Goal: Communication & Community: Answer question/provide support

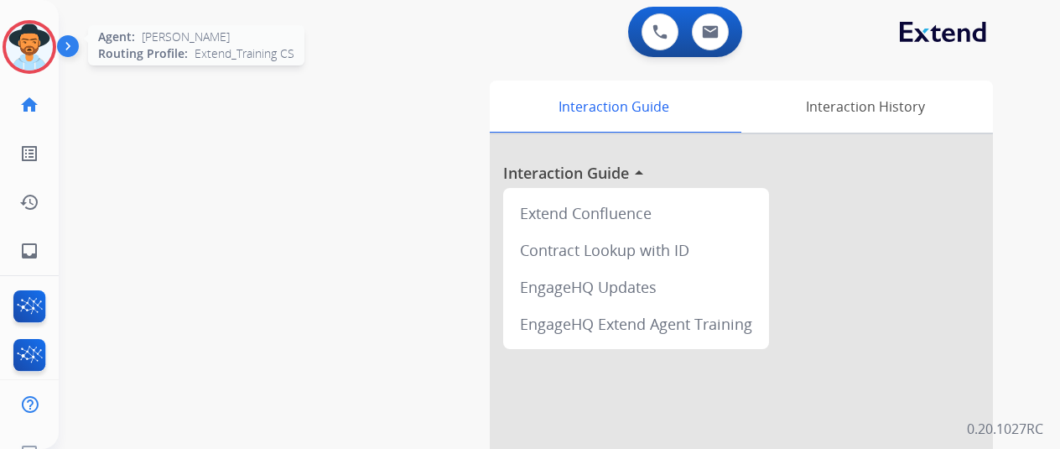
click at [23, 37] on img at bounding box center [29, 46] width 47 height 47
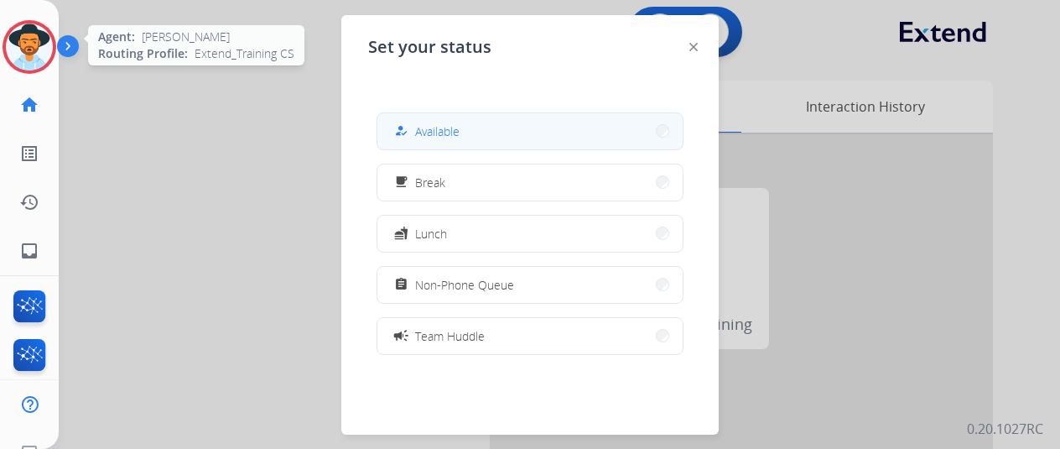
click at [472, 135] on button "how_to_reg Available" at bounding box center [529, 131] width 305 height 36
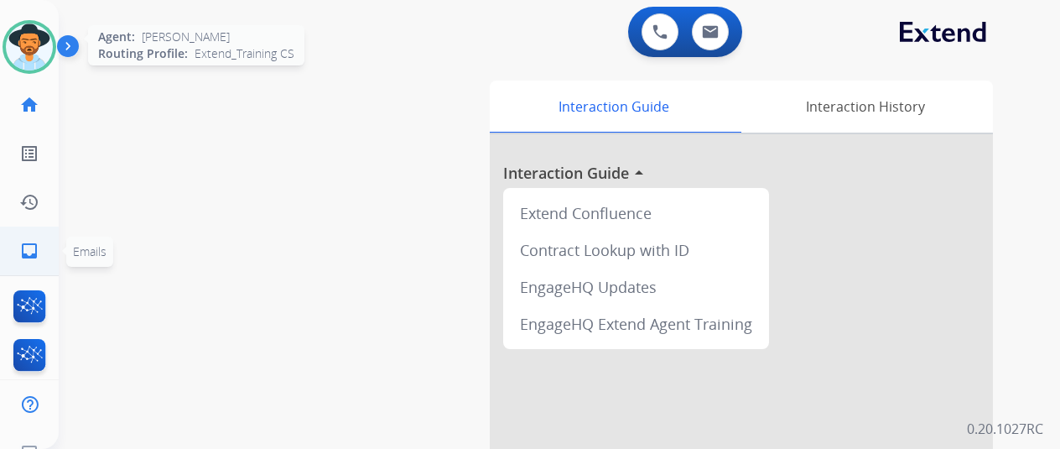
click at [25, 244] on mat-icon "inbox" at bounding box center [29, 251] width 20 height 20
select select "**********"
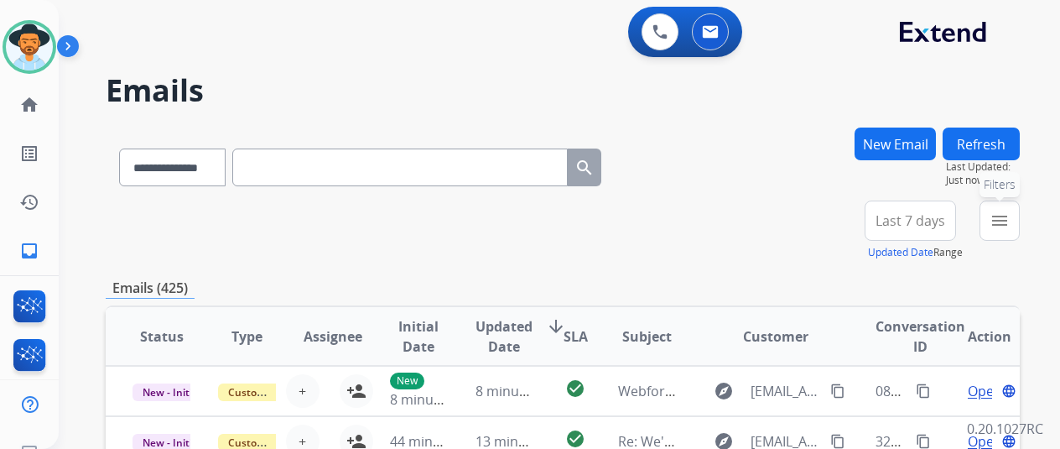
click at [1010, 218] on mat-icon "menu" at bounding box center [1000, 221] width 20 height 20
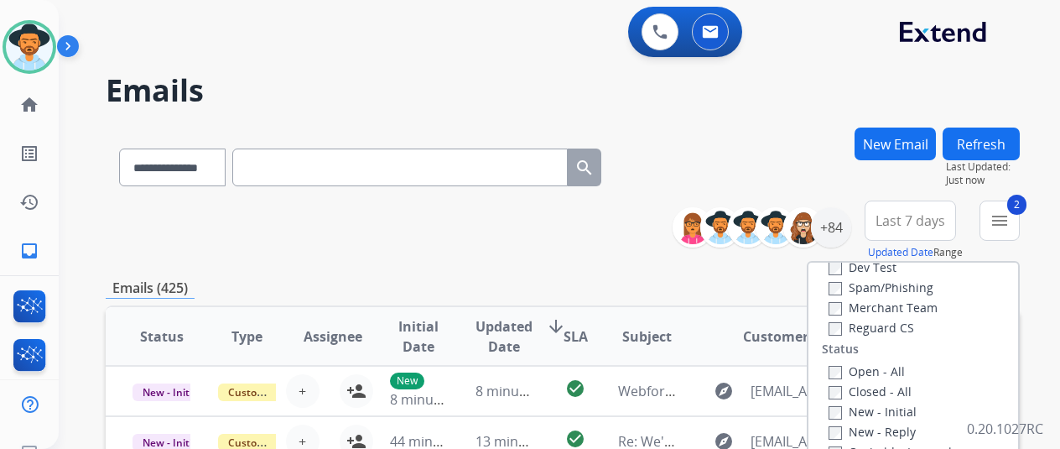
scroll to position [168, 0]
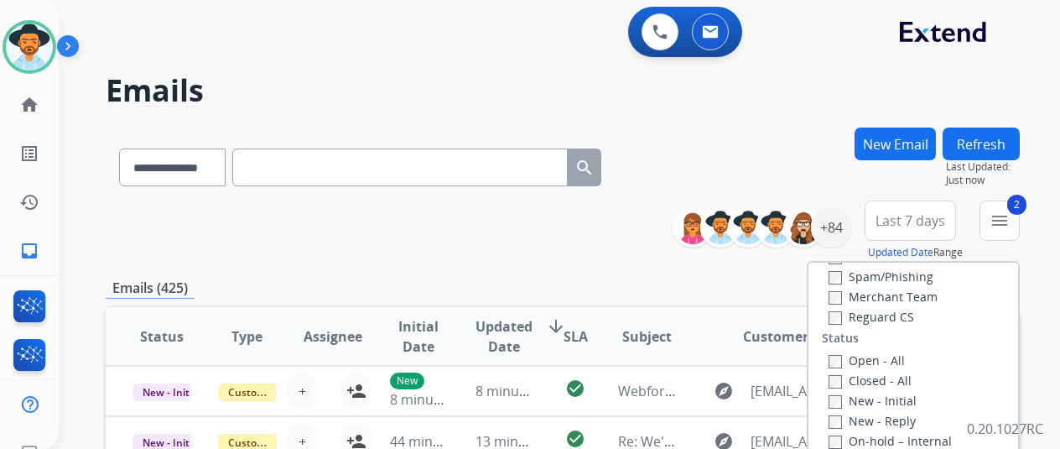
click at [836, 308] on div "Reguard CS" at bounding box center [895, 316] width 133 height 20
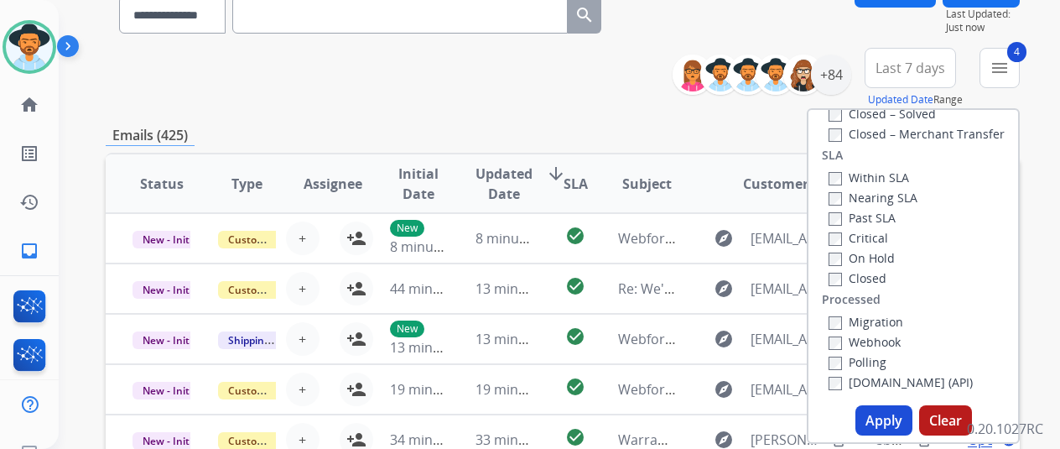
scroll to position [336, 0]
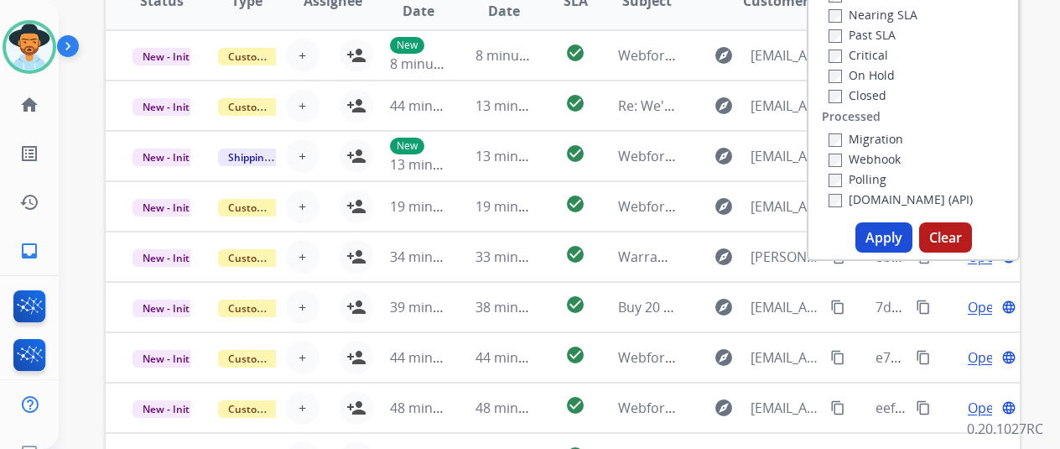
click at [881, 237] on button "Apply" at bounding box center [884, 237] width 57 height 30
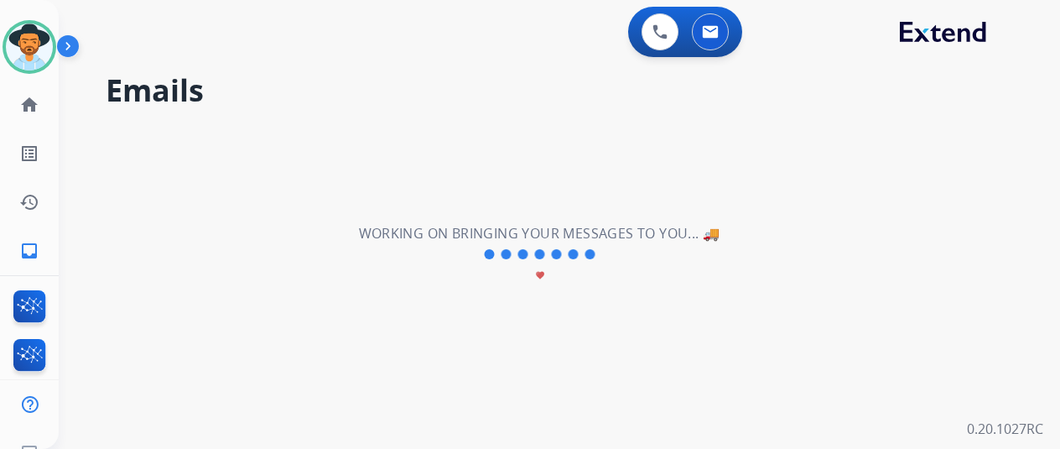
scroll to position [0, 0]
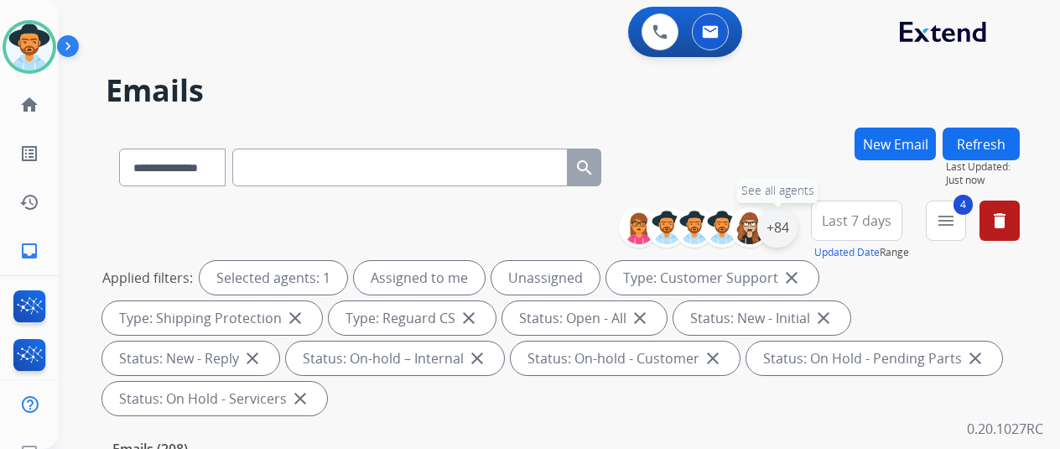
click at [792, 229] on div "+84" at bounding box center [777, 227] width 40 height 40
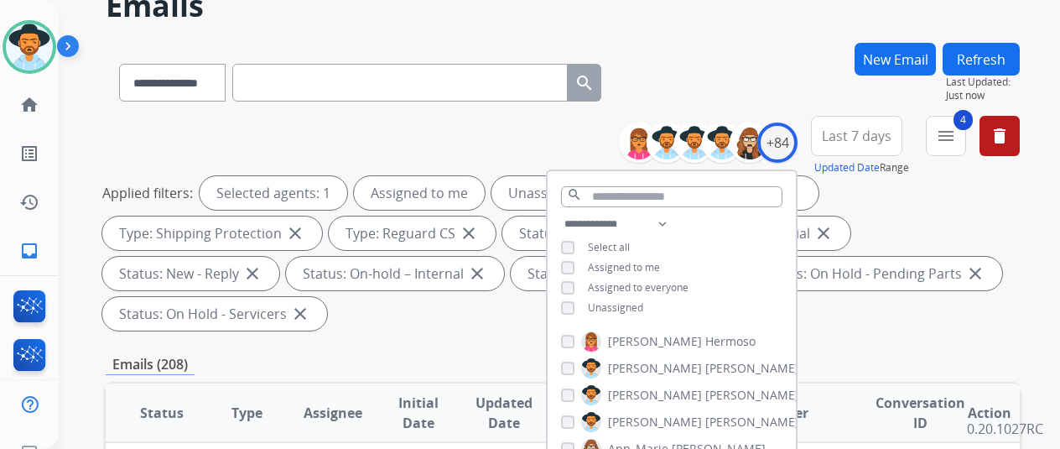
scroll to position [168, 0]
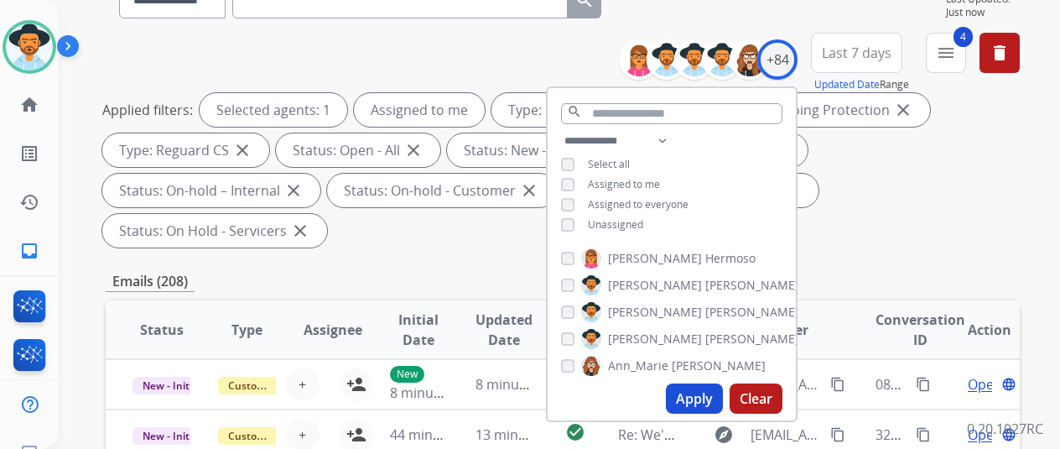
click at [698, 395] on button "Apply" at bounding box center [694, 398] width 57 height 30
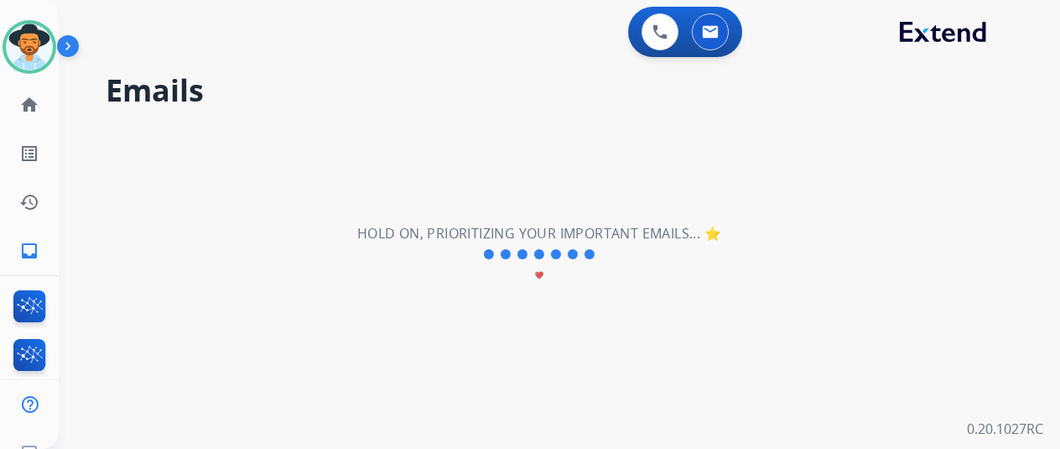
scroll to position [0, 0]
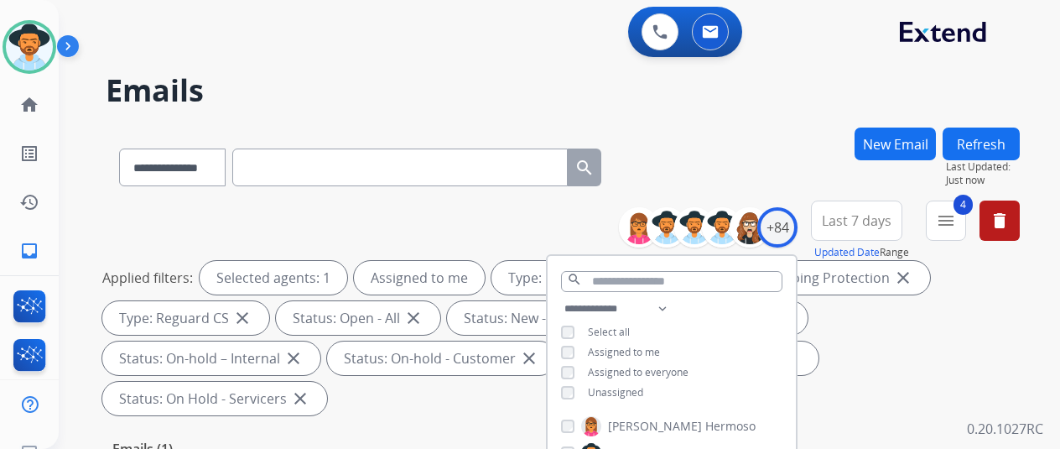
click at [945, 81] on h2 "Emails" at bounding box center [563, 91] width 914 height 34
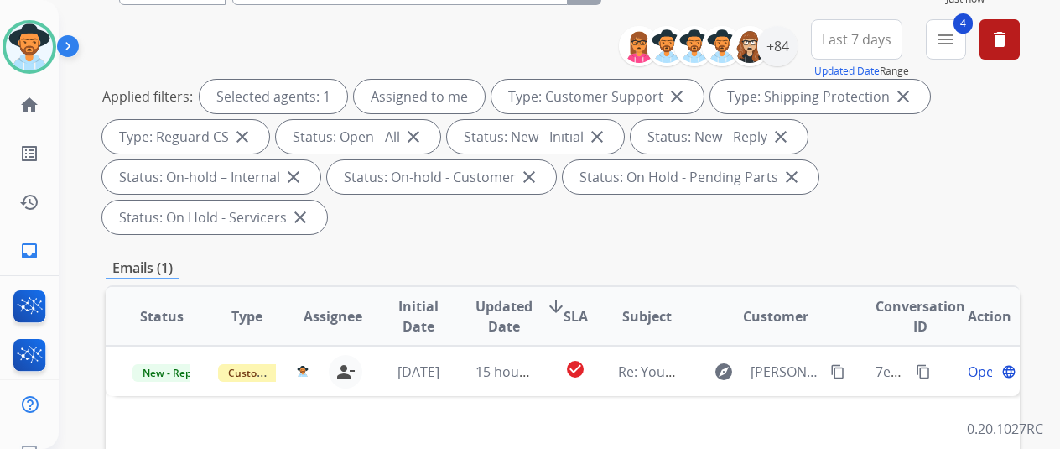
scroll to position [84, 0]
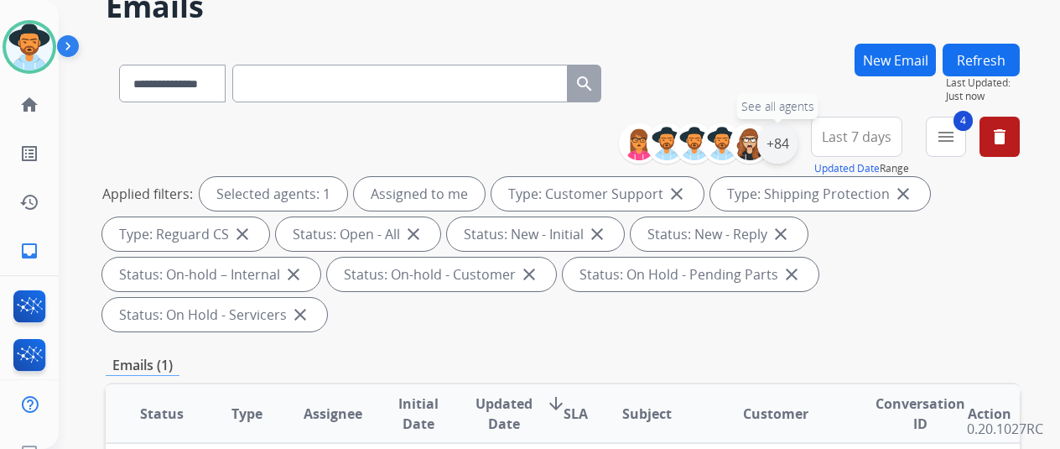
click at [790, 137] on div "+84" at bounding box center [777, 143] width 40 height 40
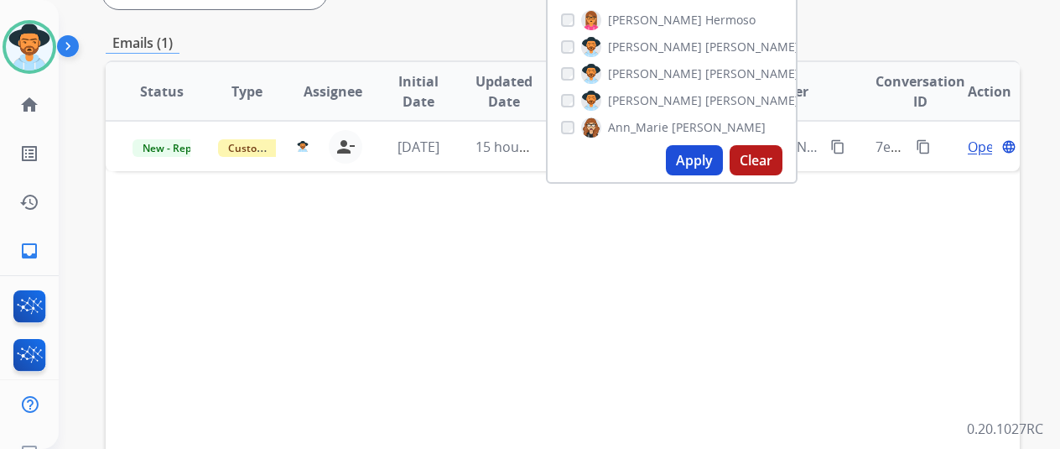
scroll to position [419, 0]
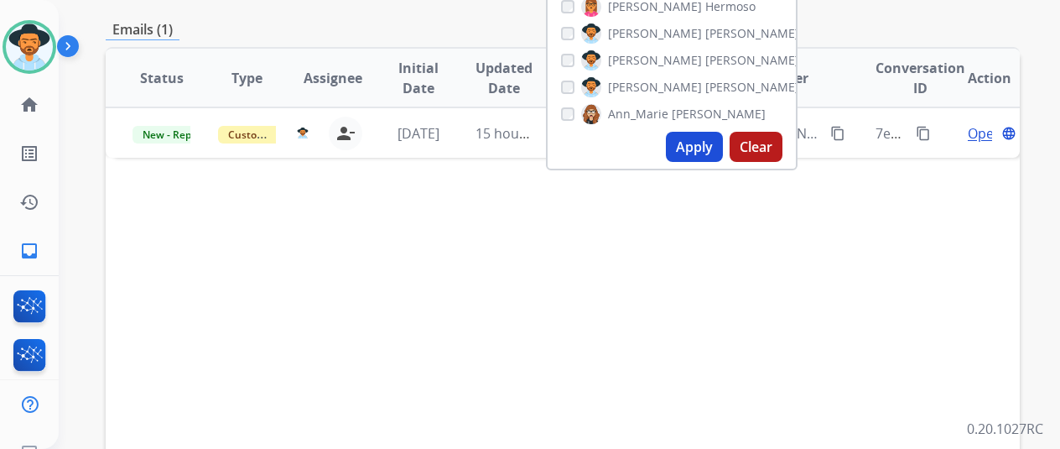
click at [705, 143] on button "Apply" at bounding box center [694, 147] width 57 height 30
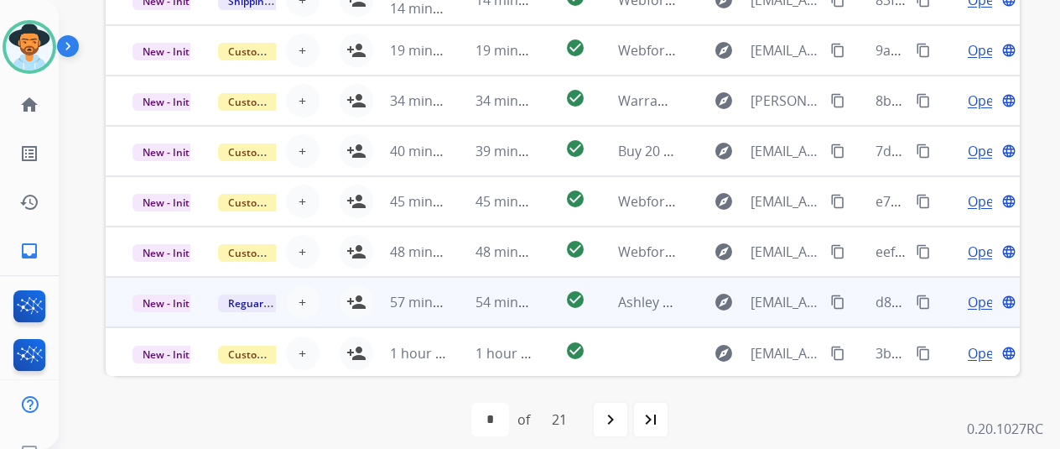
scroll to position [2, 0]
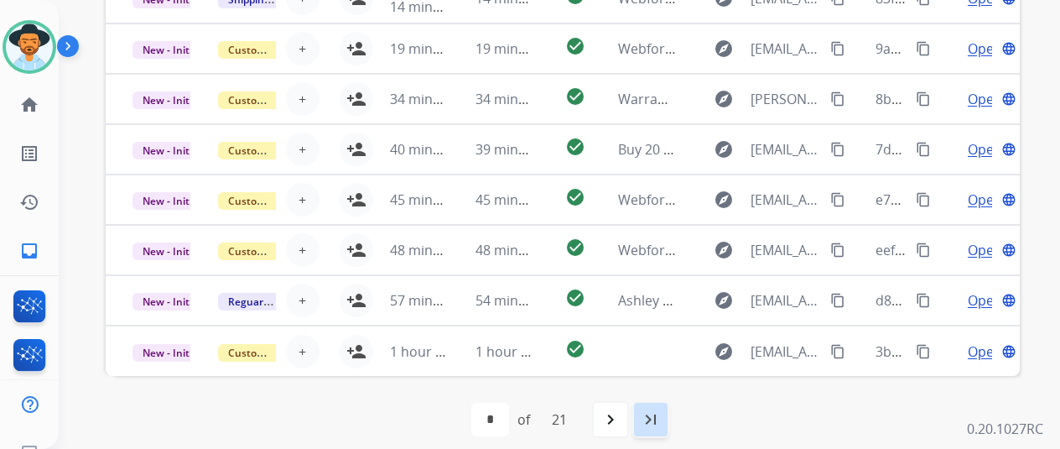
click at [657, 419] on mat-icon "last_page" at bounding box center [651, 419] width 20 height 20
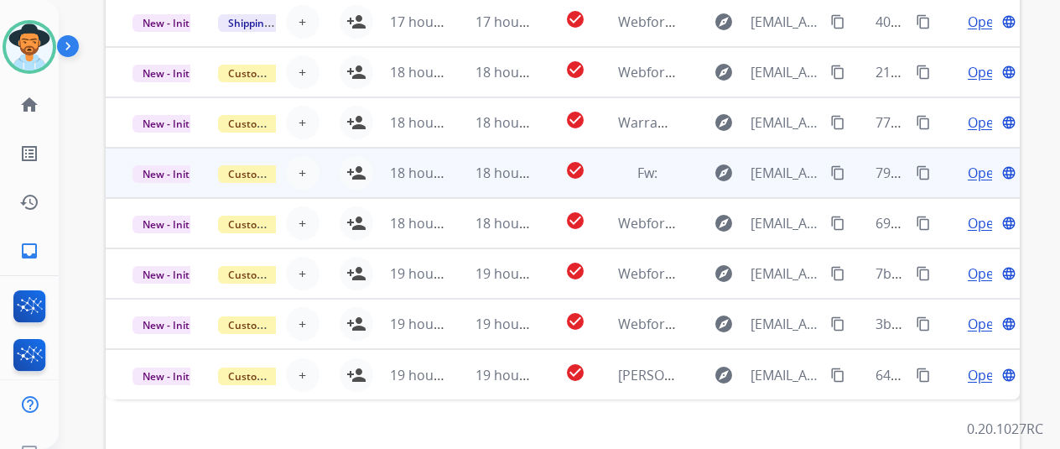
scroll to position [401, 0]
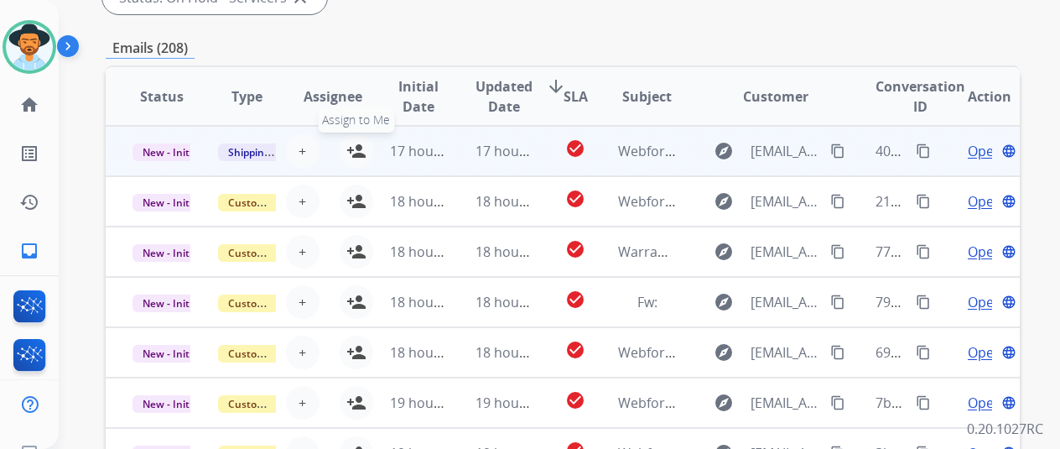
click at [354, 142] on mat-icon "person_add" at bounding box center [356, 151] width 20 height 20
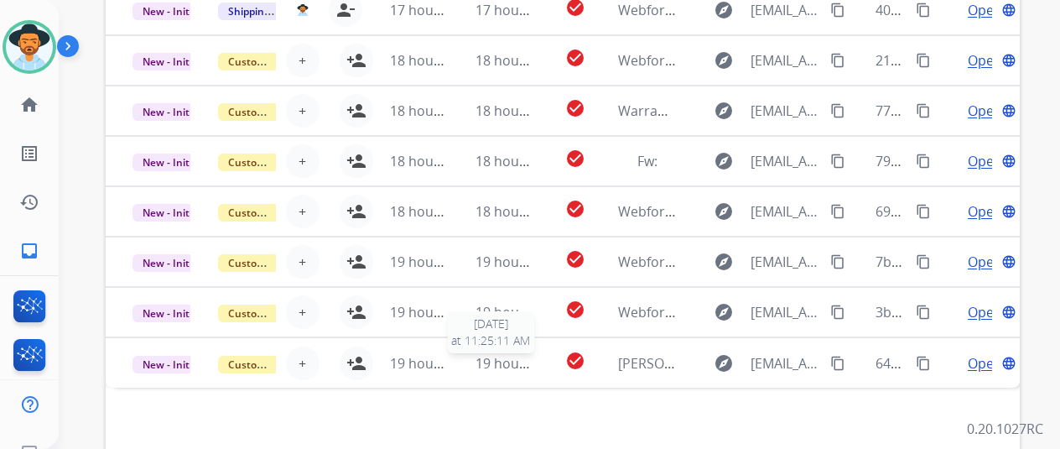
scroll to position [653, 0]
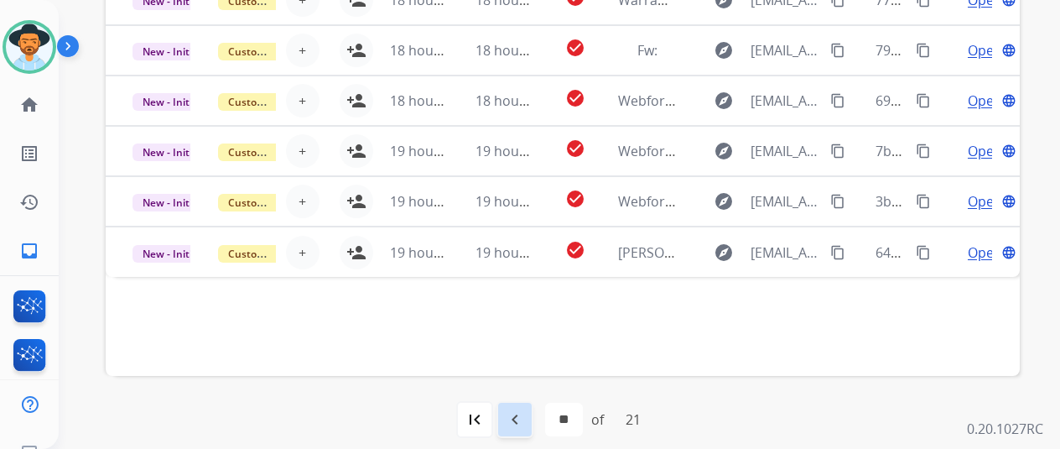
click at [515, 414] on mat-icon "navigate_before" at bounding box center [515, 419] width 20 height 20
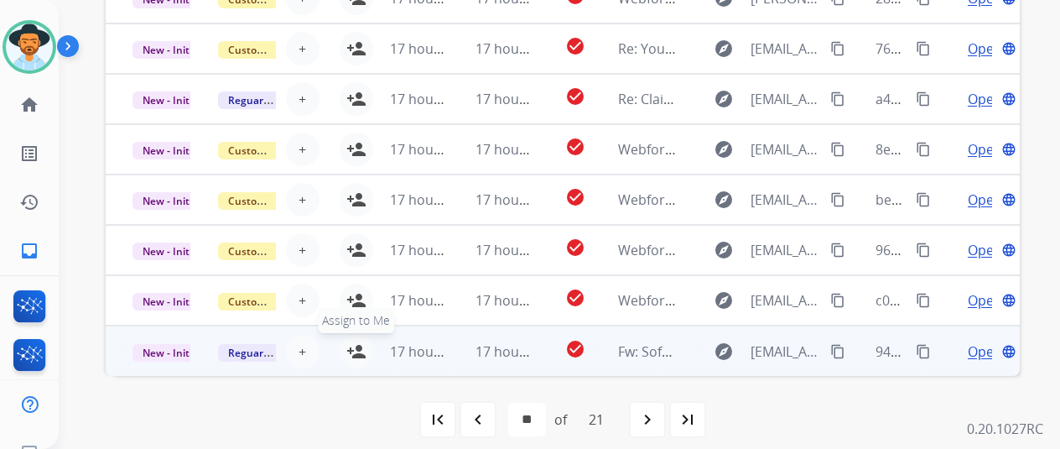
click at [357, 346] on mat-icon "person_add" at bounding box center [356, 351] width 20 height 20
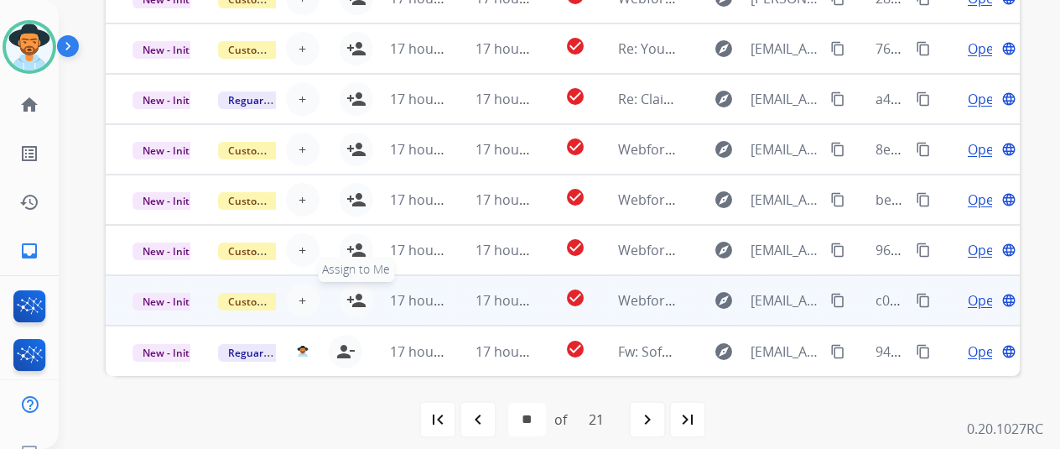
click at [354, 293] on mat-icon "person_add" at bounding box center [356, 300] width 20 height 20
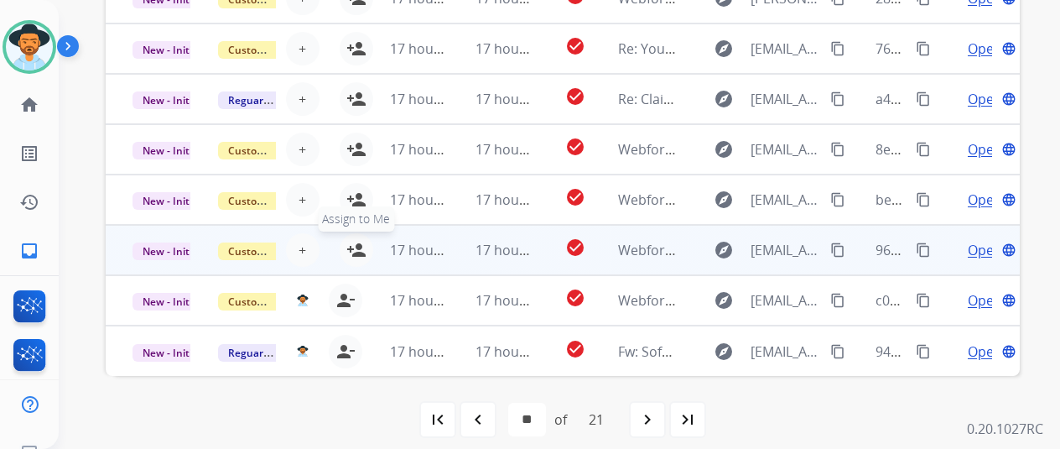
click at [359, 248] on mat-icon "person_add" at bounding box center [356, 250] width 20 height 20
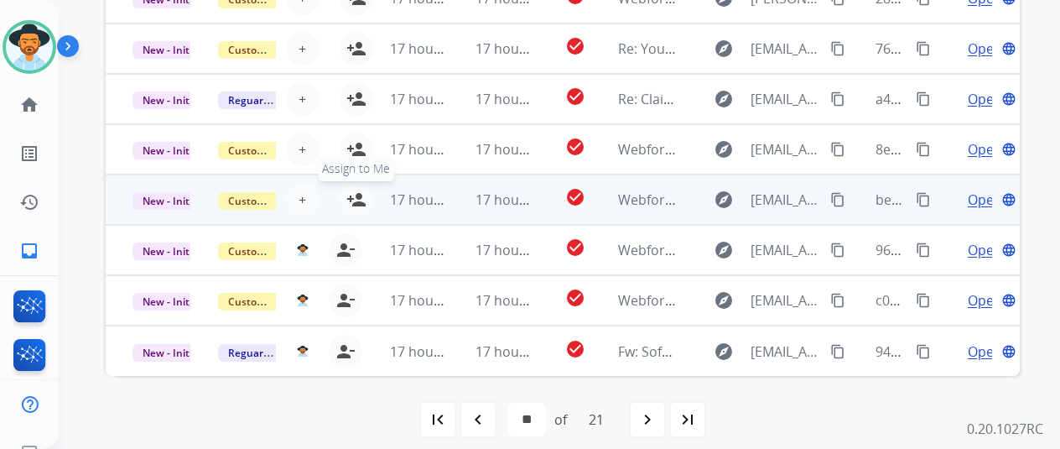
click at [361, 196] on mat-icon "person_add" at bounding box center [356, 200] width 20 height 20
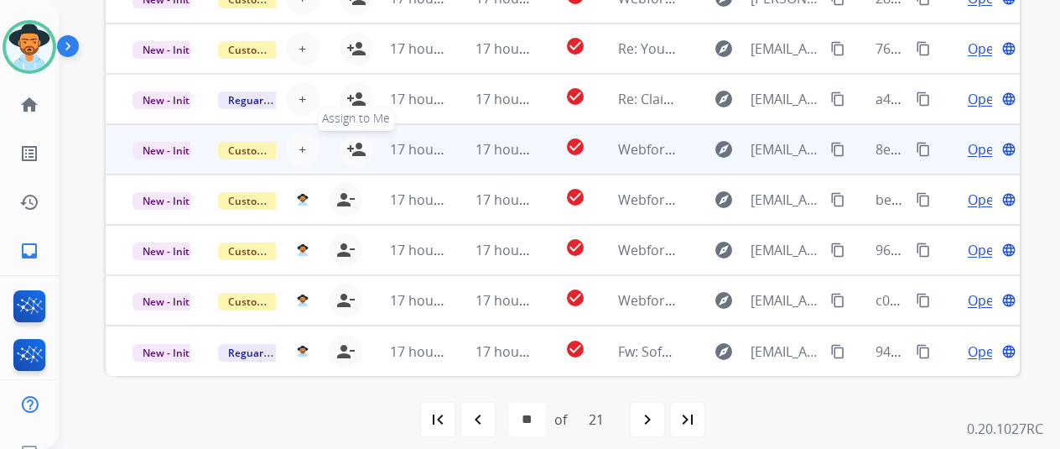
click at [361, 141] on mat-icon "person_add" at bounding box center [356, 149] width 20 height 20
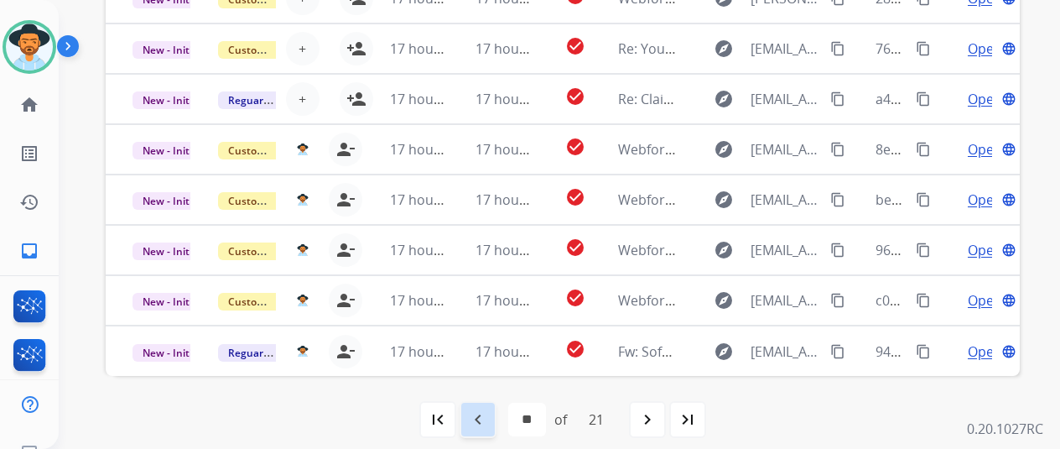
click at [486, 412] on mat-icon "navigate_before" at bounding box center [478, 419] width 20 height 20
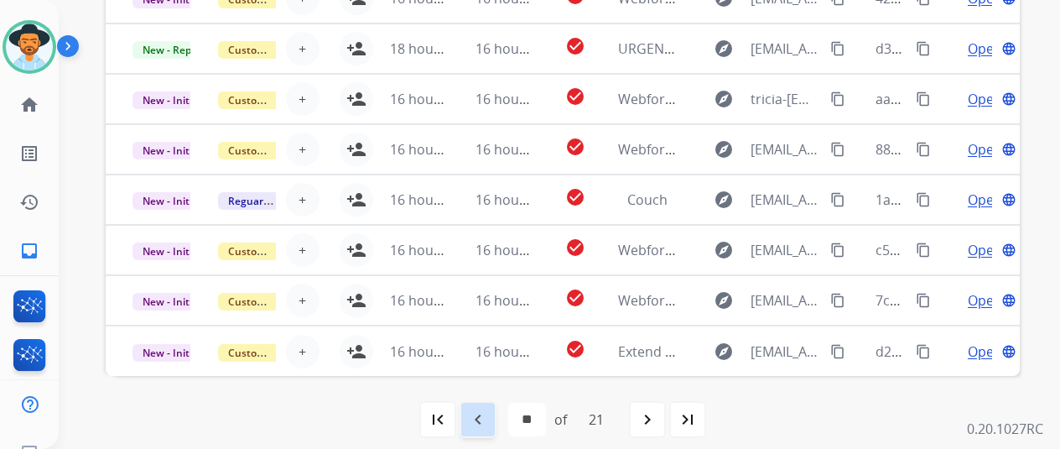
click at [483, 409] on mat-icon "navigate_before" at bounding box center [478, 419] width 20 height 20
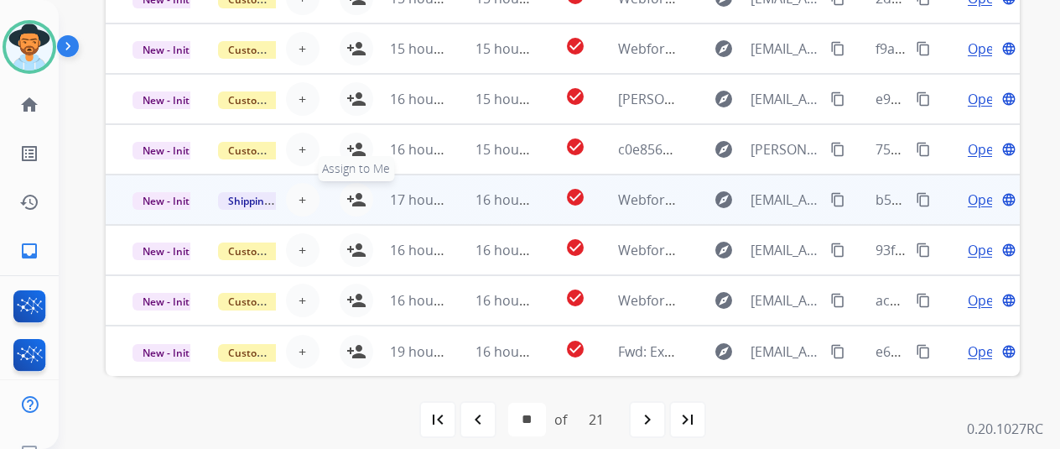
click at [355, 190] on mat-icon "person_add" at bounding box center [356, 200] width 20 height 20
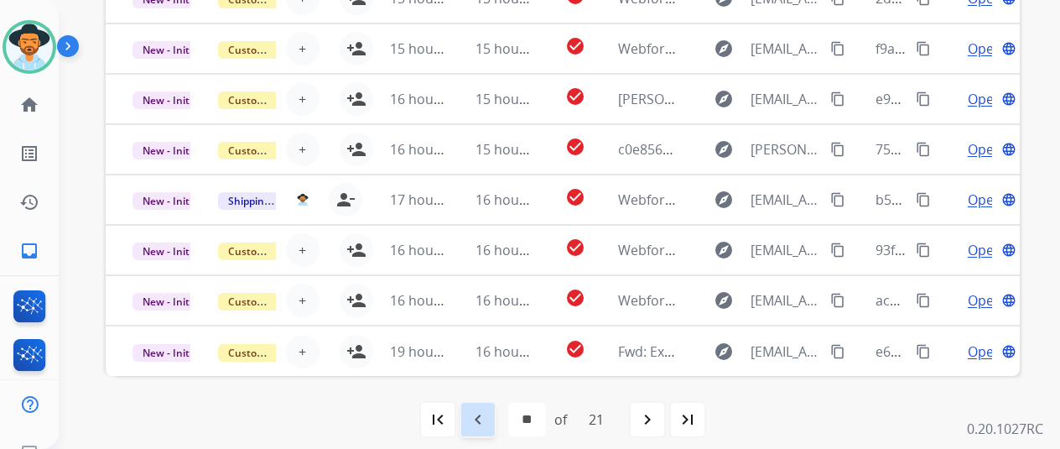
click at [482, 410] on mat-icon "navigate_before" at bounding box center [478, 419] width 20 height 20
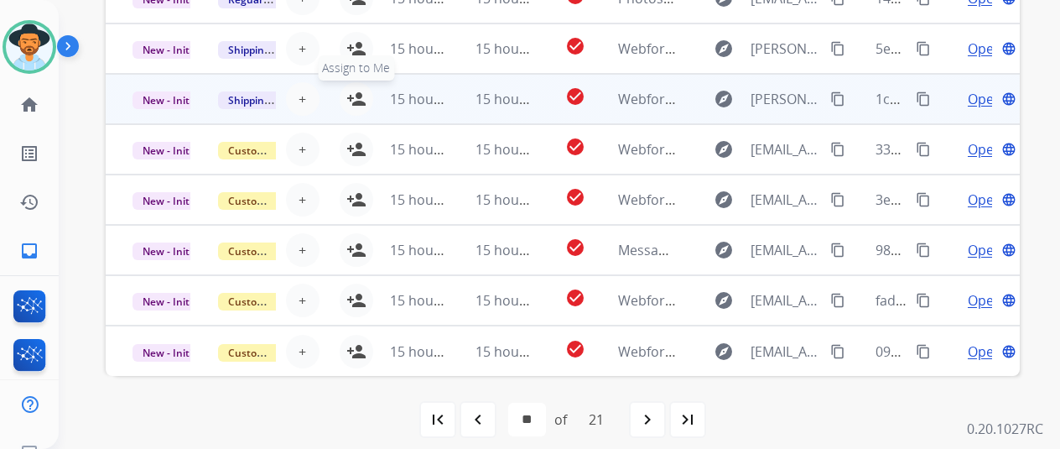
click at [356, 90] on mat-icon "person_add" at bounding box center [356, 99] width 20 height 20
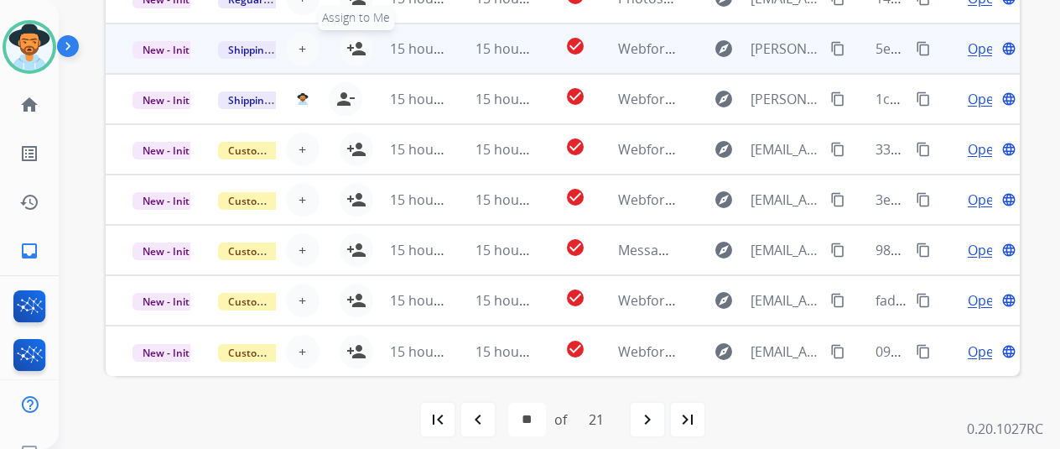
click at [360, 42] on mat-icon "person_add" at bounding box center [356, 49] width 20 height 20
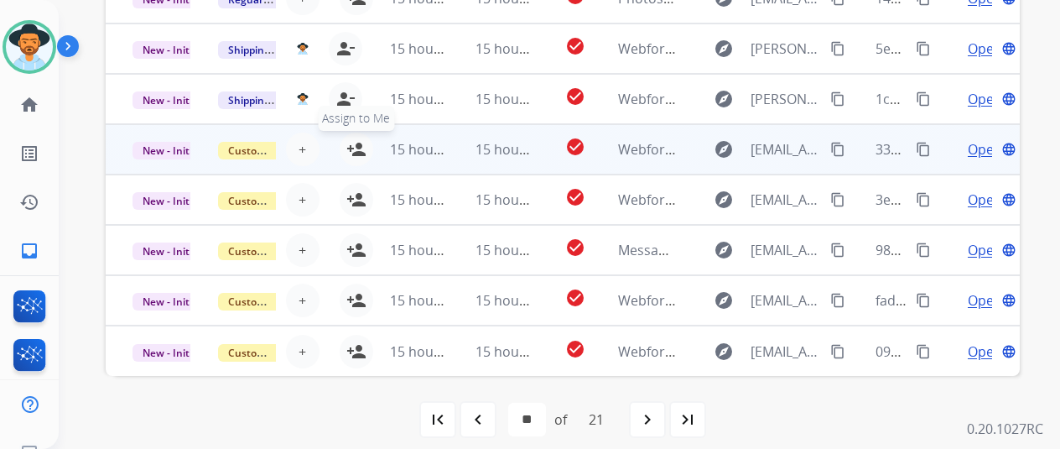
scroll to position [0, 0]
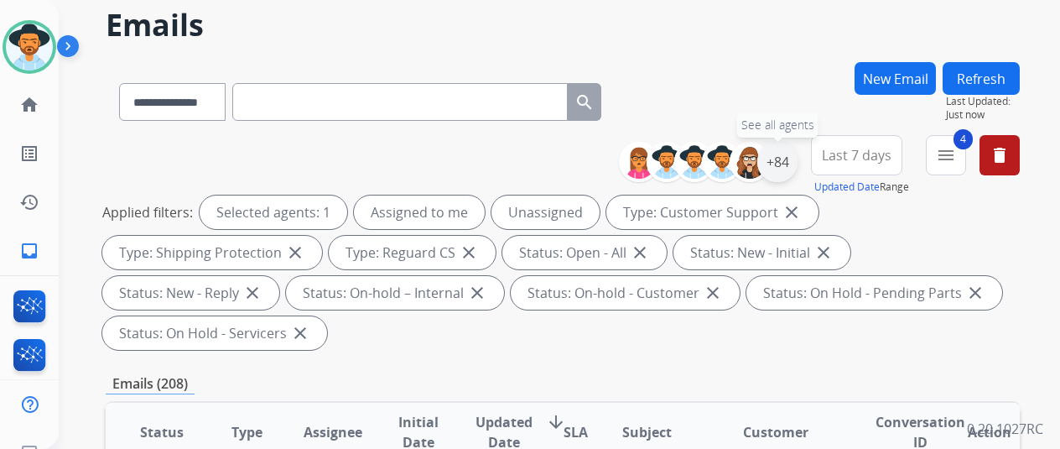
click at [791, 153] on div "+84" at bounding box center [777, 162] width 40 height 40
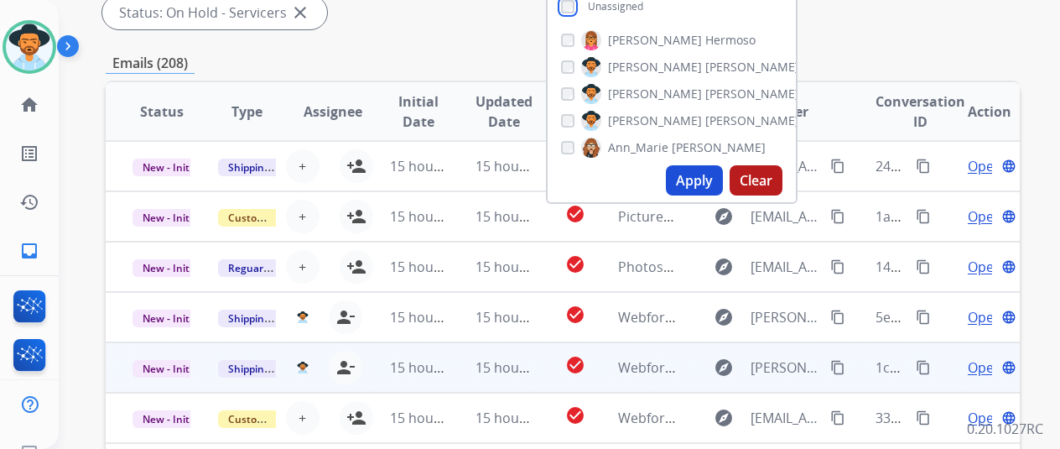
scroll to position [401, 0]
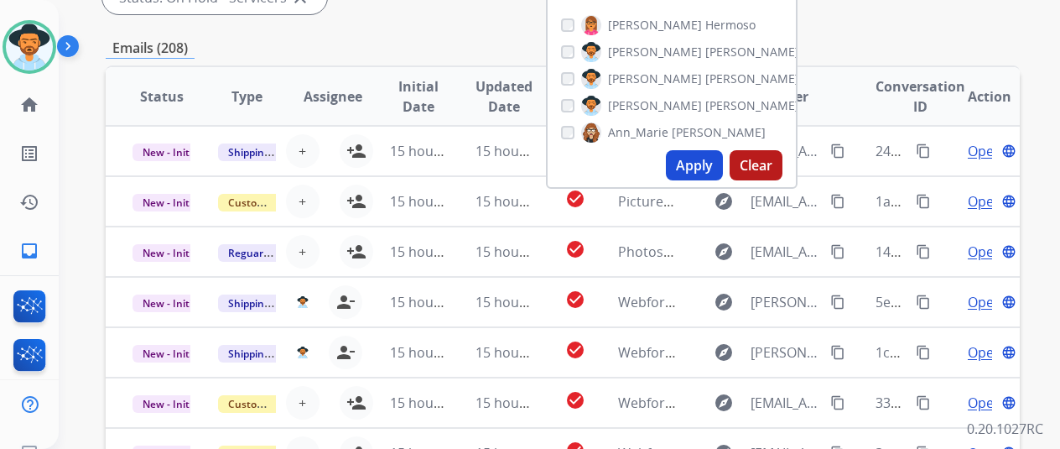
click at [699, 167] on button "Apply" at bounding box center [694, 165] width 57 height 30
select select "*"
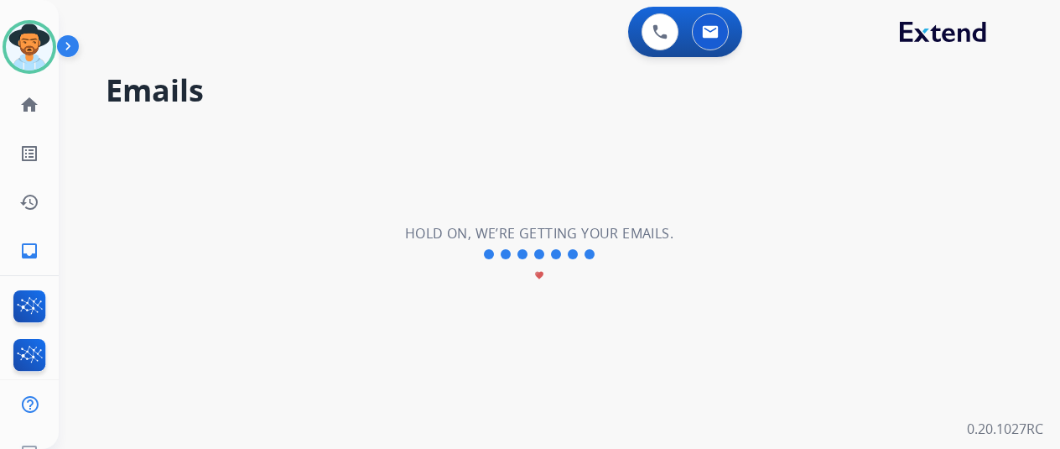
scroll to position [0, 0]
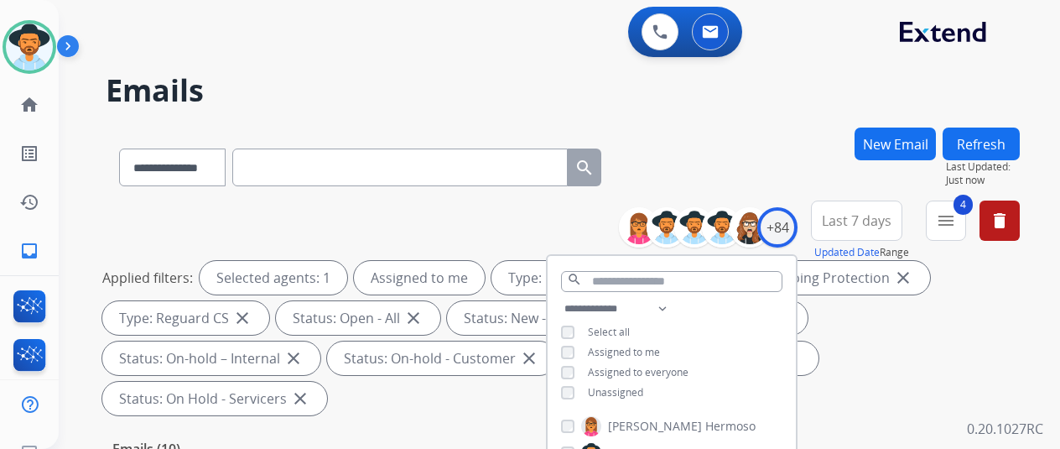
click at [748, 157] on div "**********" at bounding box center [563, 164] width 914 height 73
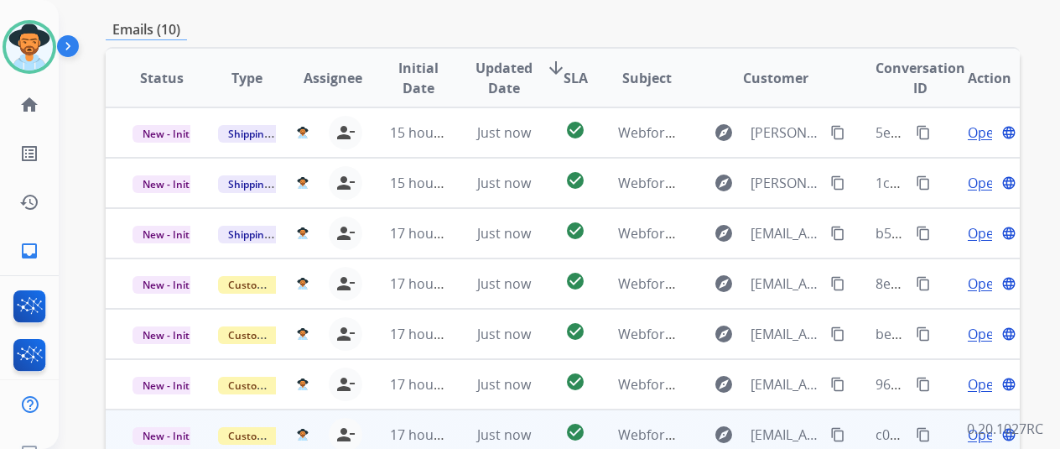
scroll to position [612, 0]
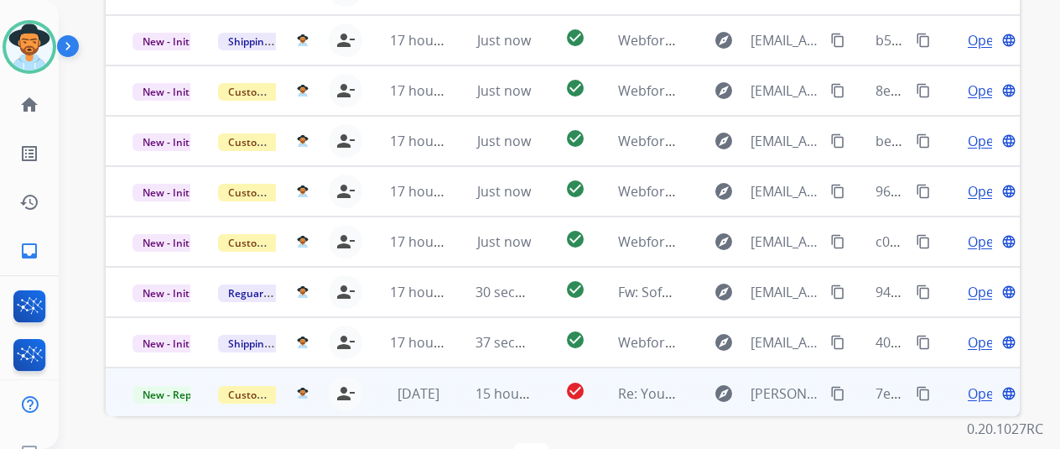
click at [975, 383] on span "Open" at bounding box center [985, 393] width 34 height 20
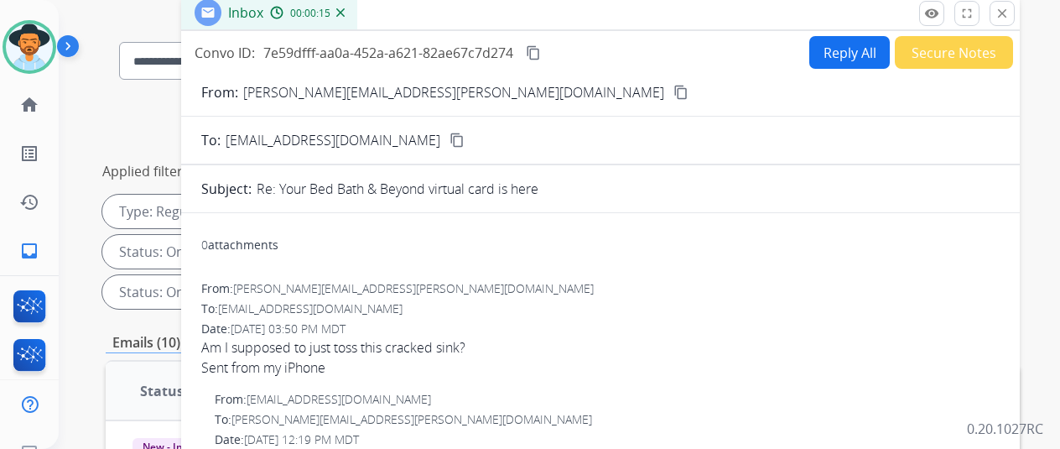
scroll to position [0, 0]
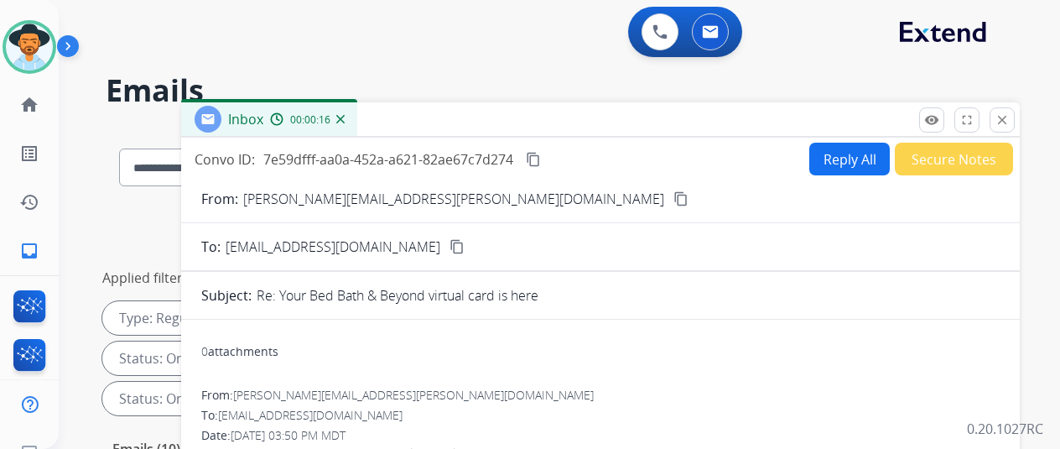
click at [846, 150] on button "Reply All" at bounding box center [849, 159] width 81 height 33
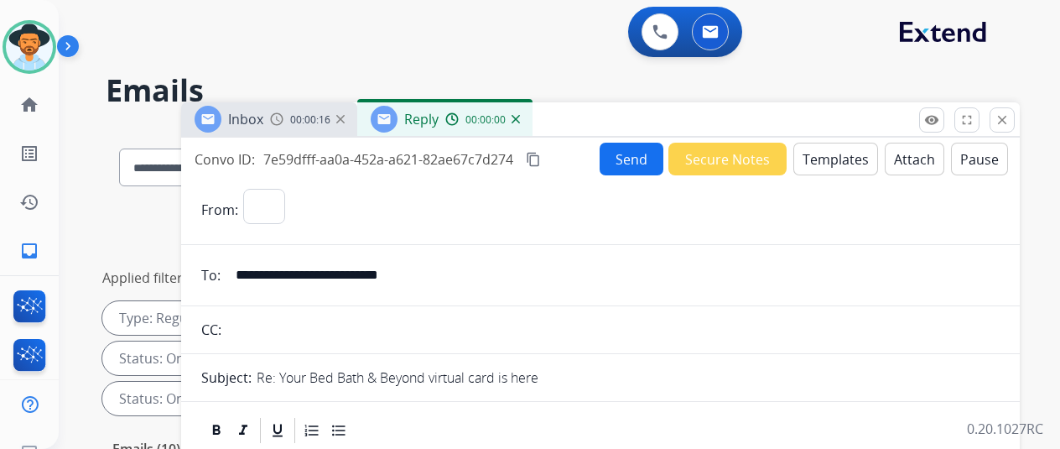
select select "**********"
click at [825, 159] on button "Templates" at bounding box center [836, 159] width 85 height 33
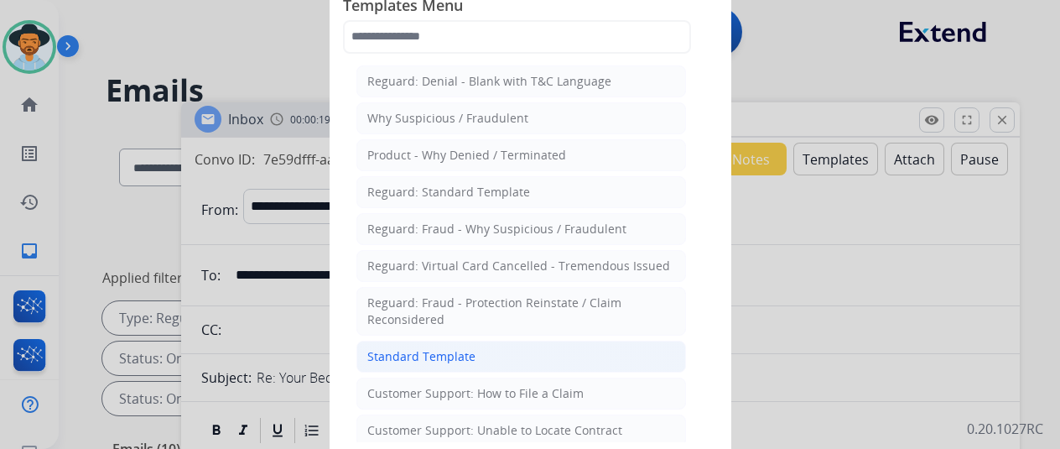
click at [390, 357] on div "Standard Template" at bounding box center [421, 356] width 108 height 17
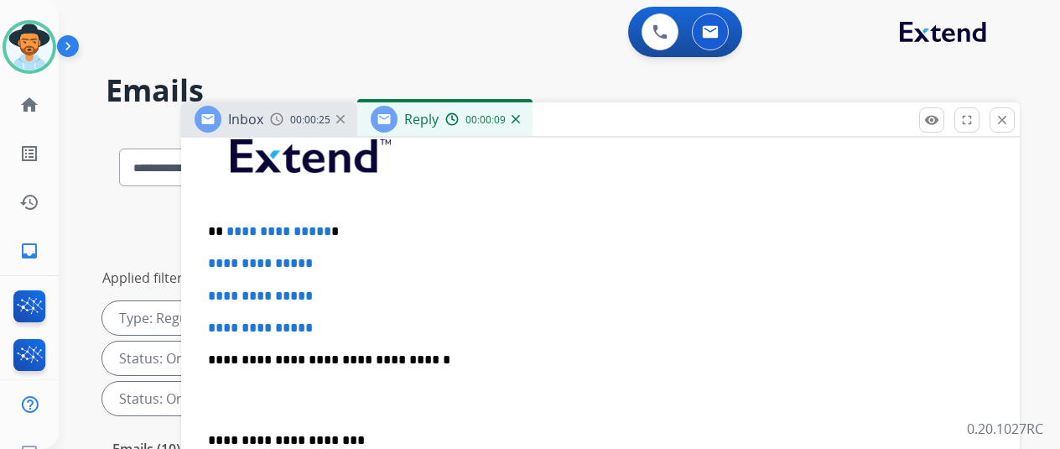
scroll to position [419, 0]
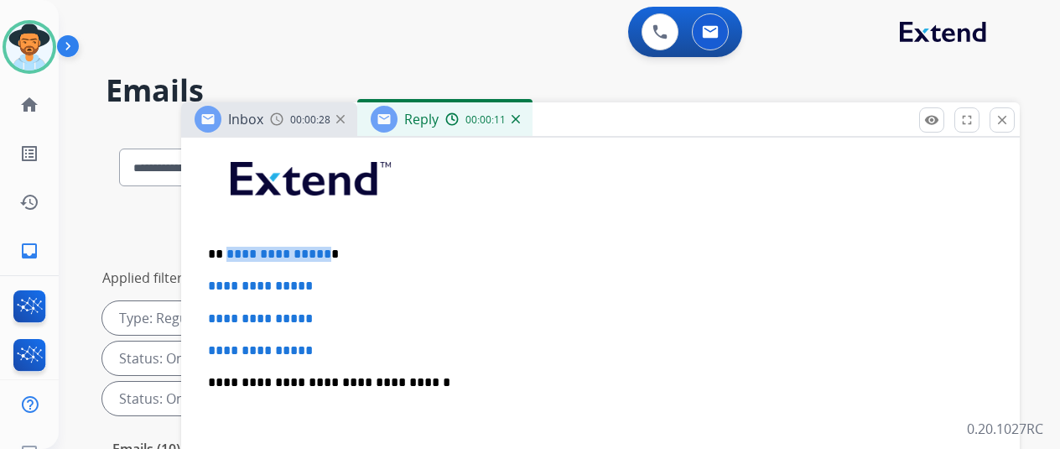
drag, startPoint x: 344, startPoint y: 251, endPoint x: 237, endPoint y: 246, distance: 106.7
click at [237, 247] on p "**********" at bounding box center [594, 254] width 772 height 15
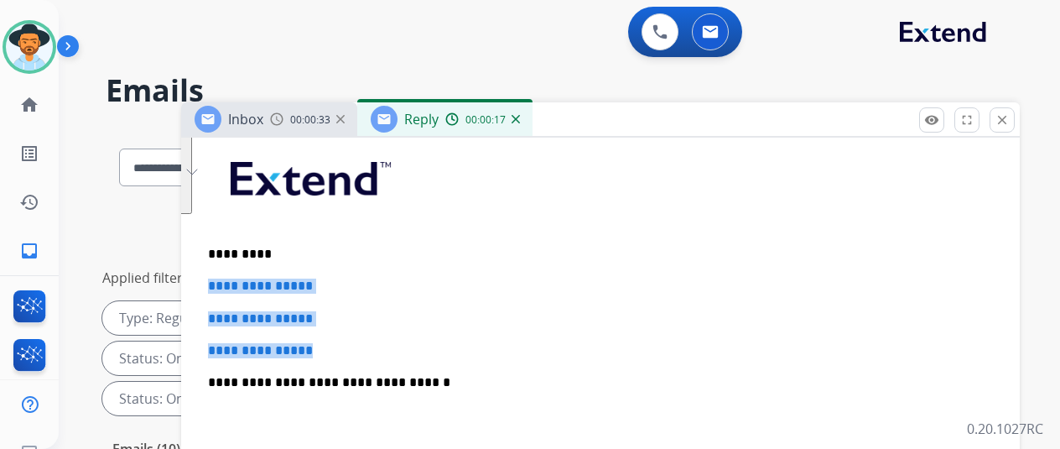
drag, startPoint x: 349, startPoint y: 348, endPoint x: 211, endPoint y: 268, distance: 160.1
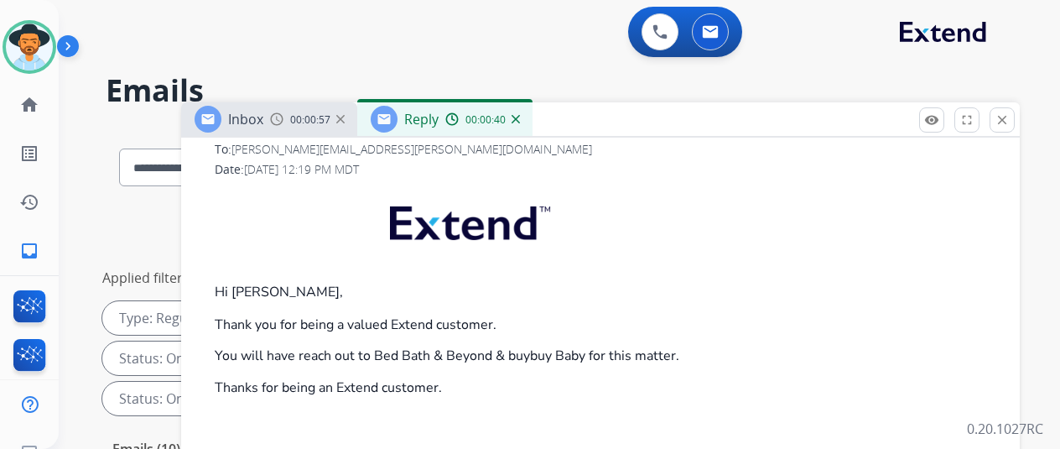
scroll to position [1174, 0]
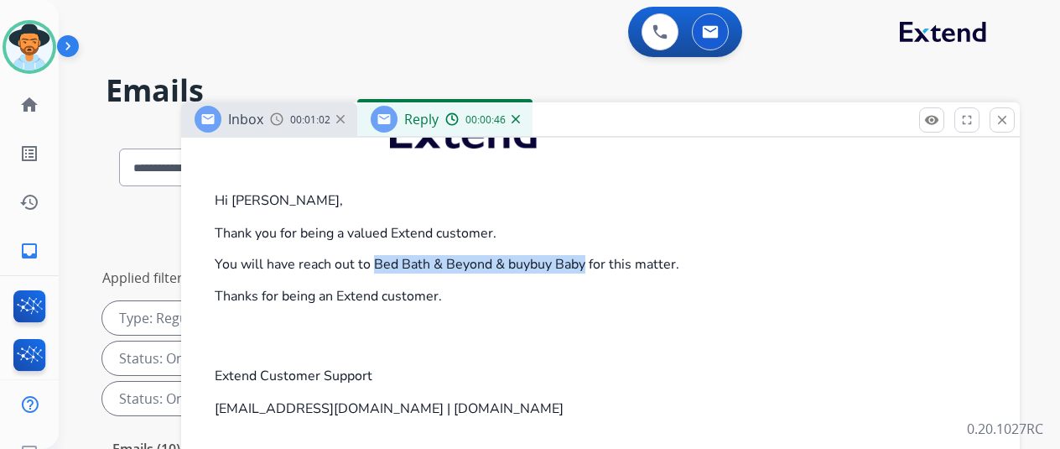
drag, startPoint x: 387, startPoint y: 254, endPoint x: 599, endPoint y: 257, distance: 212.2
click at [599, 257] on p "Thank you for being a valued Extend customer. You will have reach out to Bed Ba…" at bounding box center [607, 249] width 785 height 46
copy p "Bed Bath & Beyond & buybuy Baby"
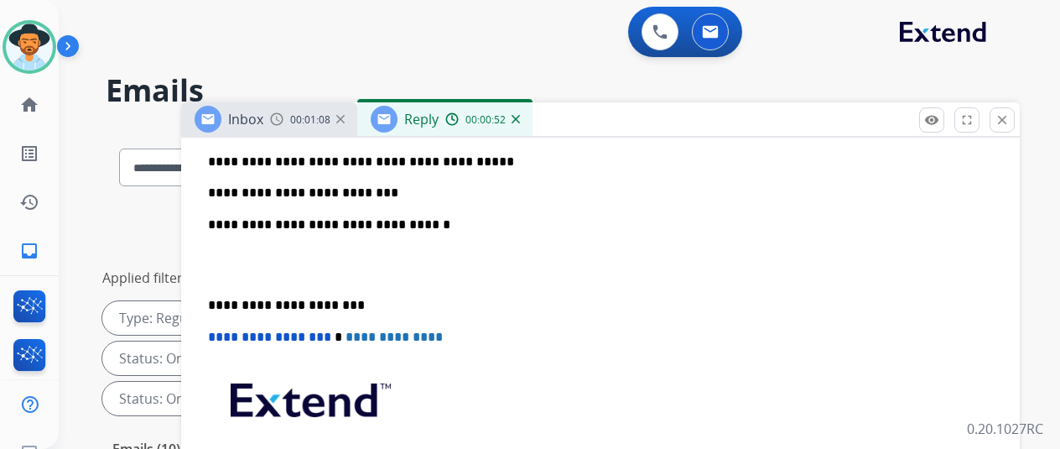
scroll to position [419, 0]
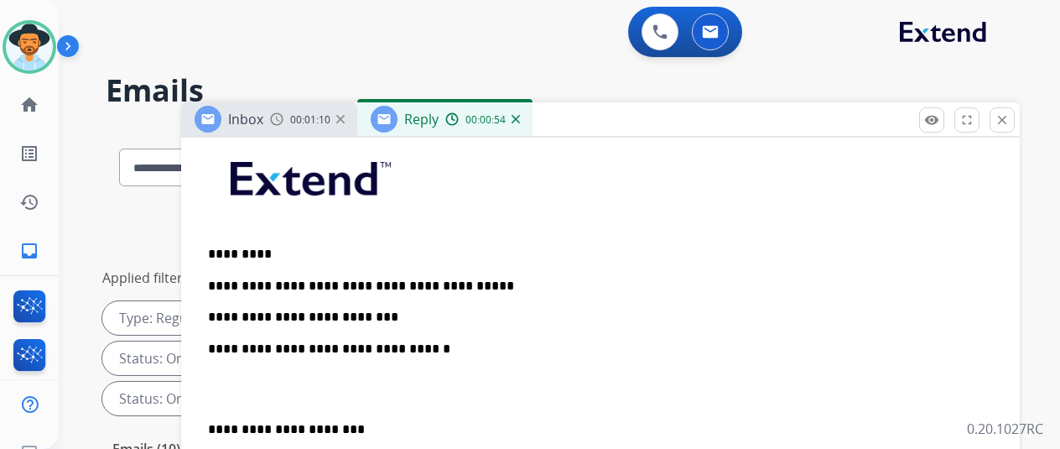
click at [393, 315] on p "**********" at bounding box center [594, 302] width 772 height 46
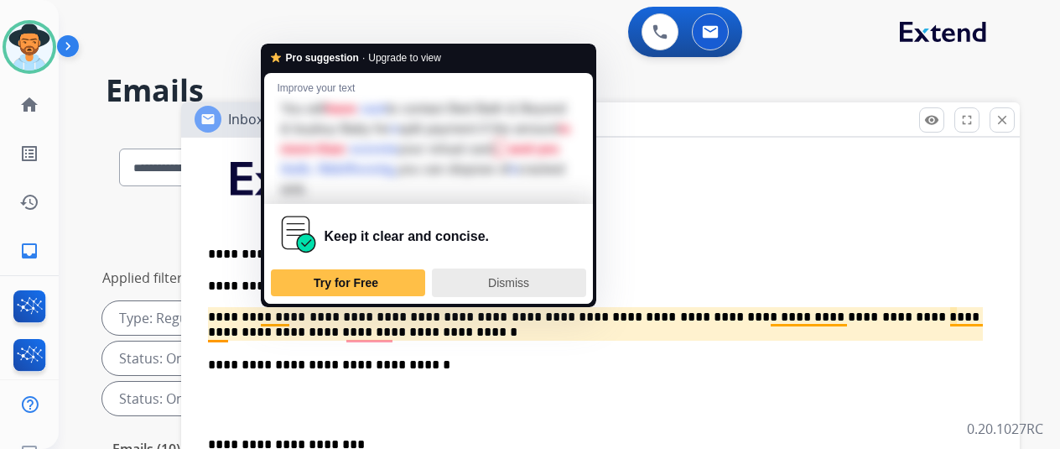
click at [512, 273] on div "Dismiss" at bounding box center [509, 282] width 139 height 27
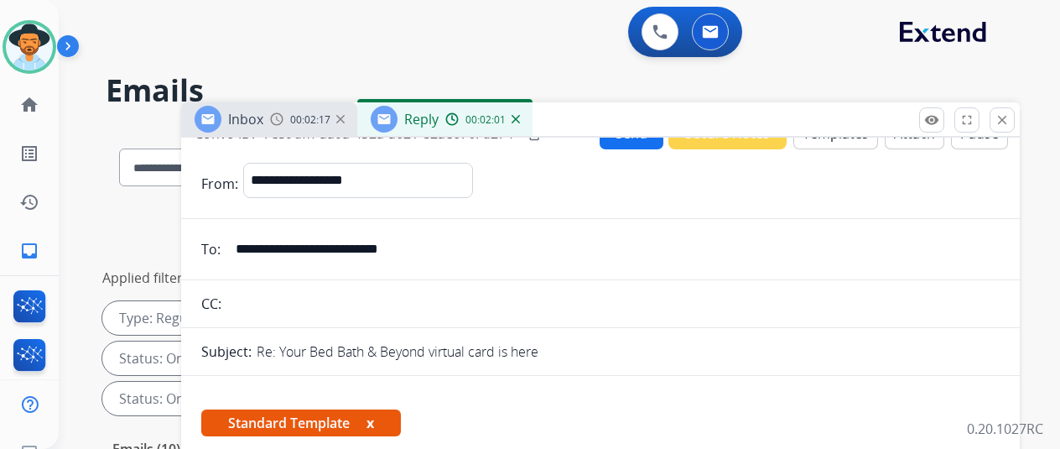
scroll to position [0, 0]
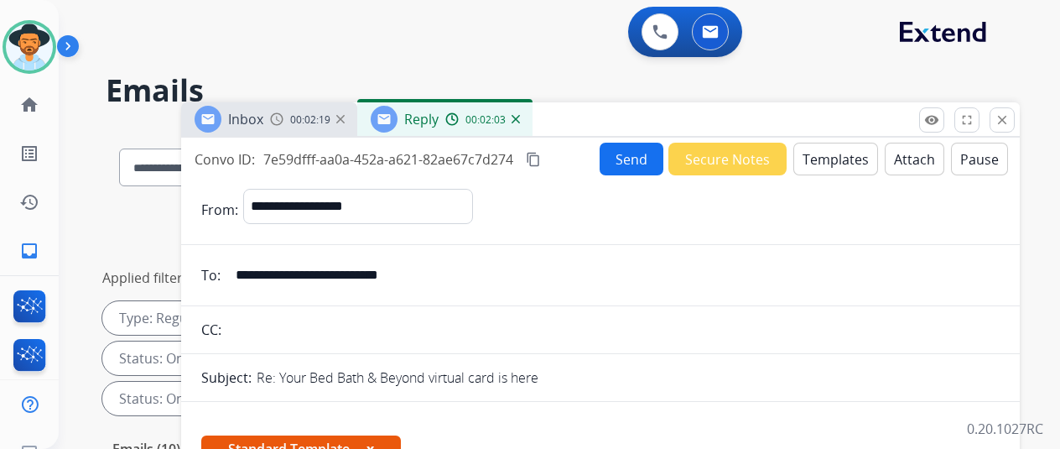
click at [636, 154] on button "Send" at bounding box center [632, 159] width 64 height 33
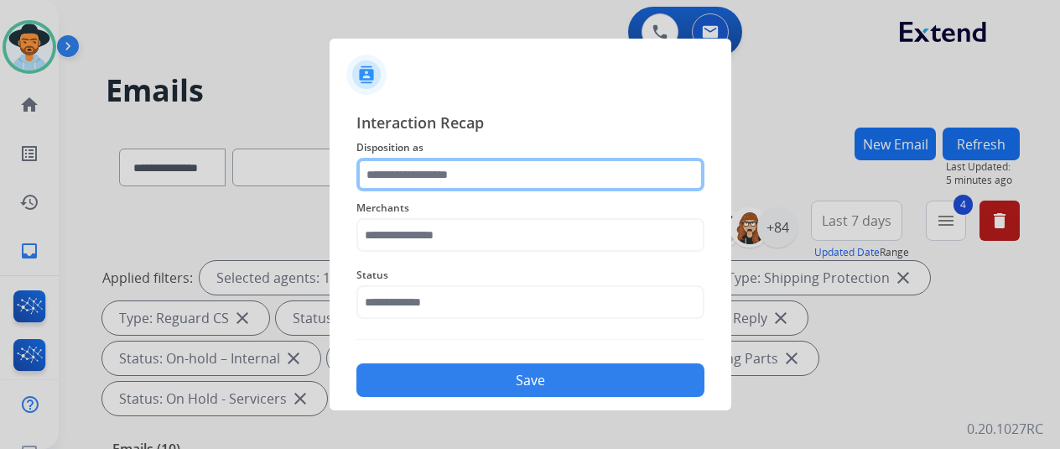
click at [393, 172] on input "text" at bounding box center [531, 175] width 348 height 34
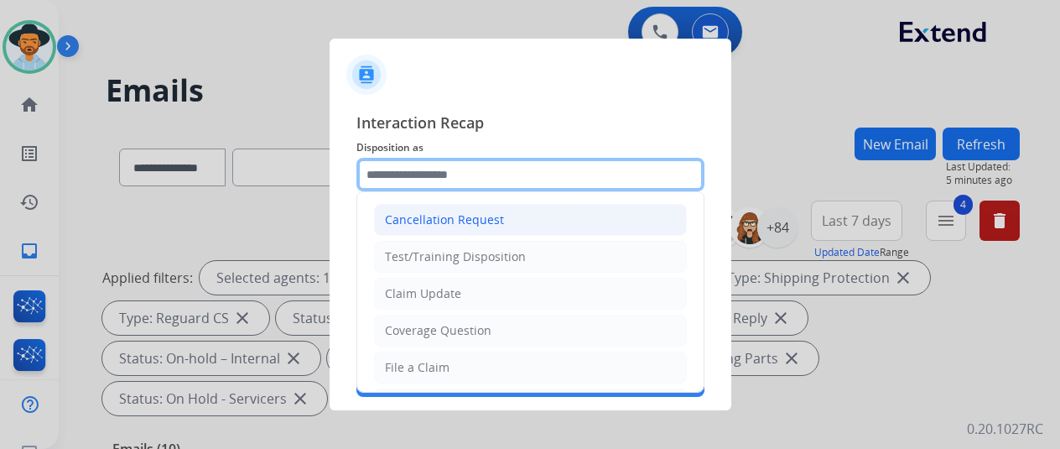
scroll to position [84, 0]
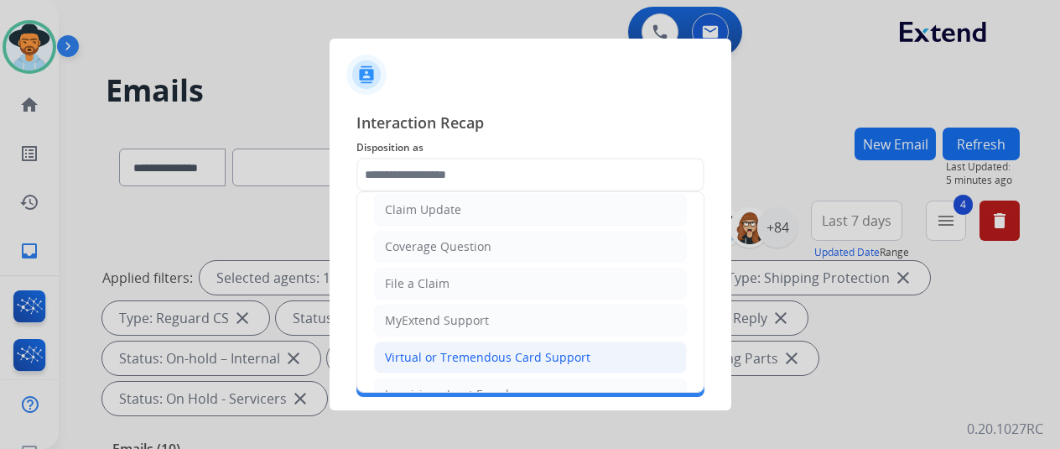
click at [424, 353] on div "Virtual or Tremendous Card Support" at bounding box center [488, 357] width 206 height 17
type input "**********"
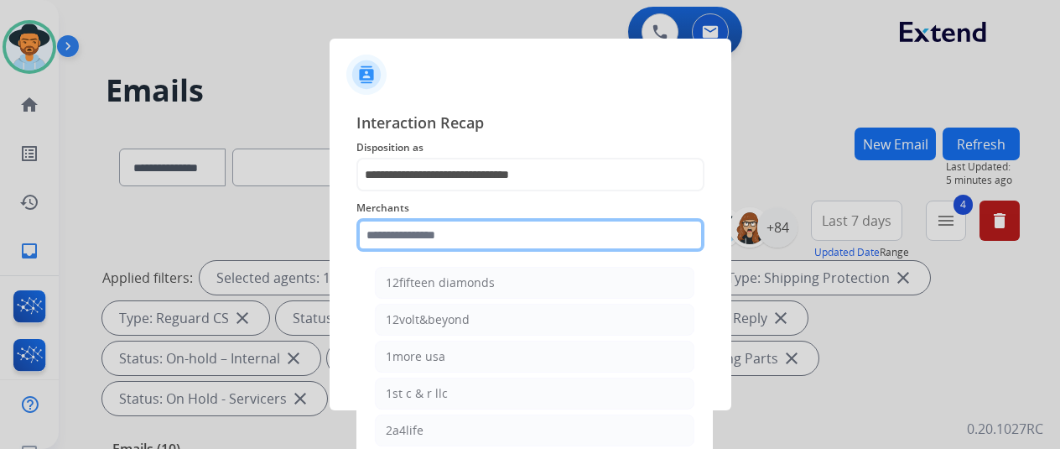
click at [377, 234] on input "text" at bounding box center [531, 235] width 348 height 34
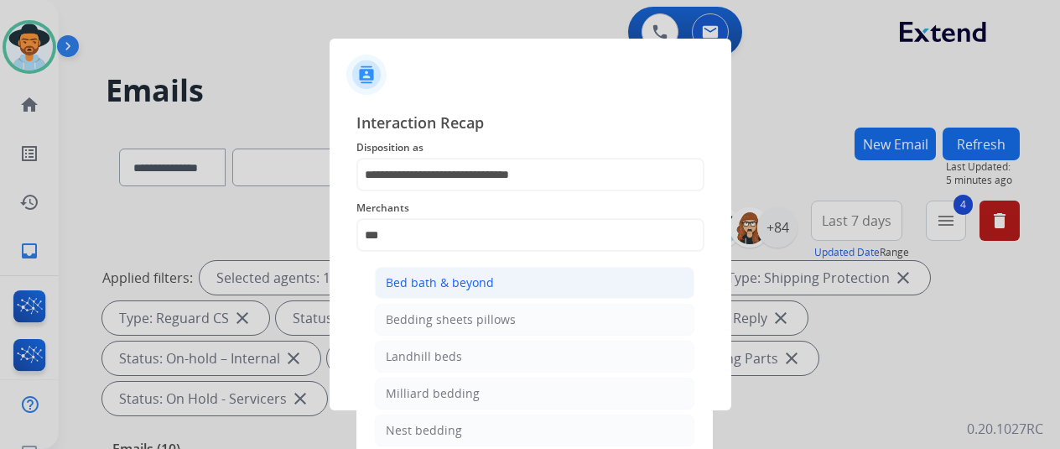
click at [435, 287] on div "Bed bath & beyond" at bounding box center [440, 282] width 108 height 17
type input "**********"
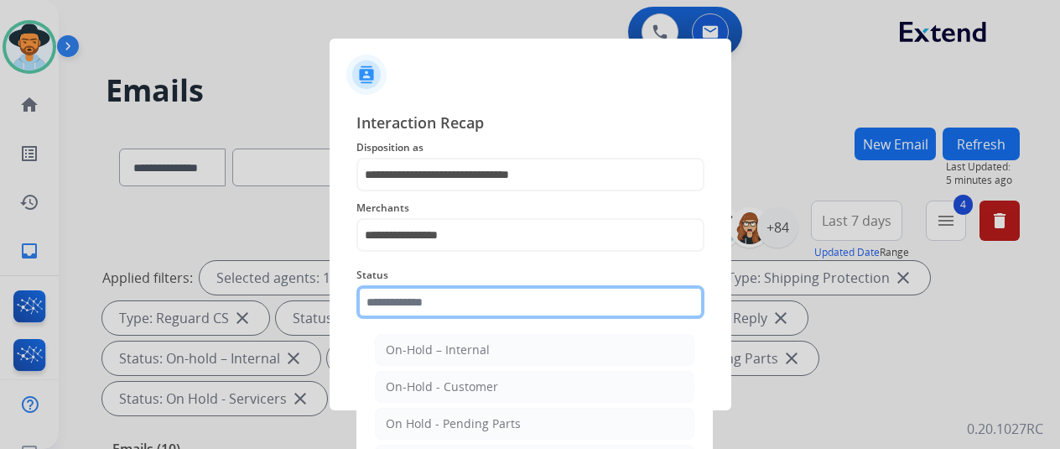
click at [419, 304] on input "text" at bounding box center [531, 302] width 348 height 34
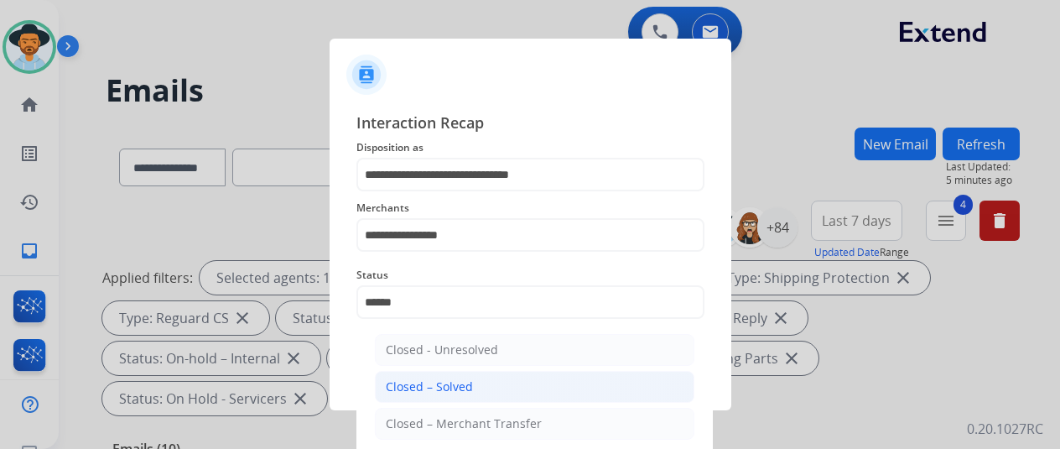
click at [446, 390] on div "Closed – Solved" at bounding box center [429, 386] width 87 height 17
type input "**********"
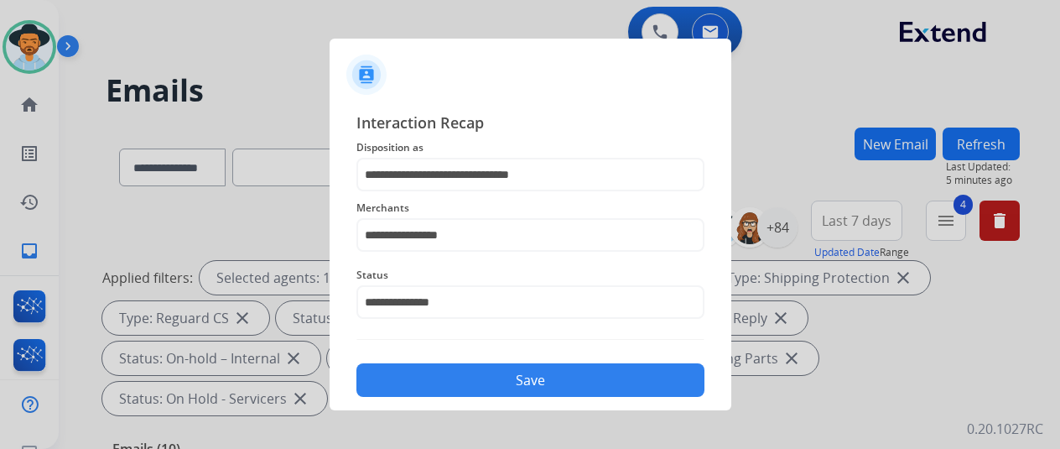
click at [494, 377] on button "Save" at bounding box center [531, 380] width 348 height 34
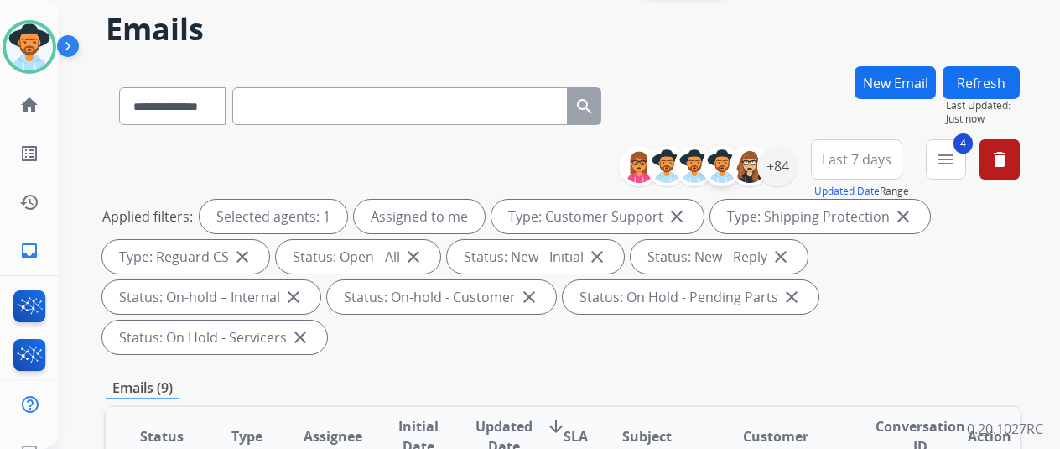
scroll to position [0, 0]
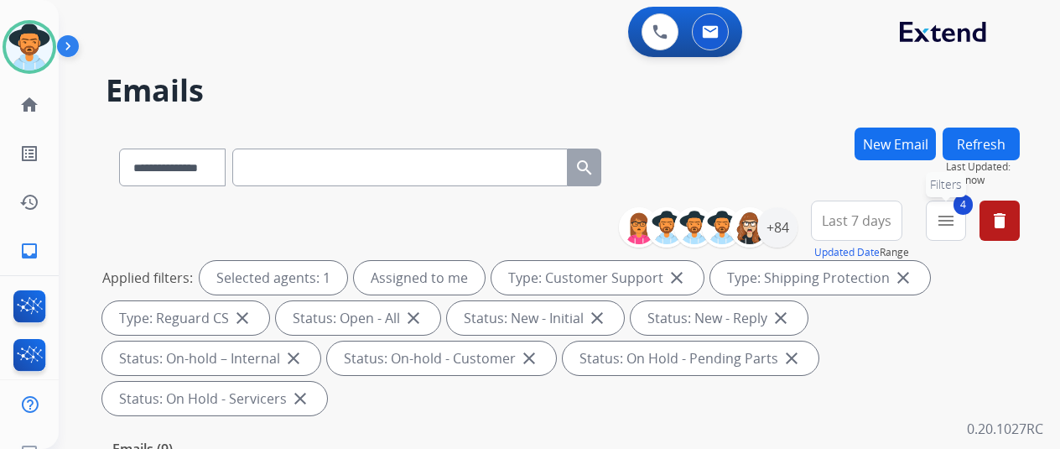
click at [955, 213] on mat-icon "menu" at bounding box center [946, 221] width 20 height 20
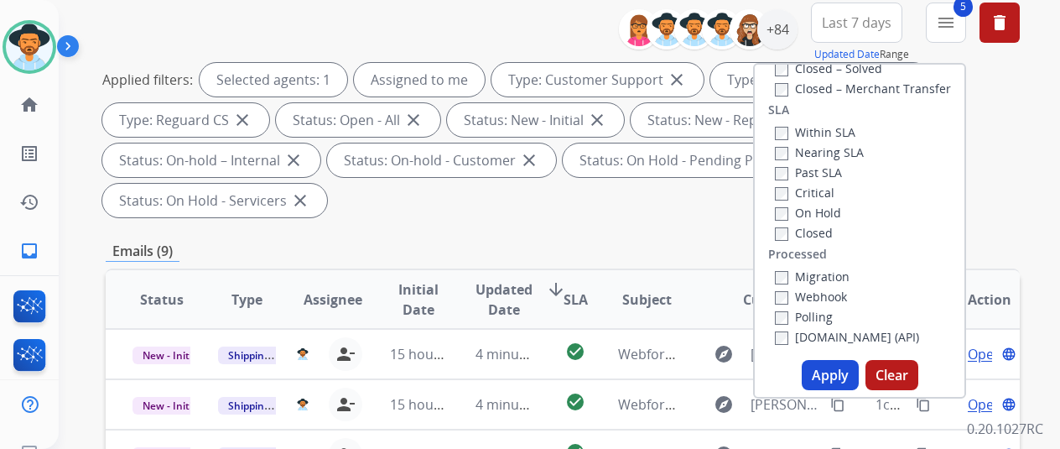
scroll to position [336, 0]
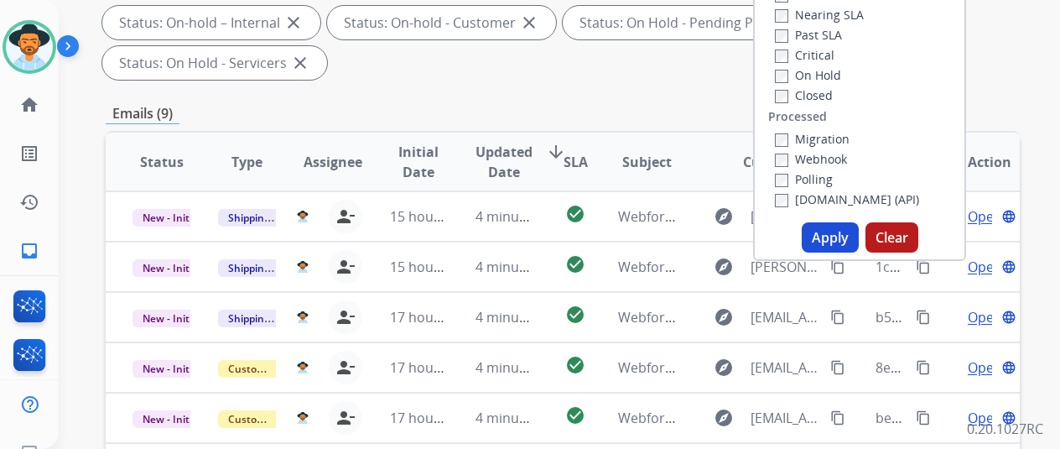
click at [837, 227] on button "Apply" at bounding box center [830, 237] width 57 height 30
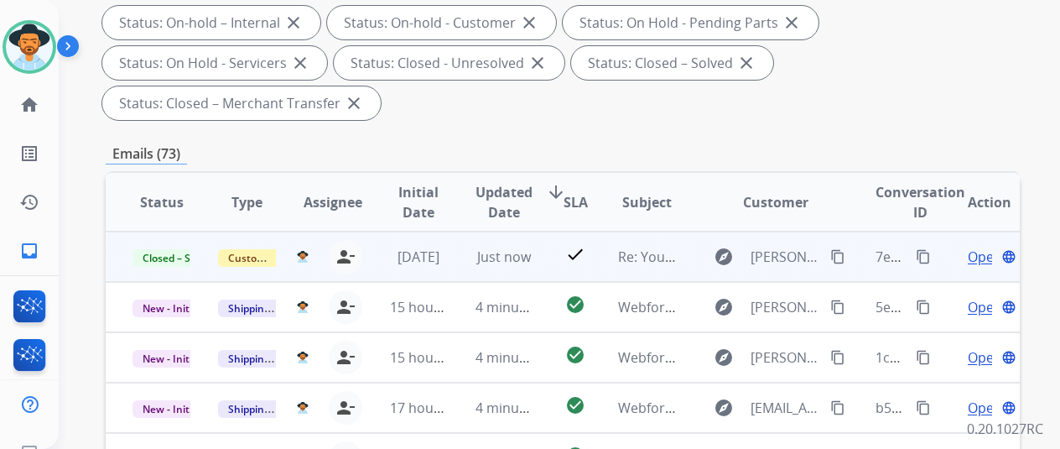
click at [838, 252] on mat-icon "content_copy" at bounding box center [837, 256] width 15 height 15
click at [924, 255] on mat-icon "content_copy" at bounding box center [923, 256] width 15 height 15
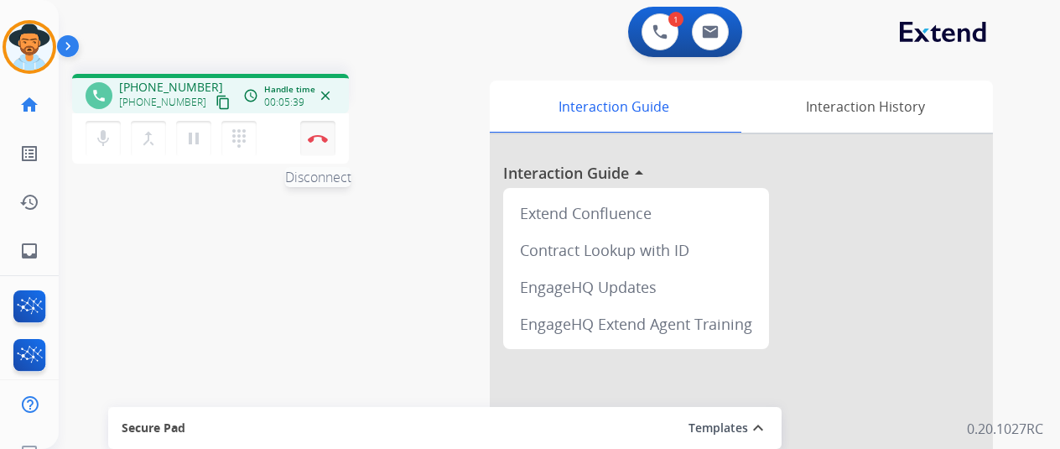
click at [320, 138] on img at bounding box center [318, 138] width 20 height 8
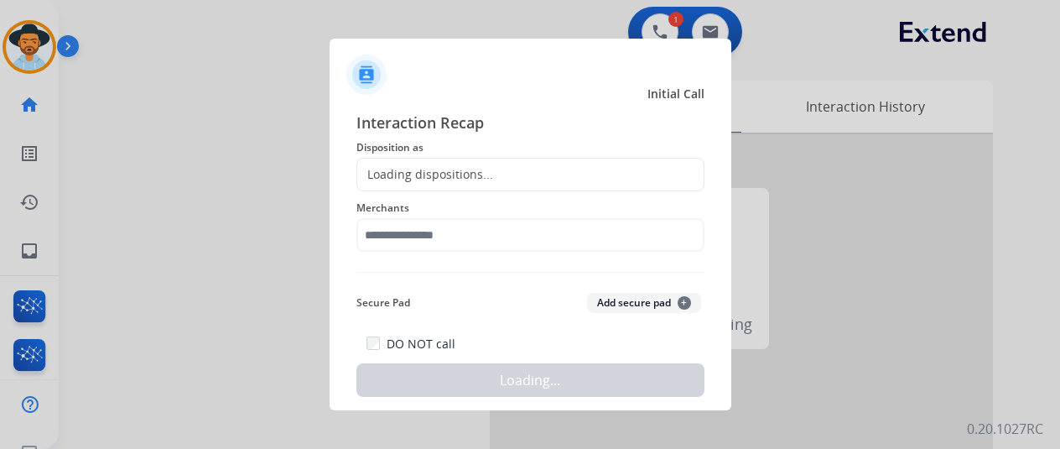
click at [393, 174] on div "Loading dispositions..." at bounding box center [425, 174] width 136 height 17
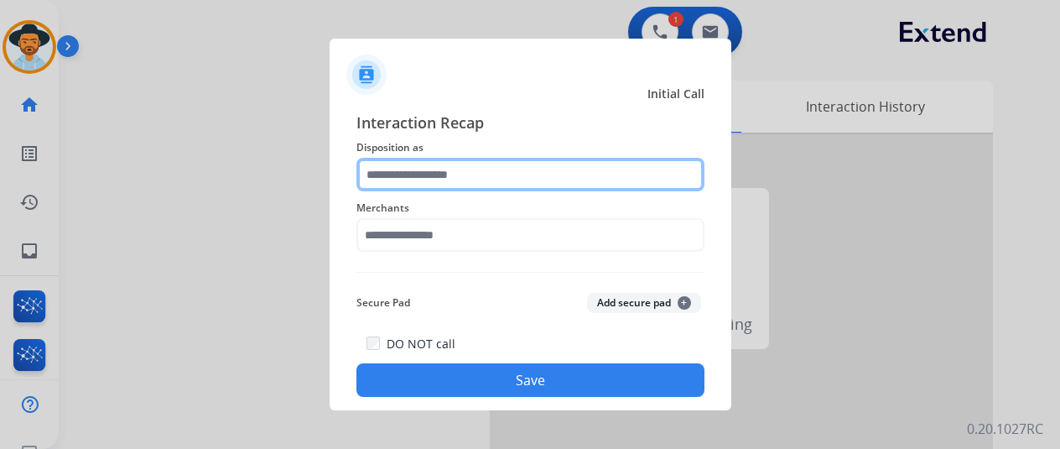
click at [393, 170] on input "text" at bounding box center [531, 175] width 348 height 34
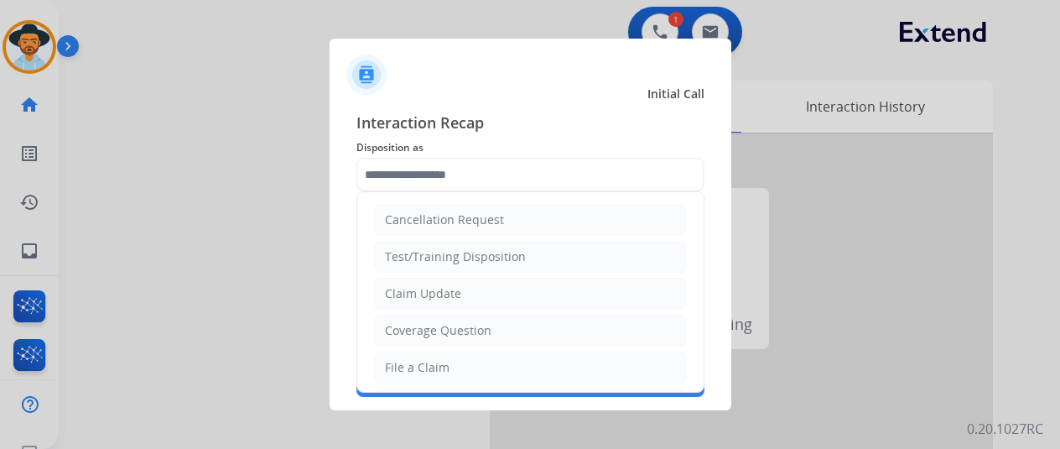
drag, startPoint x: 406, startPoint y: 362, endPoint x: 408, endPoint y: 334, distance: 27.7
click at [406, 354] on li "File a Claim" at bounding box center [530, 367] width 313 height 32
type input "**********"
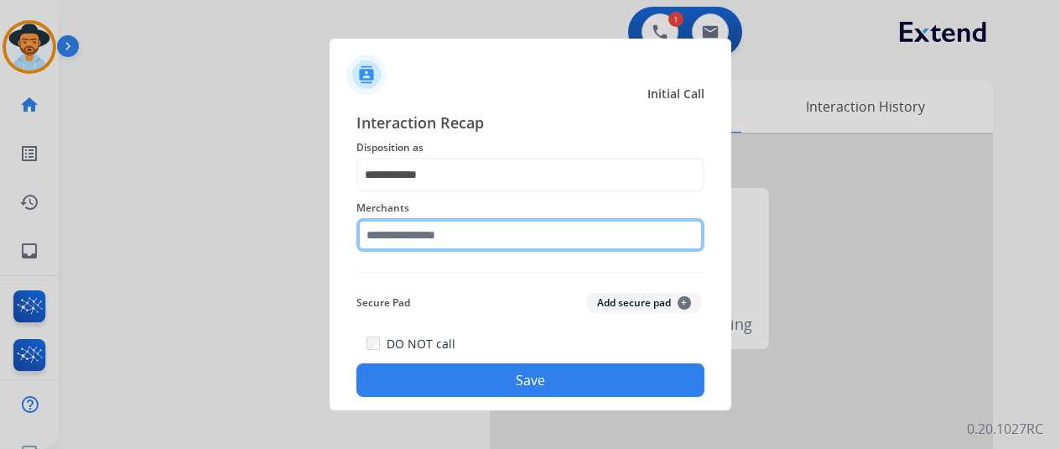
click at [413, 240] on input "text" at bounding box center [531, 235] width 348 height 34
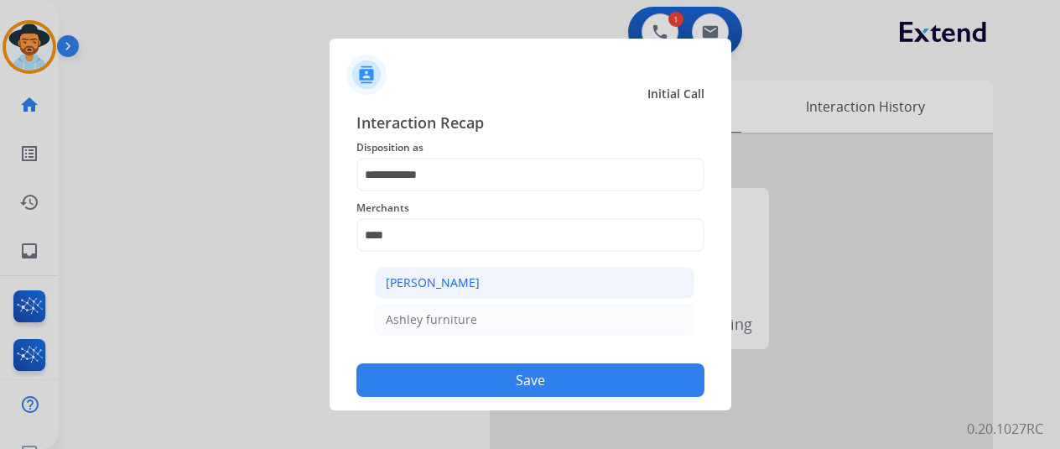
click at [429, 279] on div "[PERSON_NAME]" at bounding box center [433, 282] width 94 height 17
type input "**********"
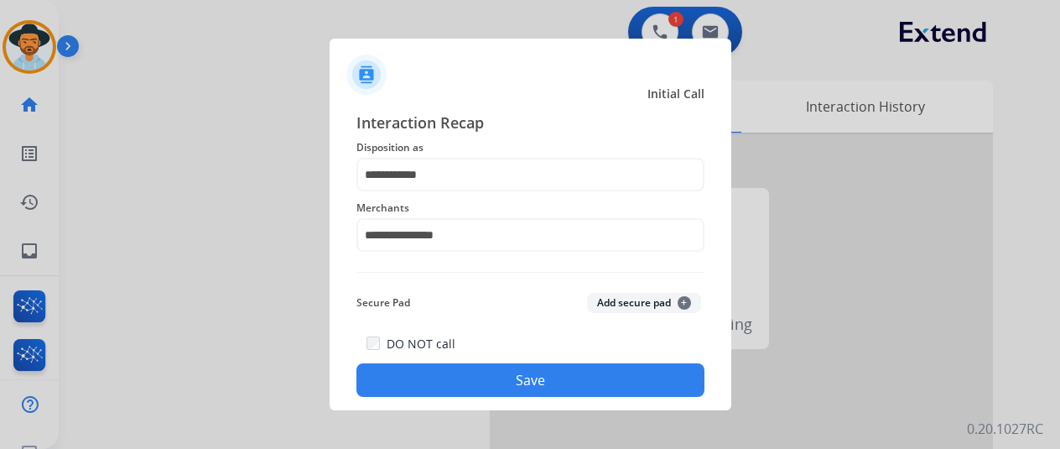
click at [489, 377] on button "Save" at bounding box center [531, 380] width 348 height 34
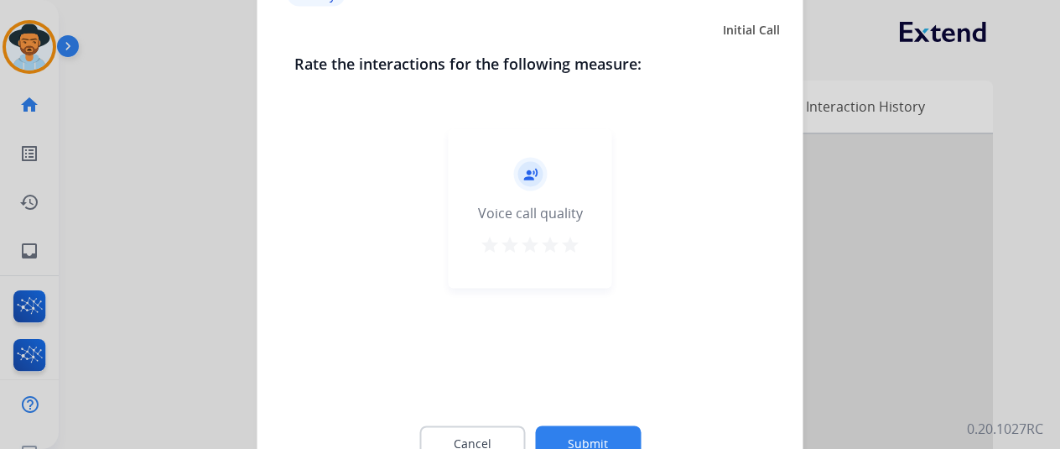
click at [584, 430] on button "Submit" at bounding box center [588, 442] width 106 height 35
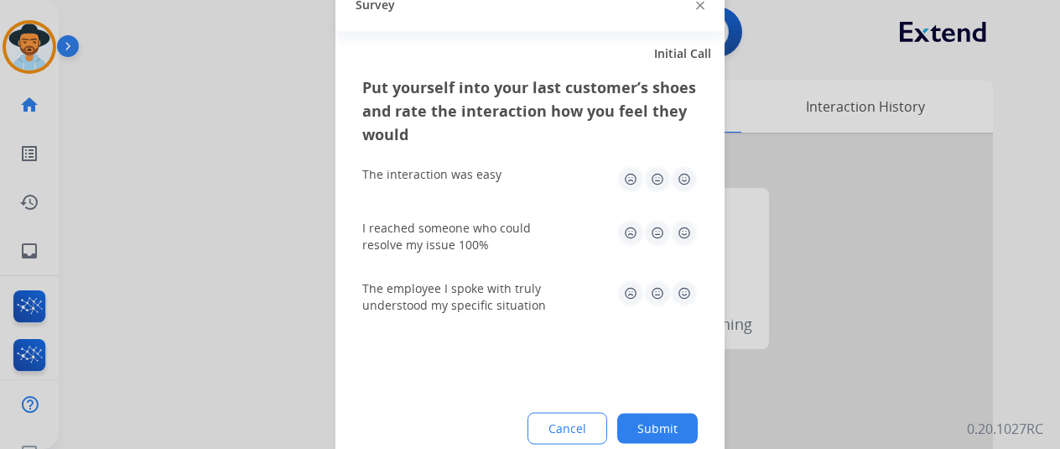
click at [667, 428] on button "Submit" at bounding box center [657, 428] width 81 height 30
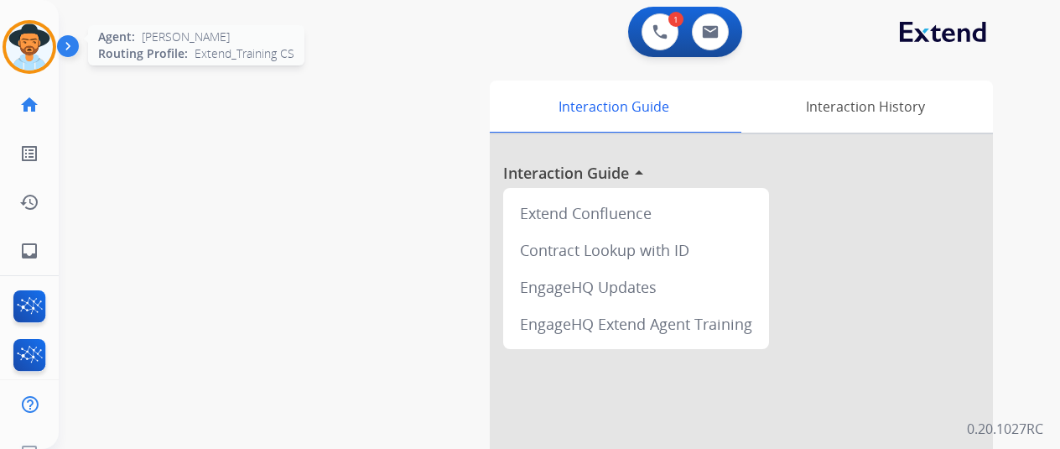
click at [18, 48] on img at bounding box center [29, 46] width 47 height 47
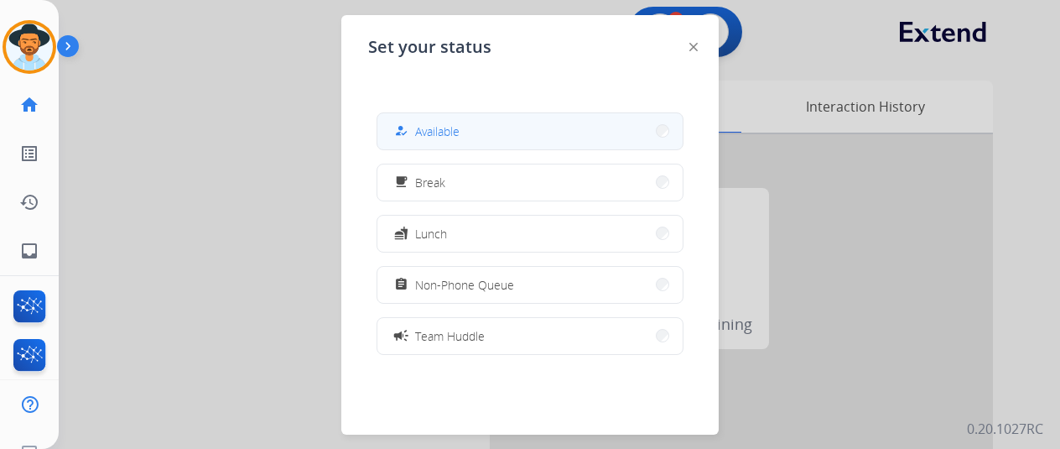
click at [440, 138] on span "Available" at bounding box center [437, 131] width 44 height 18
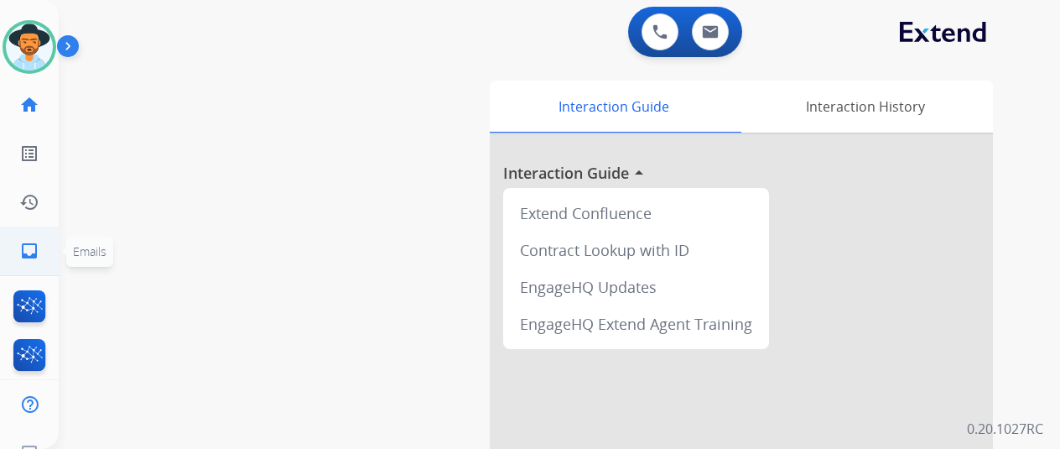
click at [19, 247] on mat-icon "inbox" at bounding box center [29, 251] width 20 height 20
select select "**********"
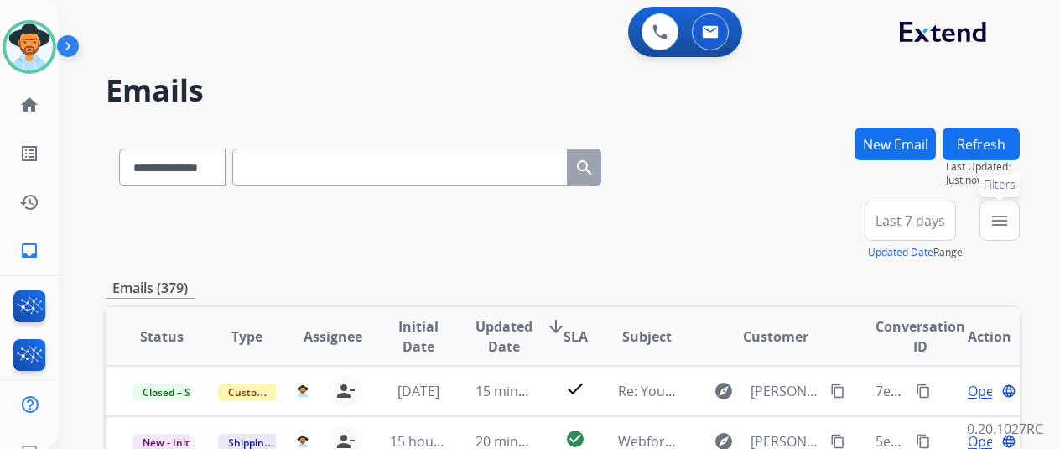
click at [1010, 214] on mat-icon "menu" at bounding box center [1000, 221] width 20 height 20
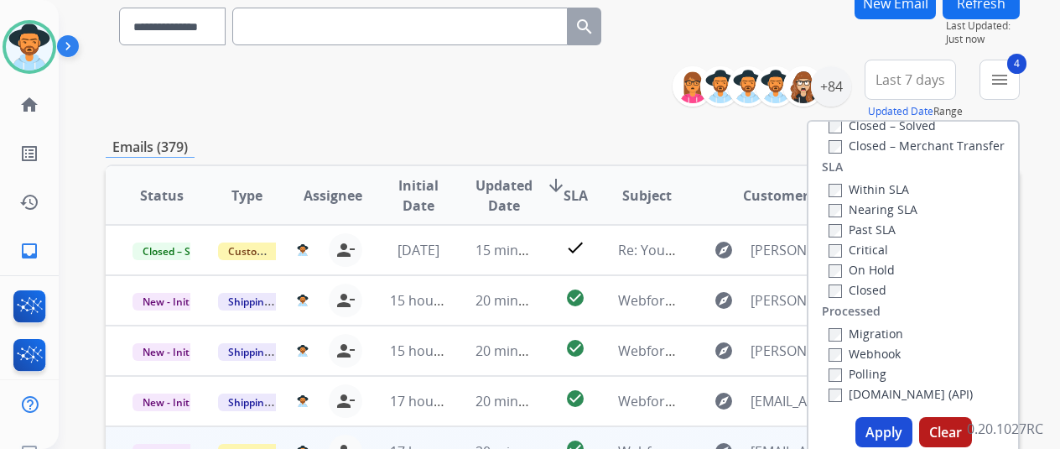
scroll to position [252, 0]
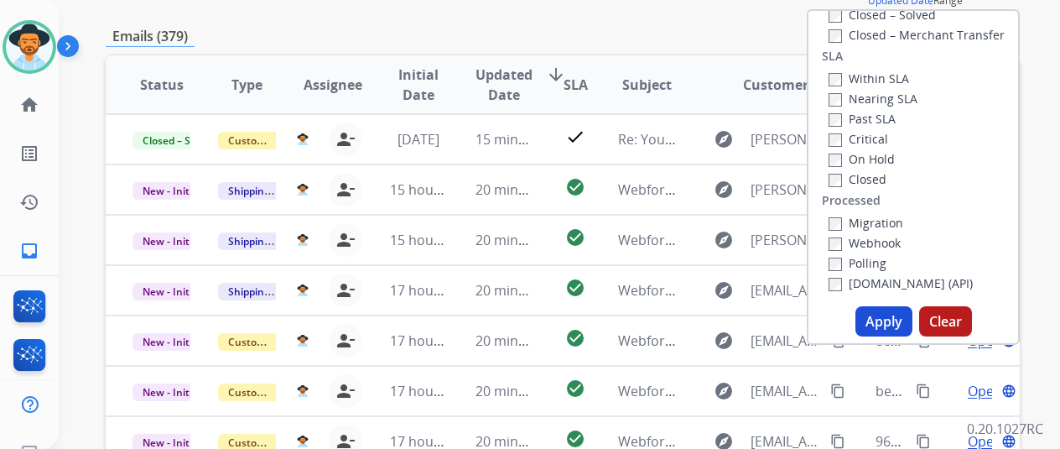
click at [885, 318] on button "Apply" at bounding box center [884, 321] width 57 height 30
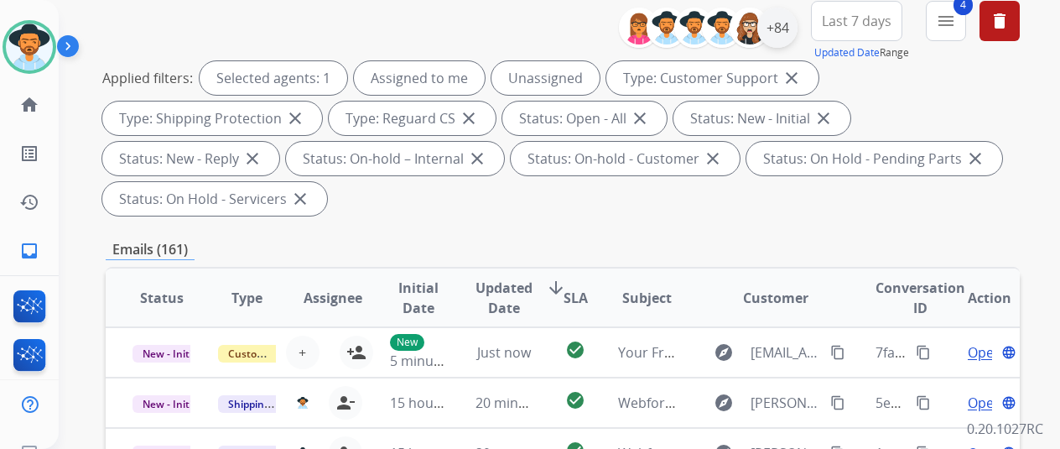
scroll to position [0, 0]
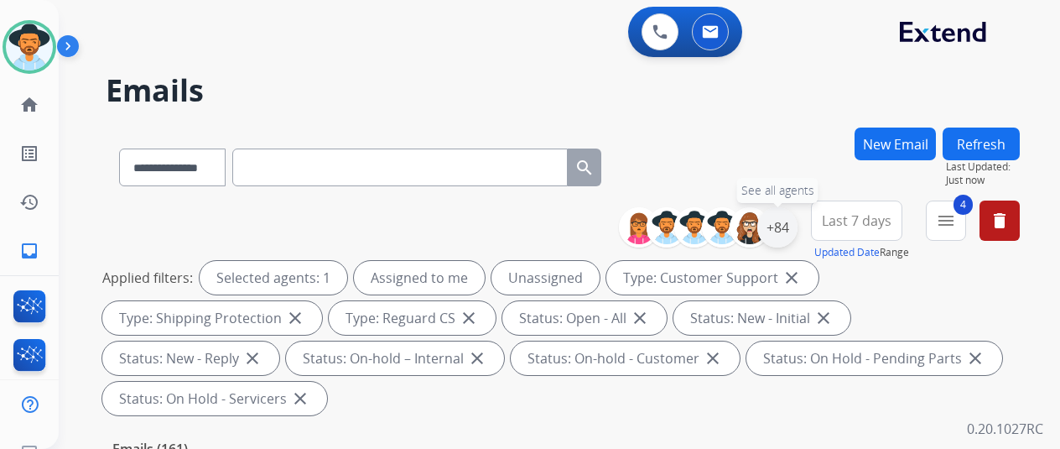
drag, startPoint x: 789, startPoint y: 221, endPoint x: 780, endPoint y: 220, distance: 9.3
click at [789, 221] on div "+84" at bounding box center [777, 227] width 40 height 40
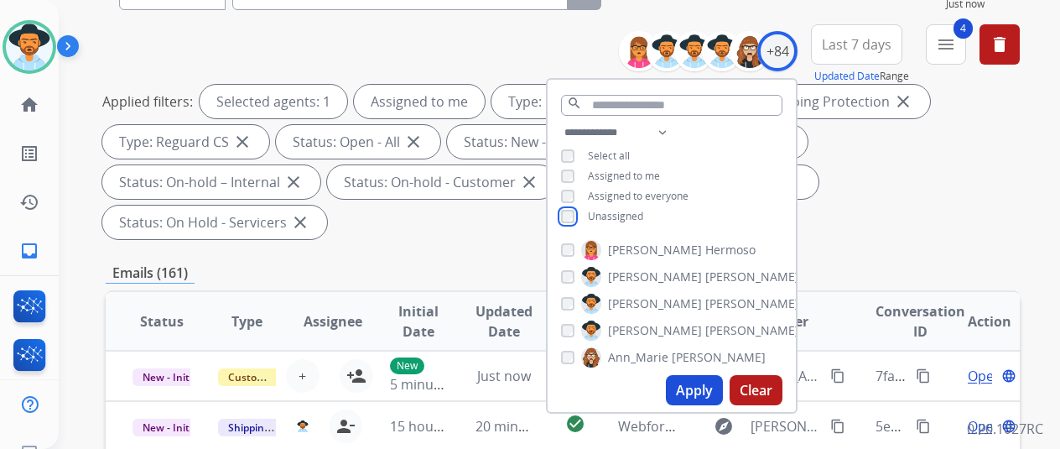
scroll to position [336, 0]
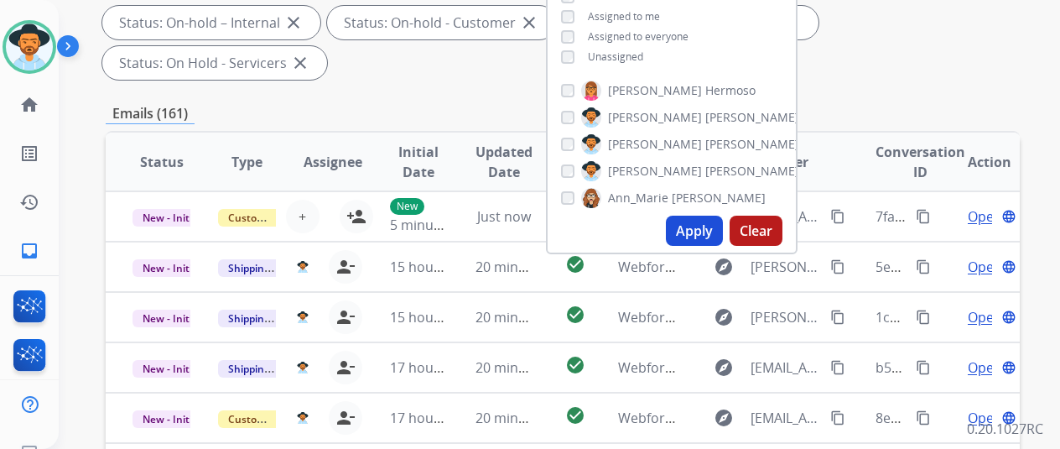
click at [709, 238] on button "Apply" at bounding box center [694, 231] width 57 height 30
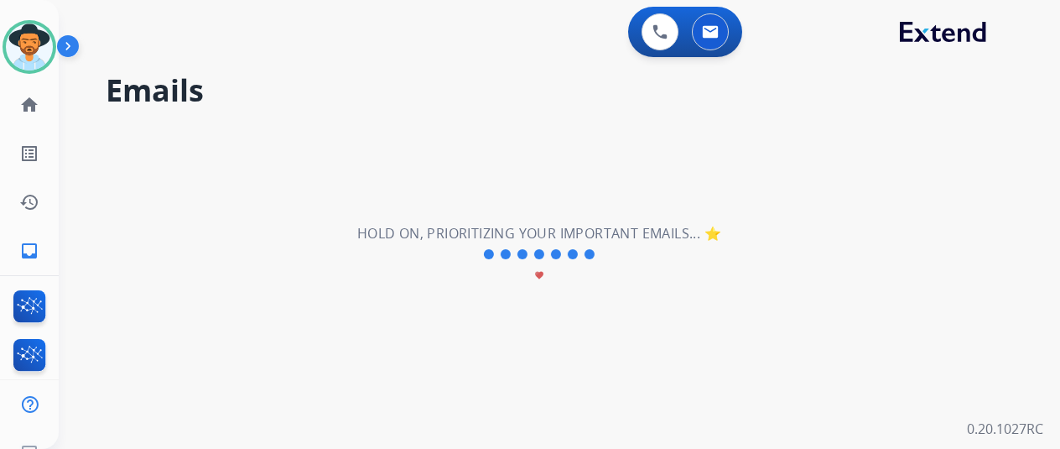
scroll to position [0, 0]
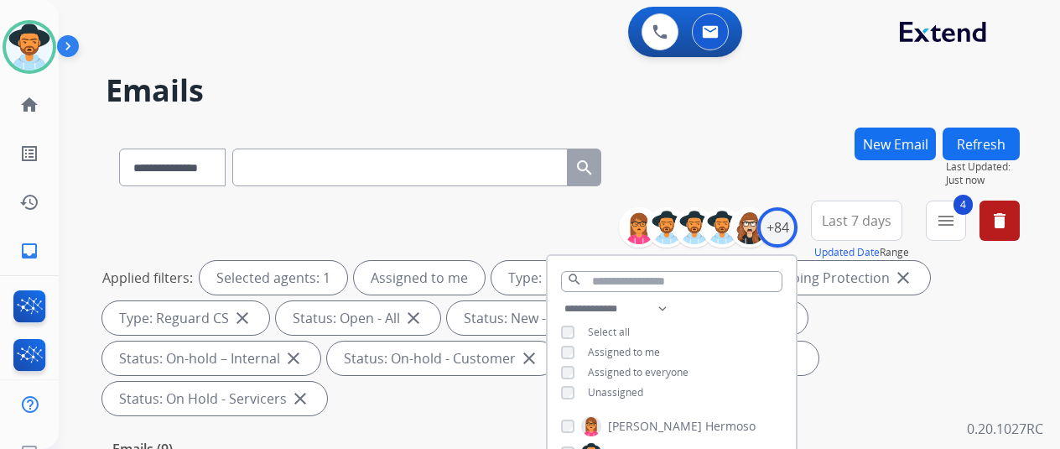
click at [716, 133] on div "**********" at bounding box center [563, 164] width 914 height 73
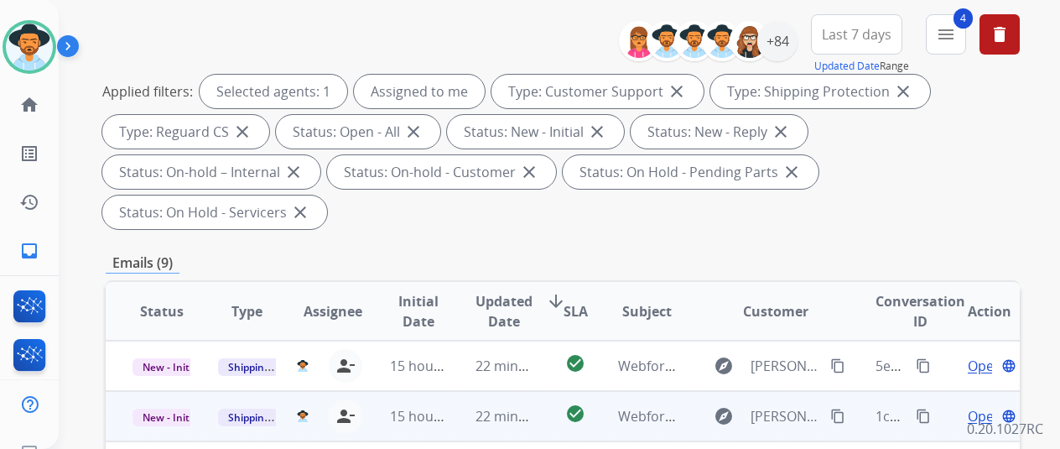
scroll to position [336, 0]
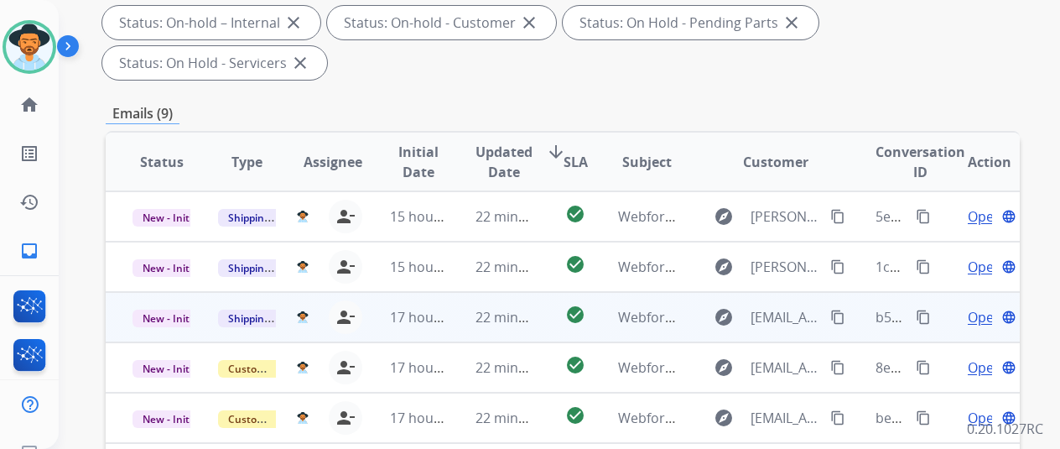
click at [981, 307] on span "Open" at bounding box center [985, 317] width 34 height 20
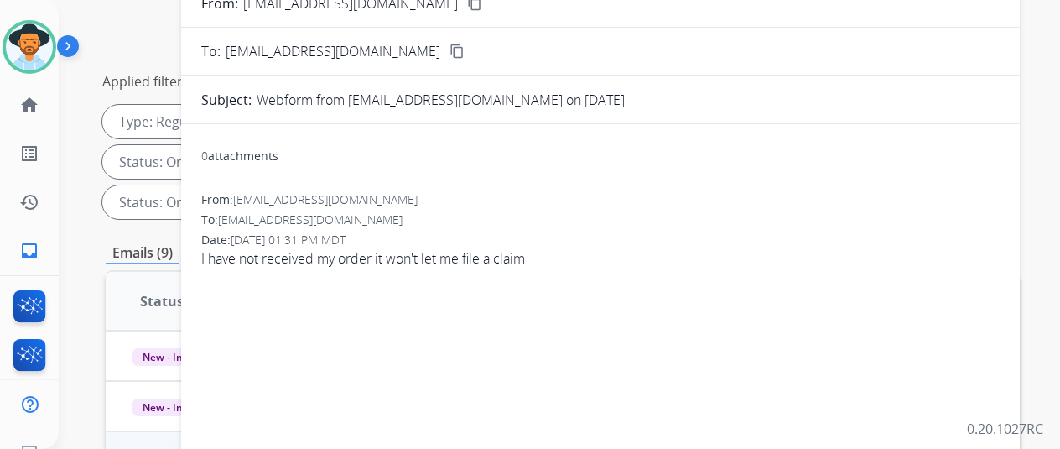
scroll to position [84, 0]
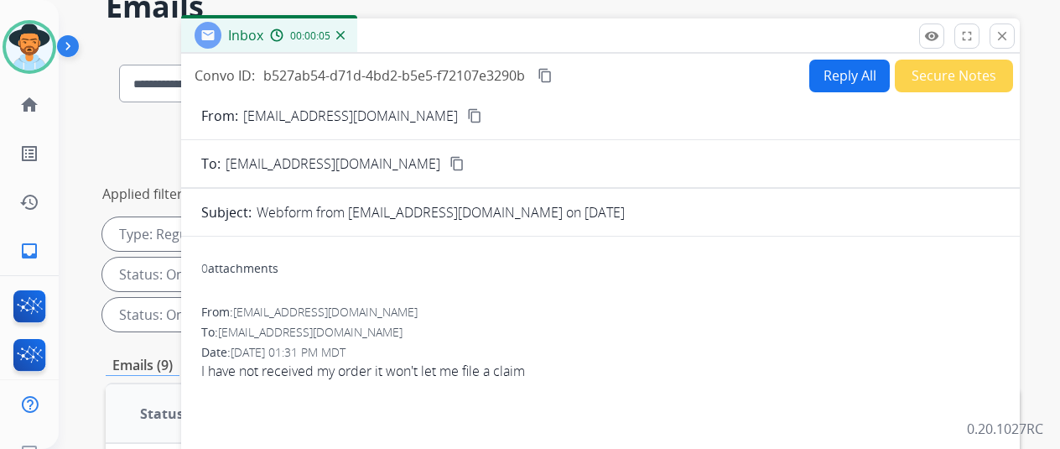
click at [467, 112] on mat-icon "content_copy" at bounding box center [474, 115] width 15 height 15
click at [836, 73] on button "Reply All" at bounding box center [849, 76] width 81 height 33
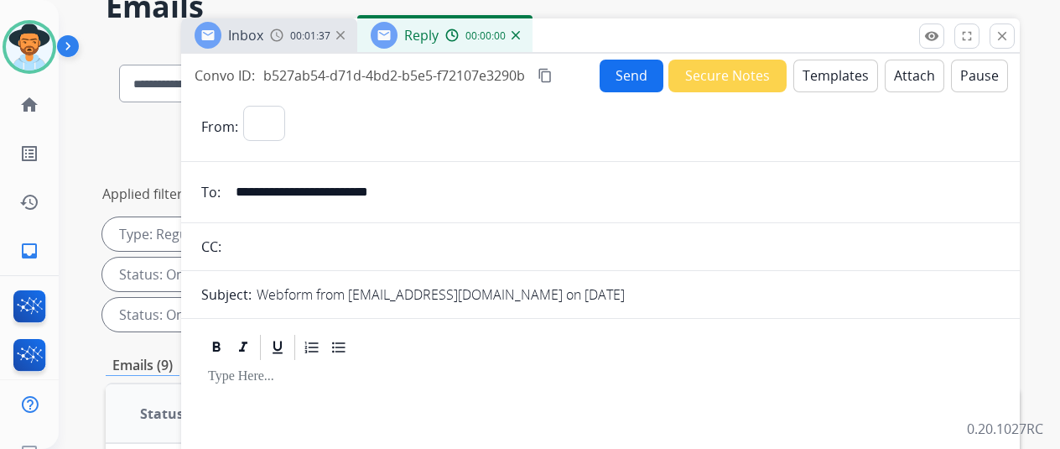
select select "**********"
click at [837, 74] on button "Templates" at bounding box center [836, 76] width 85 height 33
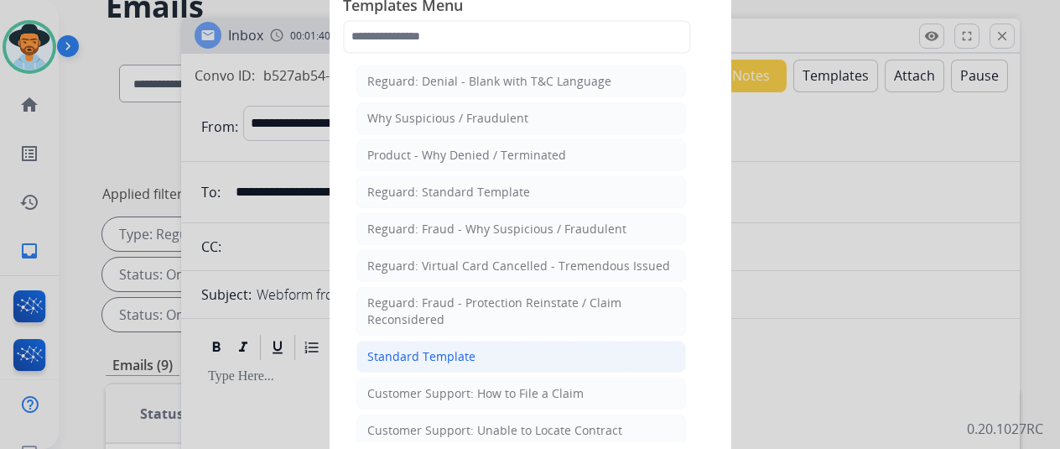
click at [413, 350] on div "Standard Template" at bounding box center [421, 356] width 108 height 17
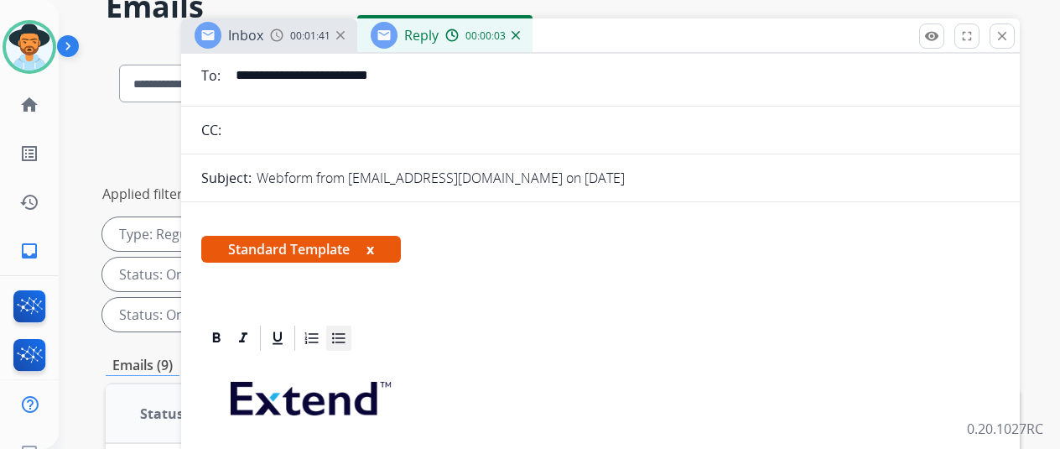
scroll to position [252, 0]
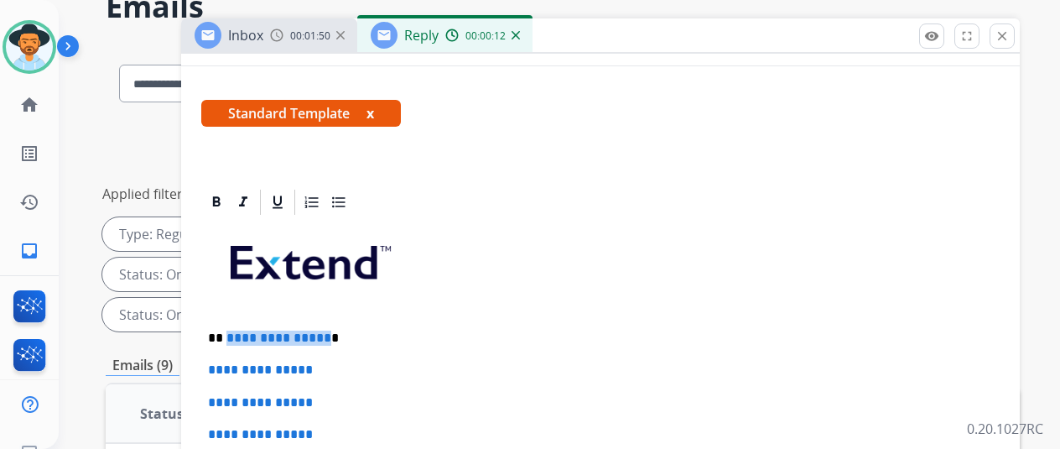
drag, startPoint x: 335, startPoint y: 334, endPoint x: 237, endPoint y: 333, distance: 98.1
click at [237, 333] on p "**********" at bounding box center [594, 338] width 772 height 15
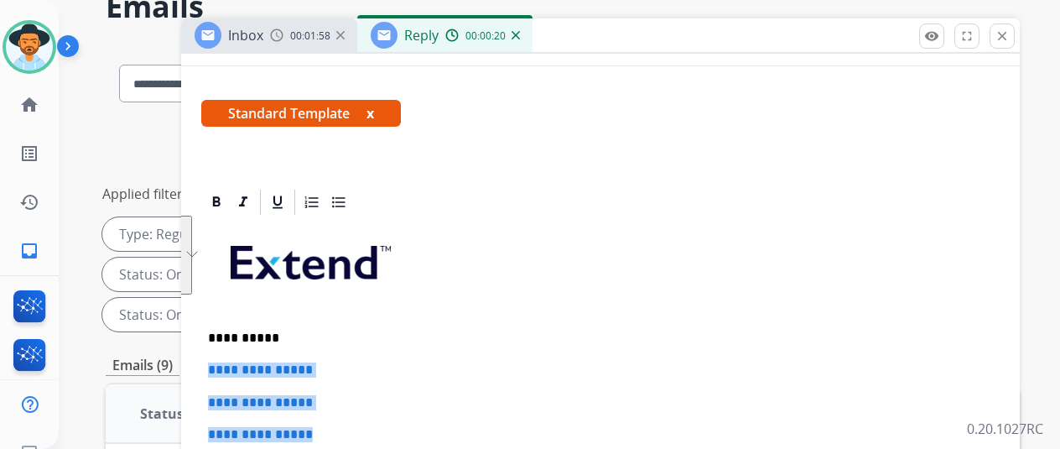
drag, startPoint x: 347, startPoint y: 431, endPoint x: 209, endPoint y: 367, distance: 152.7
click at [209, 367] on div "**********" at bounding box center [600, 176] width 839 height 748
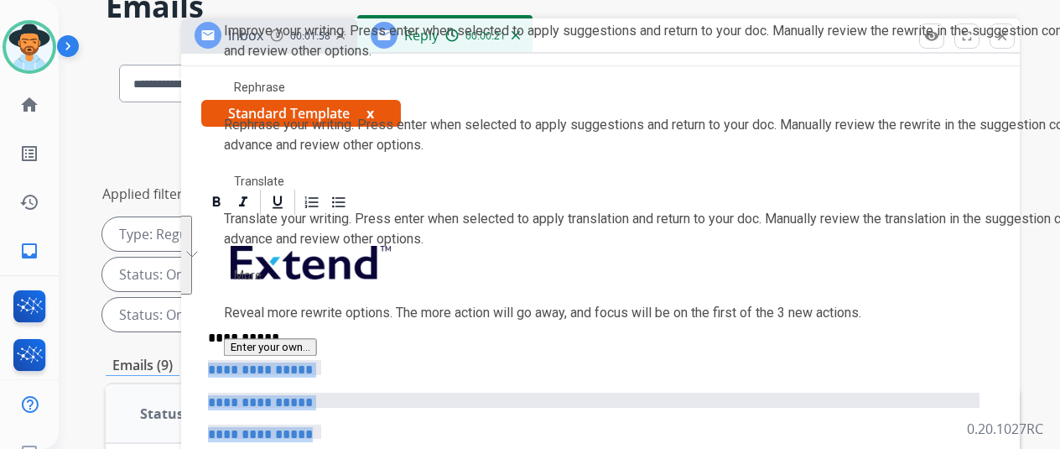
click at [192, 294] on button "See rewrite suggestions" at bounding box center [185, 255] width 13 height 79
click at [334, 368] on p "**********" at bounding box center [600, 369] width 785 height 15
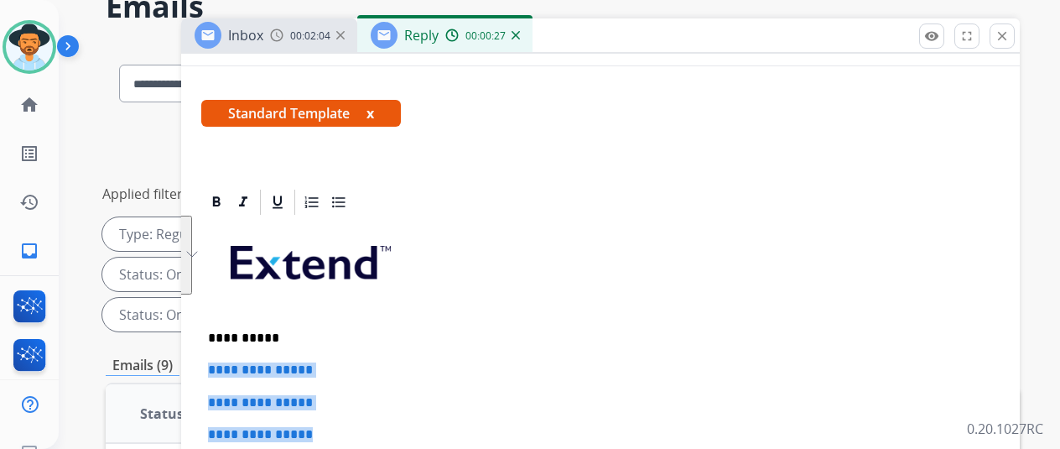
drag, startPoint x: 341, startPoint y: 435, endPoint x: 210, endPoint y: 359, distance: 151.8
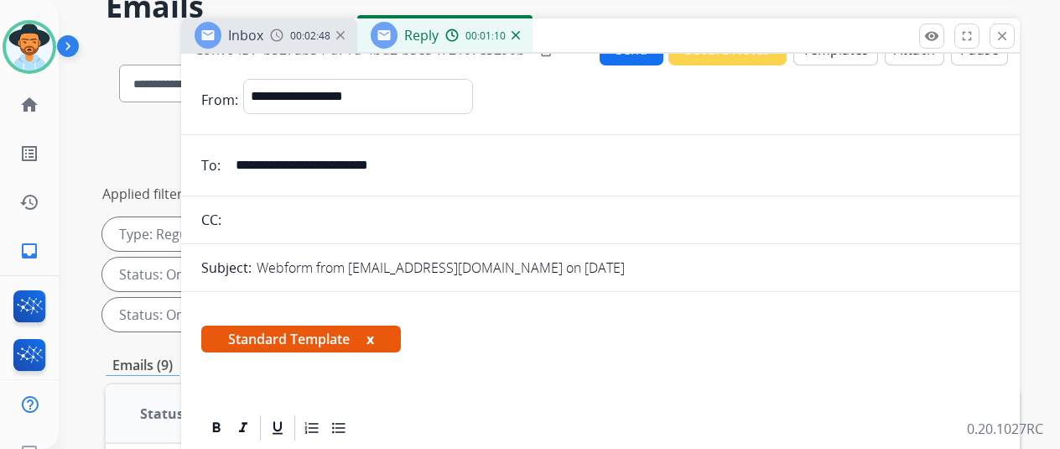
scroll to position [0, 0]
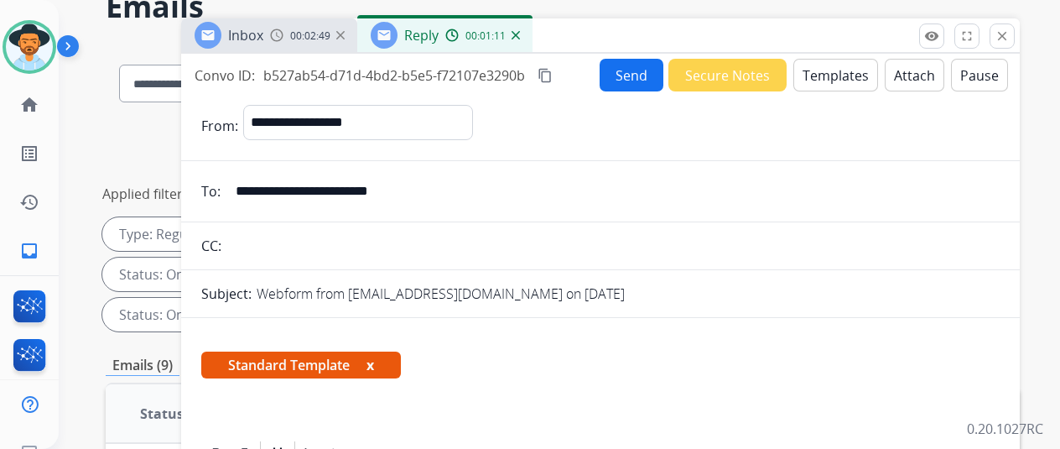
click at [633, 68] on button "Send" at bounding box center [632, 75] width 64 height 33
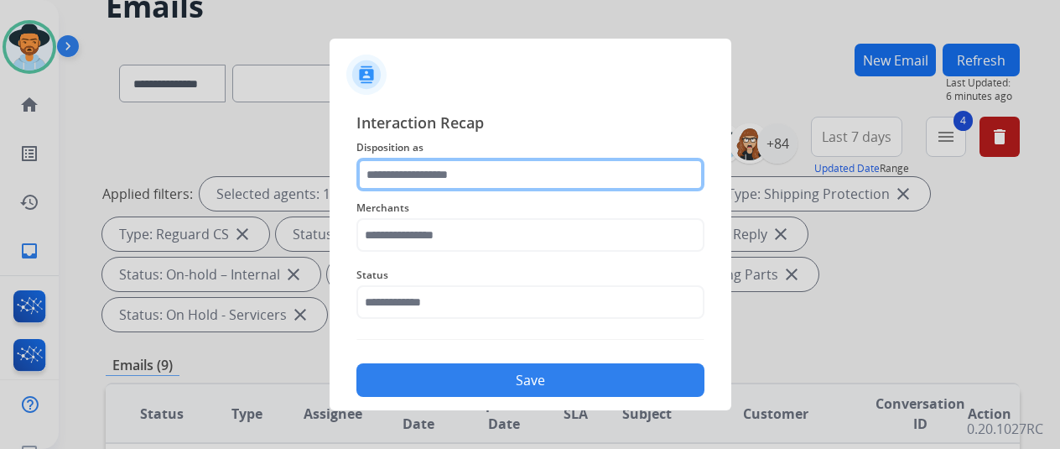
click at [407, 174] on input "text" at bounding box center [531, 175] width 348 height 34
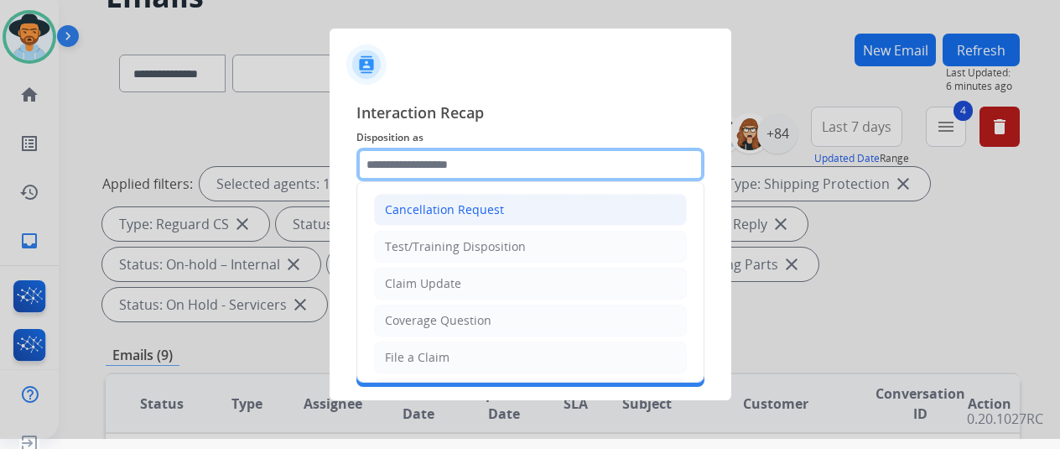
scroll to position [20, 0]
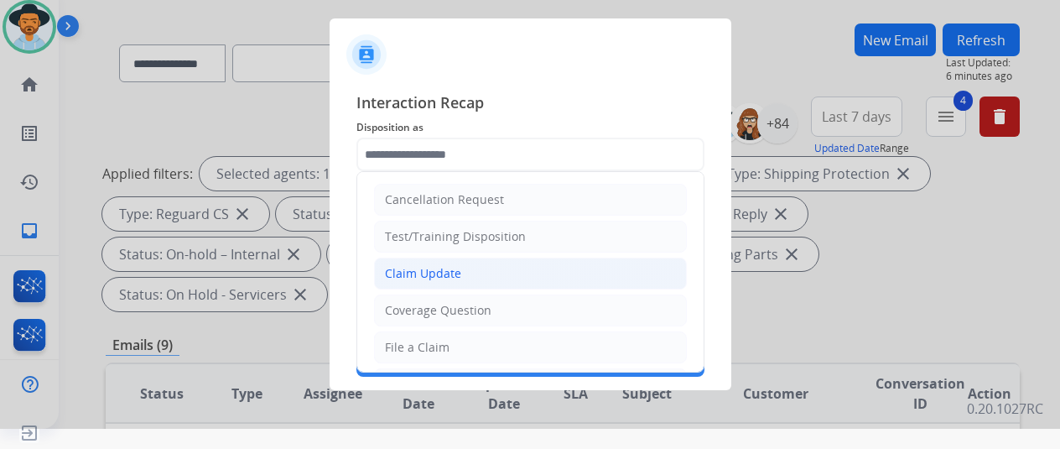
click at [414, 272] on div "Claim Update" at bounding box center [423, 273] width 76 height 17
type input "**********"
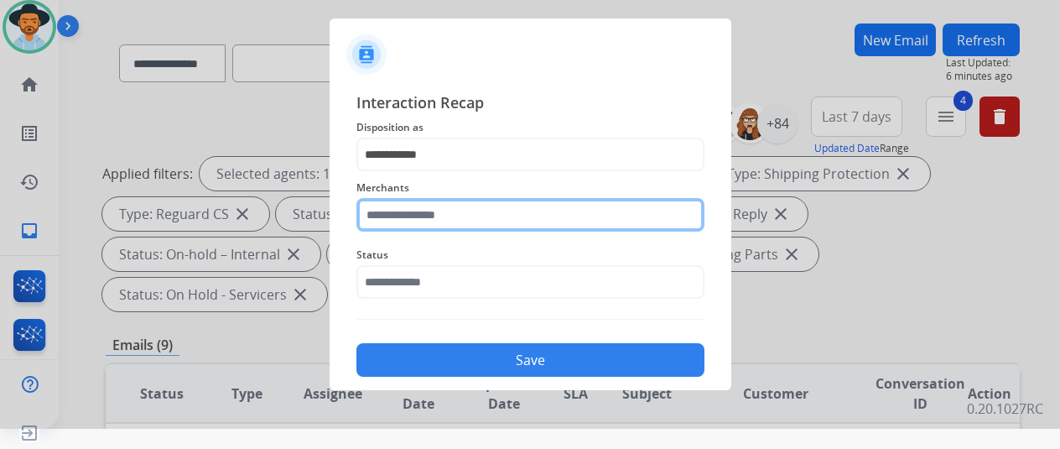
click at [395, 215] on input "text" at bounding box center [531, 215] width 348 height 34
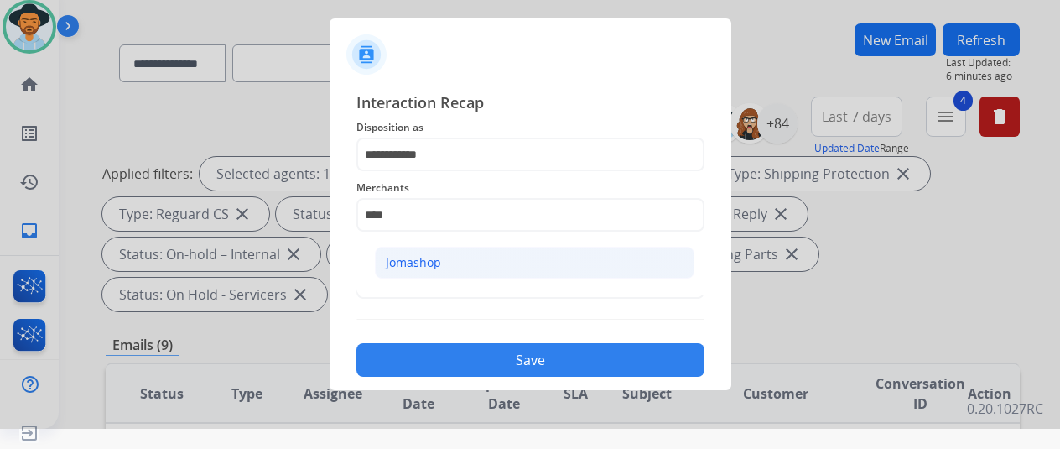
click at [429, 268] on div "Jomashop" at bounding box center [413, 262] width 55 height 17
type input "********"
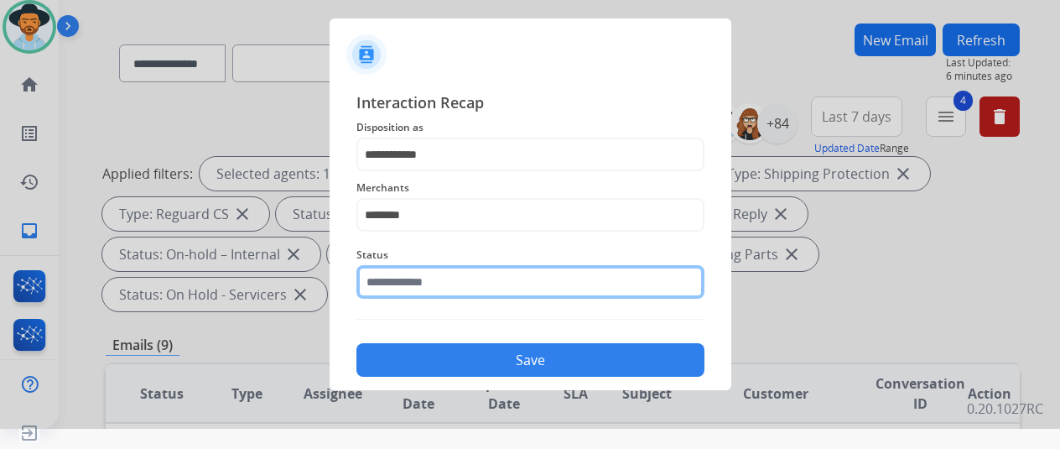
click at [429, 288] on input "text" at bounding box center [531, 282] width 348 height 34
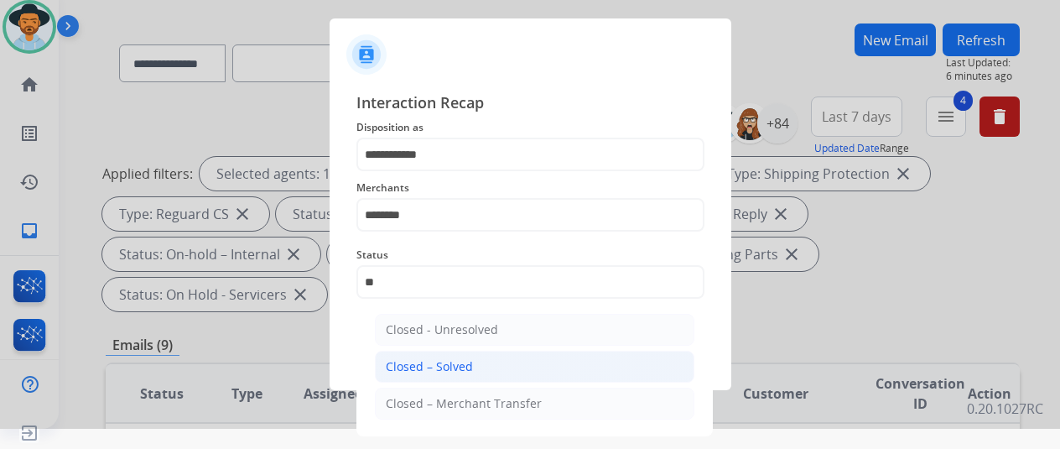
click at [479, 357] on li "Closed – Solved" at bounding box center [535, 367] width 320 height 32
type input "**********"
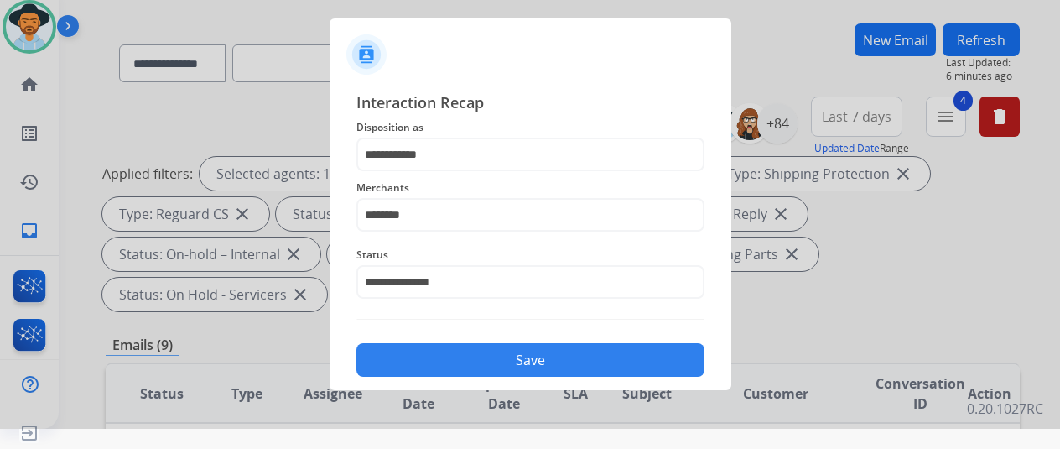
click at [476, 356] on button "Save" at bounding box center [531, 360] width 348 height 34
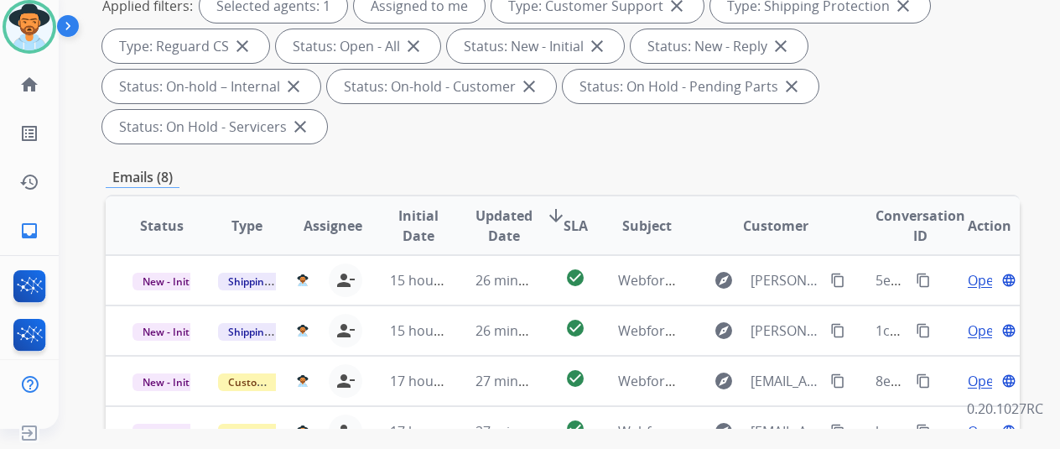
scroll to position [0, 0]
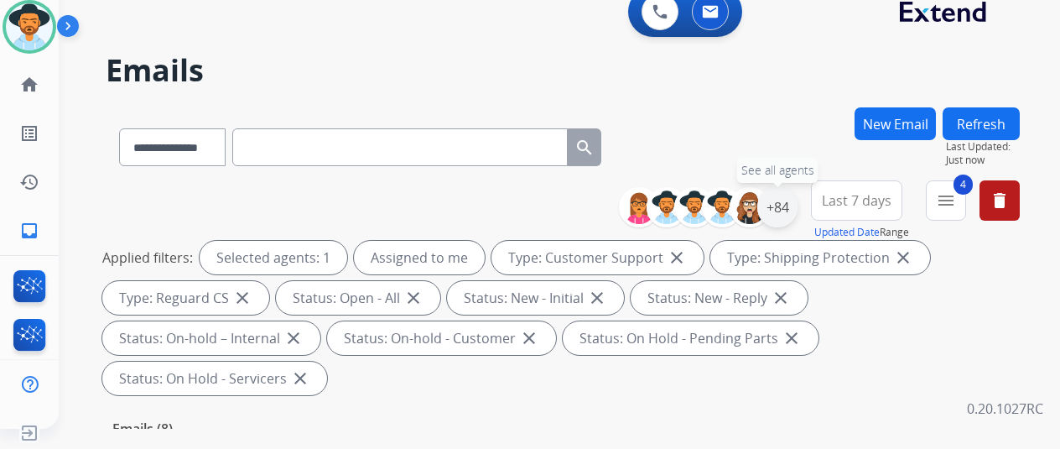
click at [794, 207] on div "+84" at bounding box center [777, 207] width 40 height 40
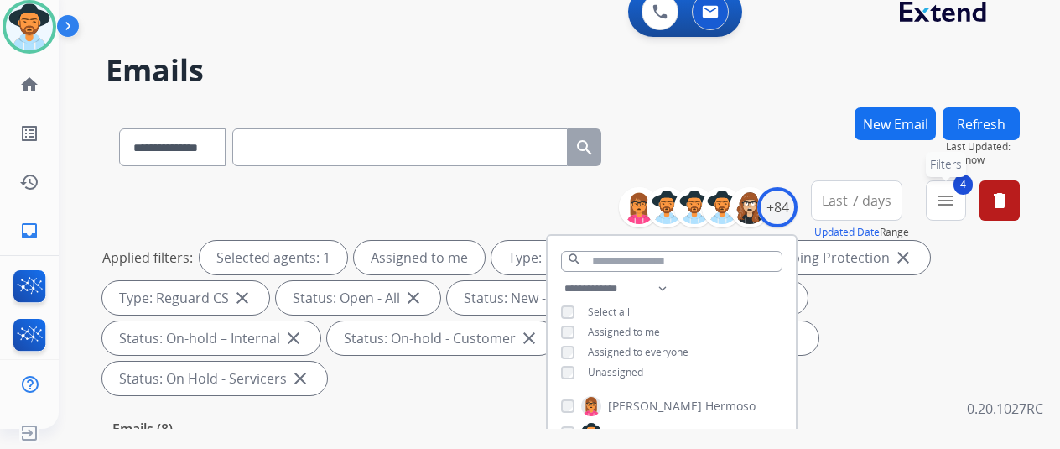
click at [956, 201] on mat-icon "menu" at bounding box center [946, 200] width 20 height 20
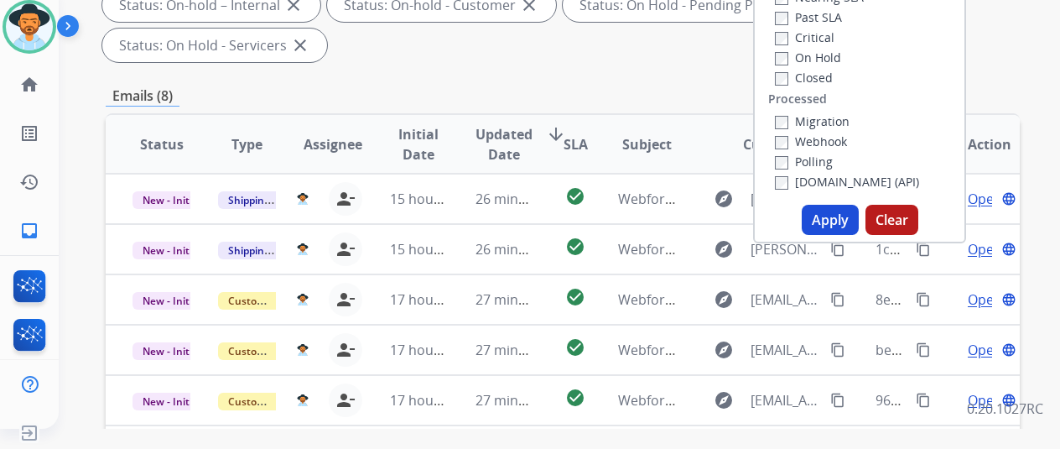
scroll to position [336, 0]
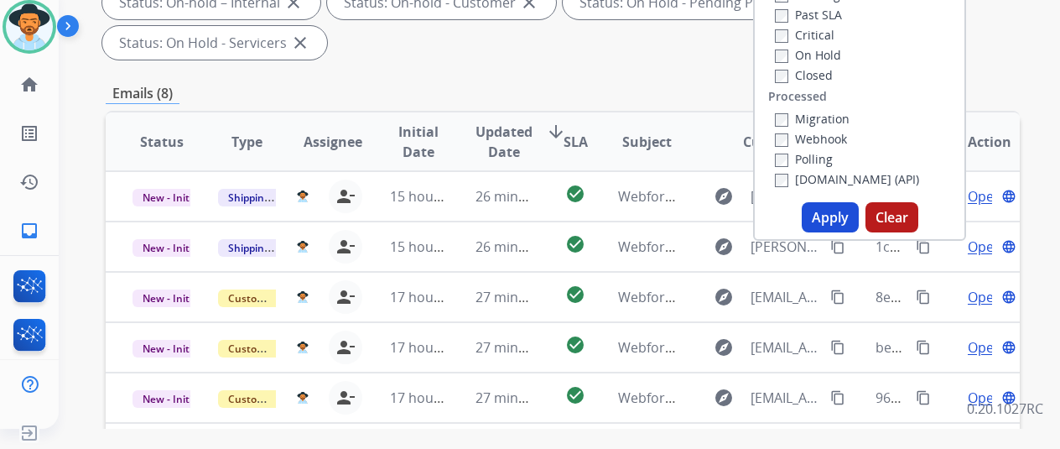
click at [832, 215] on button "Apply" at bounding box center [830, 217] width 57 height 30
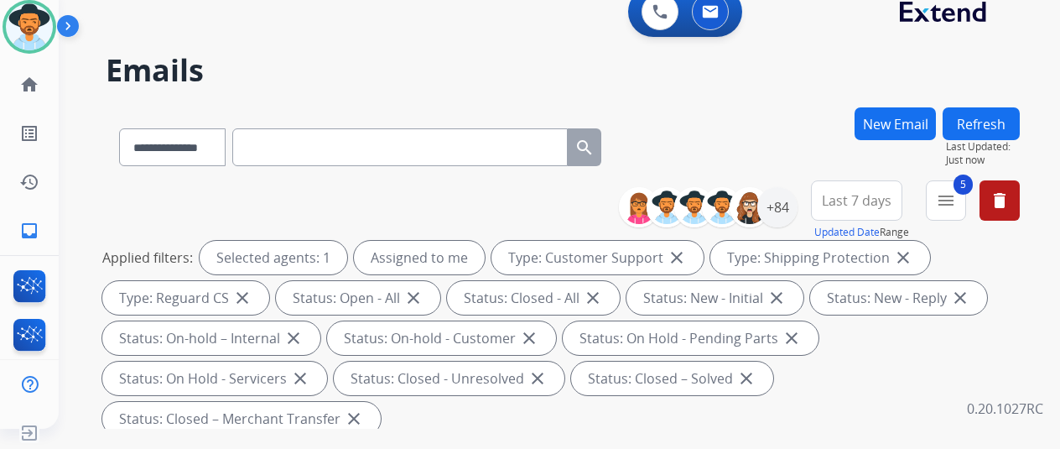
click at [823, 122] on div "**********" at bounding box center [563, 143] width 914 height 73
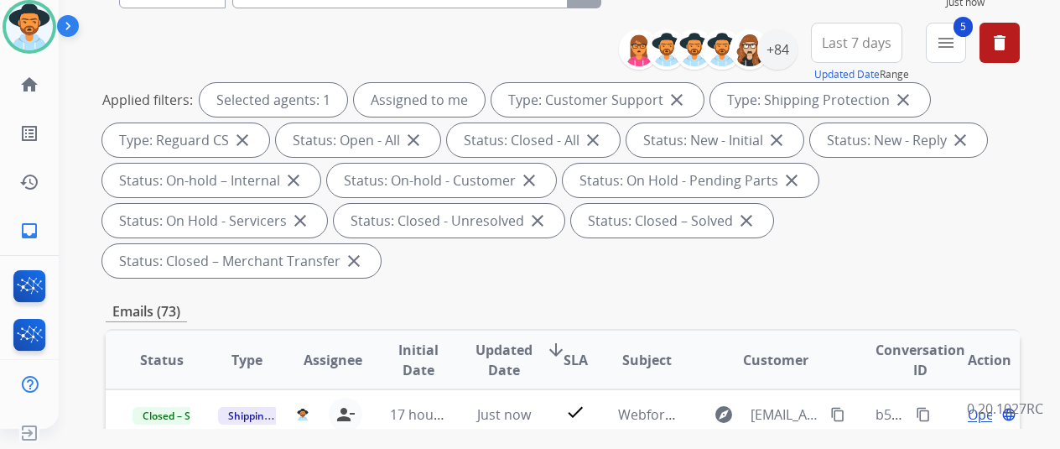
scroll to position [336, 0]
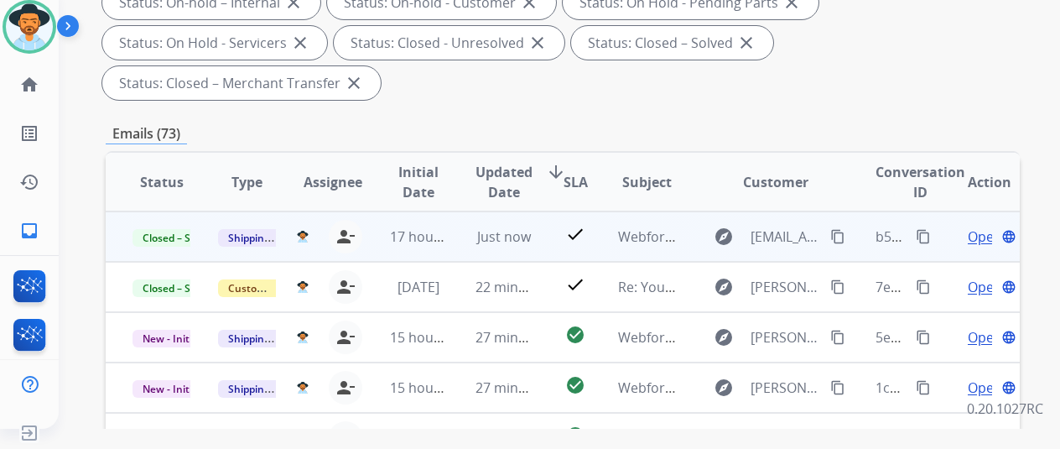
click at [924, 232] on mat-icon "content_copy" at bounding box center [923, 236] width 15 height 15
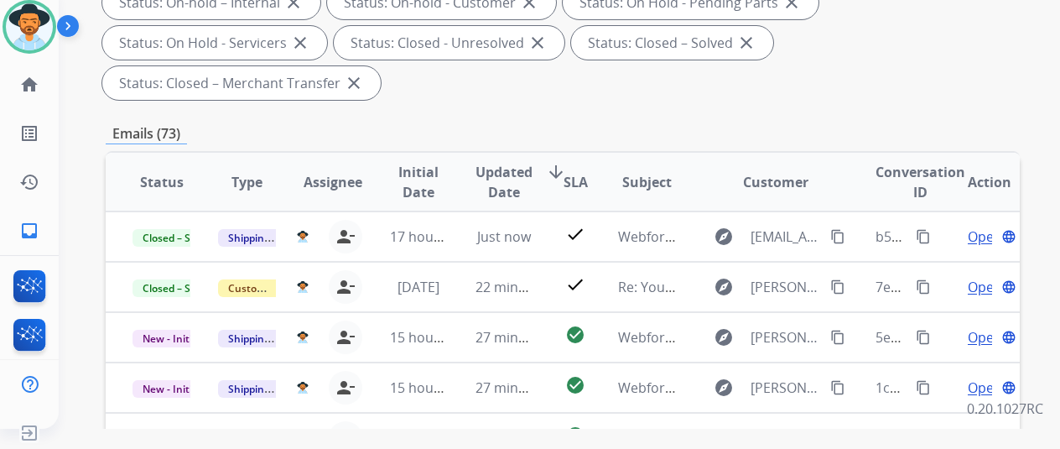
scroll to position [0, 0]
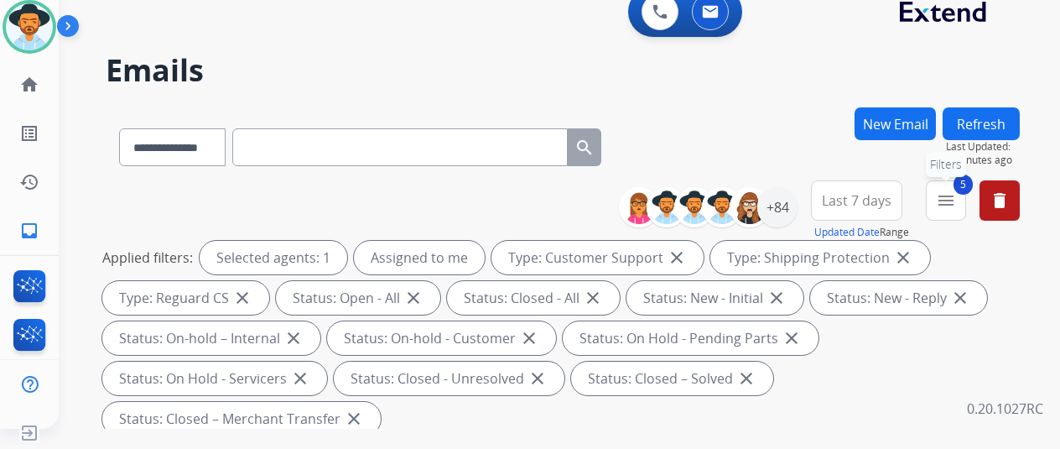
click at [966, 206] on button "5 menu Filters" at bounding box center [946, 200] width 40 height 40
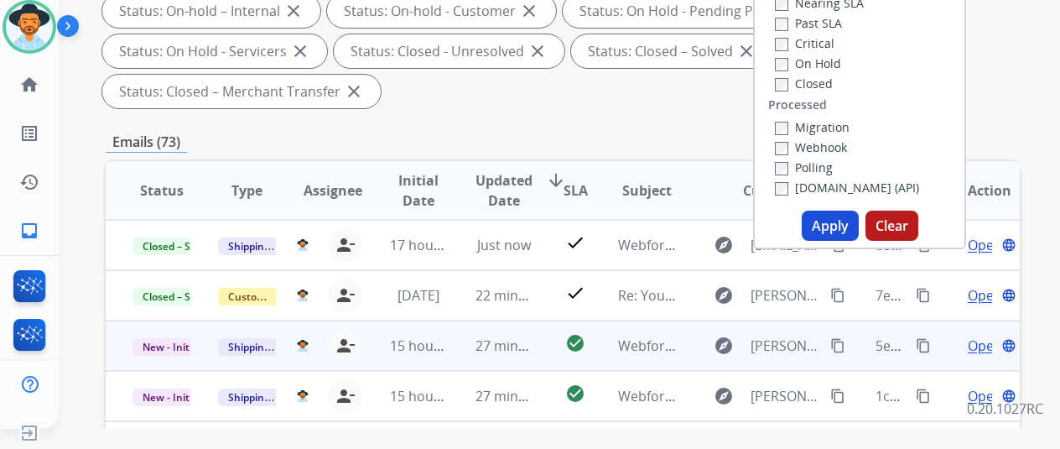
scroll to position [336, 0]
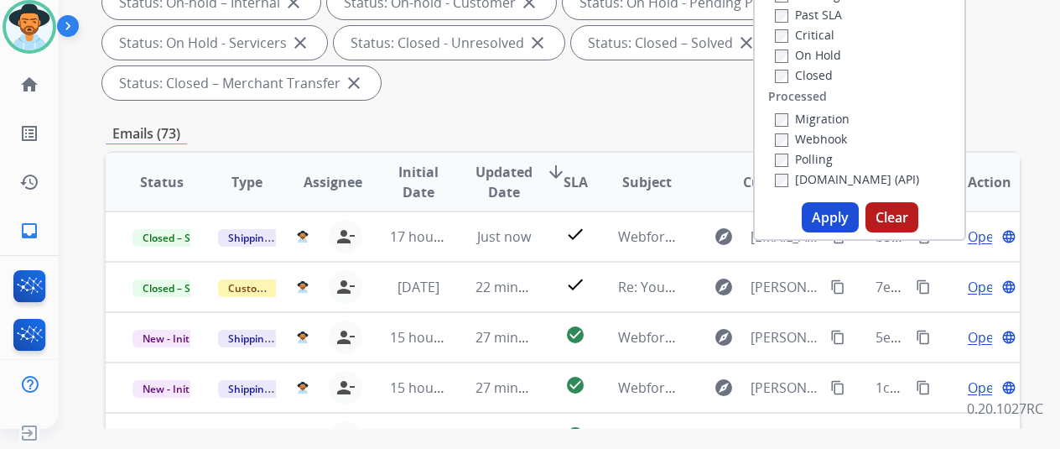
click at [831, 219] on button "Apply" at bounding box center [830, 217] width 57 height 30
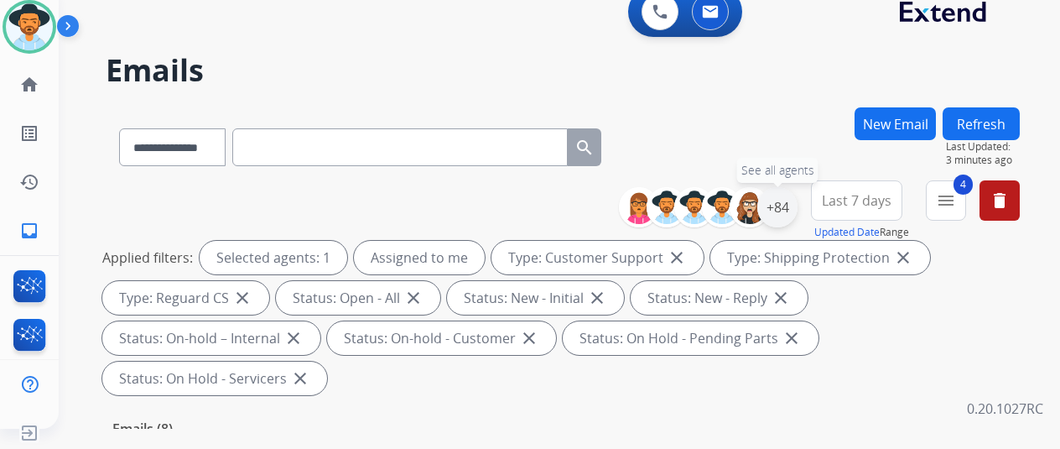
click at [789, 200] on div "+84" at bounding box center [777, 207] width 40 height 40
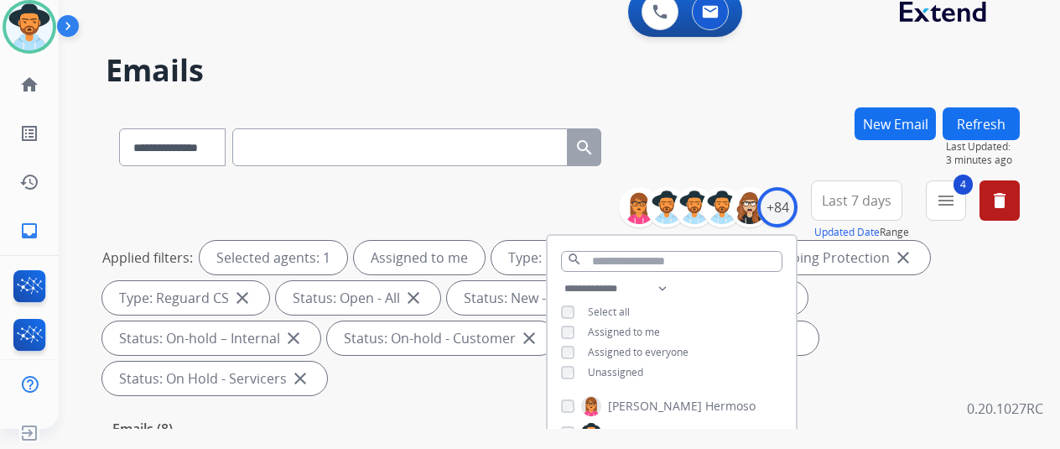
click at [775, 117] on div "**********" at bounding box center [563, 143] width 914 height 73
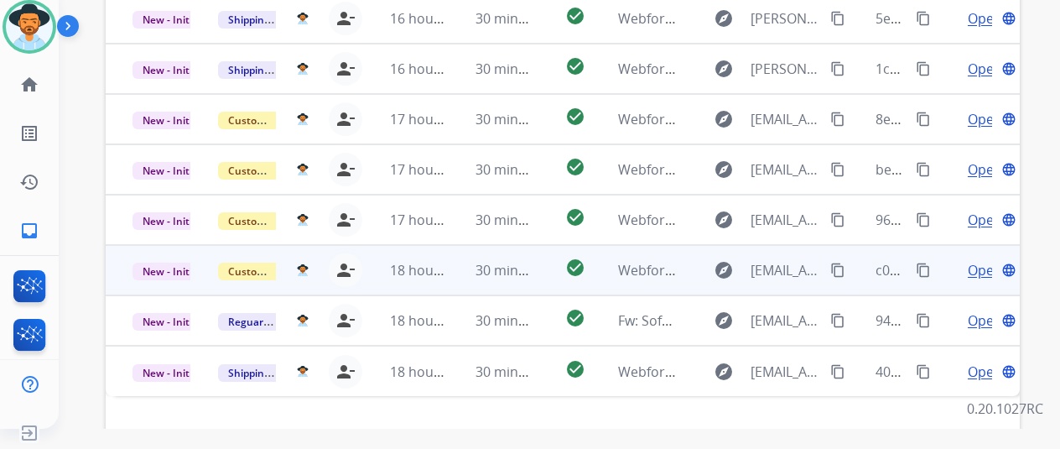
scroll to position [612, 0]
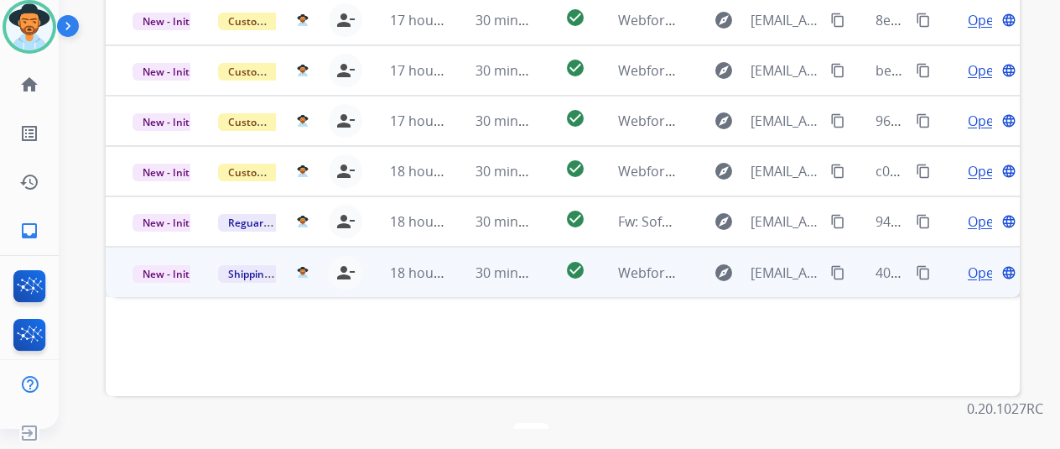
click at [976, 263] on span "Open" at bounding box center [985, 273] width 34 height 20
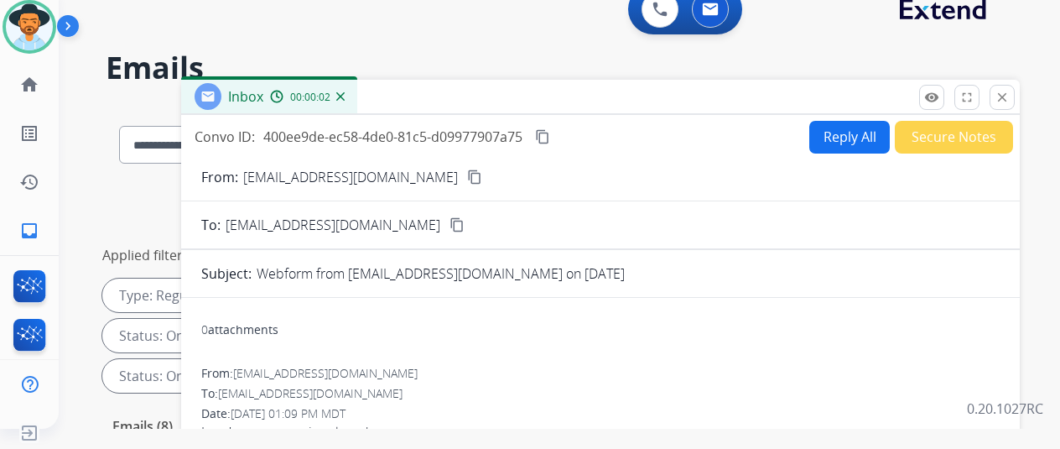
scroll to position [0, 0]
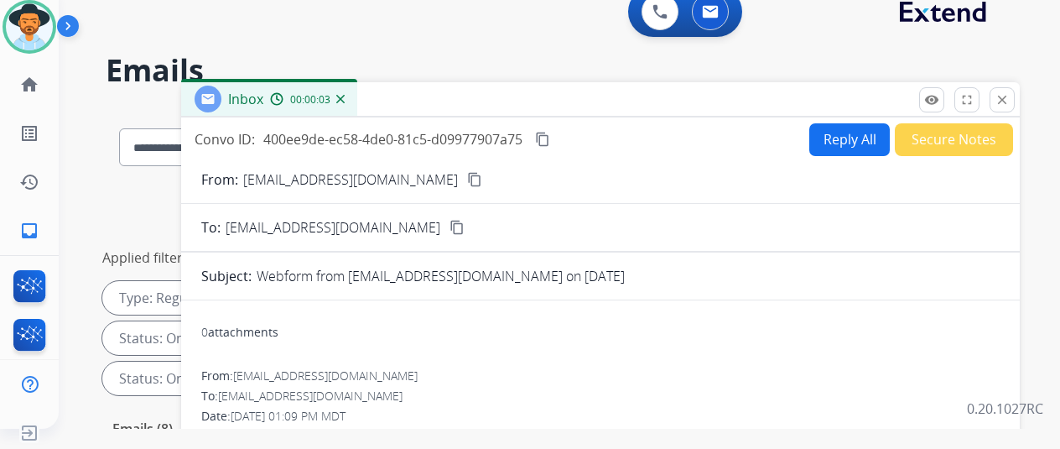
click at [467, 179] on mat-icon "content_copy" at bounding box center [474, 179] width 15 height 15
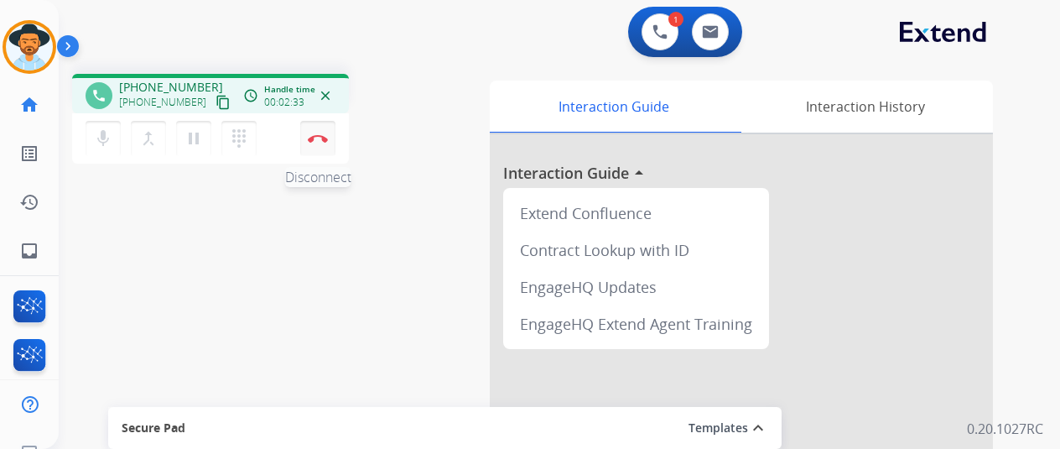
click at [317, 136] on img at bounding box center [318, 138] width 20 height 8
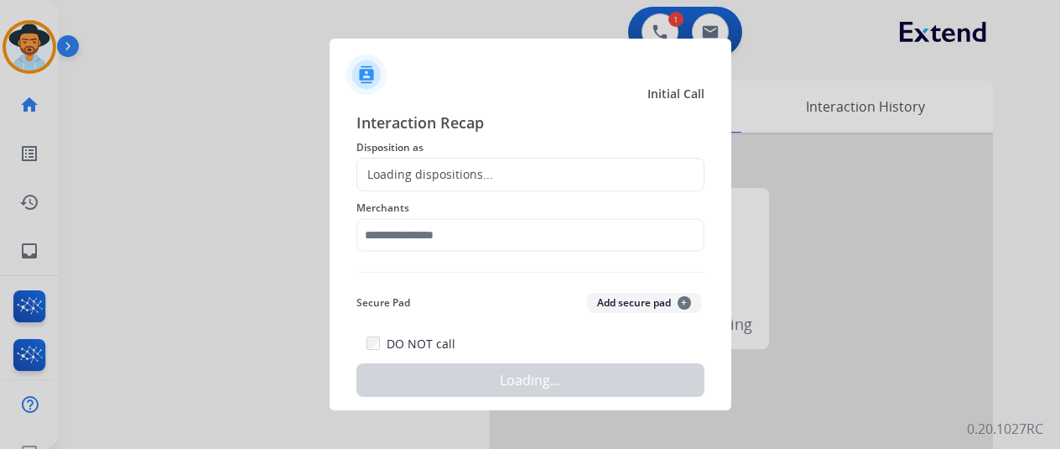
click at [400, 170] on div "Loading dispositions..." at bounding box center [425, 174] width 136 height 17
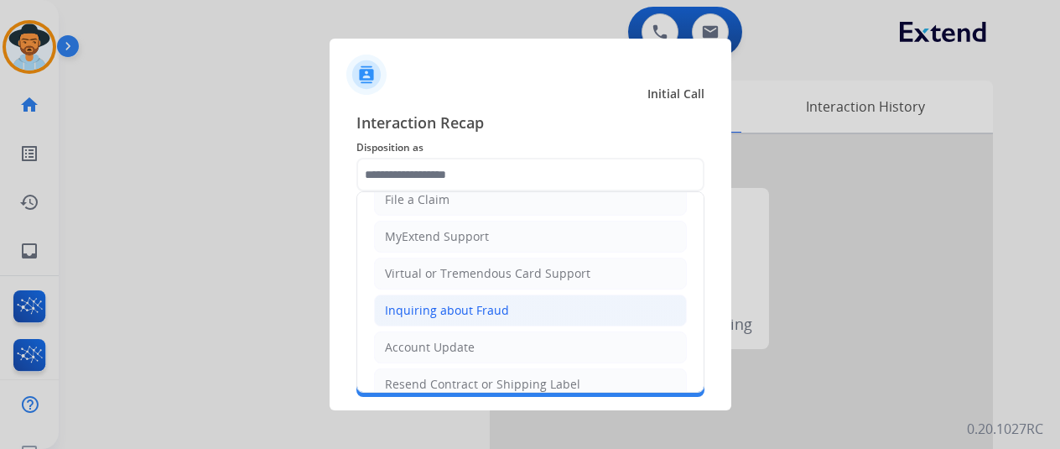
scroll to position [252, 0]
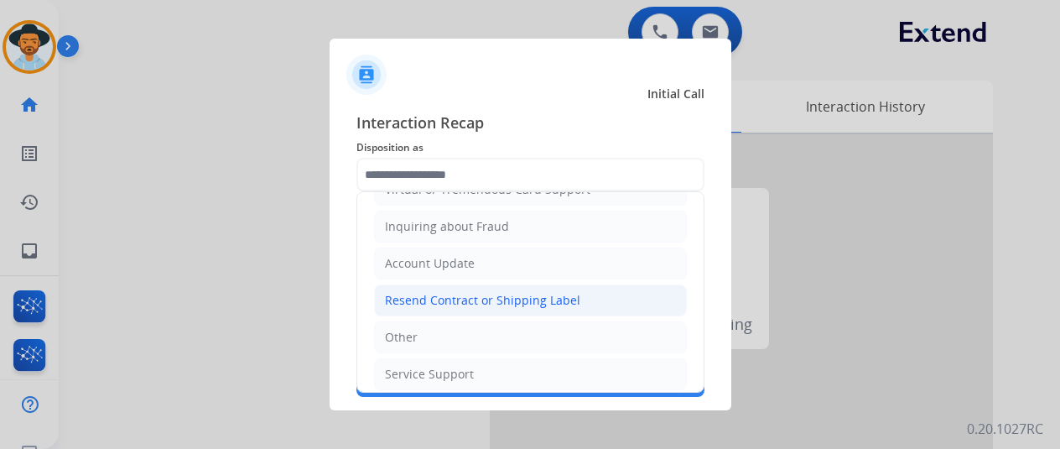
click at [423, 294] on div "Resend Contract or Shipping Label" at bounding box center [482, 300] width 195 height 17
type input "**********"
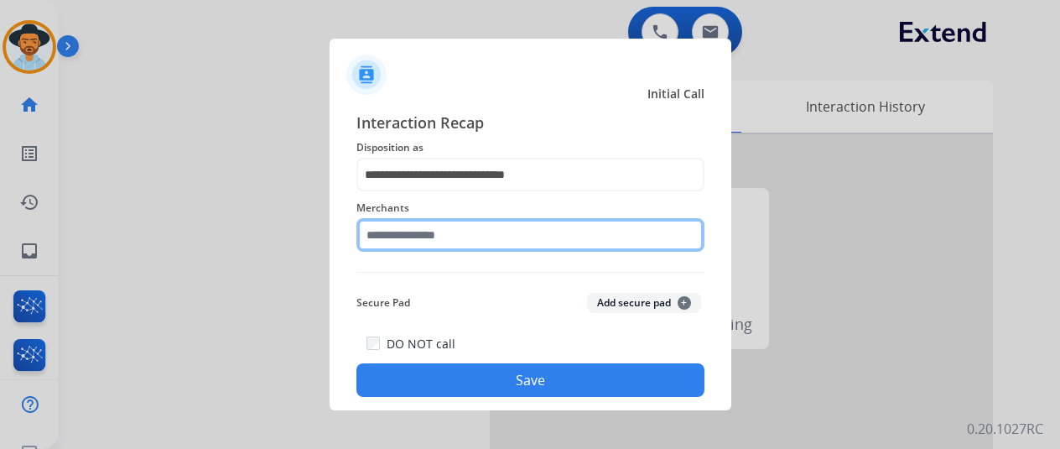
click at [403, 229] on input "text" at bounding box center [531, 235] width 348 height 34
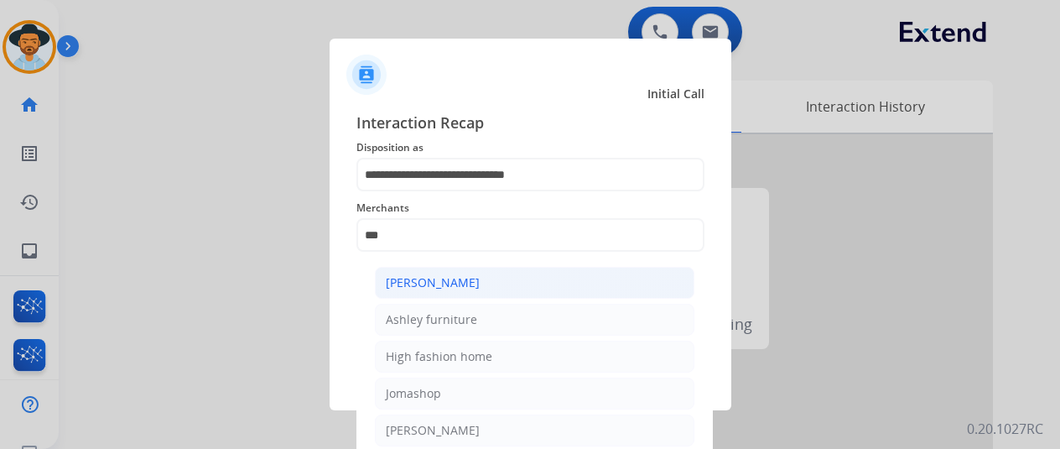
click at [487, 288] on li "[PERSON_NAME]" at bounding box center [535, 283] width 320 height 32
type input "**********"
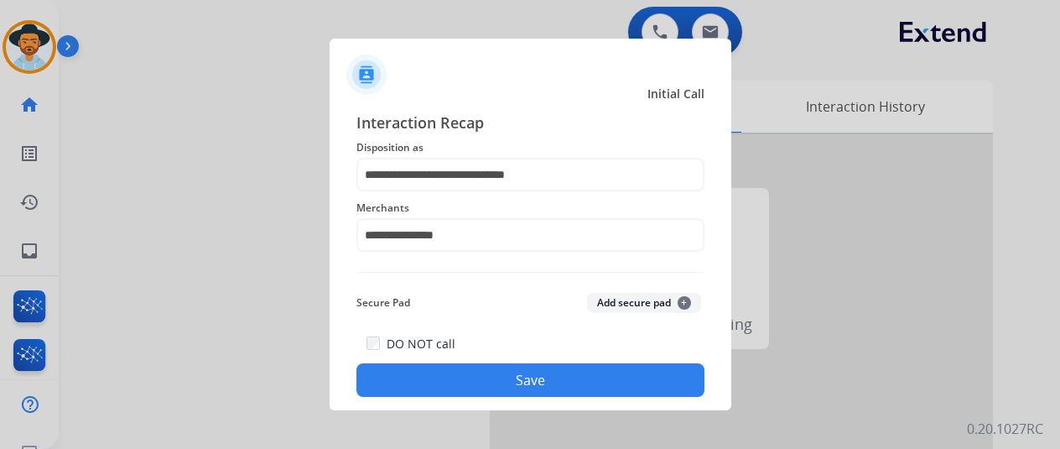
click at [488, 371] on button "Save" at bounding box center [531, 380] width 348 height 34
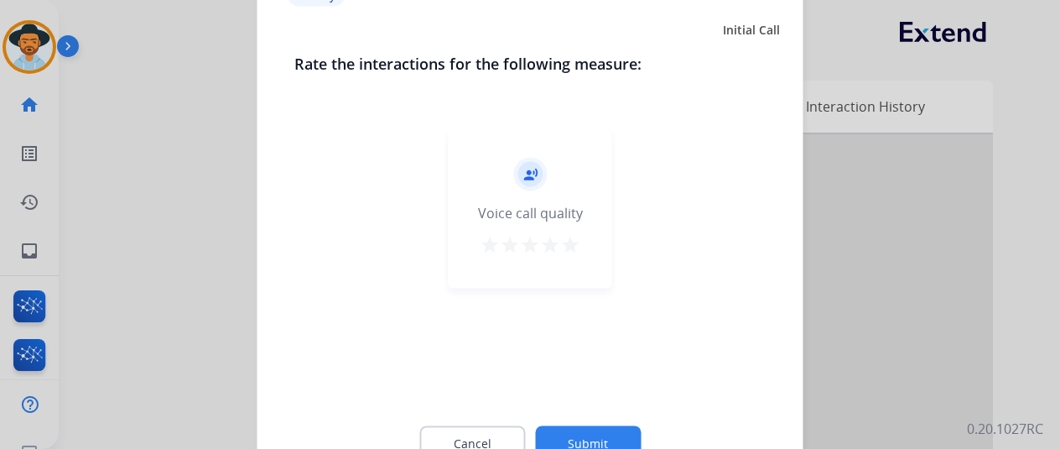
click at [585, 430] on button "Submit" at bounding box center [588, 442] width 106 height 35
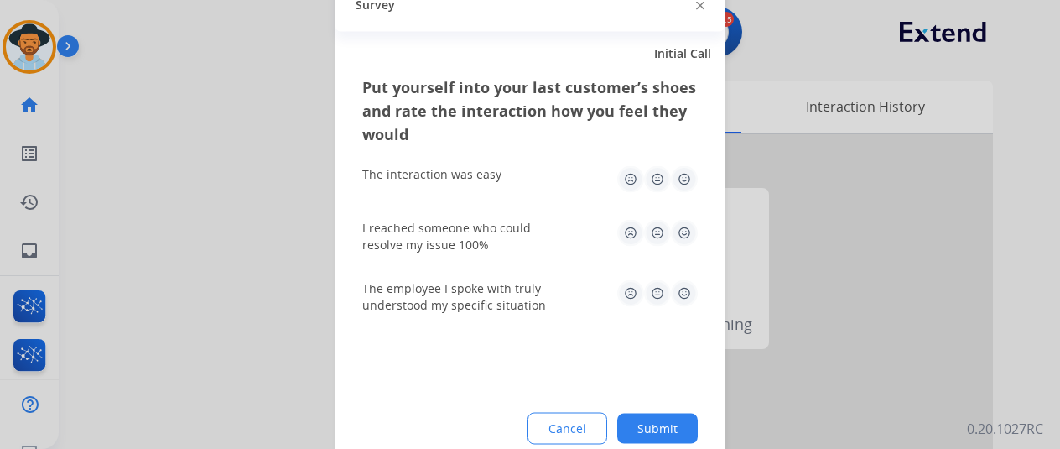
click at [679, 421] on button "Submit" at bounding box center [657, 428] width 81 height 30
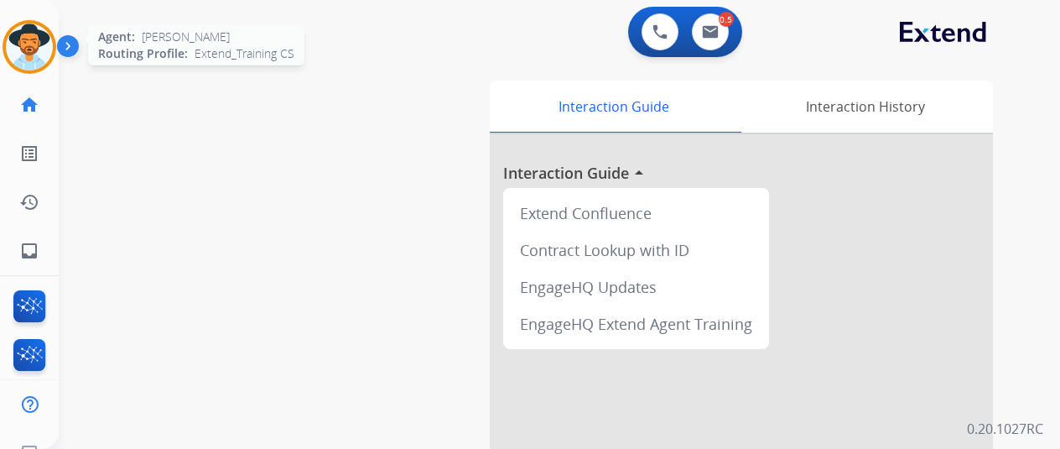
click at [34, 41] on img at bounding box center [29, 46] width 47 height 47
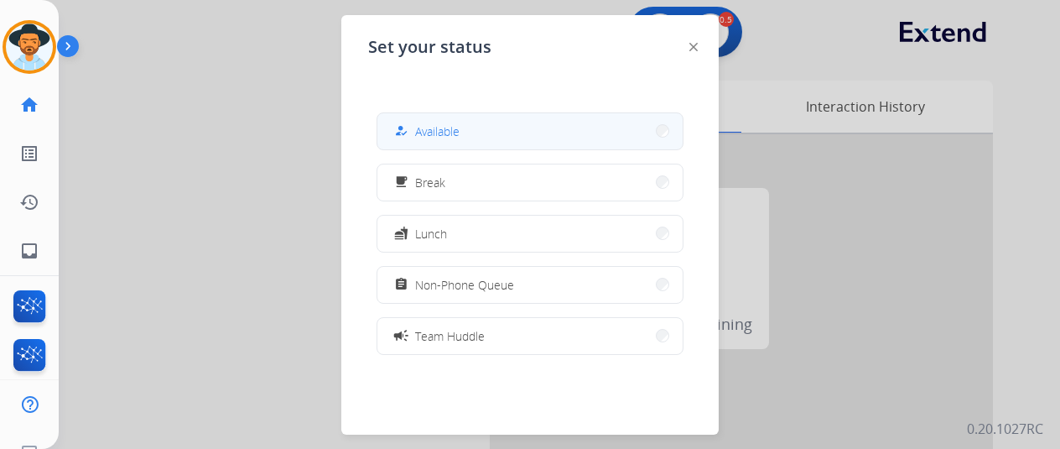
click at [466, 134] on button "how_to_reg Available" at bounding box center [529, 131] width 305 height 36
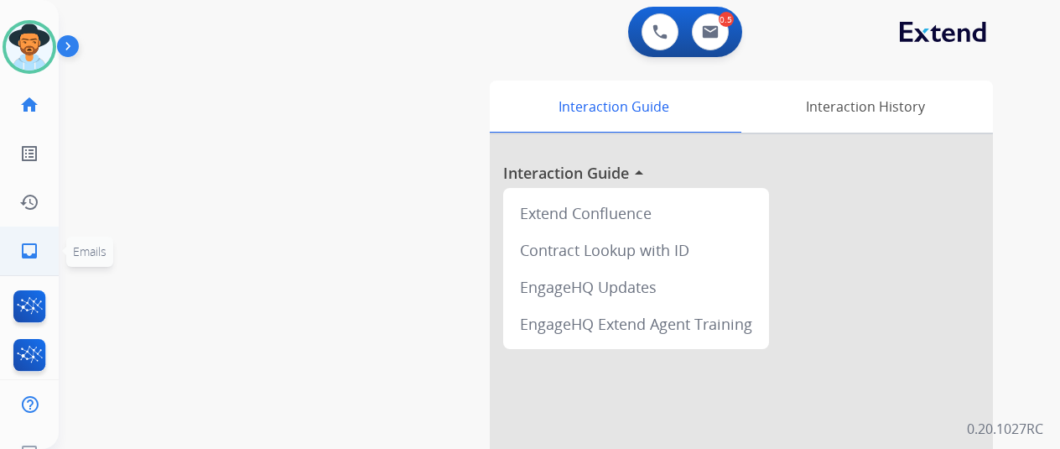
click at [15, 253] on link "inbox Emails" at bounding box center [29, 250] width 47 height 47
select select "**********"
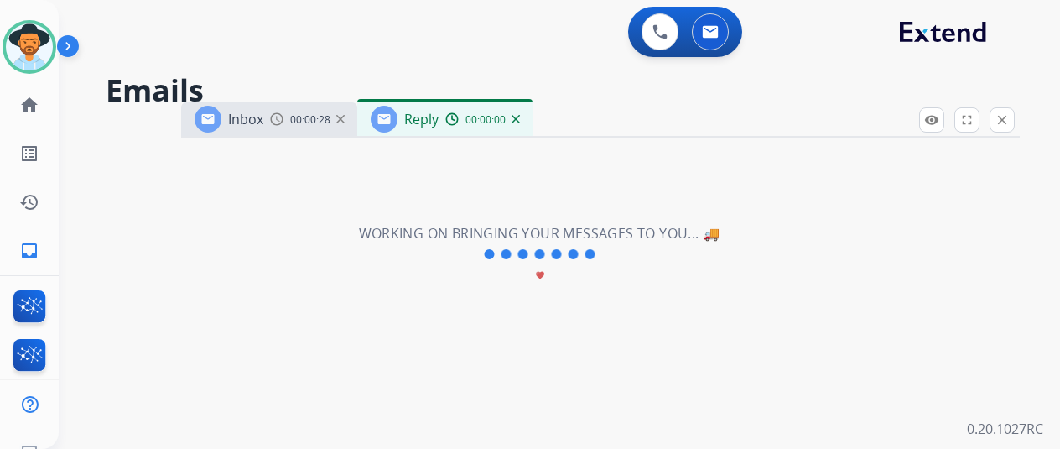
select select "**********"
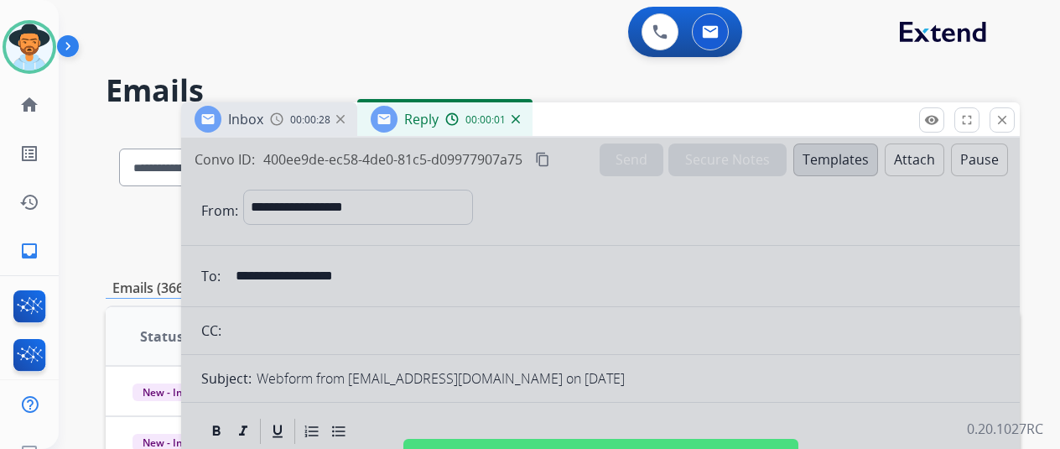
click at [591, 249] on div at bounding box center [600, 451] width 839 height 627
select select
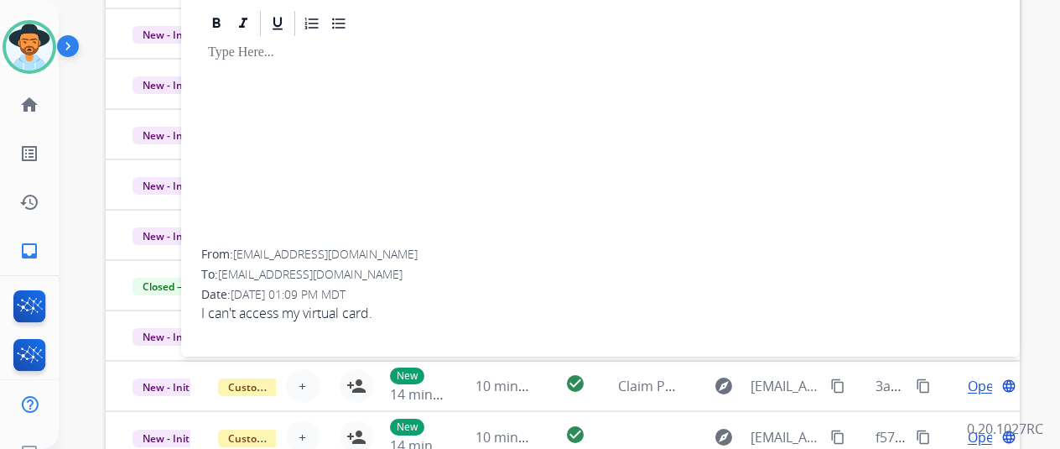
scroll to position [72, 0]
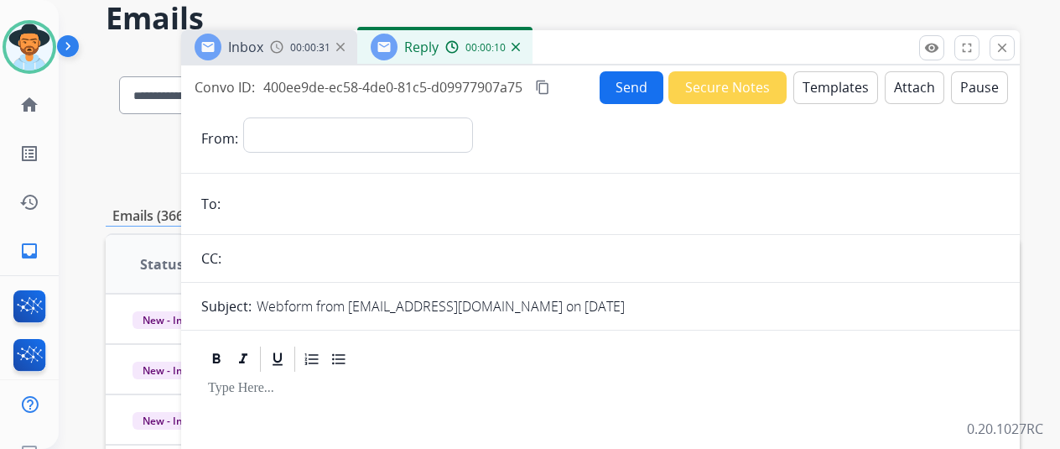
click at [520, 46] on img at bounding box center [516, 47] width 8 height 8
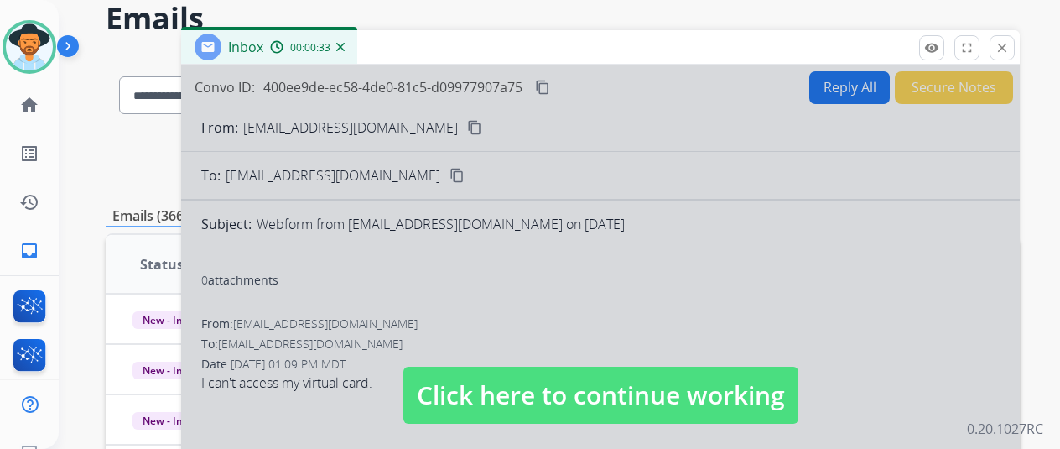
click at [554, 303] on div at bounding box center [600, 378] width 839 height 627
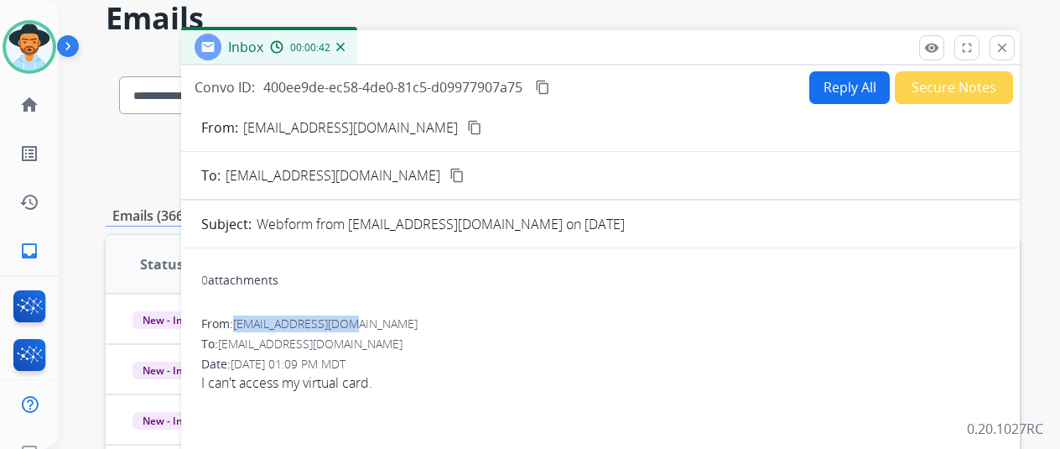
drag, startPoint x: 369, startPoint y: 321, endPoint x: 252, endPoint y: 318, distance: 117.5
click at [252, 318] on span "[EMAIL_ADDRESS][DOMAIN_NAME]" at bounding box center [325, 323] width 185 height 16
copy span "[EMAIL_ADDRESS][DOMAIN_NAME]"
click at [467, 128] on mat-icon "content_copy" at bounding box center [474, 127] width 15 height 15
click at [852, 87] on button "Reply All" at bounding box center [849, 87] width 81 height 33
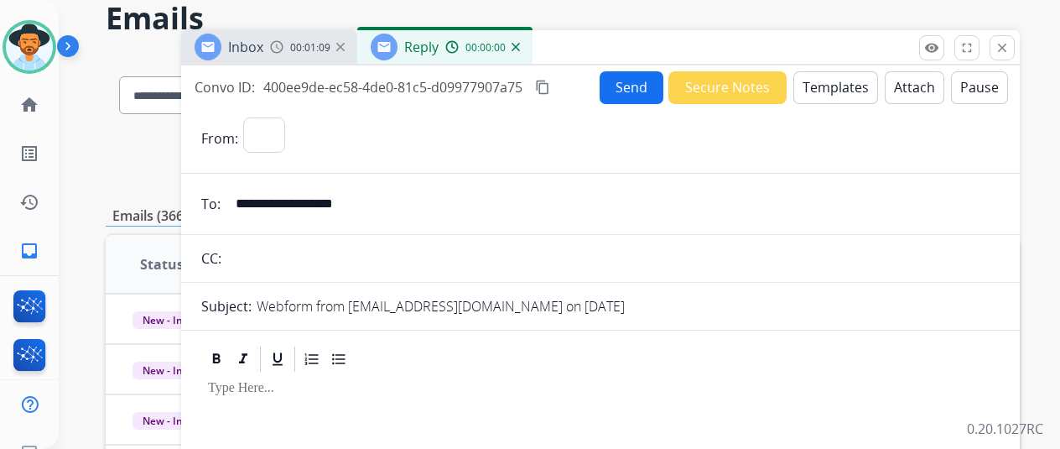
select select "**********"
click at [832, 85] on button "Templates" at bounding box center [836, 87] width 85 height 33
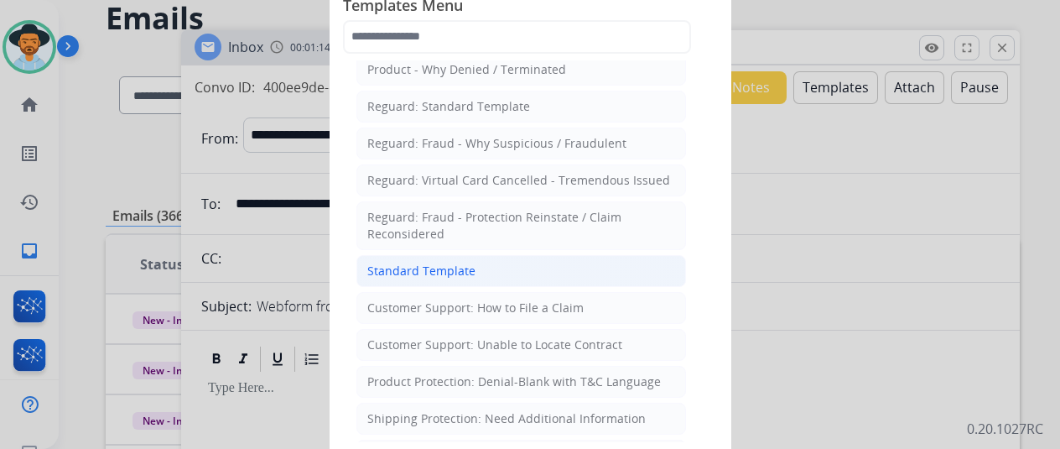
scroll to position [168, 0]
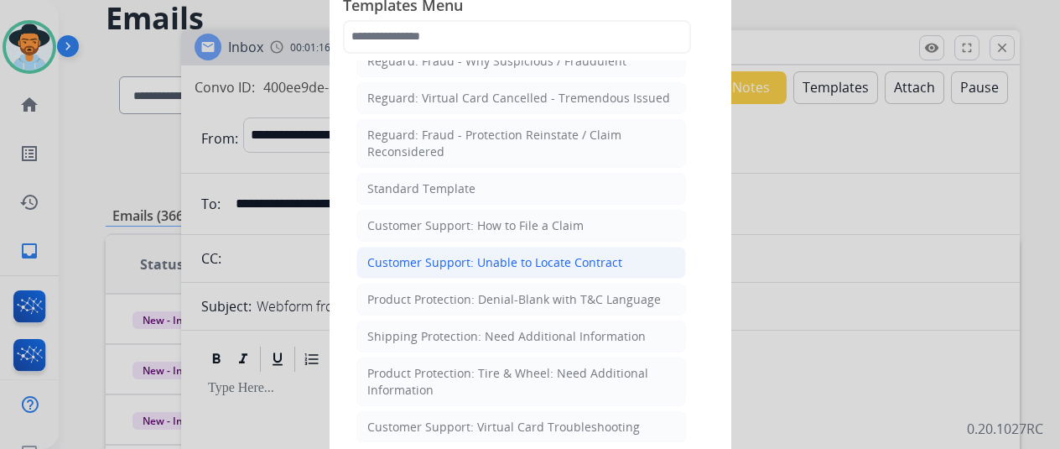
click at [446, 258] on div "Customer Support: Unable to Locate Contract" at bounding box center [494, 262] width 255 height 17
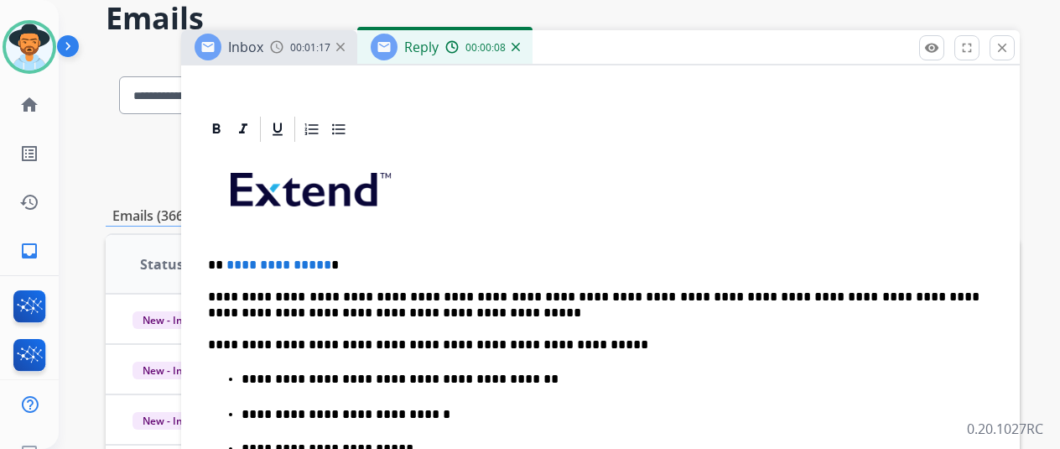
scroll to position [419, 0]
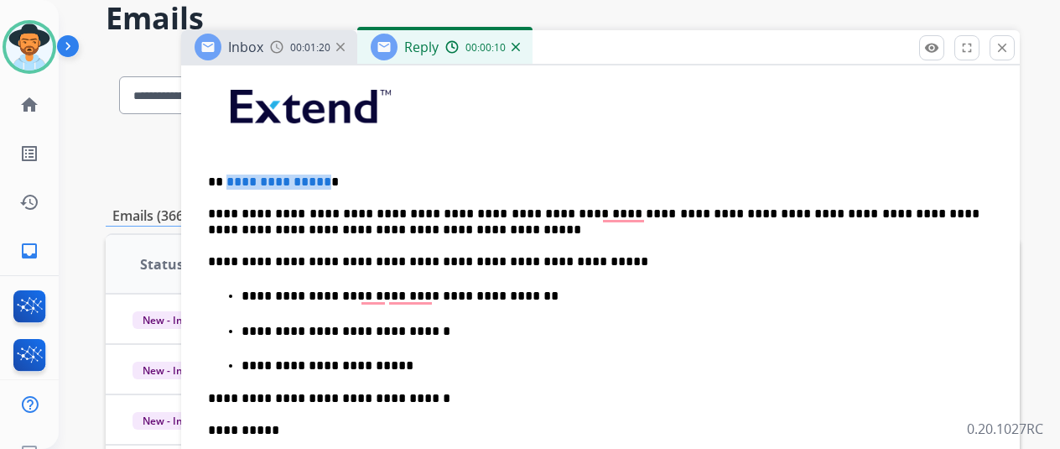
drag, startPoint x: 332, startPoint y: 182, endPoint x: 237, endPoint y: 180, distance: 94.8
click at [237, 180] on p "**********" at bounding box center [594, 181] width 772 height 15
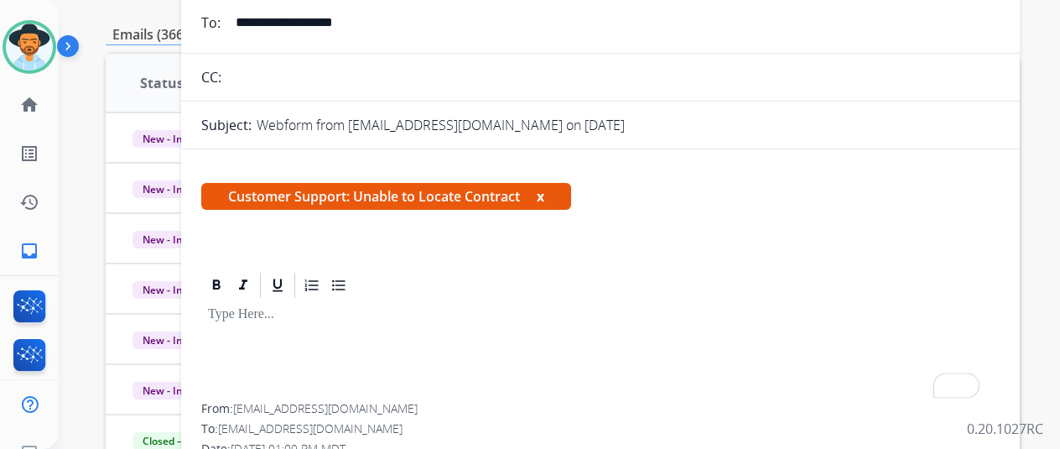
scroll to position [72, 0]
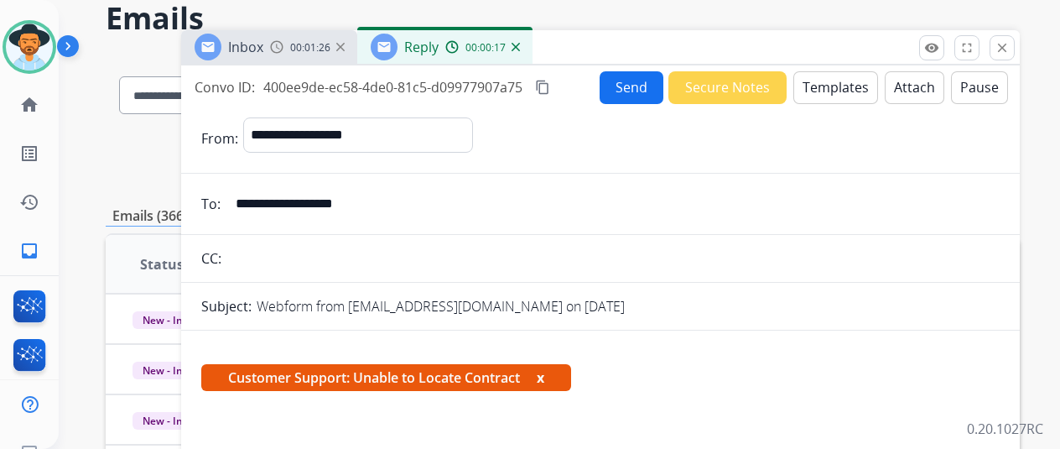
click at [832, 78] on button "Templates" at bounding box center [836, 87] width 85 height 33
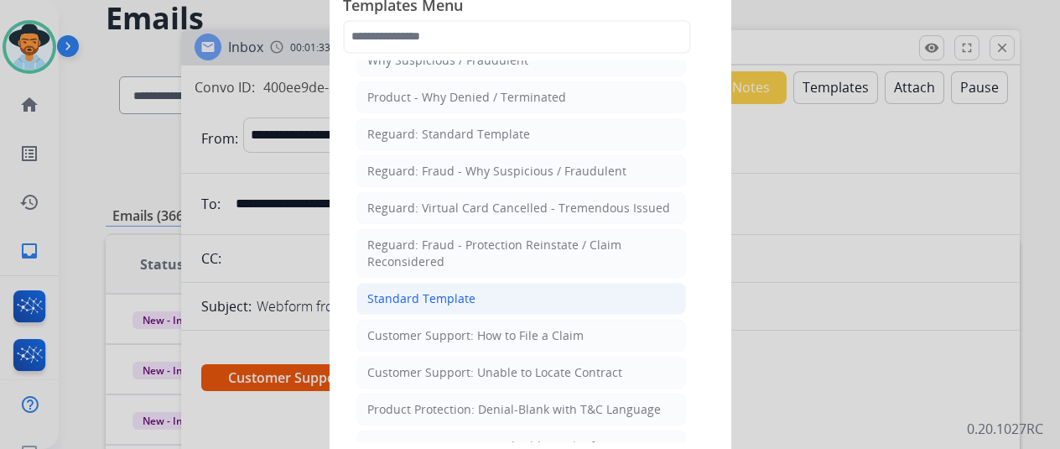
scroll to position [84, 0]
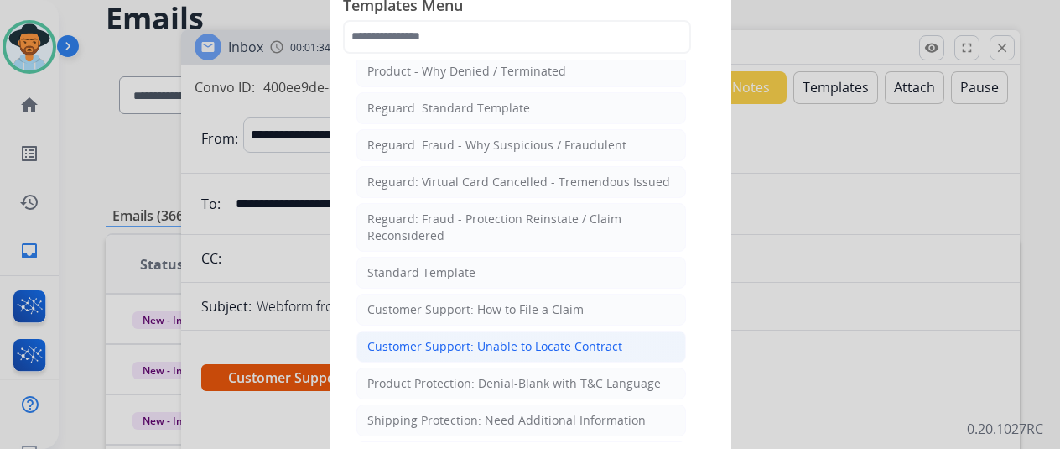
click at [445, 339] on div "Customer Support: Unable to Locate Contract" at bounding box center [494, 346] width 255 height 17
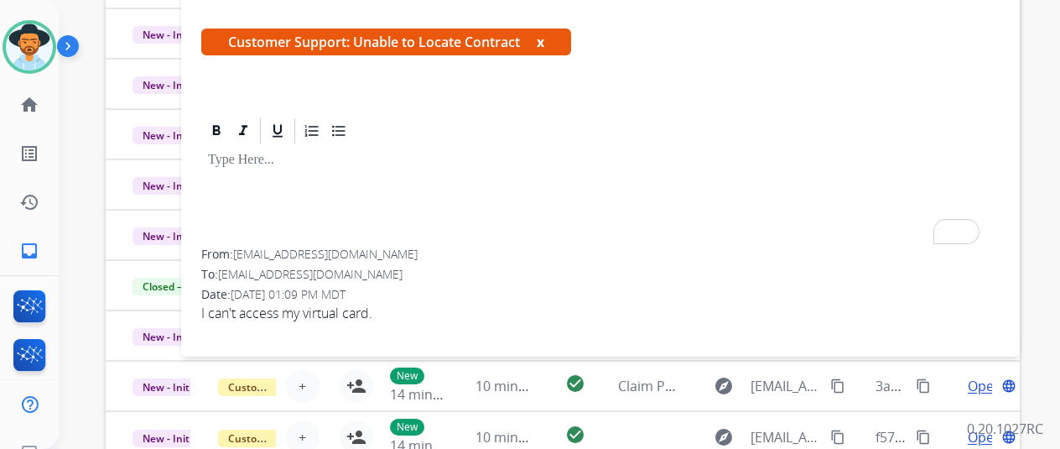
scroll to position [0, 0]
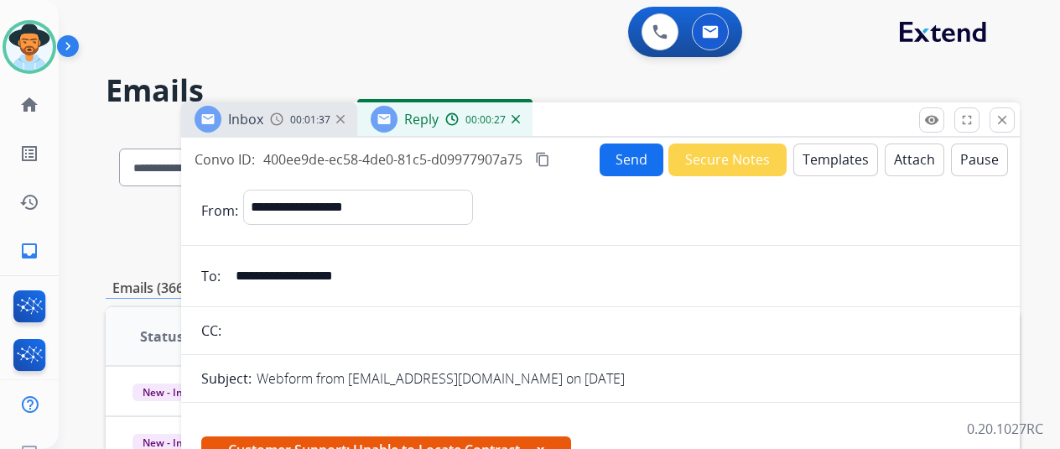
click at [520, 118] on img at bounding box center [516, 119] width 8 height 8
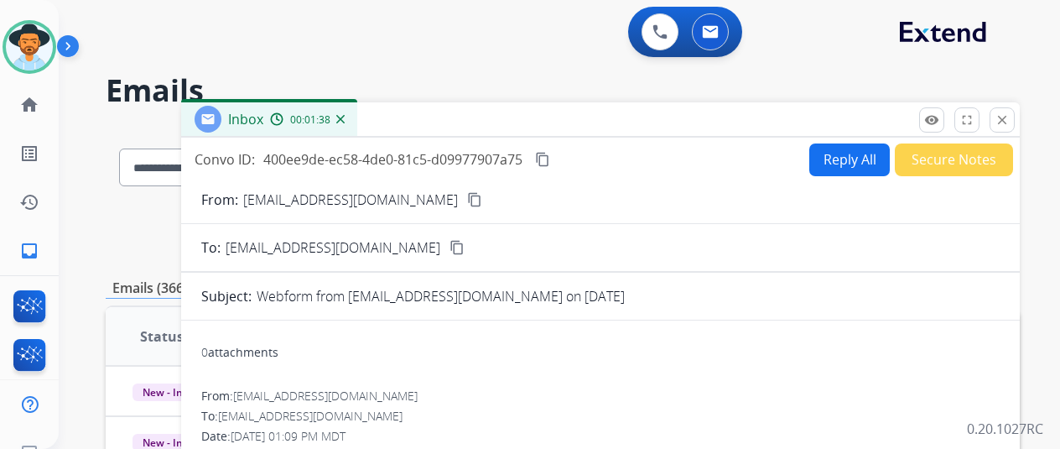
click at [345, 121] on img at bounding box center [340, 119] width 8 height 8
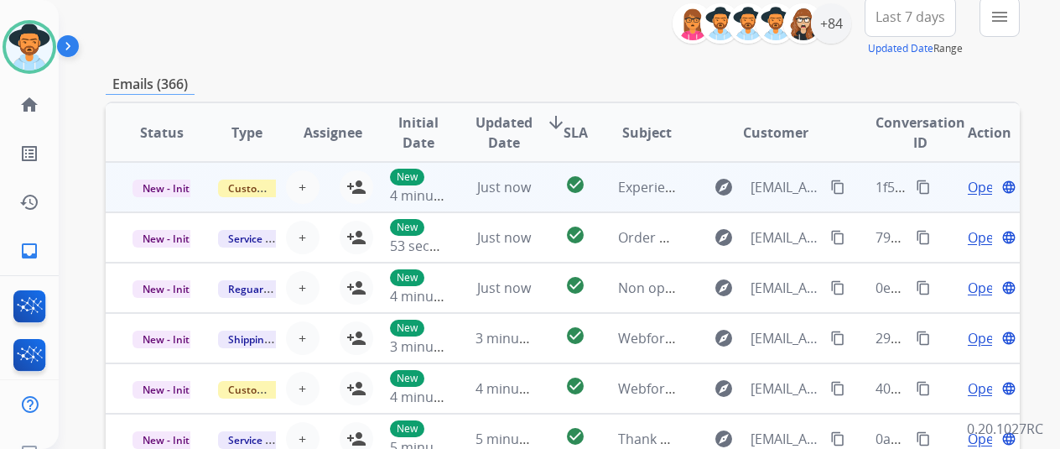
scroll to position [72, 0]
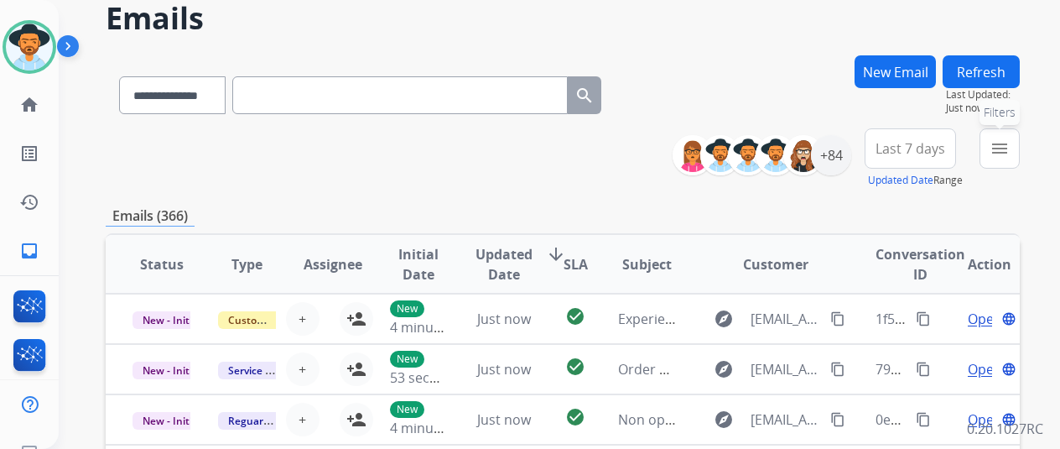
click at [1007, 150] on mat-icon "menu" at bounding box center [1000, 148] width 20 height 20
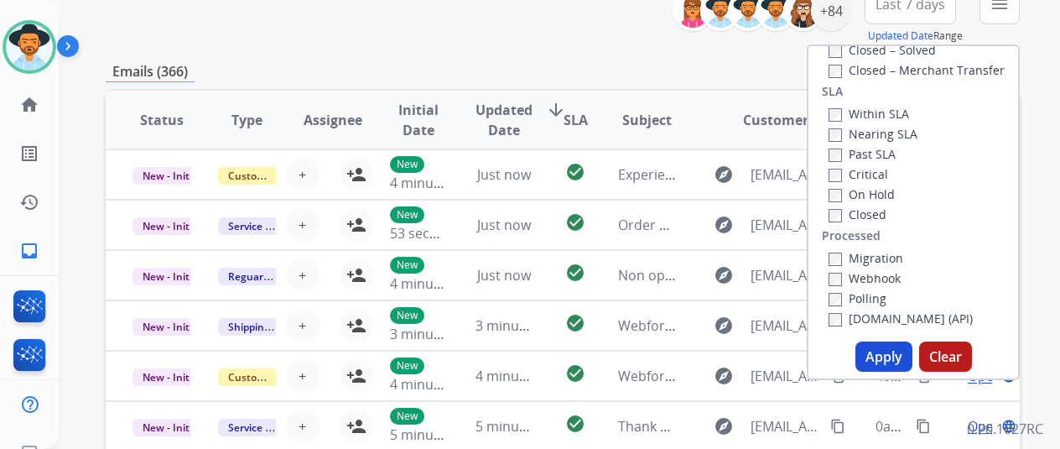
scroll to position [408, 0]
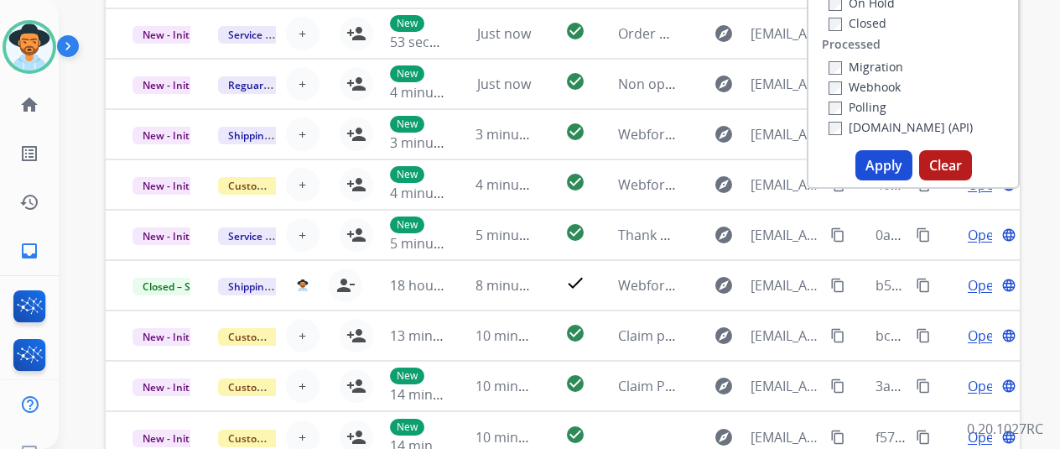
click at [899, 172] on button "Apply" at bounding box center [884, 165] width 57 height 30
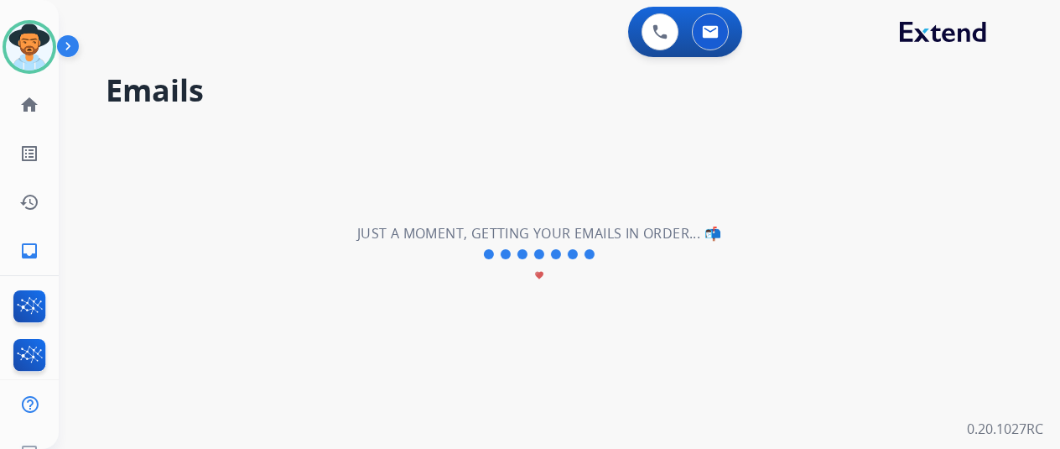
scroll to position [0, 0]
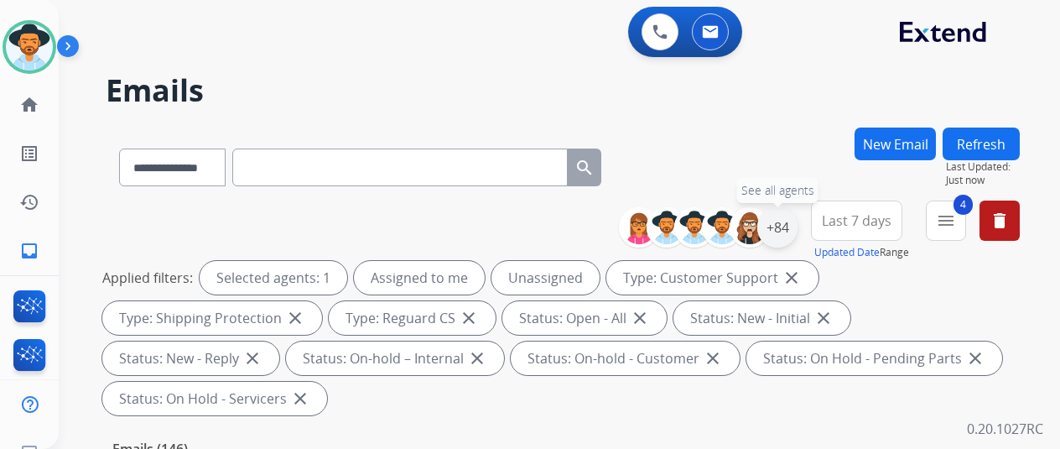
click at [792, 226] on div "+84" at bounding box center [777, 227] width 40 height 40
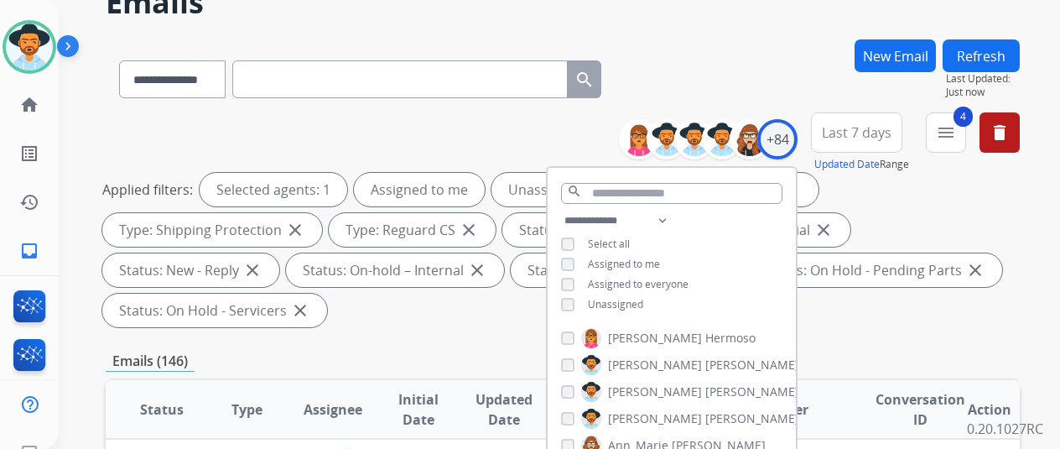
scroll to position [168, 0]
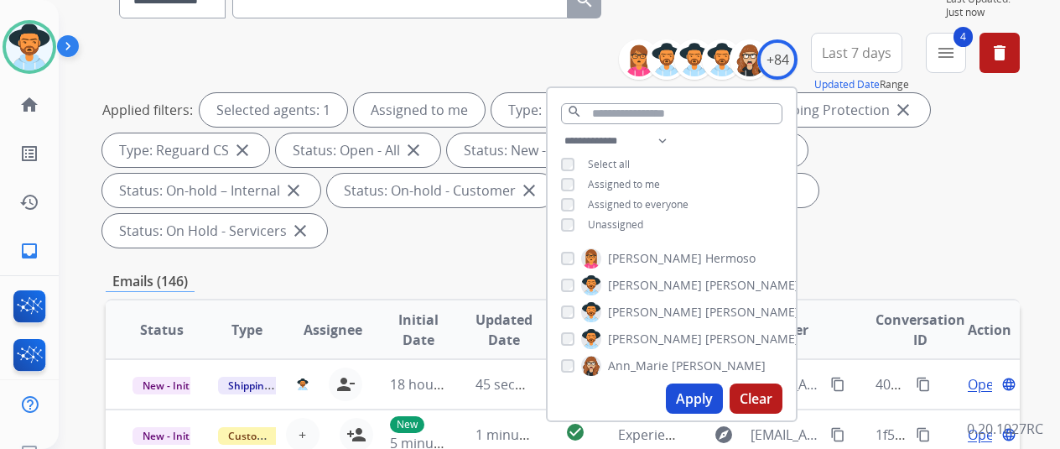
click at [695, 397] on button "Apply" at bounding box center [694, 398] width 57 height 30
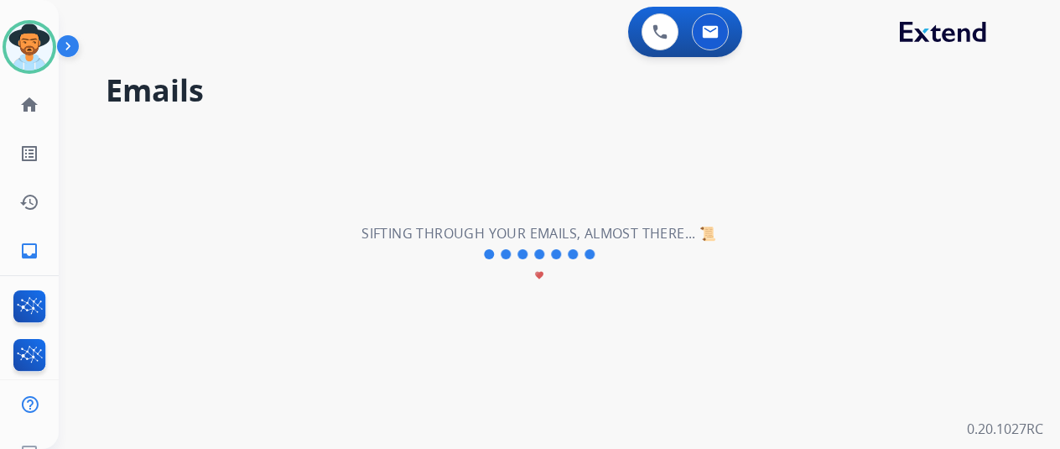
scroll to position [0, 0]
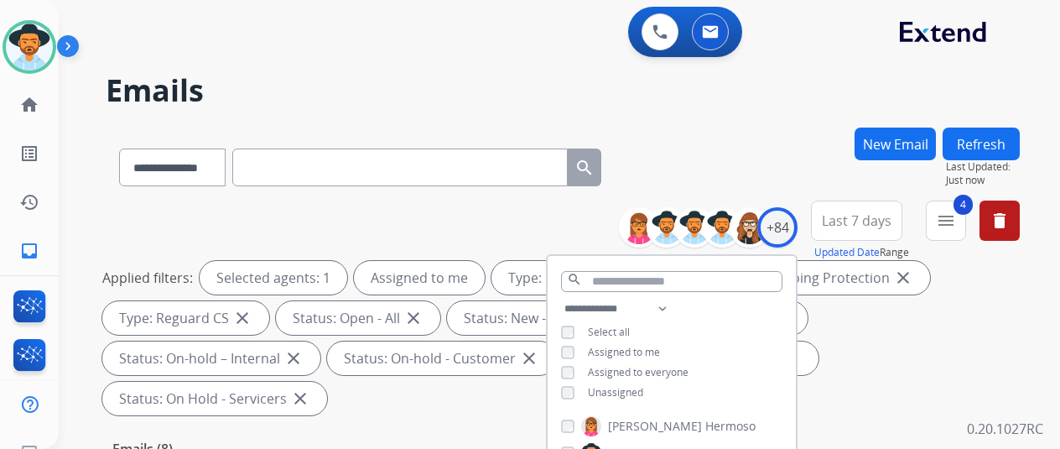
click at [797, 179] on div "**********" at bounding box center [563, 164] width 914 height 73
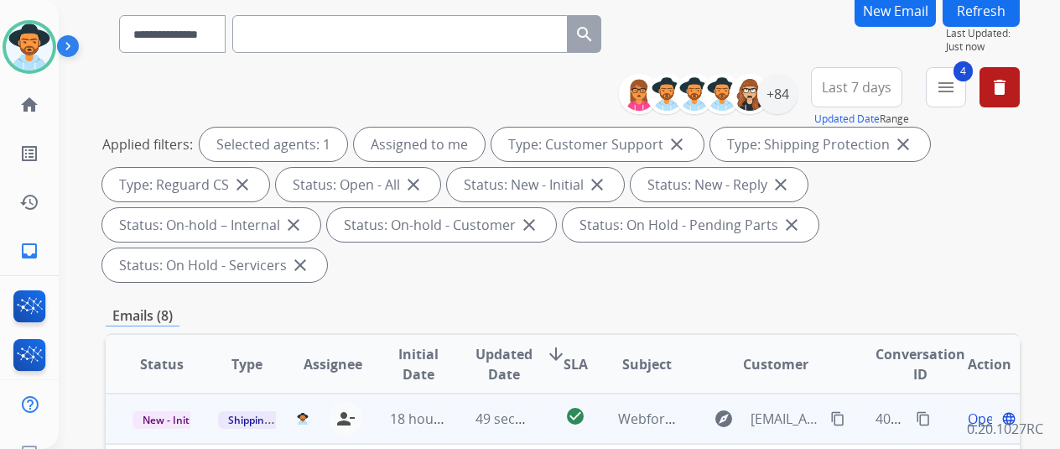
scroll to position [252, 0]
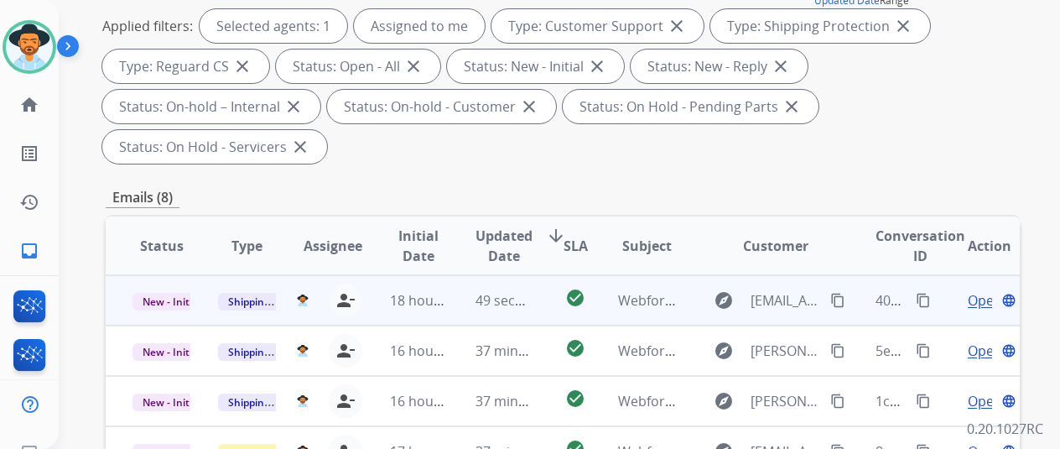
click at [981, 290] on span "Open" at bounding box center [985, 300] width 34 height 20
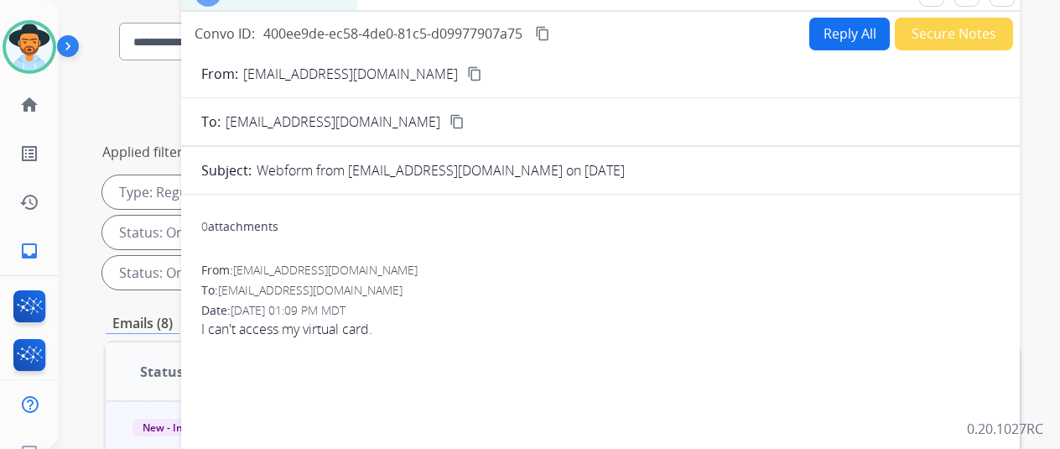
scroll to position [0, 0]
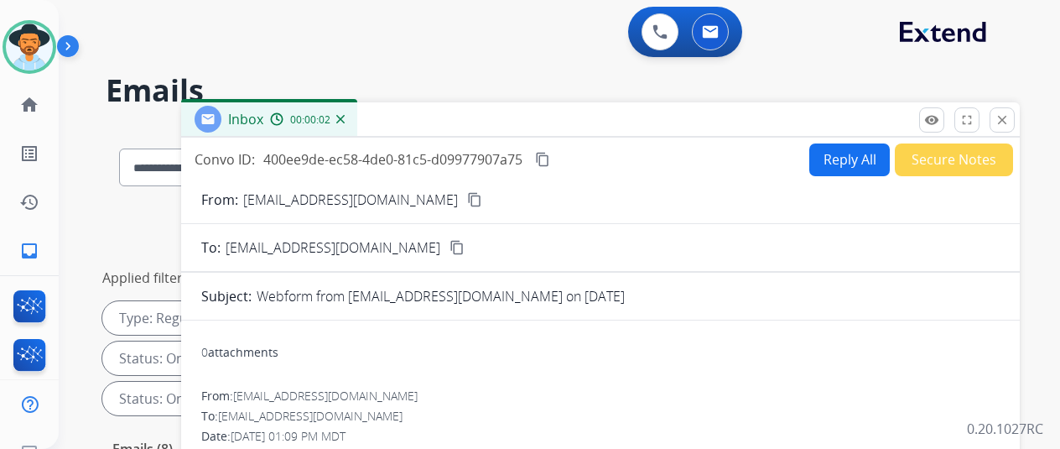
click at [828, 154] on button "Reply All" at bounding box center [849, 159] width 81 height 33
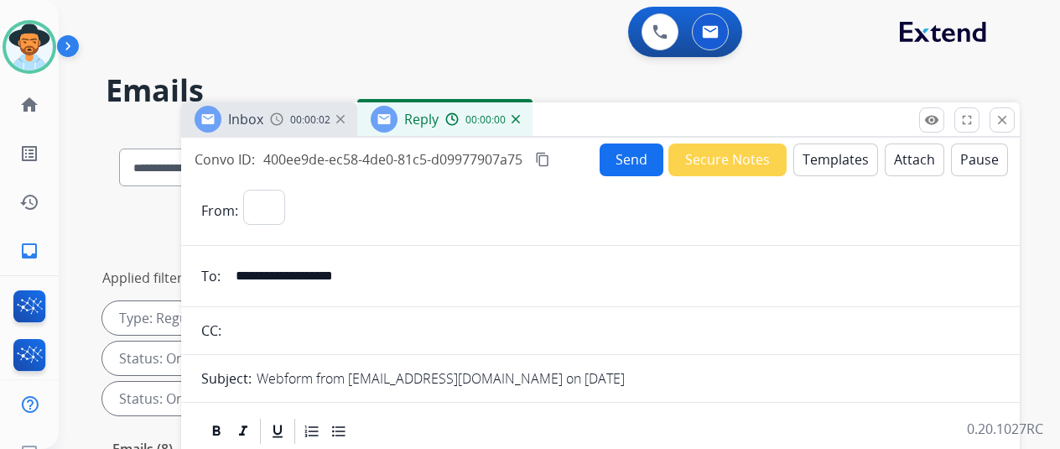
select select "**********"
click at [838, 151] on button "Templates" at bounding box center [836, 159] width 85 height 33
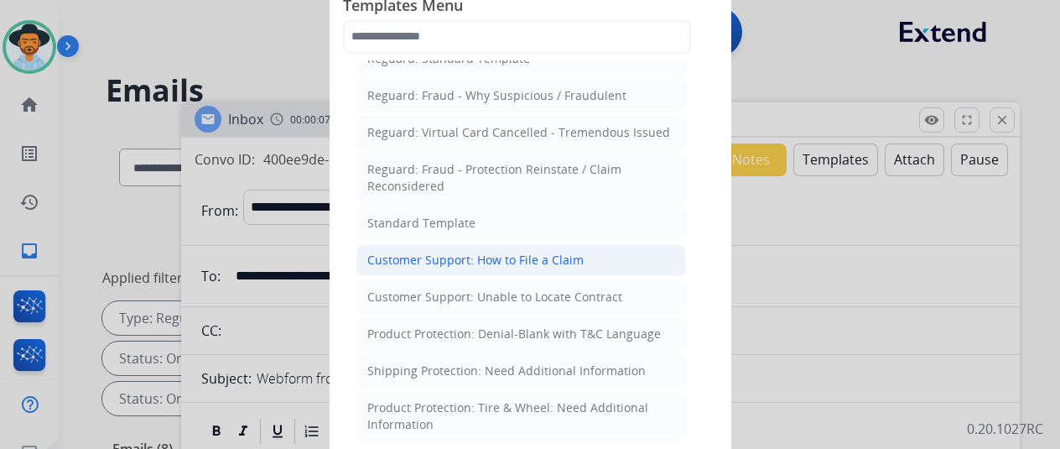
scroll to position [168, 0]
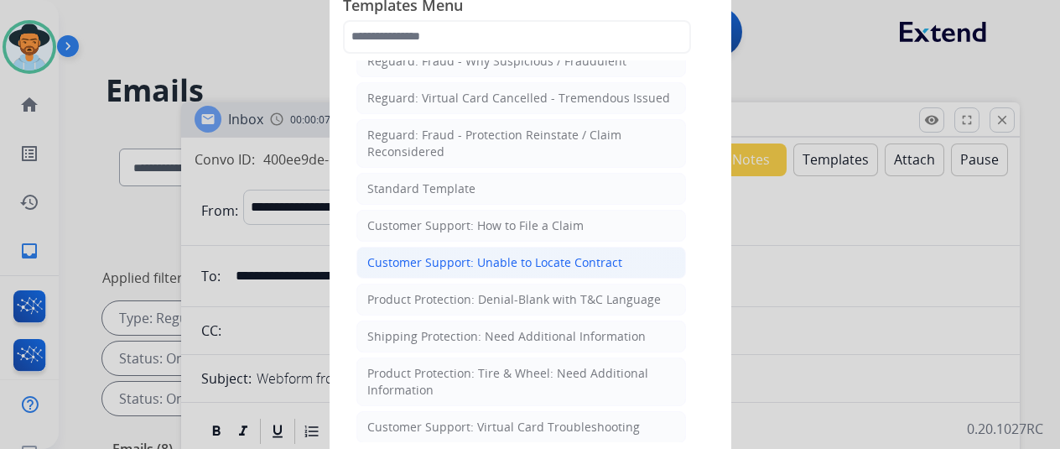
click at [410, 254] on div "Customer Support: Unable to Locate Contract" at bounding box center [494, 262] width 255 height 17
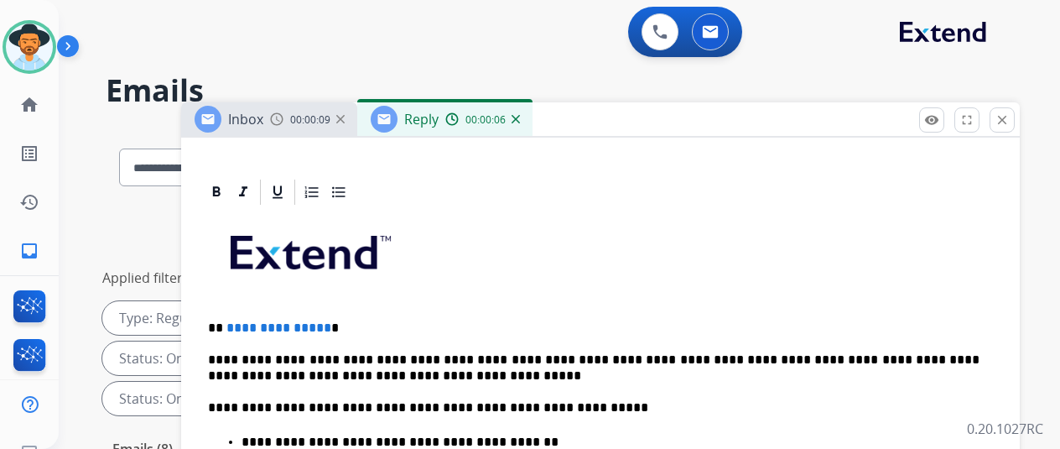
scroll to position [419, 0]
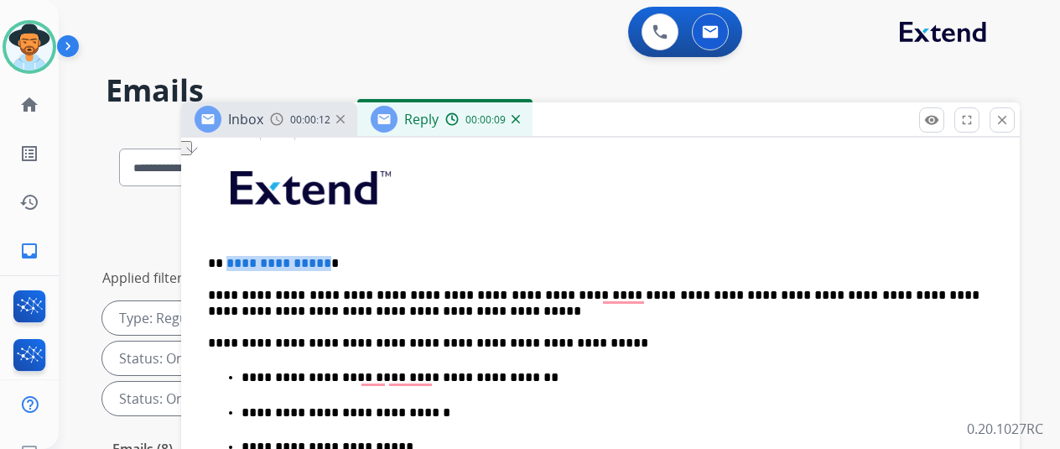
drag, startPoint x: 333, startPoint y: 251, endPoint x: 240, endPoint y: 246, distance: 93.2
click at [240, 257] on span "**********" at bounding box center [278, 263] width 105 height 13
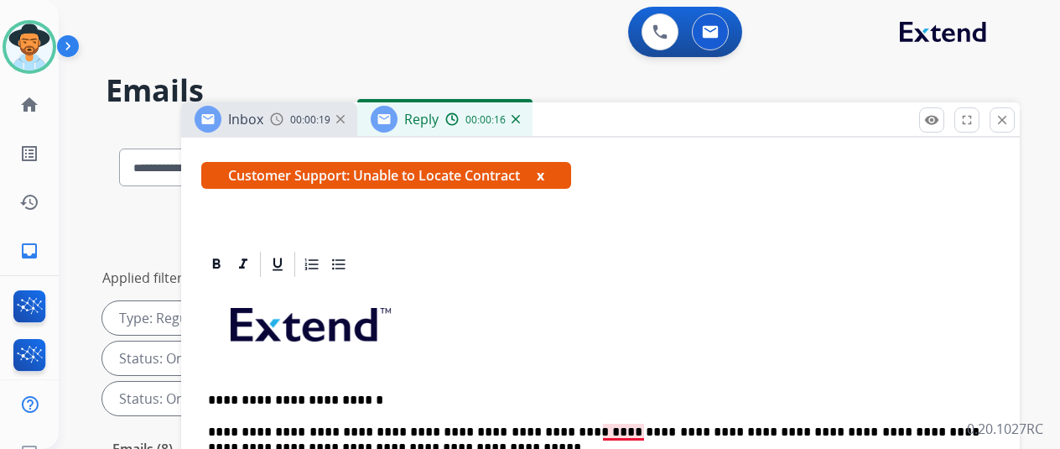
scroll to position [0, 0]
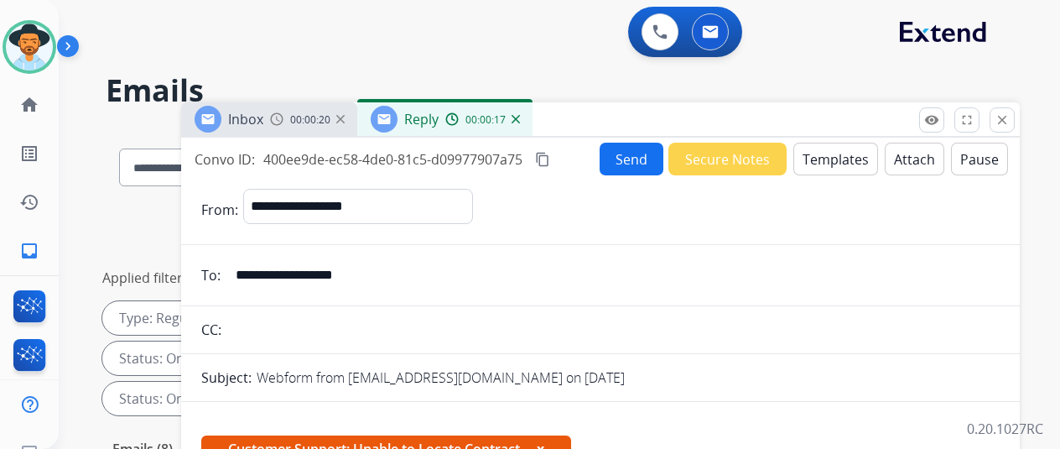
click at [638, 158] on button "Send" at bounding box center [632, 159] width 64 height 33
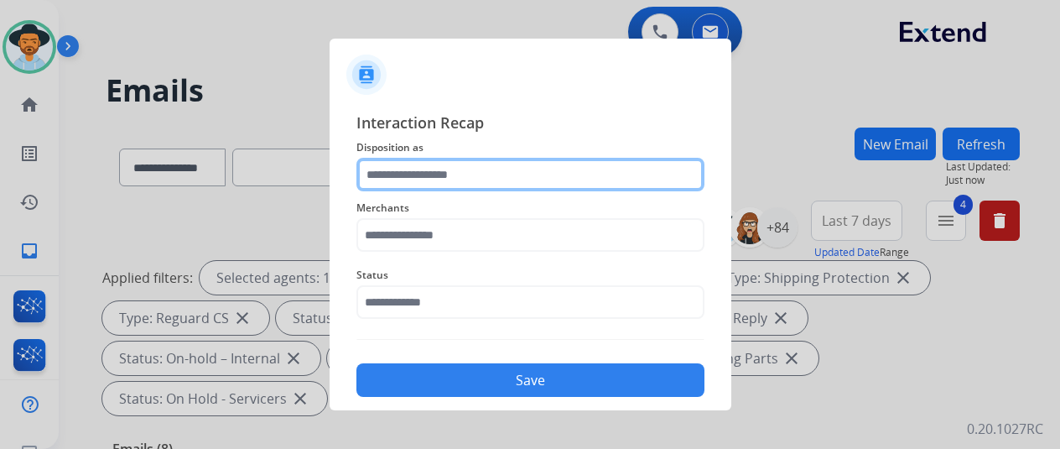
click at [399, 169] on input "text" at bounding box center [531, 175] width 348 height 34
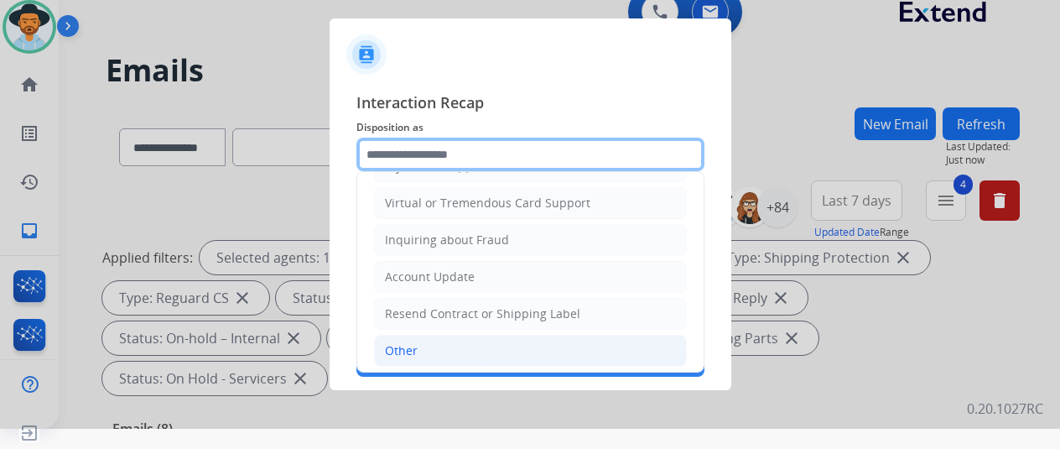
scroll to position [254, 0]
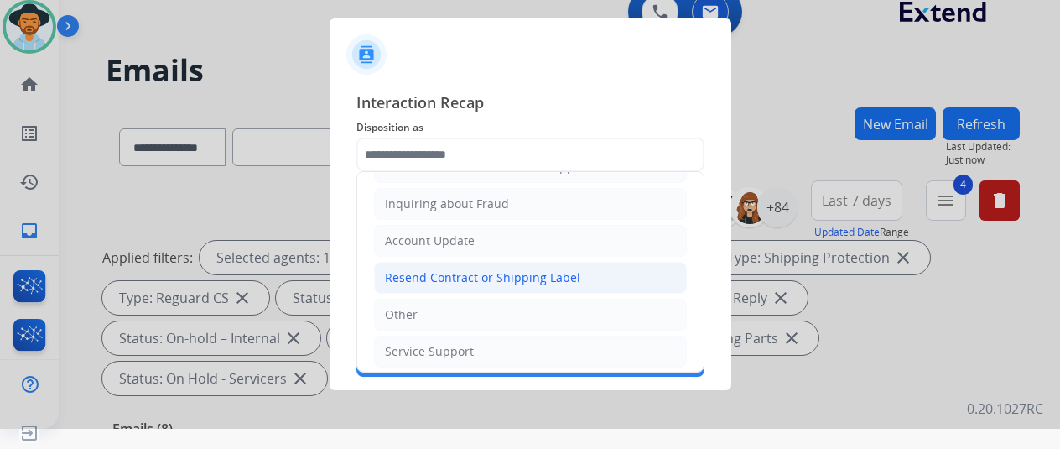
click at [447, 269] on div "Resend Contract or Shipping Label" at bounding box center [482, 277] width 195 height 17
type input "**********"
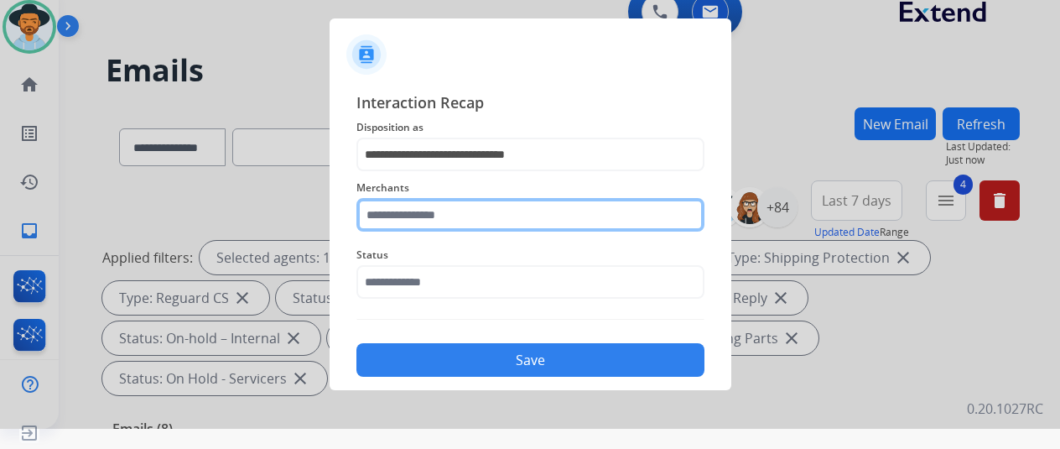
click at [372, 209] on input "text" at bounding box center [531, 215] width 348 height 34
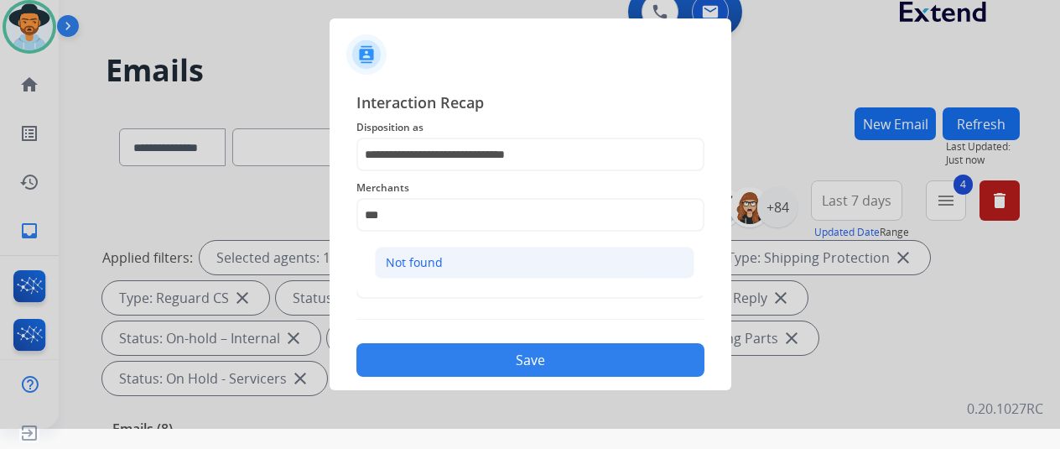
click at [397, 254] on div "Not found" at bounding box center [414, 262] width 57 height 17
type input "*********"
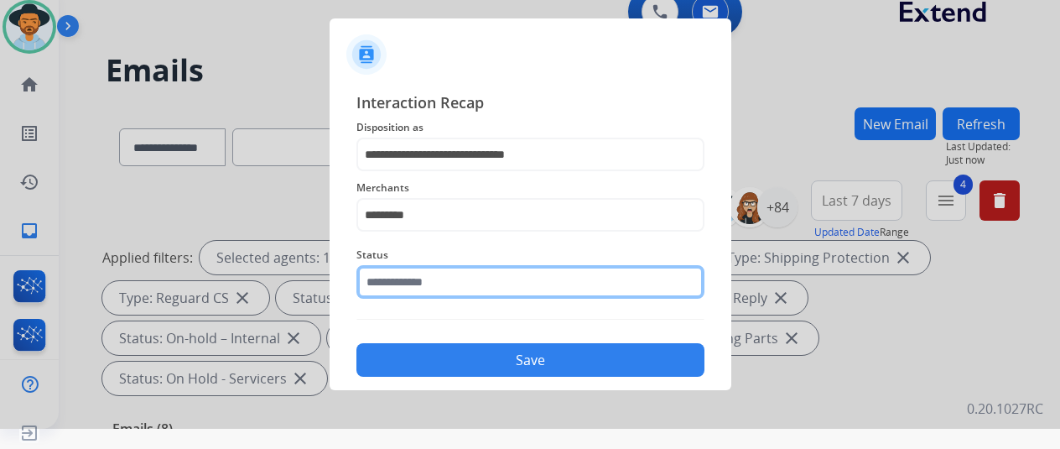
click at [431, 286] on input "text" at bounding box center [531, 282] width 348 height 34
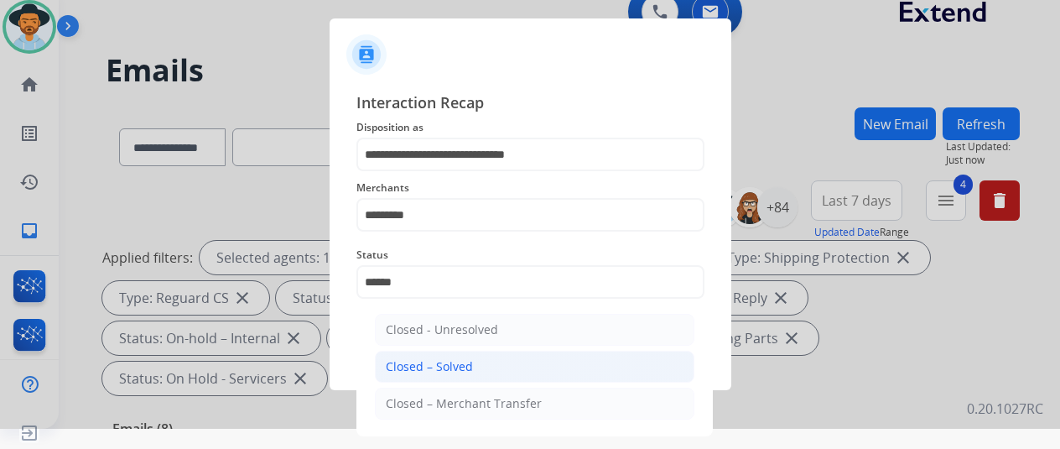
click at [412, 368] on div "Closed – Solved" at bounding box center [429, 366] width 87 height 17
type input "**********"
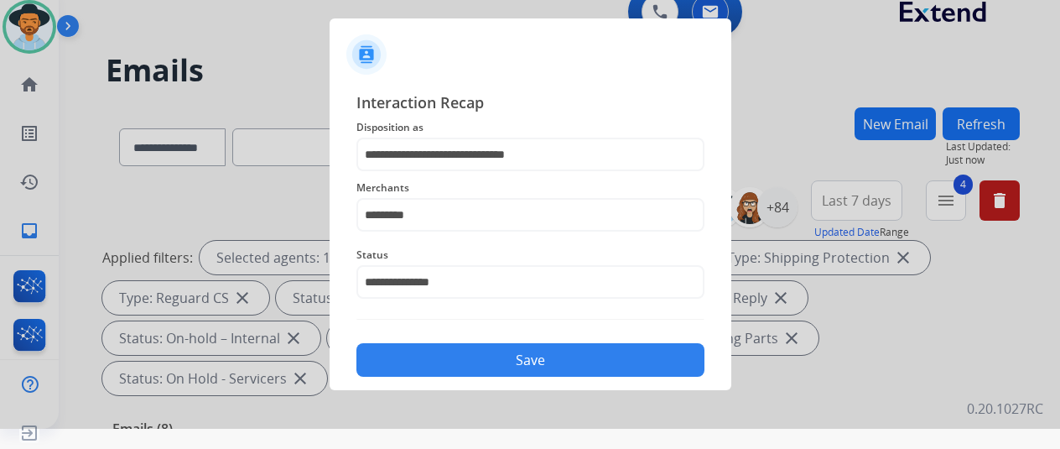
click at [456, 365] on button "Save" at bounding box center [531, 360] width 348 height 34
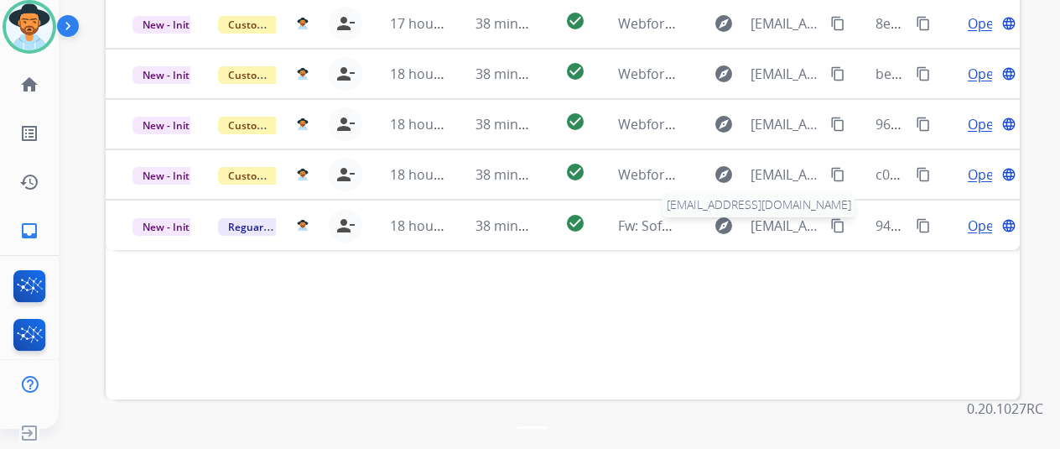
scroll to position [612, 0]
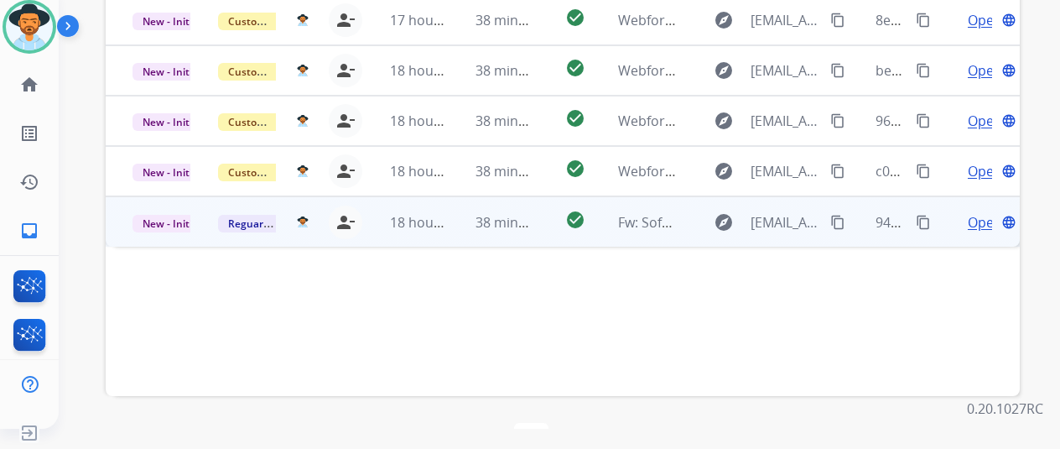
click at [978, 212] on span "Open" at bounding box center [985, 222] width 34 height 20
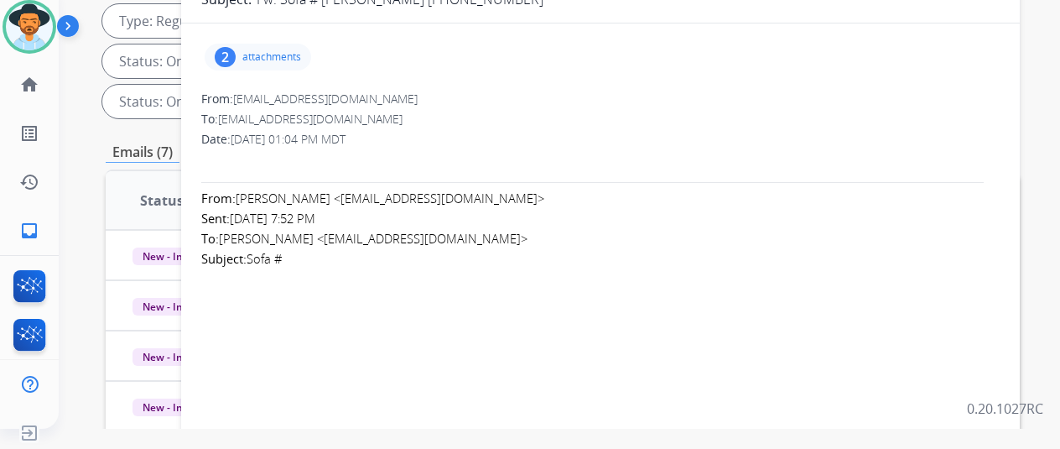
scroll to position [25, 0]
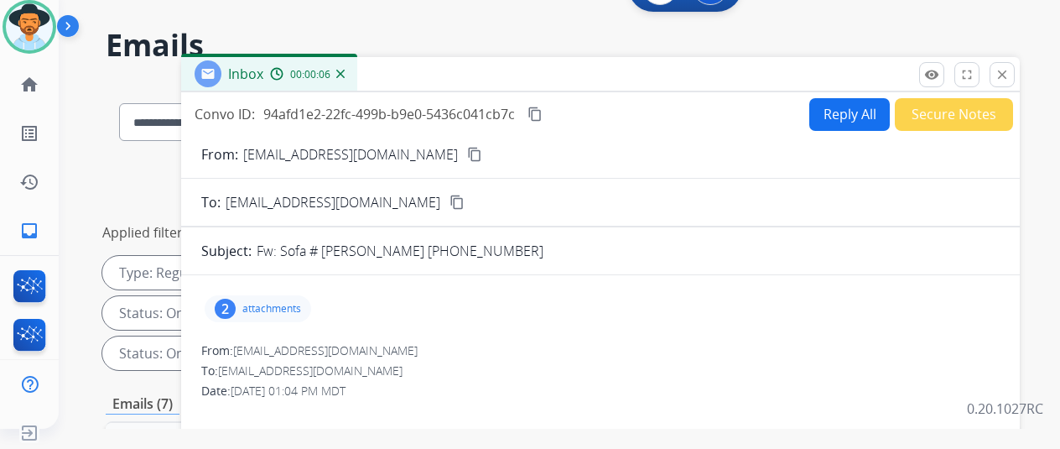
click at [467, 154] on mat-icon "content_copy" at bounding box center [474, 154] width 15 height 15
click at [236, 301] on div "2" at bounding box center [225, 309] width 21 height 20
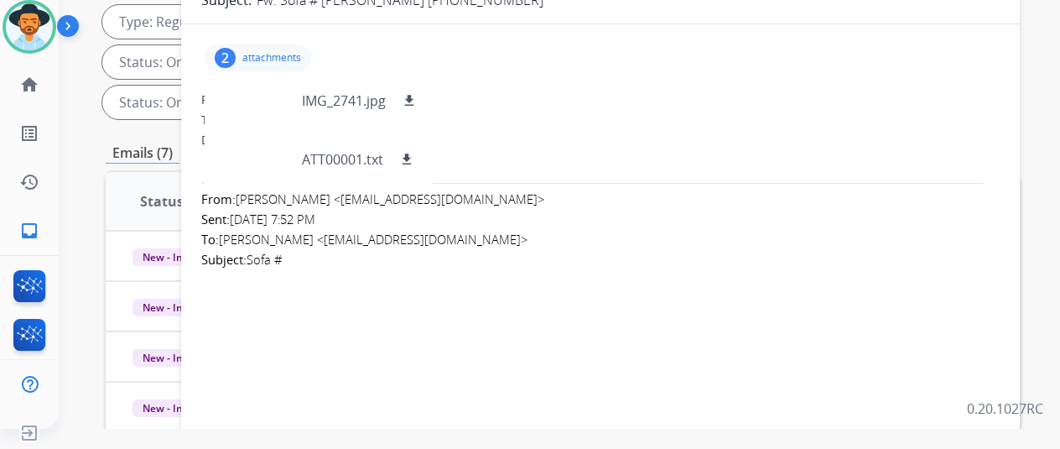
scroll to position [277, 0]
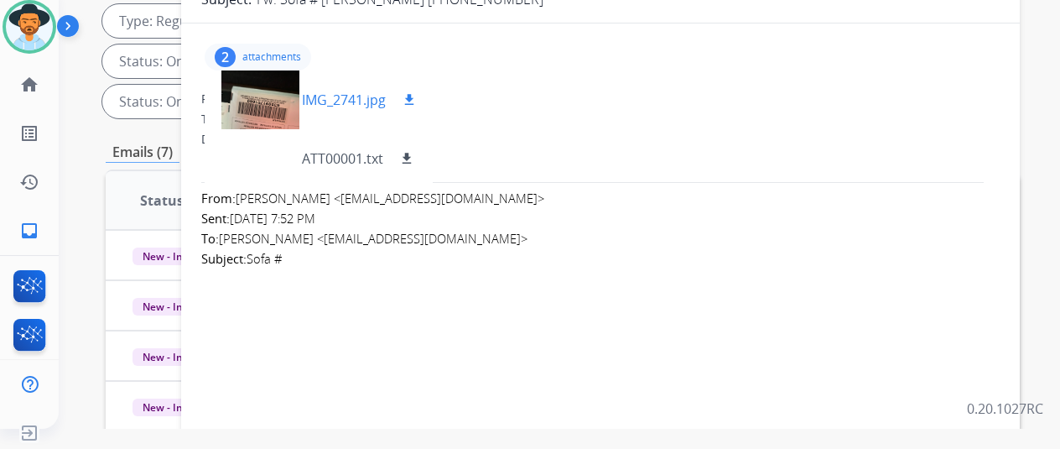
click at [254, 86] on div at bounding box center [260, 99] width 84 height 59
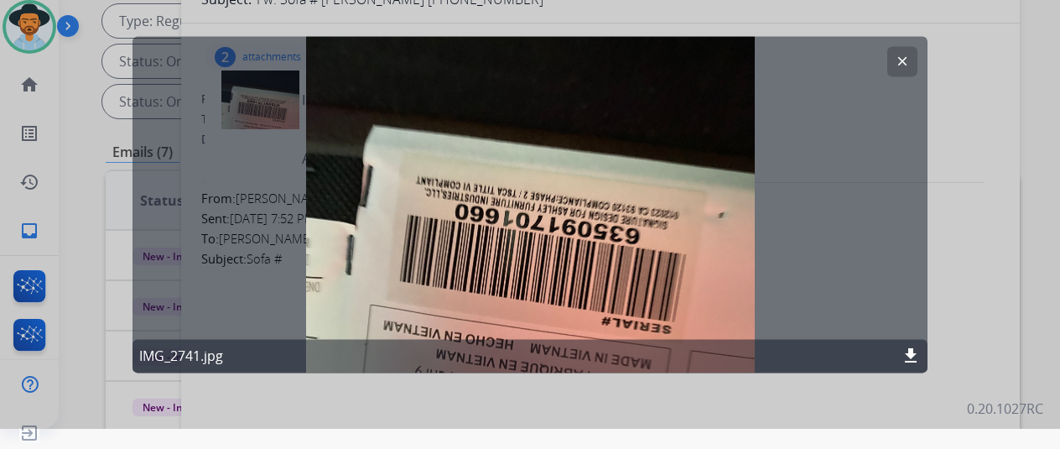
click at [906, 60] on mat-icon "clear" at bounding box center [902, 61] width 15 height 15
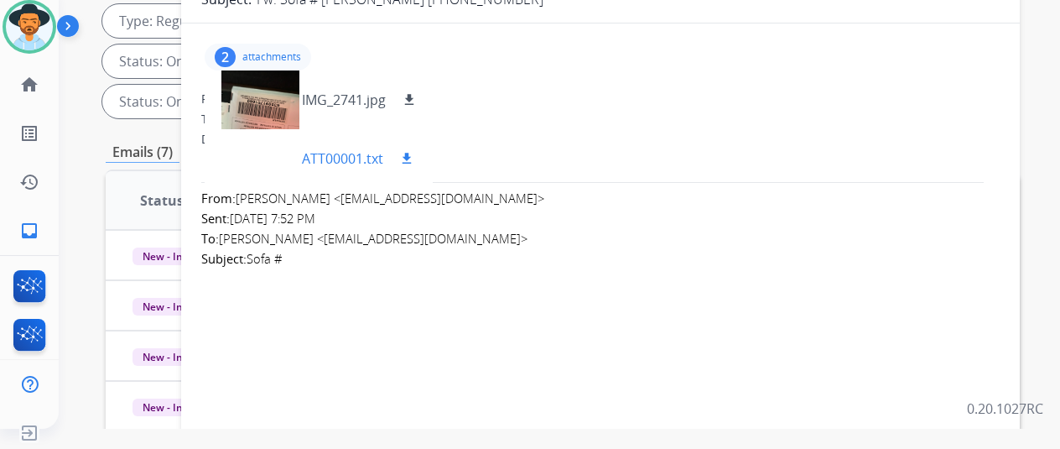
click at [414, 154] on mat-icon "download" at bounding box center [406, 158] width 15 height 15
click at [417, 98] on mat-icon "download" at bounding box center [409, 99] width 15 height 15
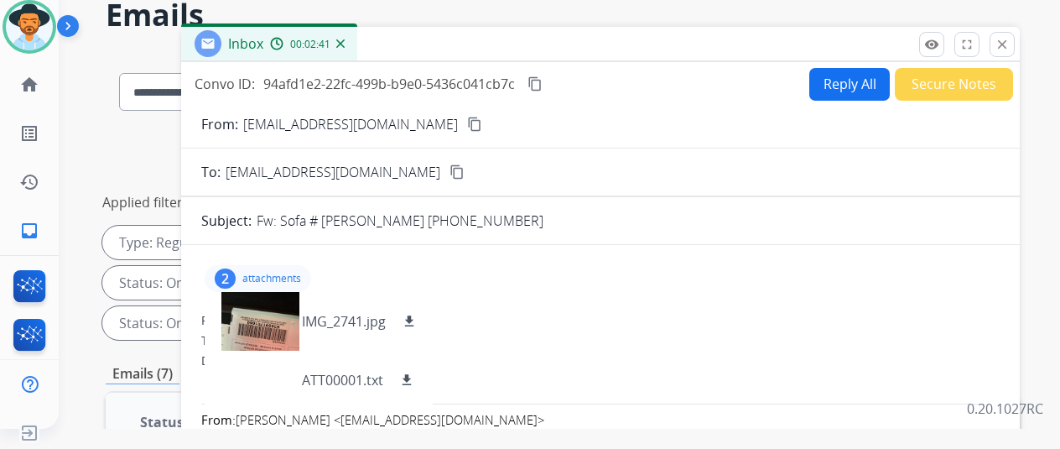
scroll to position [0, 0]
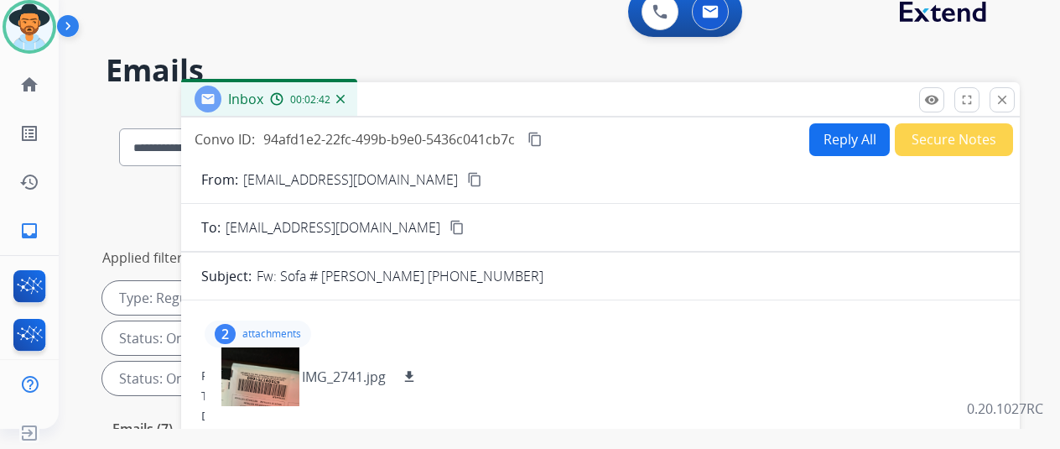
click at [853, 136] on button "Reply All" at bounding box center [849, 139] width 81 height 33
select select "**********"
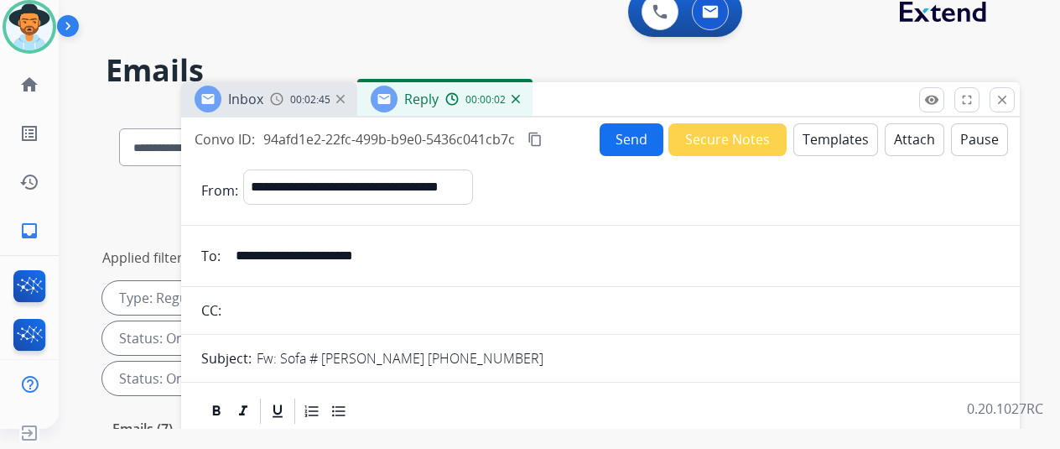
click at [836, 137] on button "Templates" at bounding box center [836, 139] width 85 height 33
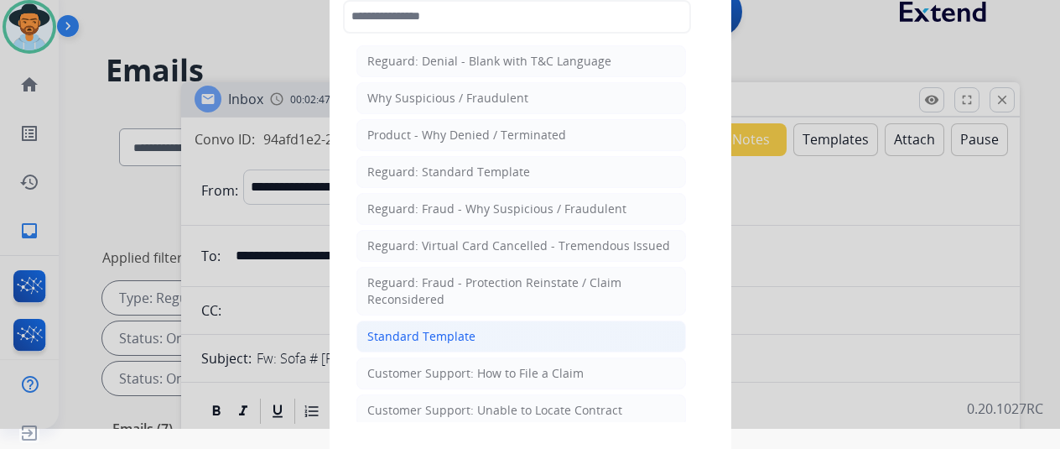
click at [405, 328] on div "Standard Template" at bounding box center [421, 336] width 108 height 17
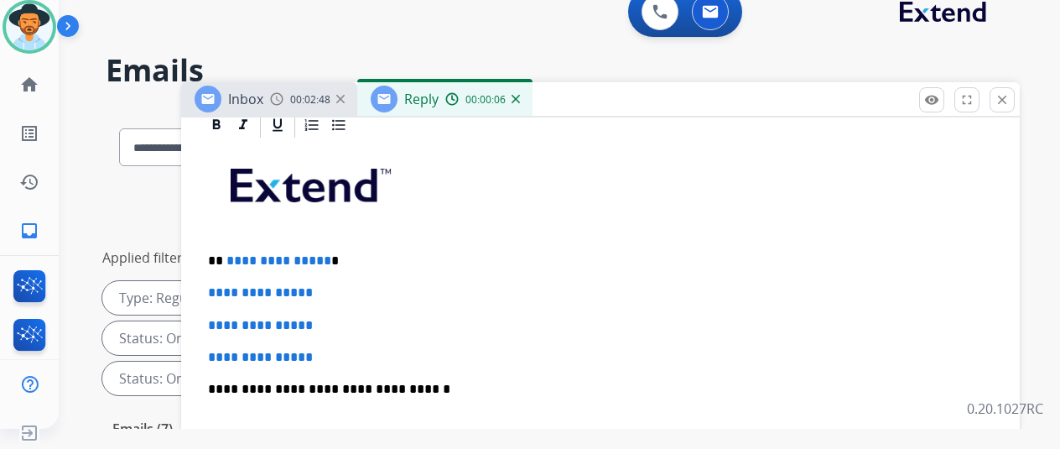
scroll to position [419, 0]
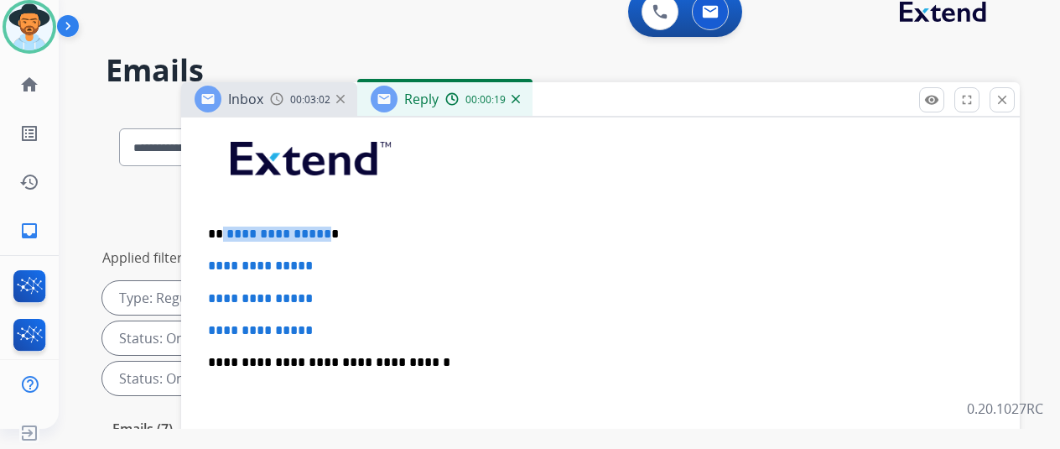
drag, startPoint x: 335, startPoint y: 232, endPoint x: 236, endPoint y: 232, distance: 99.0
click at [236, 232] on p "**********" at bounding box center [594, 233] width 772 height 15
click at [254, 259] on span "**********" at bounding box center [260, 265] width 105 height 13
drag, startPoint x: 336, startPoint y: 234, endPoint x: 236, endPoint y: 230, distance: 99.9
click at [236, 230] on p "**********" at bounding box center [594, 233] width 772 height 15
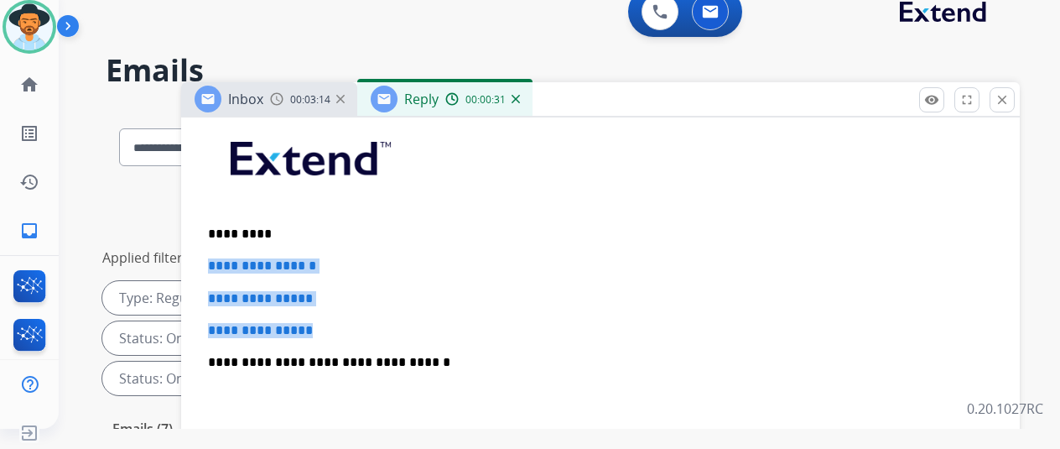
drag, startPoint x: 288, startPoint y: 331, endPoint x: 218, endPoint y: 254, distance: 103.9
click at [218, 254] on div "**********" at bounding box center [600, 401] width 799 height 577
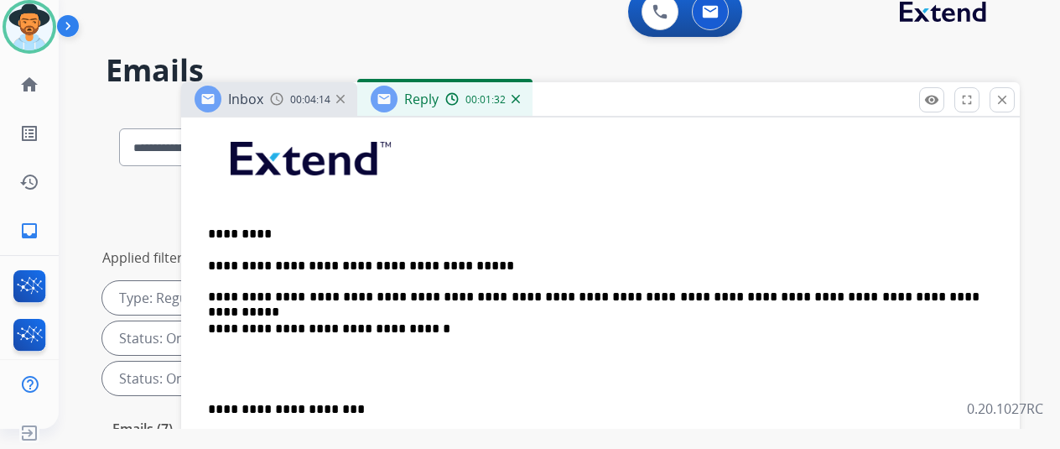
click at [523, 143] on p at bounding box center [600, 165] width 785 height 90
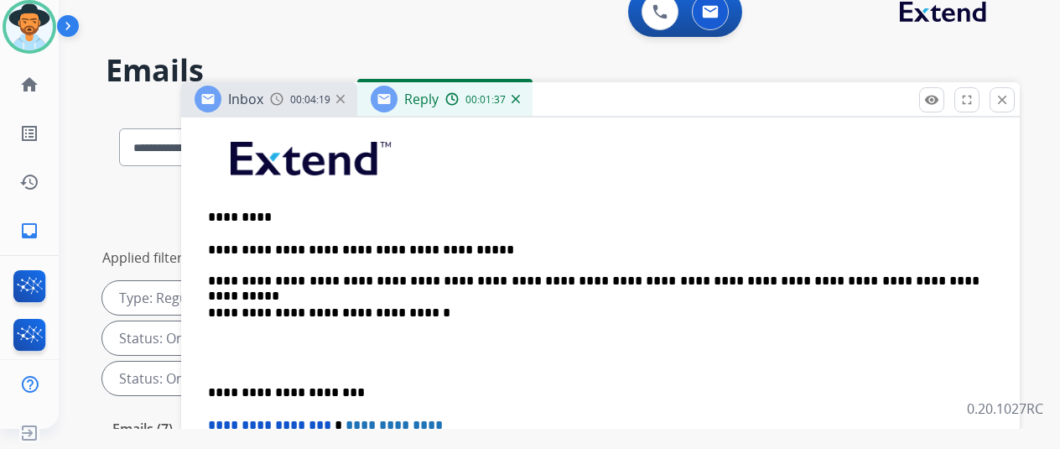
click at [962, 281] on p "**********" at bounding box center [594, 265] width 772 height 46
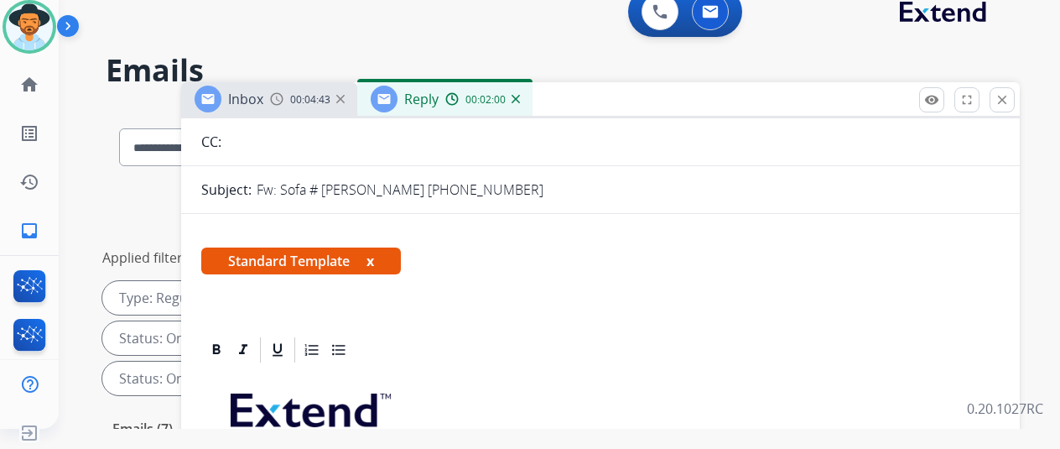
scroll to position [0, 0]
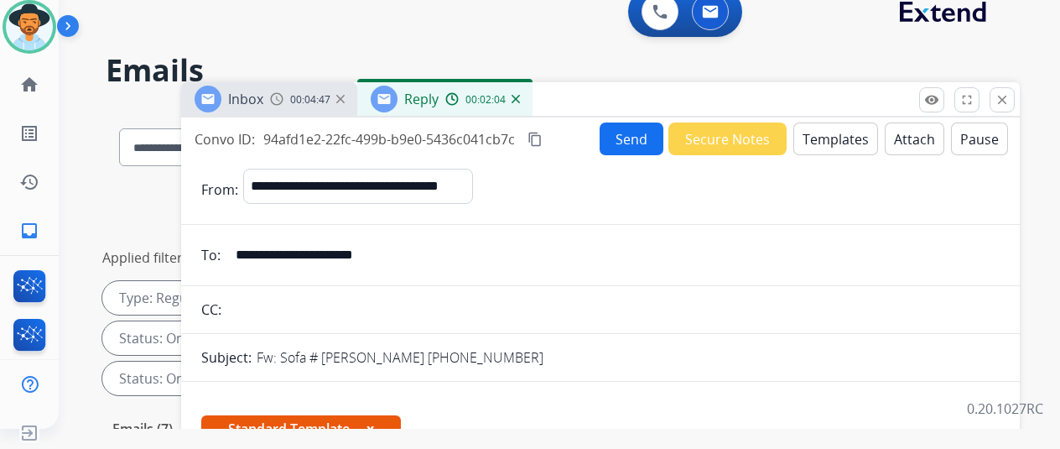
click at [632, 135] on button "Send" at bounding box center [632, 138] width 64 height 33
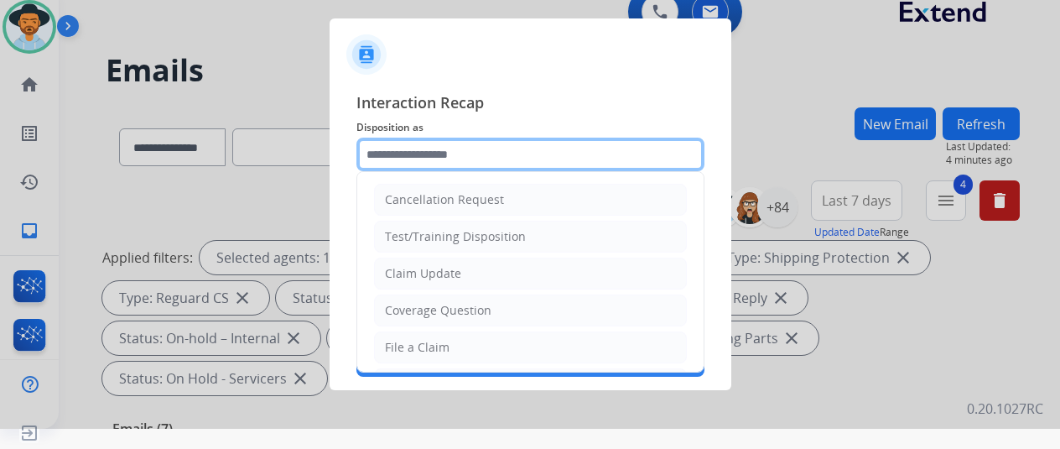
click at [412, 150] on input "text" at bounding box center [531, 155] width 348 height 34
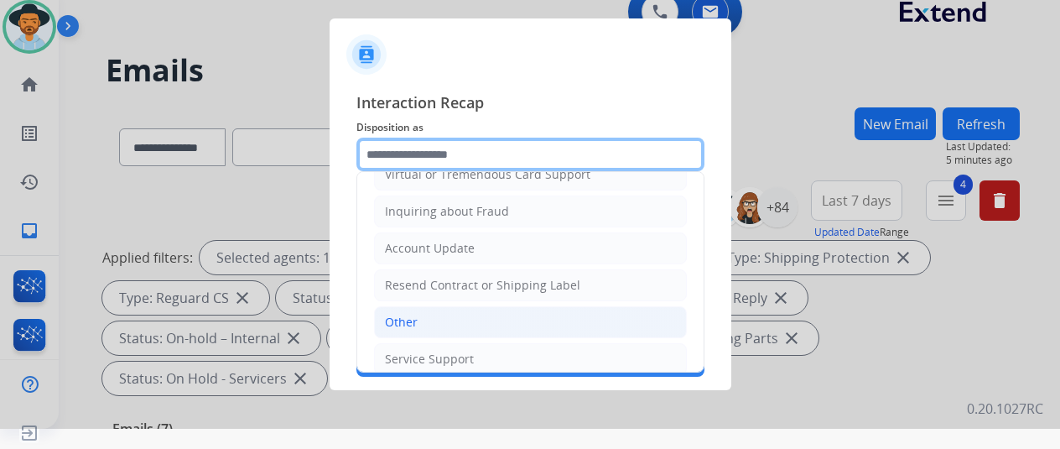
scroll to position [254, 0]
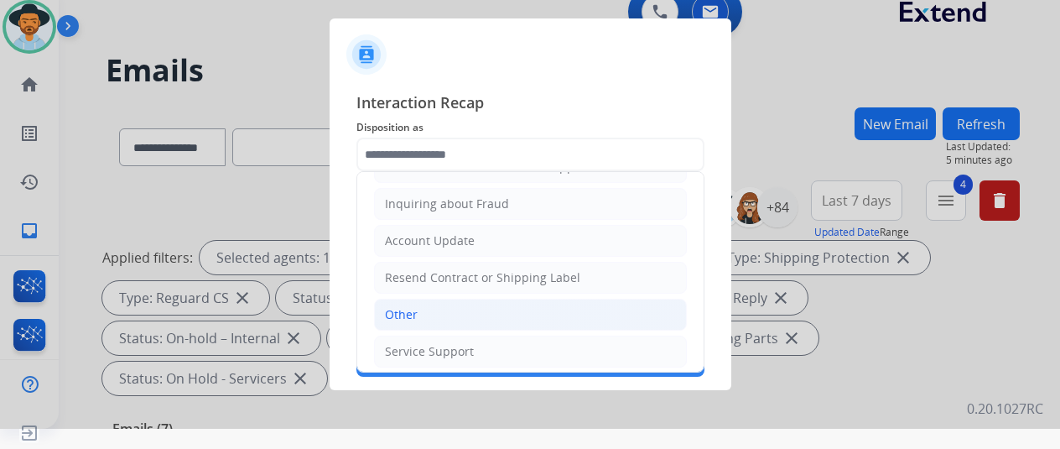
click at [409, 307] on div "Other" at bounding box center [401, 314] width 33 height 17
type input "*****"
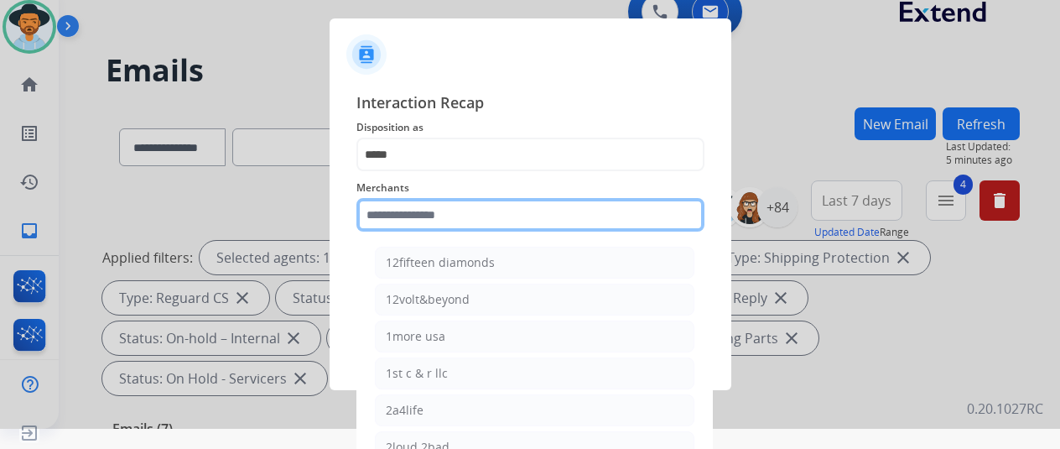
click at [381, 212] on input "text" at bounding box center [531, 215] width 348 height 34
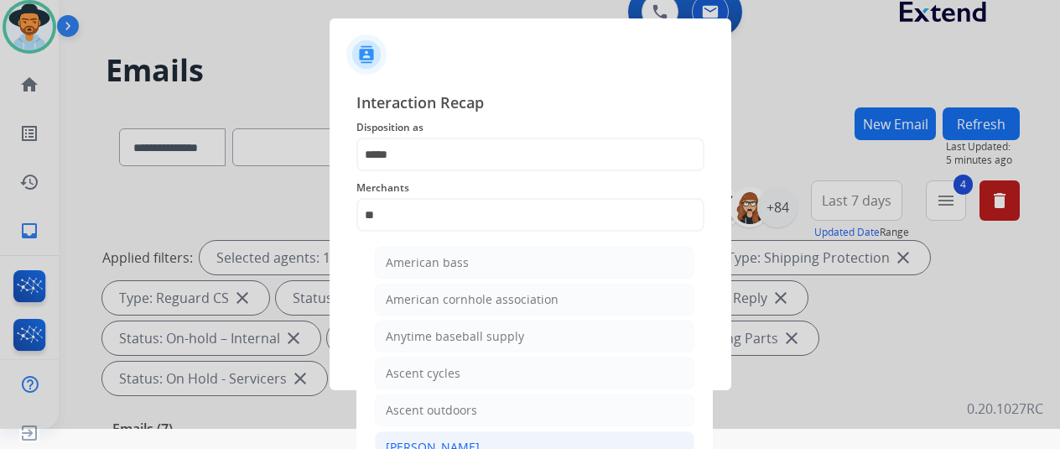
click at [465, 444] on div "[PERSON_NAME]" at bounding box center [433, 447] width 94 height 17
type input "**********"
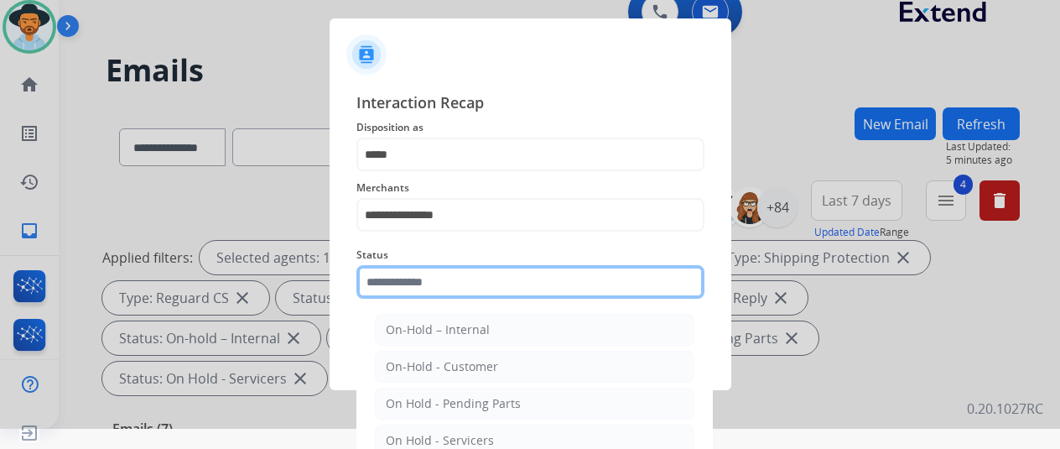
click at [418, 284] on input "text" at bounding box center [531, 282] width 348 height 34
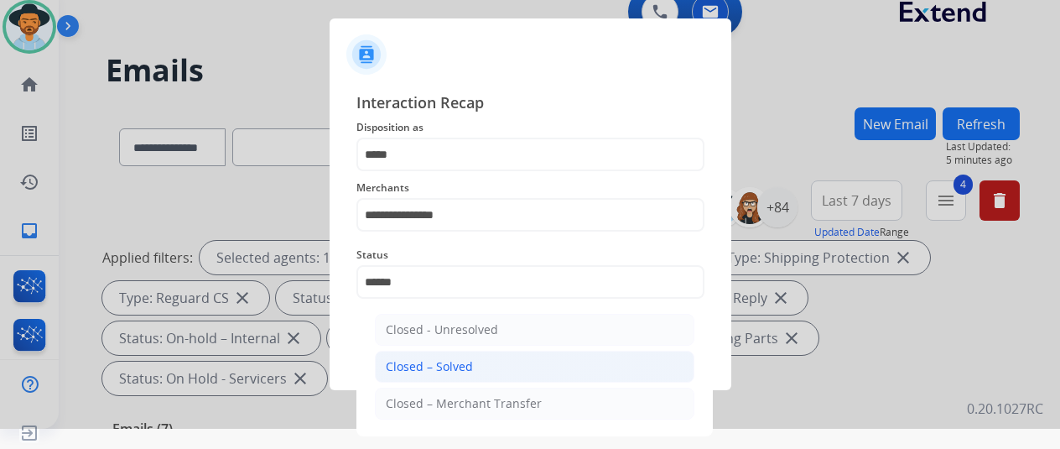
click at [455, 368] on div "Closed – Solved" at bounding box center [429, 366] width 87 height 17
type input "**********"
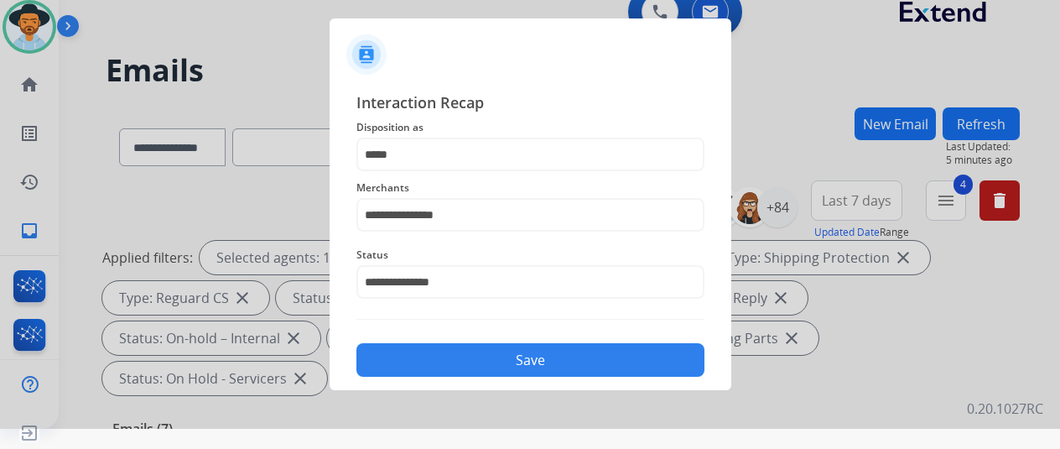
click at [466, 362] on button "Save" at bounding box center [531, 360] width 348 height 34
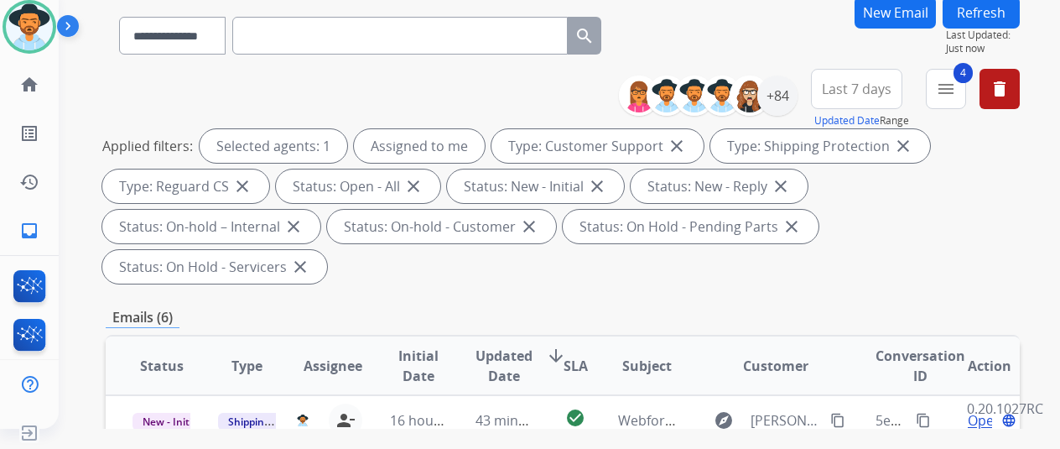
scroll to position [0, 0]
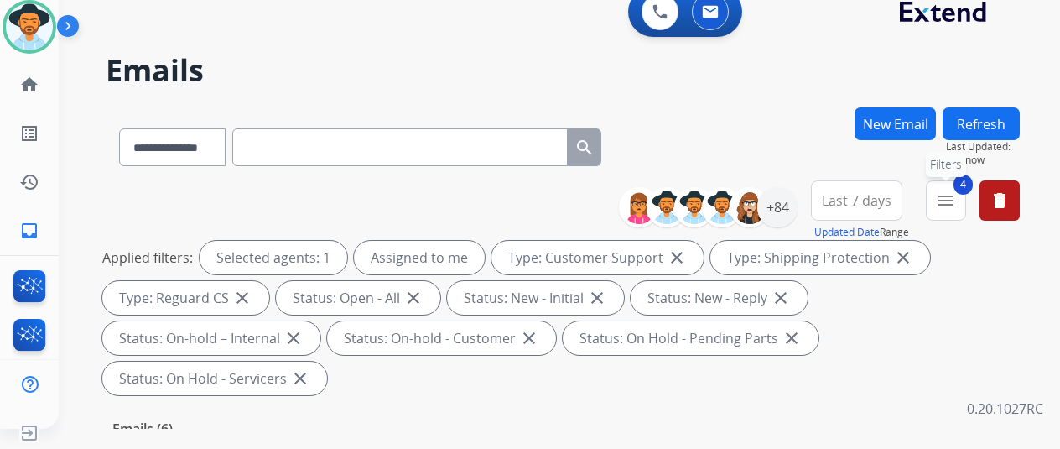
click at [956, 199] on mat-icon "menu" at bounding box center [946, 200] width 20 height 20
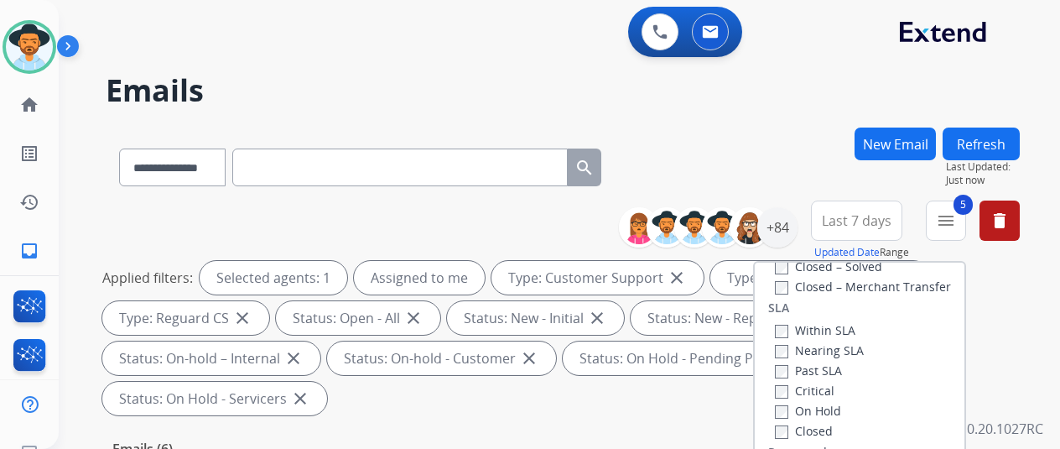
scroll to position [252, 0]
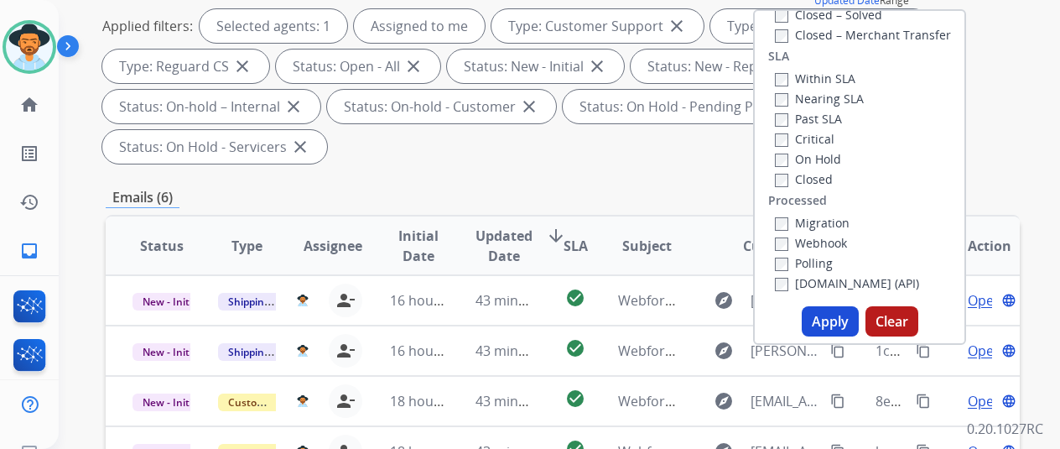
click at [829, 318] on button "Apply" at bounding box center [830, 321] width 57 height 30
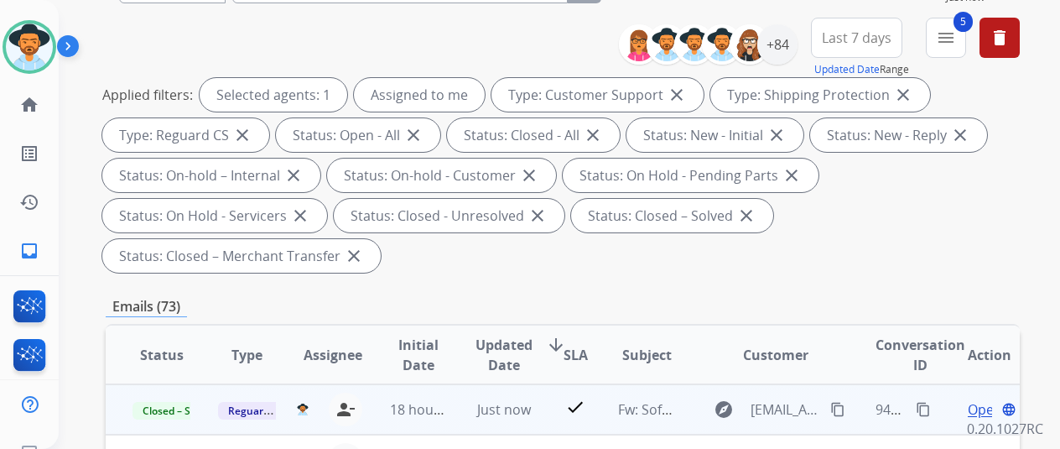
scroll to position [336, 0]
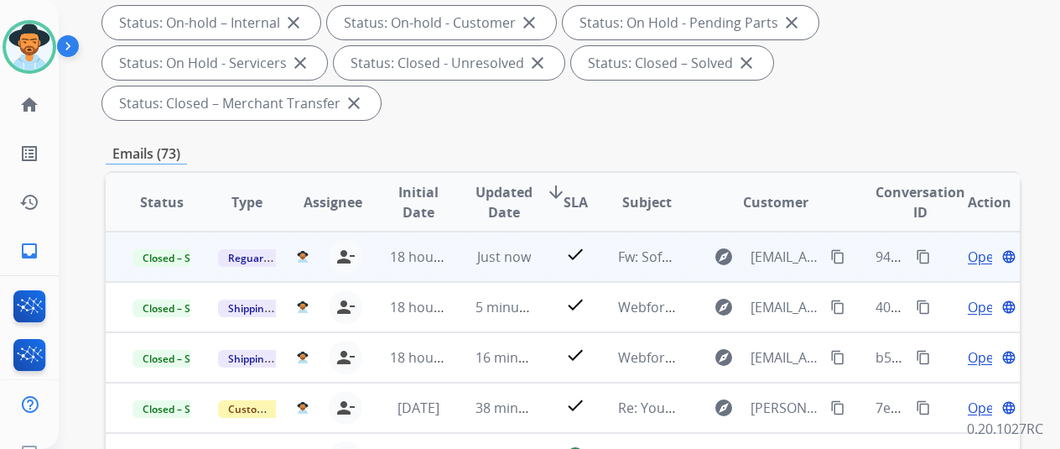
click at [923, 258] on mat-icon "content_copy" at bounding box center [923, 256] width 15 height 15
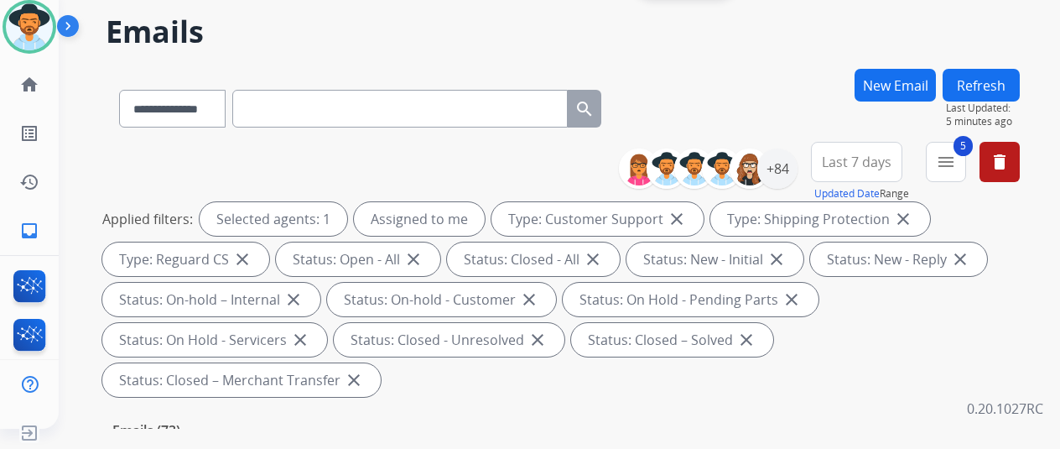
scroll to position [22, 0]
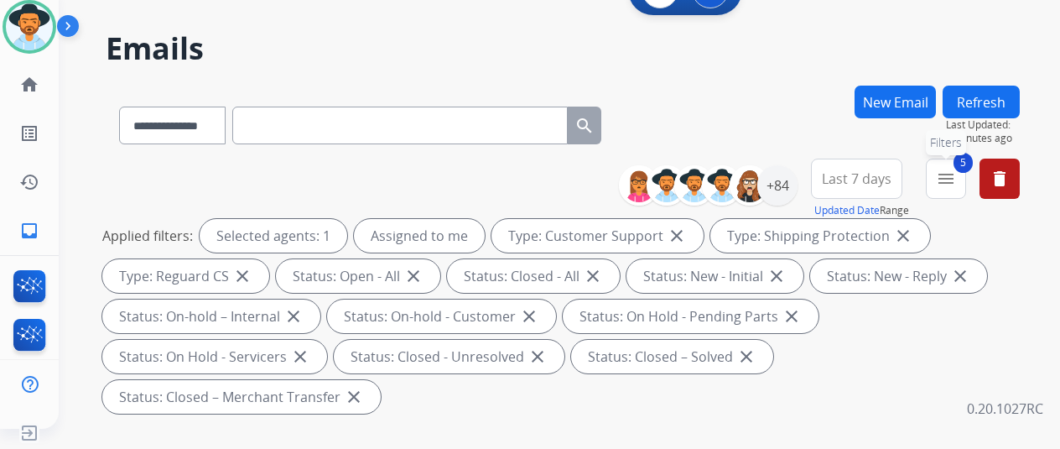
click at [956, 169] on mat-icon "menu" at bounding box center [946, 179] width 20 height 20
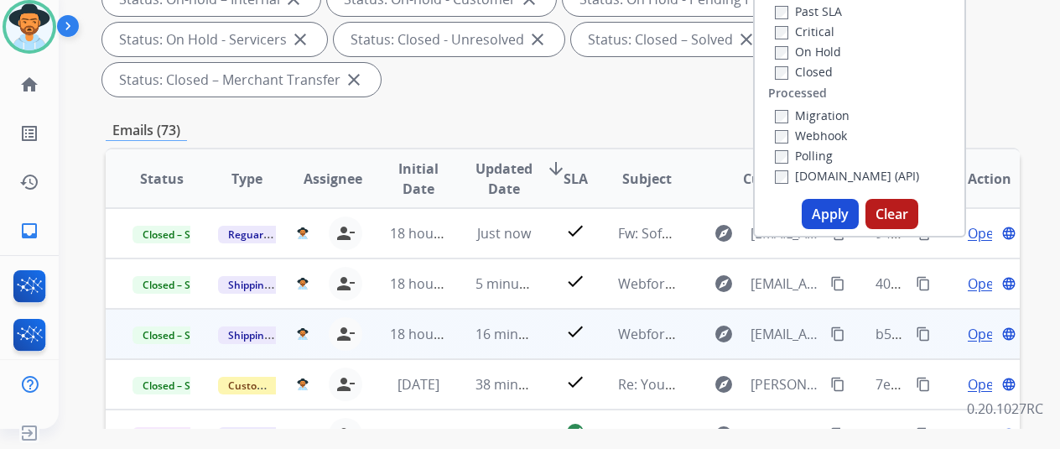
scroll to position [357, 0]
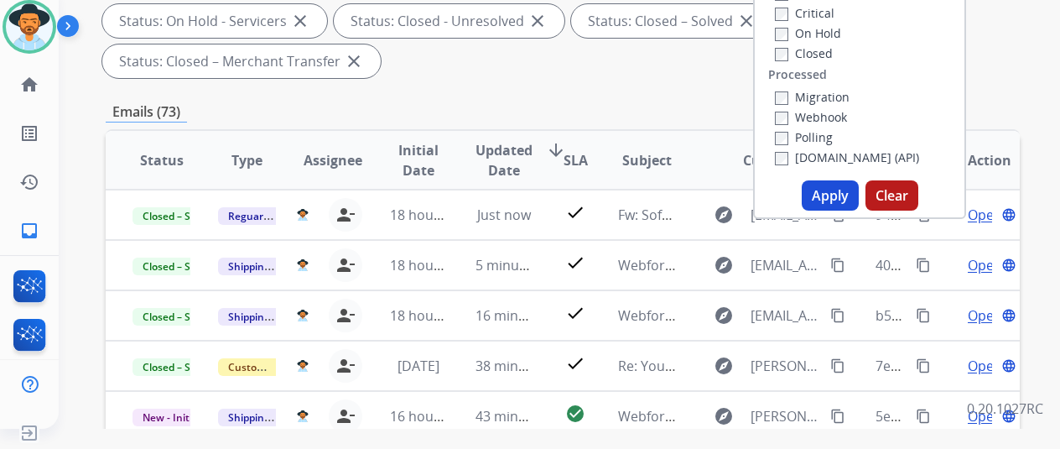
click at [838, 192] on button "Apply" at bounding box center [830, 195] width 57 height 30
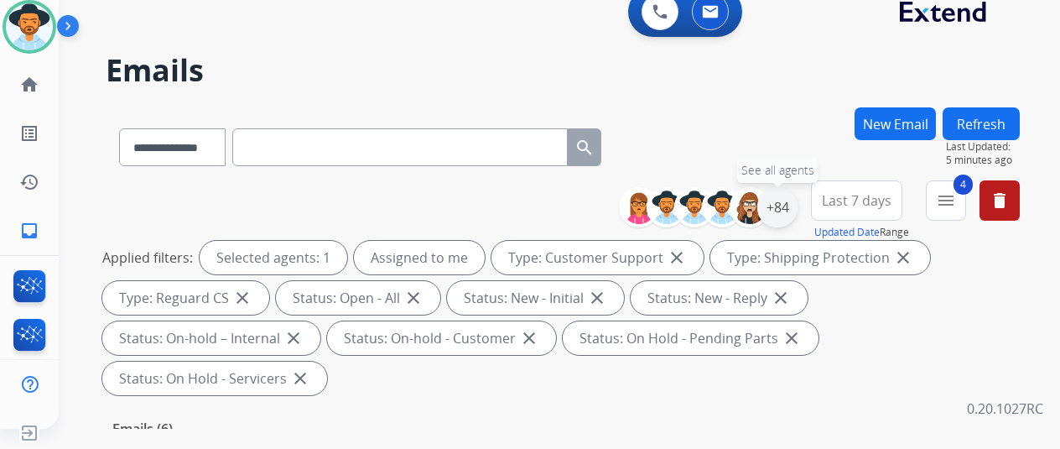
click at [789, 203] on div "+84" at bounding box center [777, 207] width 40 height 40
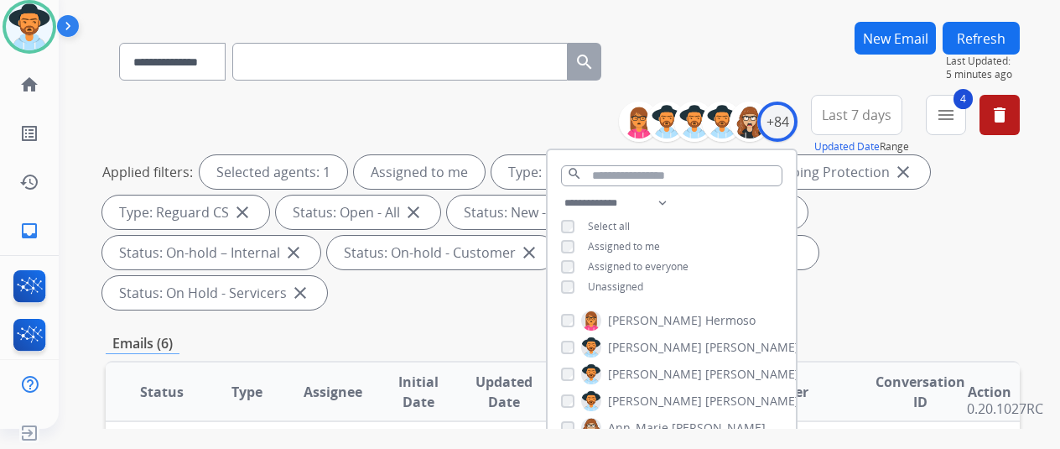
scroll to position [252, 0]
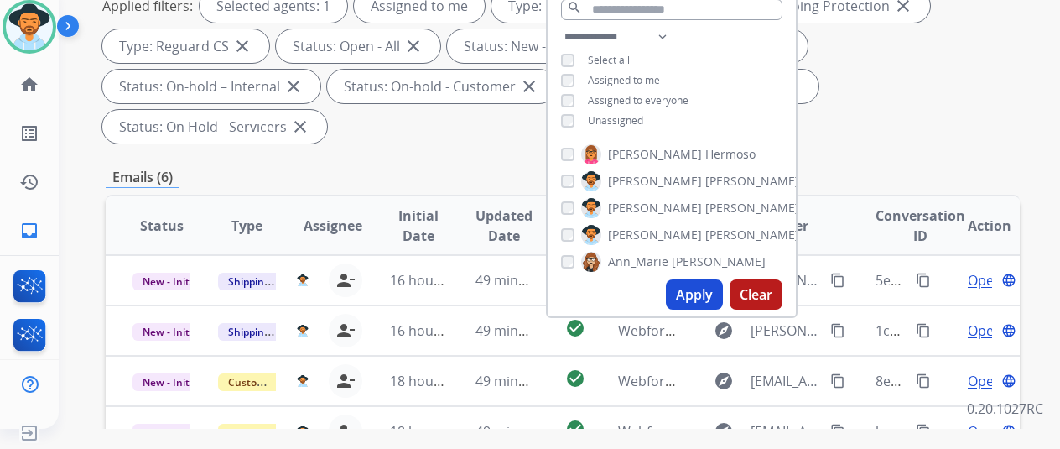
click at [688, 294] on button "Apply" at bounding box center [694, 294] width 57 height 30
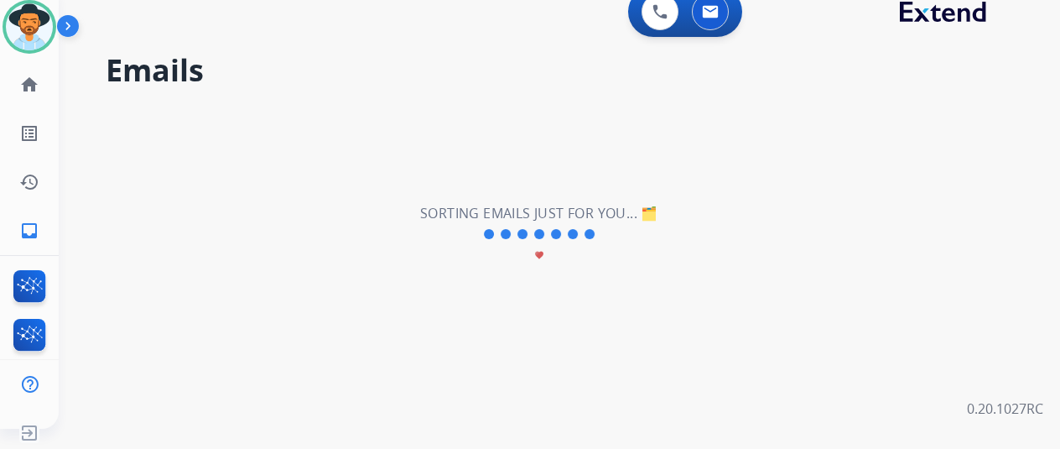
scroll to position [0, 0]
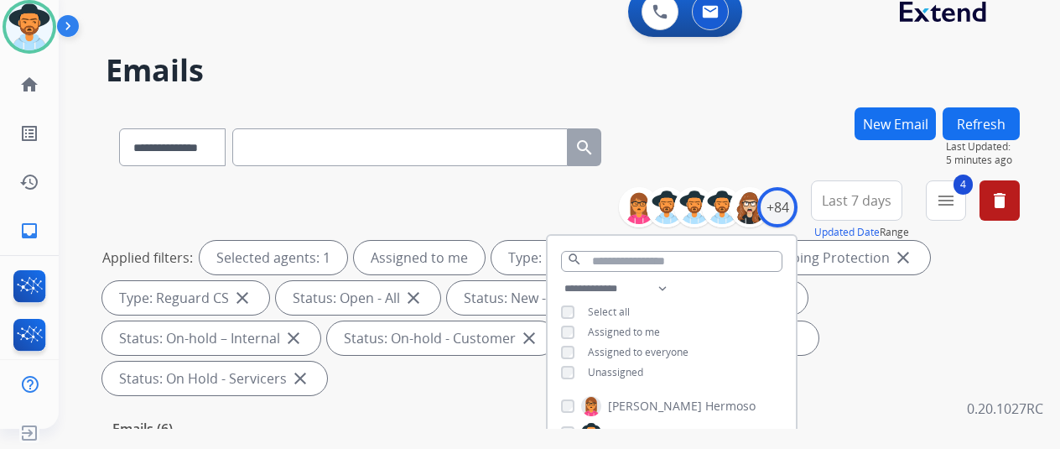
click at [767, 147] on div "**********" at bounding box center [563, 143] width 914 height 73
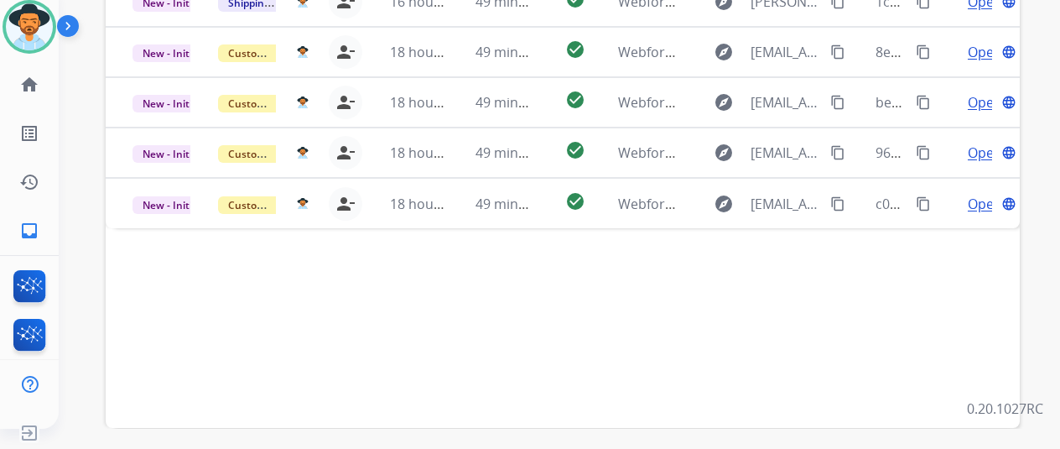
scroll to position [587, 0]
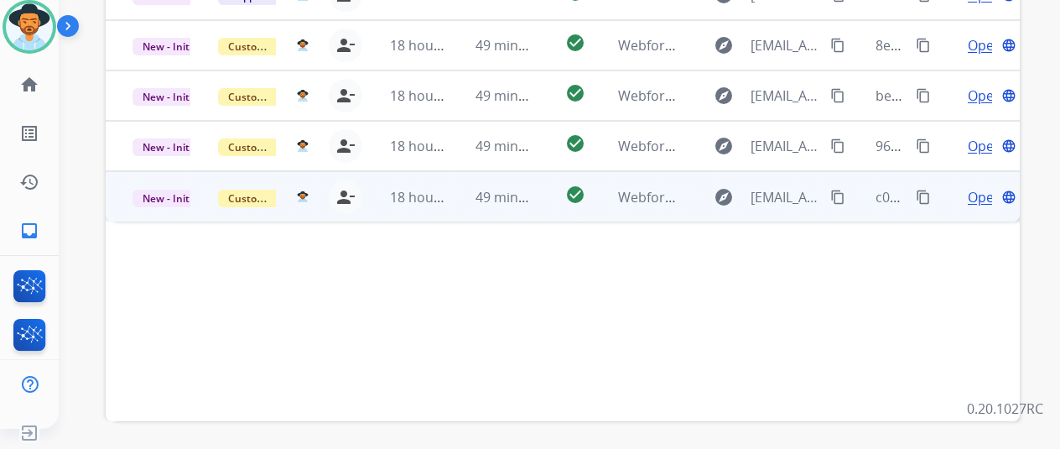
click at [978, 187] on span "Open" at bounding box center [985, 197] width 34 height 20
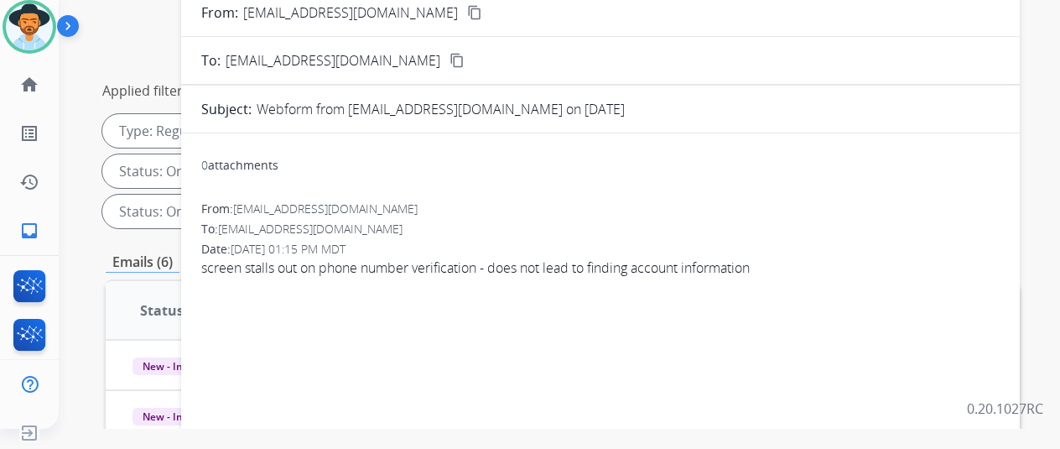
scroll to position [84, 0]
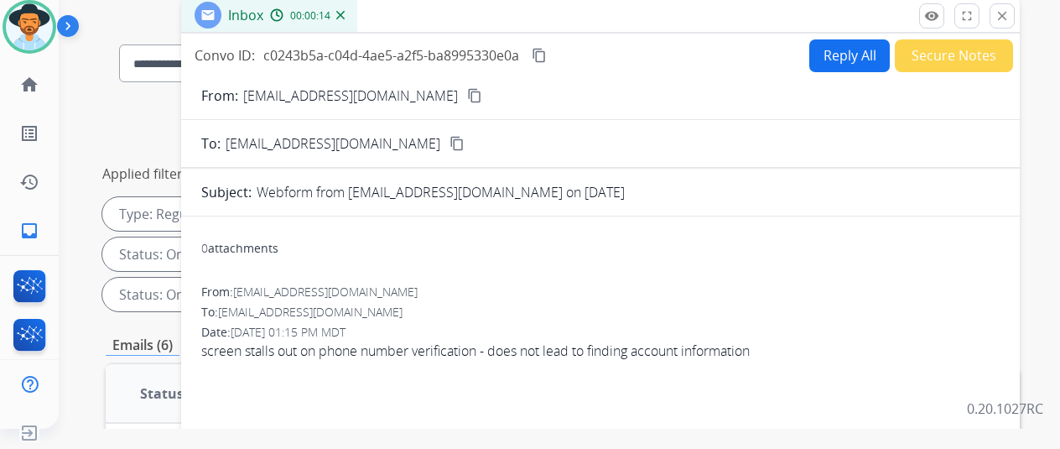
click at [842, 55] on button "Reply All" at bounding box center [849, 55] width 81 height 33
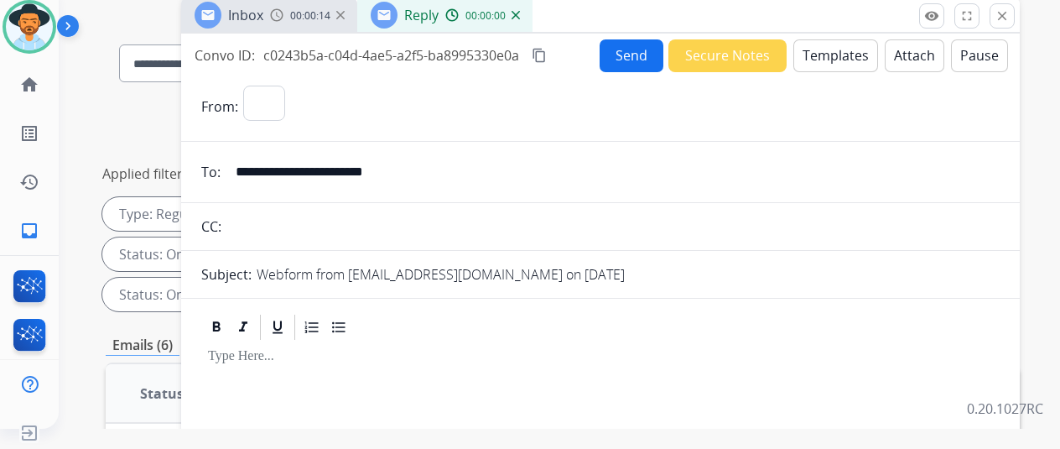
select select "**********"
click at [842, 53] on button "Templates" at bounding box center [836, 55] width 85 height 33
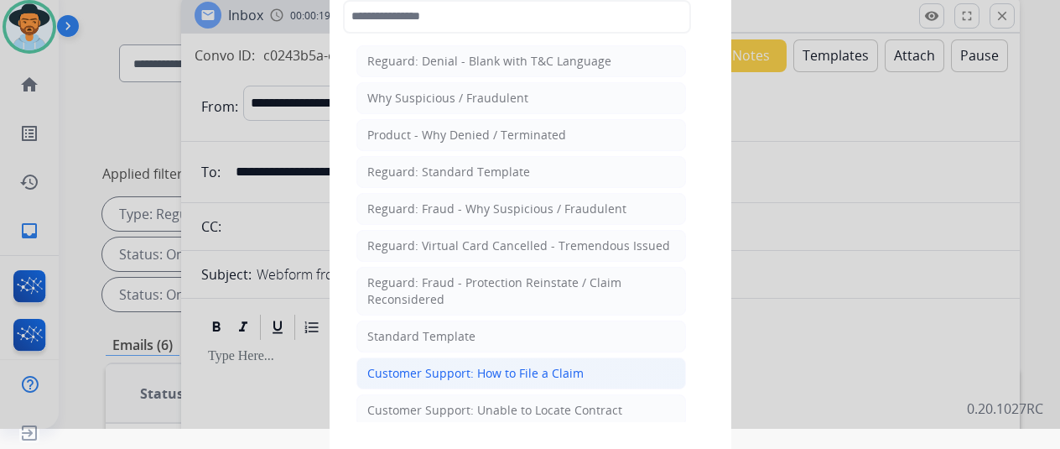
click at [409, 367] on div "Customer Support: How to File a Claim" at bounding box center [475, 373] width 216 height 17
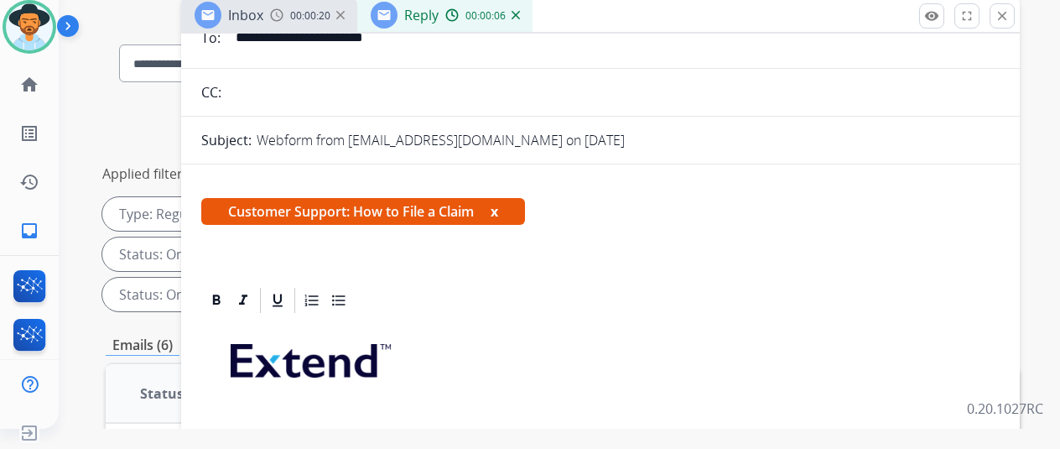
scroll to position [302, 0]
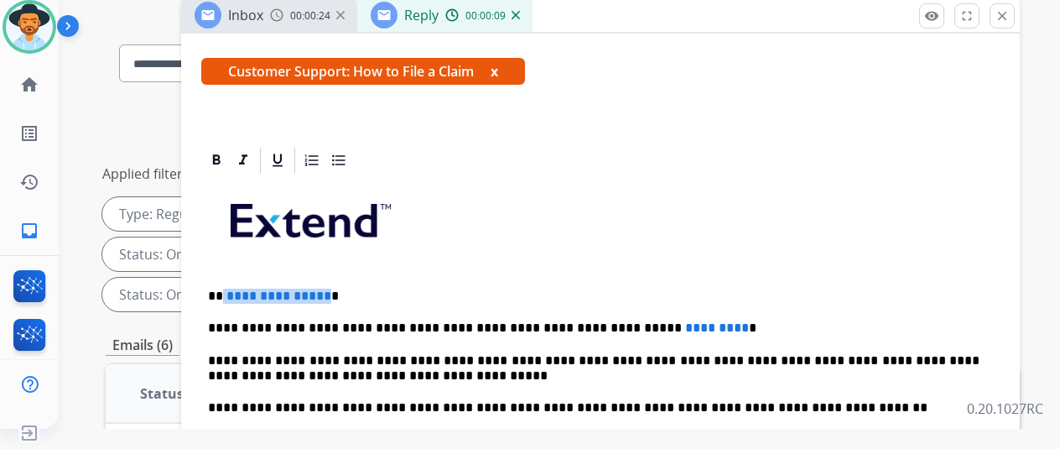
drag, startPoint x: 334, startPoint y: 267, endPoint x: 236, endPoint y: 263, distance: 98.2
click at [236, 289] on p "**********" at bounding box center [594, 296] width 772 height 15
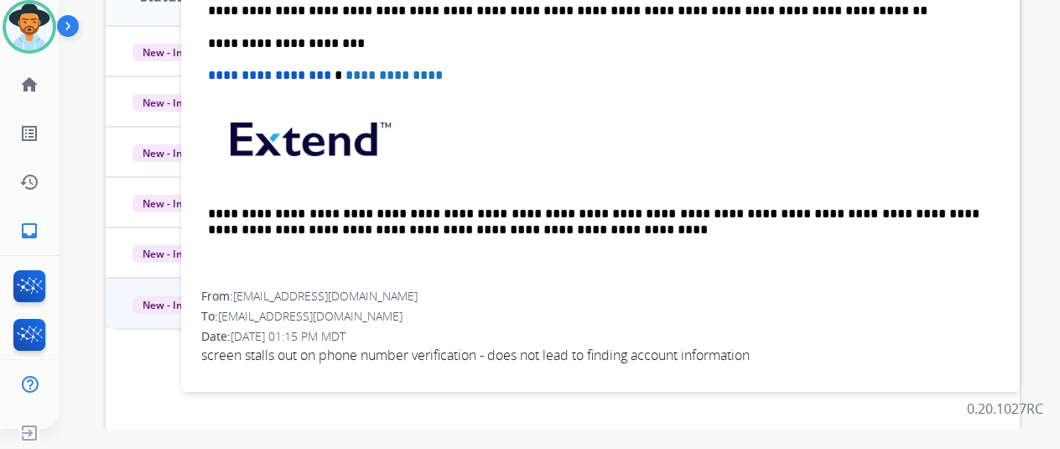
scroll to position [528, 0]
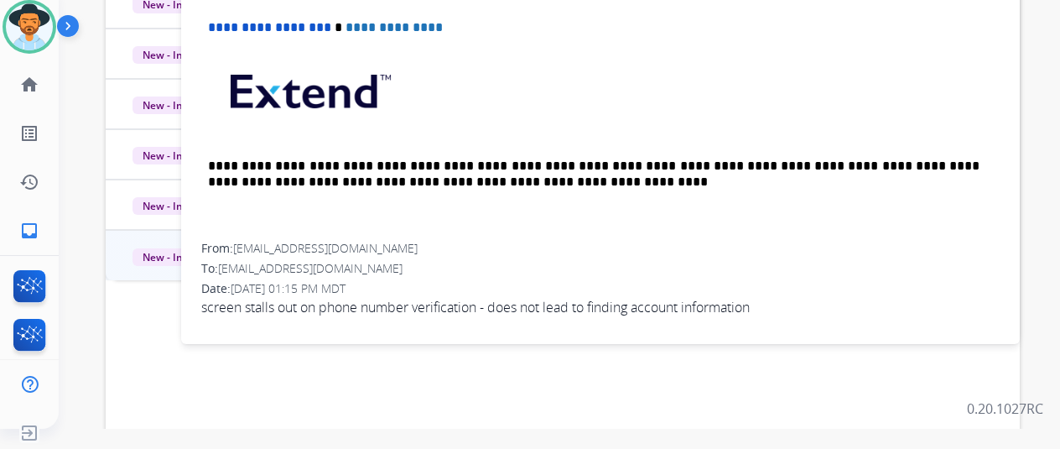
drag, startPoint x: 402, startPoint y: 216, endPoint x: 247, endPoint y: 217, distance: 155.2
click at [247, 240] on div "From: lamp.maryangela@gmail.com" at bounding box center [600, 248] width 799 height 17
copy div "[EMAIL_ADDRESS][DOMAIN_NAME]"
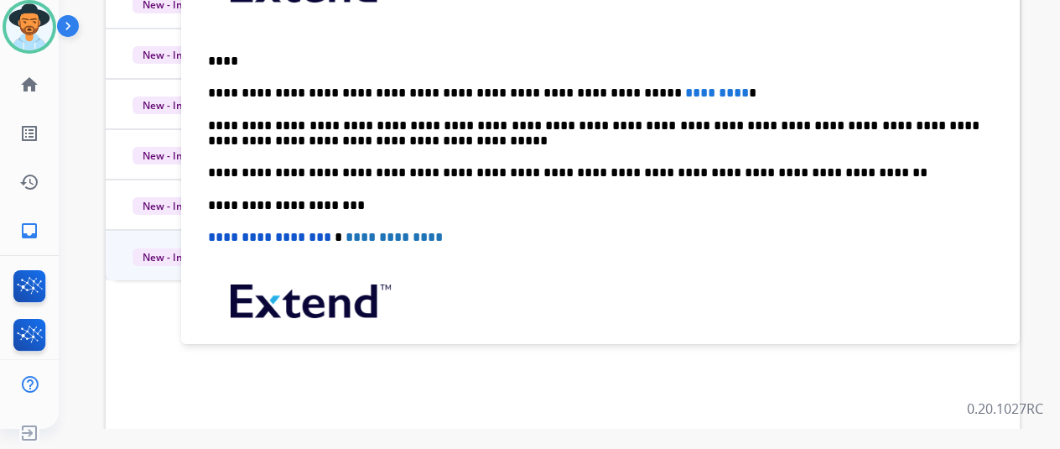
scroll to position [0, 0]
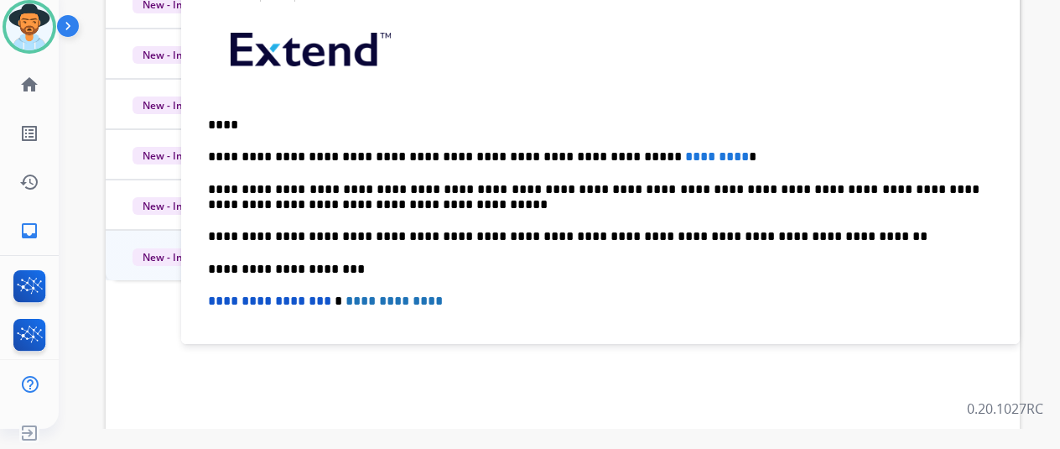
click at [237, 122] on p "****" at bounding box center [594, 124] width 772 height 15
drag, startPoint x: 680, startPoint y: 155, endPoint x: 606, endPoint y: 156, distance: 74.7
click at [606, 156] on p "**********" at bounding box center [594, 156] width 772 height 15
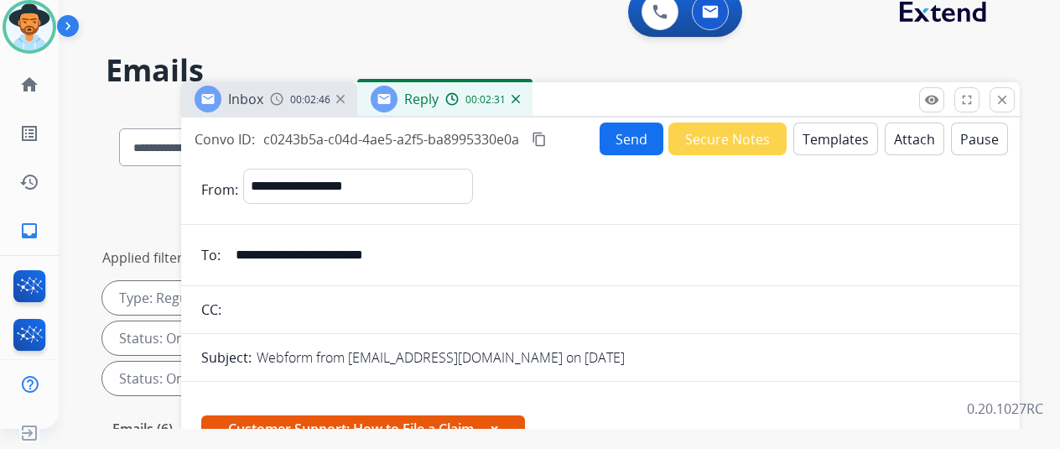
click at [628, 140] on button "Send" at bounding box center [632, 138] width 64 height 33
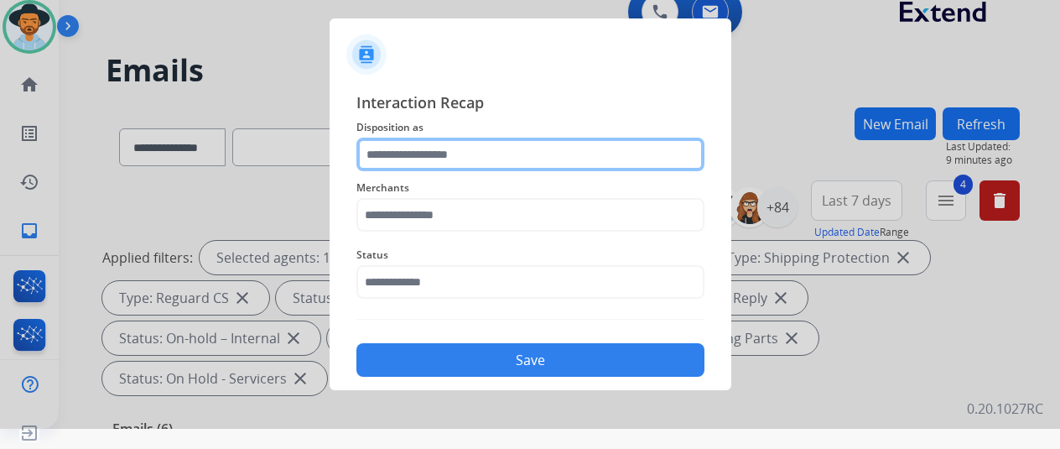
click at [387, 153] on input "text" at bounding box center [531, 155] width 348 height 34
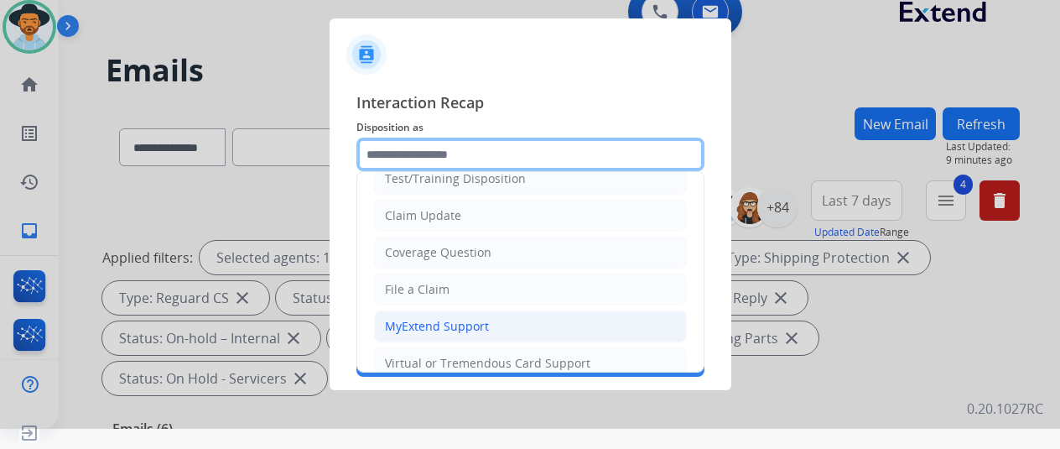
scroll to position [84, 0]
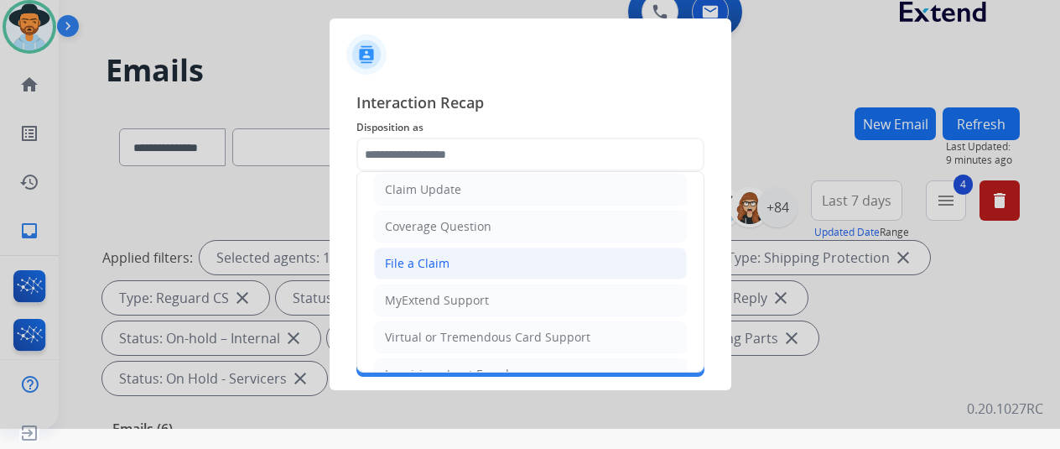
click at [412, 263] on div "File a Claim" at bounding box center [417, 263] width 65 height 17
type input "**********"
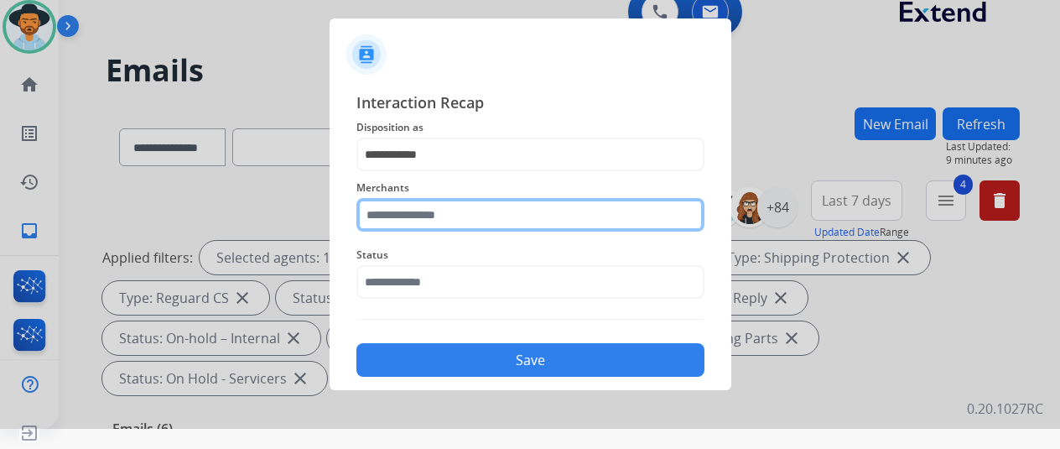
click at [406, 216] on input "text" at bounding box center [531, 215] width 348 height 34
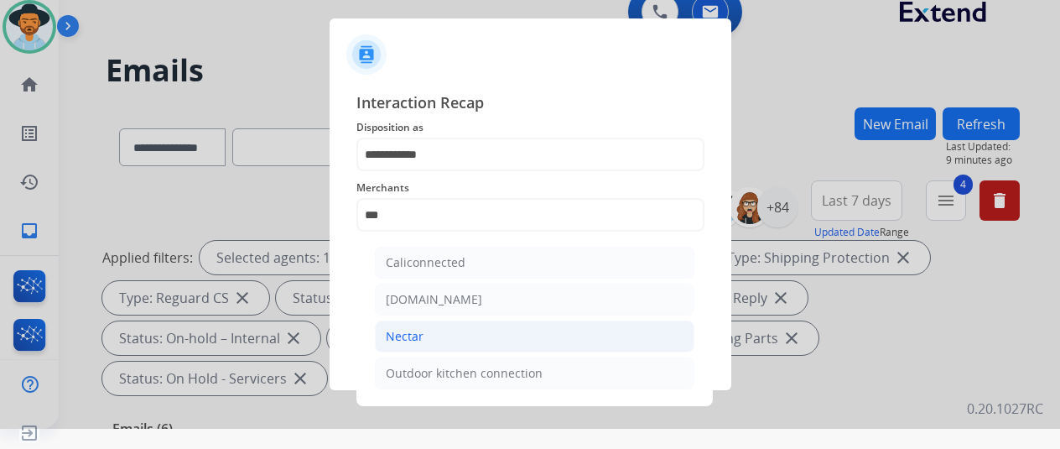
click at [400, 338] on div "Nectar" at bounding box center [405, 336] width 38 height 17
type input "******"
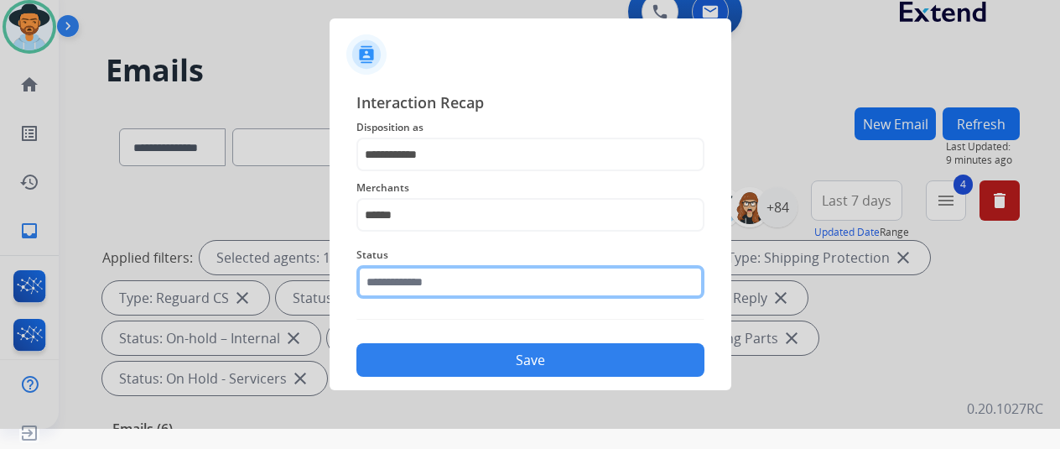
click at [424, 286] on input "text" at bounding box center [531, 282] width 348 height 34
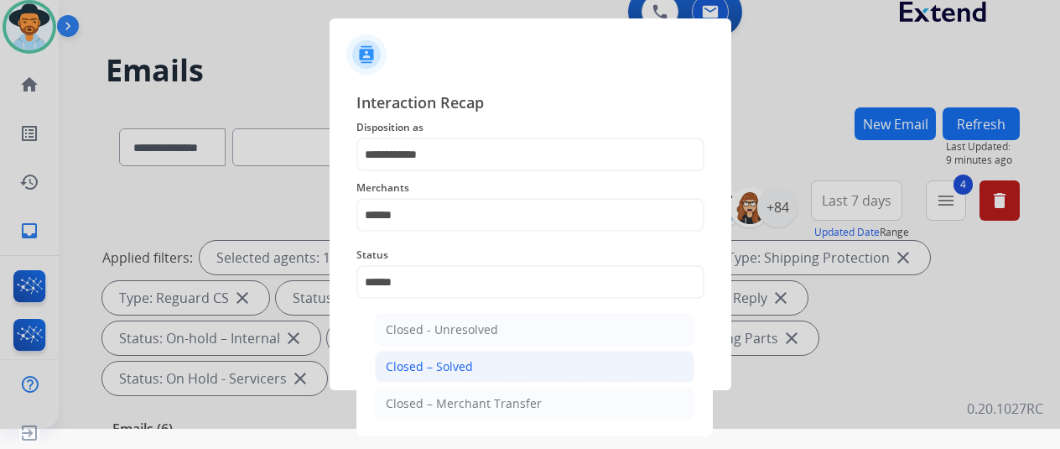
click at [452, 362] on div "Closed – Solved" at bounding box center [429, 366] width 87 height 17
type input "**********"
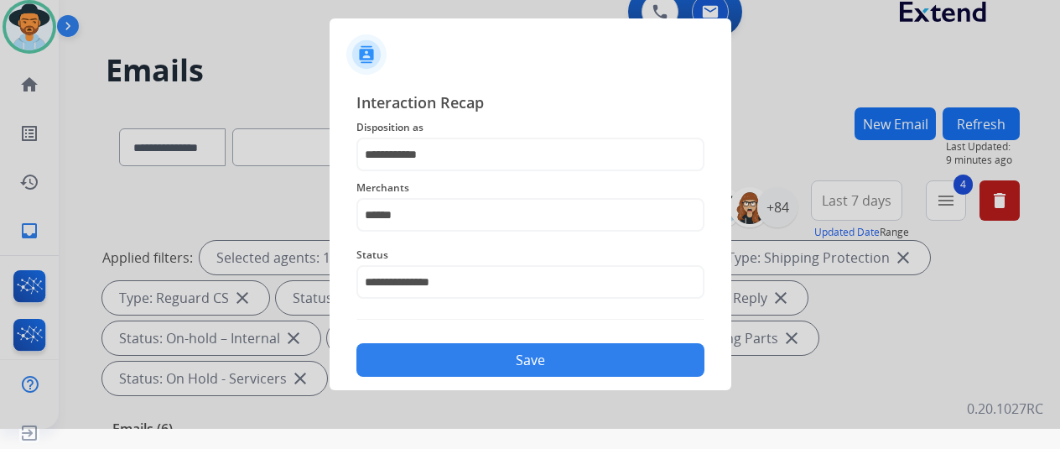
click at [500, 360] on button "Save" at bounding box center [531, 360] width 348 height 34
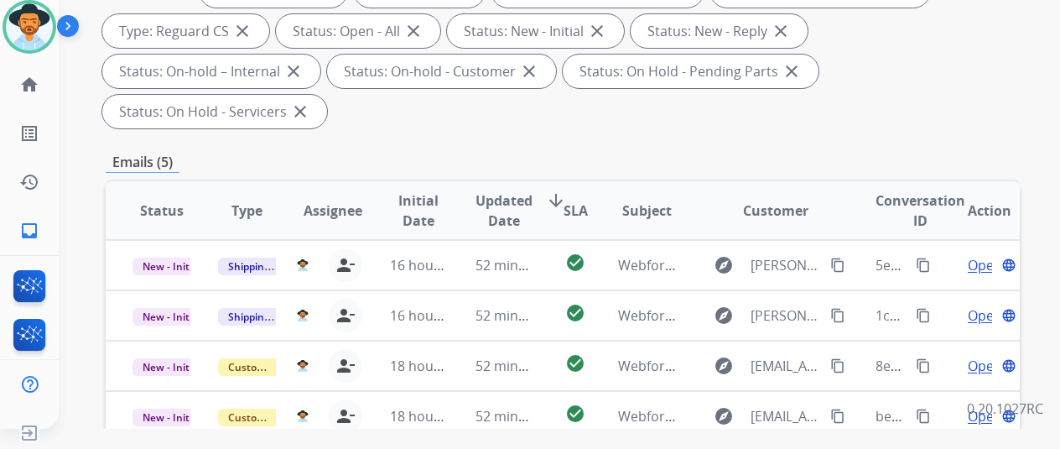
scroll to position [419, 0]
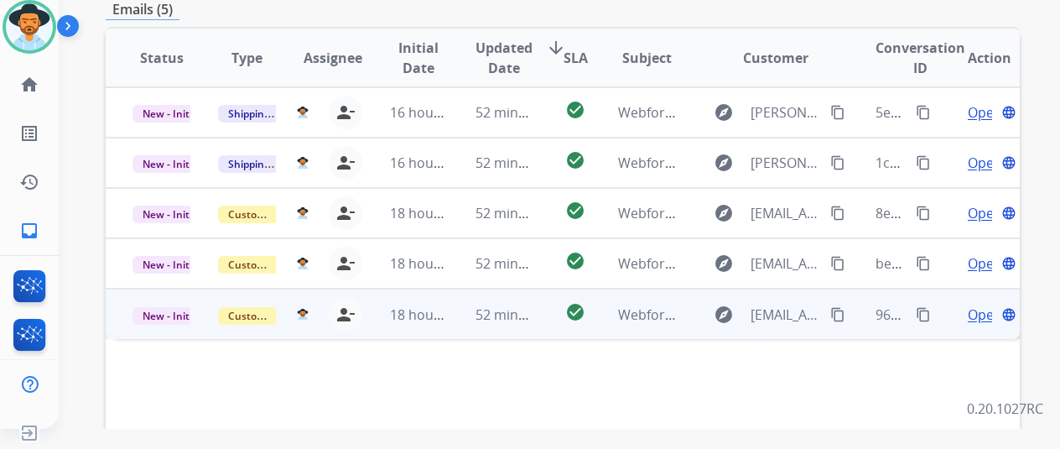
click at [977, 305] on span "Open" at bounding box center [985, 315] width 34 height 20
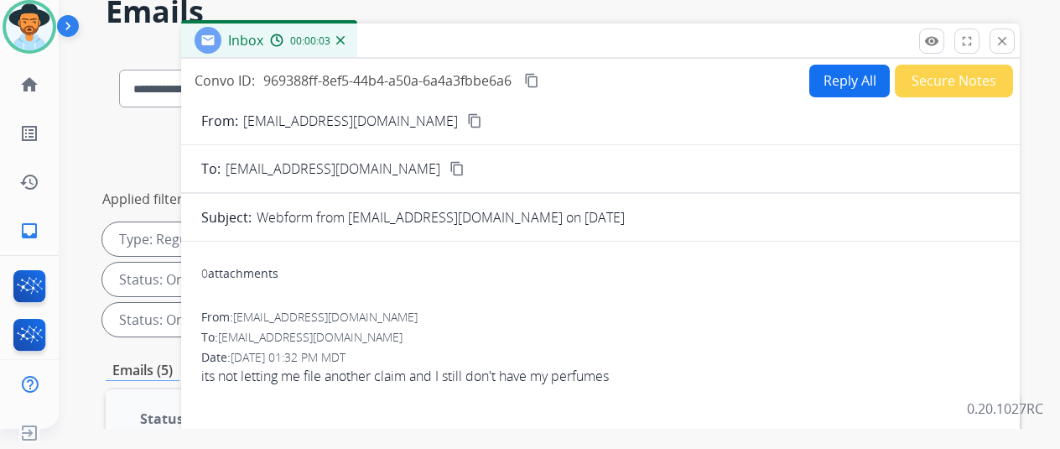
scroll to position [0, 0]
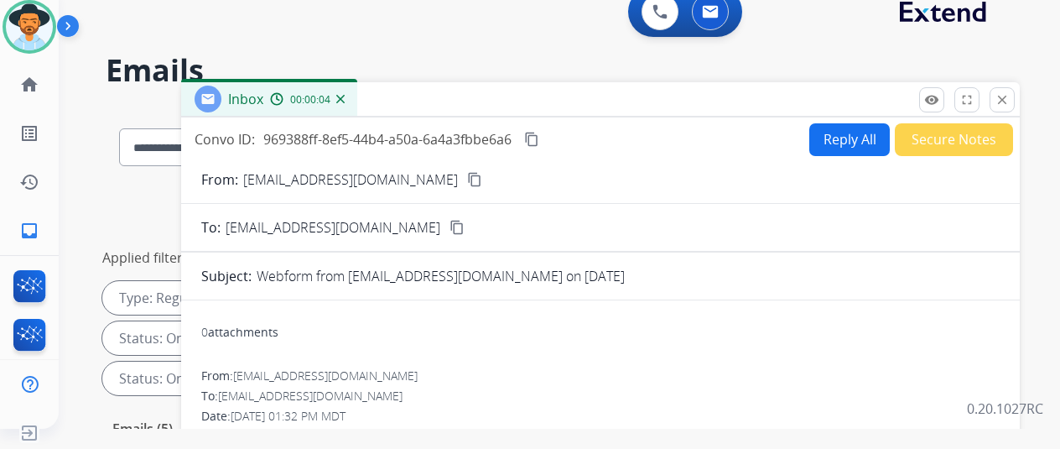
click at [467, 179] on mat-icon "content_copy" at bounding box center [474, 179] width 15 height 15
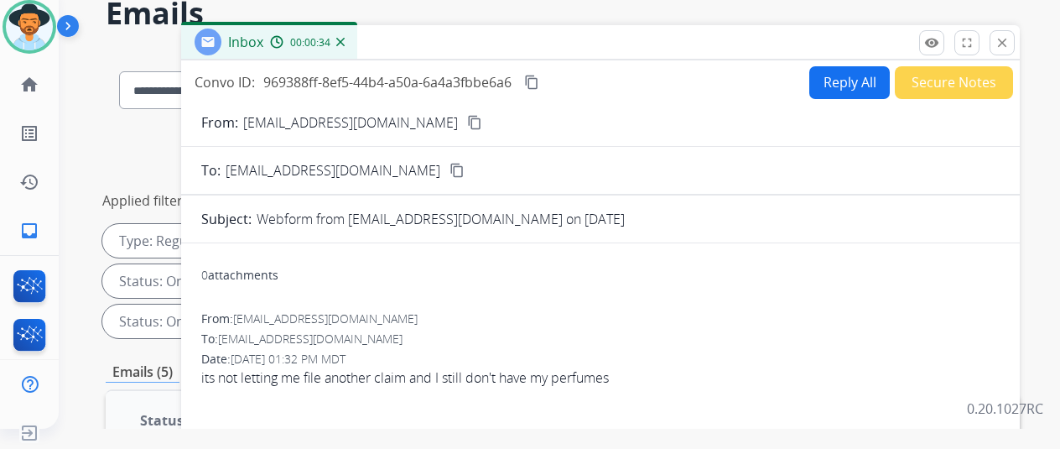
scroll to position [84, 0]
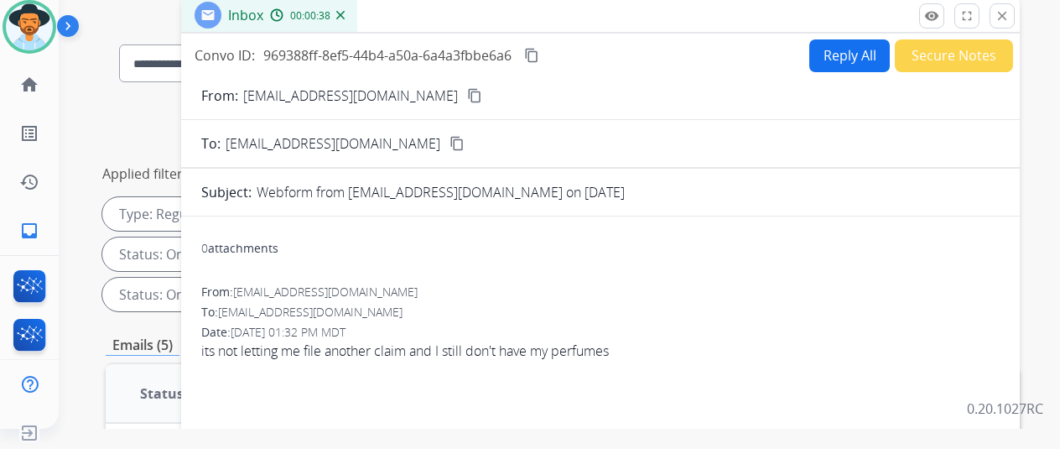
click at [847, 53] on button "Reply All" at bounding box center [849, 55] width 81 height 33
select select "**********"
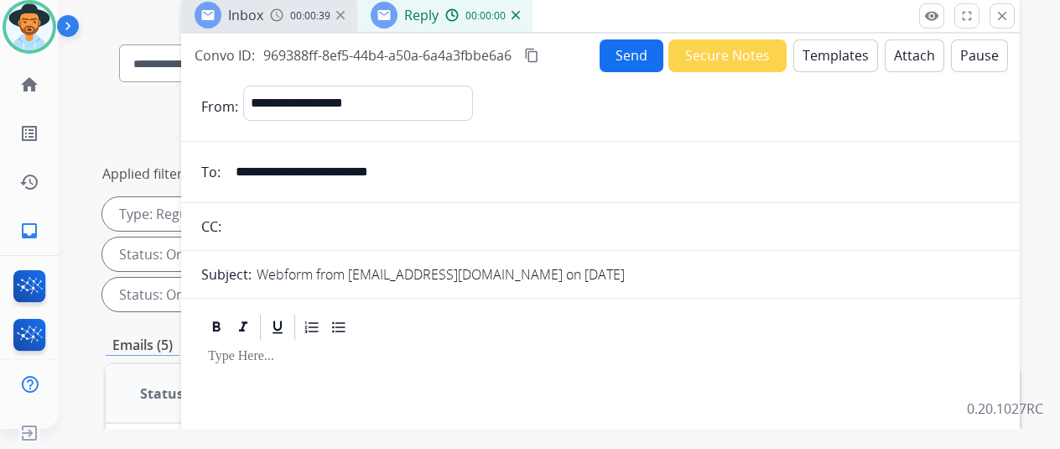
click at [834, 45] on button "Templates" at bounding box center [836, 55] width 85 height 33
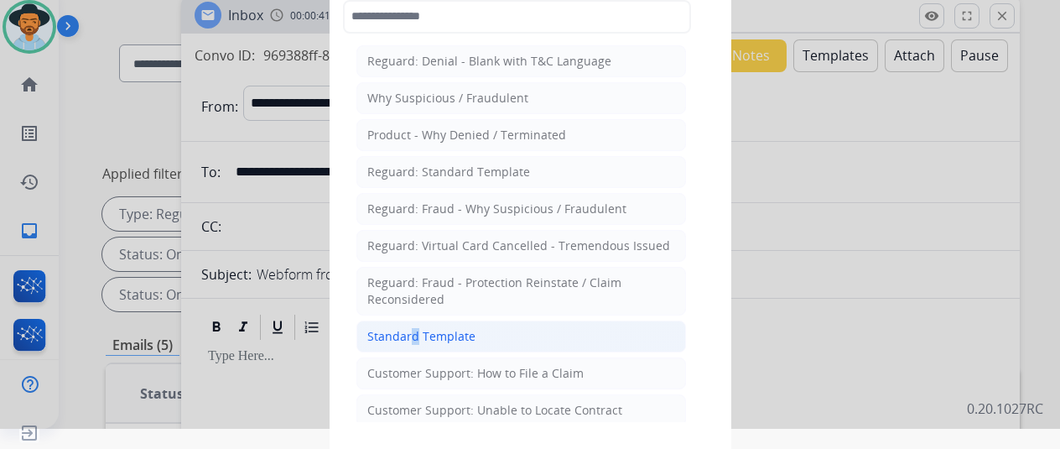
click at [408, 323] on li "Standard Template" at bounding box center [522, 336] width 330 height 32
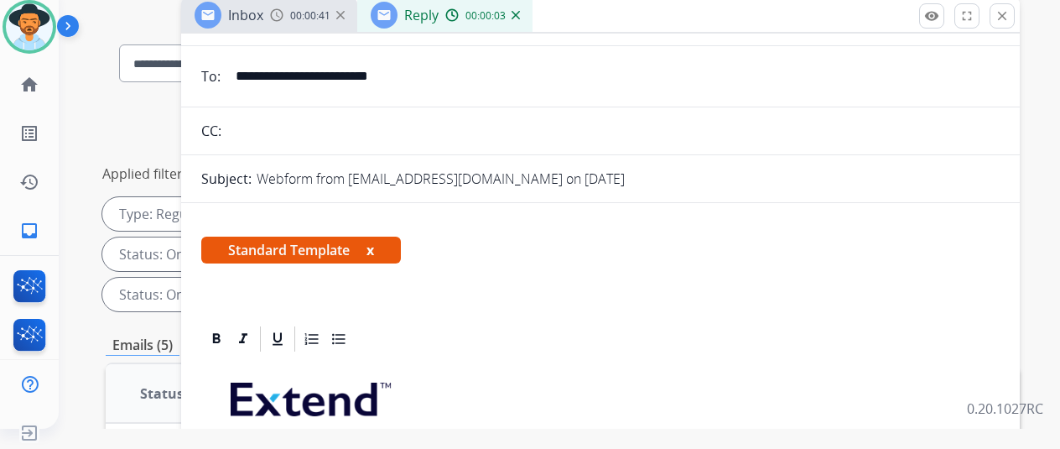
scroll to position [252, 0]
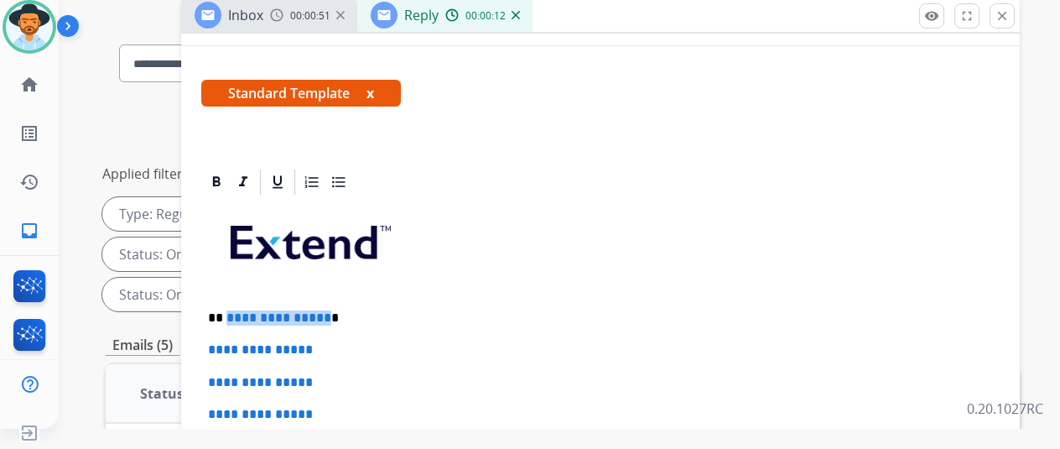
drag, startPoint x: 335, startPoint y: 320, endPoint x: 237, endPoint y: 315, distance: 98.3
click at [237, 315] on p "**********" at bounding box center [594, 317] width 772 height 15
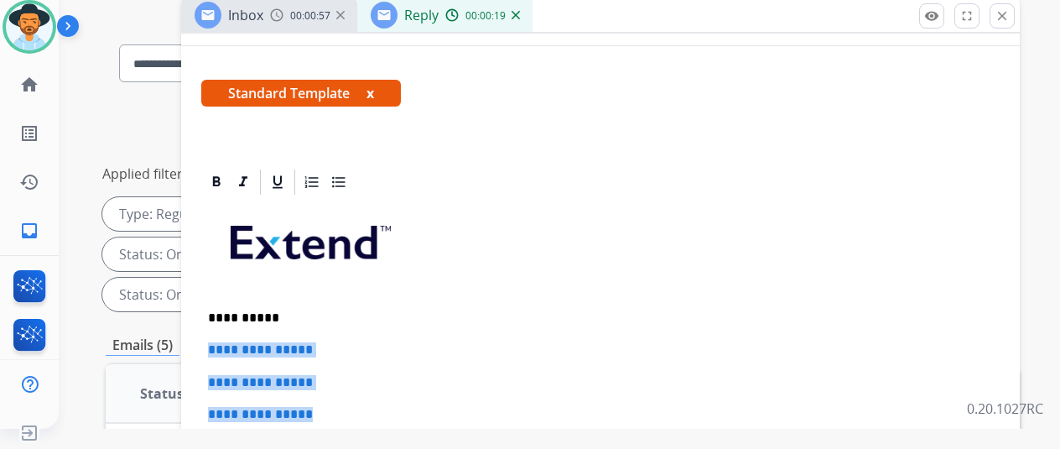
drag, startPoint x: 334, startPoint y: 414, endPoint x: 216, endPoint y: 347, distance: 134.8
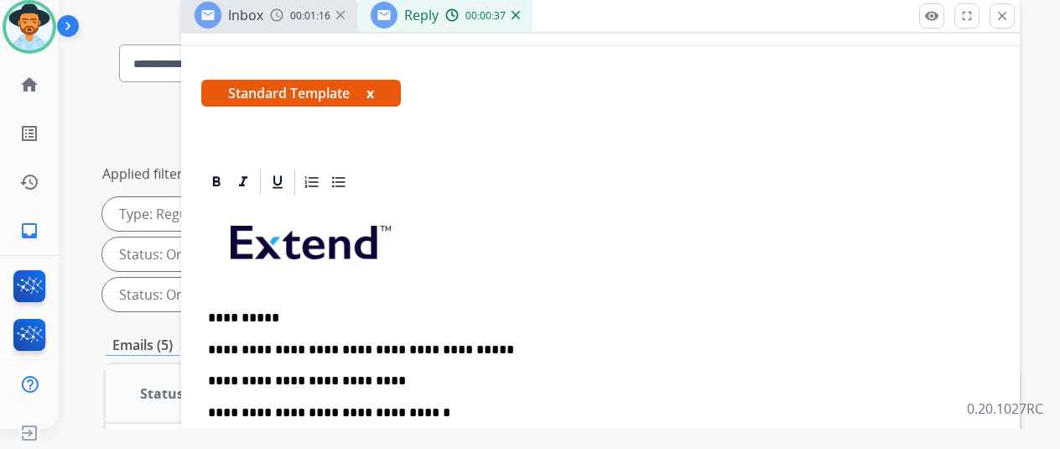
scroll to position [0, 0]
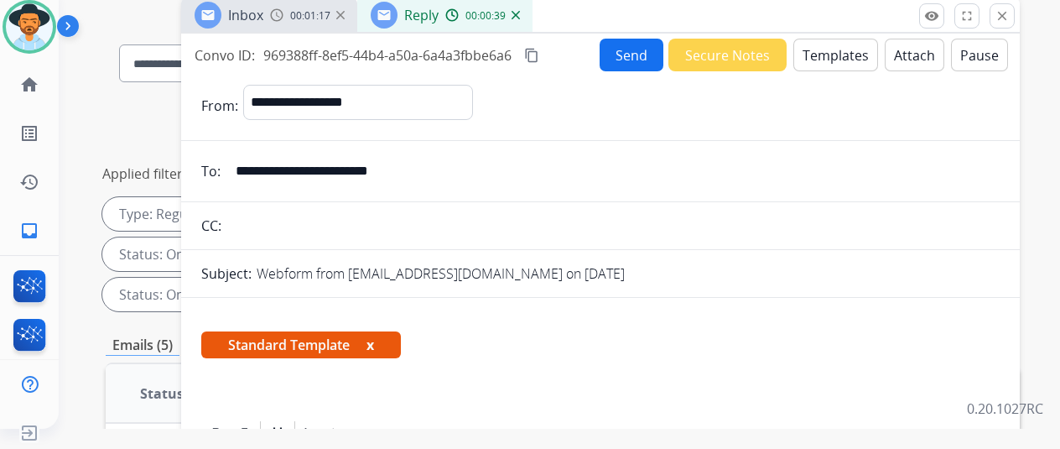
click at [629, 54] on button "Send" at bounding box center [632, 55] width 64 height 33
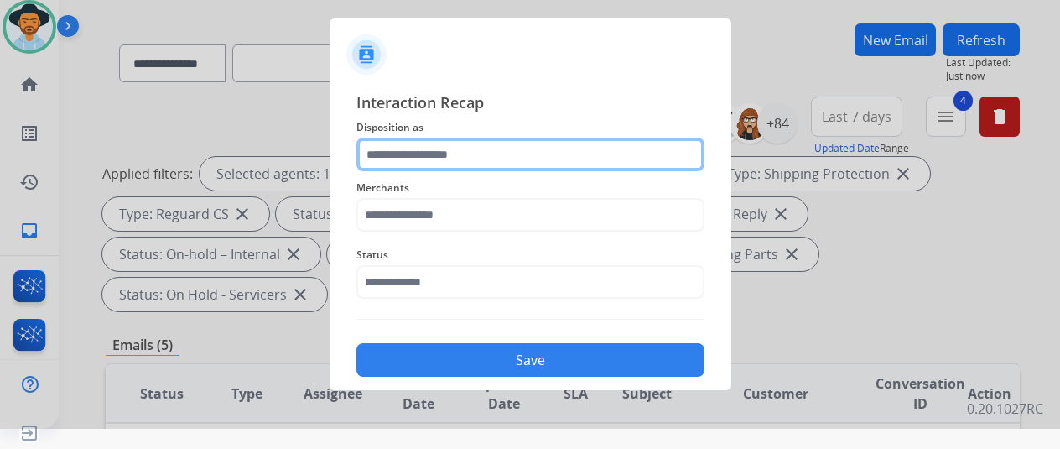
click at [452, 154] on input "text" at bounding box center [531, 155] width 348 height 34
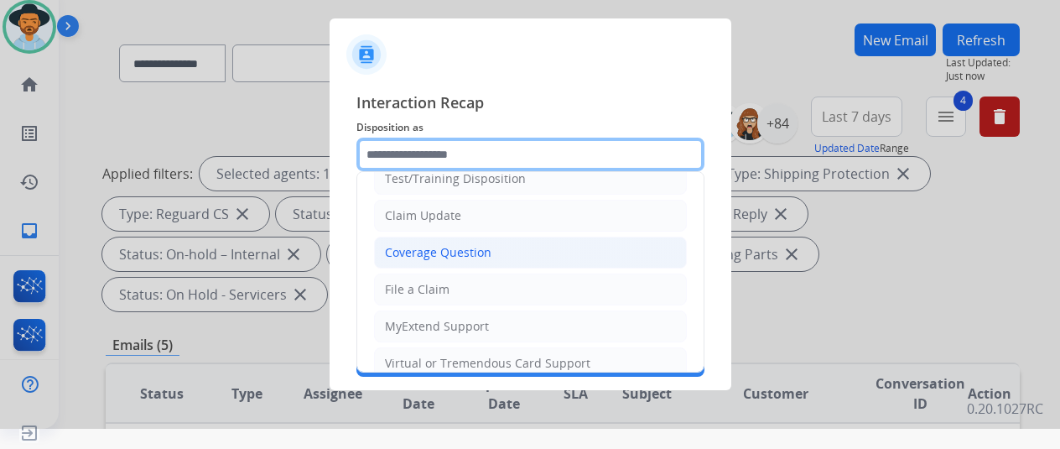
scroll to position [84, 0]
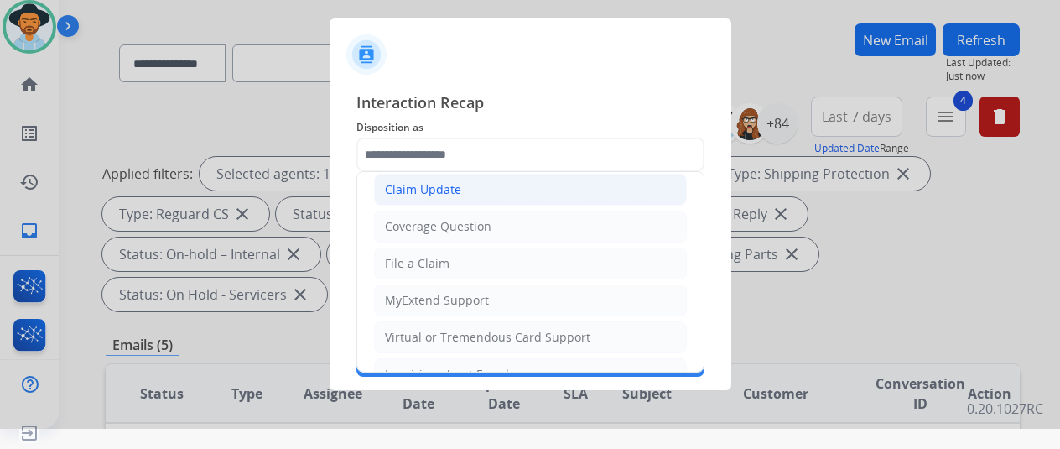
click at [424, 185] on div "Claim Update" at bounding box center [423, 189] width 76 height 17
type input "**********"
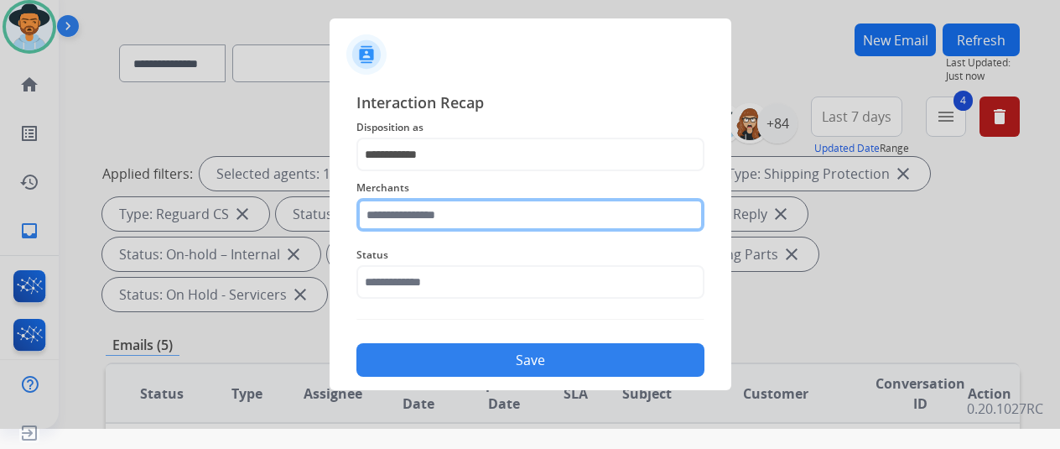
click at [408, 211] on input "text" at bounding box center [531, 215] width 348 height 34
click at [417, 221] on input "text" at bounding box center [531, 215] width 348 height 34
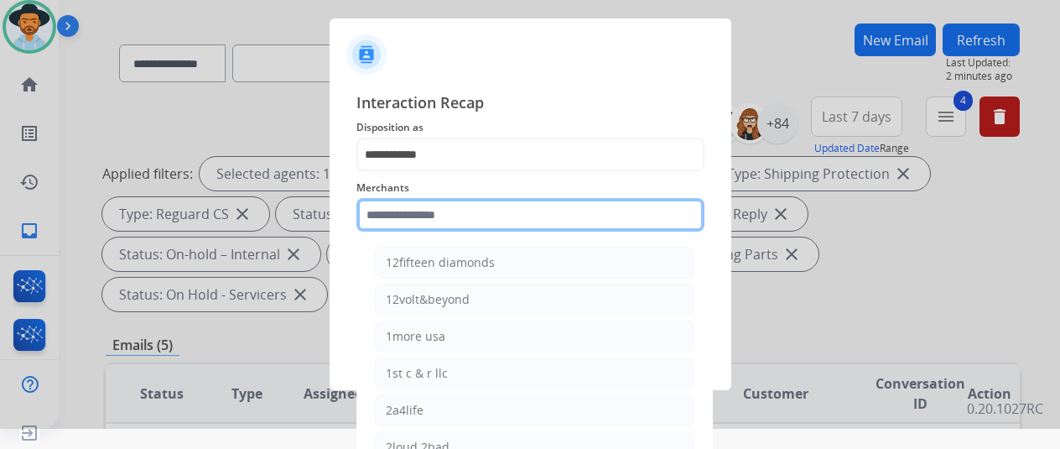
type input "*"
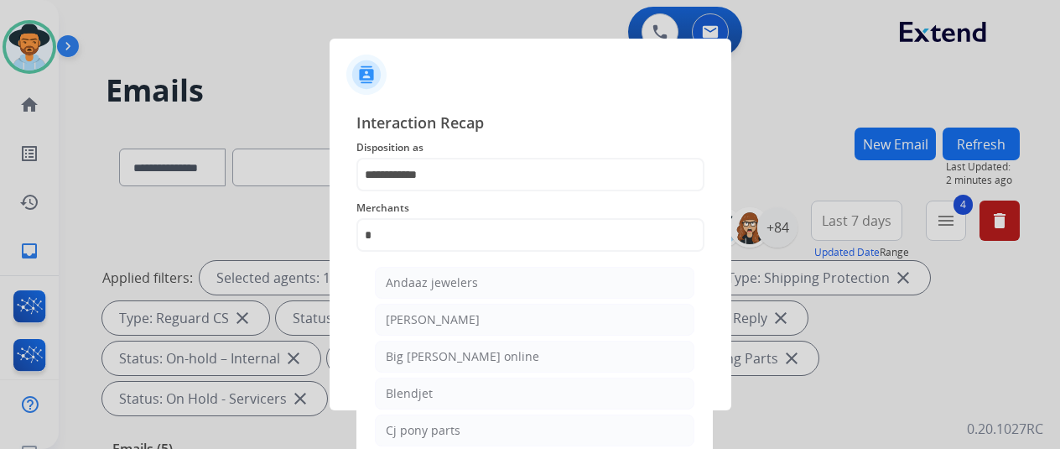
select select "**********"
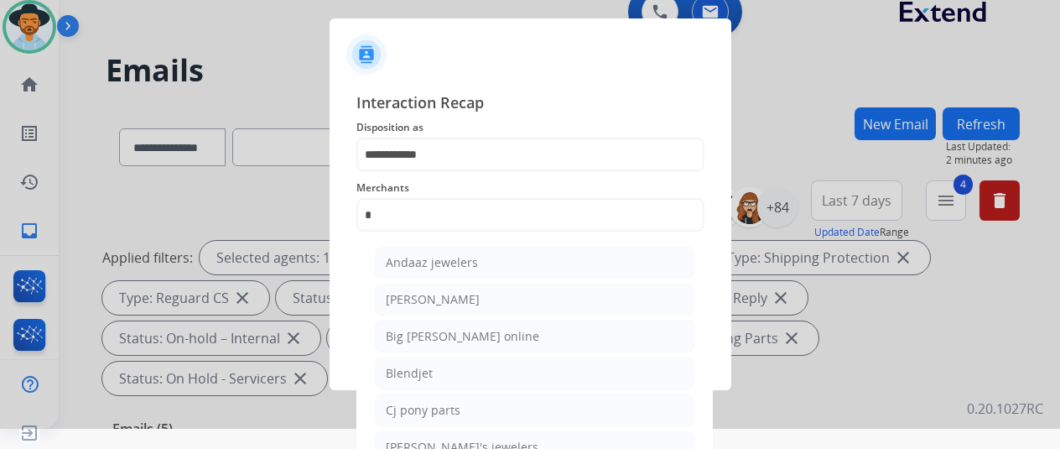
scroll to position [84, 0]
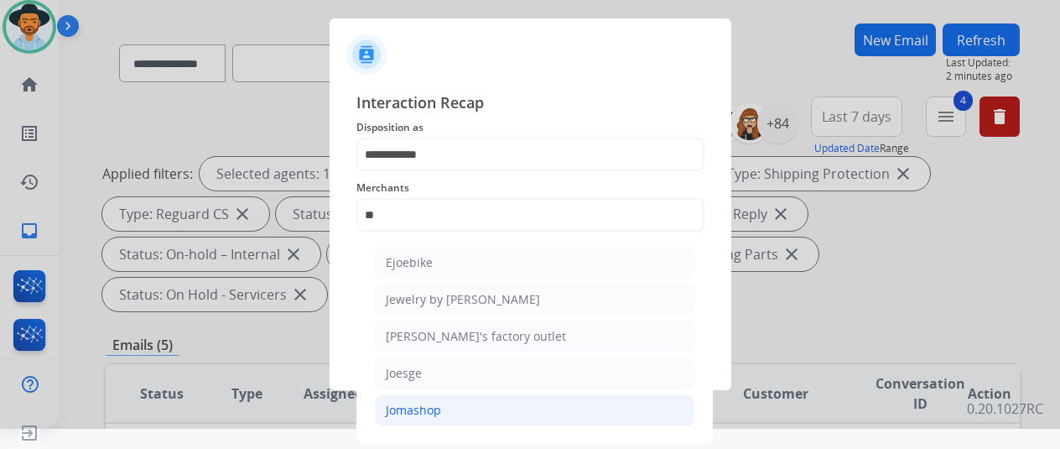
click at [415, 405] on div "Jomashop" at bounding box center [413, 410] width 55 height 17
type input "********"
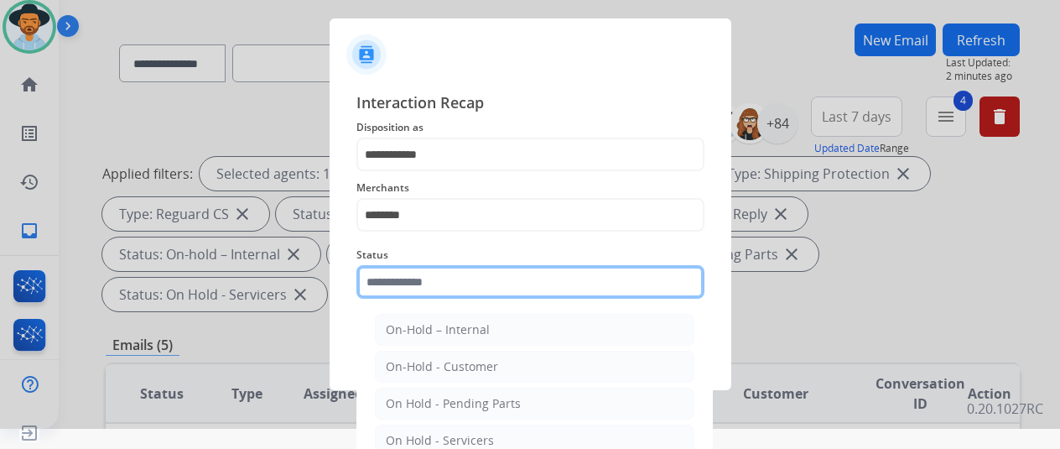
click at [421, 273] on input "text" at bounding box center [531, 282] width 348 height 34
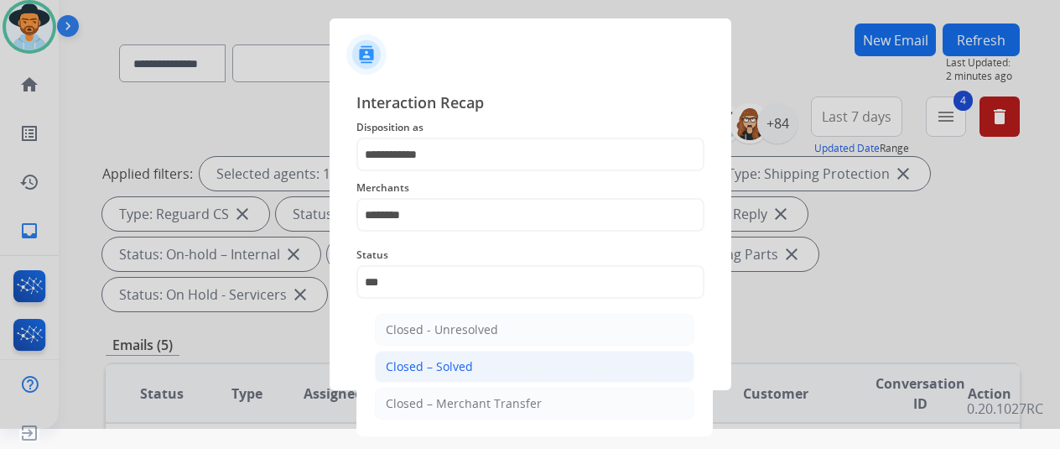
click at [450, 367] on div "Closed – Solved" at bounding box center [429, 366] width 87 height 17
type input "**********"
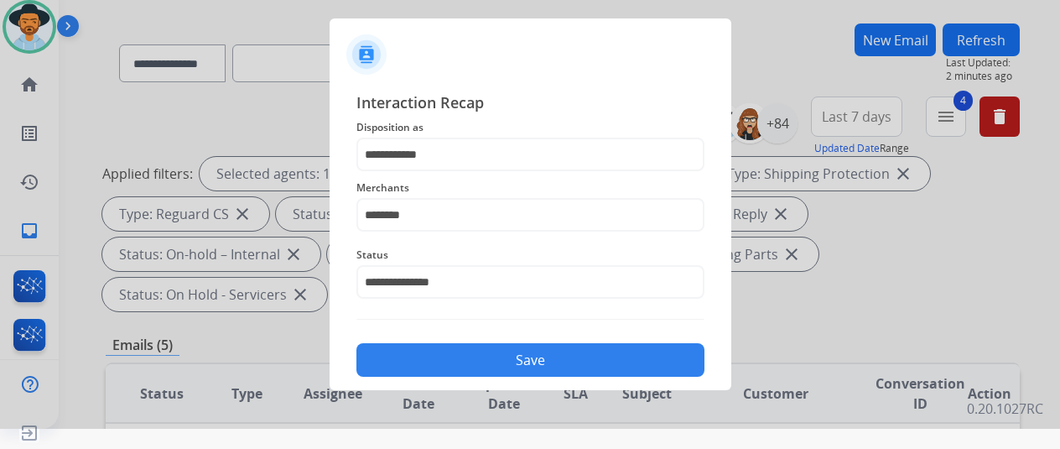
click at [513, 354] on button "Save" at bounding box center [531, 360] width 348 height 34
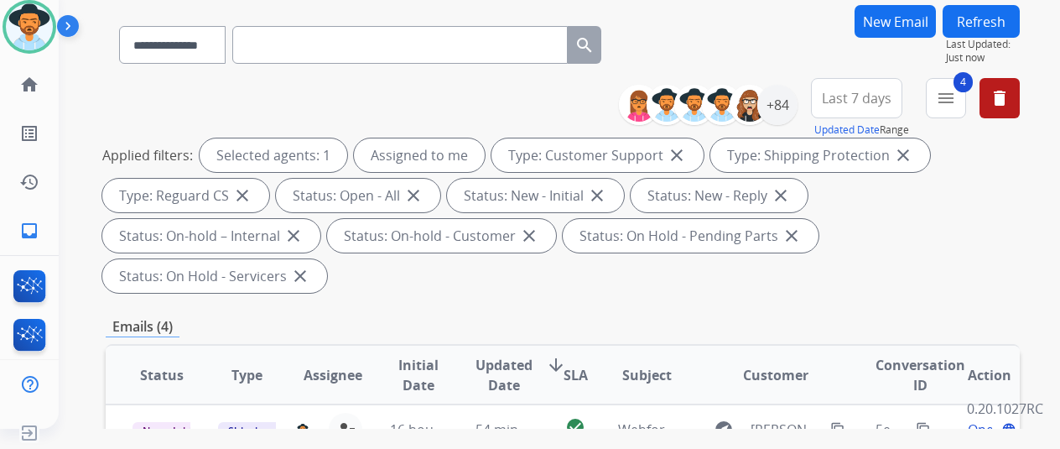
scroll to position [0, 0]
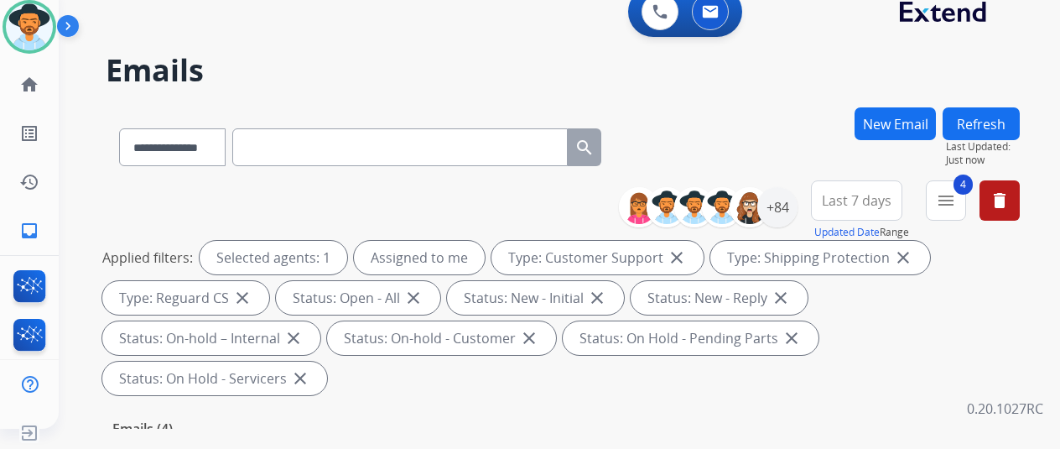
click at [467, 35] on div "0 Voice Interactions 0 Email Interactions" at bounding box center [549, 14] width 941 height 54
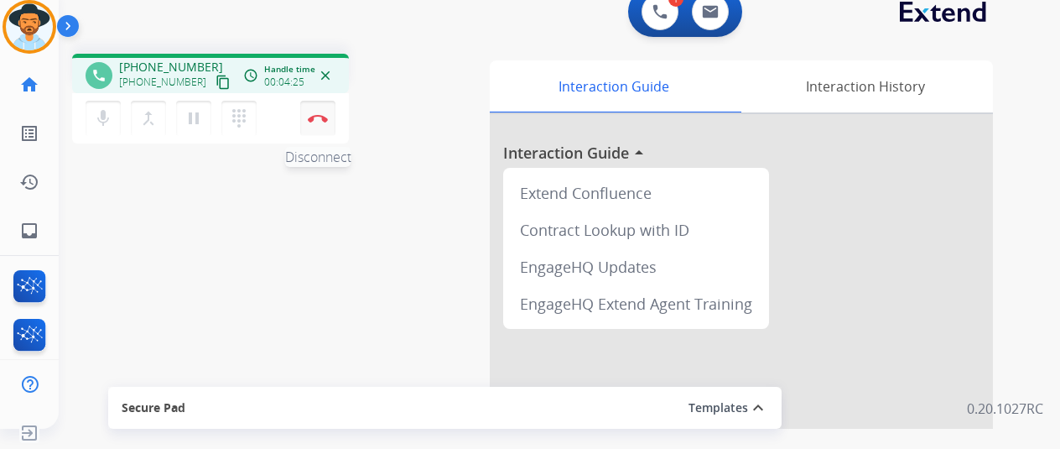
click at [312, 117] on img at bounding box center [318, 118] width 20 height 8
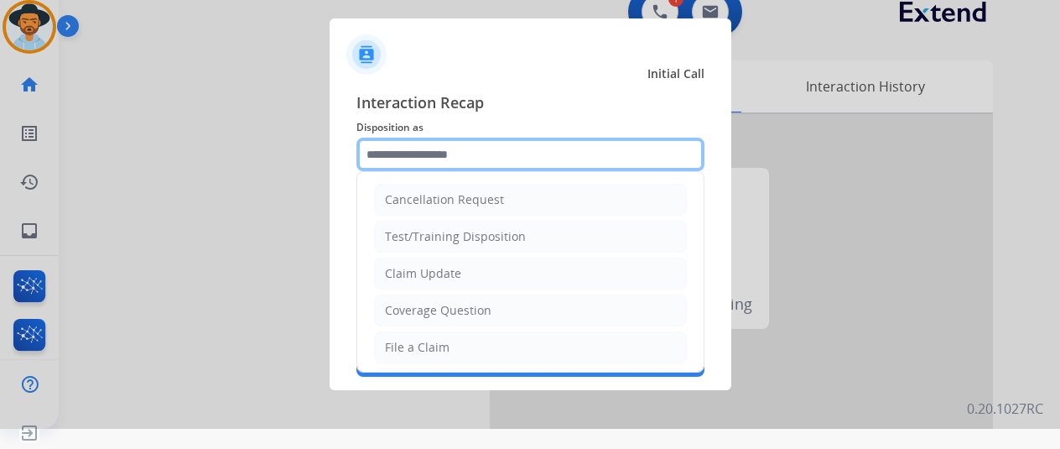
click at [412, 143] on input "text" at bounding box center [531, 155] width 348 height 34
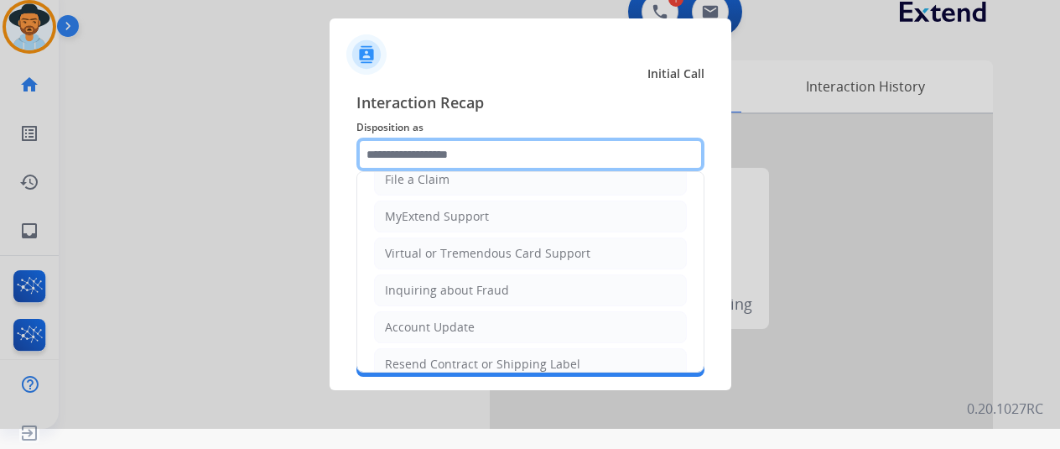
scroll to position [252, 0]
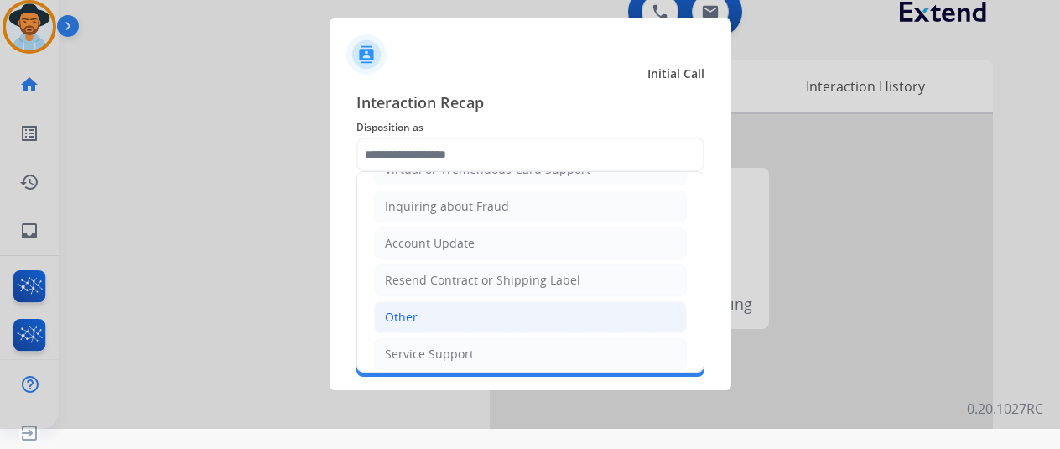
click at [419, 313] on li "Other" at bounding box center [530, 317] width 313 height 32
type input "*****"
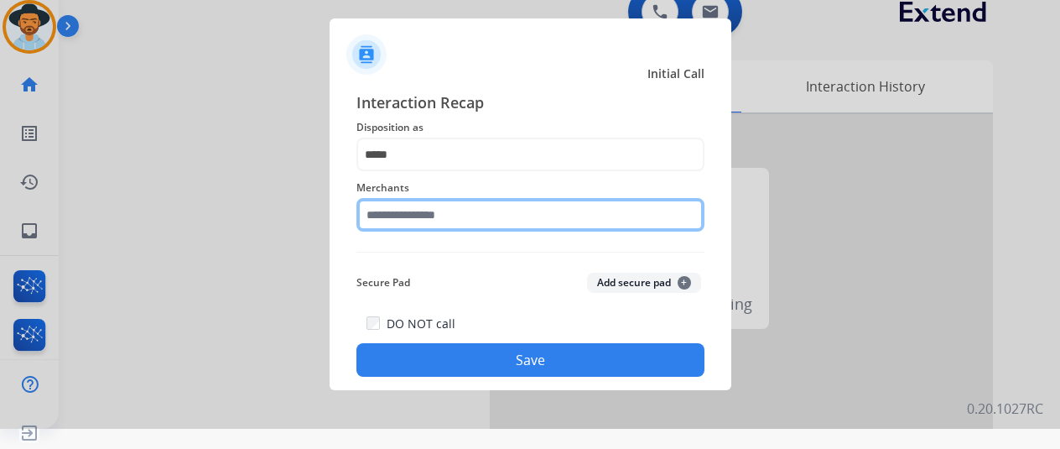
click at [401, 221] on input "text" at bounding box center [531, 215] width 348 height 34
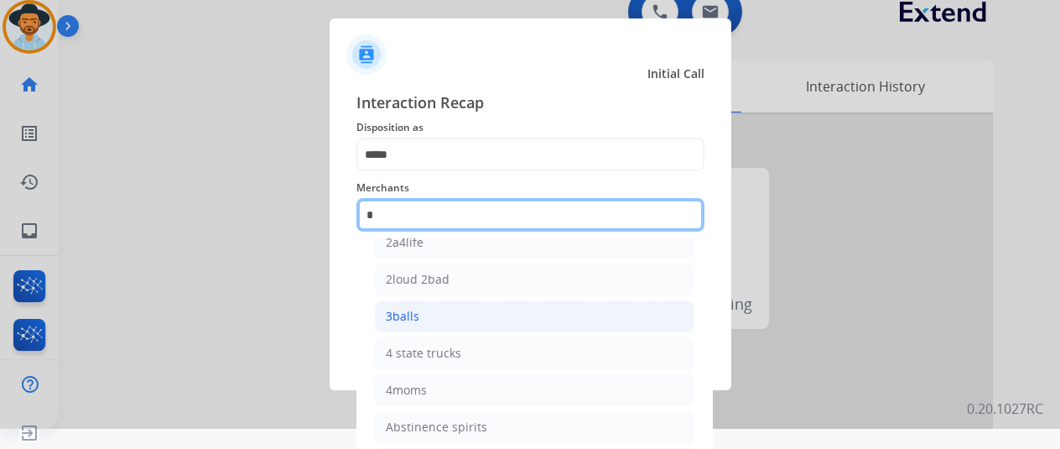
scroll to position [22, 0]
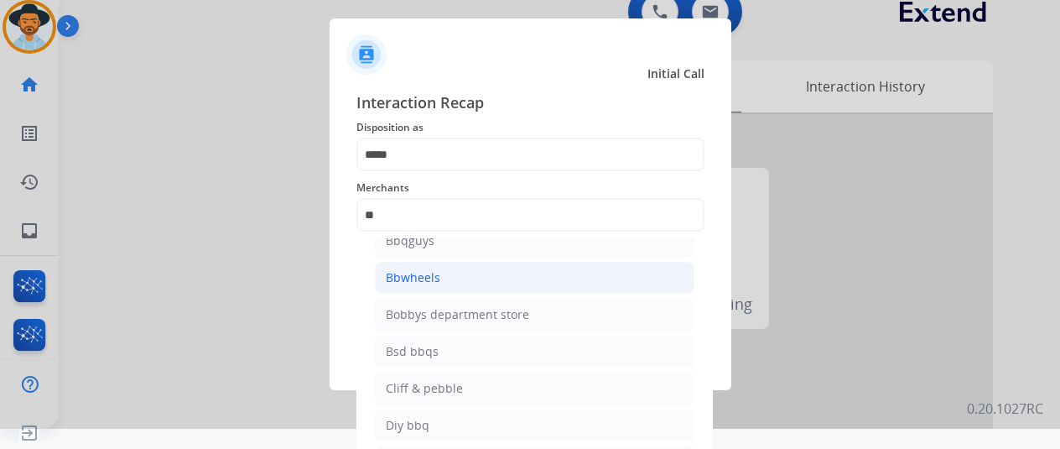
click at [430, 277] on div "Bbwheels" at bounding box center [413, 277] width 55 height 17
type input "********"
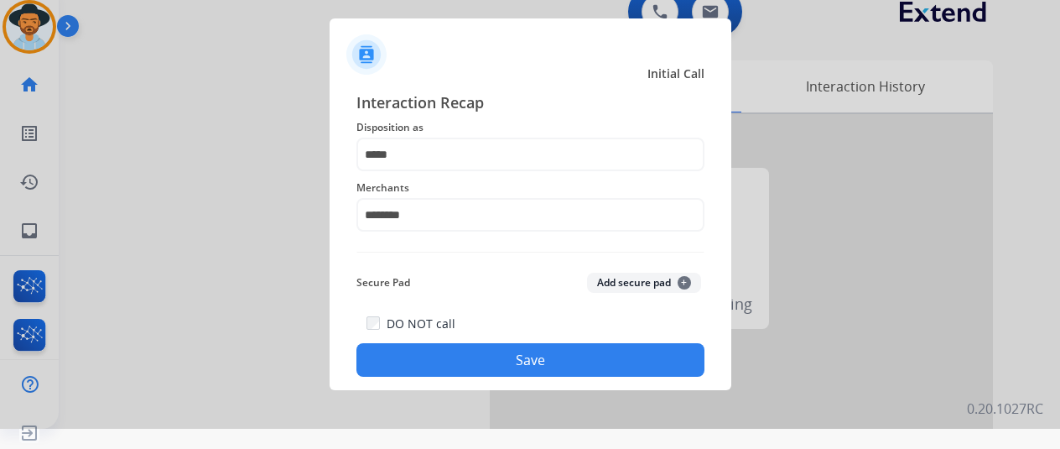
click at [494, 345] on button "Save" at bounding box center [531, 360] width 348 height 34
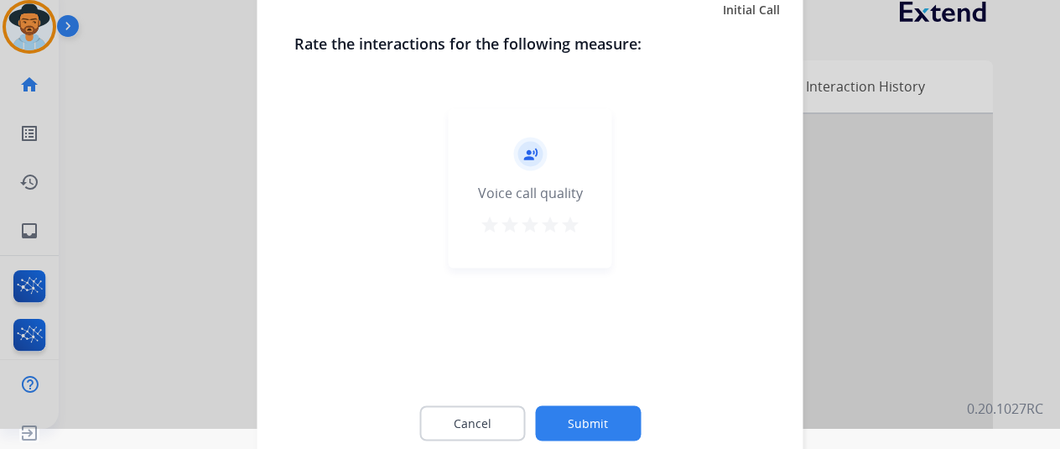
click at [592, 416] on button "Submit" at bounding box center [588, 422] width 106 height 35
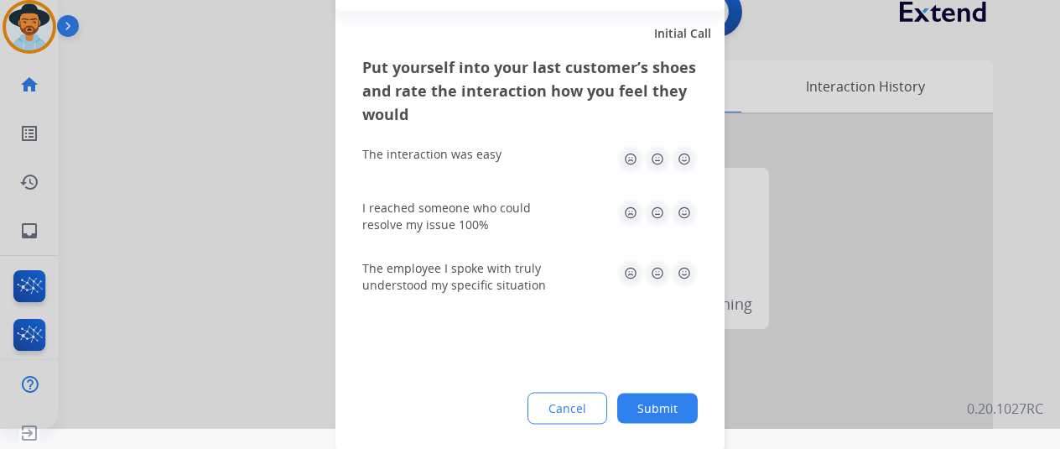
click at [653, 402] on button "Submit" at bounding box center [657, 408] width 81 height 30
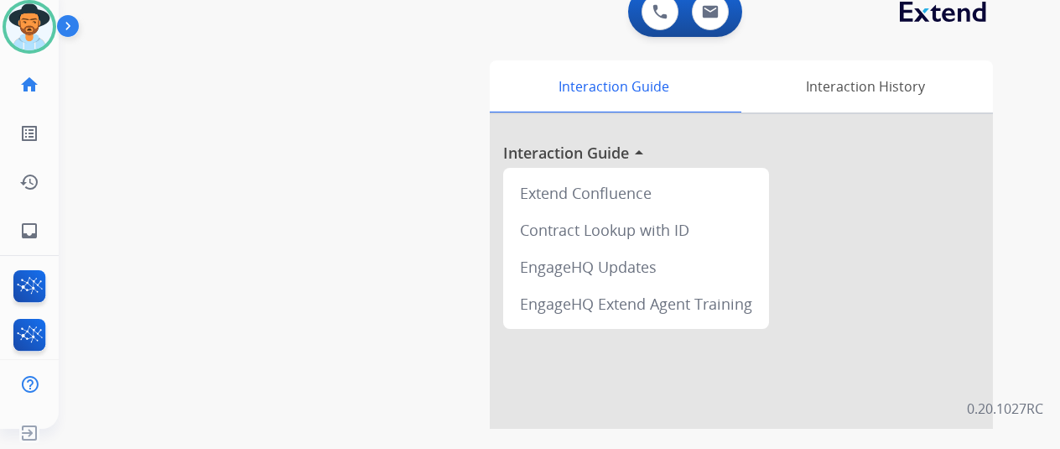
drag, startPoint x: 113, startPoint y: 163, endPoint x: 185, endPoint y: 90, distance: 102.0
click at [117, 159] on div "swap_horiz Break voice bridge close_fullscreen Connect 3-Way Call merge_type Se…" at bounding box center [539, 390] width 961 height 700
click at [21, 231] on mat-icon "inbox" at bounding box center [29, 231] width 20 height 20
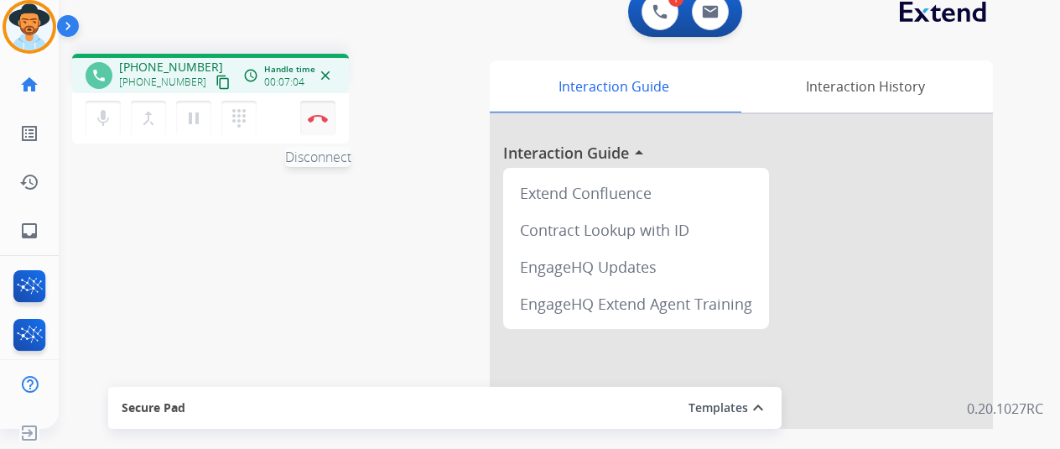
click at [315, 111] on button "Disconnect" at bounding box center [317, 118] width 35 height 35
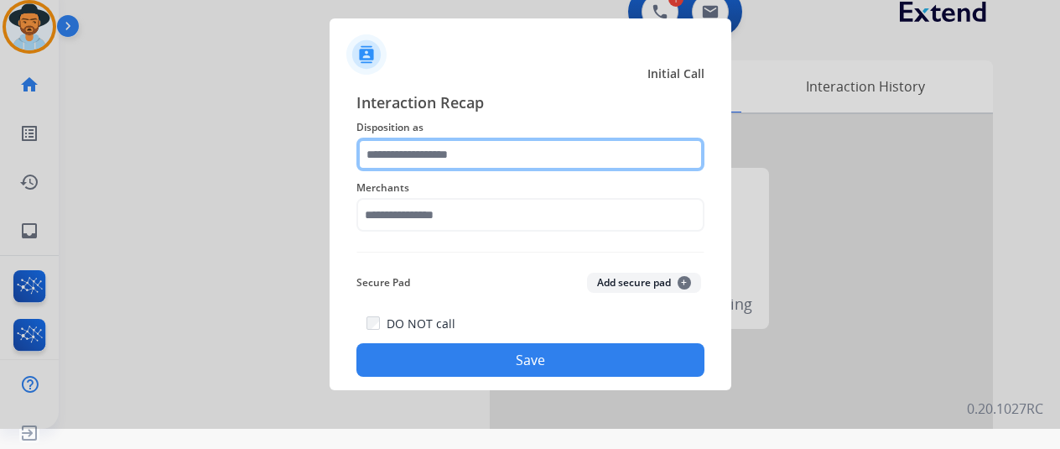
click at [407, 143] on input "text" at bounding box center [531, 155] width 348 height 34
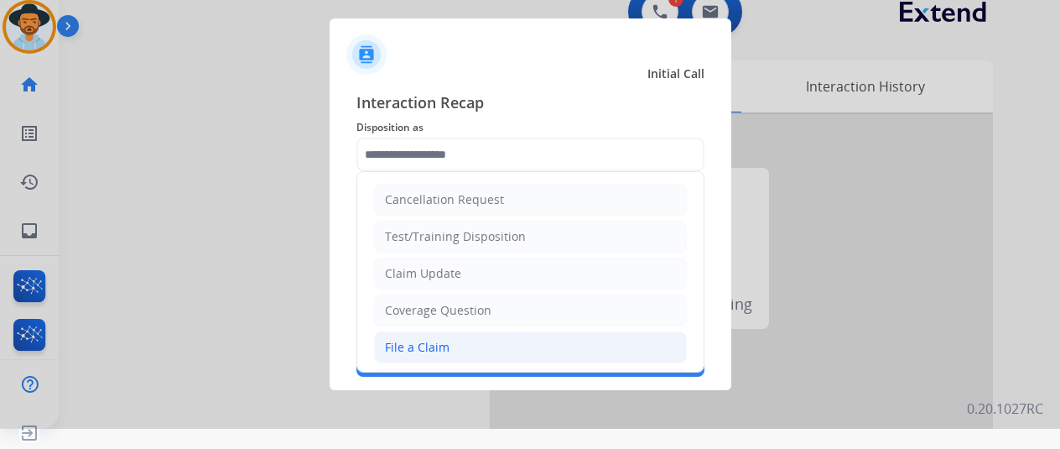
click at [422, 339] on div "File a Claim" at bounding box center [417, 347] width 65 height 17
type input "**********"
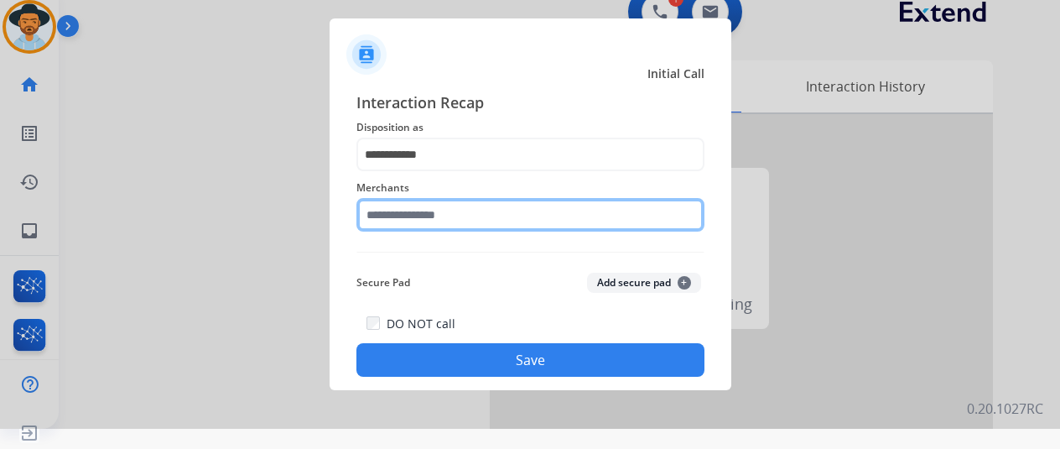
click at [430, 214] on input "text" at bounding box center [531, 215] width 348 height 34
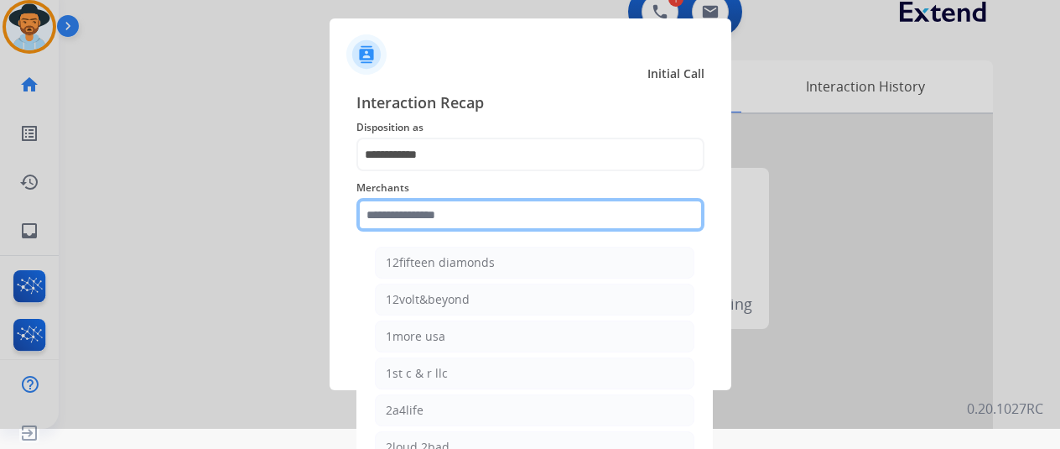
click at [383, 211] on input "text" at bounding box center [531, 215] width 348 height 34
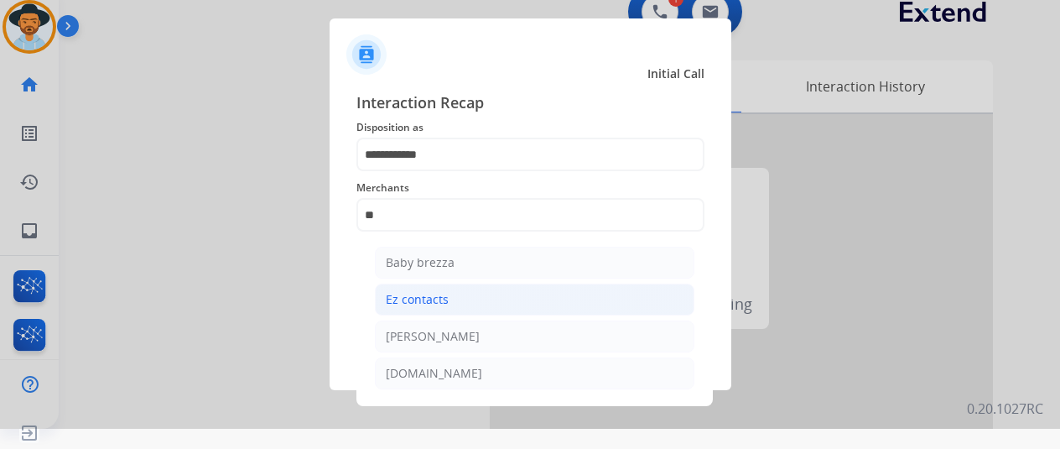
click at [427, 293] on div "Ez contacts" at bounding box center [417, 299] width 63 height 17
type input "**********"
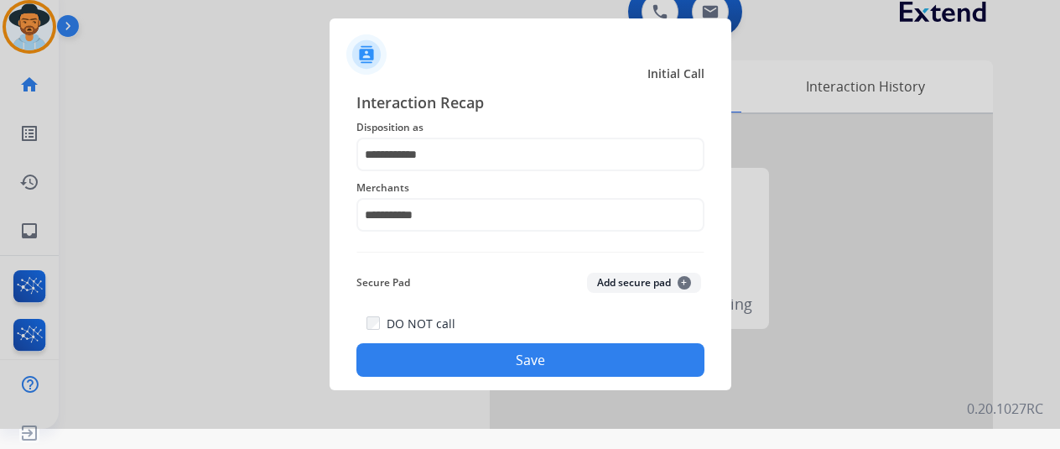
click at [470, 345] on button "Save" at bounding box center [531, 360] width 348 height 34
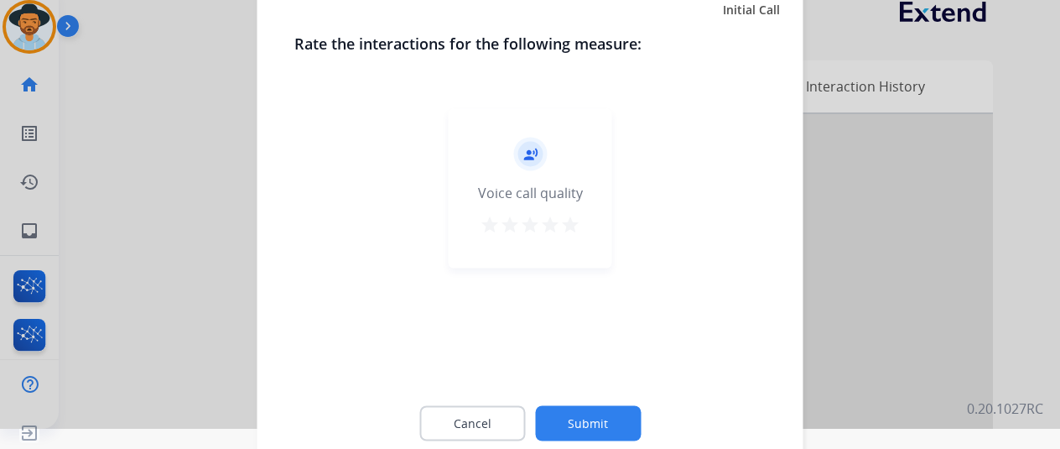
click at [594, 424] on button "Submit" at bounding box center [588, 422] width 106 height 35
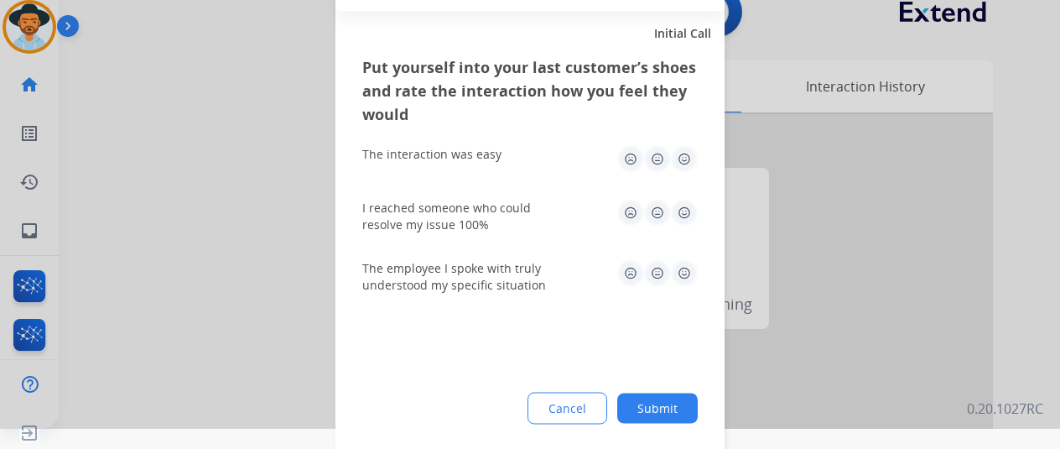
click at [659, 407] on button "Submit" at bounding box center [657, 408] width 81 height 30
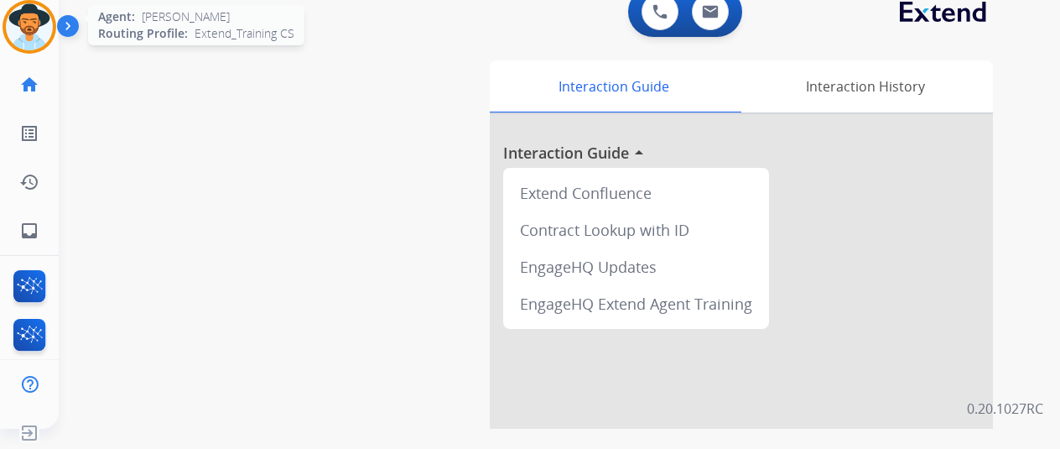
click at [34, 12] on img at bounding box center [29, 26] width 47 height 47
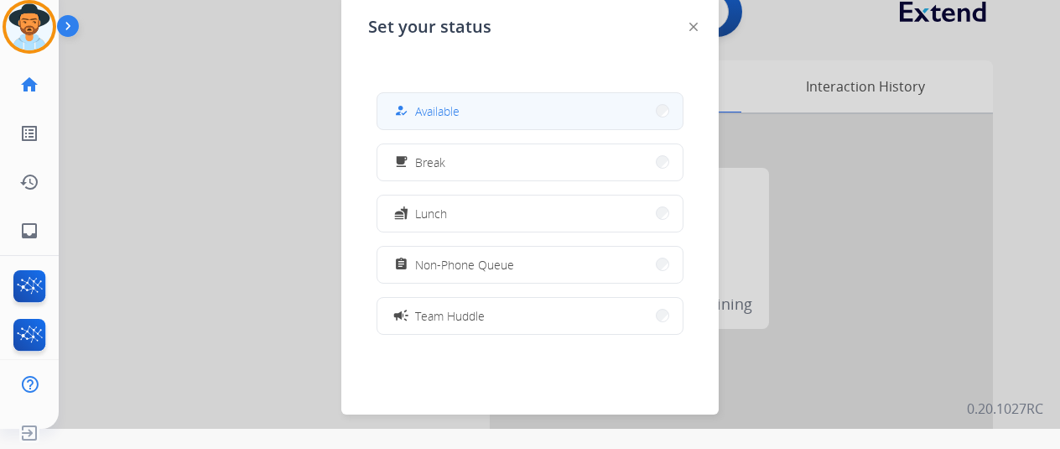
click at [471, 118] on button "how_to_reg Available" at bounding box center [529, 111] width 305 height 36
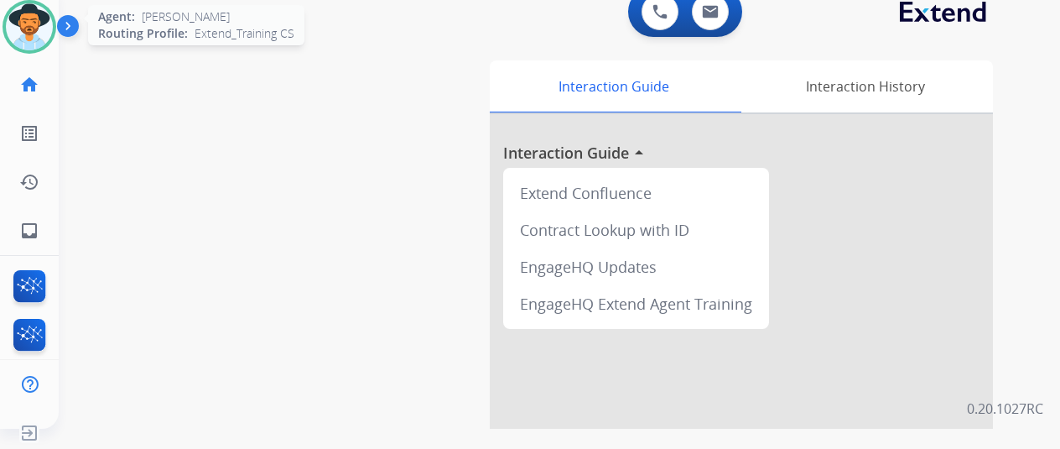
click at [17, 13] on img at bounding box center [29, 26] width 47 height 47
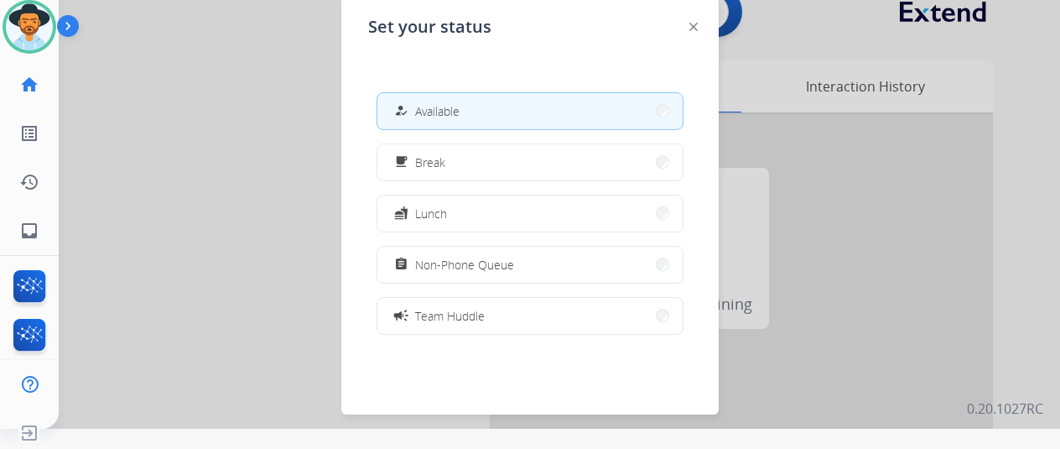
click at [280, 116] on div at bounding box center [530, 204] width 1060 height 449
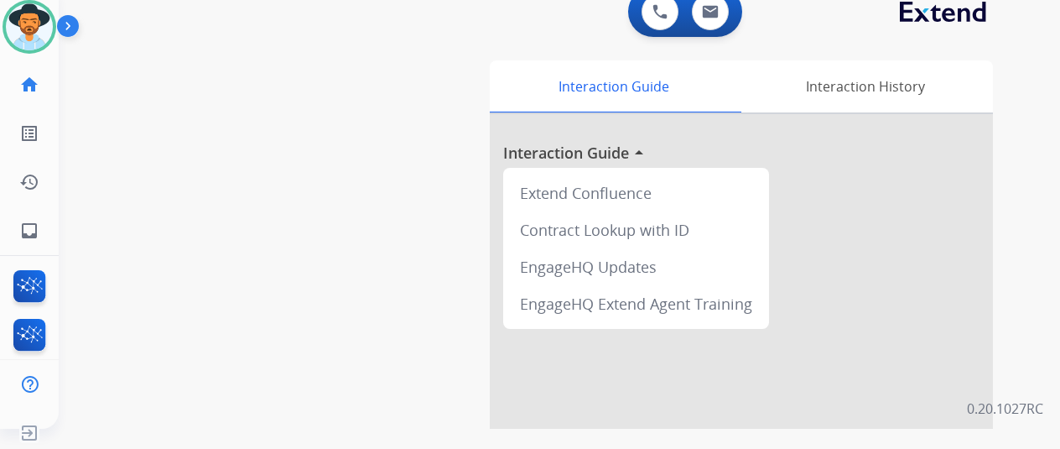
click at [171, 189] on div "swap_horiz Break voice bridge close_fullscreen Connect 3-Way Call merge_type Se…" at bounding box center [539, 390] width 961 height 700
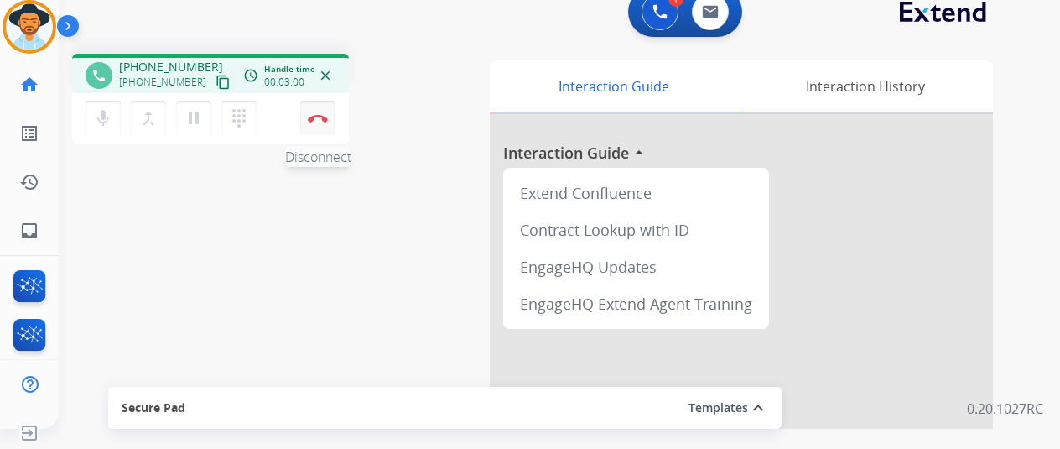
click at [318, 114] on img at bounding box center [318, 118] width 20 height 8
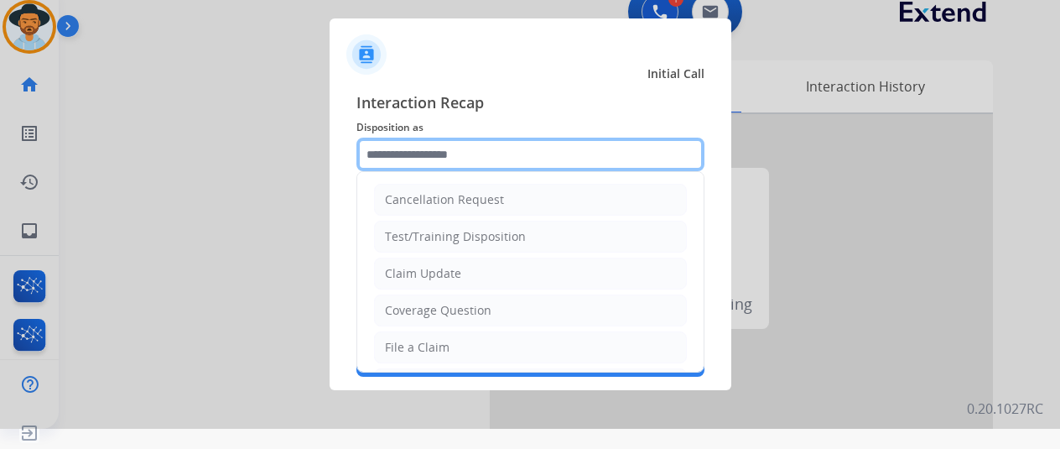
click at [421, 145] on input "text" at bounding box center [531, 155] width 348 height 34
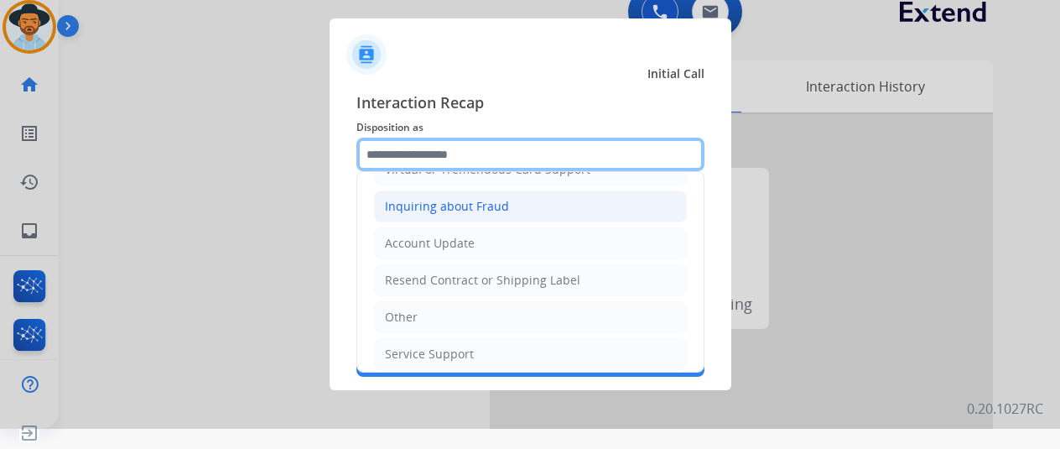
scroll to position [254, 0]
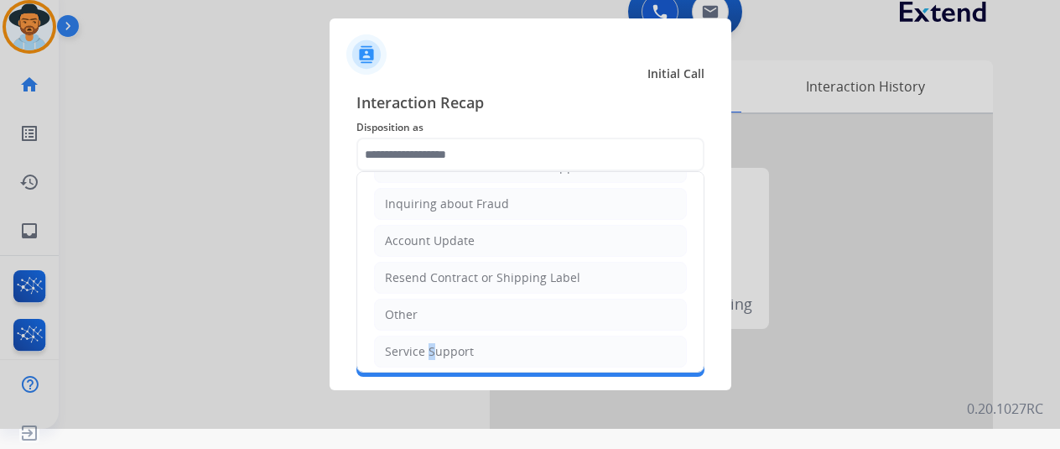
drag, startPoint x: 424, startPoint y: 343, endPoint x: 435, endPoint y: 326, distance: 20.0
click at [428, 343] on div "Service Support" at bounding box center [429, 351] width 89 height 17
type input "**********"
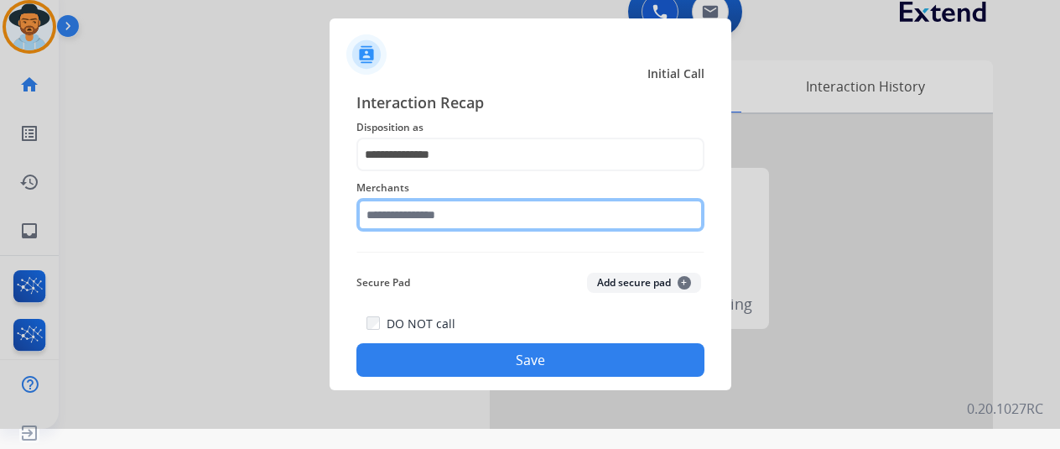
click at [400, 221] on input "text" at bounding box center [531, 215] width 348 height 34
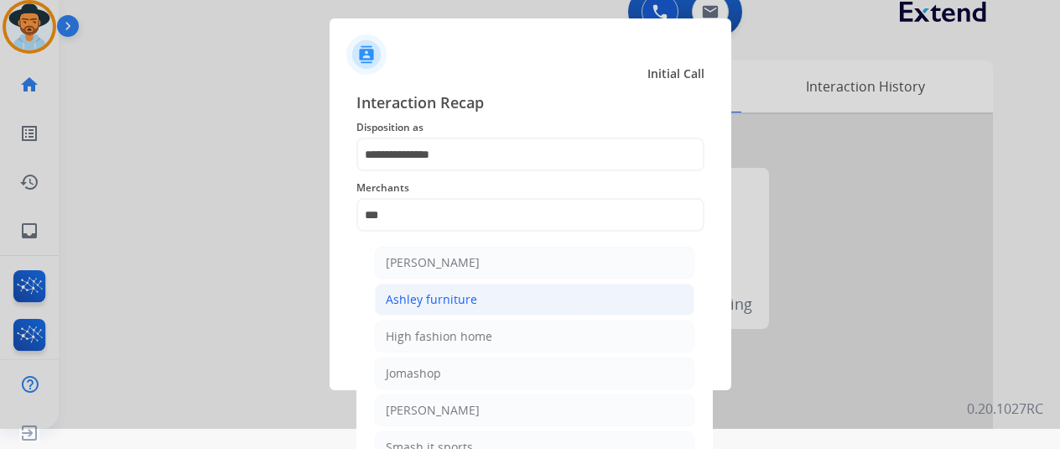
click at [490, 305] on li "Ashley furniture" at bounding box center [535, 300] width 320 height 32
type input "**********"
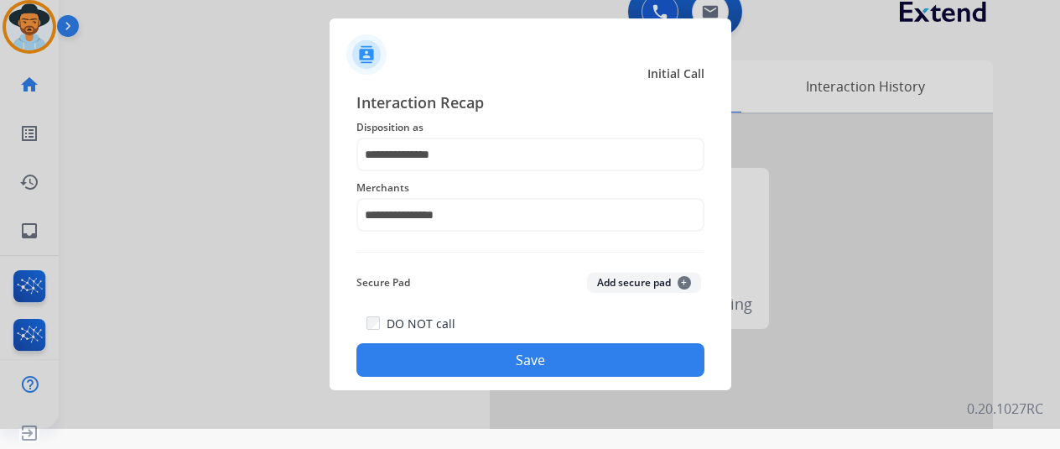
click at [549, 355] on button "Save" at bounding box center [531, 360] width 348 height 34
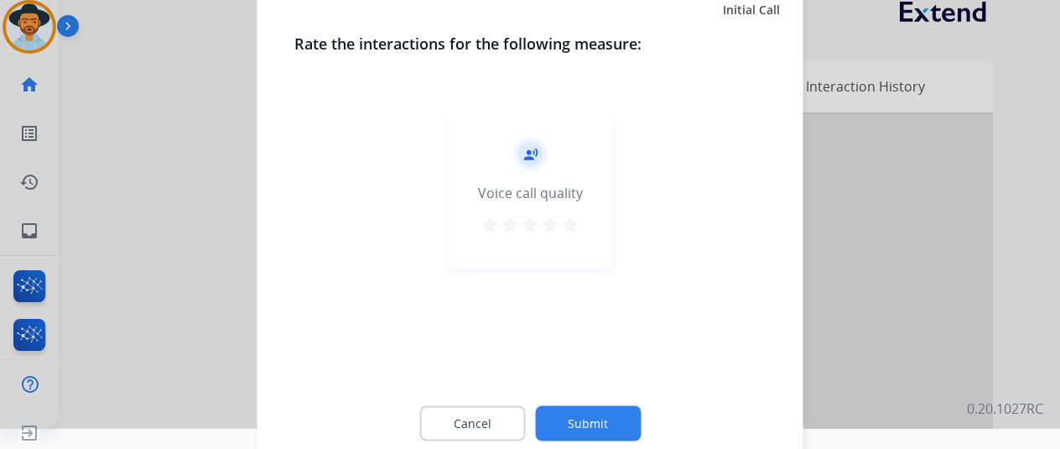
click at [586, 420] on button "Submit" at bounding box center [588, 422] width 106 height 35
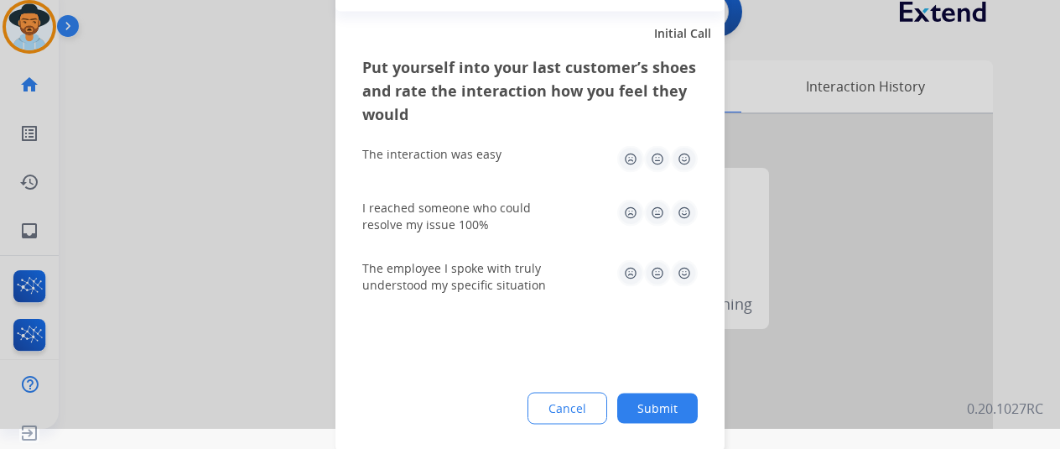
click at [679, 405] on button "Submit" at bounding box center [657, 408] width 81 height 30
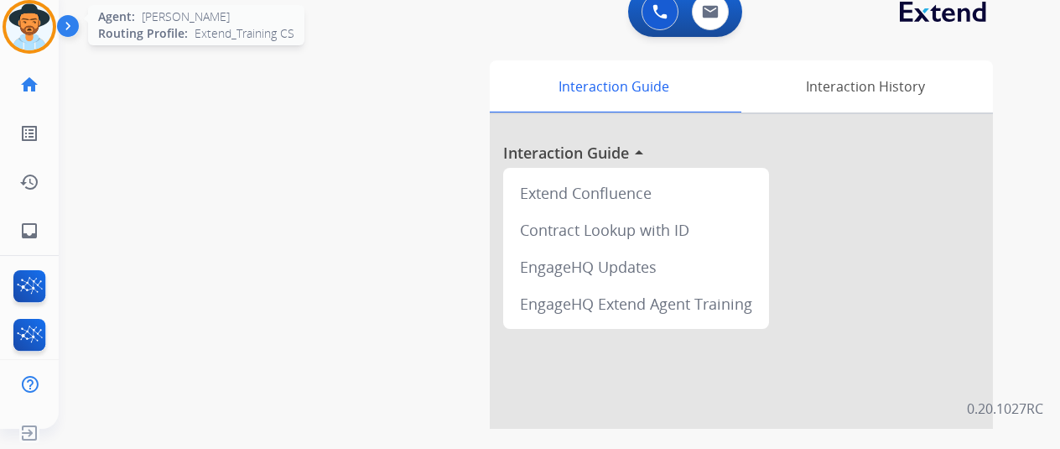
click at [30, 15] on img at bounding box center [29, 26] width 47 height 47
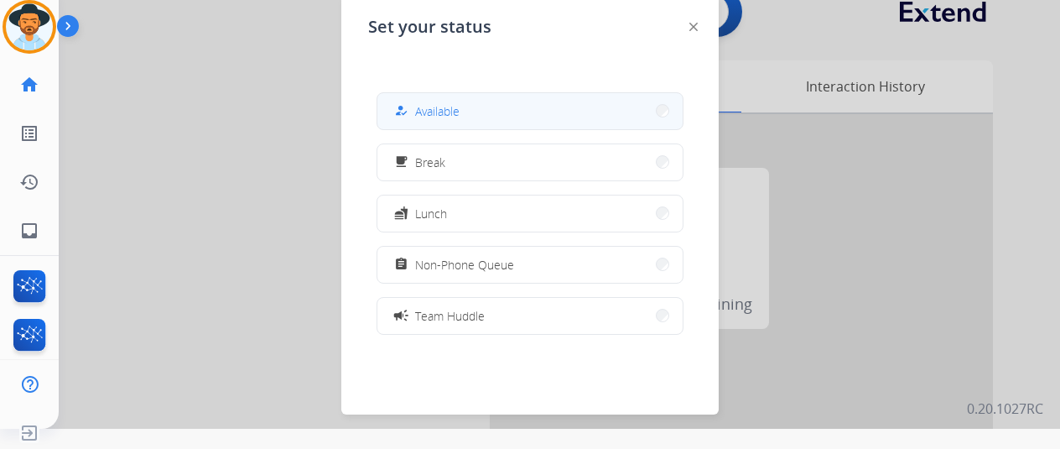
click at [438, 107] on span "Available" at bounding box center [437, 111] width 44 height 18
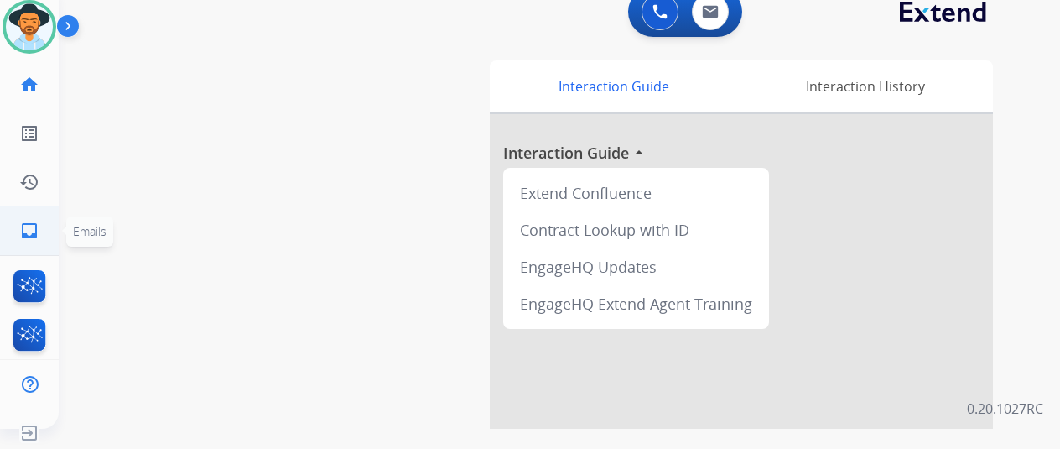
click at [23, 226] on mat-icon "inbox" at bounding box center [29, 231] width 20 height 20
select select "**********"
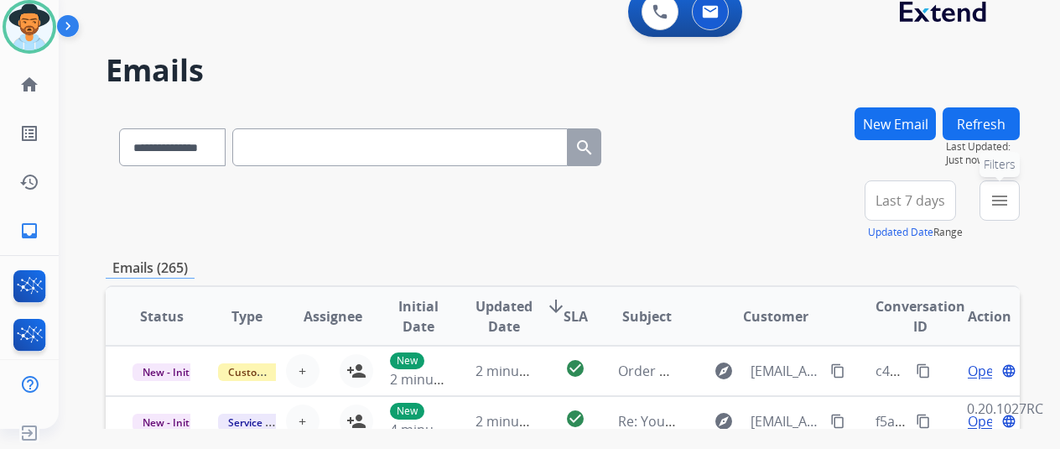
click at [1010, 200] on mat-icon "menu" at bounding box center [1000, 200] width 20 height 20
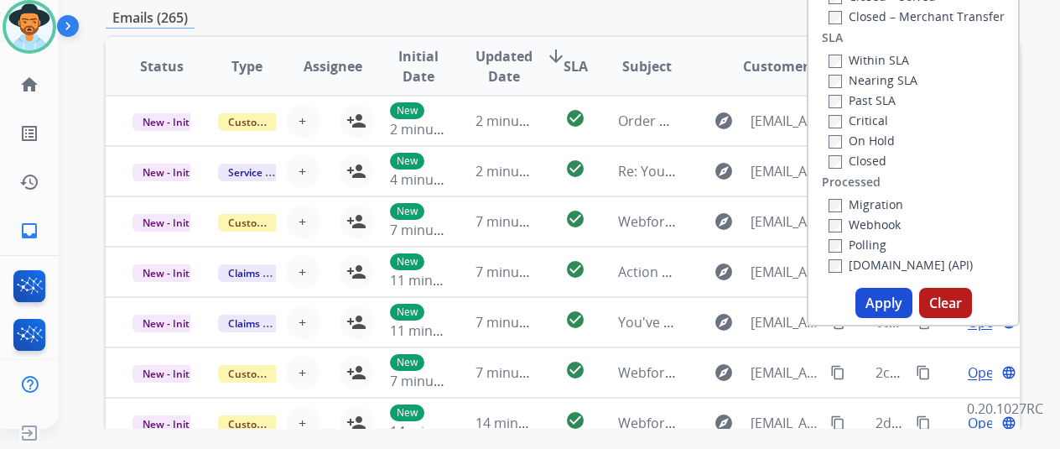
scroll to position [252, 0]
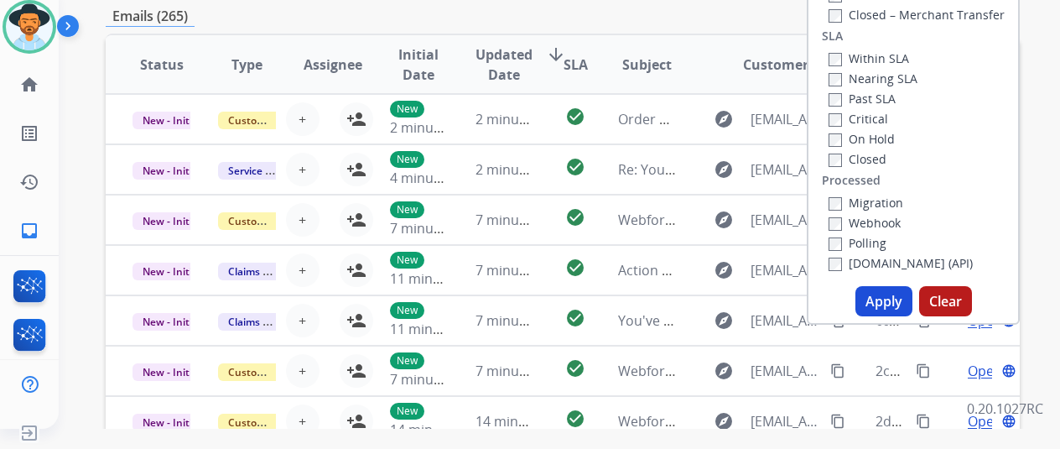
click at [881, 306] on button "Apply" at bounding box center [884, 301] width 57 height 30
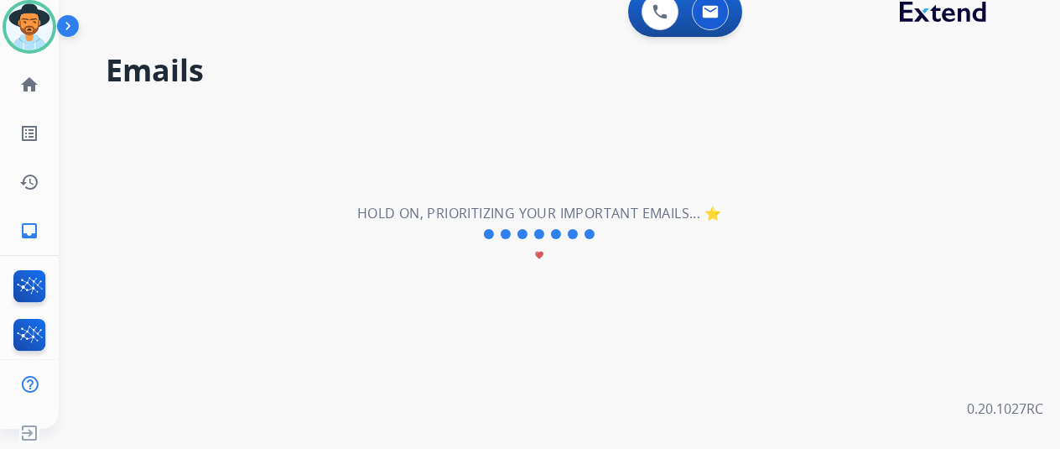
scroll to position [0, 0]
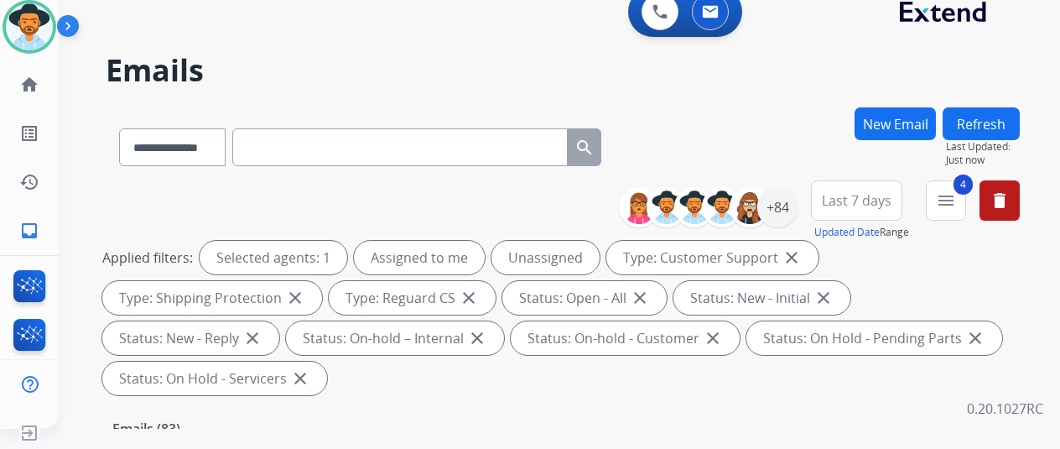
click at [794, 115] on div "**********" at bounding box center [563, 143] width 914 height 73
click at [796, 160] on div "**********" at bounding box center [563, 143] width 914 height 73
click at [791, 202] on div "+84" at bounding box center [777, 207] width 40 height 40
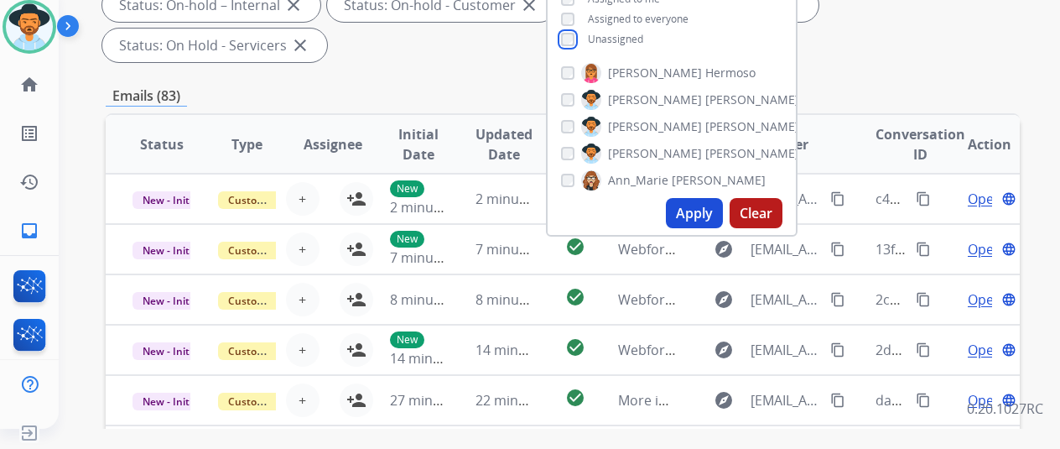
scroll to position [336, 0]
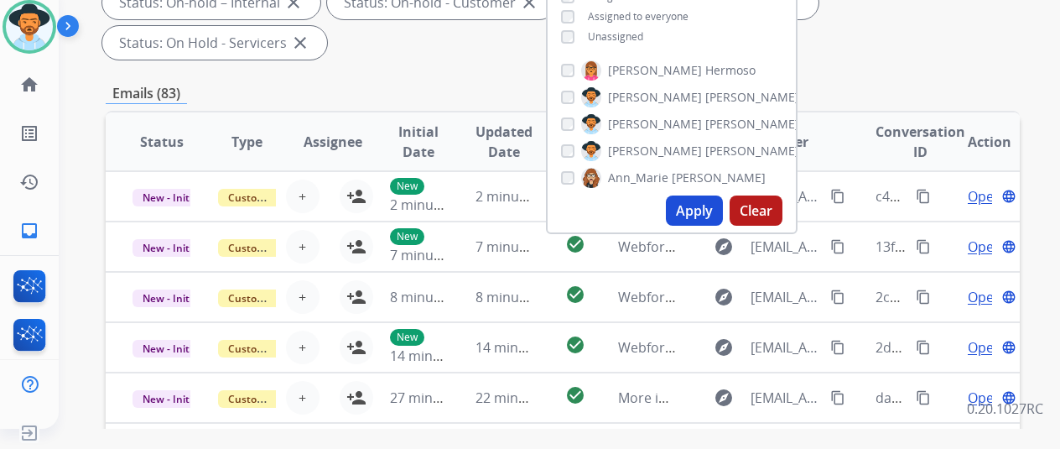
click at [713, 207] on button "Apply" at bounding box center [694, 210] width 57 height 30
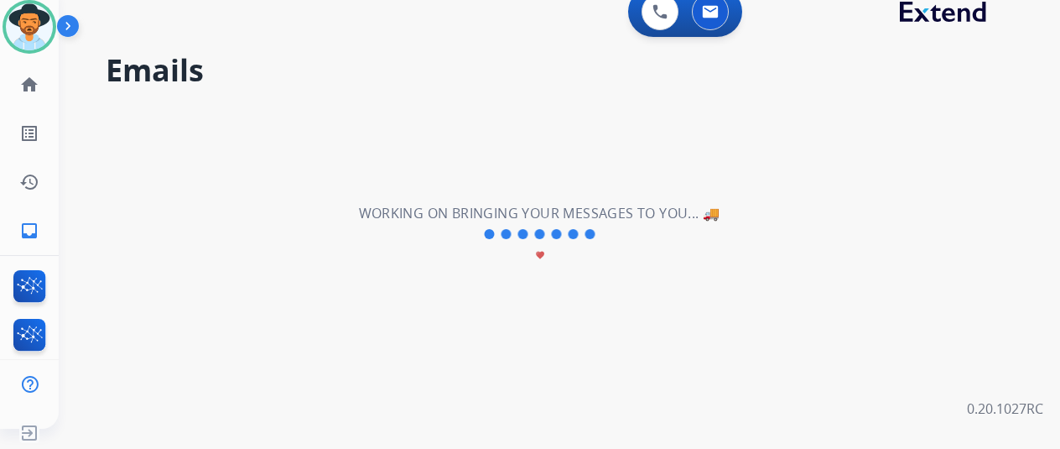
scroll to position [0, 0]
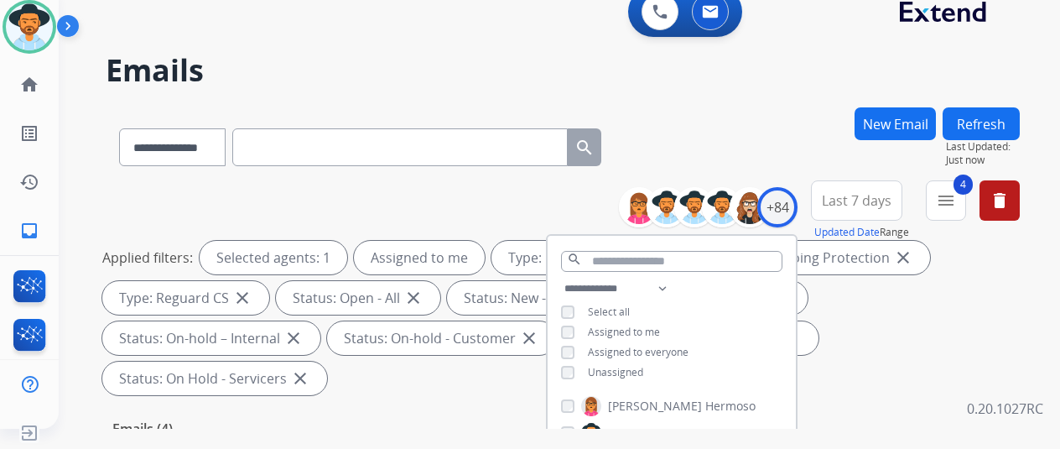
click at [757, 126] on div "**********" at bounding box center [563, 143] width 914 height 73
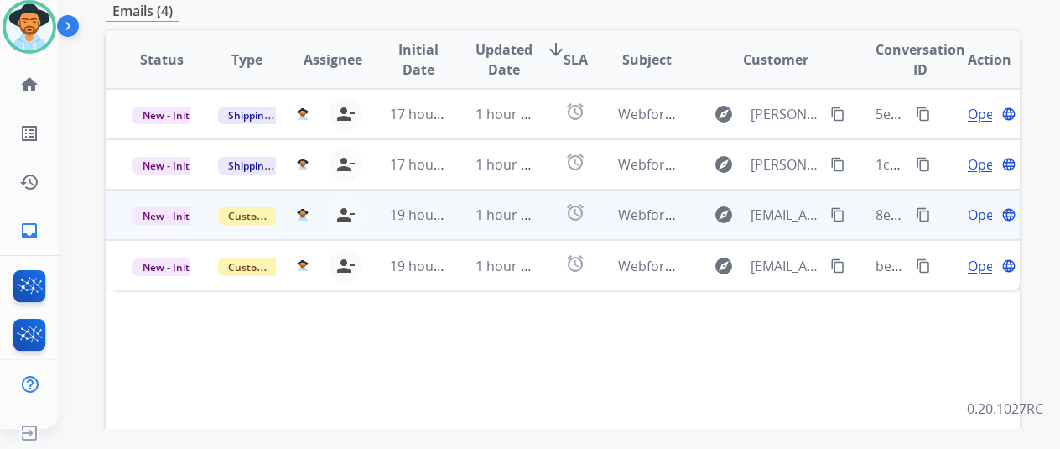
scroll to position [336, 0]
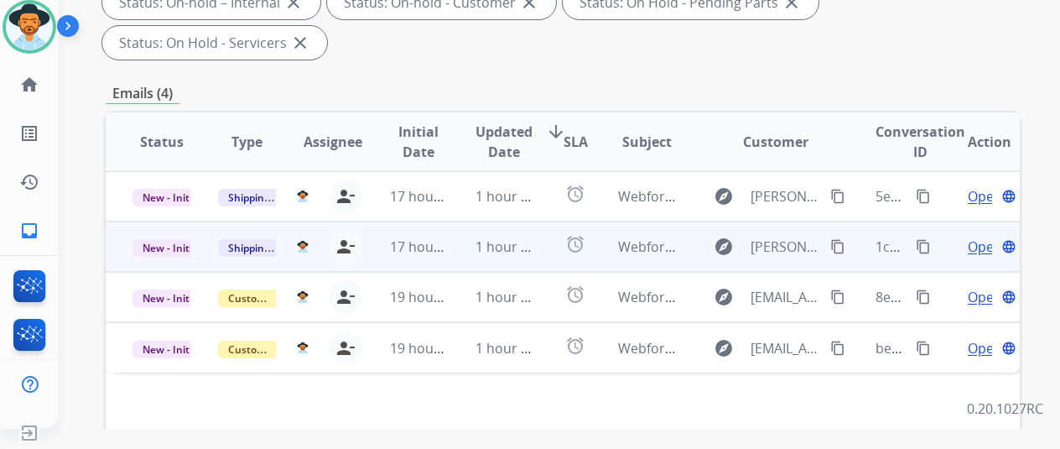
click at [978, 237] on span "Open" at bounding box center [985, 247] width 34 height 20
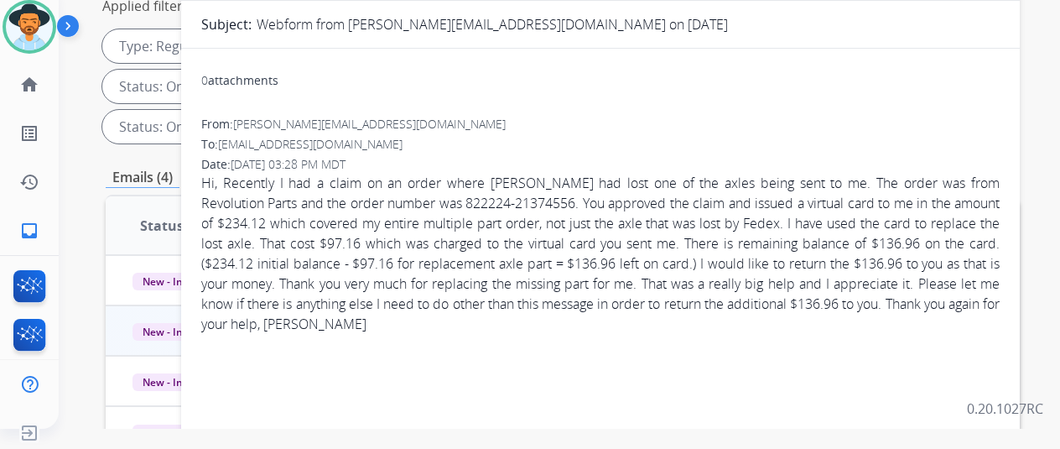
scroll to position [168, 0]
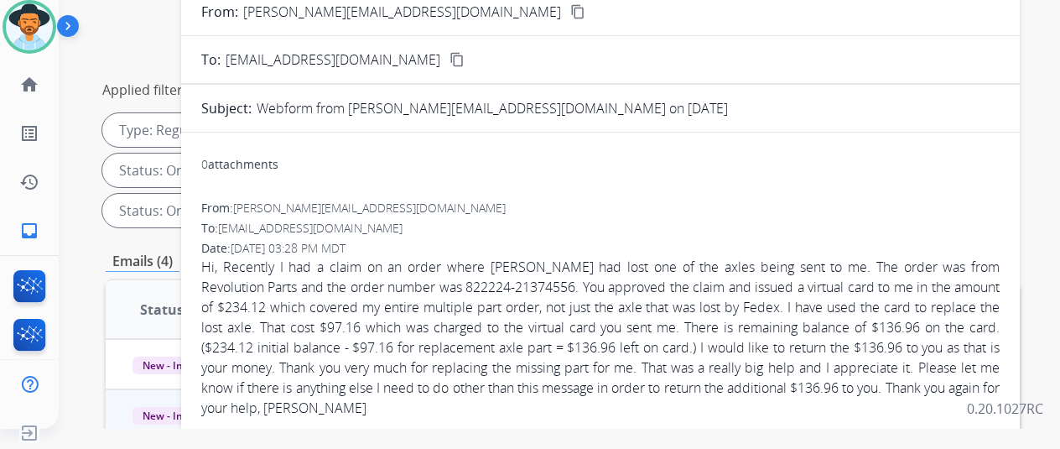
click at [570, 13] on mat-icon "content_copy" at bounding box center [577, 11] width 15 height 15
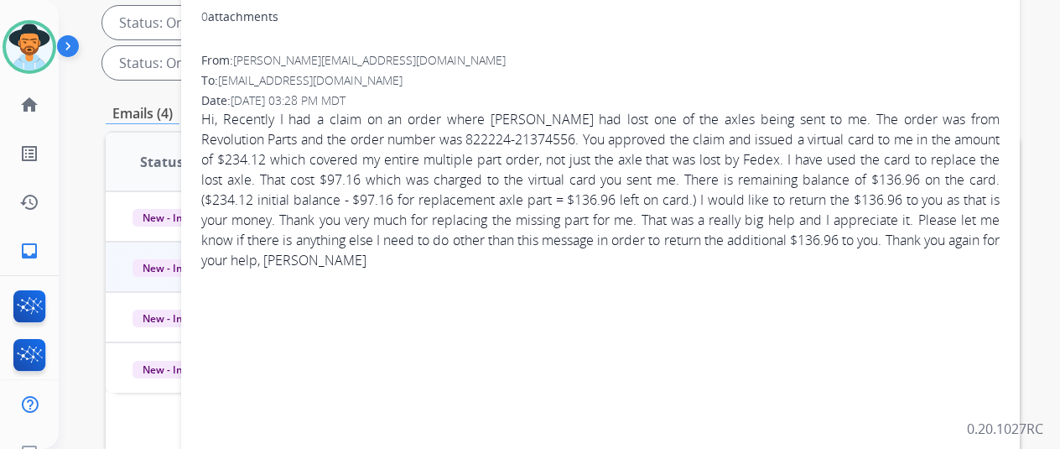
scroll to position [0, 0]
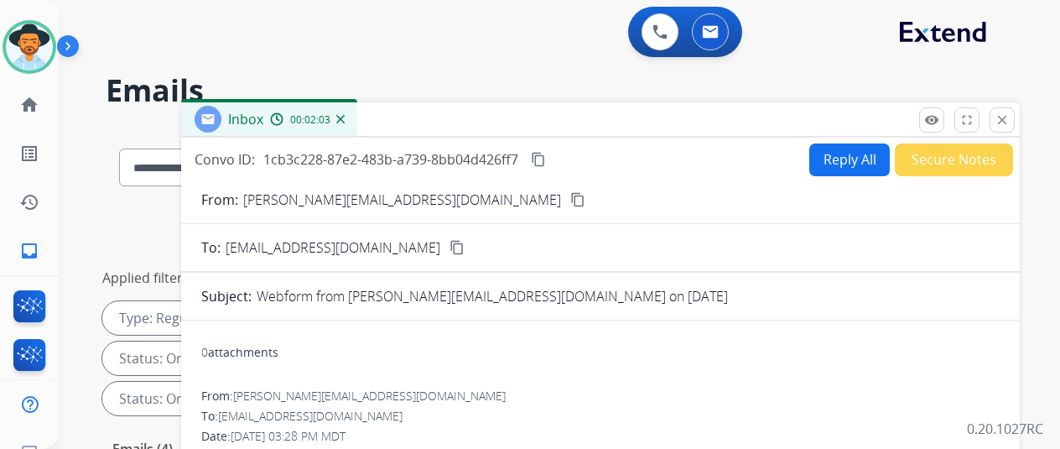
click at [843, 148] on button "Reply All" at bounding box center [849, 159] width 81 height 33
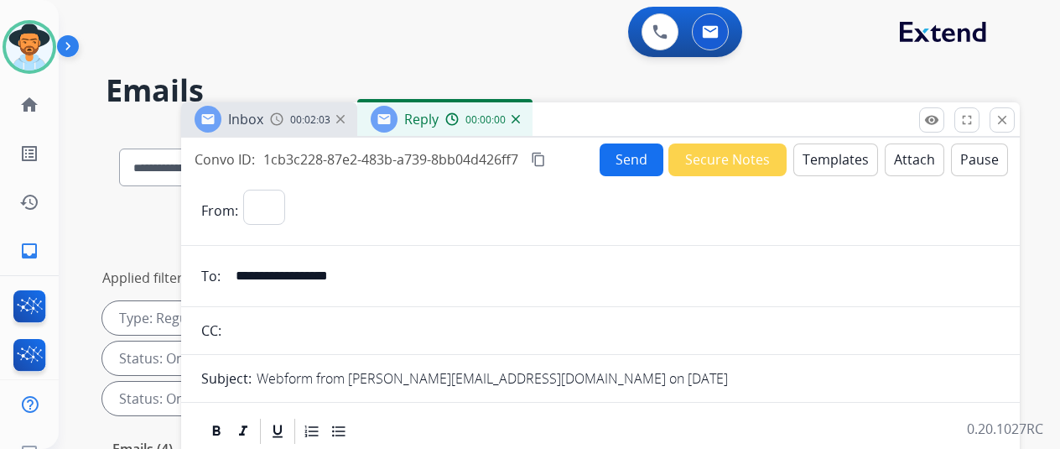
select select "**********"
click at [829, 156] on button "Templates" at bounding box center [836, 159] width 85 height 33
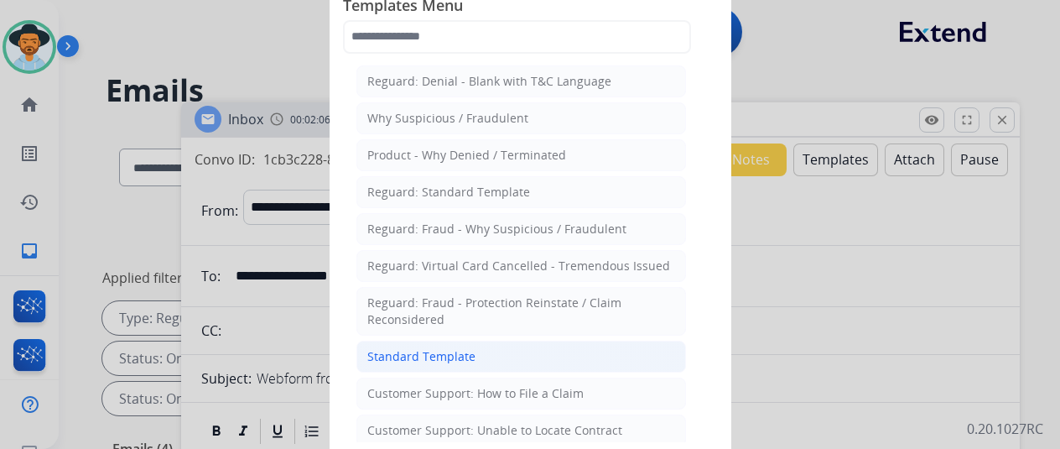
click at [394, 343] on li "Standard Template" at bounding box center [522, 357] width 330 height 32
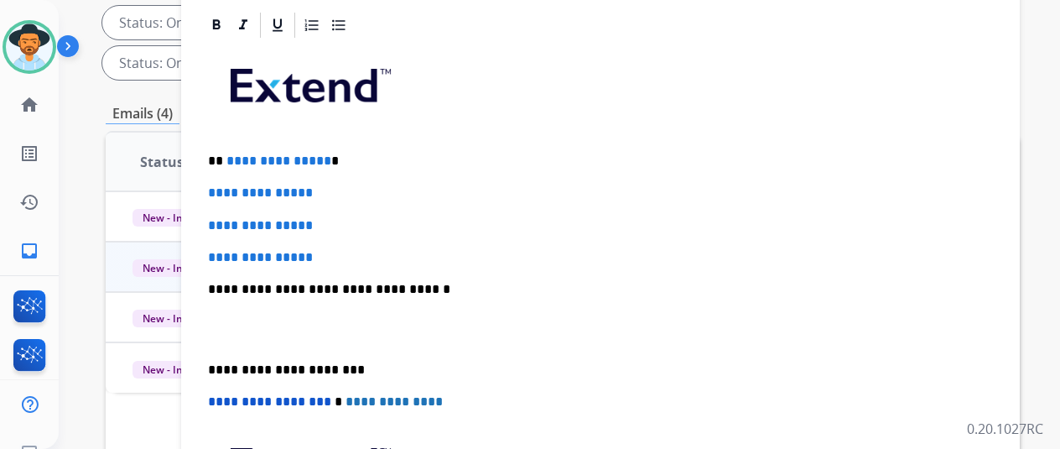
scroll to position [171, 0]
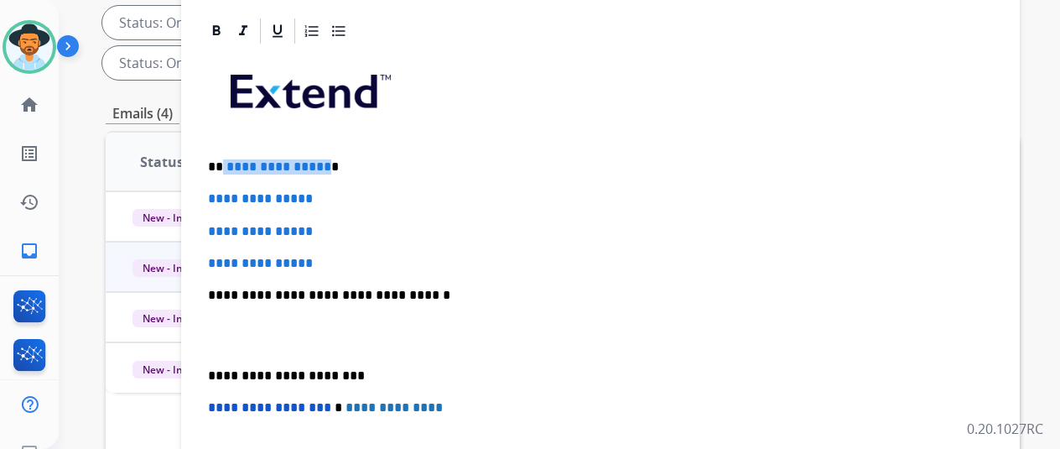
drag, startPoint x: 334, startPoint y: 167, endPoint x: 234, endPoint y: 165, distance: 99.8
click at [234, 165] on p "**********" at bounding box center [594, 166] width 772 height 15
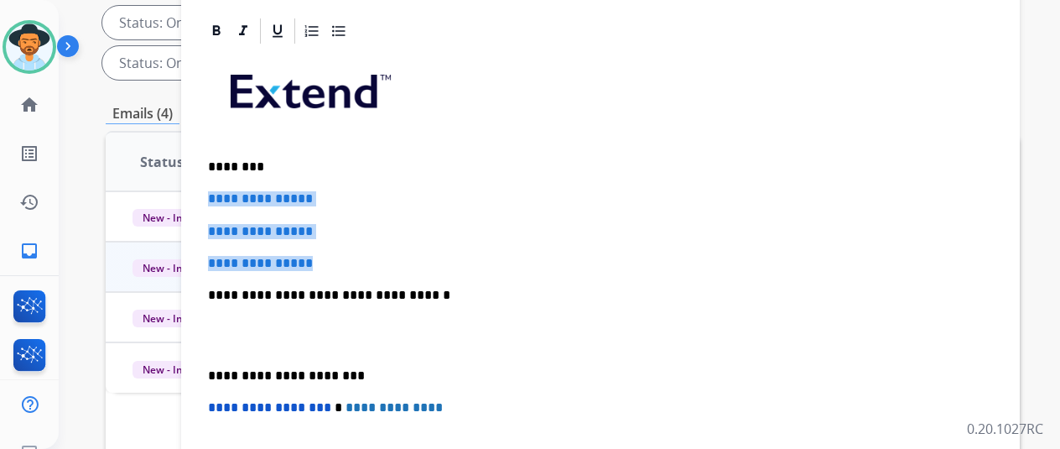
drag, startPoint x: 348, startPoint y: 258, endPoint x: 216, endPoint y: 201, distance: 143.2
click at [216, 201] on div "**********" at bounding box center [600, 334] width 799 height 577
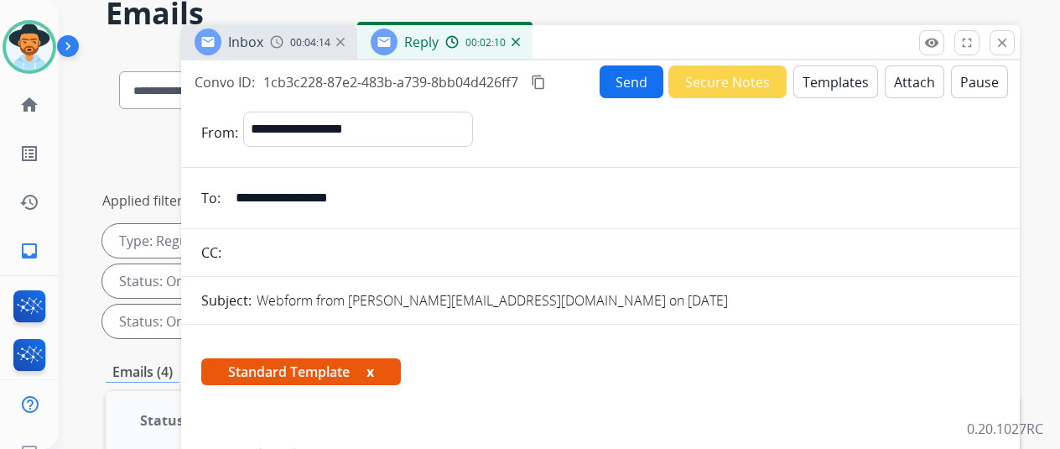
scroll to position [0, 0]
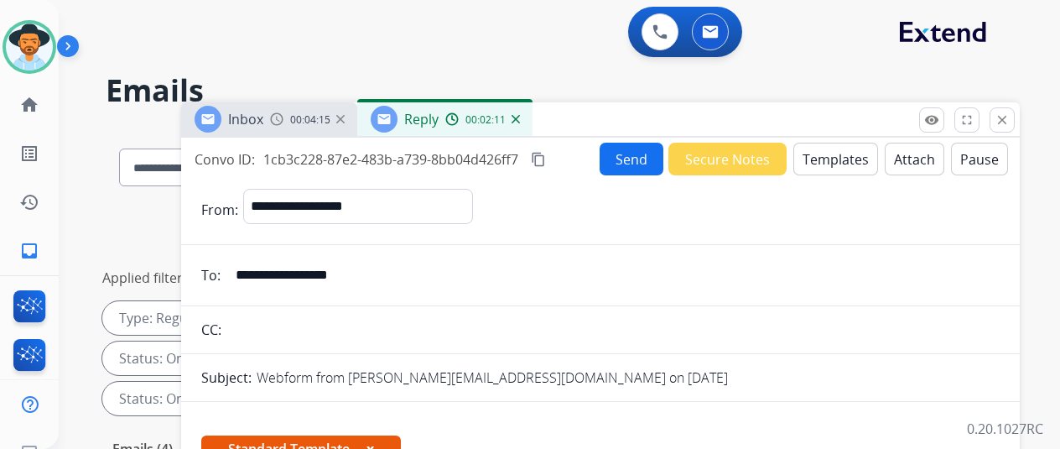
click at [631, 149] on button "Send" at bounding box center [632, 159] width 64 height 33
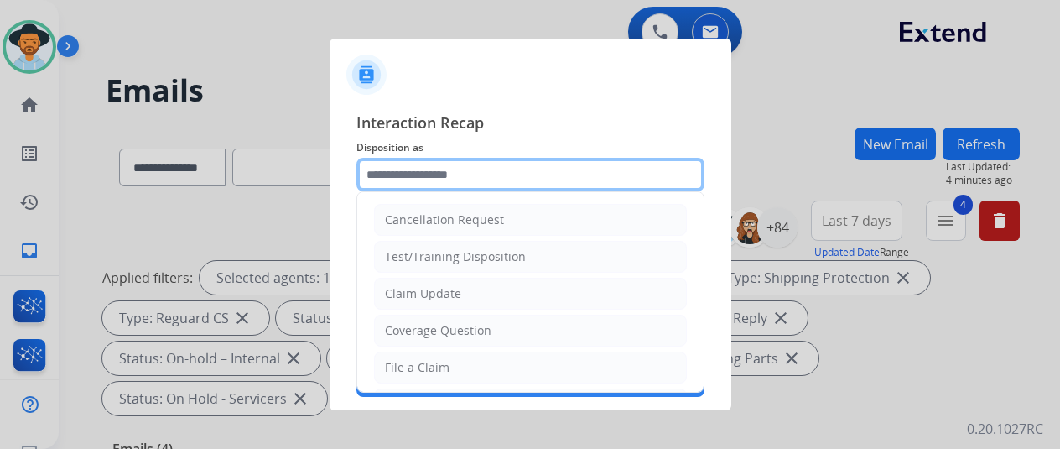
click at [416, 172] on input "text" at bounding box center [531, 175] width 348 height 34
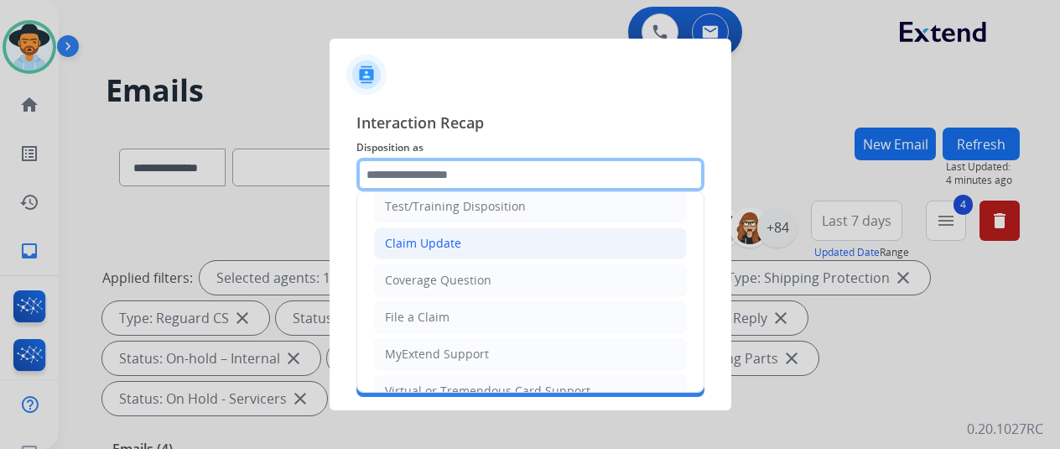
scroll to position [84, 0]
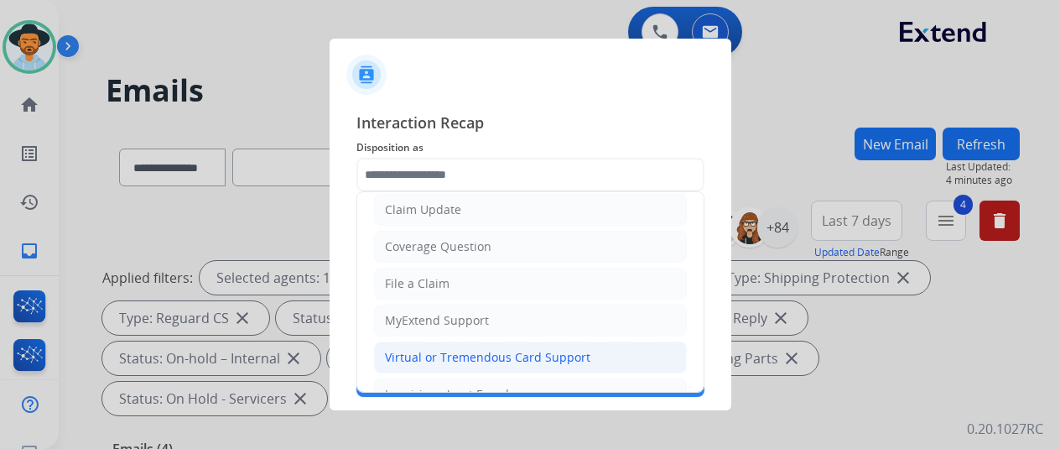
click at [438, 352] on div "Virtual or Tremendous Card Support" at bounding box center [488, 357] width 206 height 17
type input "**********"
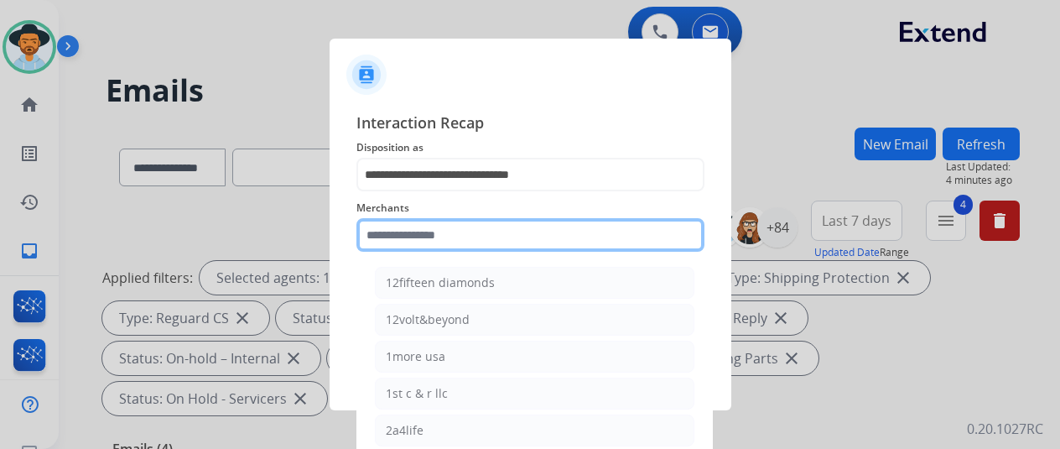
click at [387, 241] on input "text" at bounding box center [531, 235] width 348 height 34
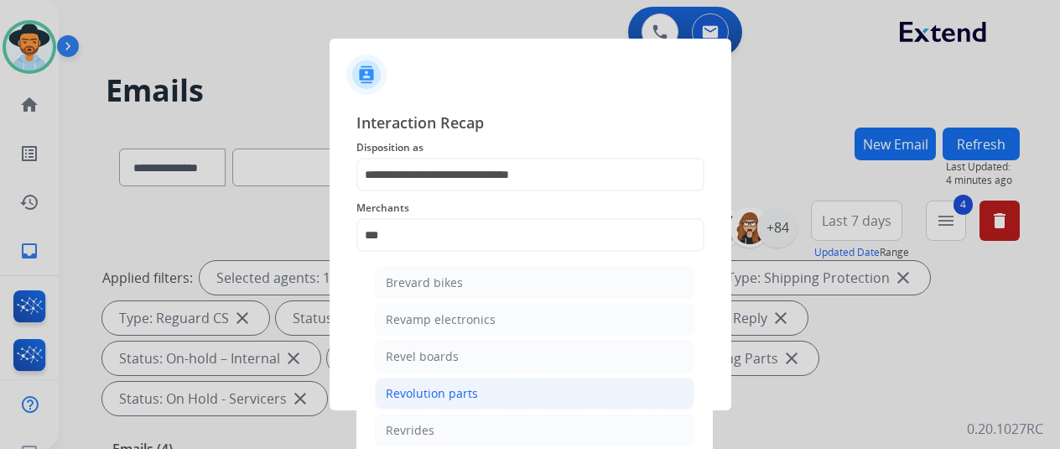
click at [427, 390] on div "Revolution parts" at bounding box center [432, 393] width 92 height 17
type input "**********"
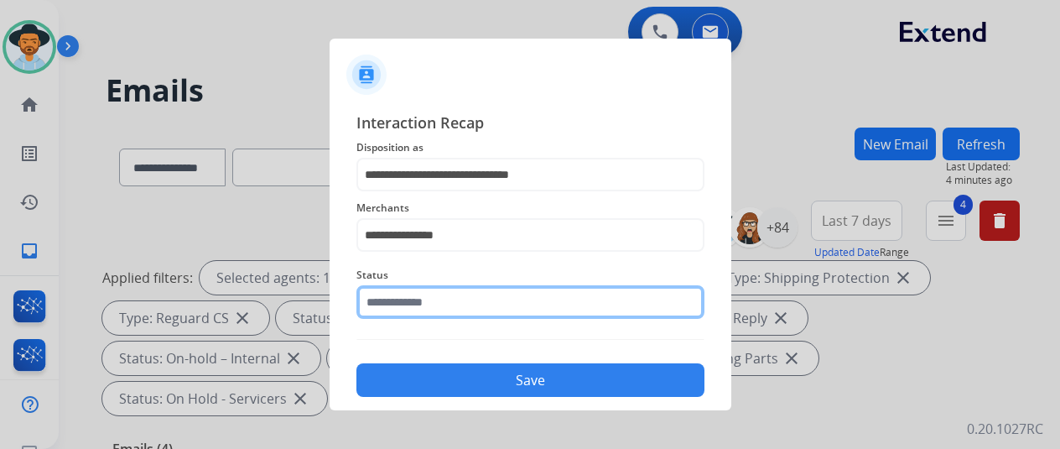
click at [430, 303] on input "text" at bounding box center [531, 302] width 348 height 34
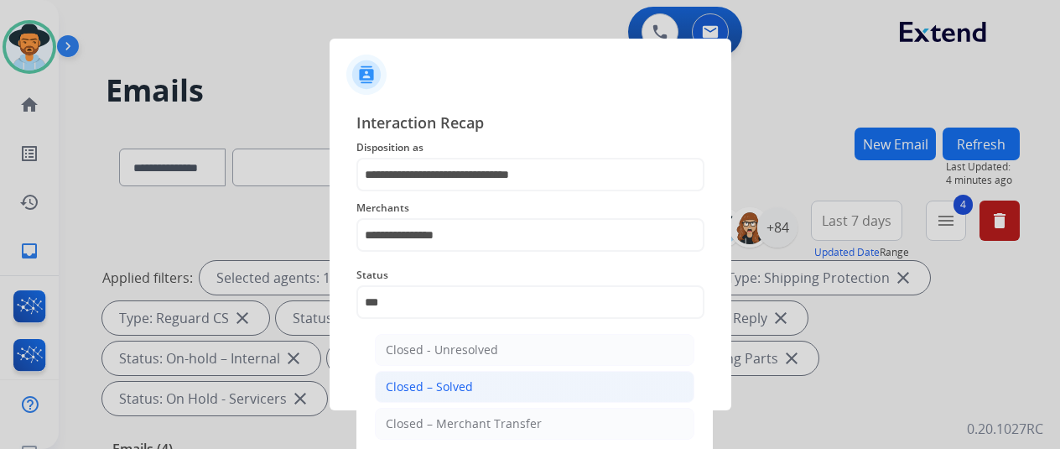
click at [423, 388] on div "Closed – Solved" at bounding box center [429, 386] width 87 height 17
type input "**********"
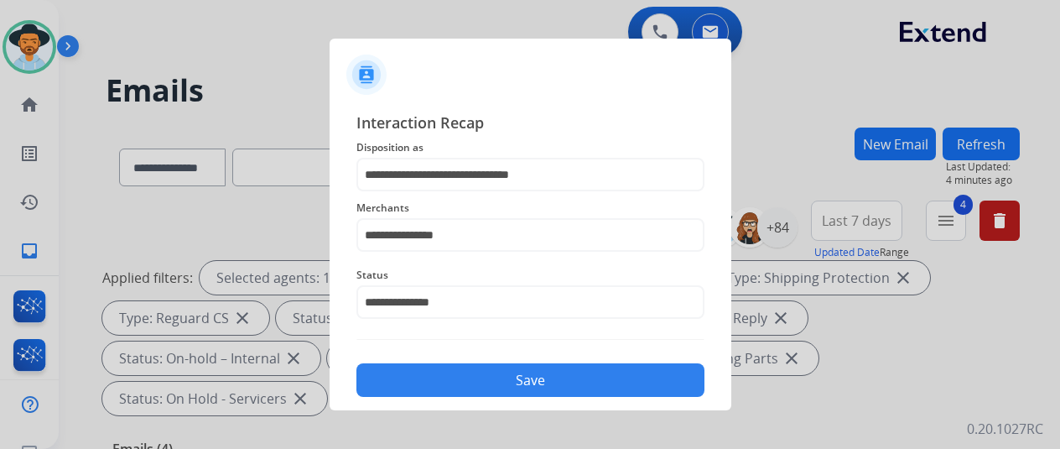
click at [481, 383] on button "Save" at bounding box center [531, 380] width 348 height 34
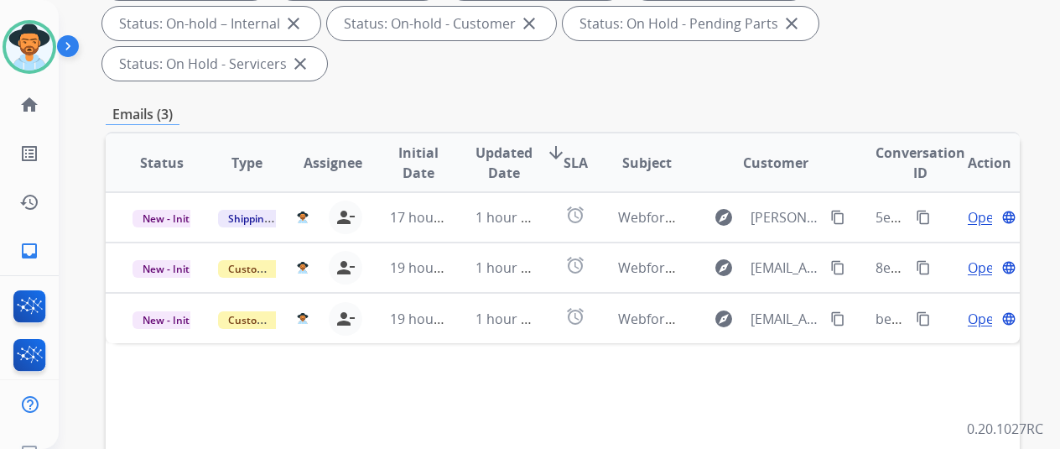
scroll to position [336, 0]
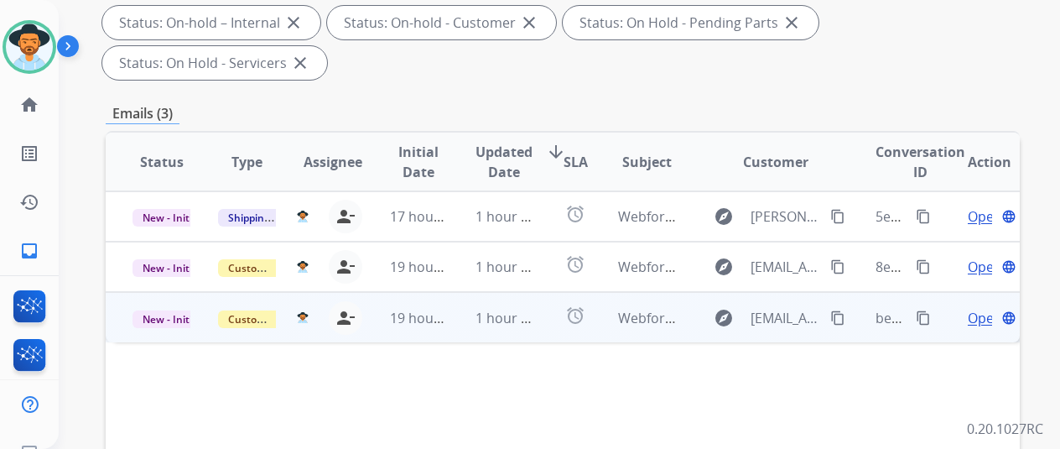
click at [985, 308] on span "Open" at bounding box center [985, 318] width 34 height 20
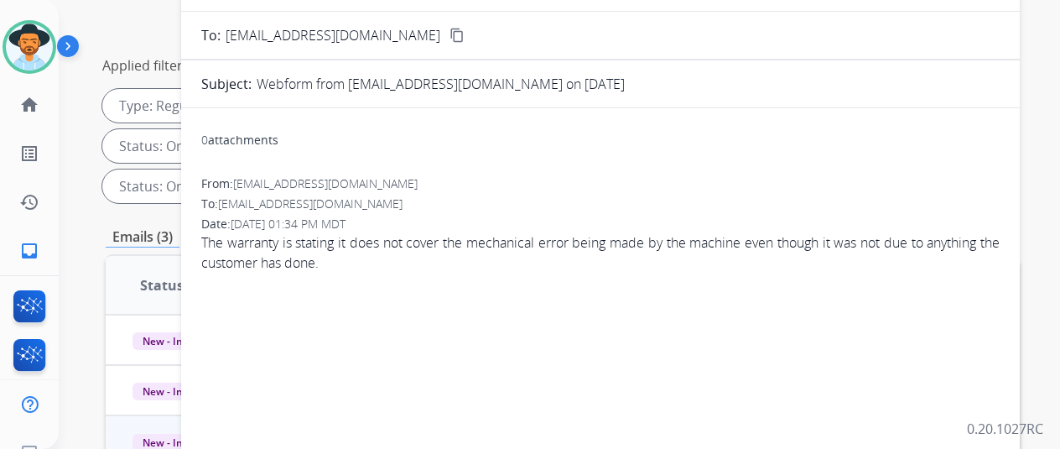
scroll to position [84, 0]
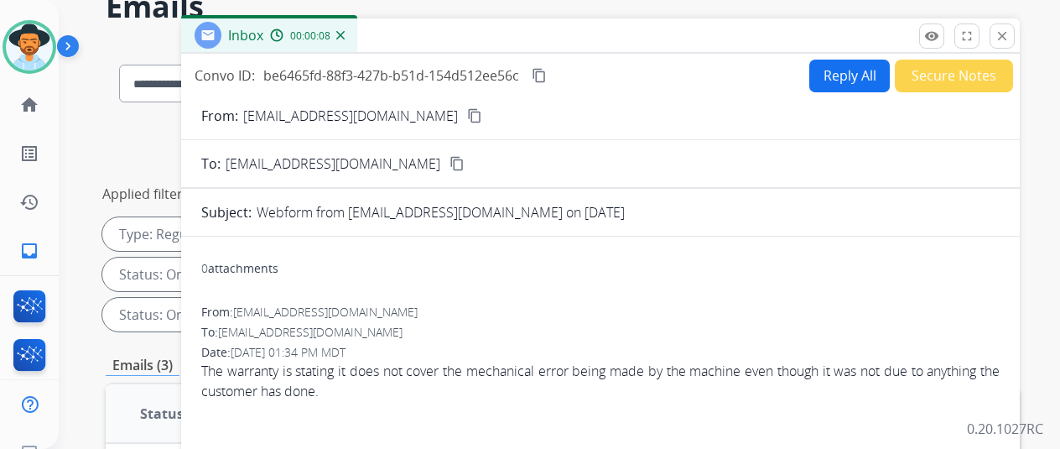
click at [467, 115] on mat-icon "content_copy" at bounding box center [474, 115] width 15 height 15
click at [847, 66] on button "Reply All" at bounding box center [849, 76] width 81 height 33
select select "**********"
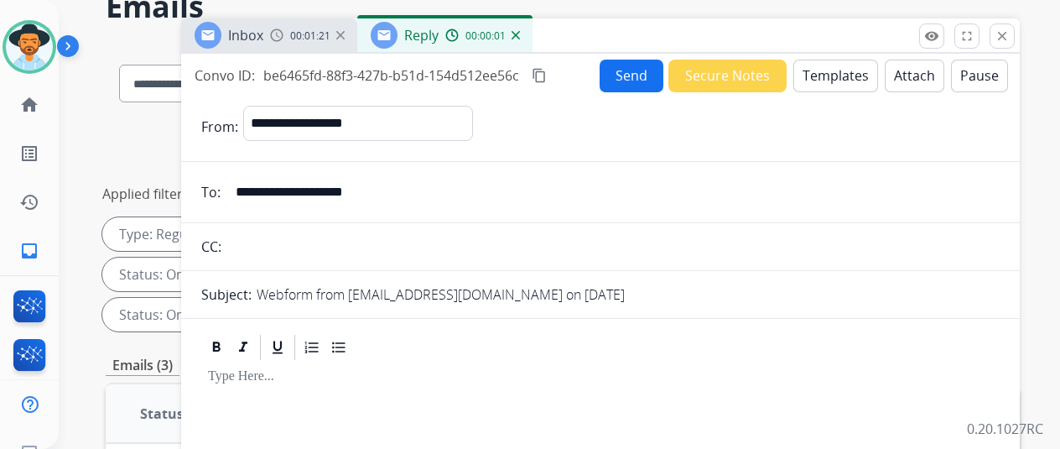
click at [841, 68] on button "Templates" at bounding box center [836, 76] width 85 height 33
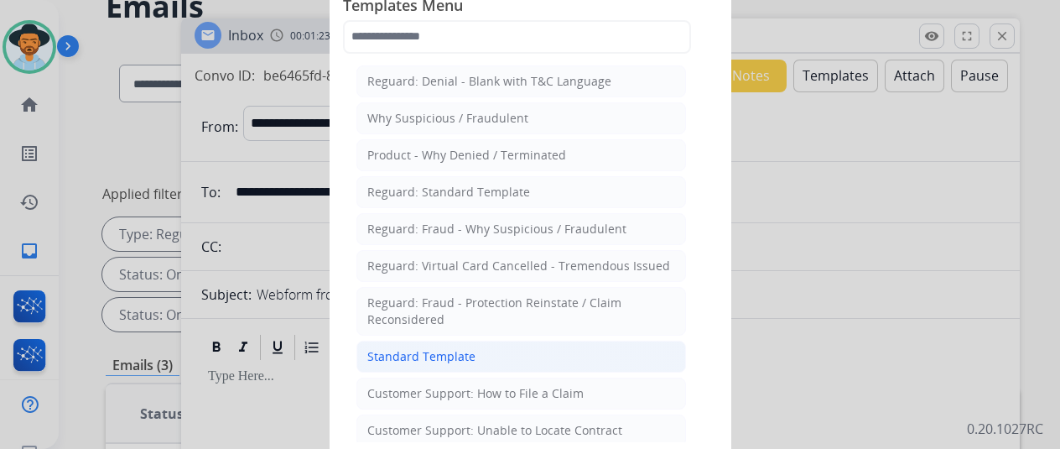
click at [407, 348] on div "Standard Template" at bounding box center [421, 356] width 108 height 17
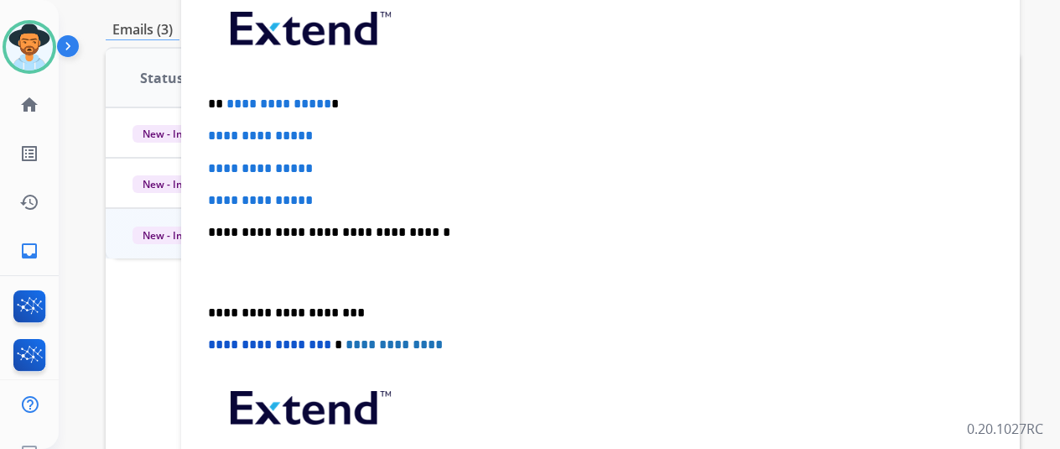
scroll to position [50, 0]
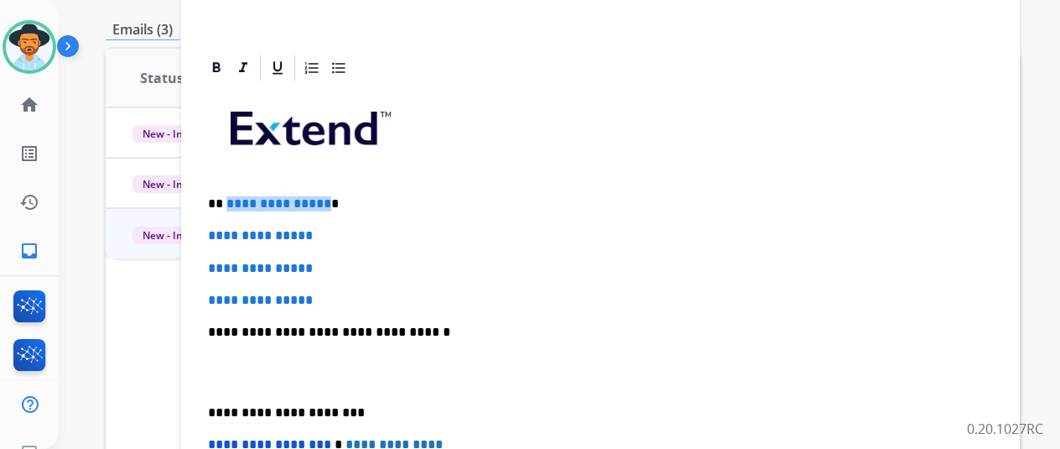
drag, startPoint x: 334, startPoint y: 200, endPoint x: 237, endPoint y: 199, distance: 97.3
click at [237, 199] on p "**********" at bounding box center [594, 203] width 772 height 15
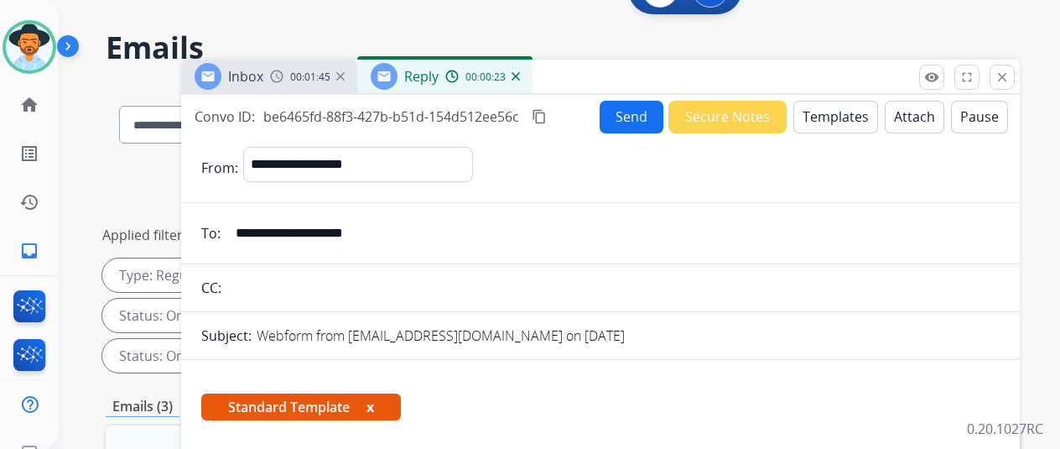
scroll to position [0, 0]
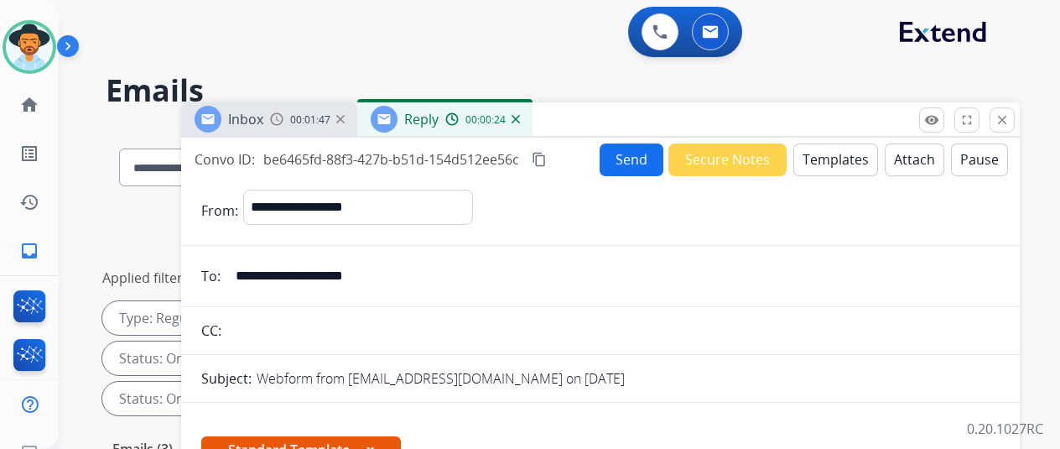
click at [520, 117] on img at bounding box center [516, 119] width 8 height 8
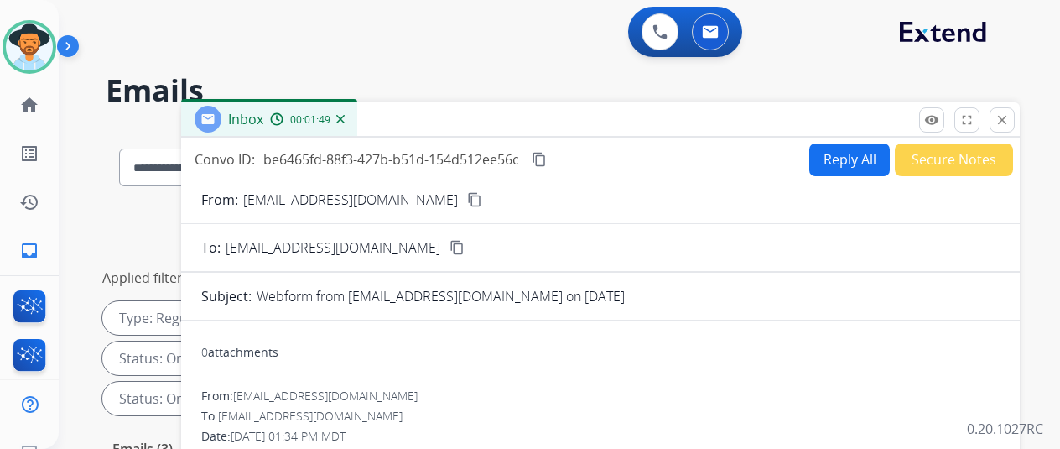
click at [345, 118] on img at bounding box center [340, 119] width 8 height 8
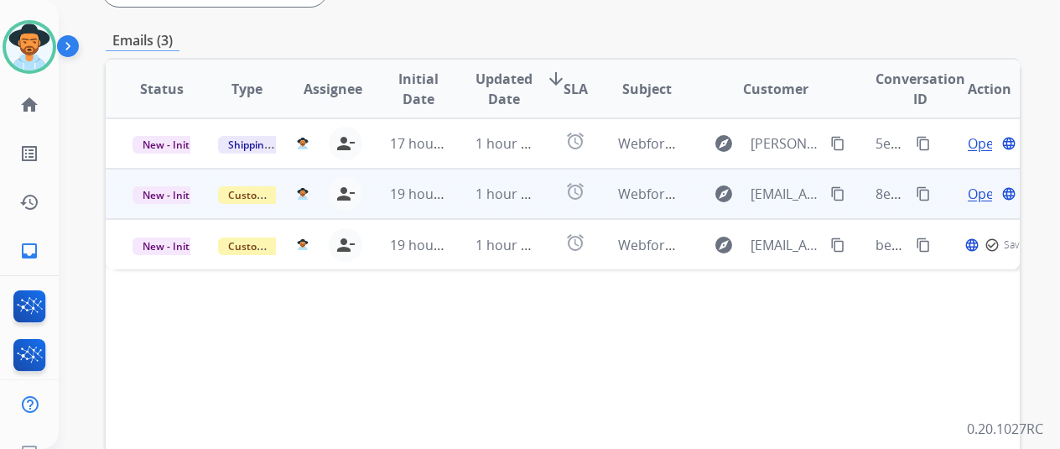
scroll to position [419, 0]
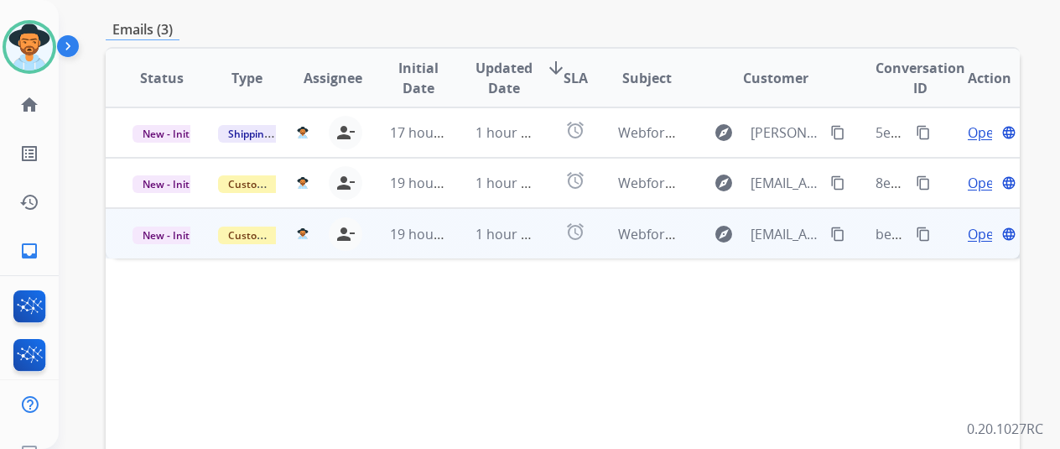
click at [983, 224] on span "Open" at bounding box center [985, 234] width 34 height 20
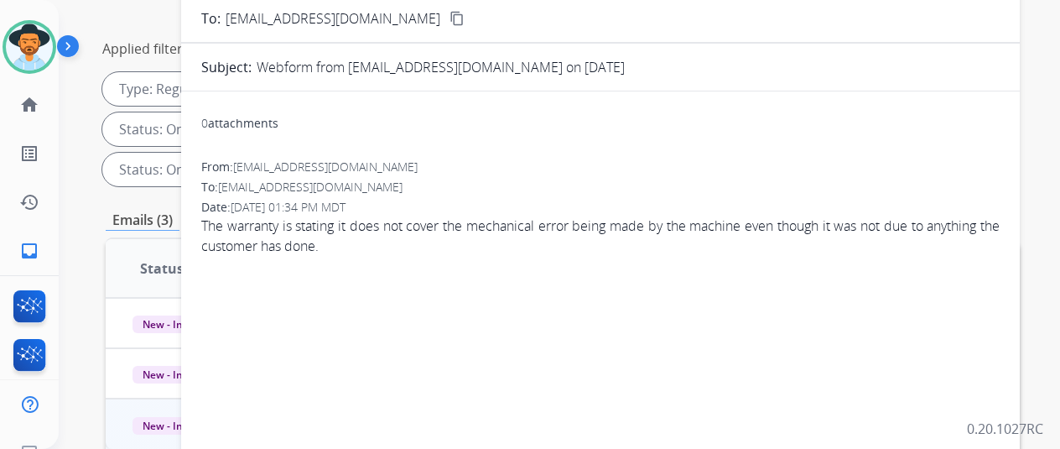
scroll to position [84, 0]
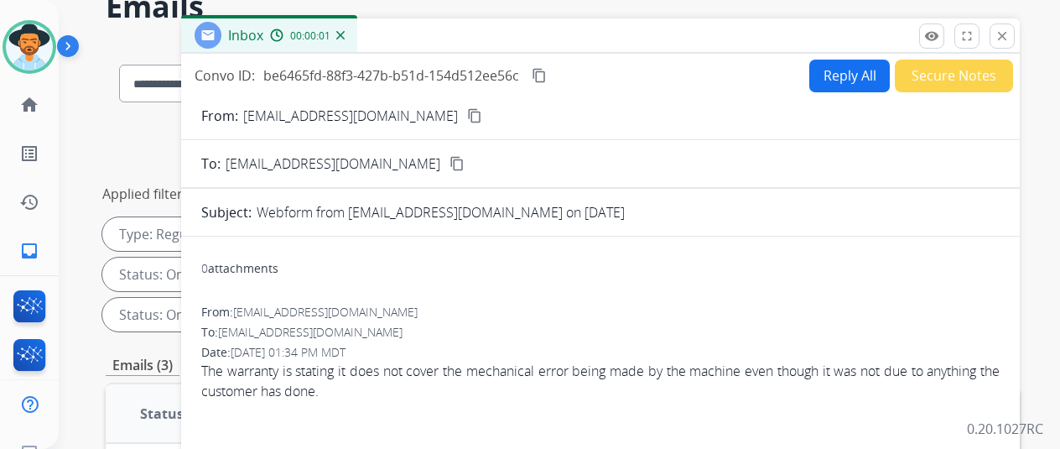
click at [862, 70] on button "Reply All" at bounding box center [849, 76] width 81 height 33
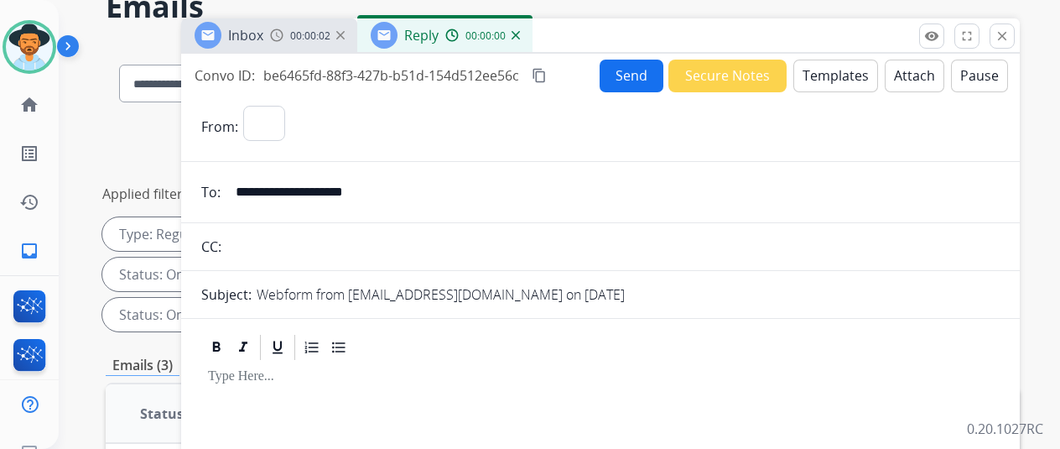
select select "**********"
click at [838, 75] on button "Templates" at bounding box center [836, 76] width 85 height 33
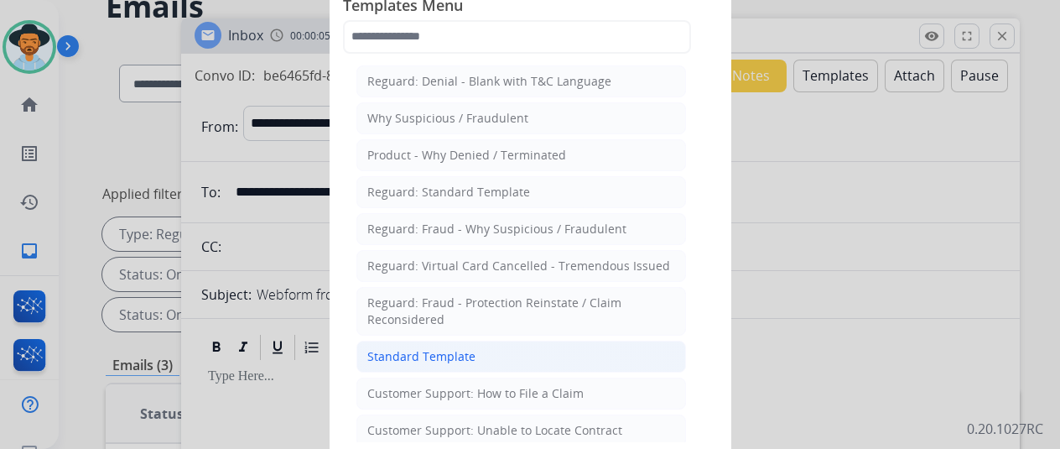
click at [413, 350] on div "Standard Template" at bounding box center [421, 356] width 108 height 17
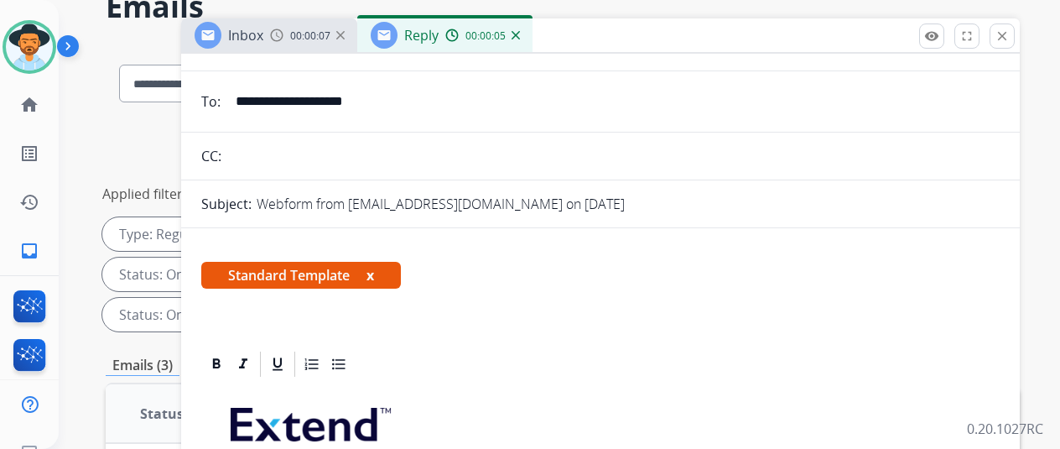
scroll to position [252, 0]
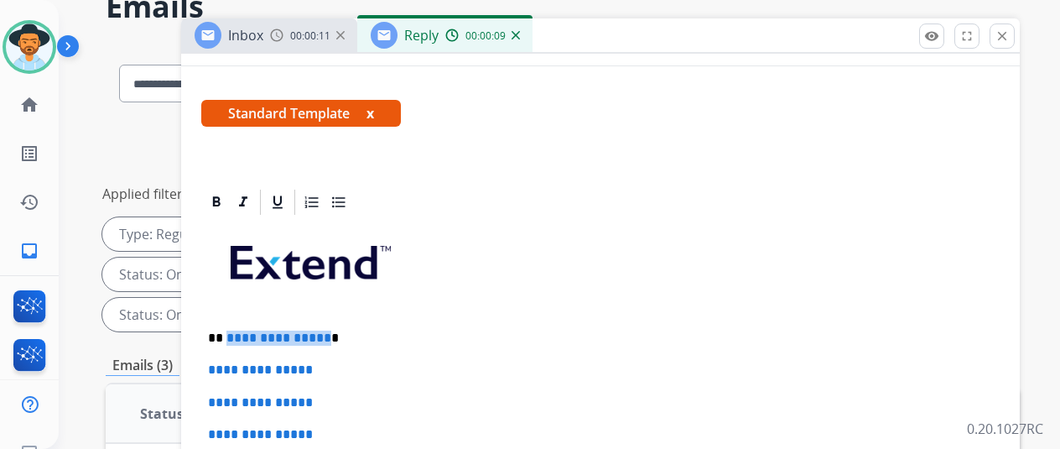
drag, startPoint x: 334, startPoint y: 336, endPoint x: 237, endPoint y: 336, distance: 97.3
click at [237, 336] on p "**********" at bounding box center [594, 338] width 772 height 15
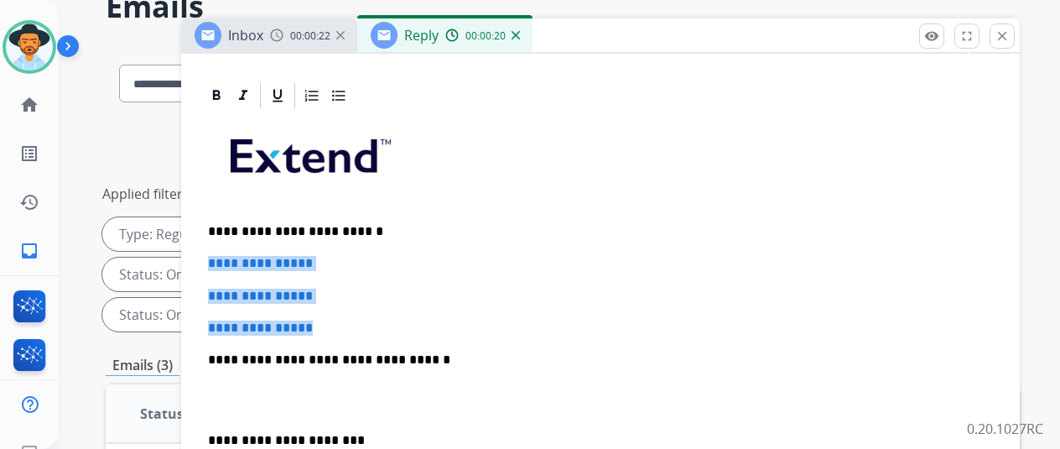
drag, startPoint x: 344, startPoint y: 300, endPoint x: 216, endPoint y: 243, distance: 140.5
click at [221, 239] on div "**********" at bounding box center [600, 399] width 799 height 577
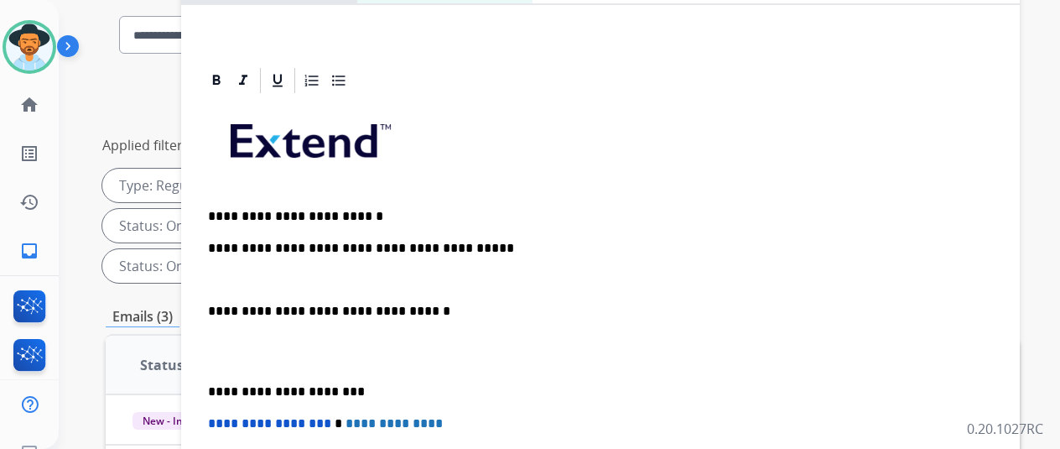
scroll to position [117, 0]
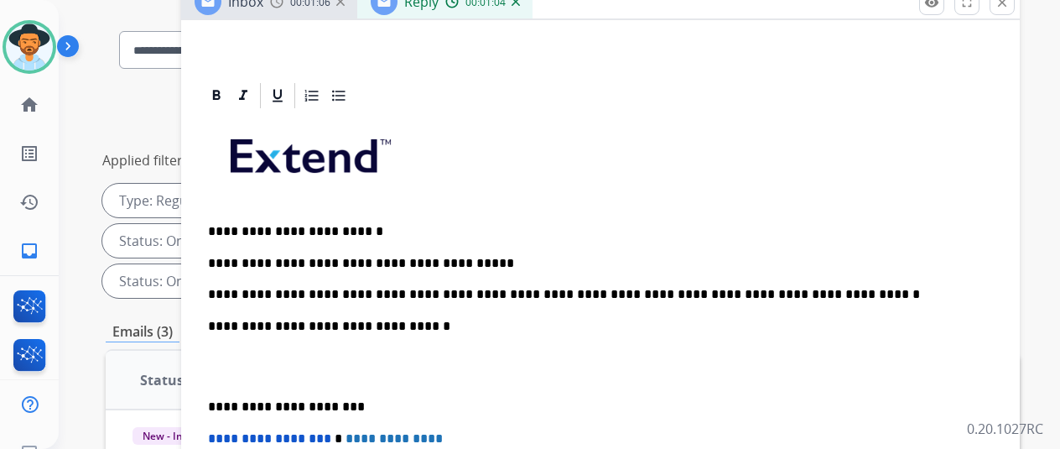
click at [544, 306] on div "**********" at bounding box center [600, 383] width 799 height 544
click at [424, 319] on p "**********" at bounding box center [594, 326] width 772 height 15
click at [404, 264] on p "**********" at bounding box center [594, 279] width 772 height 46
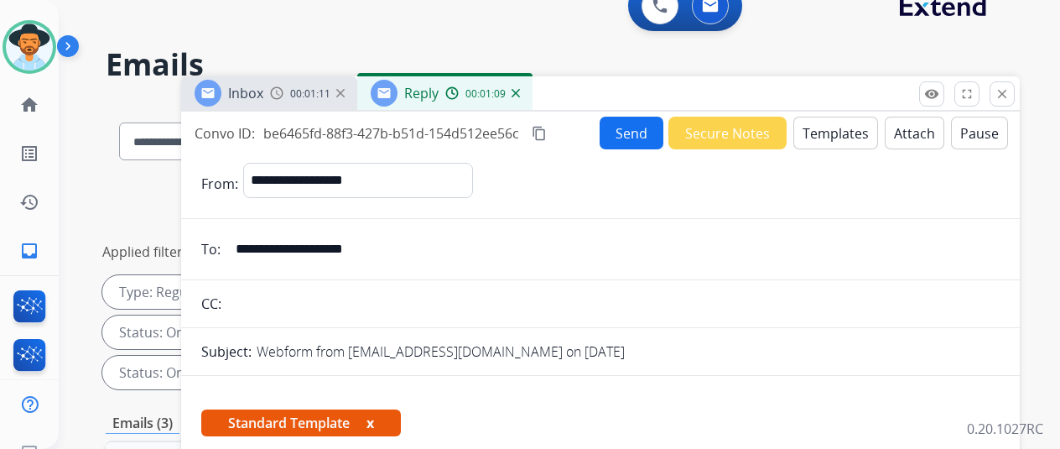
scroll to position [0, 0]
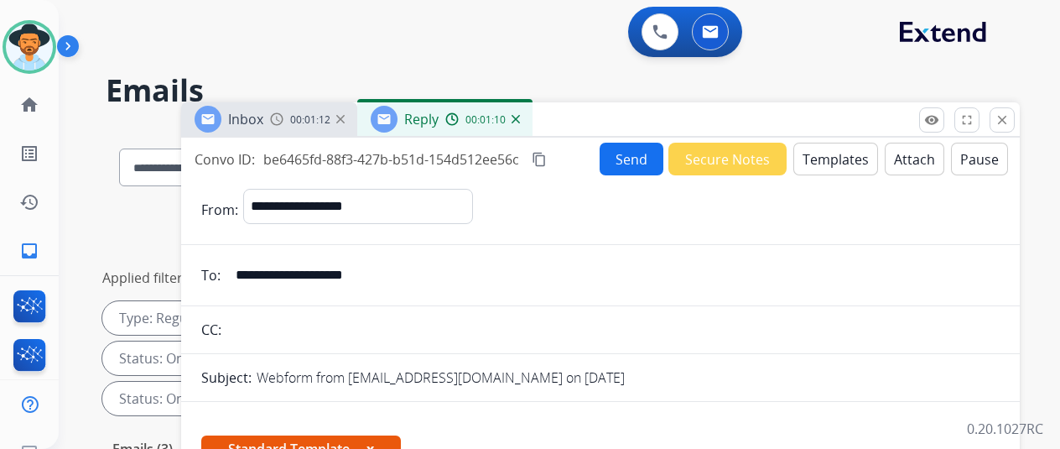
click at [638, 153] on button "Send" at bounding box center [632, 159] width 64 height 33
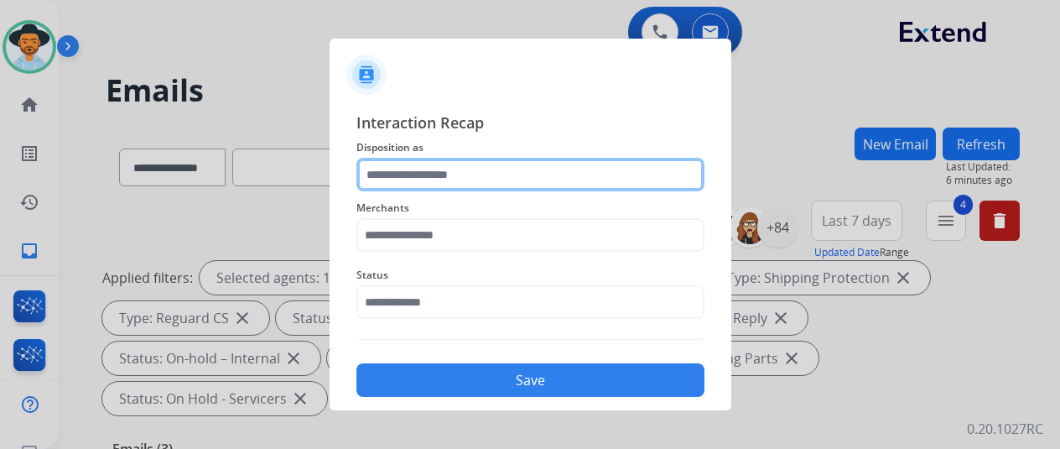
click at [423, 170] on input "text" at bounding box center [531, 175] width 348 height 34
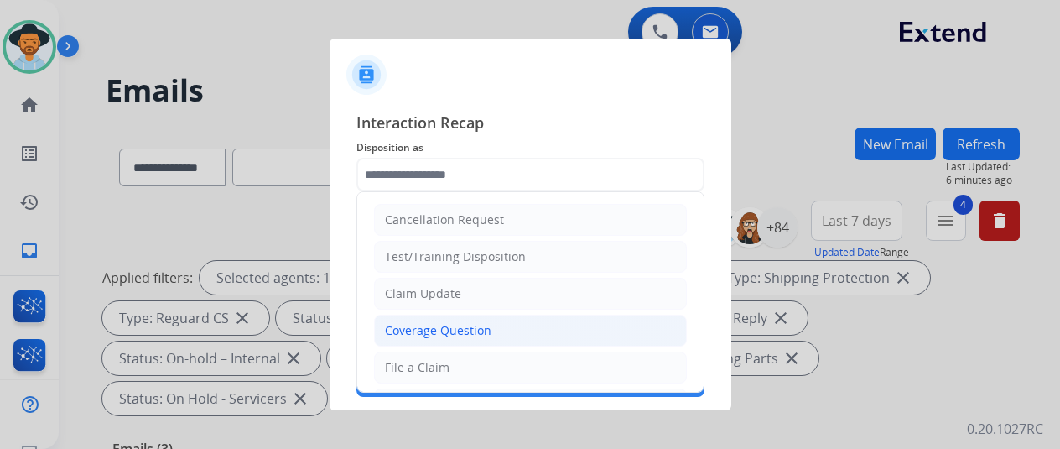
click at [402, 329] on div "Coverage Question" at bounding box center [438, 330] width 107 height 17
type input "**********"
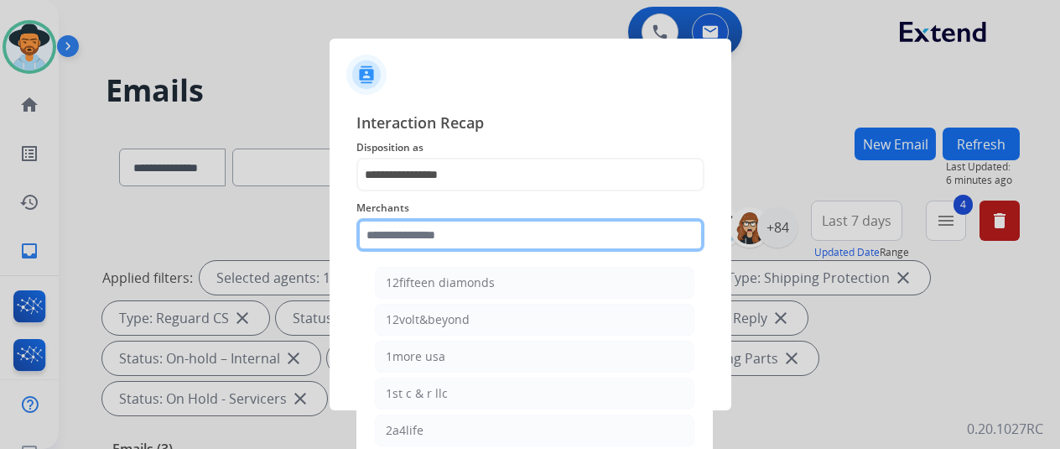
drag, startPoint x: 389, startPoint y: 244, endPoint x: 377, endPoint y: 214, distance: 32.7
click at [379, 239] on input "text" at bounding box center [531, 235] width 348 height 34
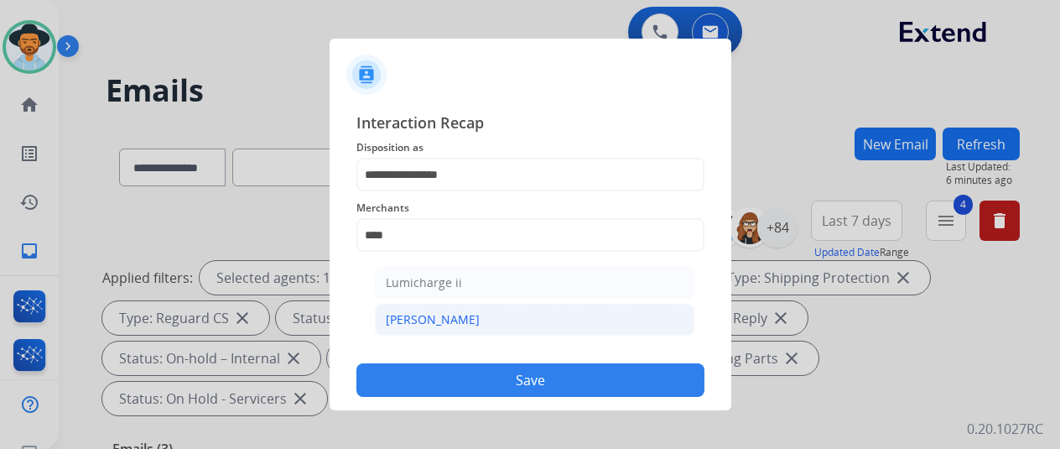
click at [424, 325] on div "[PERSON_NAME]" at bounding box center [433, 319] width 94 height 17
type input "********"
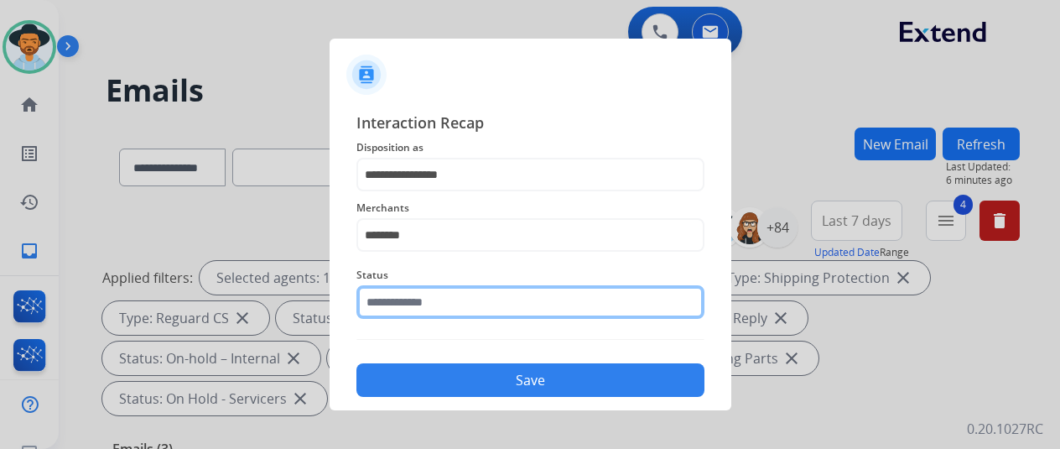
click at [426, 305] on input "text" at bounding box center [531, 302] width 348 height 34
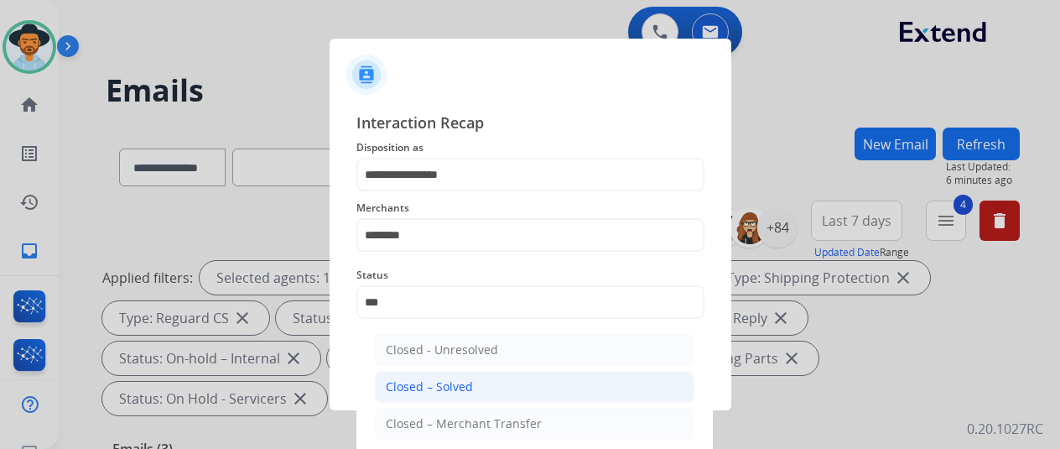
click at [410, 385] on div "Closed – Solved" at bounding box center [429, 386] width 87 height 17
type input "**********"
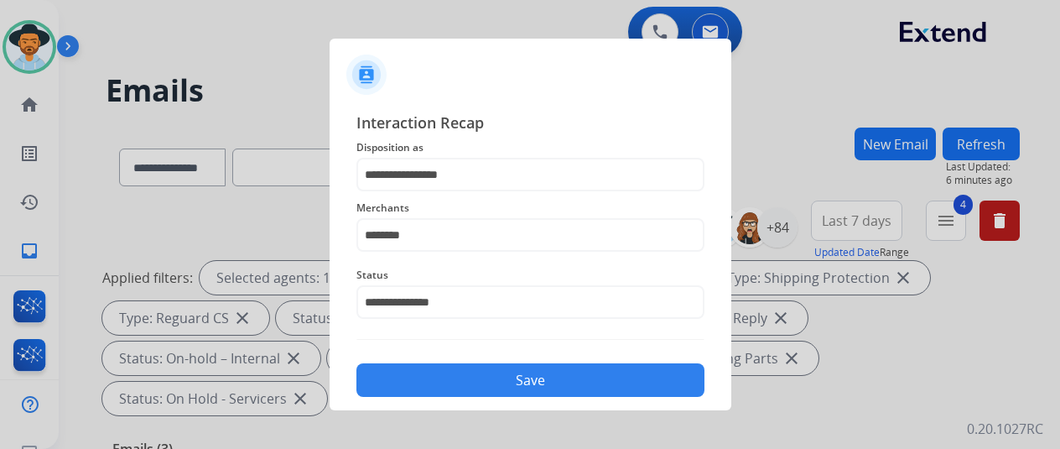
click at [453, 376] on button "Save" at bounding box center [531, 380] width 348 height 34
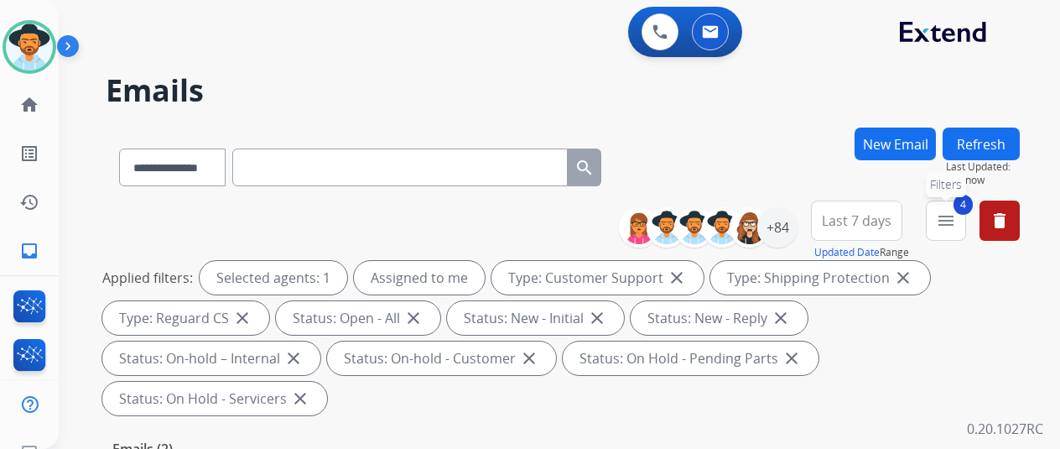
click at [956, 228] on mat-icon "menu" at bounding box center [946, 221] width 20 height 20
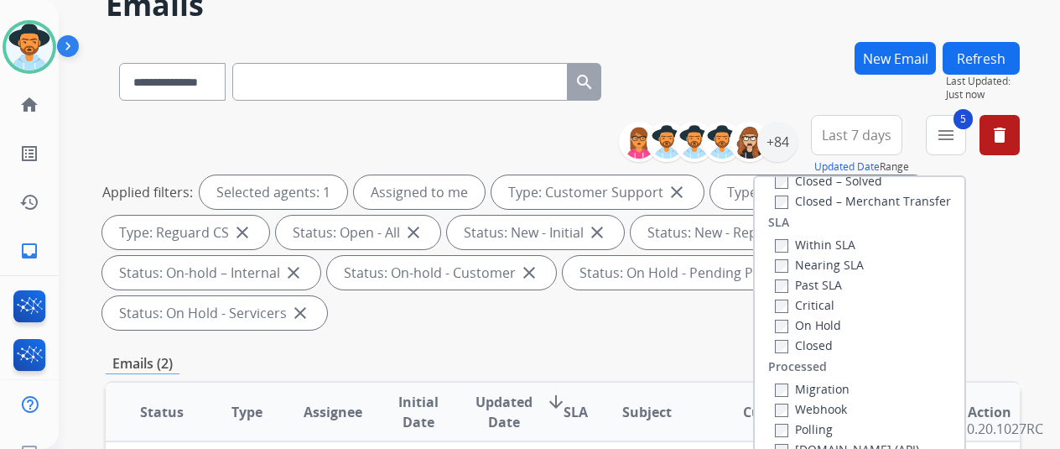
scroll to position [252, 0]
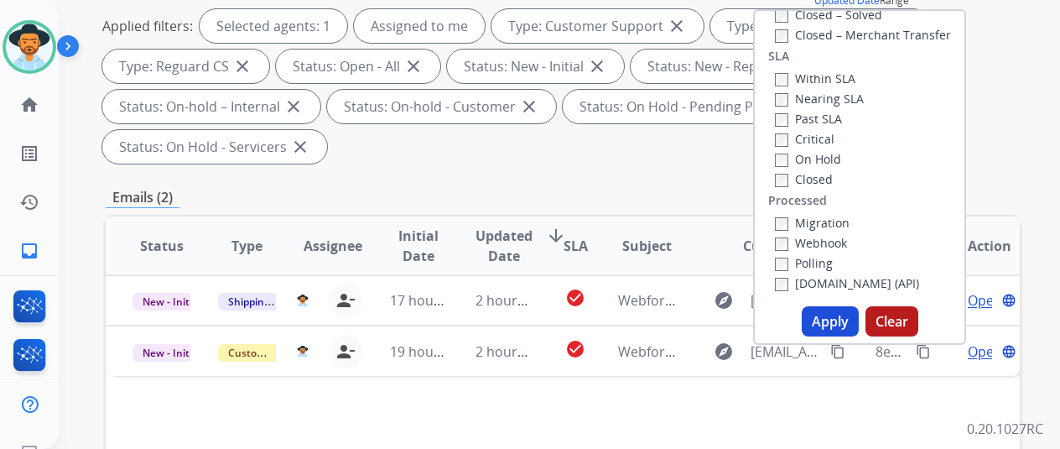
click at [818, 315] on button "Apply" at bounding box center [830, 321] width 57 height 30
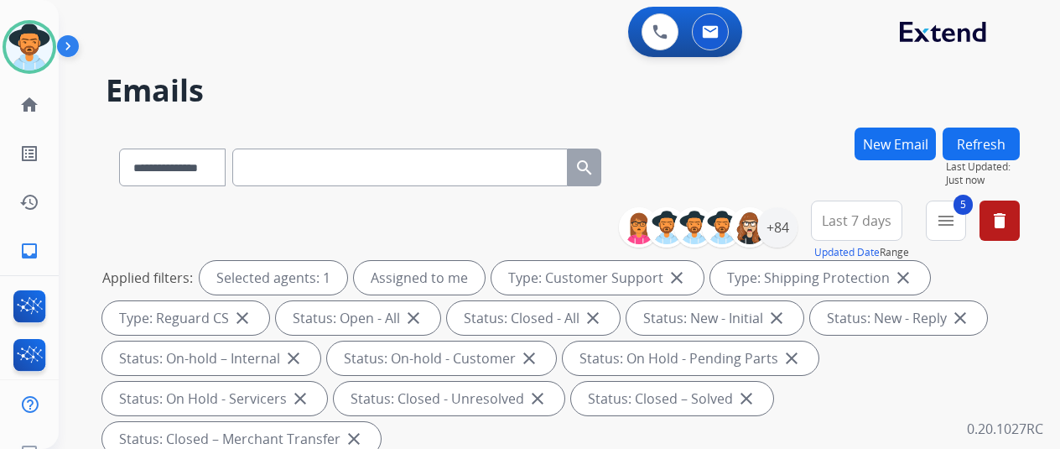
click at [809, 154] on div "**********" at bounding box center [563, 164] width 914 height 73
click at [788, 226] on div "+84" at bounding box center [777, 227] width 40 height 40
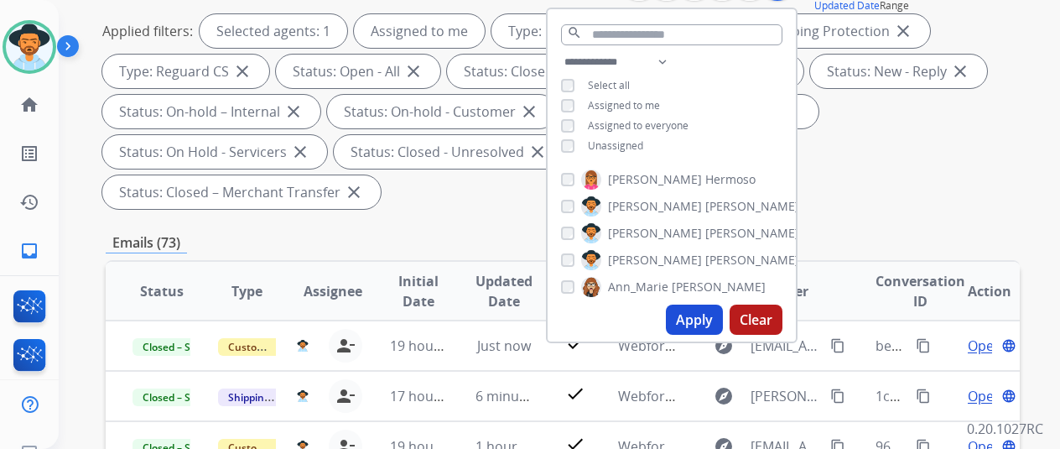
scroll to position [252, 0]
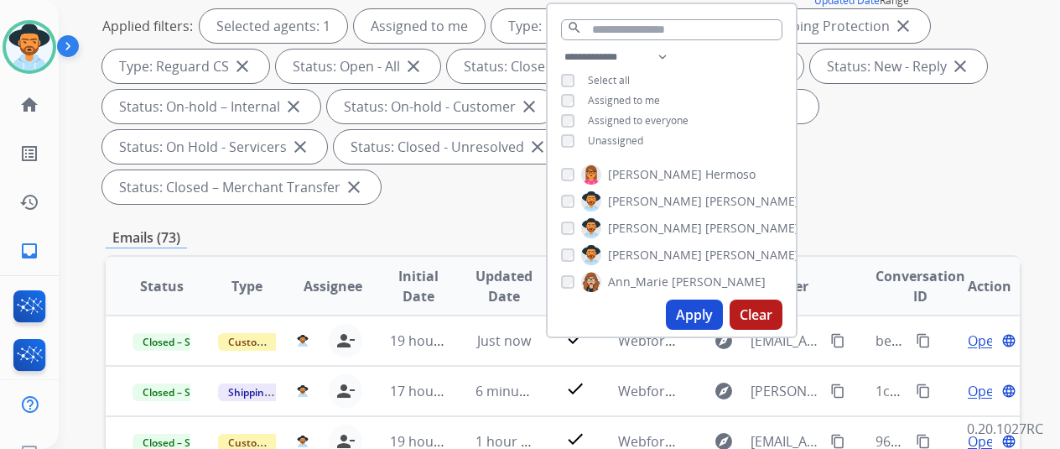
click at [695, 310] on button "Apply" at bounding box center [694, 314] width 57 height 30
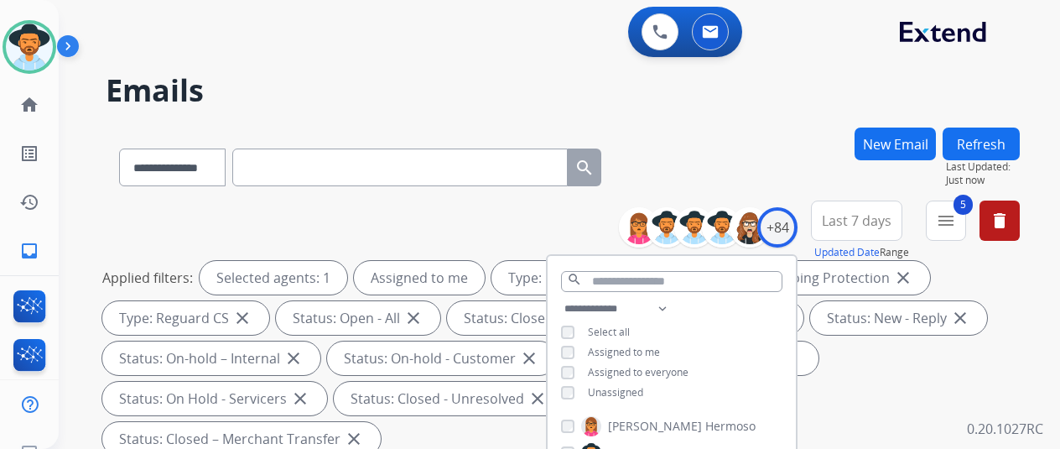
click at [804, 108] on div "**********" at bounding box center [539, 284] width 961 height 449
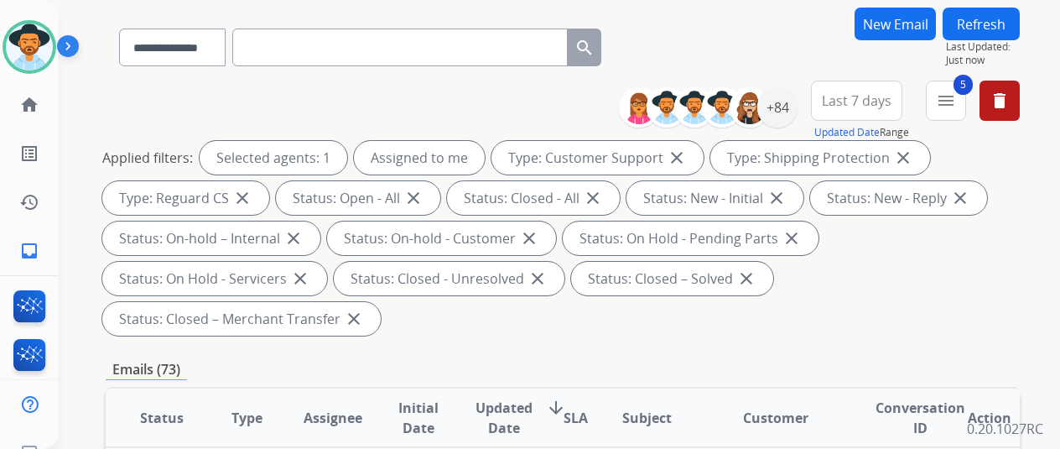
scroll to position [252, 0]
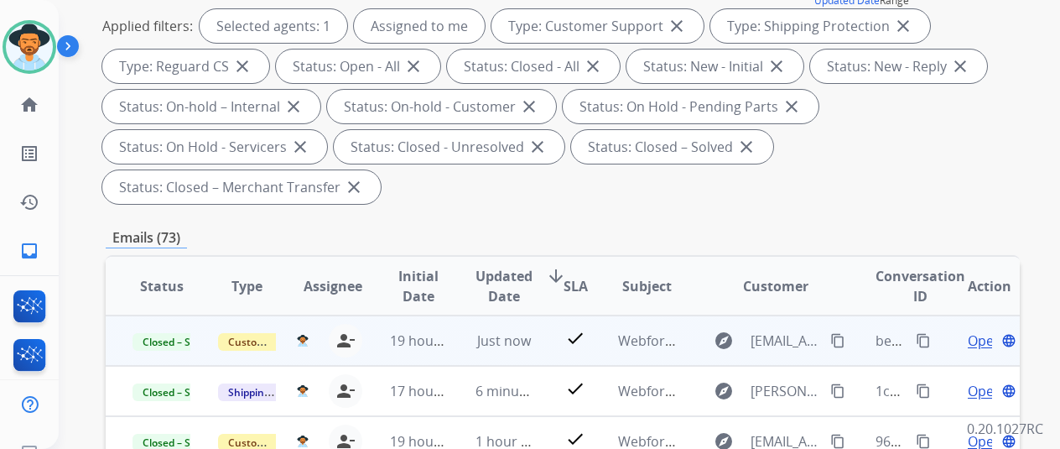
click at [922, 338] on mat-icon "content_copy" at bounding box center [923, 340] width 15 height 15
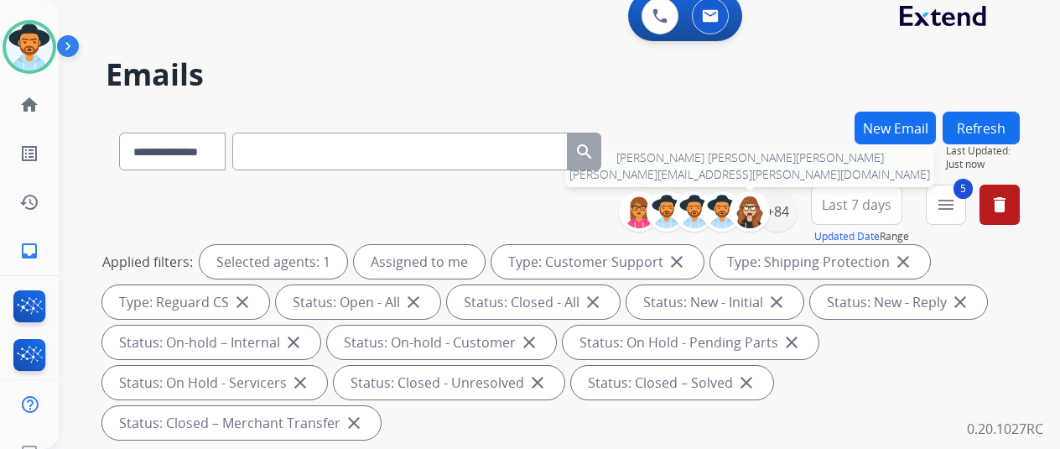
scroll to position [0, 0]
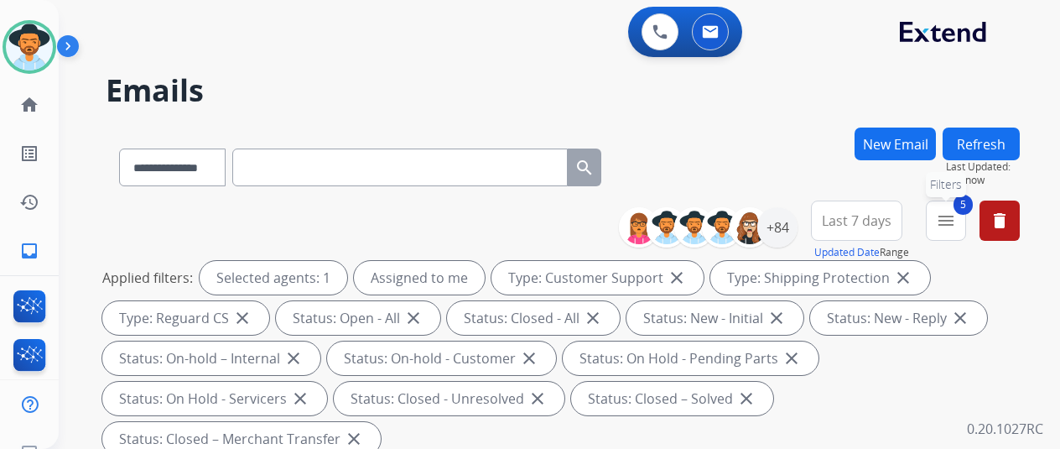
click at [966, 224] on button "5 menu Filters" at bounding box center [946, 220] width 40 height 40
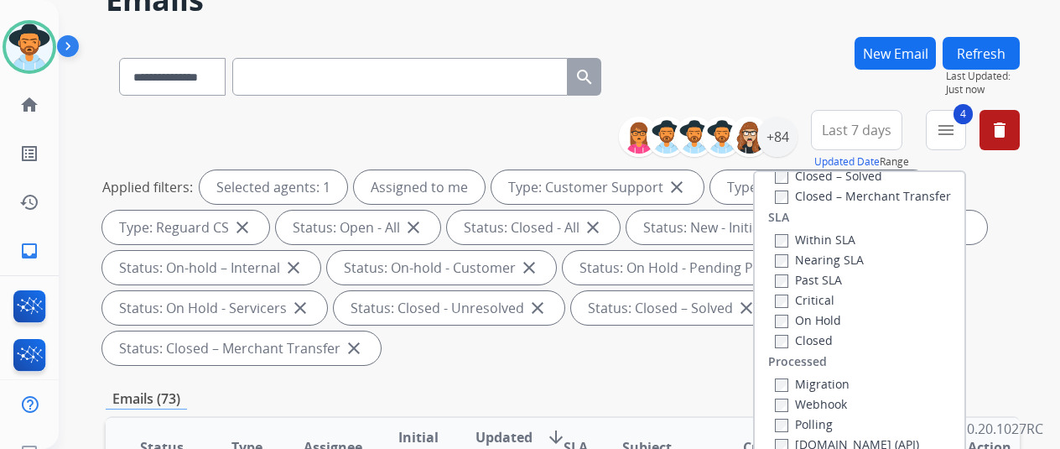
scroll to position [168, 0]
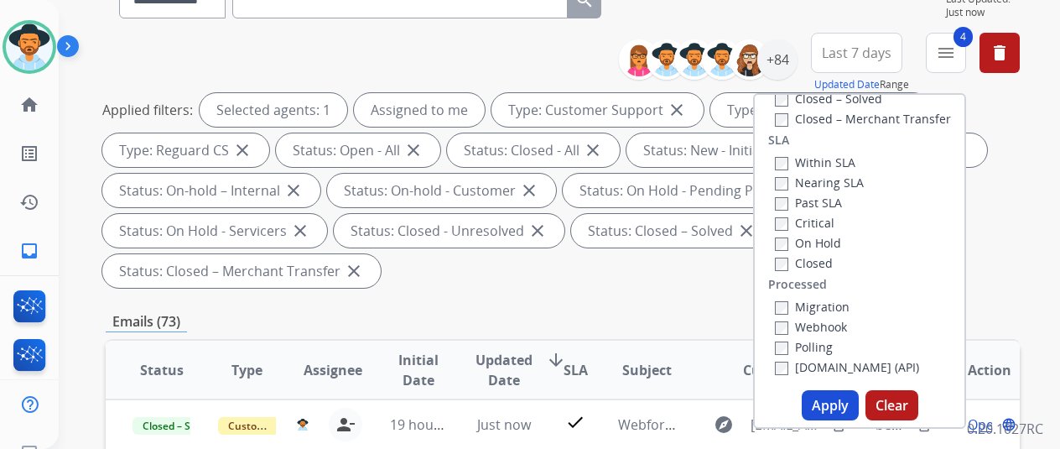
click at [839, 409] on button "Apply" at bounding box center [830, 405] width 57 height 30
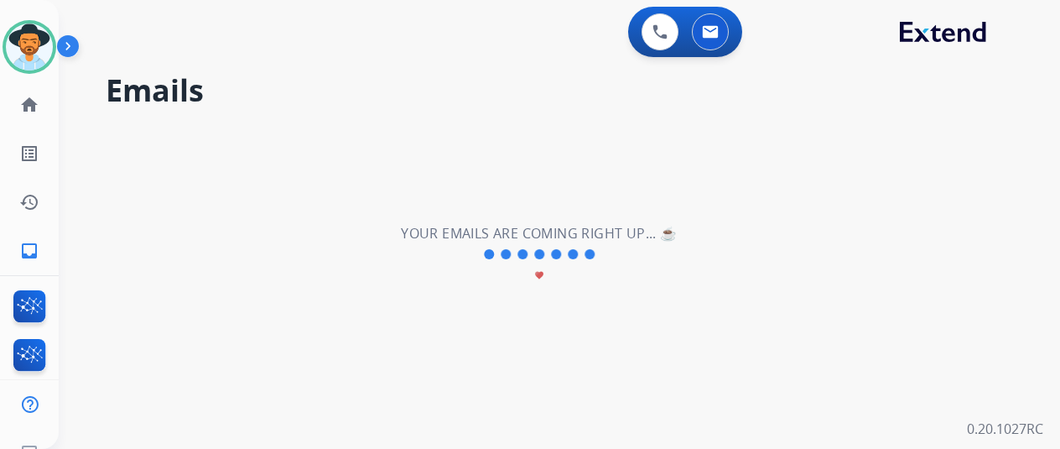
scroll to position [0, 0]
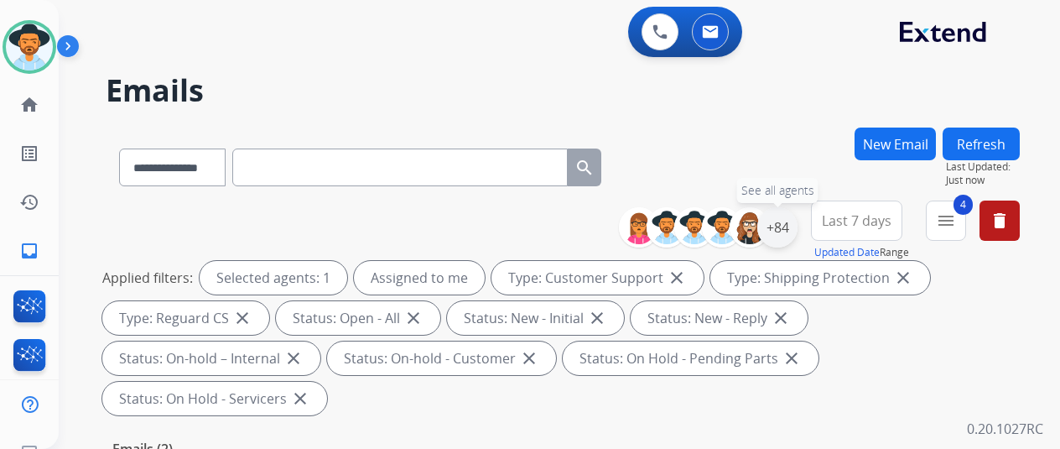
click at [786, 226] on div "+84" at bounding box center [777, 227] width 40 height 40
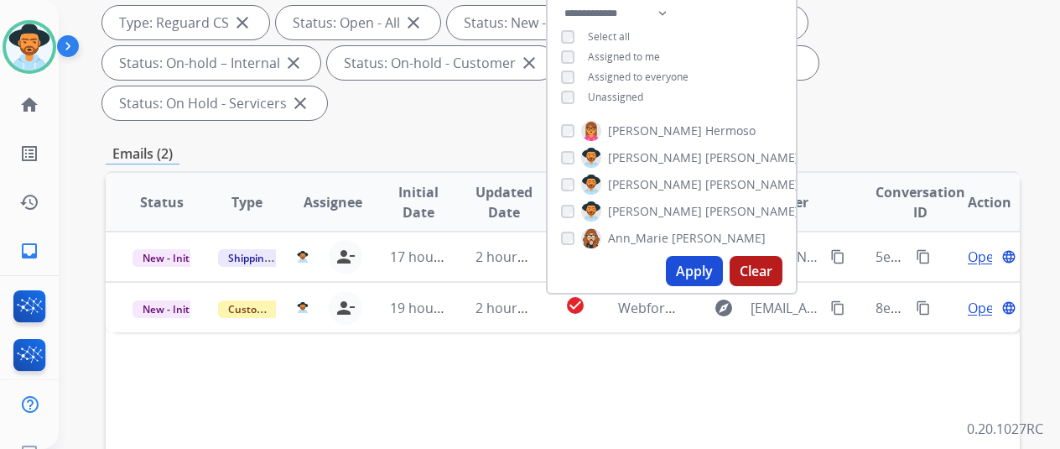
scroll to position [336, 0]
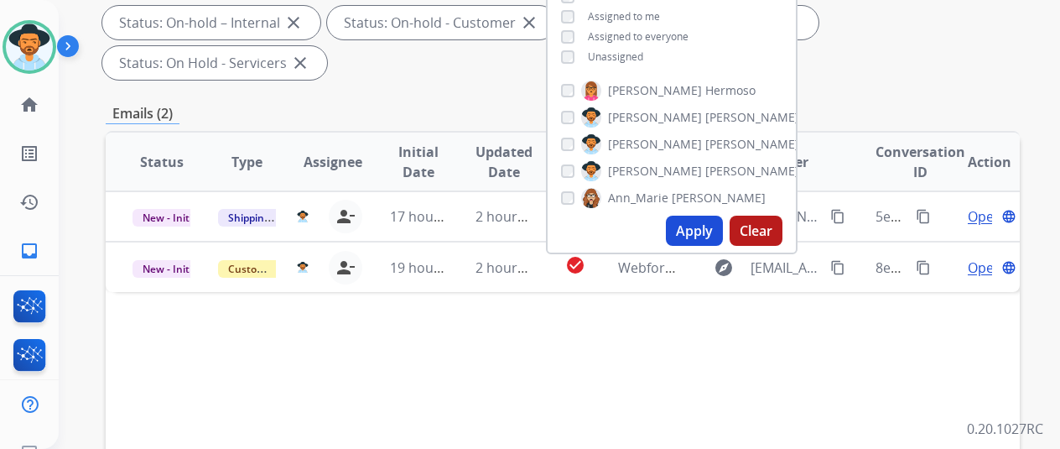
click at [708, 228] on button "Apply" at bounding box center [694, 231] width 57 height 30
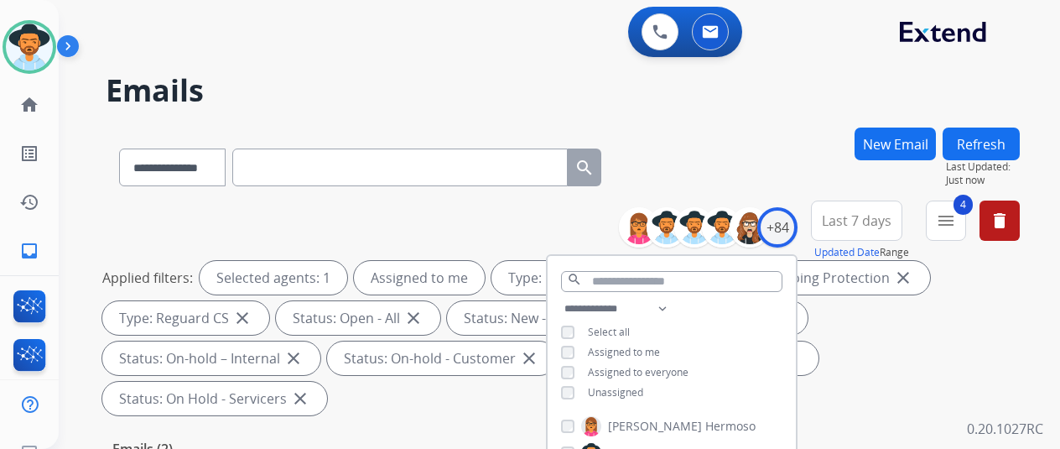
click at [755, 155] on div "**********" at bounding box center [563, 164] width 914 height 73
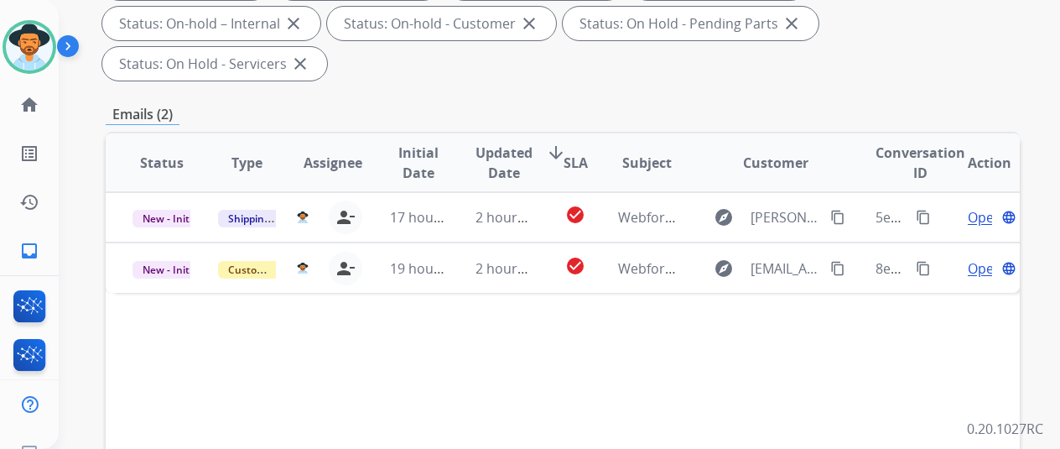
scroll to position [336, 0]
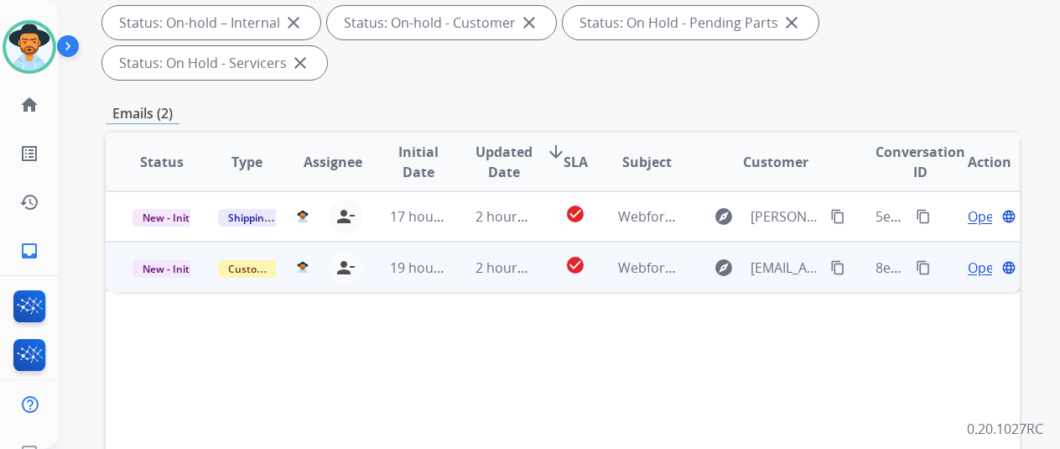
click at [984, 258] on span "Open" at bounding box center [985, 268] width 34 height 20
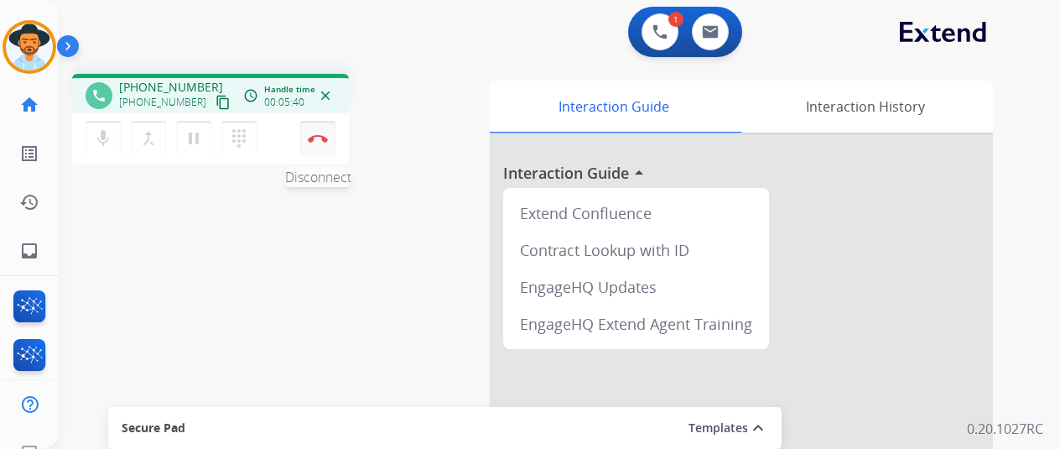
click at [312, 133] on button "Disconnect" at bounding box center [317, 138] width 35 height 35
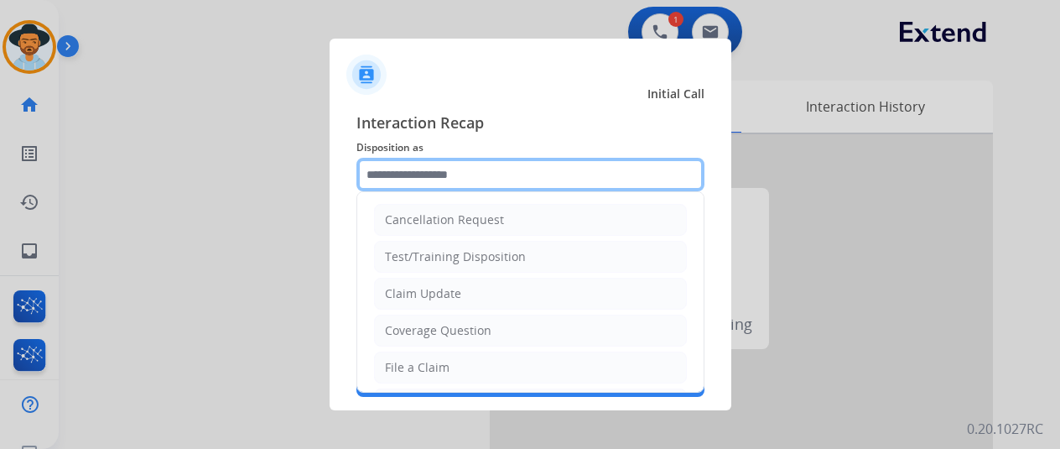
click at [395, 175] on input "text" at bounding box center [531, 175] width 348 height 34
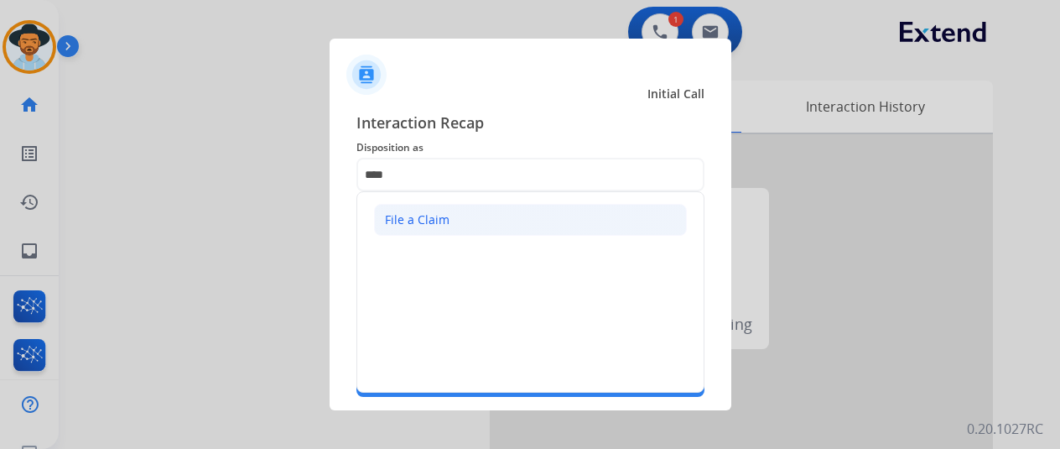
click at [443, 219] on div "File a Claim" at bounding box center [417, 219] width 65 height 17
type input "**********"
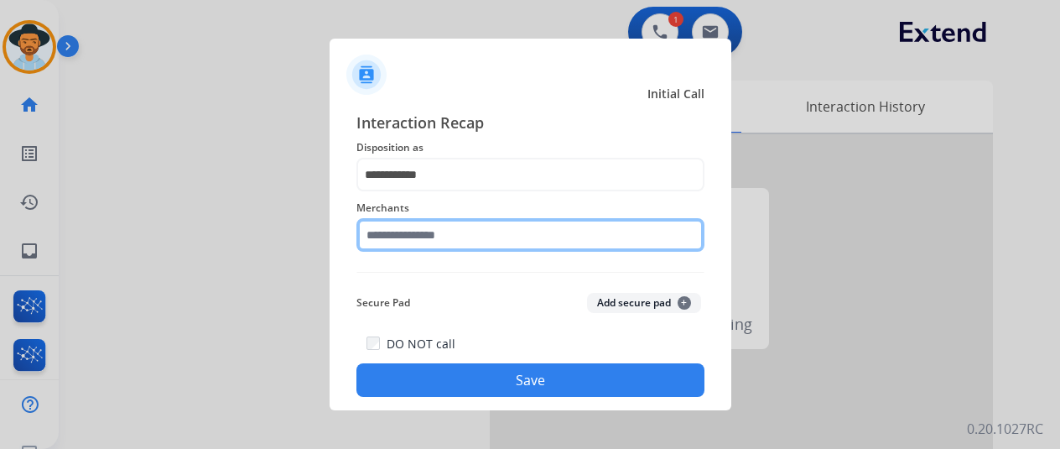
click at [422, 242] on input "text" at bounding box center [531, 235] width 348 height 34
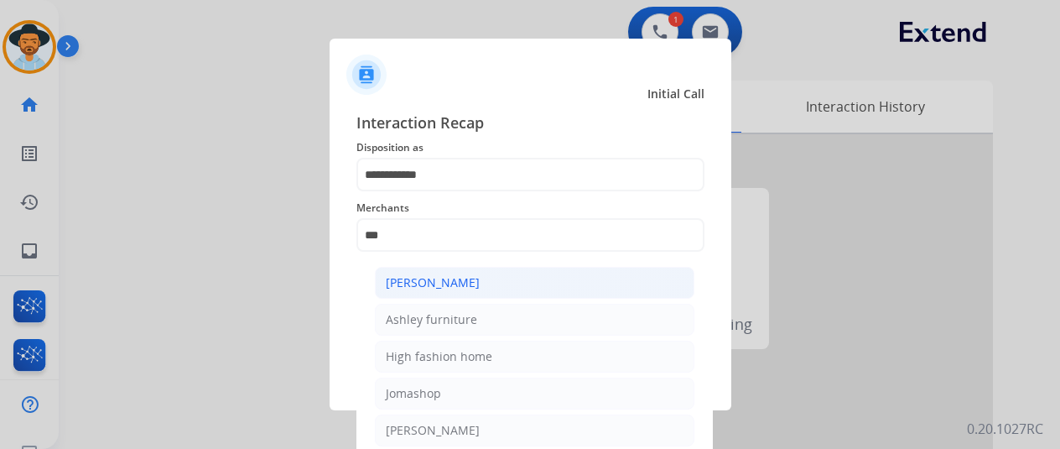
click at [450, 288] on div "[PERSON_NAME]" at bounding box center [433, 282] width 94 height 17
type input "**********"
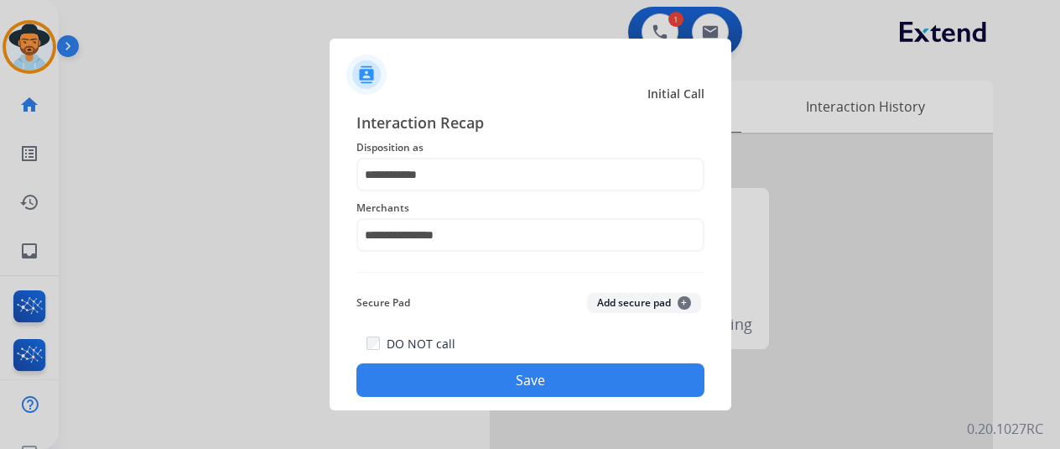
click at [508, 375] on button "Save" at bounding box center [531, 380] width 348 height 34
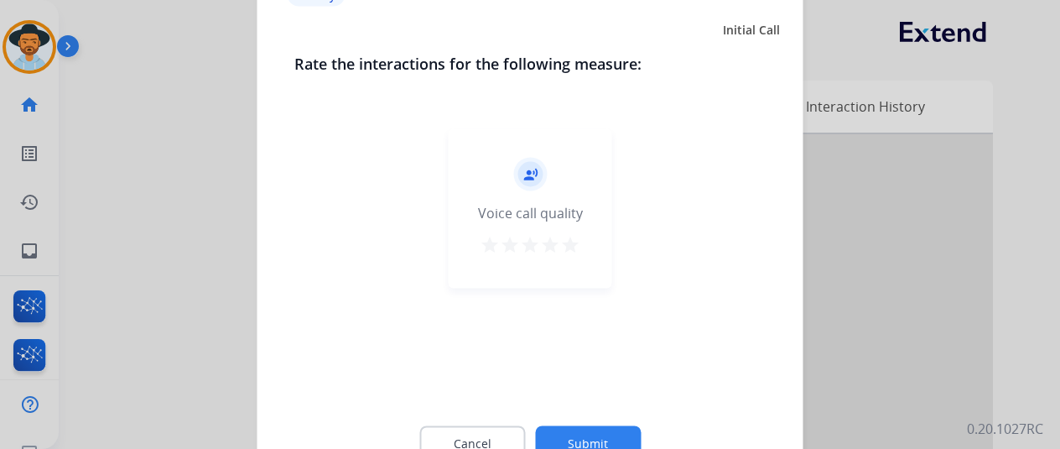
click at [594, 426] on button "Submit" at bounding box center [588, 442] width 106 height 35
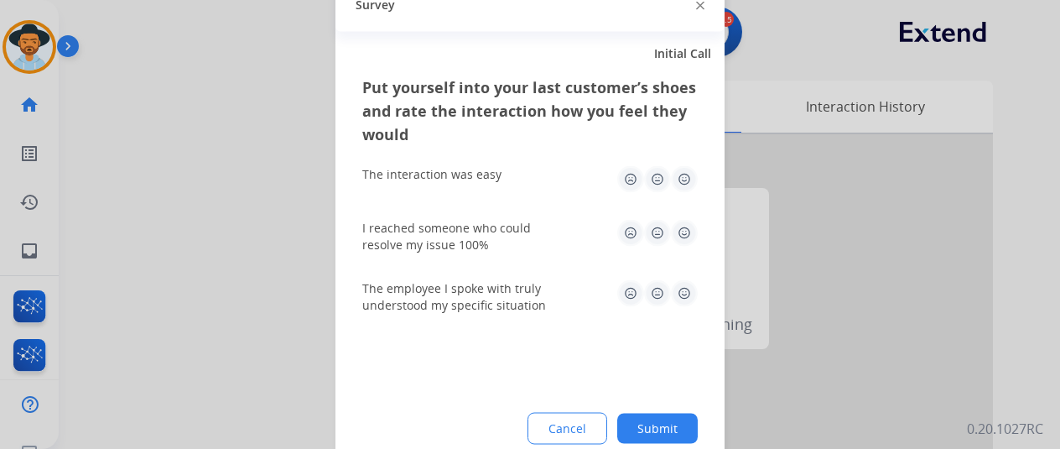
click at [676, 416] on button "Submit" at bounding box center [657, 428] width 81 height 30
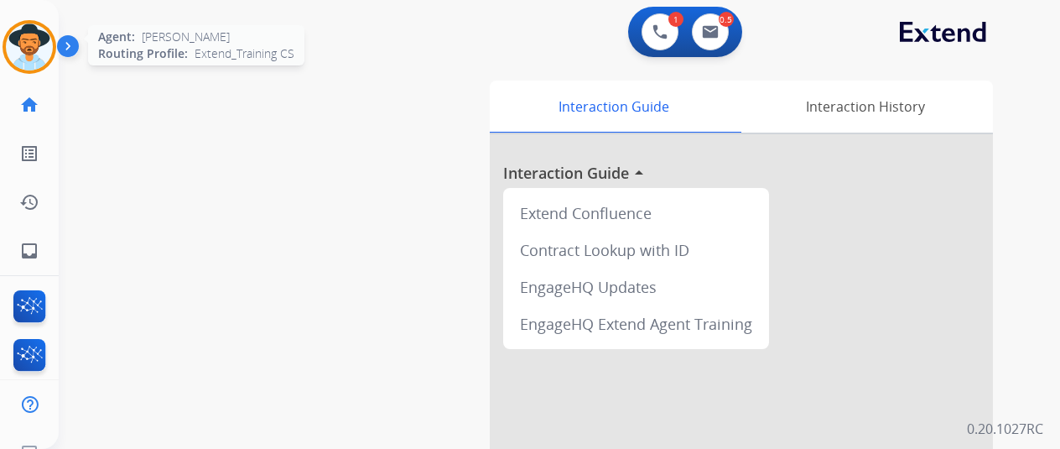
click at [35, 49] on img at bounding box center [29, 46] width 47 height 47
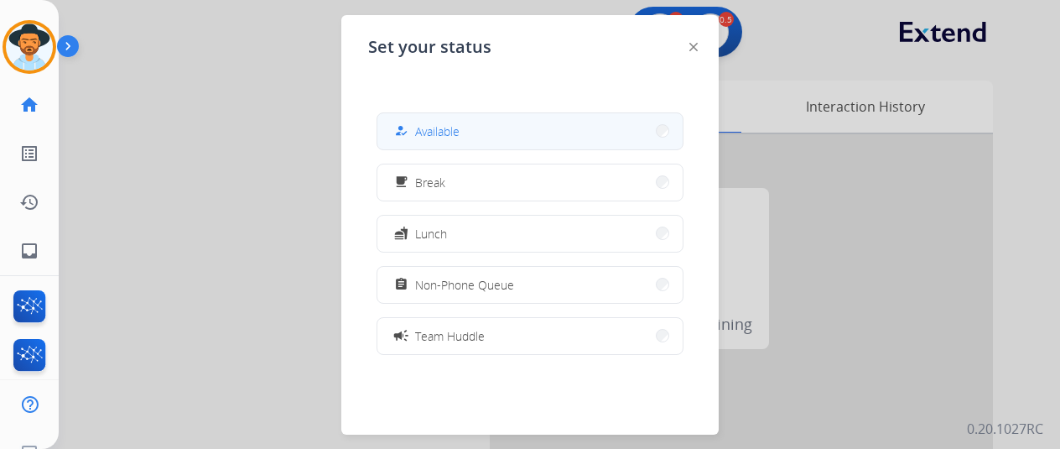
click at [440, 130] on span "Available" at bounding box center [437, 131] width 44 height 18
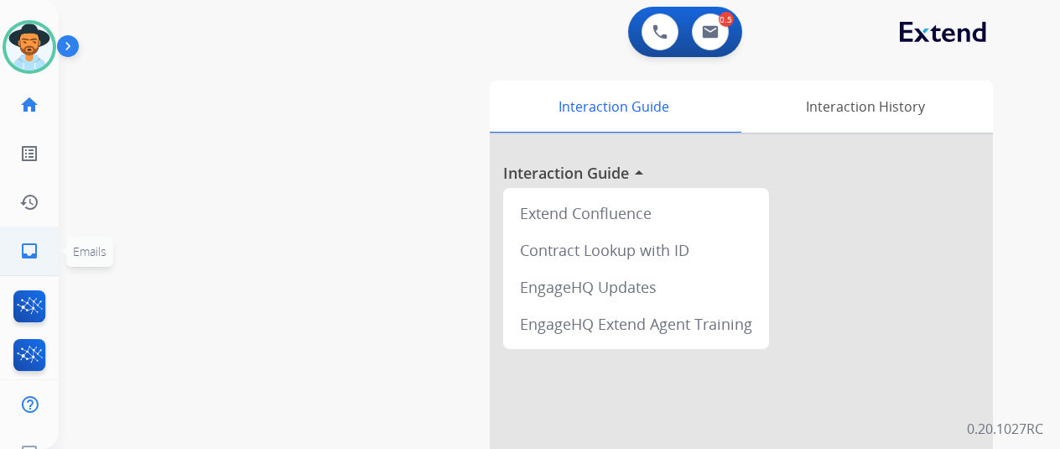
click at [27, 242] on mat-icon "inbox" at bounding box center [29, 251] width 20 height 20
select select "**********"
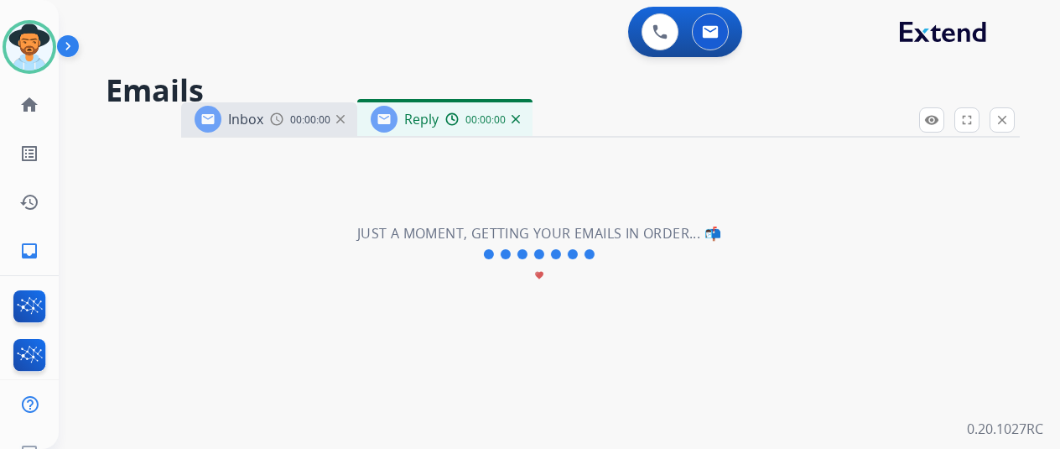
select select "**********"
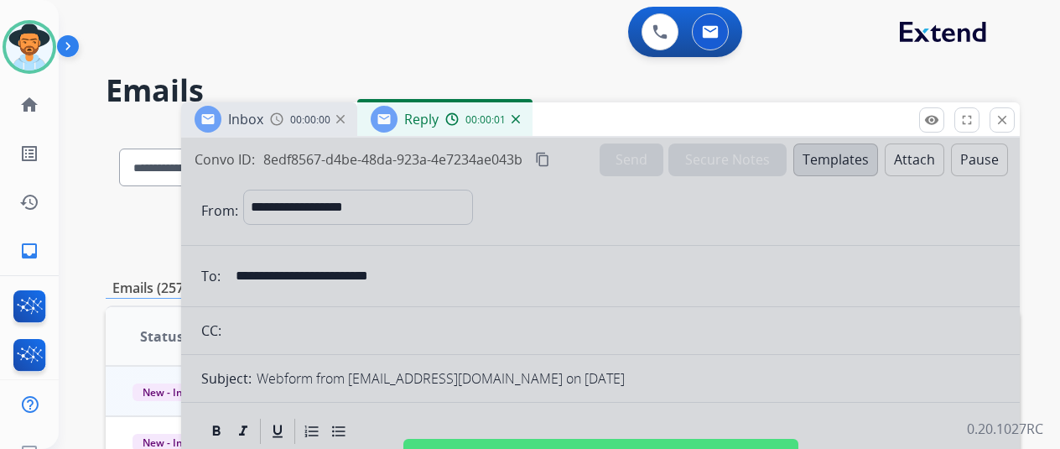
click at [557, 265] on div at bounding box center [600, 451] width 839 height 627
select select
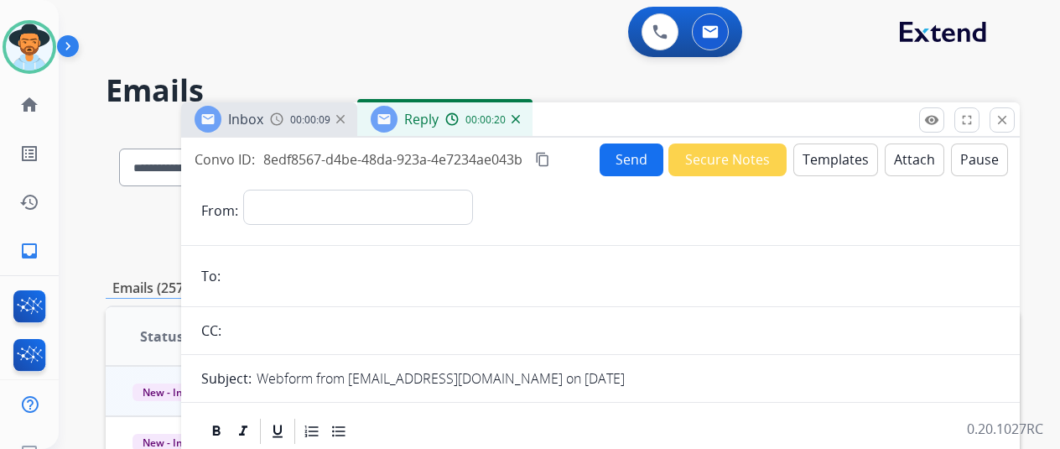
click at [520, 122] on img at bounding box center [516, 119] width 8 height 8
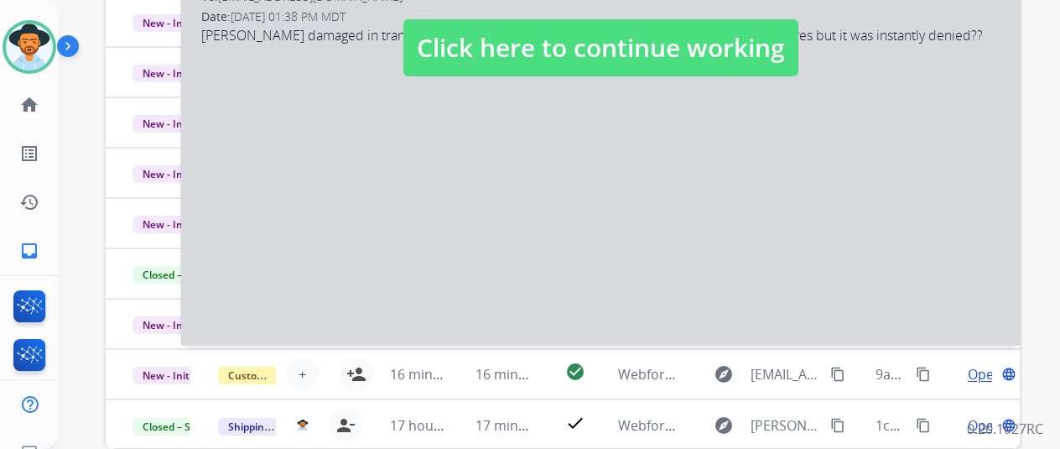
scroll to position [84, 0]
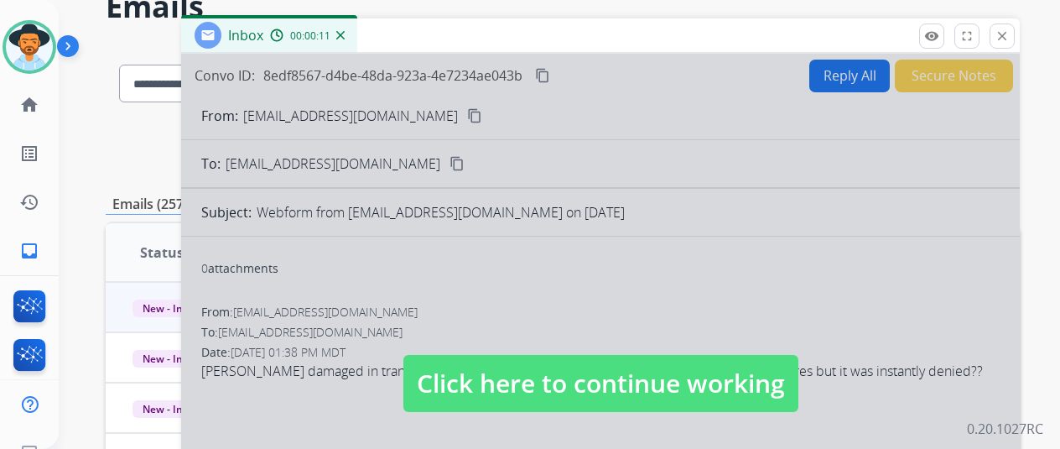
drag, startPoint x: 526, startPoint y: 255, endPoint x: 455, endPoint y: 180, distance: 103.2
click at [497, 221] on div at bounding box center [600, 367] width 839 height 627
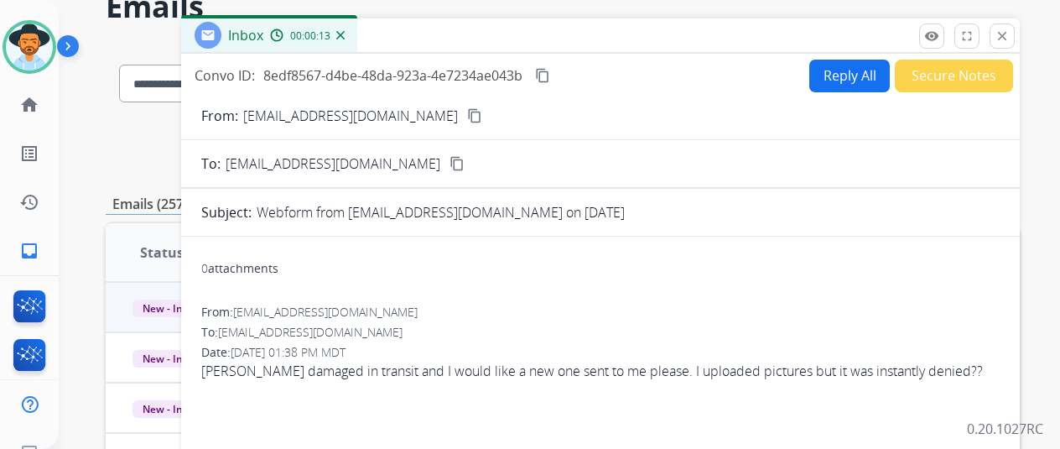
click at [345, 34] on img at bounding box center [340, 35] width 8 height 8
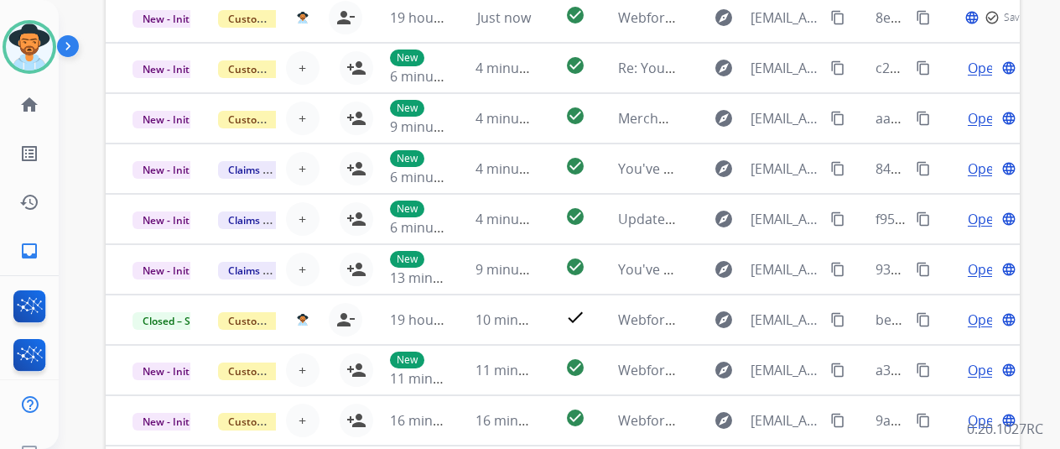
scroll to position [0, 0]
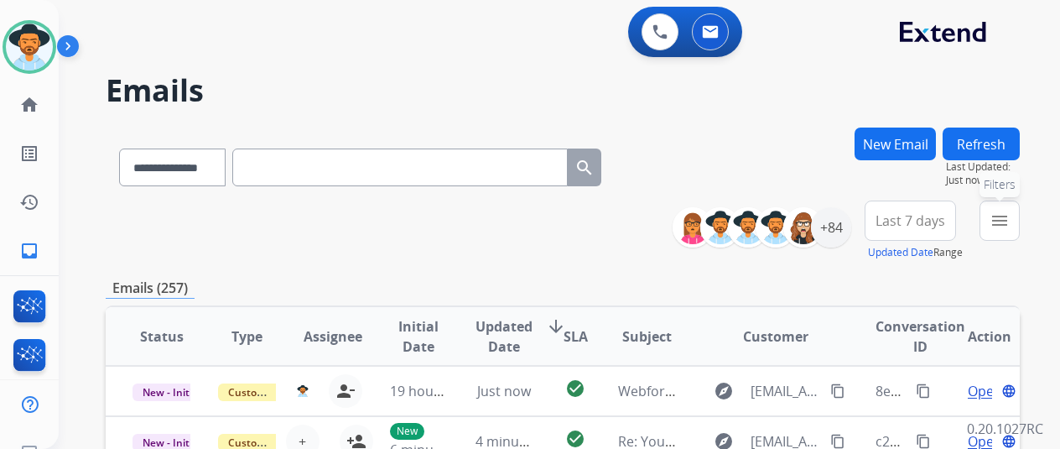
click at [1002, 221] on button "menu Filters" at bounding box center [1000, 220] width 40 height 40
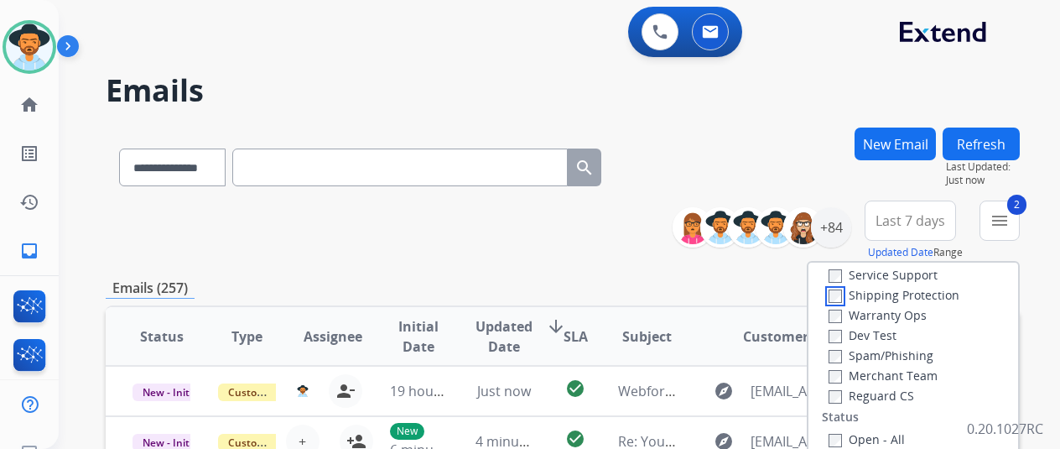
scroll to position [168, 0]
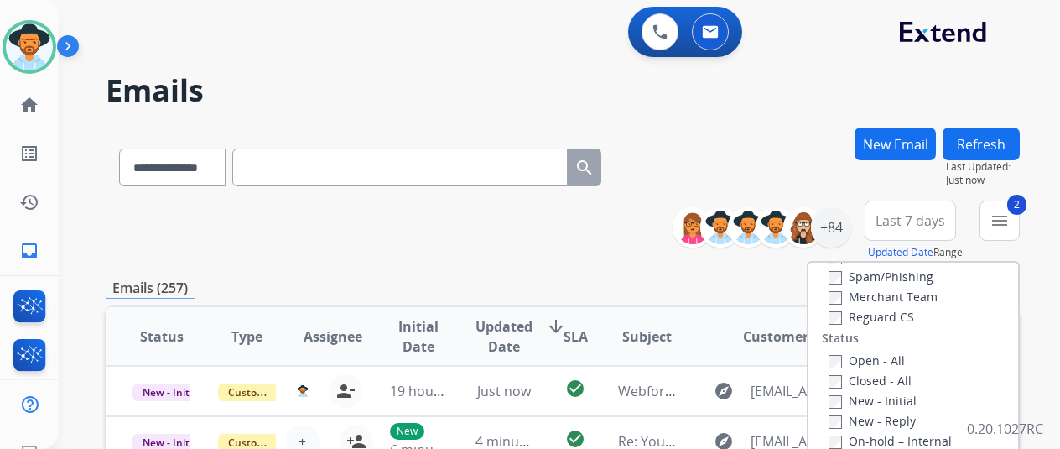
drag, startPoint x: 839, startPoint y: 310, endPoint x: 851, endPoint y: 350, distance: 41.9
click at [839, 310] on label "Reguard CS" at bounding box center [872, 317] width 86 height 16
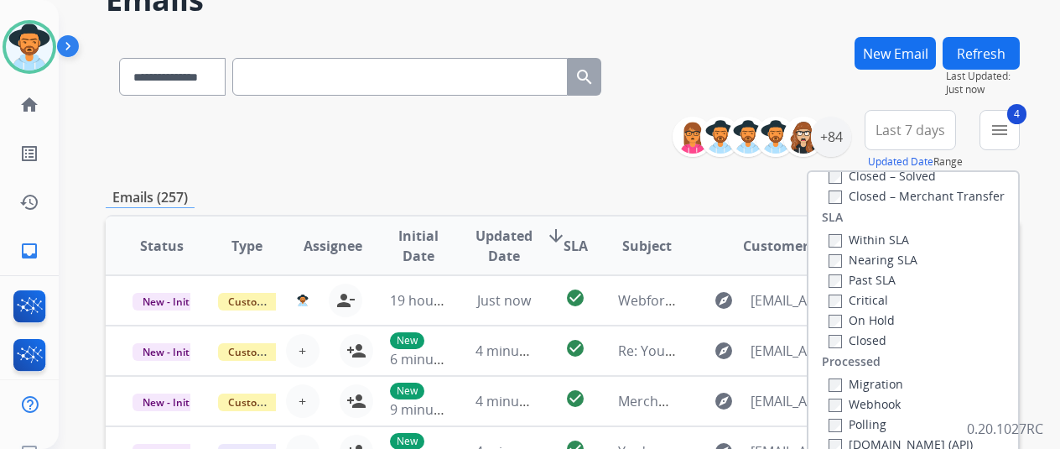
scroll to position [336, 0]
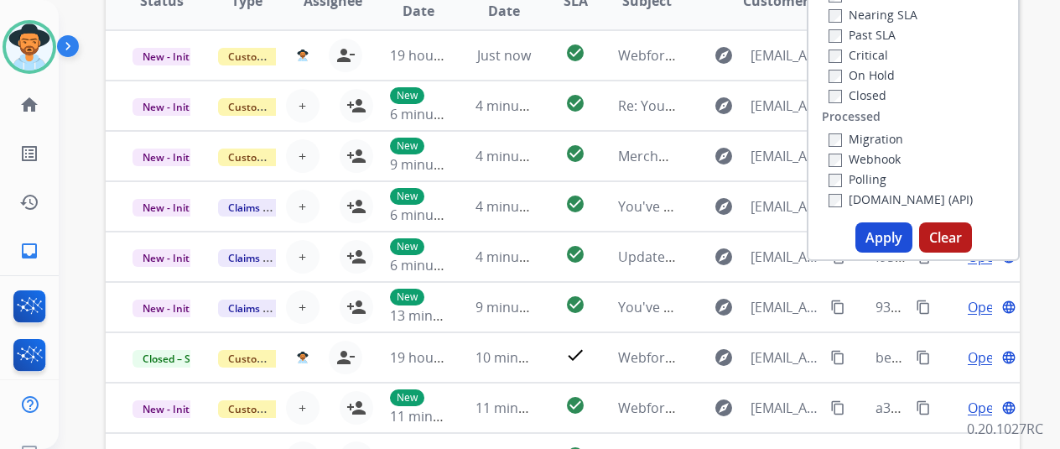
click at [889, 236] on button "Apply" at bounding box center [884, 237] width 57 height 30
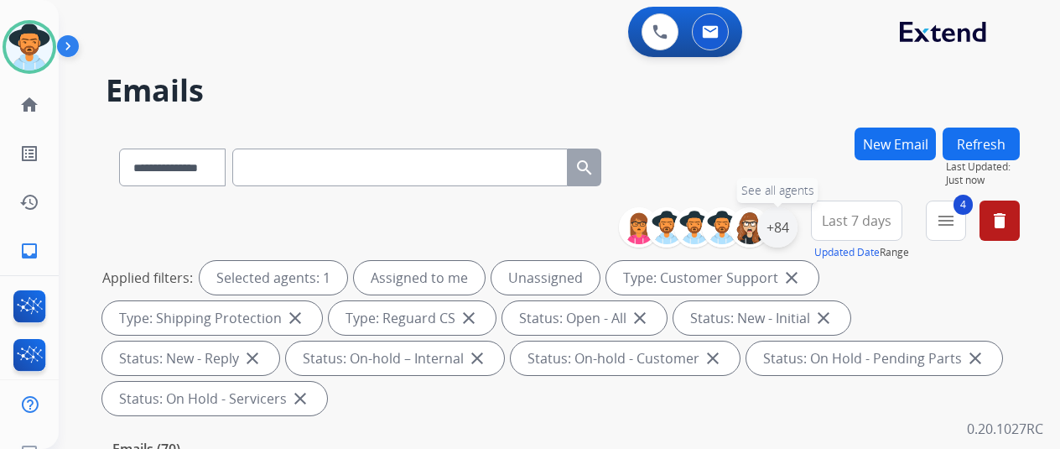
click at [797, 230] on div "+84" at bounding box center [777, 227] width 40 height 40
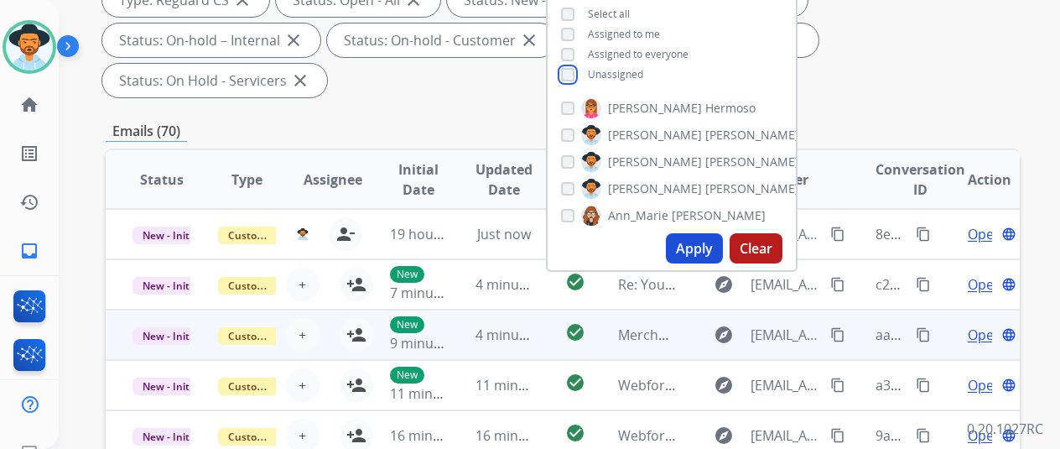
scroll to position [336, 0]
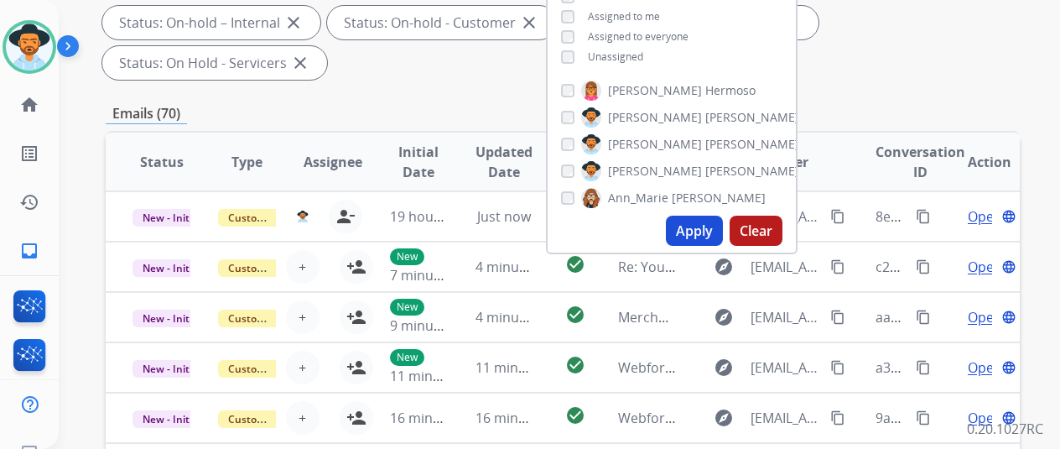
click at [715, 231] on button "Apply" at bounding box center [694, 231] width 57 height 30
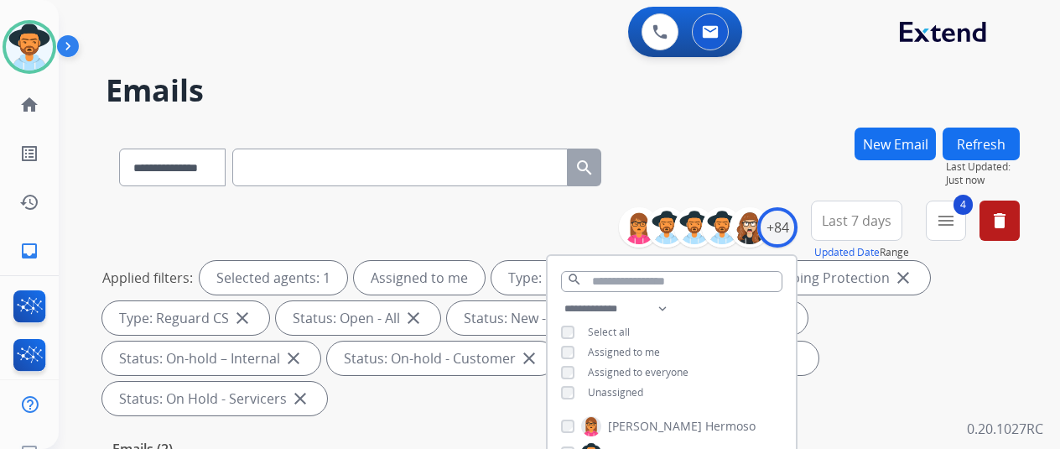
click at [781, 145] on div "**********" at bounding box center [563, 164] width 914 height 73
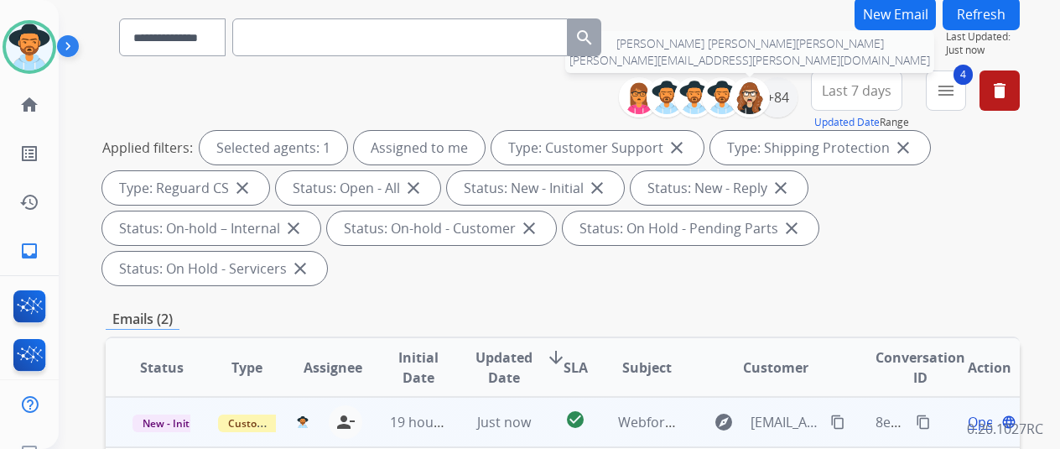
scroll to position [336, 0]
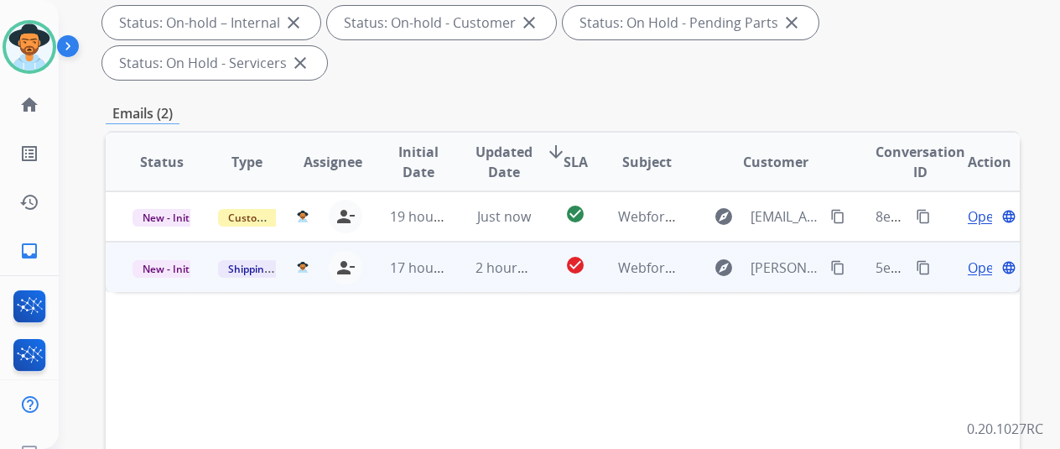
click at [839, 260] on mat-icon "content_copy" at bounding box center [837, 267] width 15 height 15
click at [990, 258] on span "Open" at bounding box center [985, 268] width 34 height 20
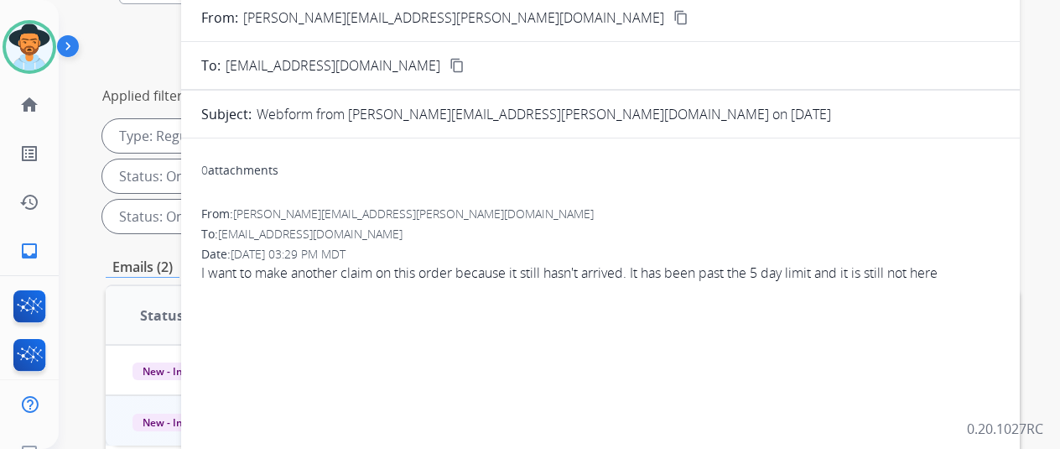
scroll to position [0, 0]
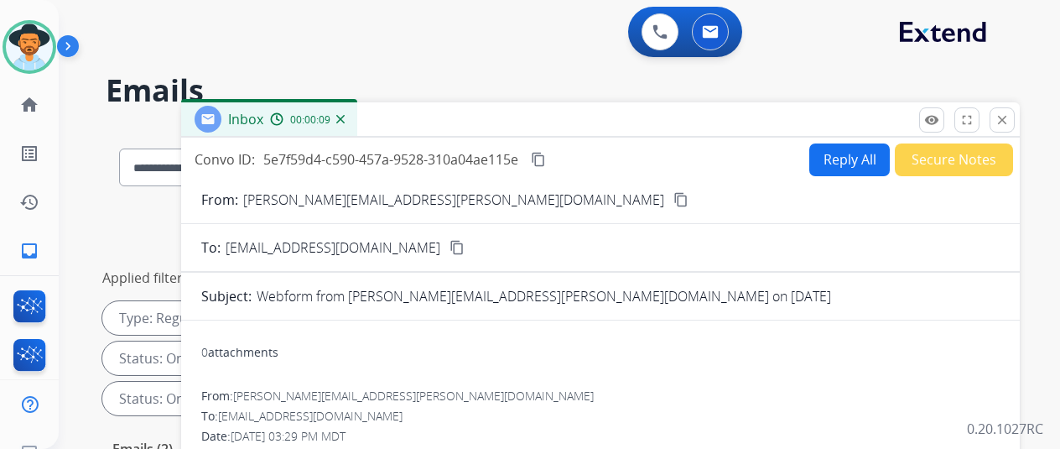
click at [674, 196] on mat-icon "content_copy" at bounding box center [681, 199] width 15 height 15
click at [838, 154] on button "Reply All" at bounding box center [849, 159] width 81 height 33
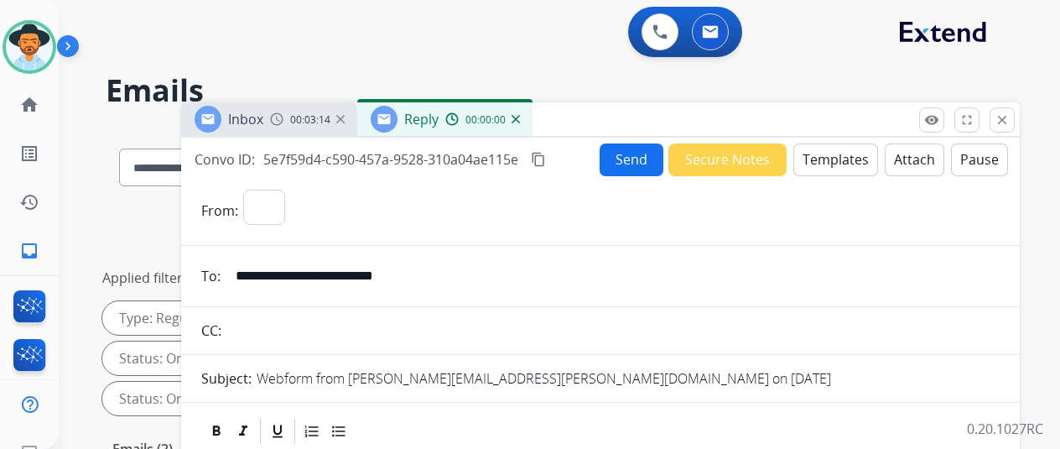
select select "**********"
click at [838, 152] on button "Templates" at bounding box center [836, 159] width 85 height 33
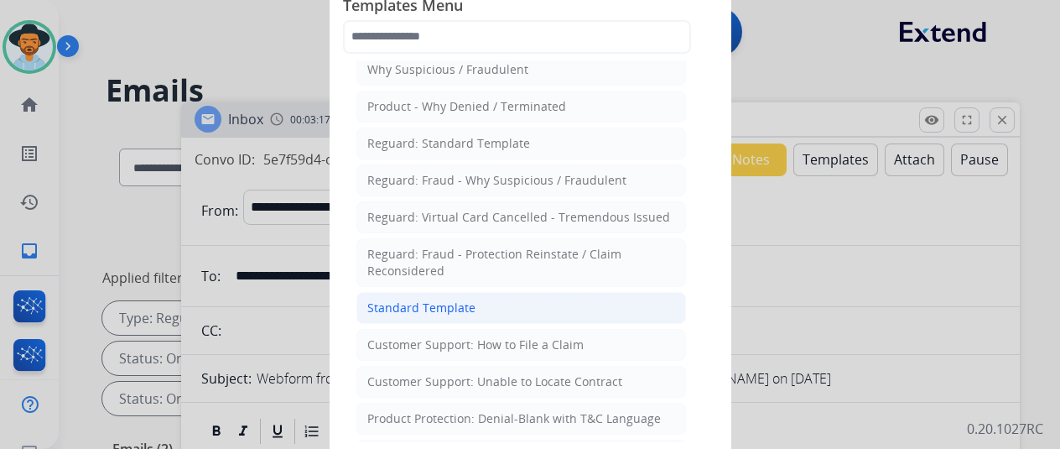
scroll to position [84, 0]
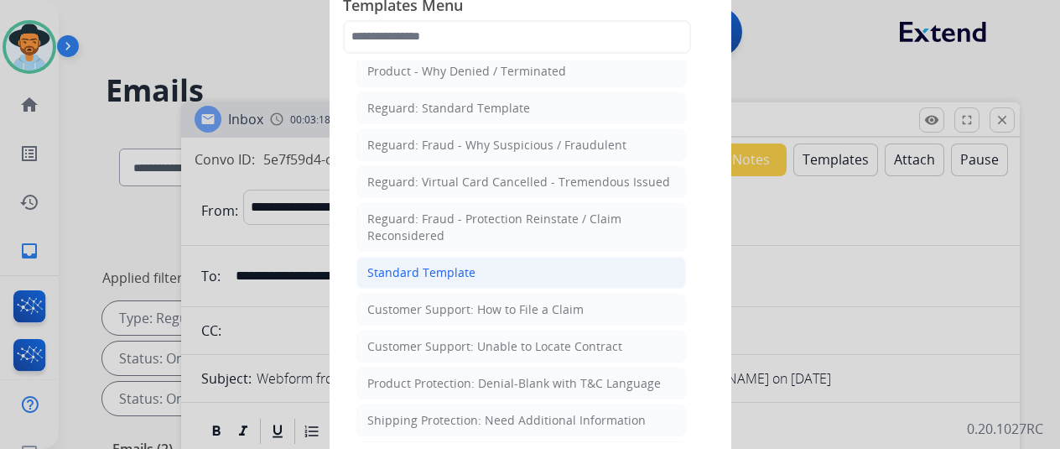
click at [414, 264] on div "Standard Template" at bounding box center [421, 272] width 108 height 17
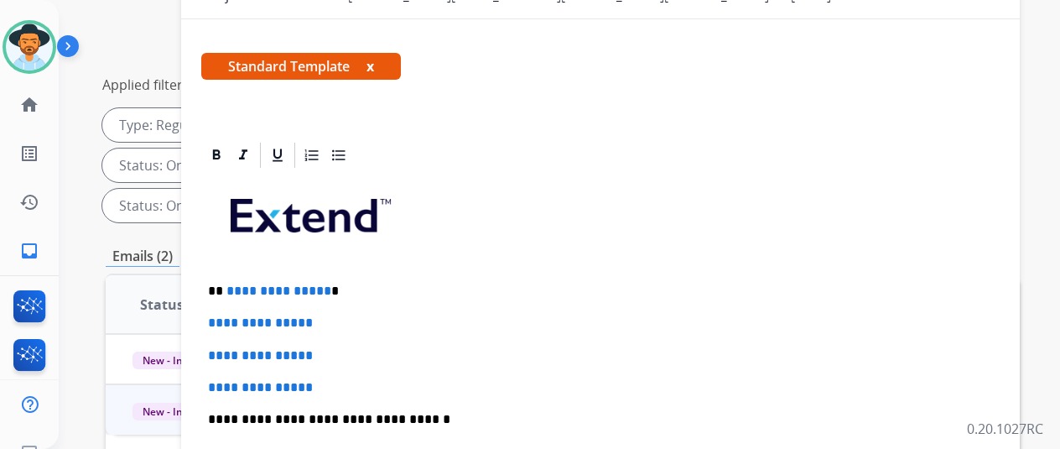
scroll to position [114, 0]
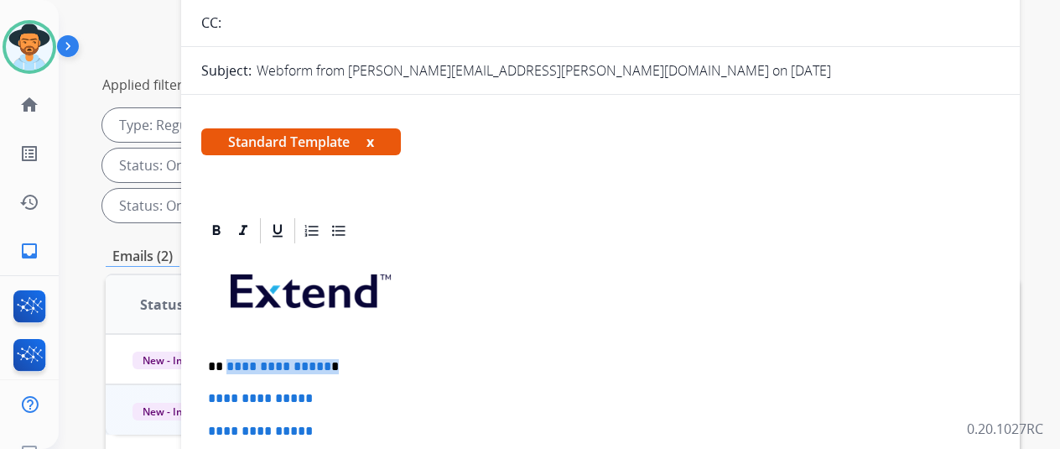
drag, startPoint x: 336, startPoint y: 364, endPoint x: 237, endPoint y: 361, distance: 99.0
click at [237, 361] on p "**********" at bounding box center [594, 366] width 772 height 15
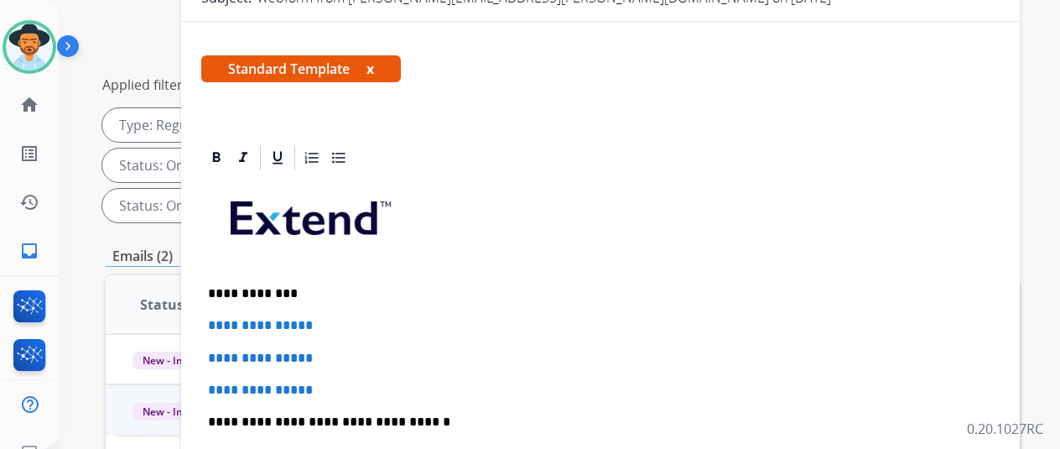
scroll to position [366, 0]
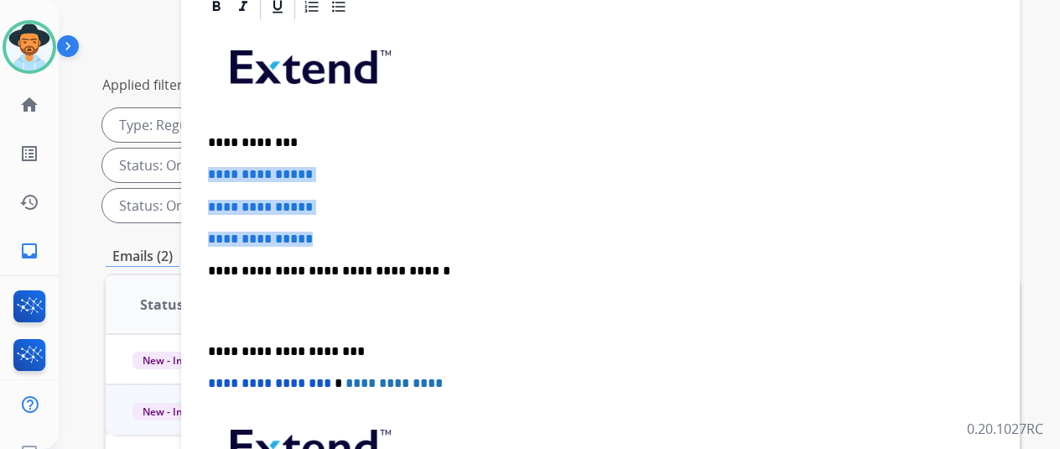
drag, startPoint x: 349, startPoint y: 207, endPoint x: 221, endPoint y: 143, distance: 143.7
click at [221, 143] on div "**********" at bounding box center [600, 310] width 799 height 577
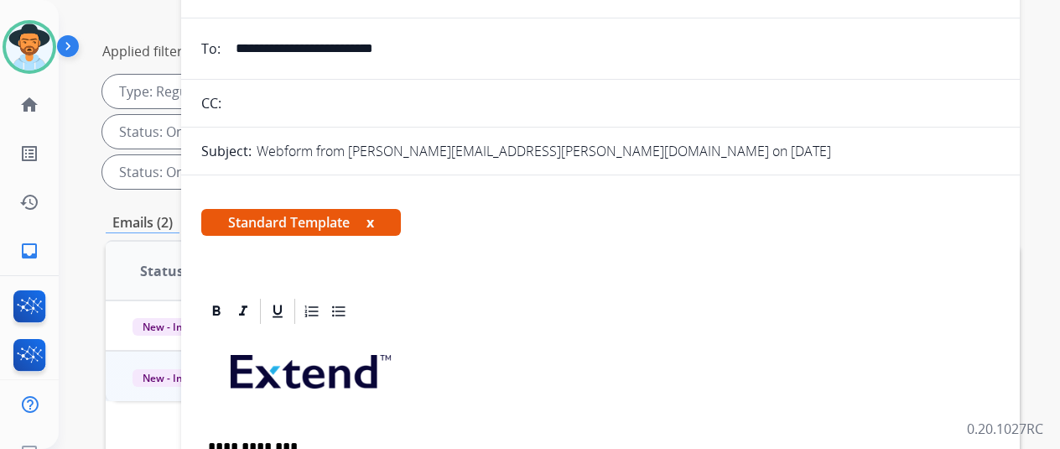
scroll to position [0, 0]
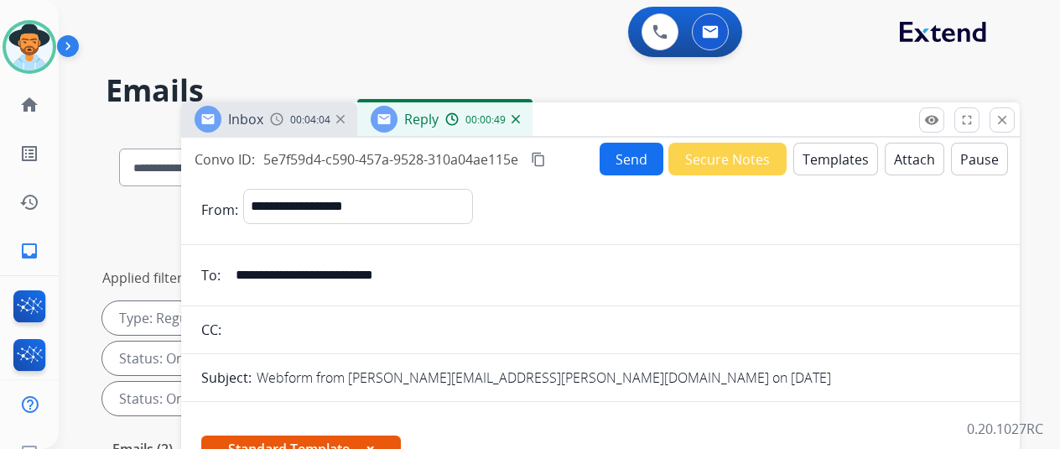
click at [630, 151] on button "Send" at bounding box center [632, 159] width 64 height 33
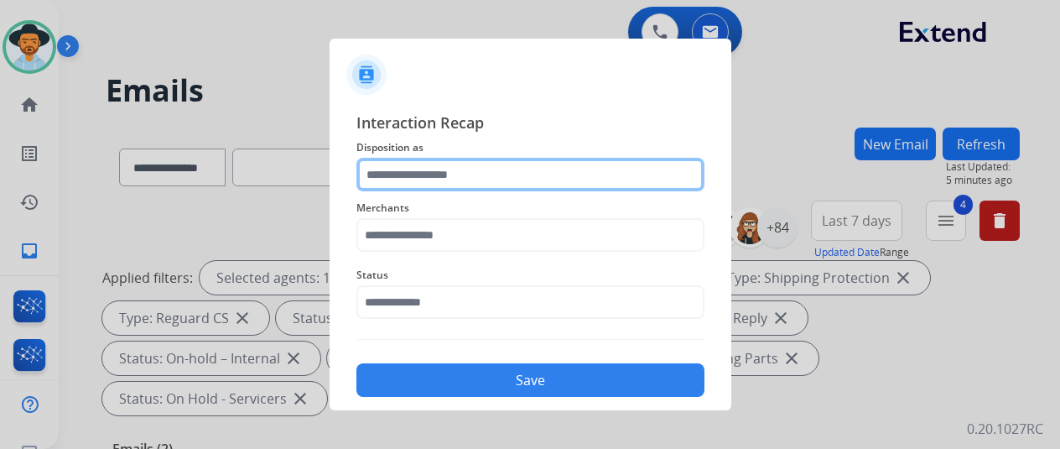
click at [444, 169] on input "text" at bounding box center [531, 175] width 348 height 34
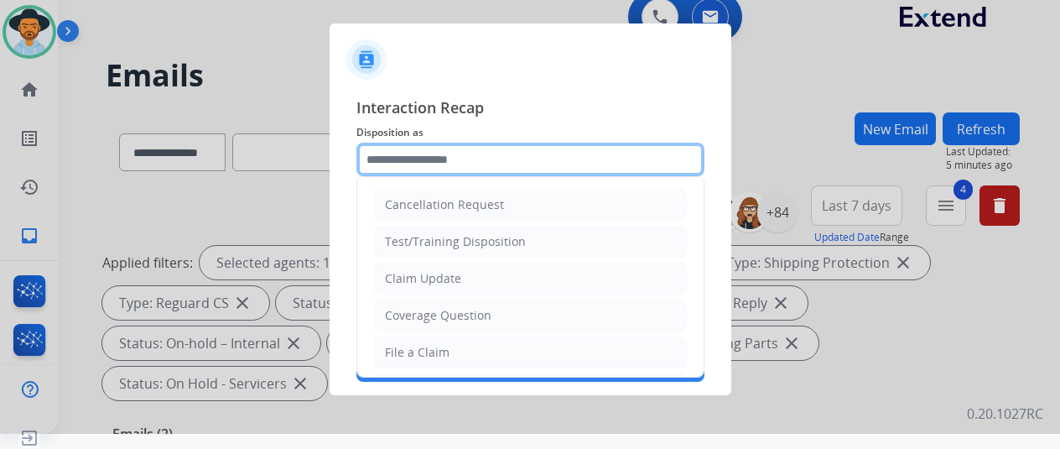
scroll to position [20, 0]
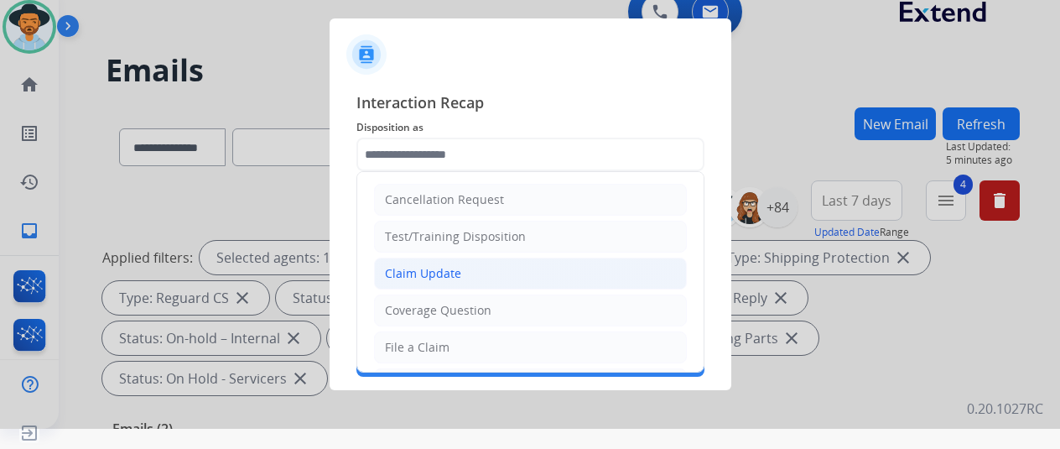
click at [433, 273] on div "Claim Update" at bounding box center [423, 273] width 76 height 17
type input "**********"
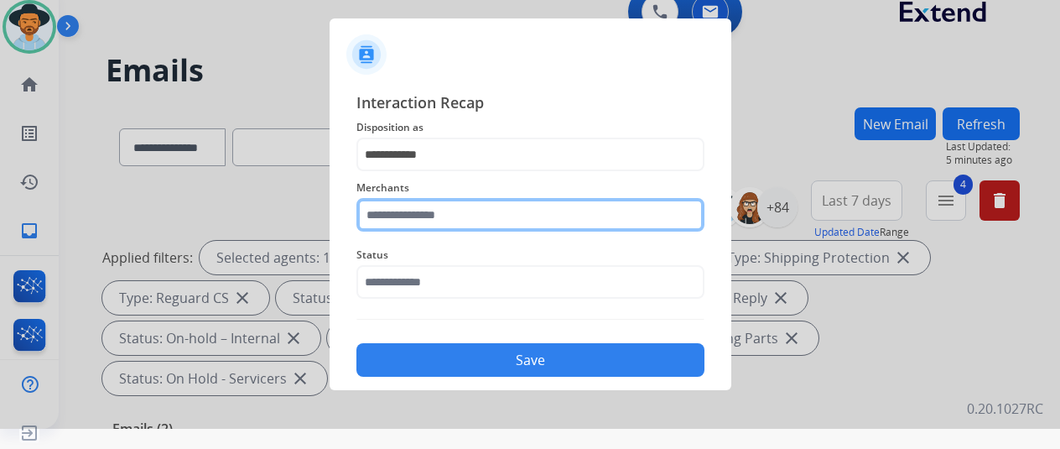
click at [398, 219] on input "text" at bounding box center [531, 215] width 348 height 34
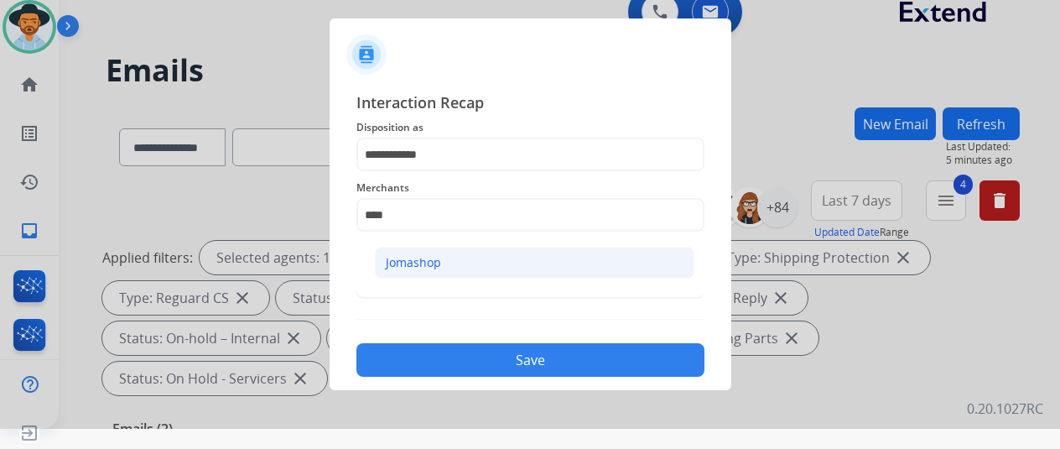
click at [411, 255] on div "Jomashop" at bounding box center [413, 262] width 55 height 17
type input "********"
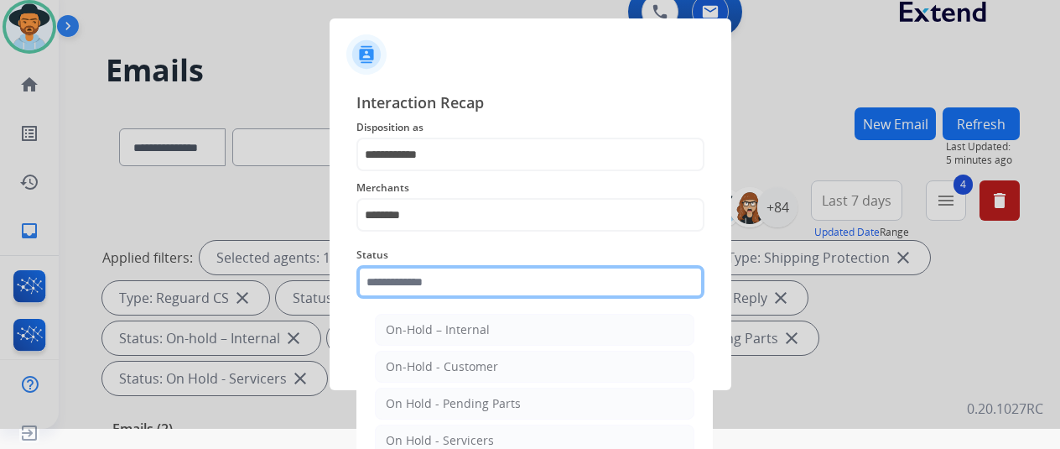
drag, startPoint x: 385, startPoint y: 281, endPoint x: 377, endPoint y: 269, distance: 14.0
click at [385, 282] on input "text" at bounding box center [531, 282] width 348 height 34
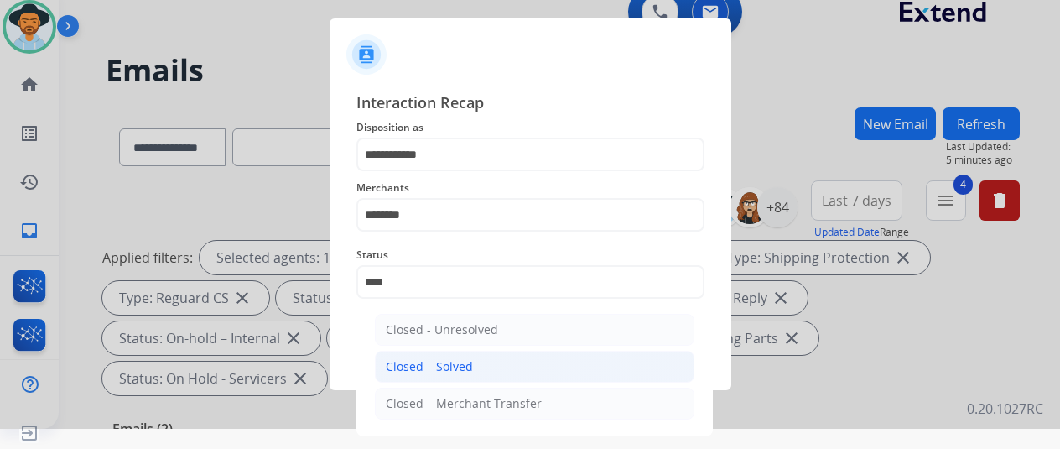
click at [435, 365] on div "Closed – Solved" at bounding box center [429, 366] width 87 height 17
type input "**********"
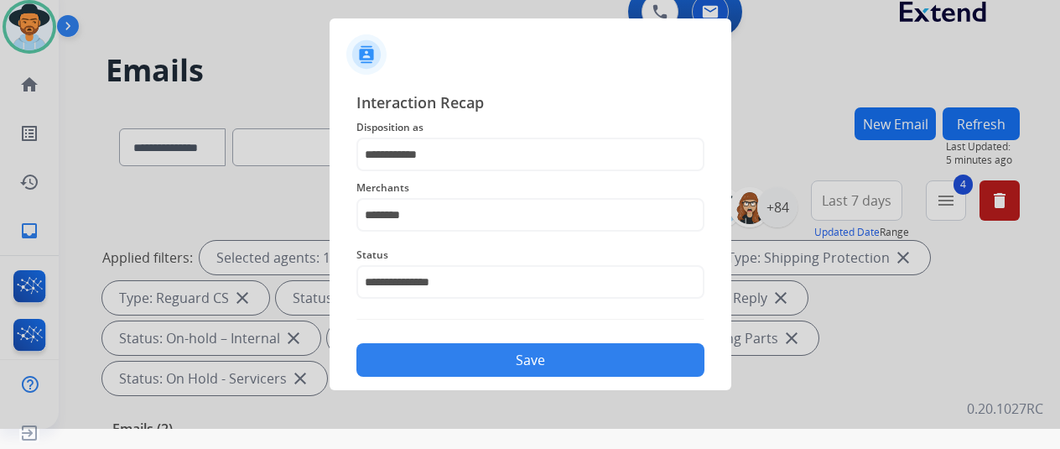
click at [492, 364] on button "Save" at bounding box center [531, 360] width 348 height 34
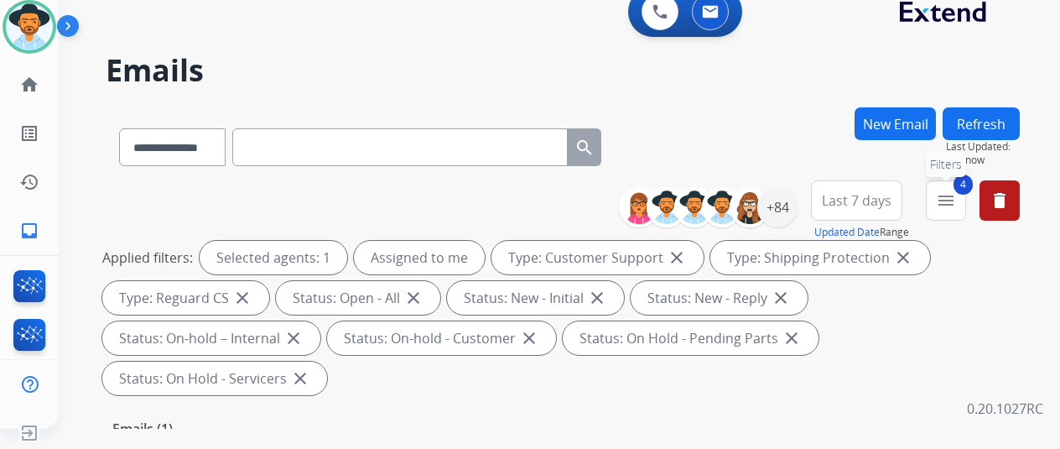
click at [956, 195] on mat-icon "menu" at bounding box center [946, 200] width 20 height 20
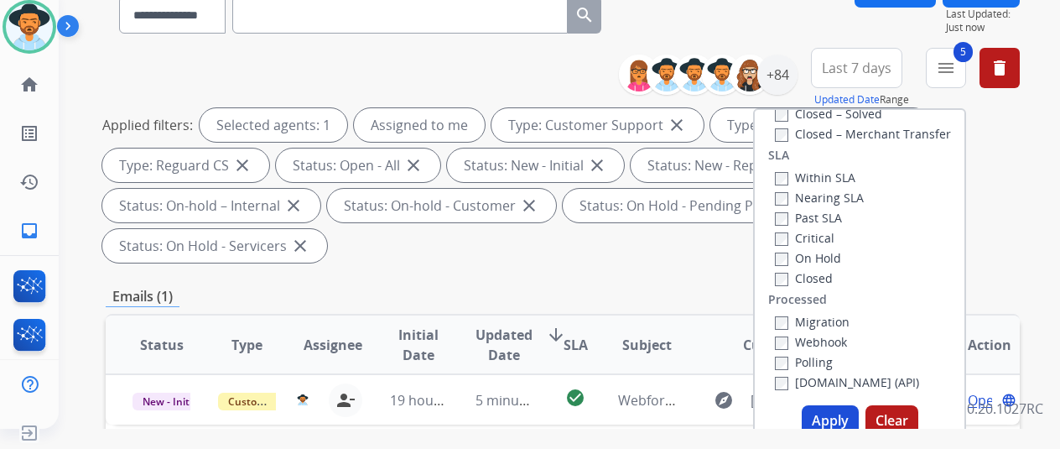
scroll to position [252, 0]
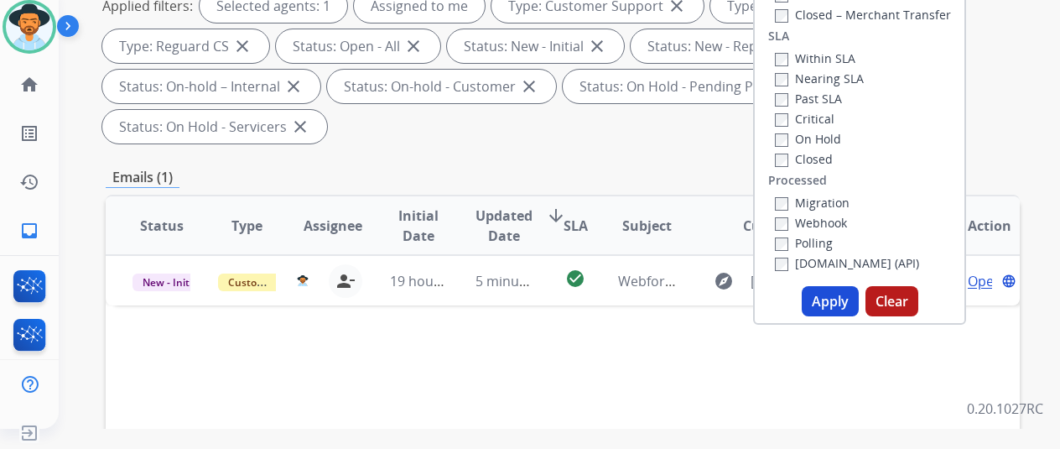
click at [830, 293] on button "Apply" at bounding box center [830, 301] width 57 height 30
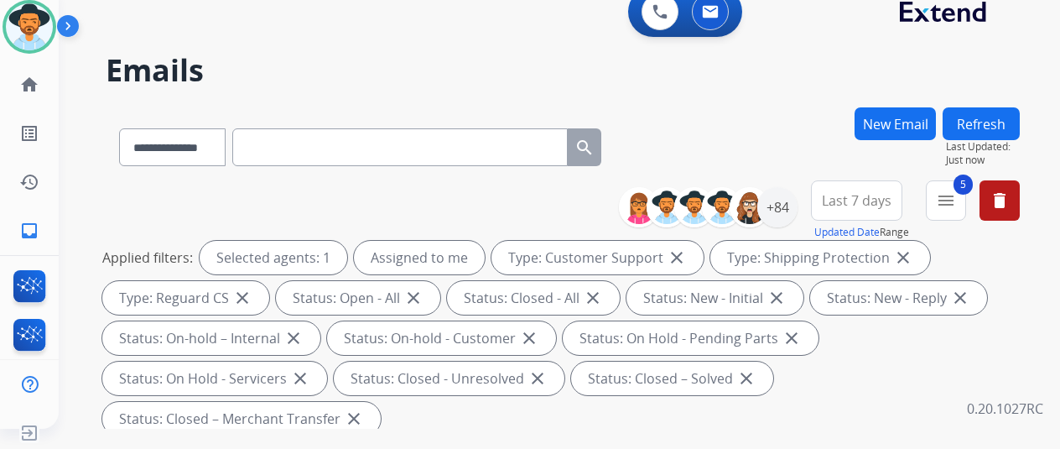
scroll to position [336, 0]
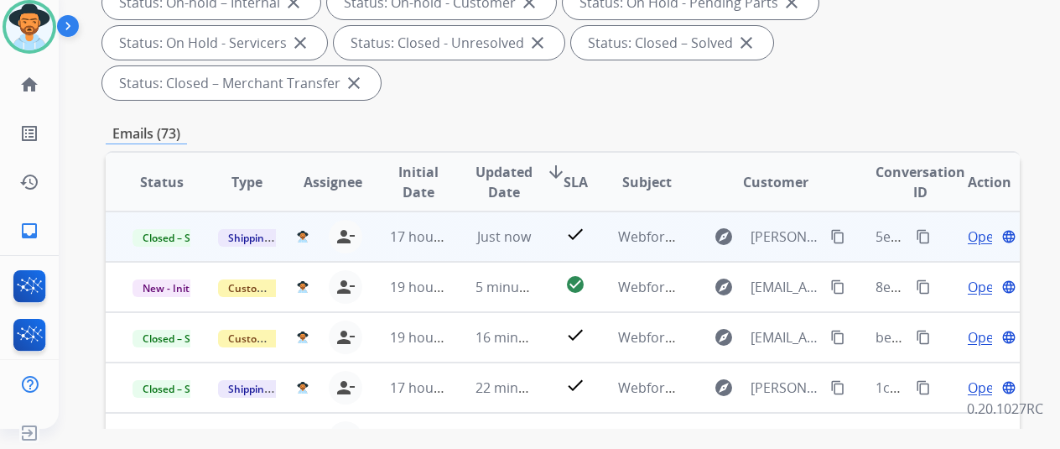
click at [927, 232] on mat-icon "content_copy" at bounding box center [923, 236] width 15 height 15
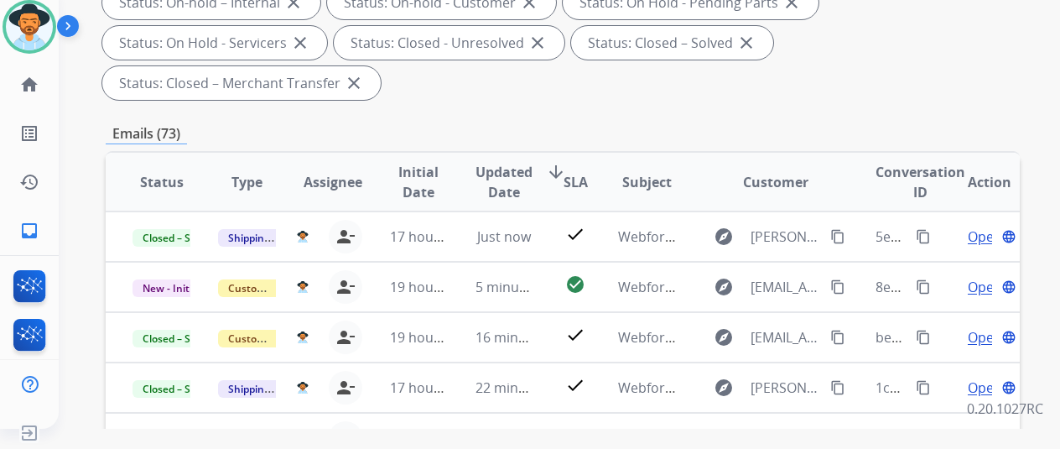
scroll to position [0, 0]
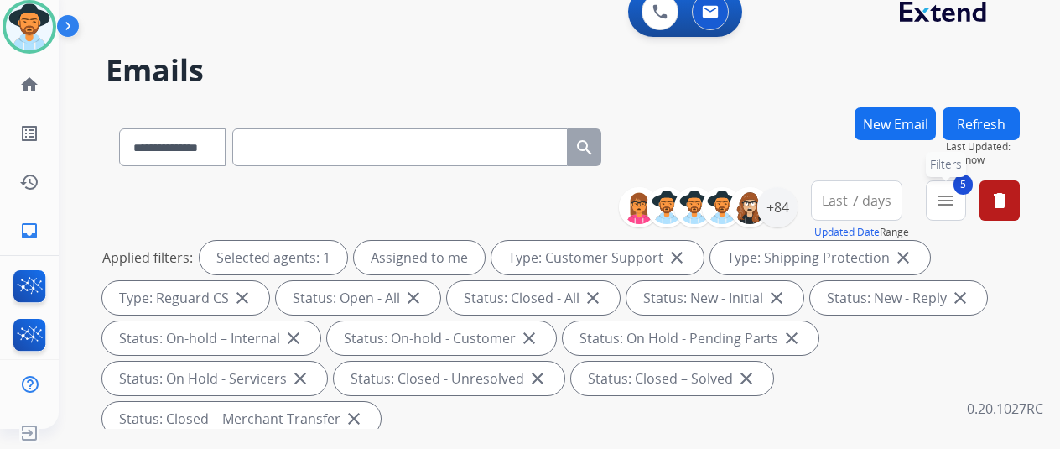
click at [956, 200] on mat-icon "menu" at bounding box center [946, 200] width 20 height 20
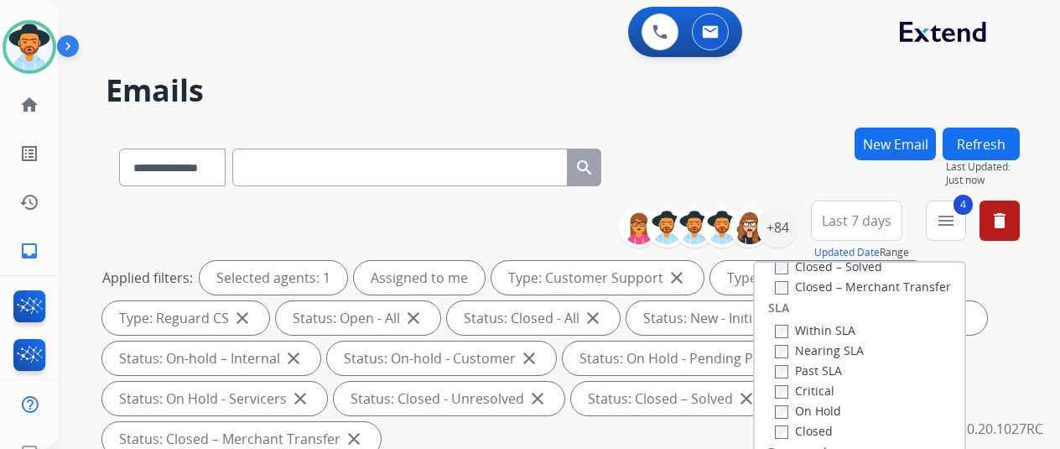
scroll to position [336, 0]
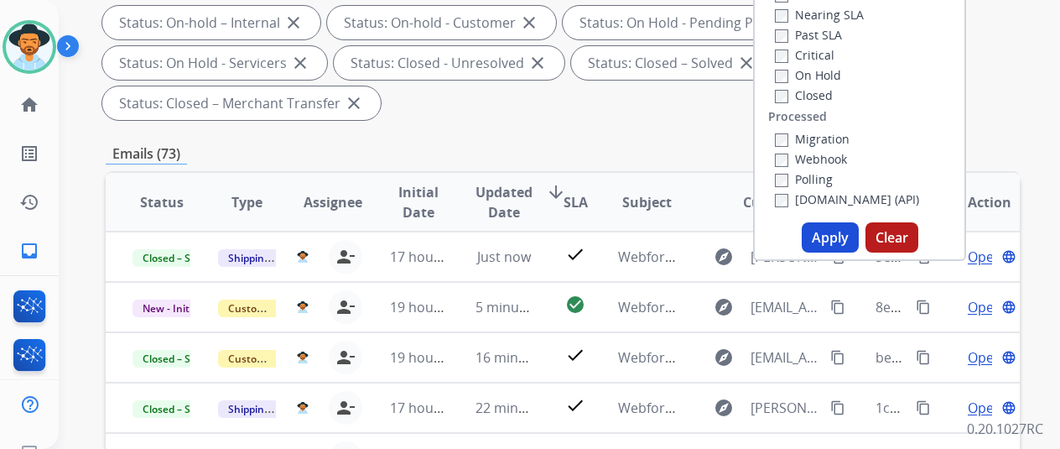
click at [820, 236] on button "Apply" at bounding box center [830, 237] width 57 height 30
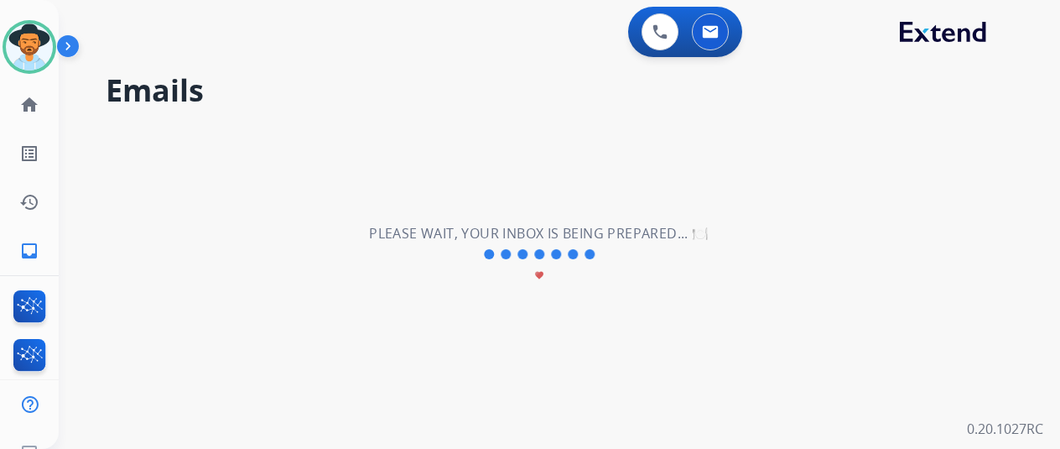
scroll to position [0, 0]
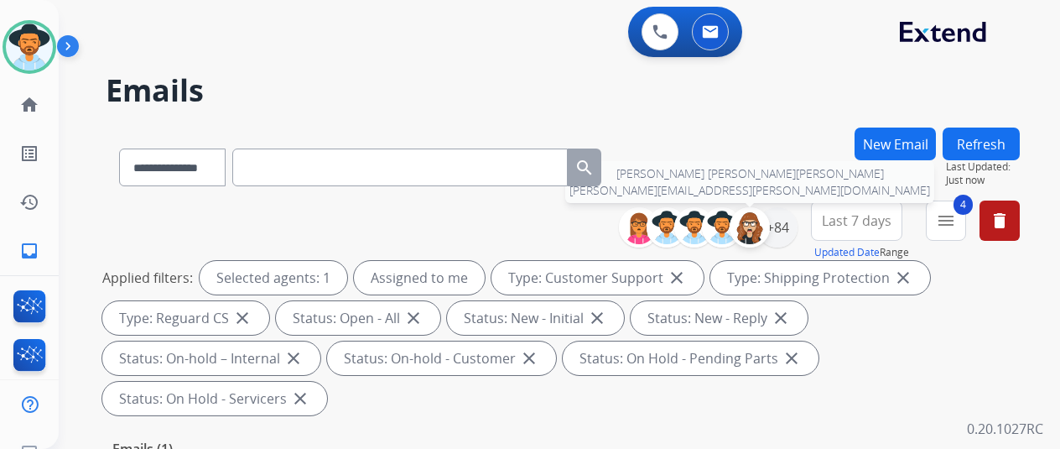
click at [762, 223] on img at bounding box center [750, 228] width 34 height 34
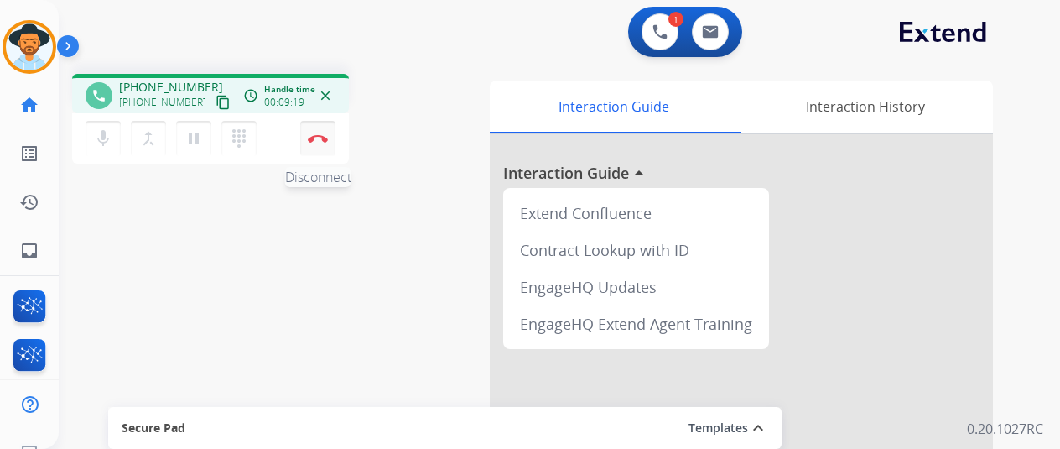
click at [324, 136] on img at bounding box center [318, 138] width 20 height 8
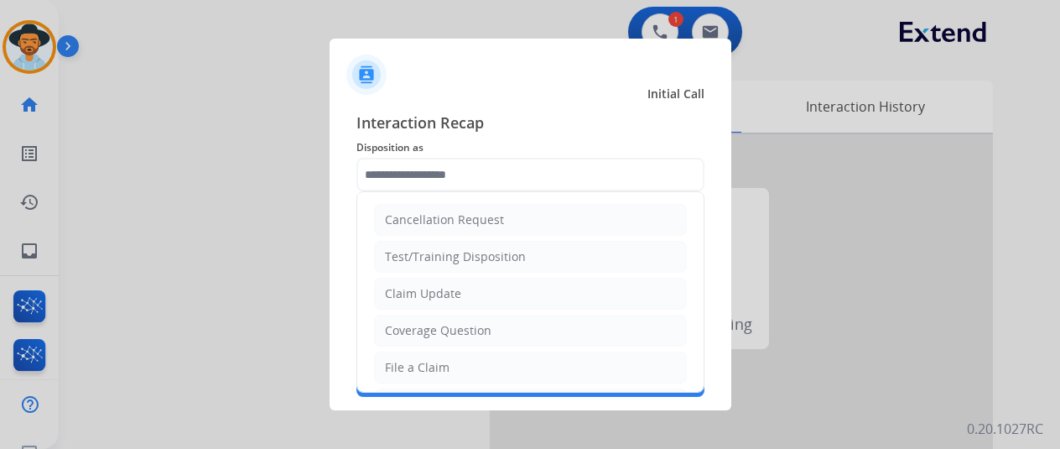
click at [418, 169] on input "text" at bounding box center [531, 175] width 348 height 34
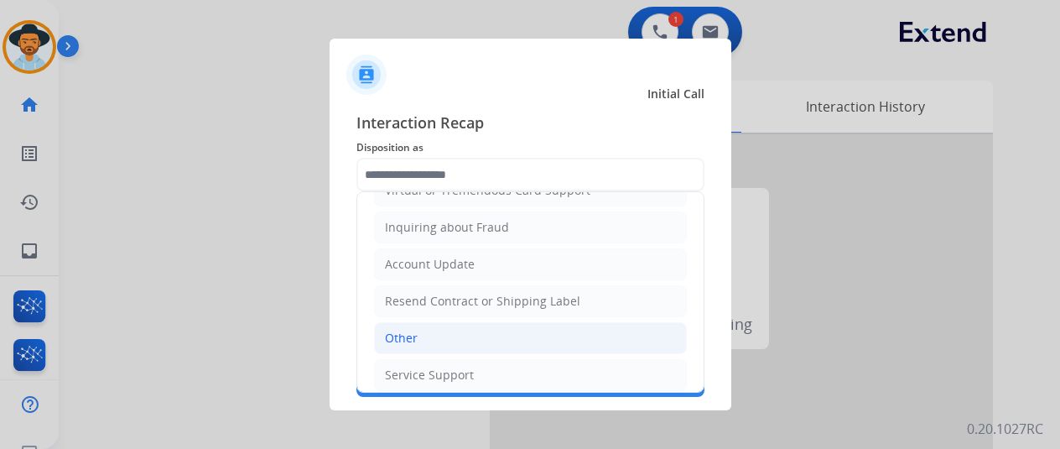
scroll to position [252, 0]
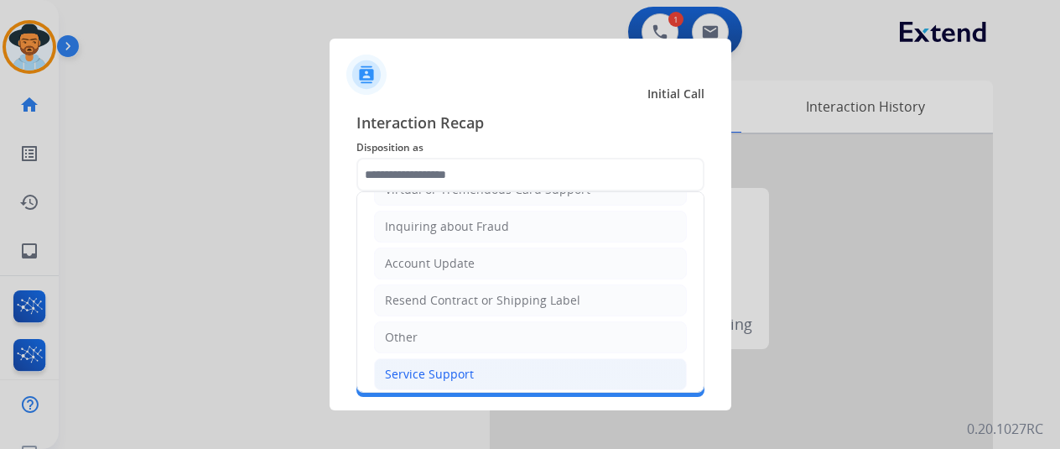
drag, startPoint x: 401, startPoint y: 361, endPoint x: 403, endPoint y: 347, distance: 13.5
click at [401, 366] on div "Service Support" at bounding box center [429, 374] width 89 height 17
type input "**********"
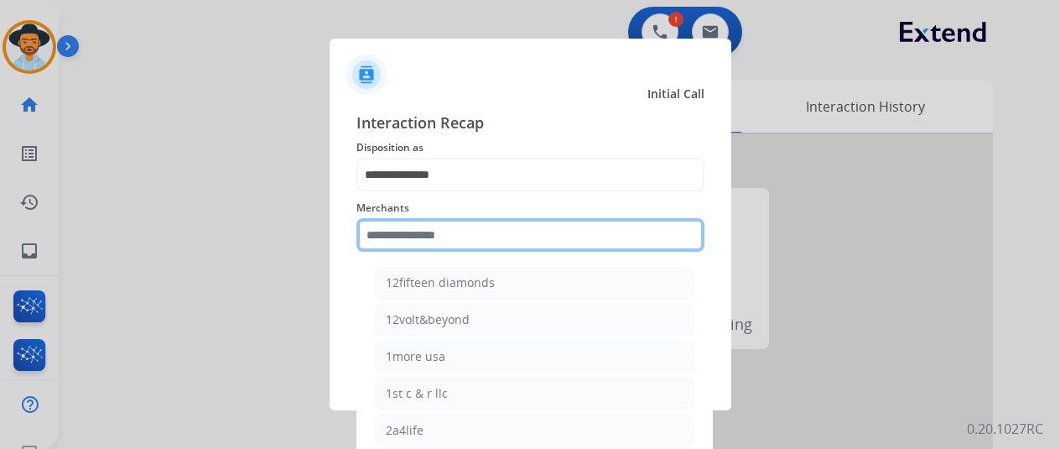
click at [399, 237] on input "text" at bounding box center [531, 235] width 348 height 34
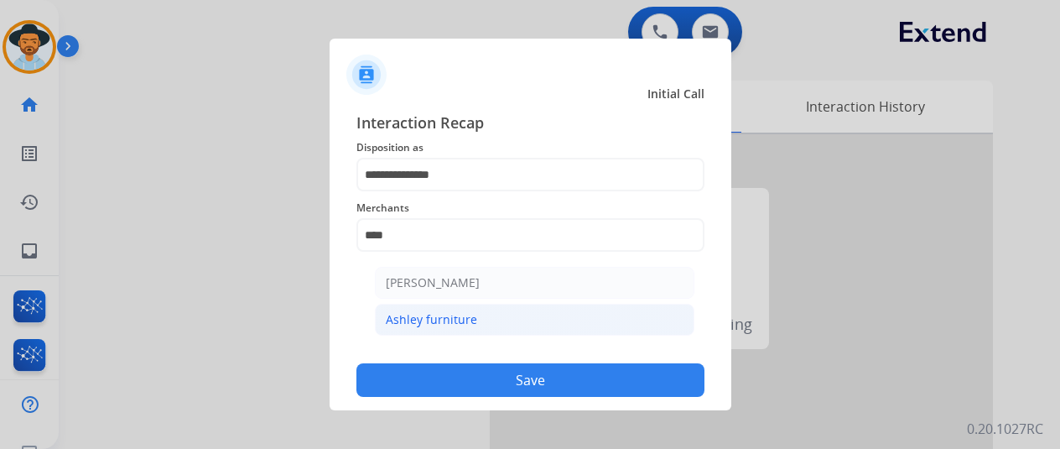
click at [412, 320] on div "Ashley furniture" at bounding box center [431, 319] width 91 height 17
type input "**********"
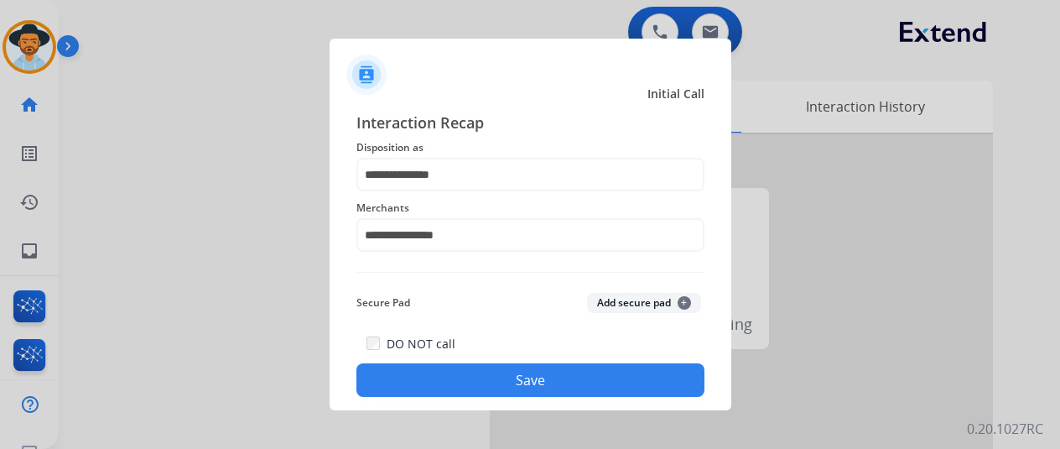
click at [513, 374] on button "Save" at bounding box center [531, 380] width 348 height 34
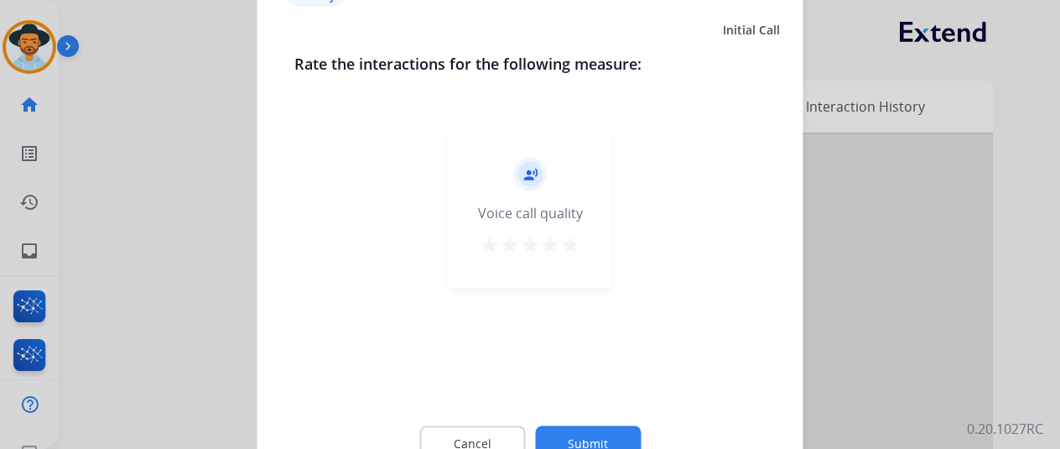
click at [606, 439] on button "Submit" at bounding box center [588, 442] width 106 height 35
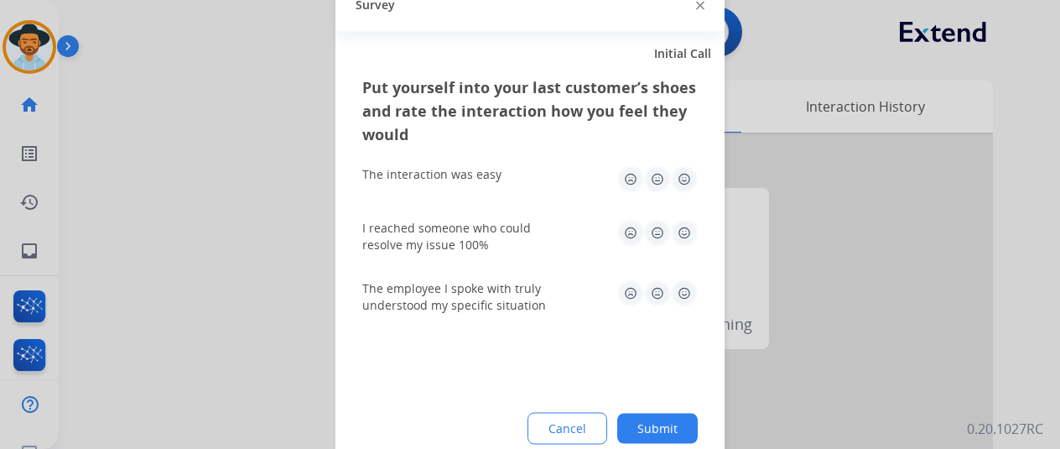
click at [679, 424] on button "Submit" at bounding box center [657, 428] width 81 height 30
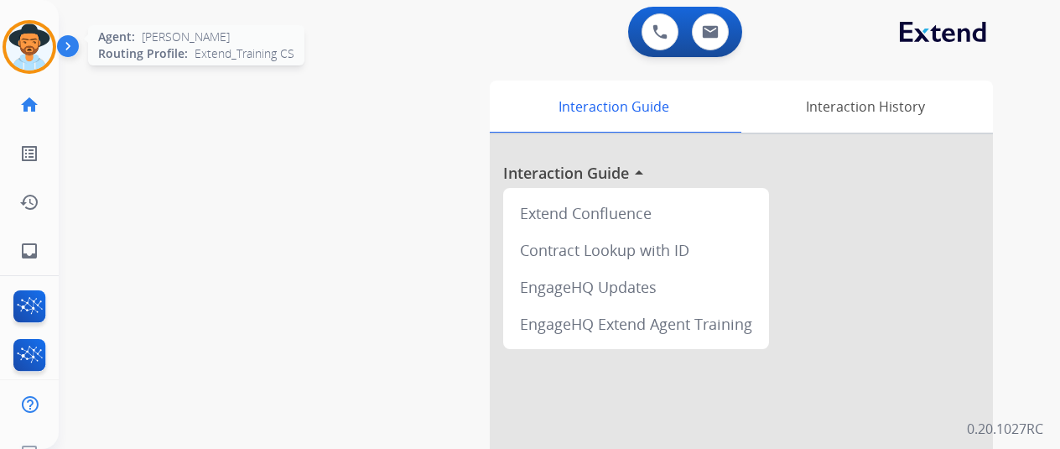
click at [27, 37] on img at bounding box center [29, 46] width 47 height 47
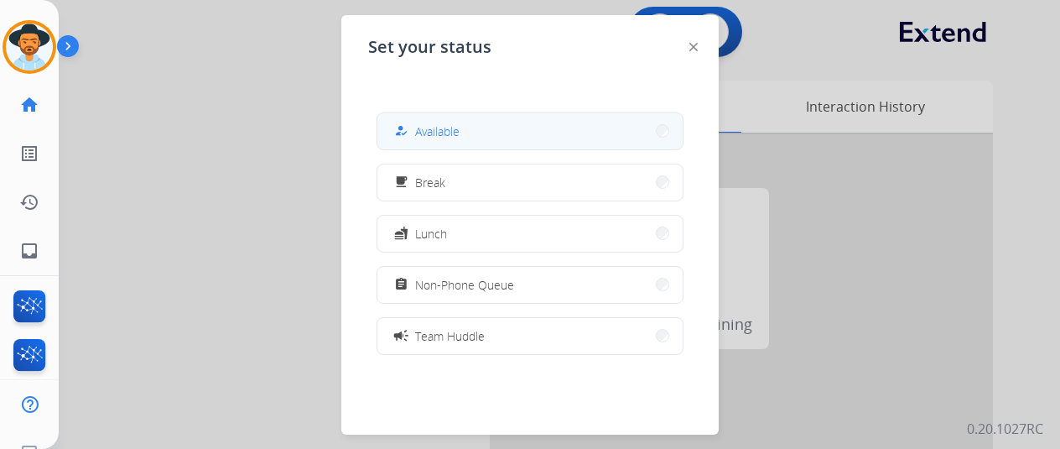
click at [476, 122] on button "how_to_reg Available" at bounding box center [529, 131] width 305 height 36
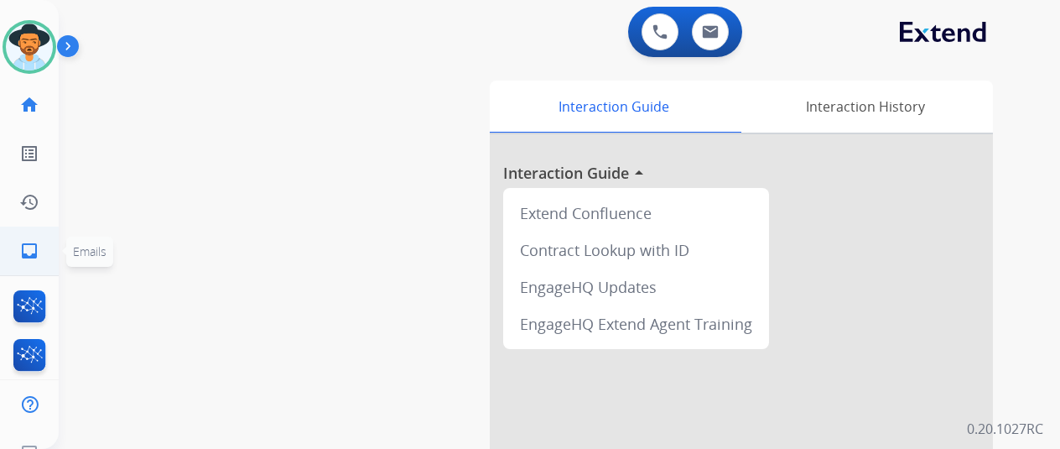
click at [27, 251] on mat-icon "inbox" at bounding box center [29, 251] width 20 height 20
select select "**********"
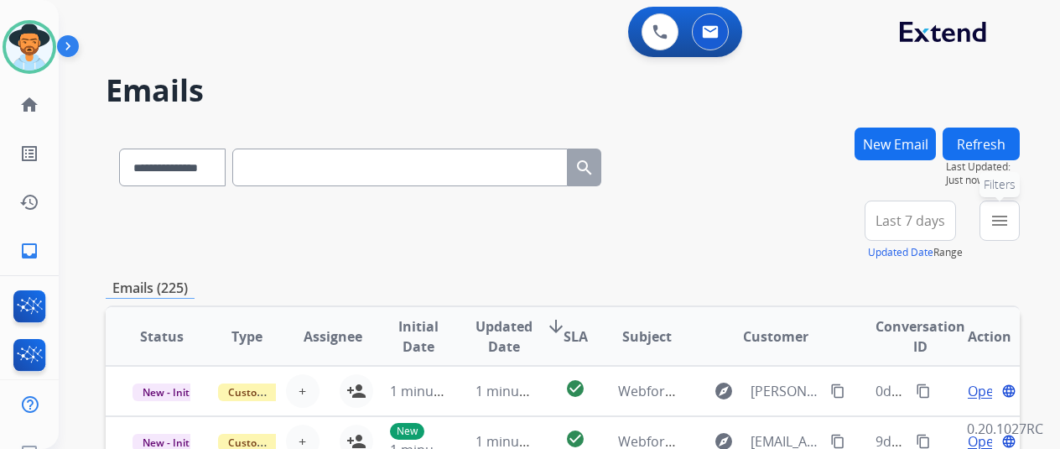
click at [1010, 220] on mat-icon "menu" at bounding box center [1000, 221] width 20 height 20
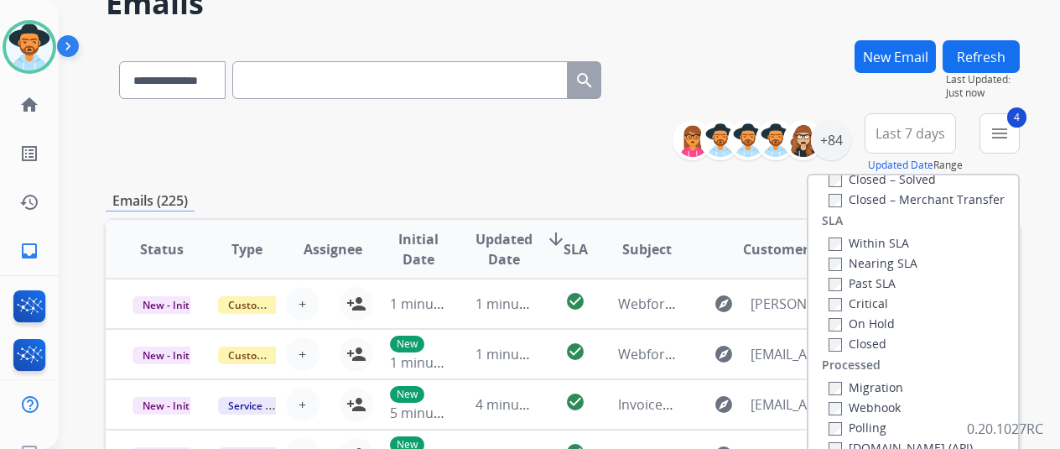
scroll to position [168, 0]
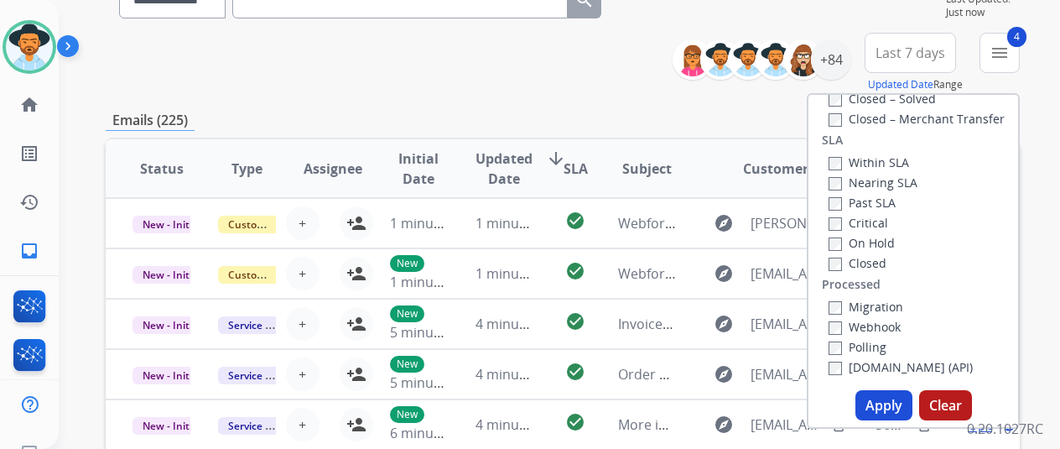
click at [887, 407] on button "Apply" at bounding box center [884, 405] width 57 height 30
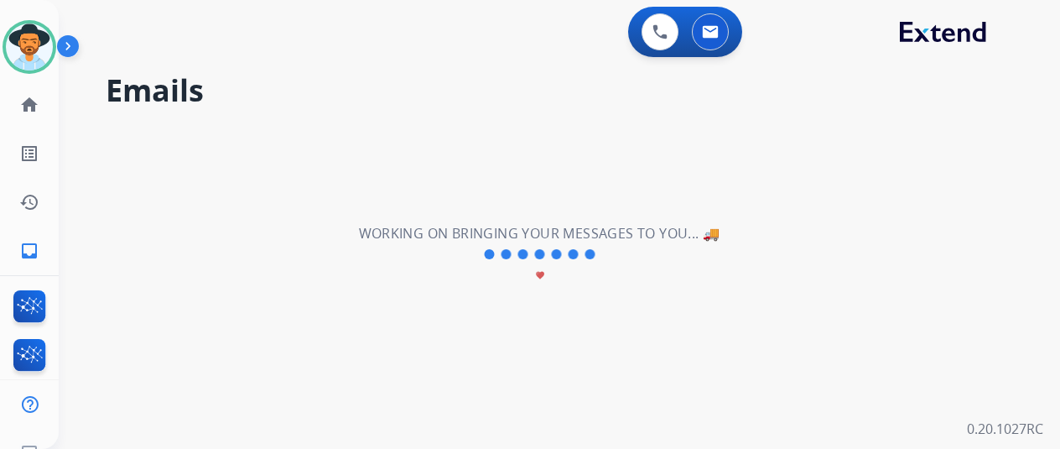
scroll to position [0, 0]
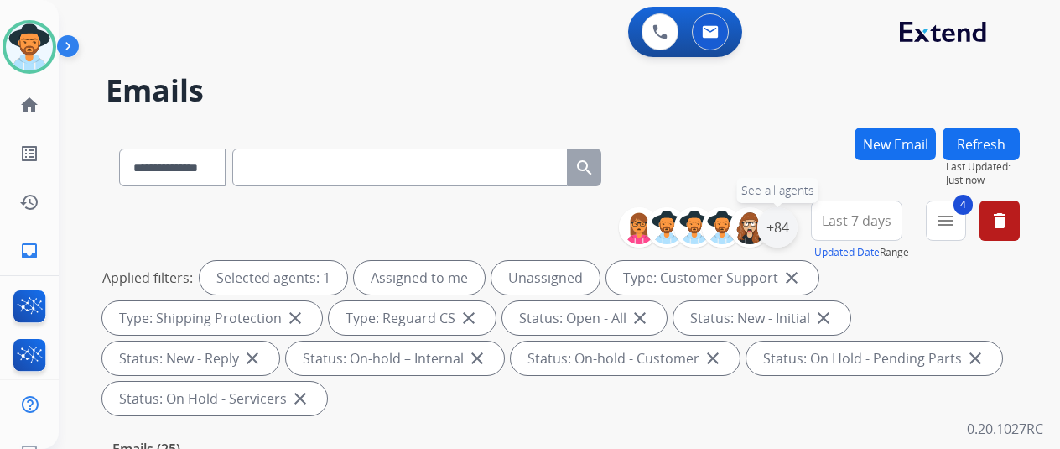
click at [798, 226] on div "+84" at bounding box center [777, 227] width 40 height 40
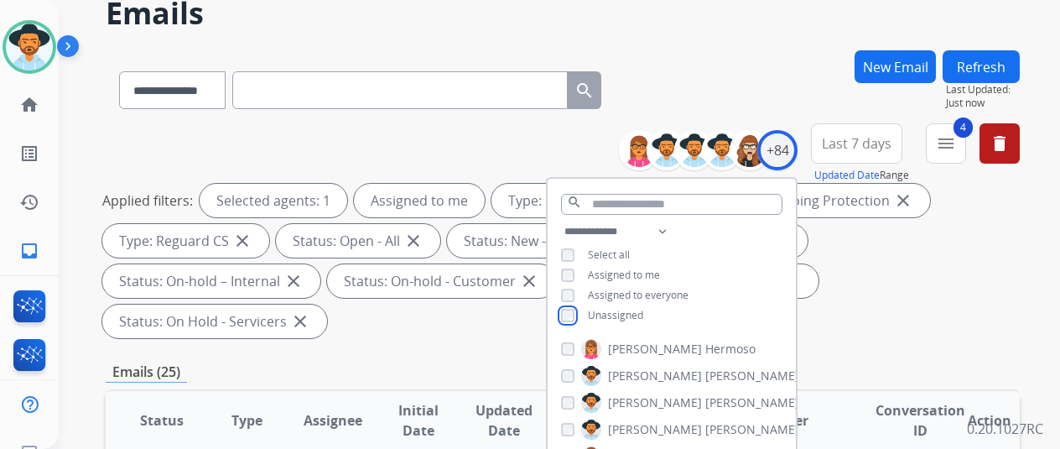
scroll to position [168, 0]
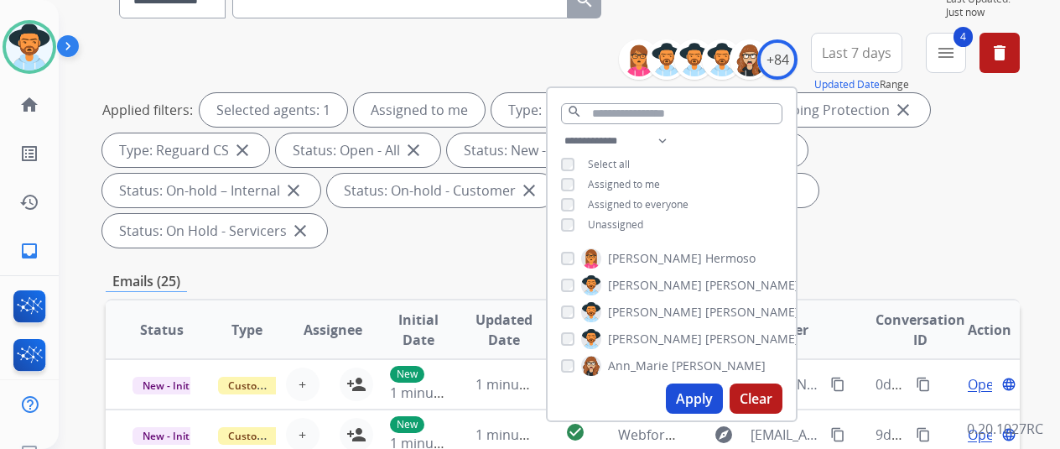
click at [691, 390] on button "Apply" at bounding box center [694, 398] width 57 height 30
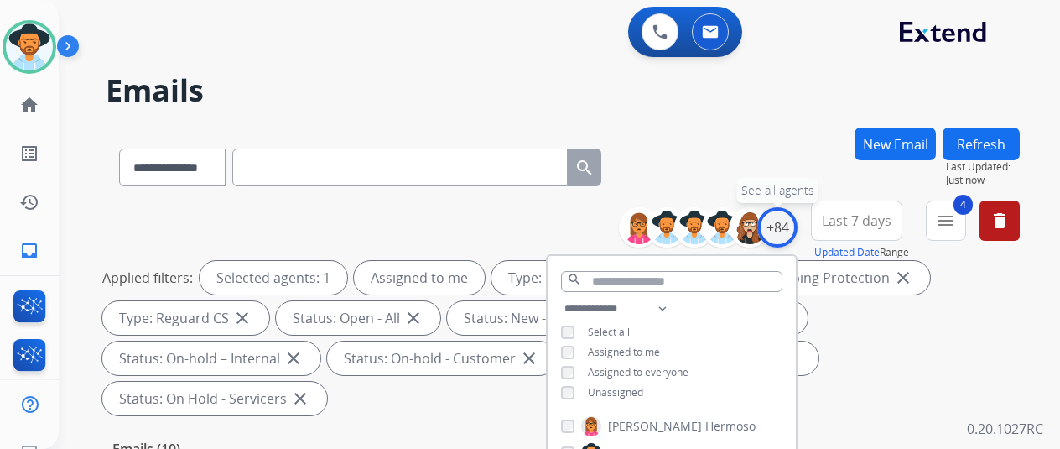
click at [794, 217] on div "+84" at bounding box center [777, 227] width 40 height 40
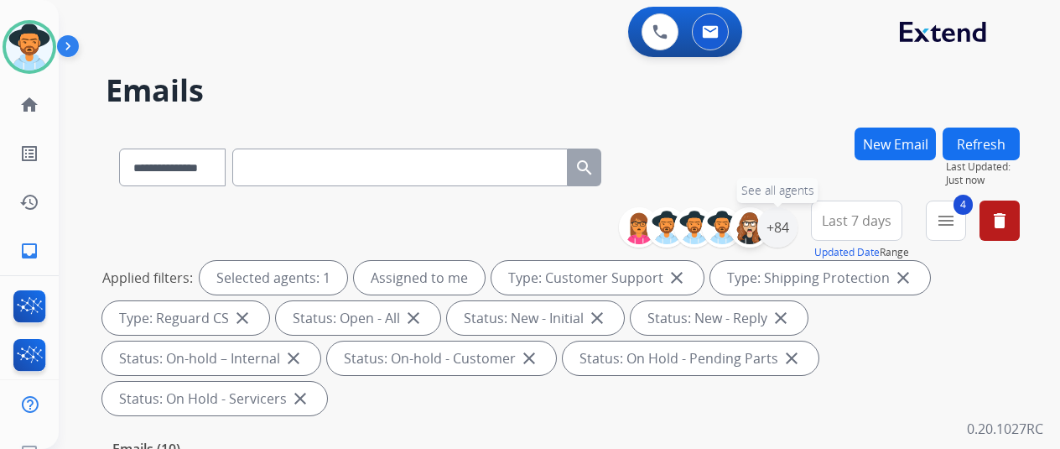
drag, startPoint x: 789, startPoint y: 225, endPoint x: 768, endPoint y: 211, distance: 25.4
click at [788, 224] on div "+84" at bounding box center [777, 227] width 40 height 40
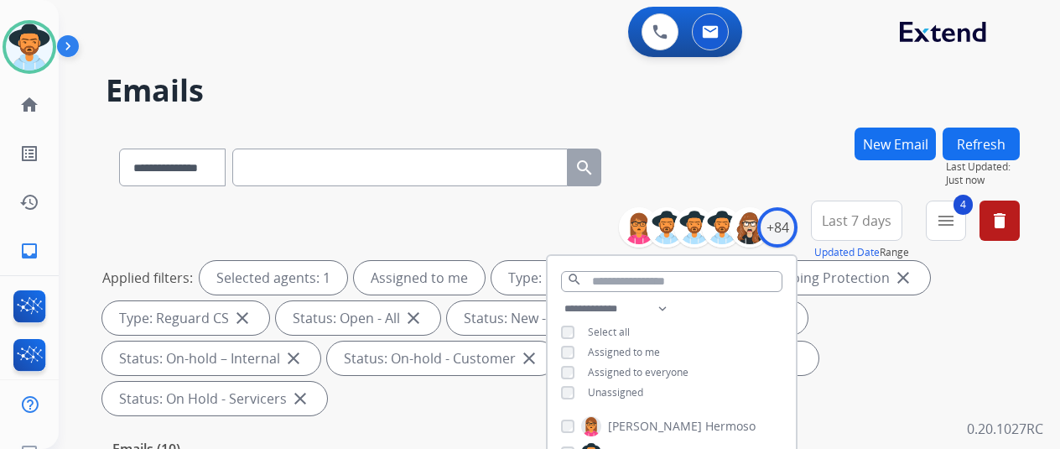
scroll to position [252, 0]
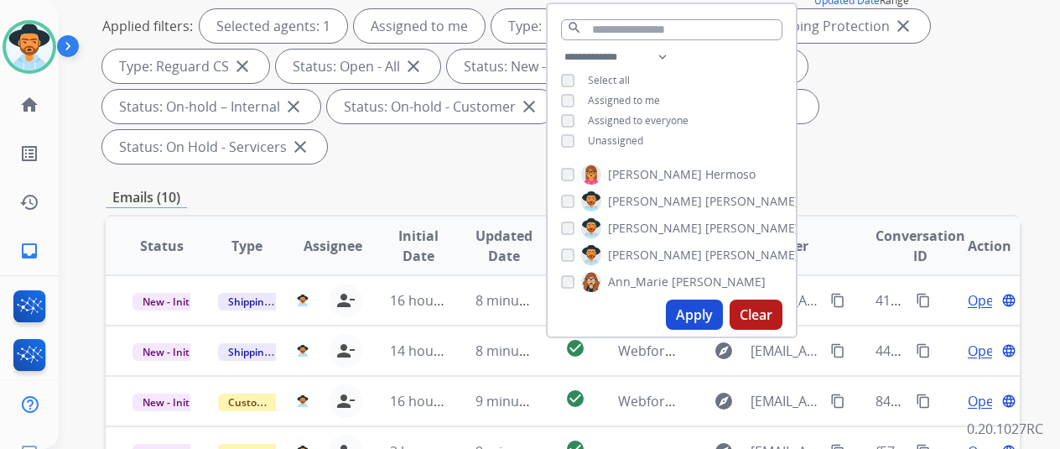
click at [700, 306] on button "Apply" at bounding box center [694, 314] width 57 height 30
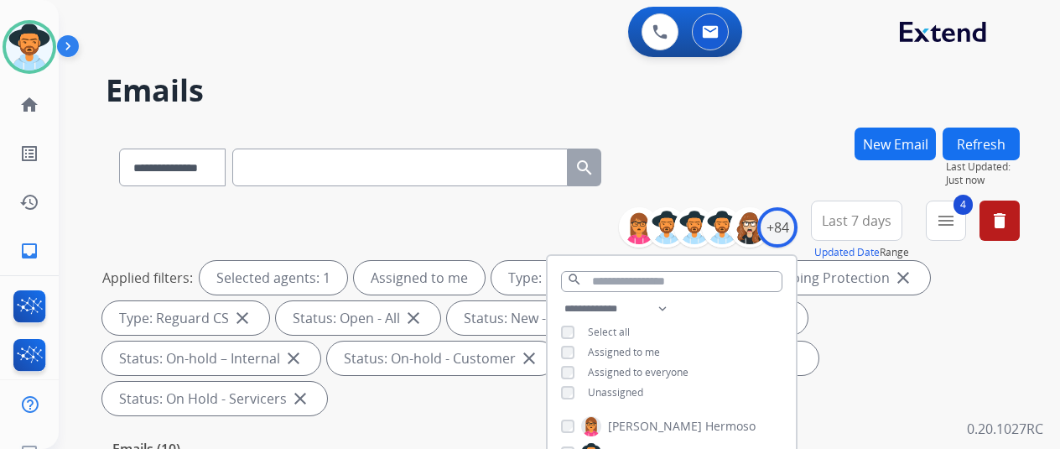
click at [794, 91] on h2 "Emails" at bounding box center [563, 91] width 914 height 34
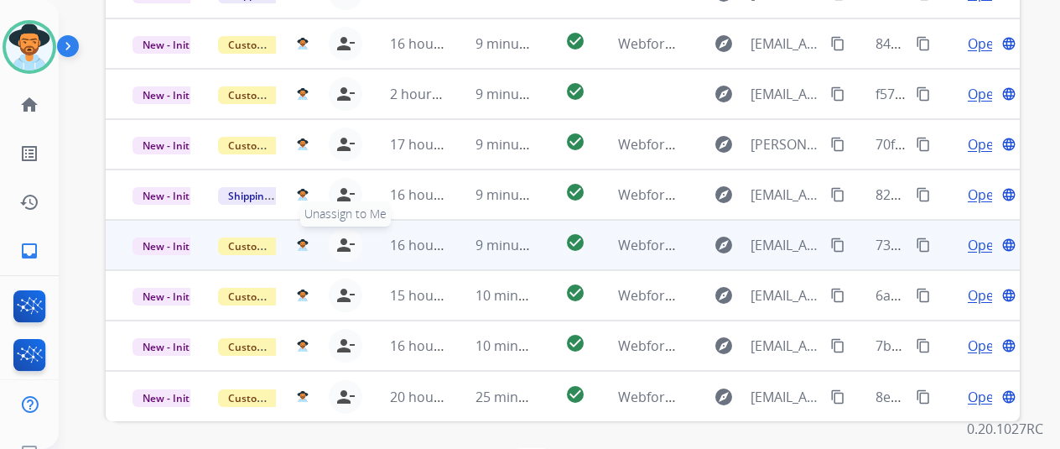
scroll to position [612, 0]
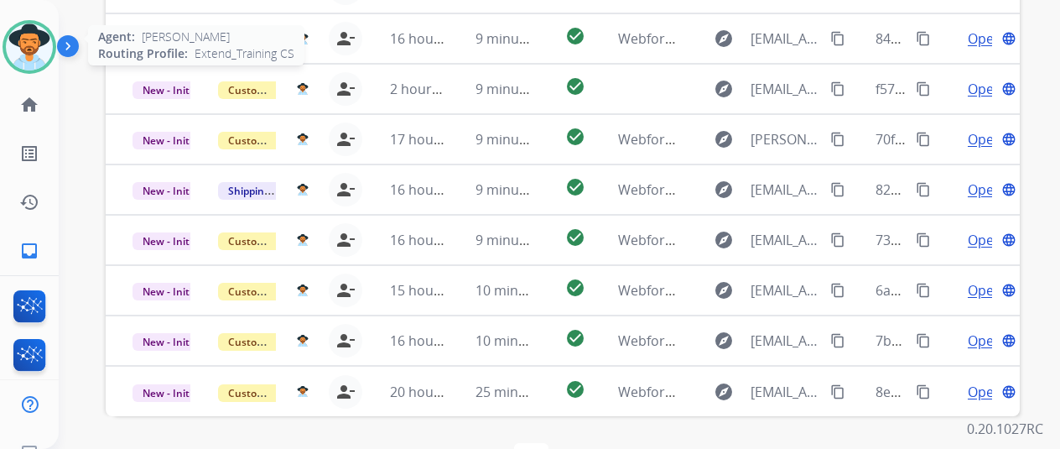
click at [35, 44] on img at bounding box center [29, 46] width 47 height 47
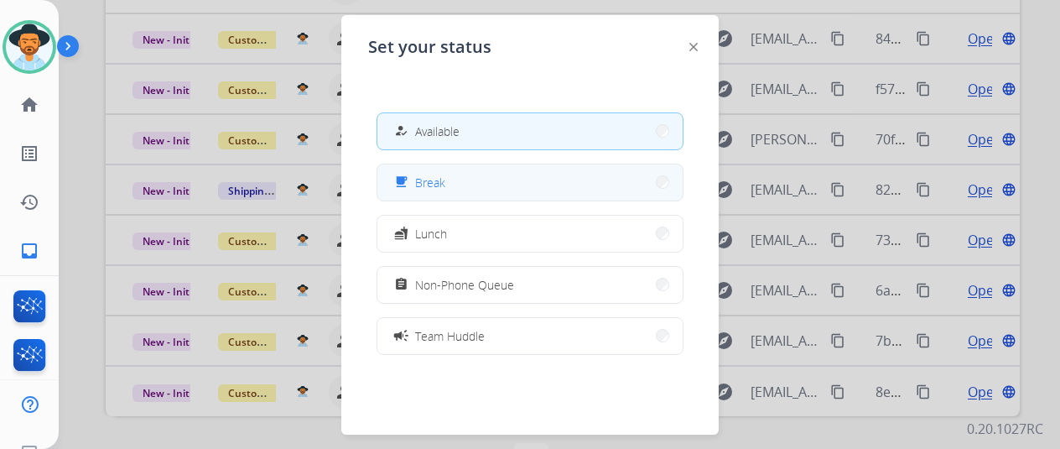
click at [441, 182] on span "Break" at bounding box center [430, 183] width 30 height 18
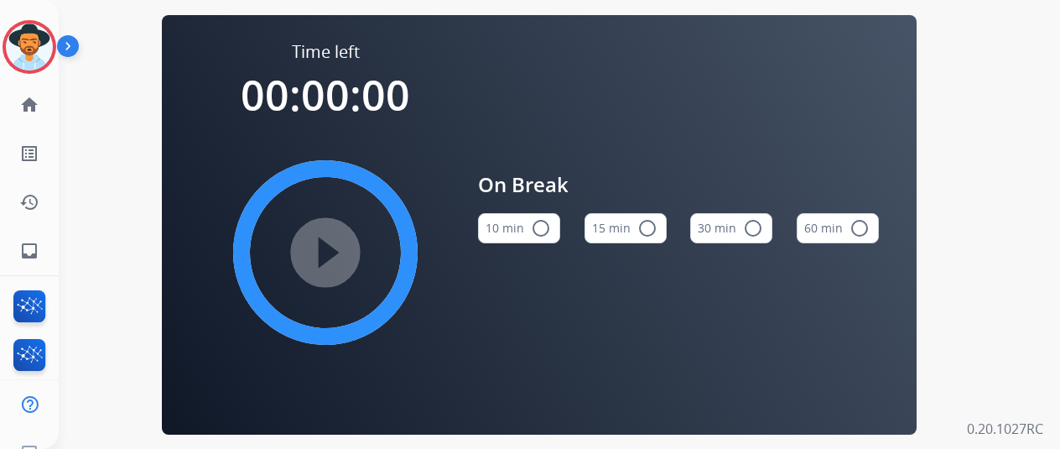
drag, startPoint x: 544, startPoint y: 231, endPoint x: 525, endPoint y: 226, distance: 19.1
click at [543, 230] on mat-icon "radio_button_unchecked" at bounding box center [541, 228] width 20 height 20
click at [334, 249] on mat-icon "play_circle_filled" at bounding box center [325, 252] width 20 height 20
click at [107, 278] on div "Time left 00:00:00 play_circle_filled On Break 10 min check_circle 15 min radio…" at bounding box center [539, 224] width 961 height 449
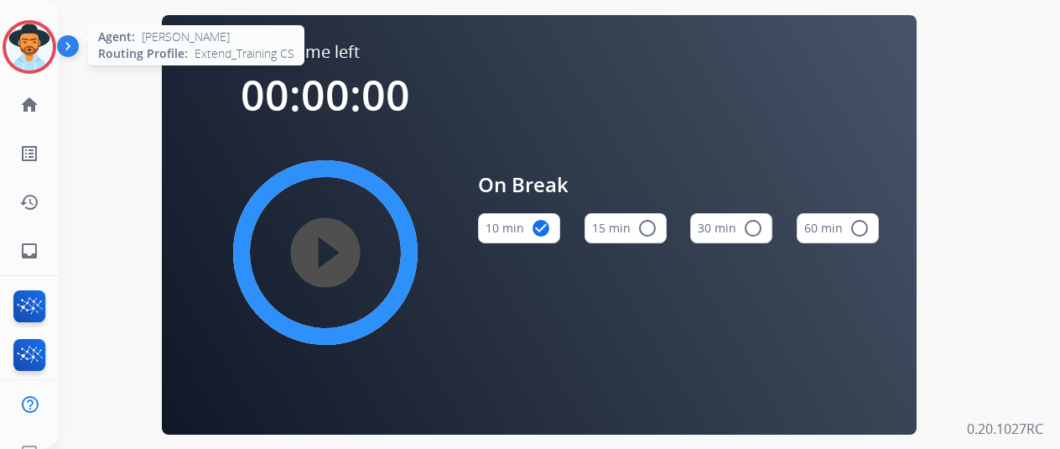
click at [39, 38] on img at bounding box center [29, 46] width 47 height 47
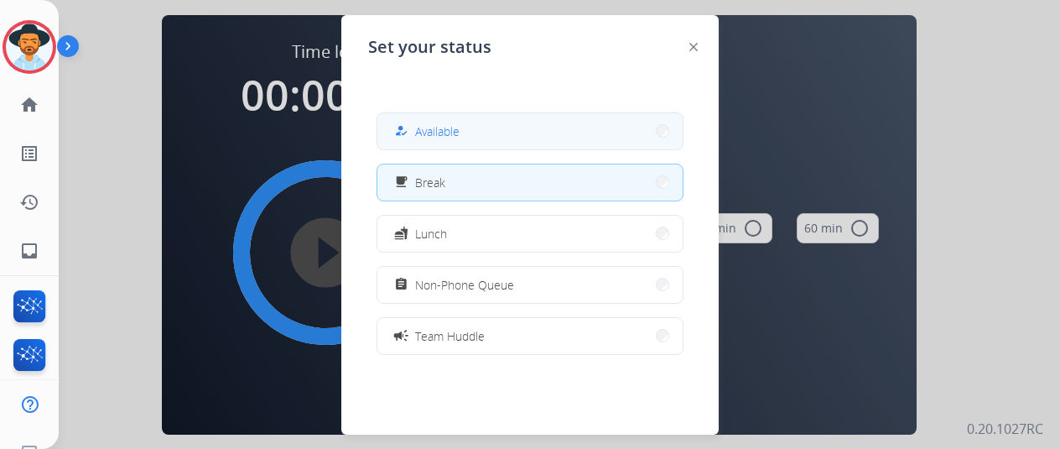
click at [436, 130] on span "Available" at bounding box center [437, 131] width 44 height 18
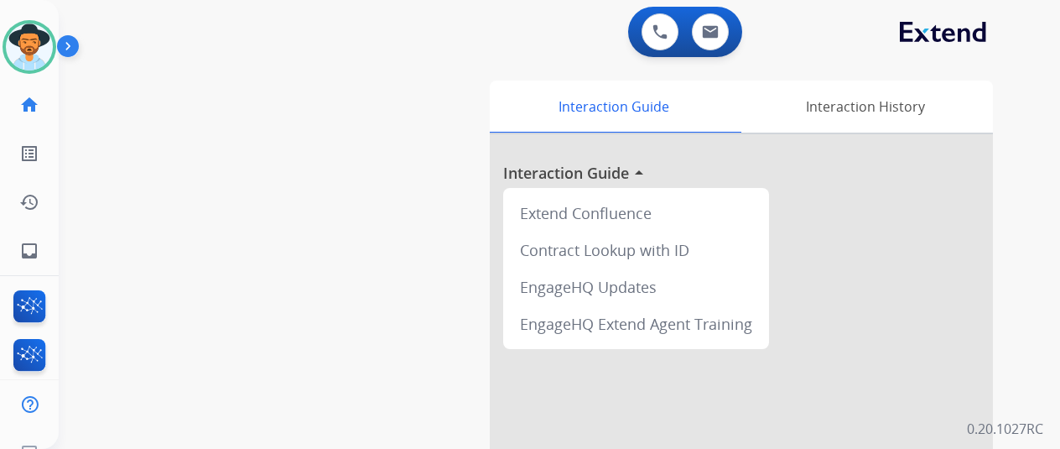
click at [145, 182] on div "swap_horiz Break voice bridge close_fullscreen Connect 3-Way Call merge_type Se…" at bounding box center [539, 410] width 961 height 700
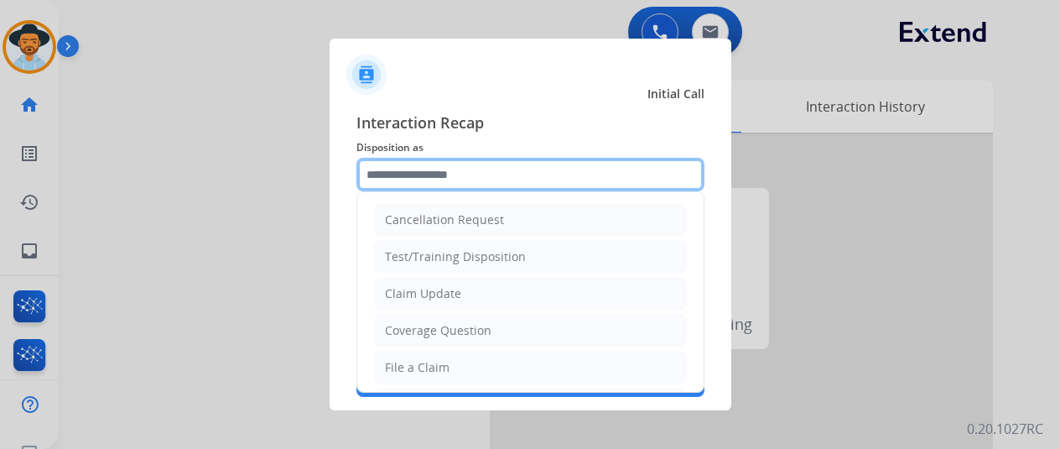
click at [429, 164] on input "text" at bounding box center [531, 175] width 348 height 34
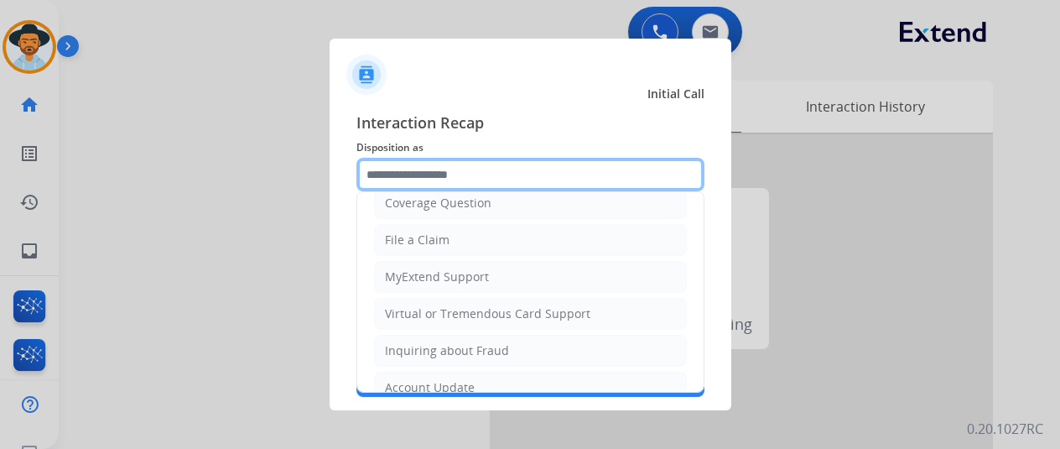
scroll to position [168, 0]
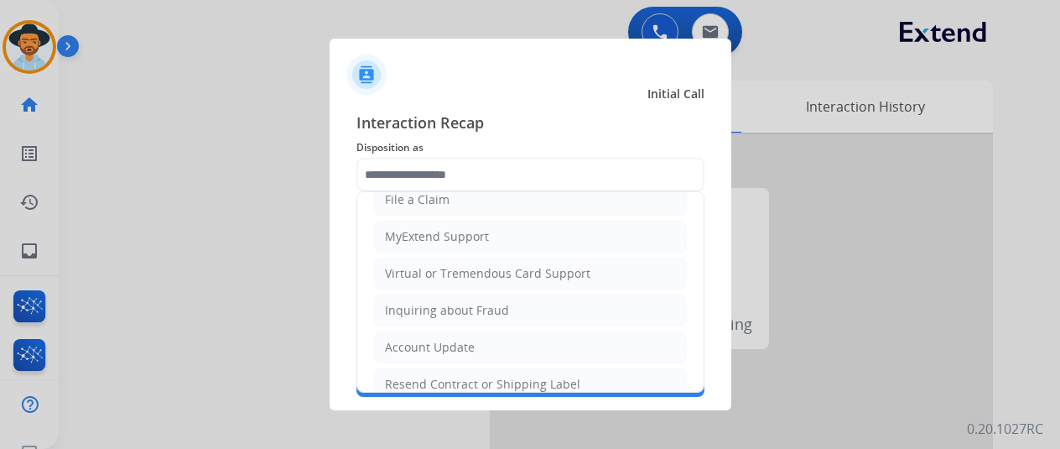
drag, startPoint x: 424, startPoint y: 373, endPoint x: 403, endPoint y: 335, distance: 44.3
click at [423, 376] on div "Resend Contract or Shipping Label" at bounding box center [482, 384] width 195 height 17
type input "**********"
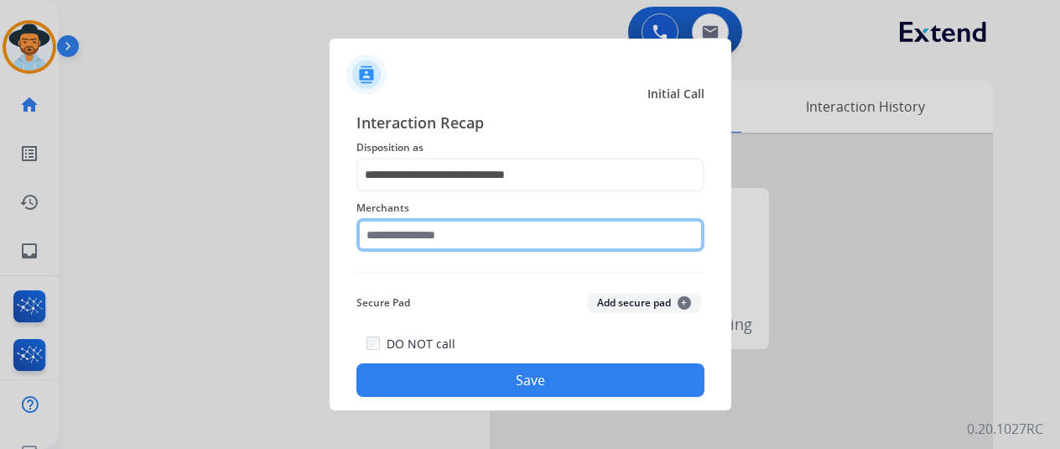
click at [398, 233] on input "text" at bounding box center [531, 235] width 348 height 34
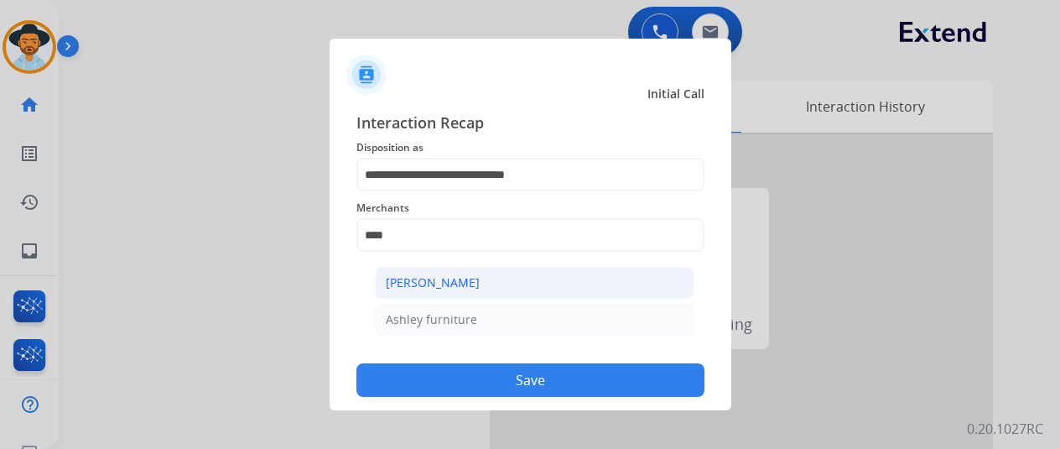
click at [419, 281] on div "[PERSON_NAME]" at bounding box center [433, 282] width 94 height 17
type input "**********"
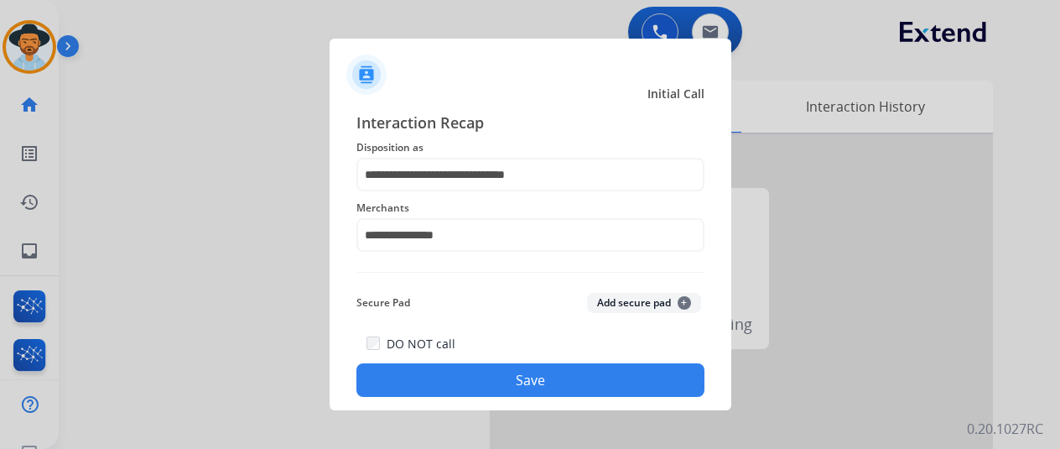
click at [480, 375] on button "Save" at bounding box center [531, 380] width 348 height 34
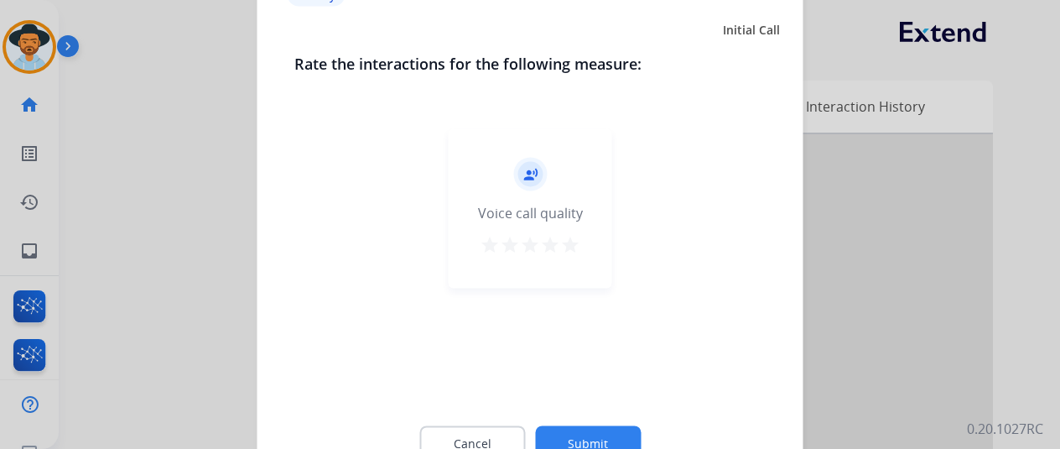
click at [612, 439] on button "Submit" at bounding box center [588, 442] width 106 height 35
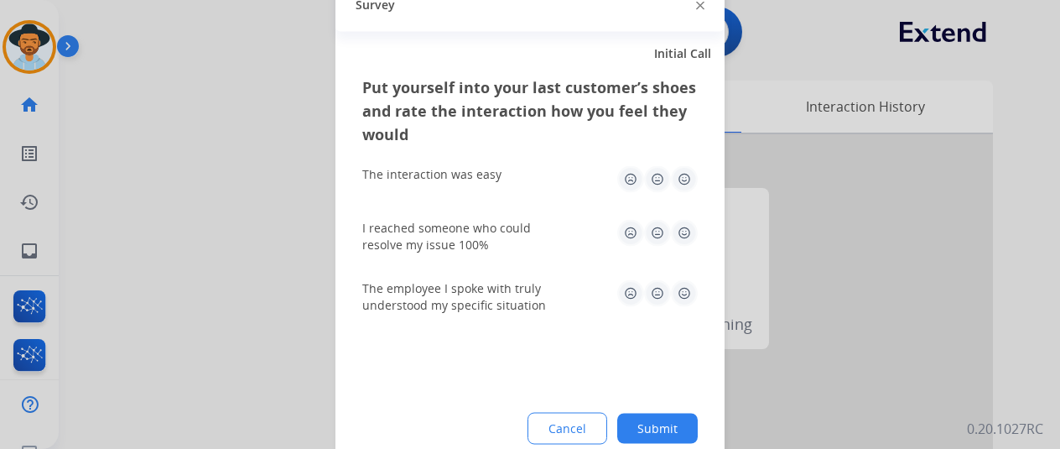
drag, startPoint x: 651, startPoint y: 428, endPoint x: 450, endPoint y: 357, distance: 213.3
click at [651, 427] on button "Submit" at bounding box center [657, 428] width 81 height 30
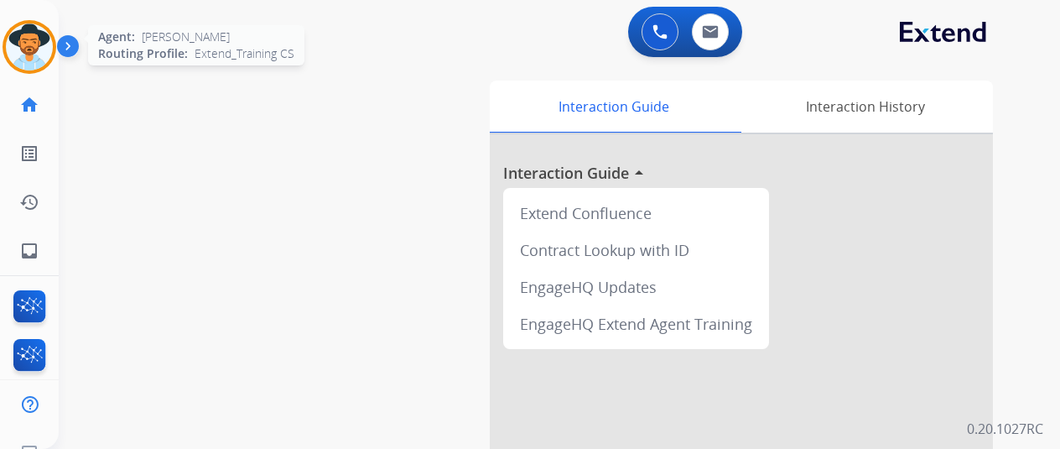
click at [42, 33] on img at bounding box center [29, 46] width 47 height 47
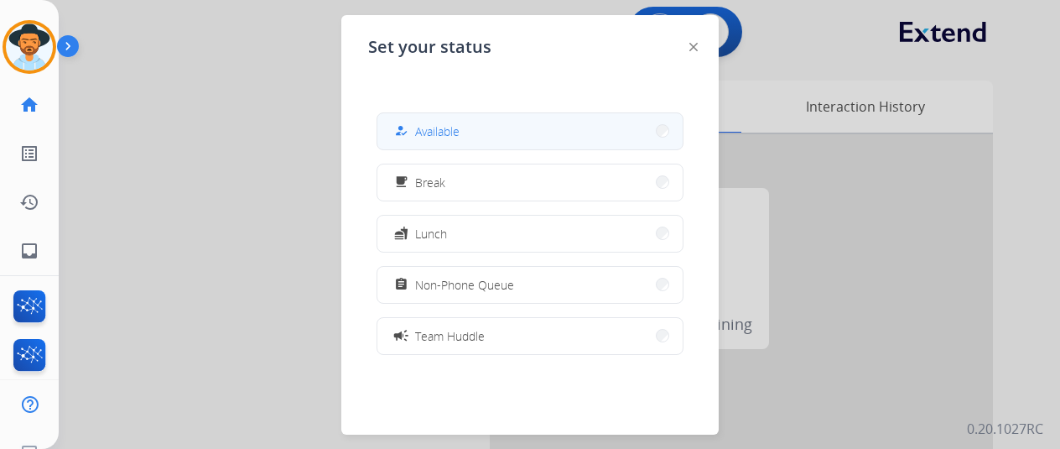
click at [438, 129] on span "Available" at bounding box center [437, 131] width 44 height 18
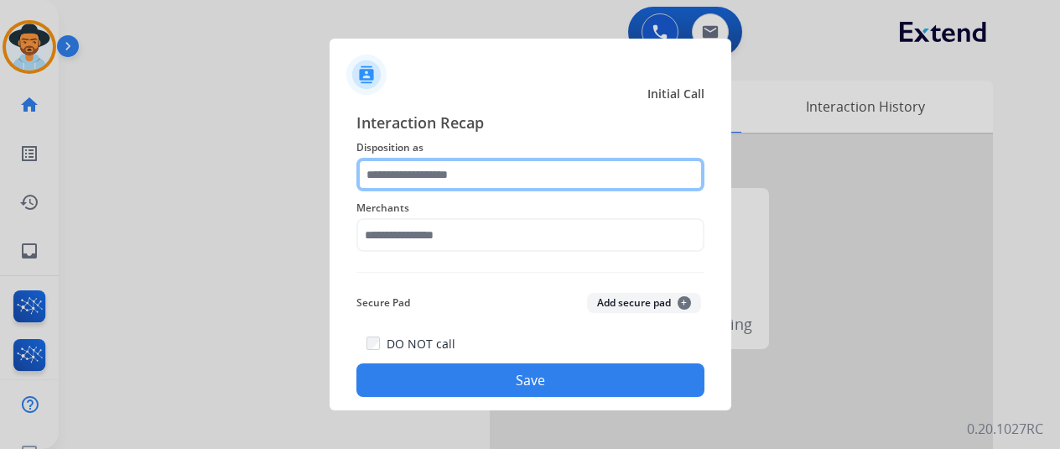
click at [409, 184] on input "text" at bounding box center [531, 175] width 348 height 34
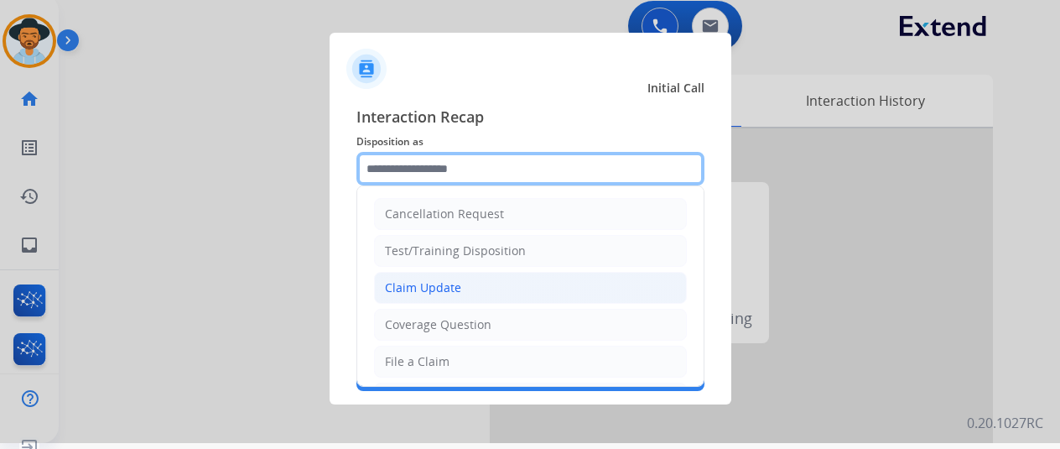
scroll to position [0, 0]
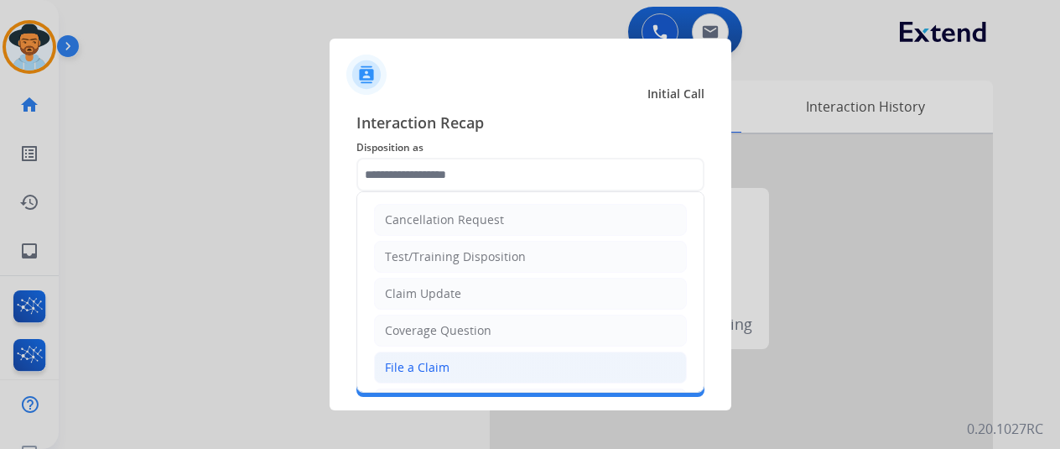
click at [416, 365] on div "File a Claim" at bounding box center [417, 367] width 65 height 17
type input "**********"
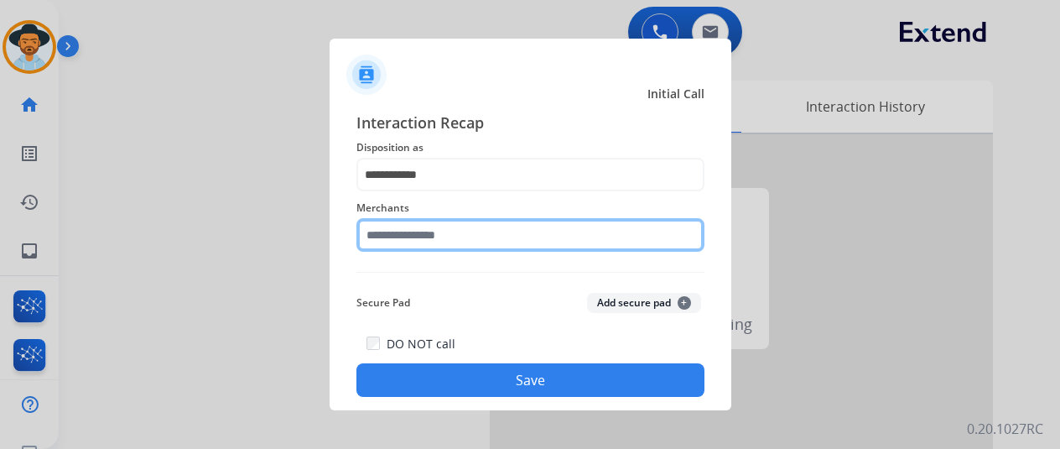
click at [386, 232] on input "text" at bounding box center [531, 235] width 348 height 34
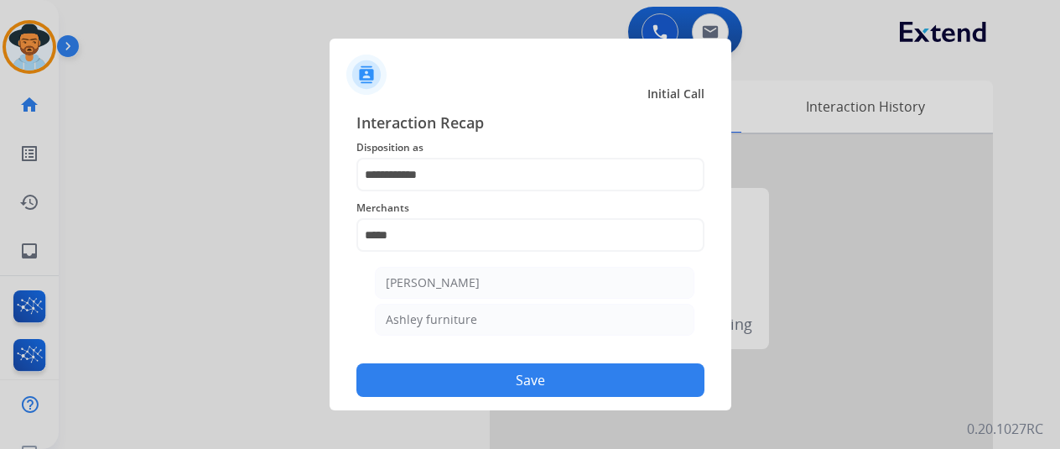
click at [447, 284] on div "[PERSON_NAME]" at bounding box center [433, 282] width 94 height 17
type input "**********"
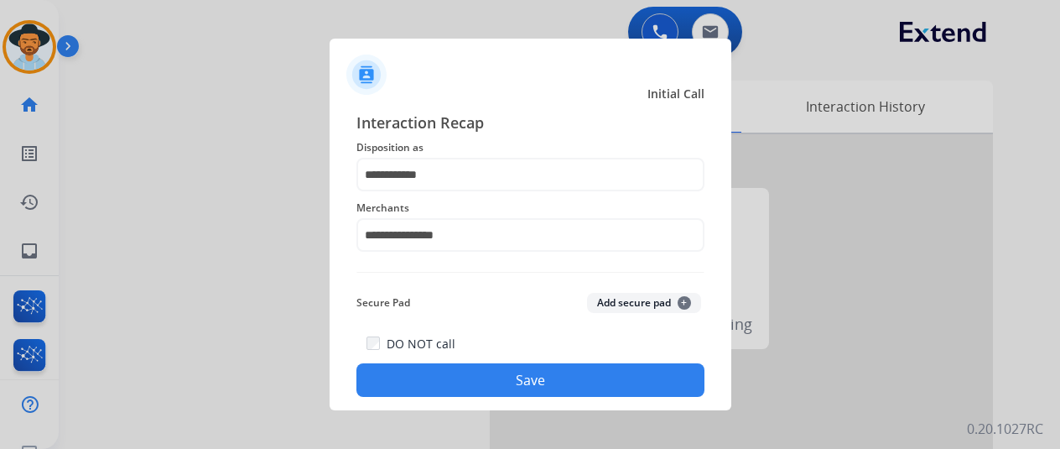
click at [512, 377] on button "Save" at bounding box center [531, 380] width 348 height 34
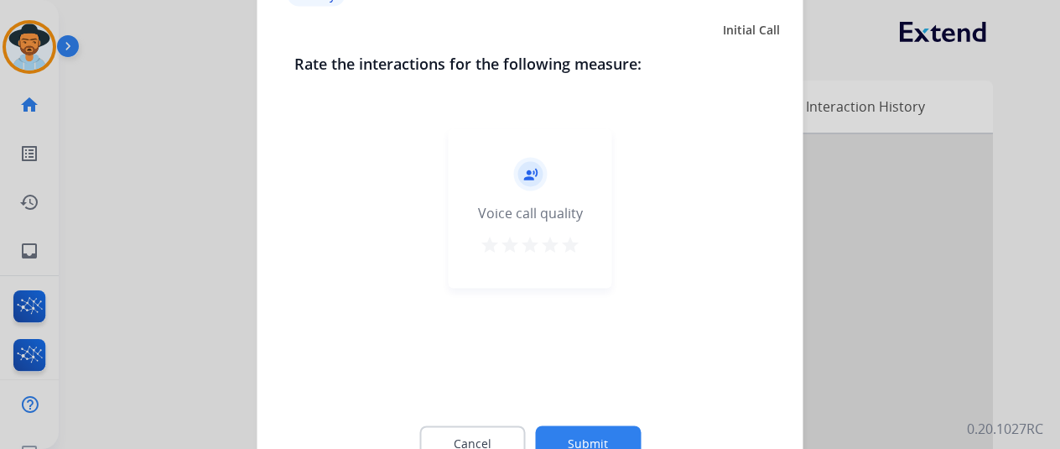
click at [579, 438] on button "Submit" at bounding box center [588, 442] width 106 height 35
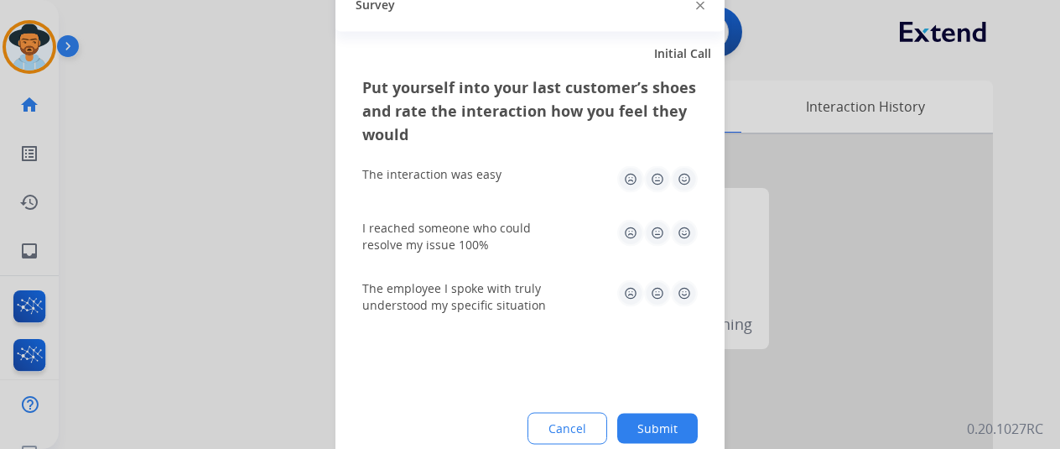
click at [663, 424] on button "Submit" at bounding box center [657, 428] width 81 height 30
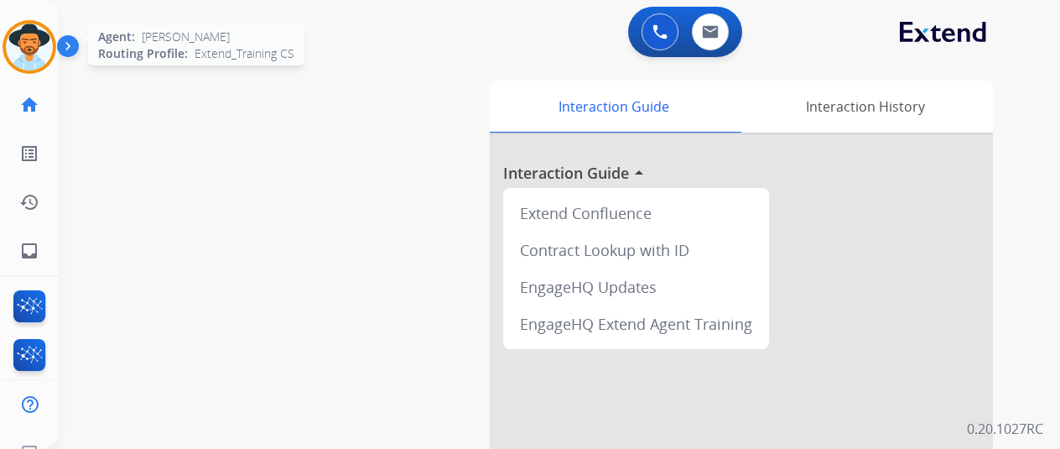
click at [37, 40] on img at bounding box center [29, 46] width 47 height 47
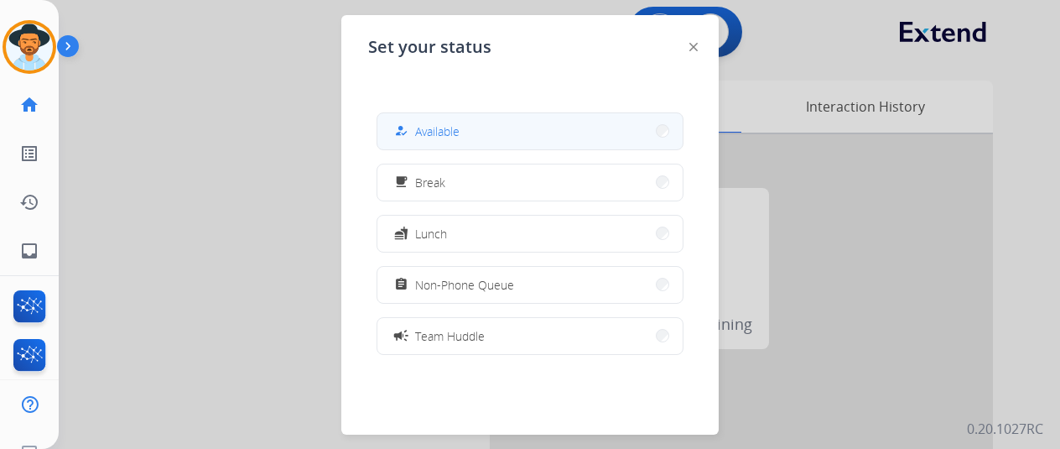
click at [436, 130] on span "Available" at bounding box center [437, 131] width 44 height 18
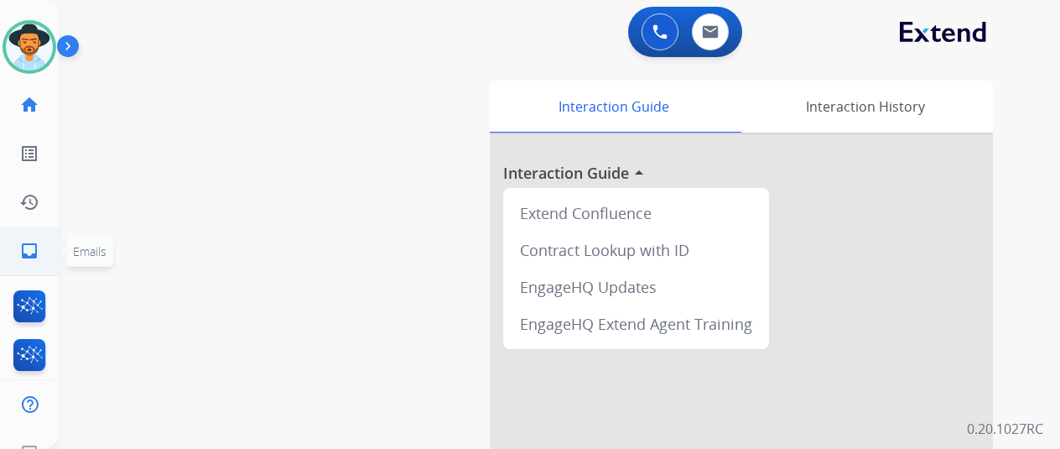
click at [22, 246] on mat-icon "inbox" at bounding box center [29, 251] width 20 height 20
select select "**********"
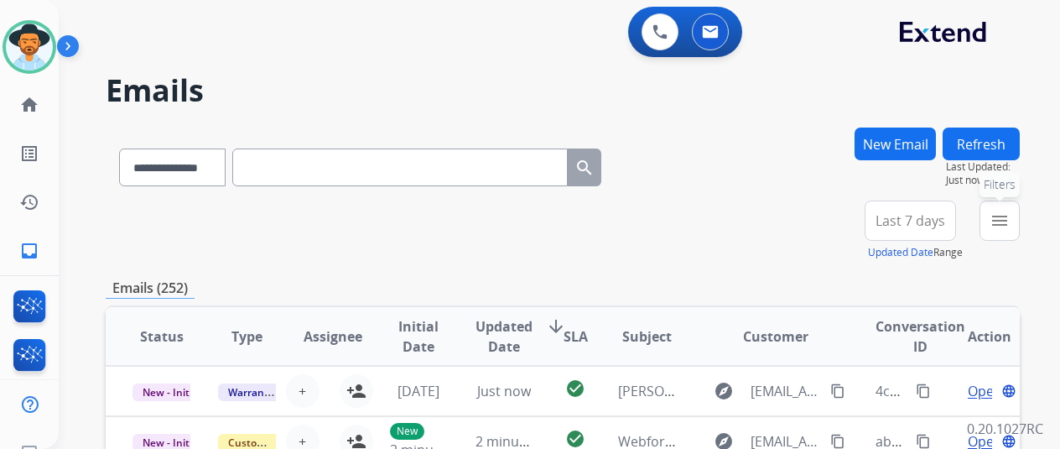
click at [1008, 210] on button "menu Filters" at bounding box center [1000, 220] width 40 height 40
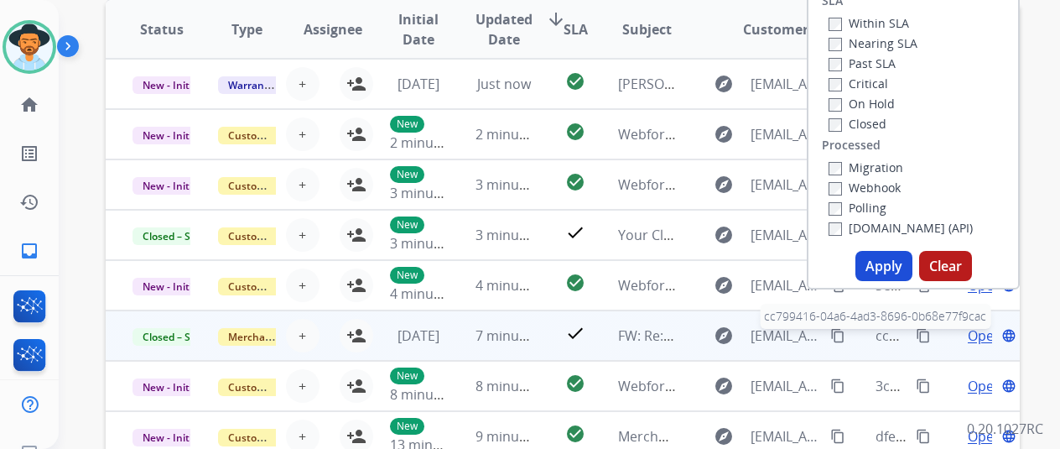
scroll to position [336, 0]
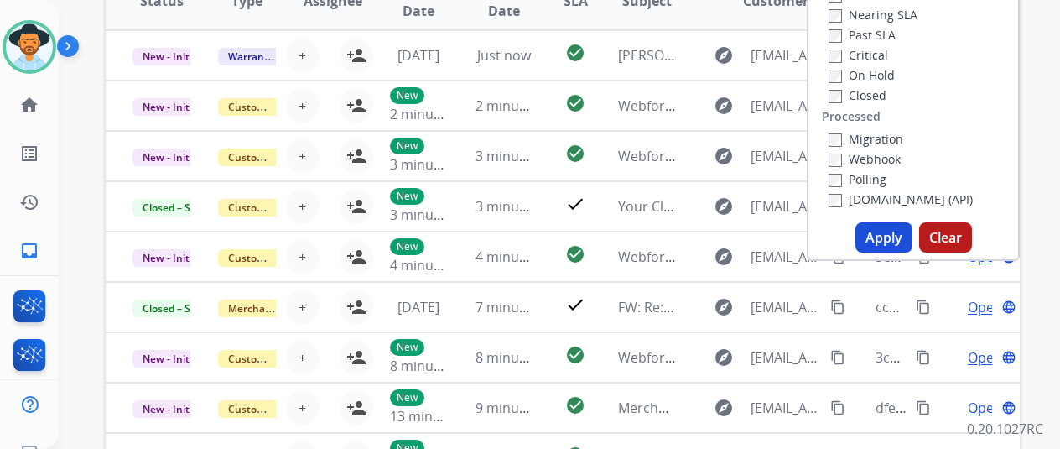
click at [899, 227] on button "Apply" at bounding box center [884, 237] width 57 height 30
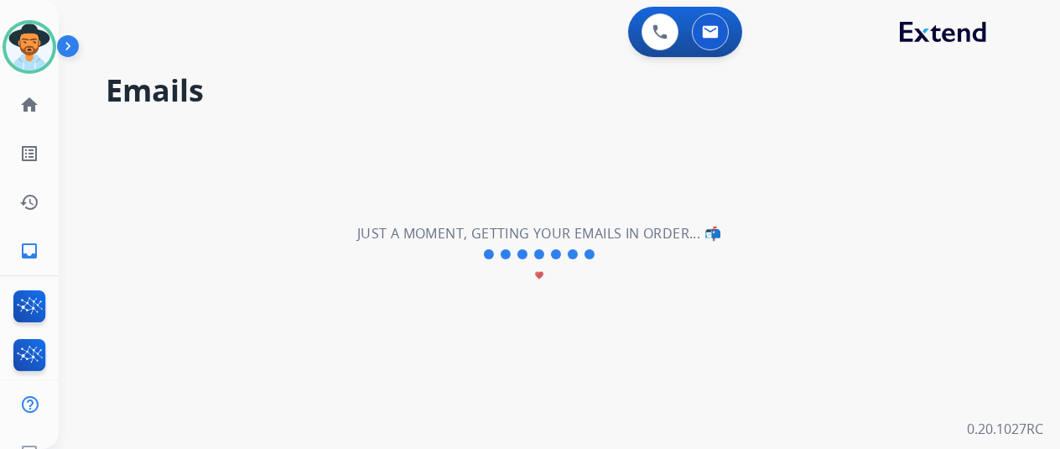
scroll to position [0, 0]
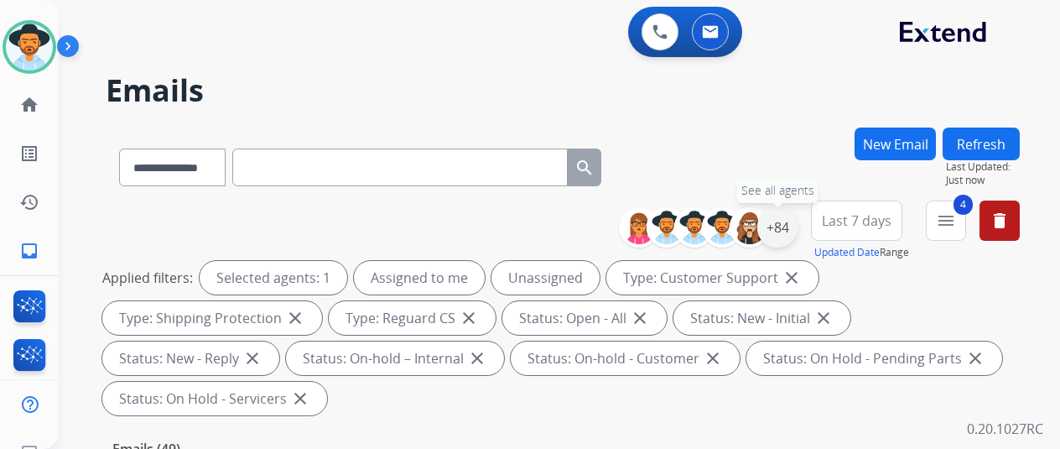
click at [792, 220] on div "+84" at bounding box center [777, 227] width 40 height 40
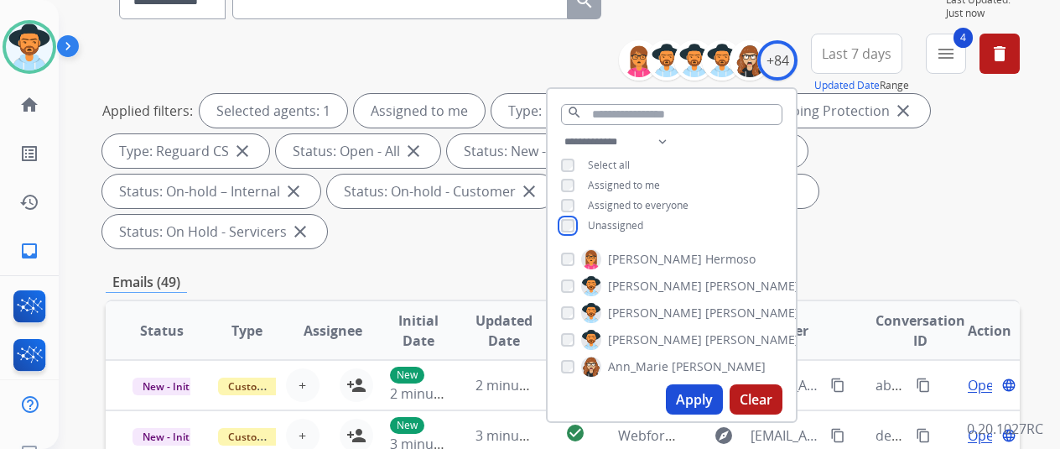
scroll to position [168, 0]
click at [693, 388] on button "Apply" at bounding box center [694, 398] width 57 height 30
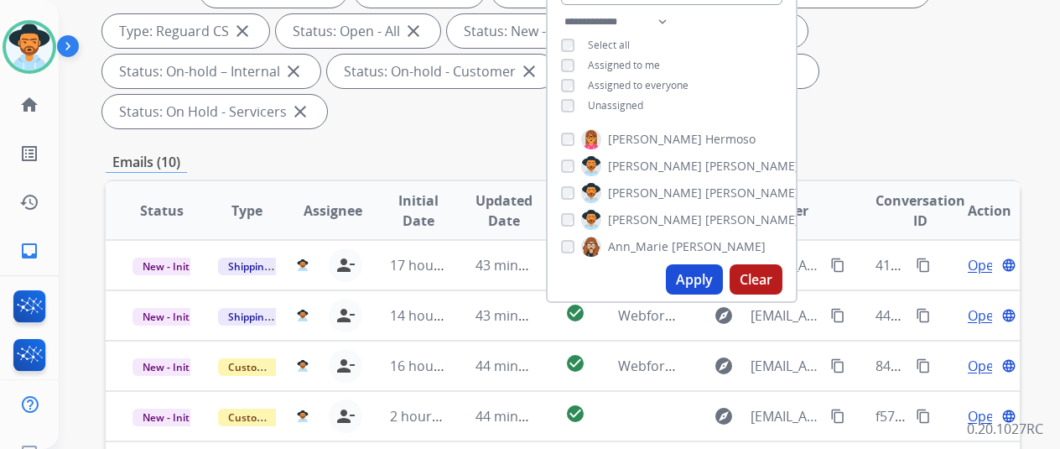
scroll to position [84, 0]
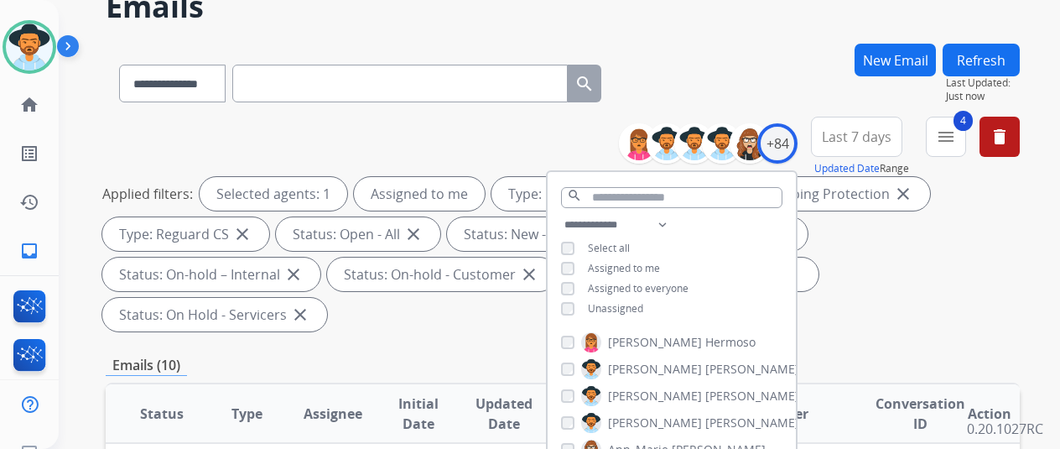
click at [695, 55] on div "**********" at bounding box center [563, 80] width 914 height 73
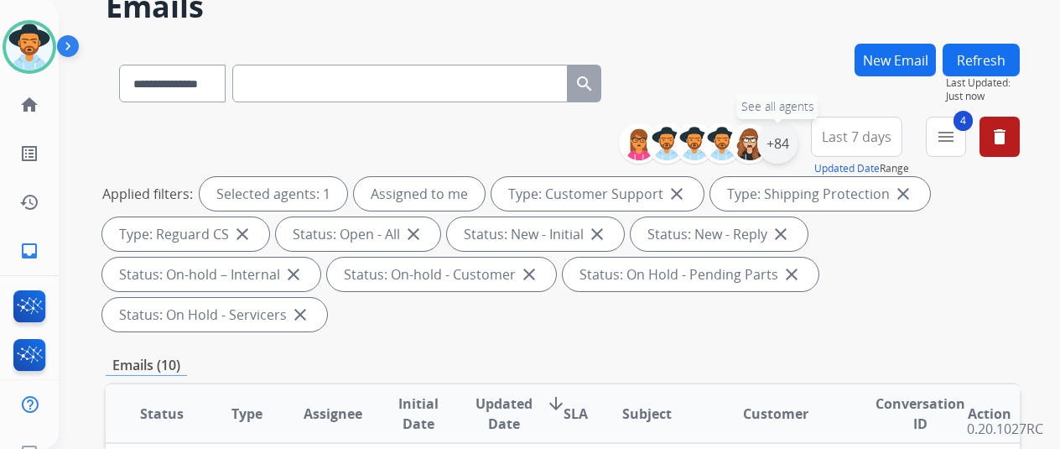
click at [794, 138] on div "+84" at bounding box center [777, 143] width 40 height 40
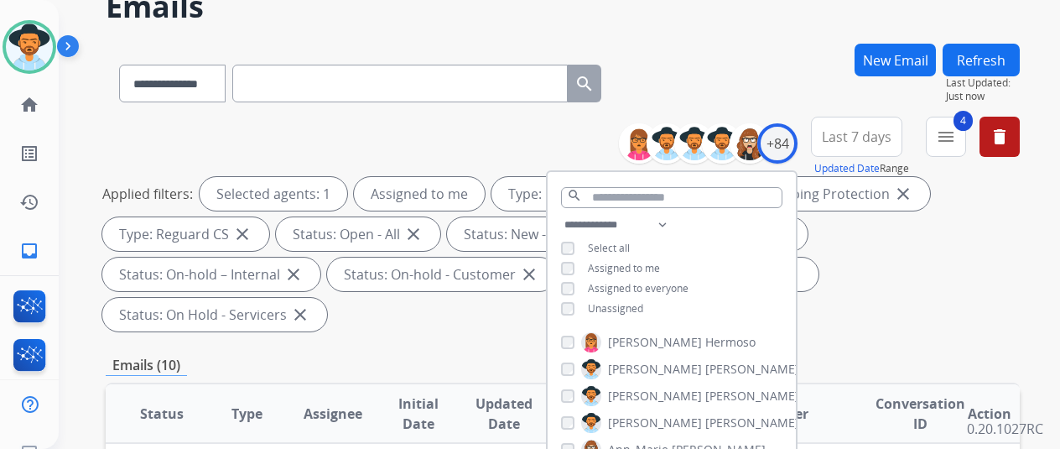
click at [695, 78] on div "**********" at bounding box center [563, 80] width 914 height 73
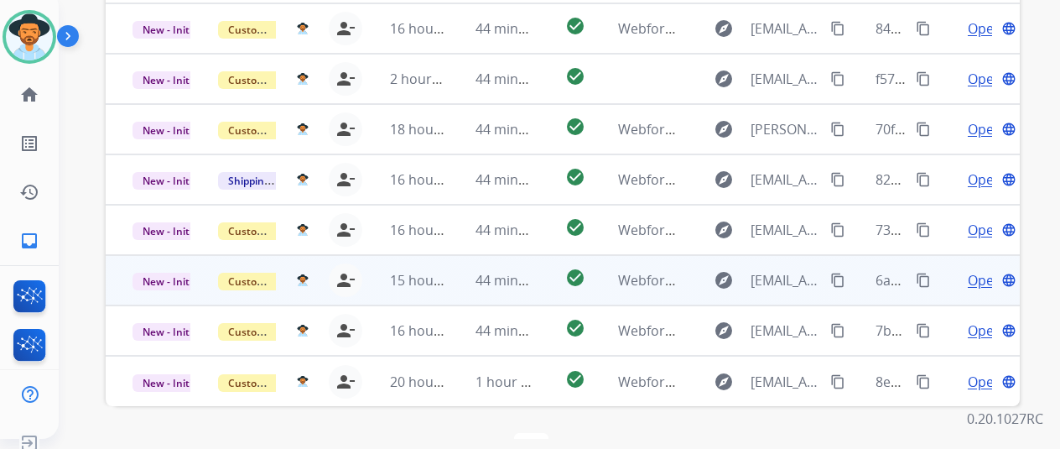
scroll to position [20, 0]
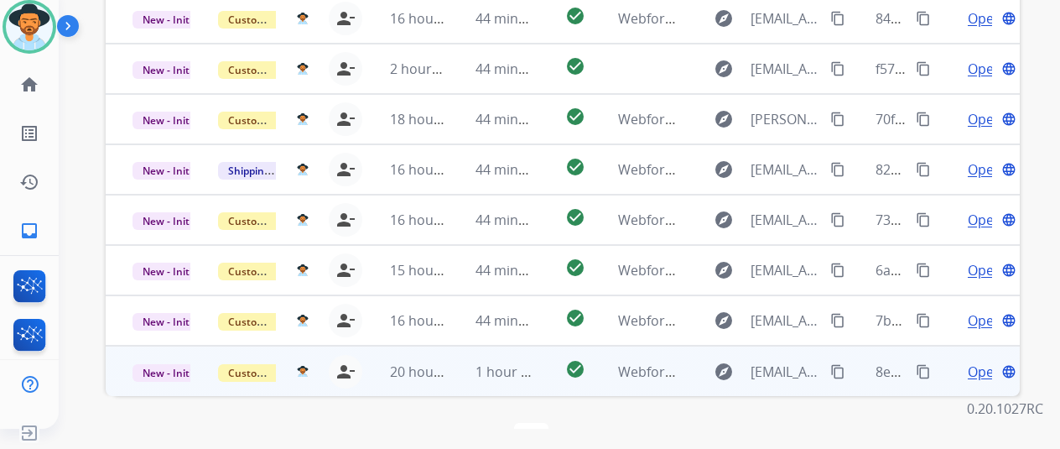
click at [981, 362] on span "Open" at bounding box center [985, 372] width 34 height 20
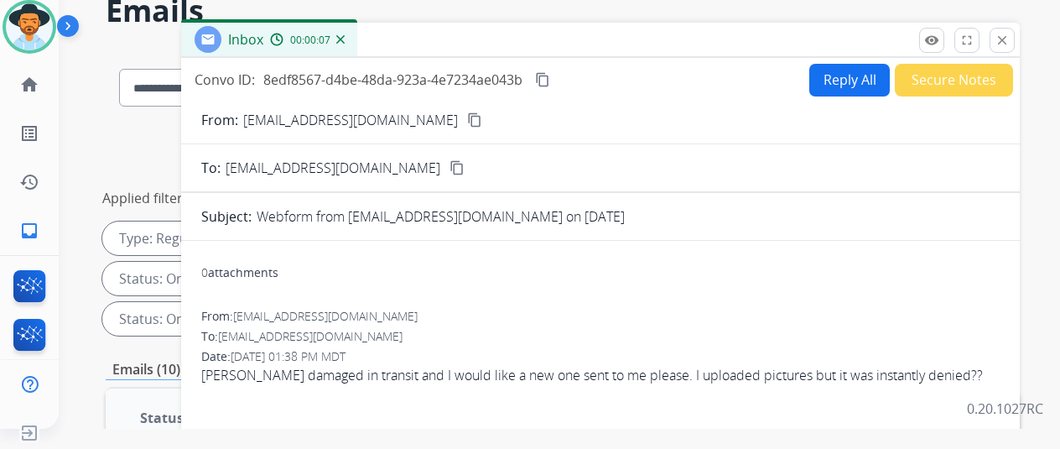
scroll to position [25, 0]
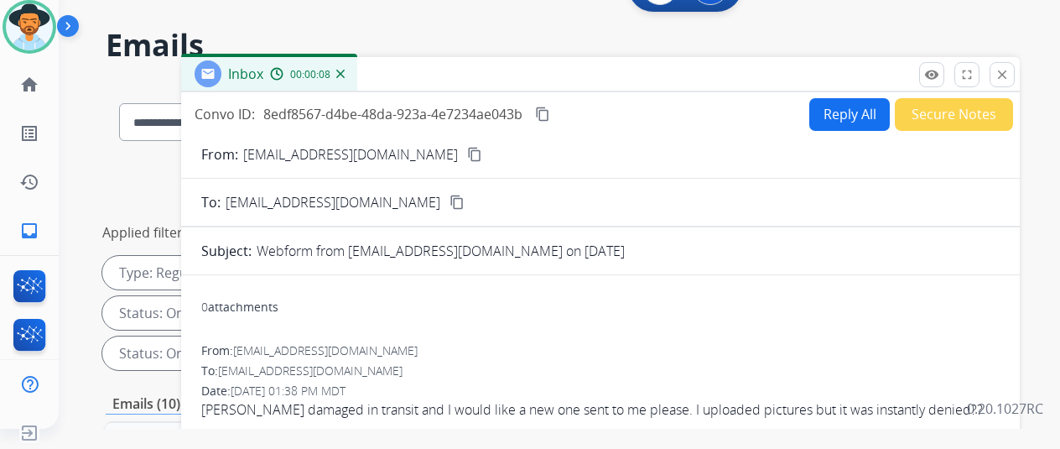
click at [467, 155] on mat-icon "content_copy" at bounding box center [474, 154] width 15 height 15
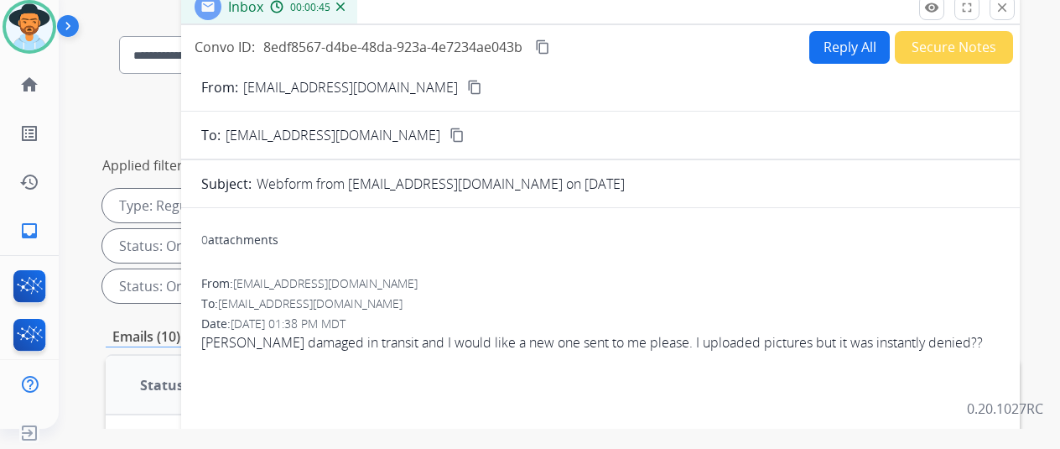
scroll to position [0, 0]
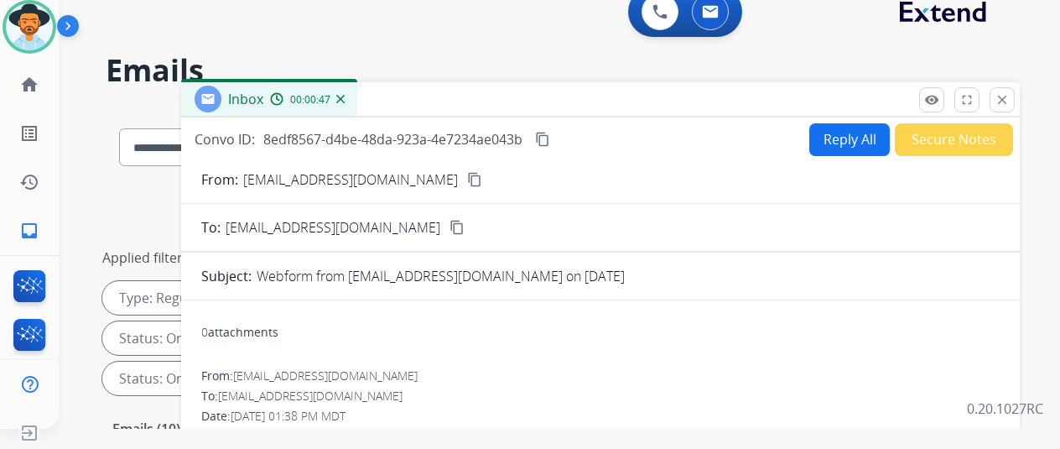
click at [843, 133] on button "Reply All" at bounding box center [849, 139] width 81 height 33
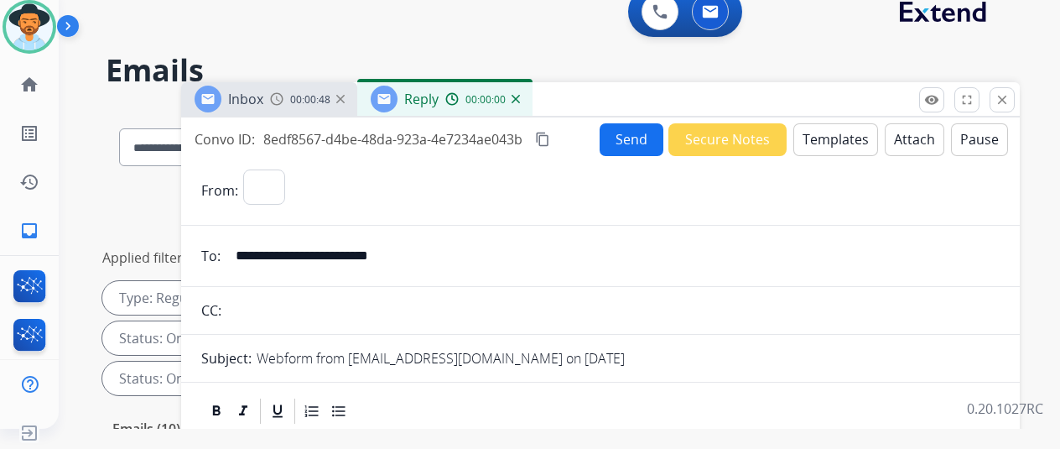
select select "**********"
click at [850, 137] on button "Templates" at bounding box center [836, 139] width 85 height 33
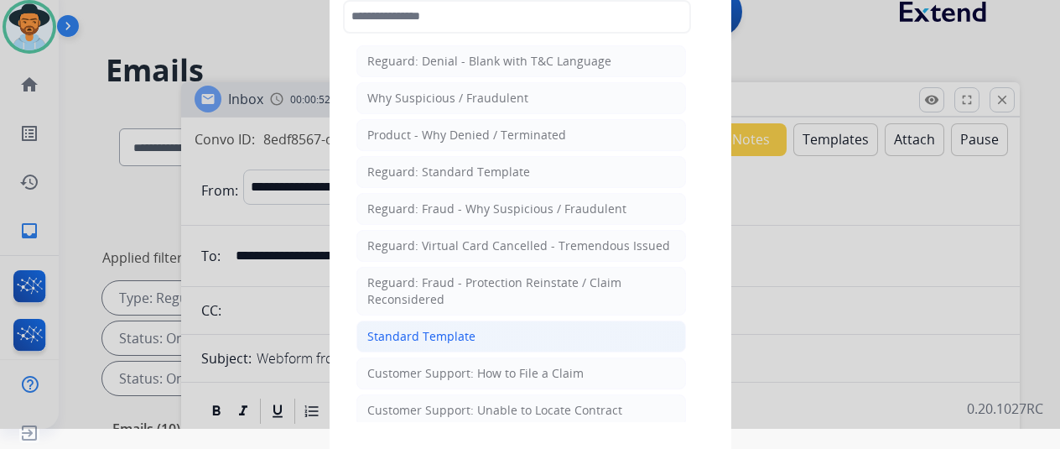
click at [406, 329] on div "Standard Template" at bounding box center [421, 336] width 108 height 17
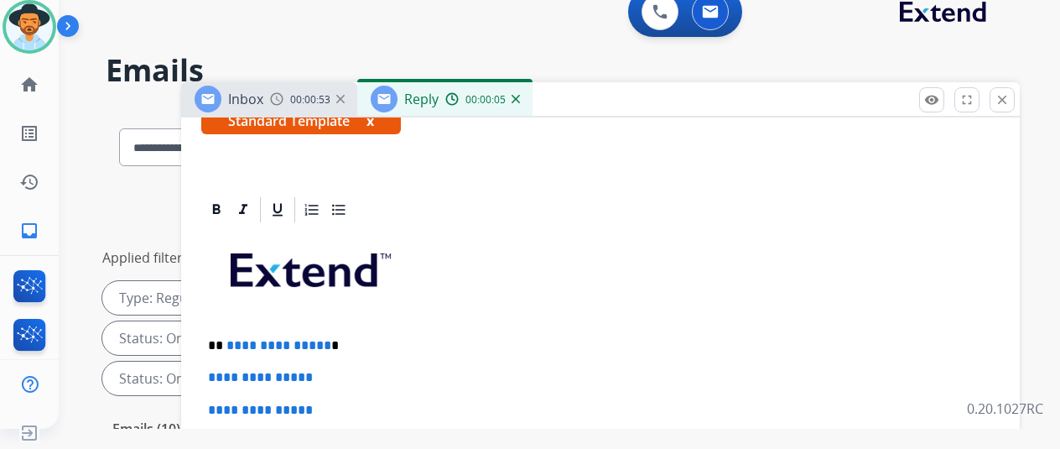
scroll to position [366, 0]
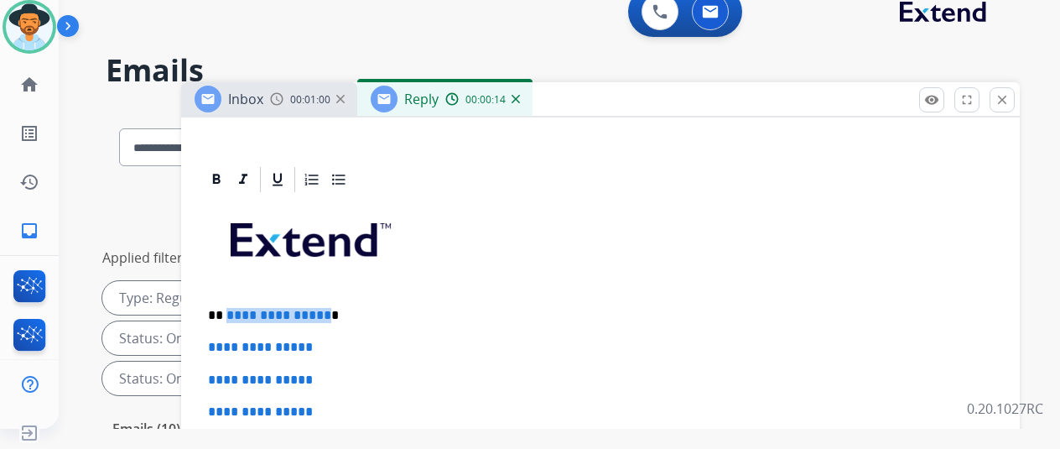
drag, startPoint x: 335, startPoint y: 287, endPoint x: 237, endPoint y: 283, distance: 98.2
click at [237, 308] on p "**********" at bounding box center [594, 315] width 772 height 15
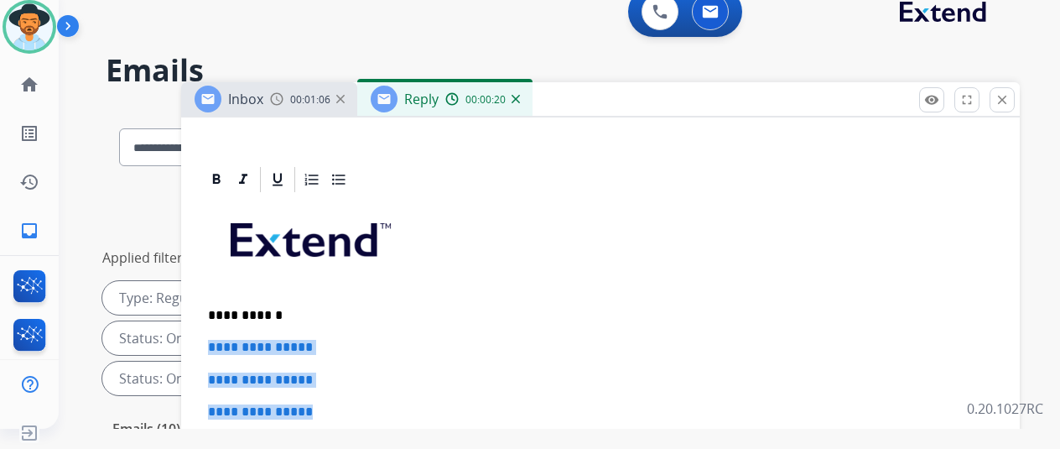
drag, startPoint x: 341, startPoint y: 384, endPoint x: 218, endPoint y: 321, distance: 137.7
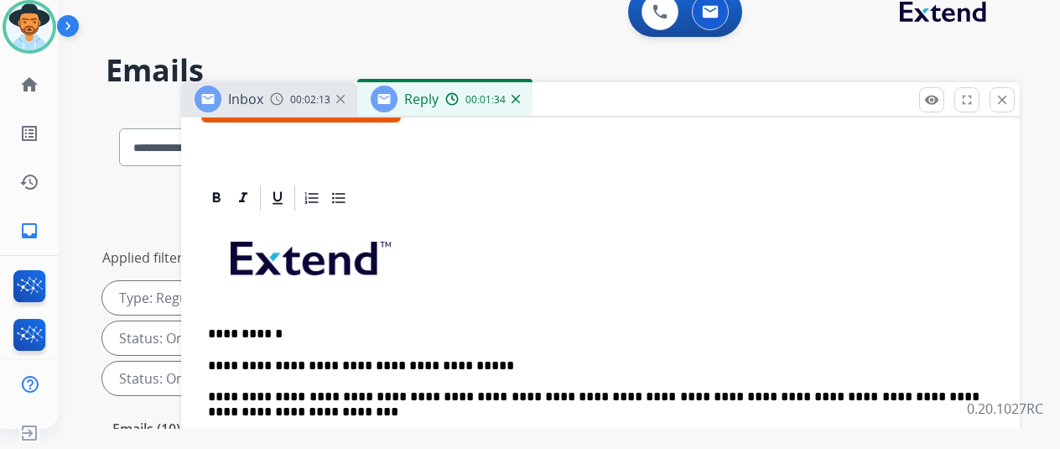
scroll to position [348, 0]
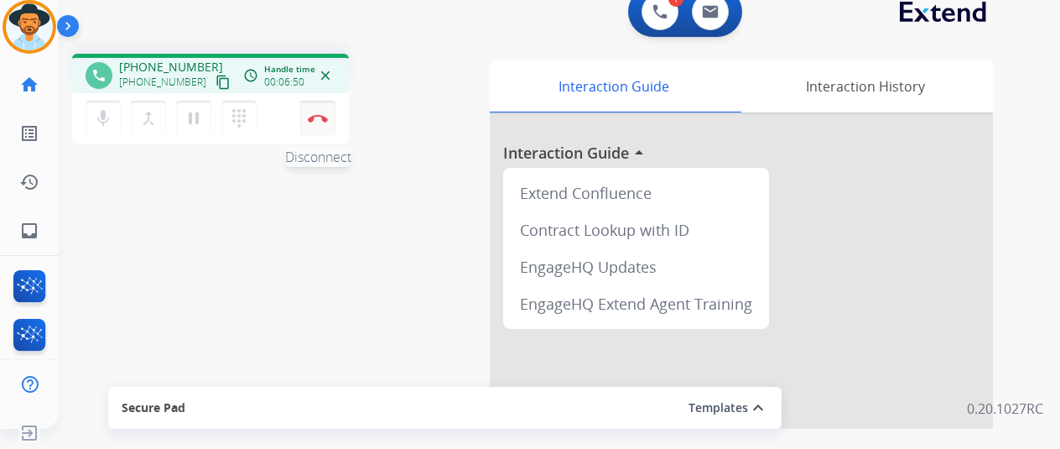
click at [319, 115] on img at bounding box center [318, 118] width 20 height 8
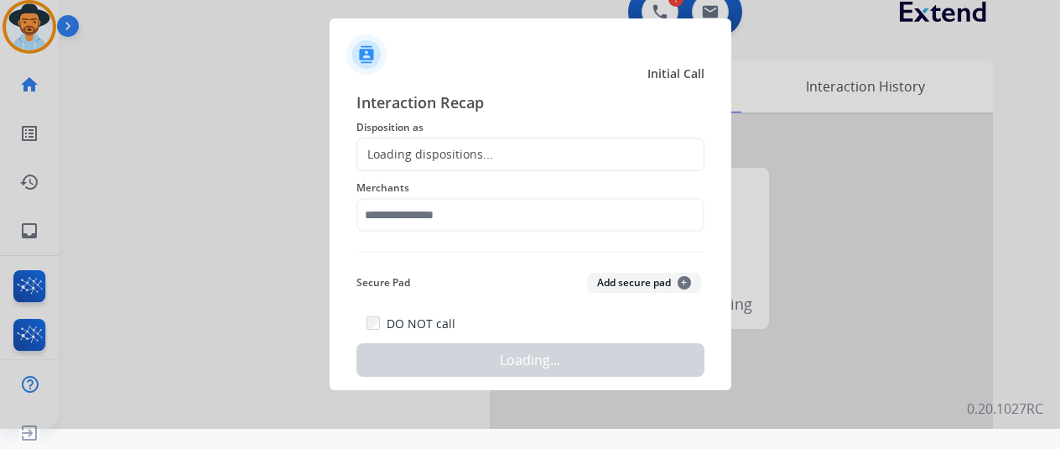
click at [388, 151] on div "Loading dispositions..." at bounding box center [425, 154] width 136 height 17
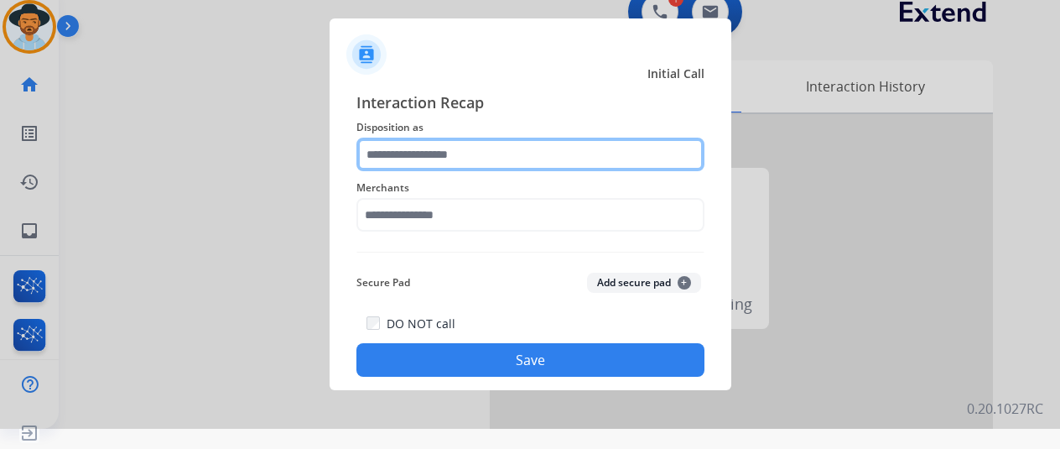
click at [388, 151] on input "text" at bounding box center [531, 155] width 348 height 34
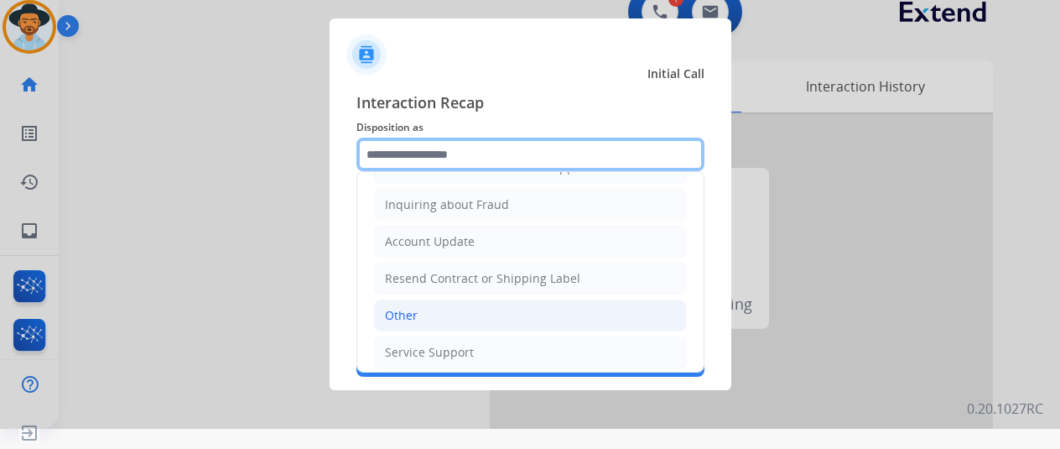
scroll to position [254, 0]
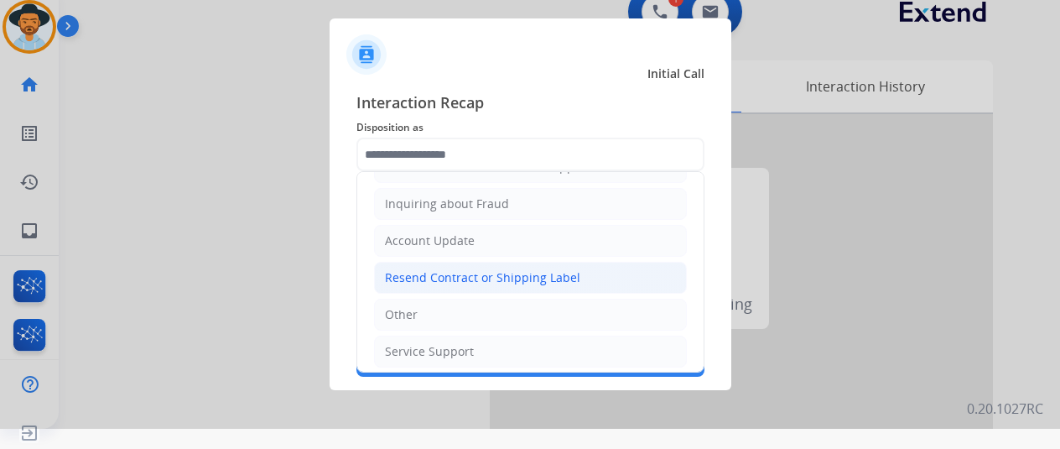
click at [422, 272] on div "Resend Contract or Shipping Label" at bounding box center [482, 277] width 195 height 17
type input "**********"
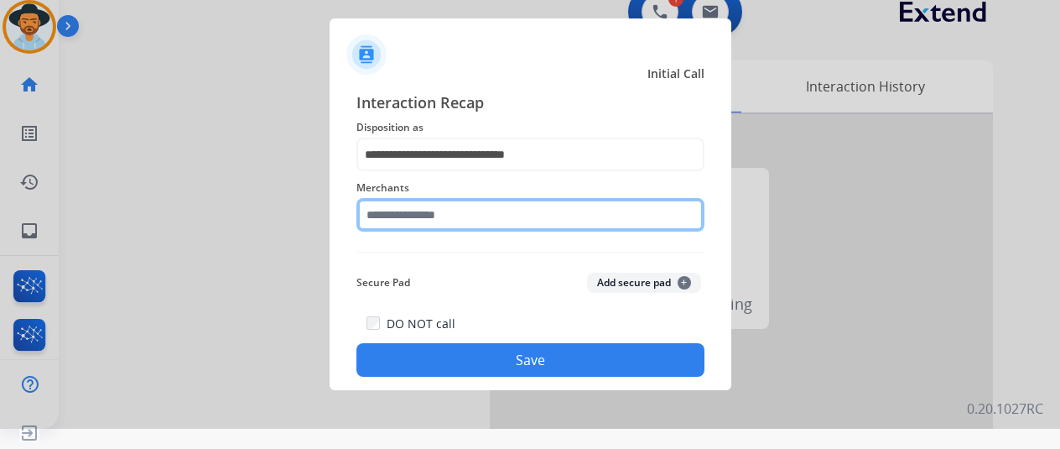
click at [401, 216] on input "text" at bounding box center [531, 215] width 348 height 34
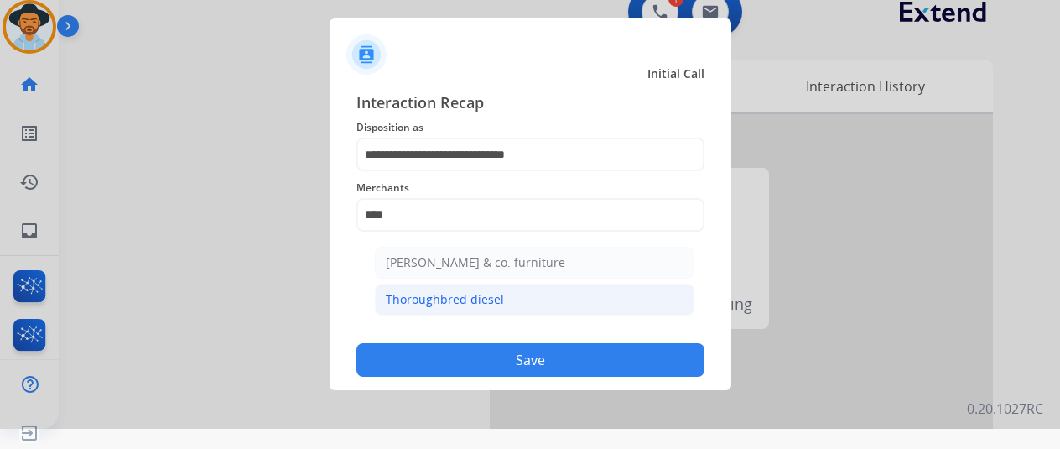
click at [431, 292] on div "Thoroughbred diesel" at bounding box center [445, 299] width 118 height 17
type input "**********"
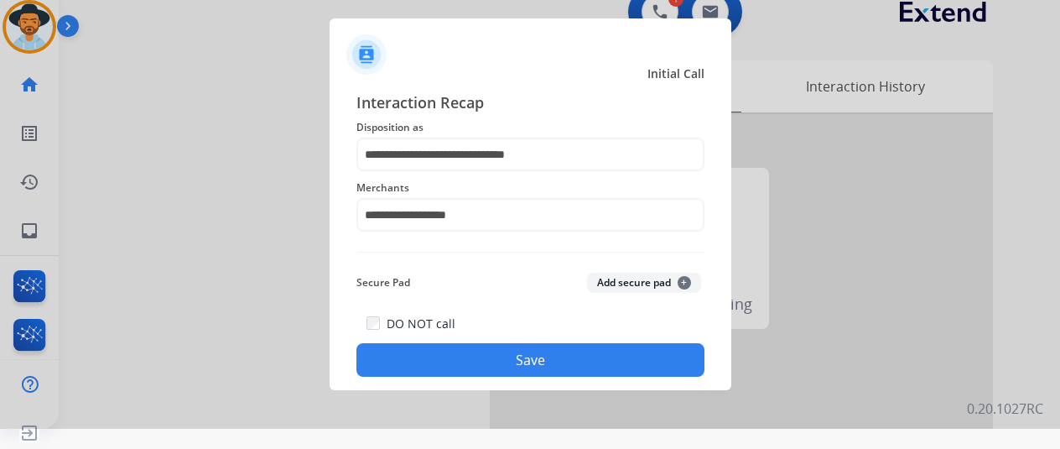
click at [502, 358] on button "Save" at bounding box center [531, 360] width 348 height 34
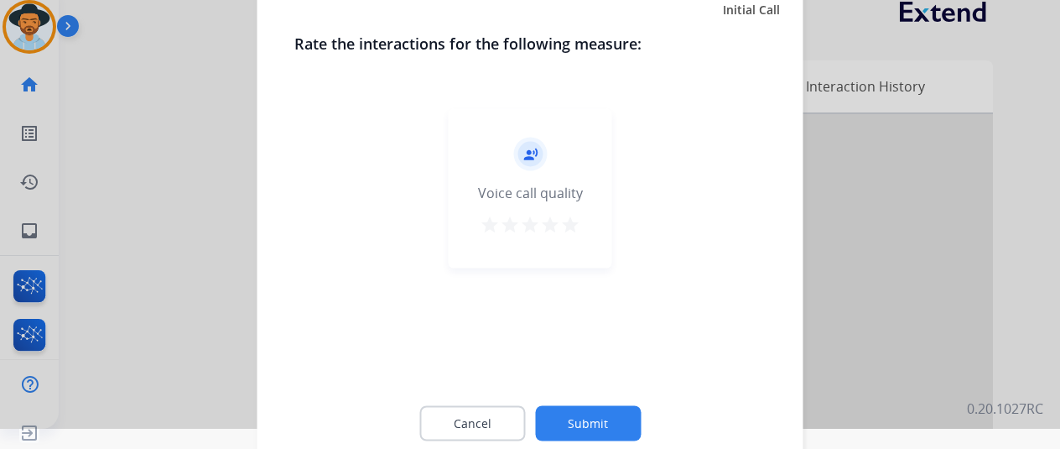
click at [603, 418] on button "Submit" at bounding box center [588, 422] width 106 height 35
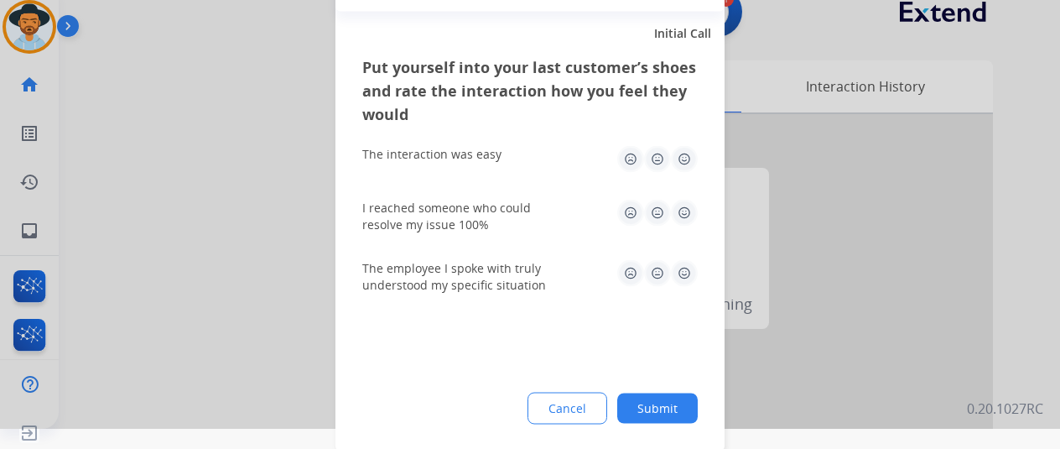
click at [665, 412] on button "Submit" at bounding box center [657, 408] width 81 height 30
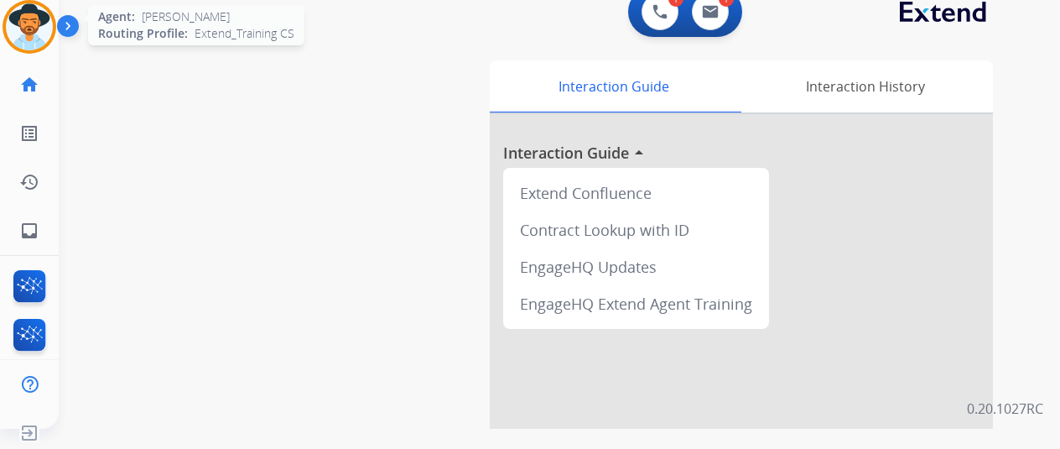
click at [35, 17] on img at bounding box center [29, 26] width 47 height 47
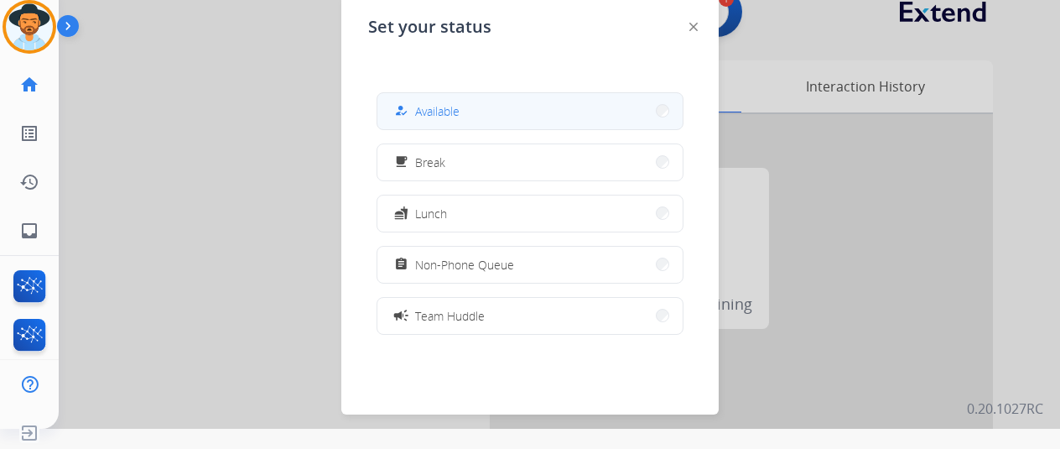
click at [465, 105] on button "how_to_reg Available" at bounding box center [529, 111] width 305 height 36
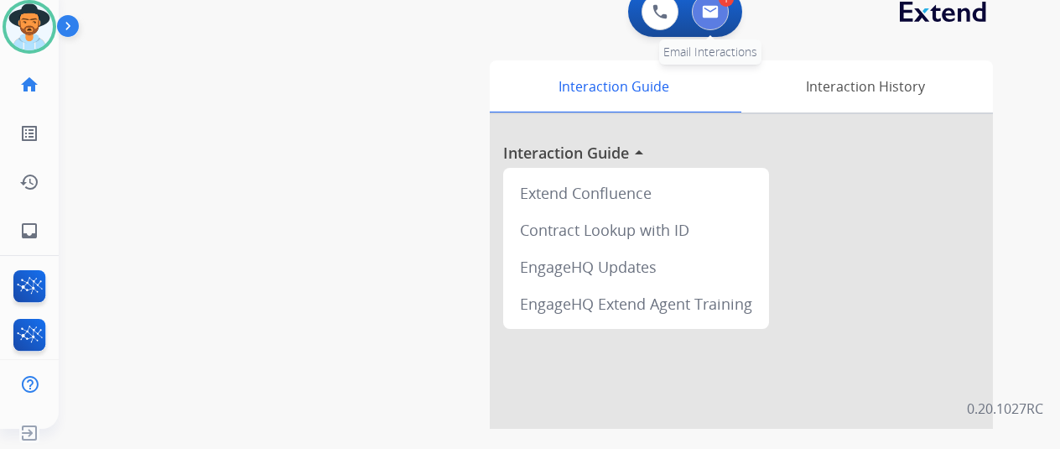
click at [719, 8] on img at bounding box center [710, 11] width 17 height 13
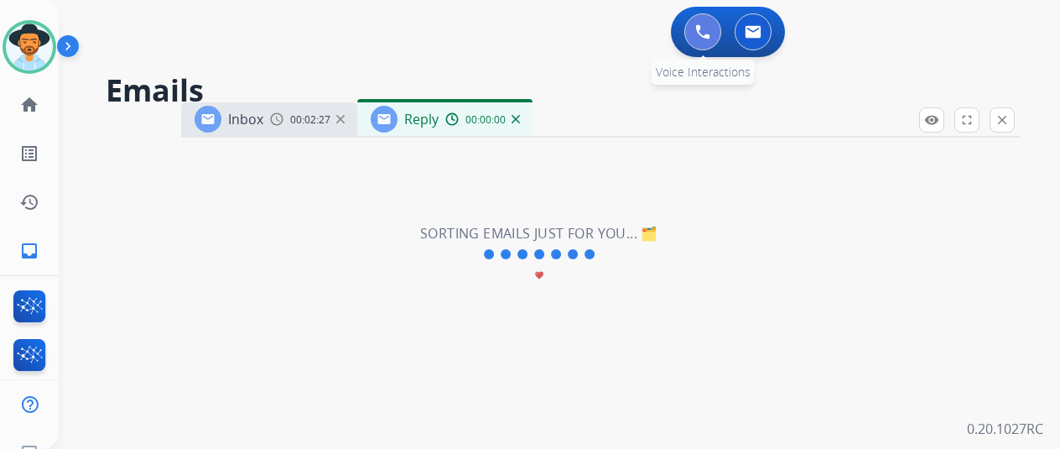
select select "**********"
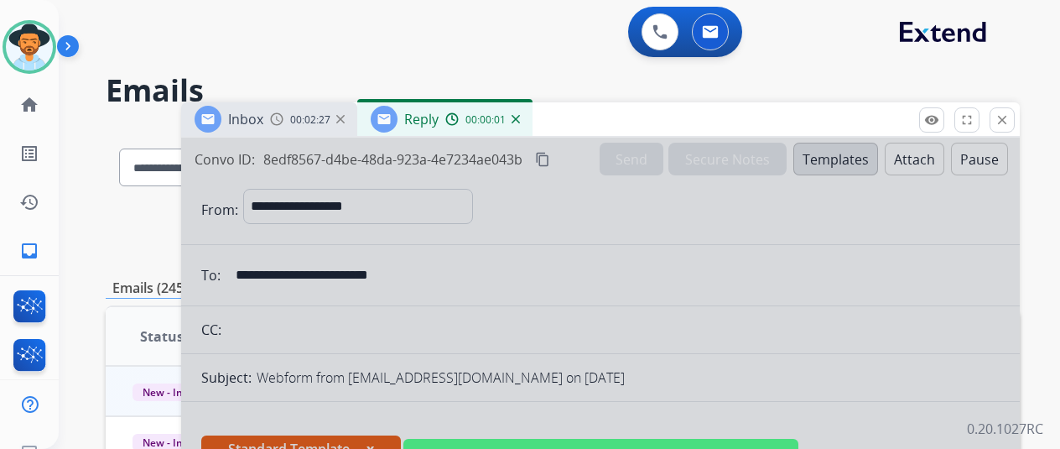
click at [466, 247] on div at bounding box center [600, 451] width 839 height 627
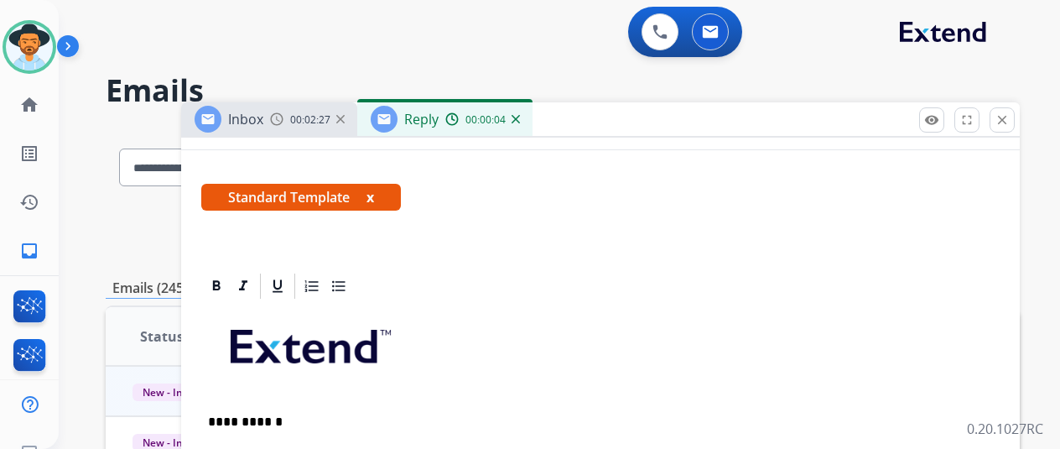
scroll to position [419, 0]
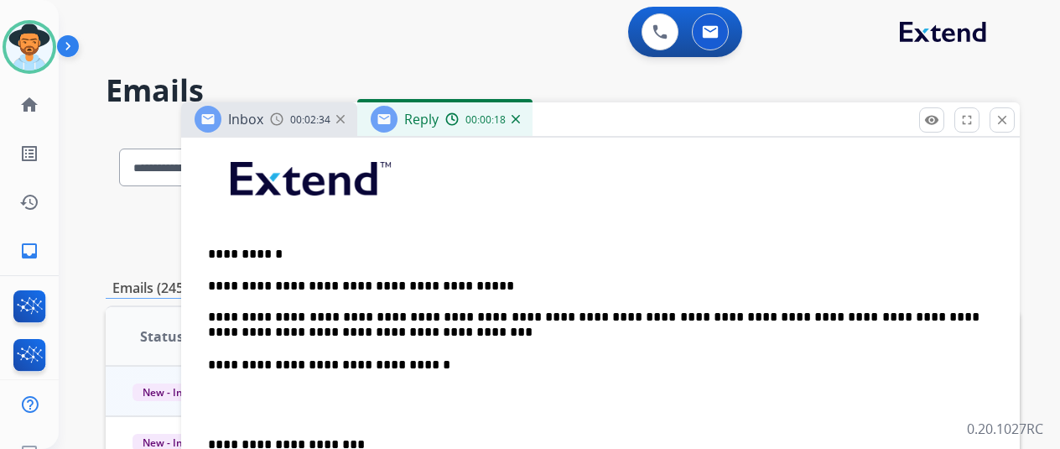
click at [379, 330] on p "**********" at bounding box center [594, 310] width 772 height 62
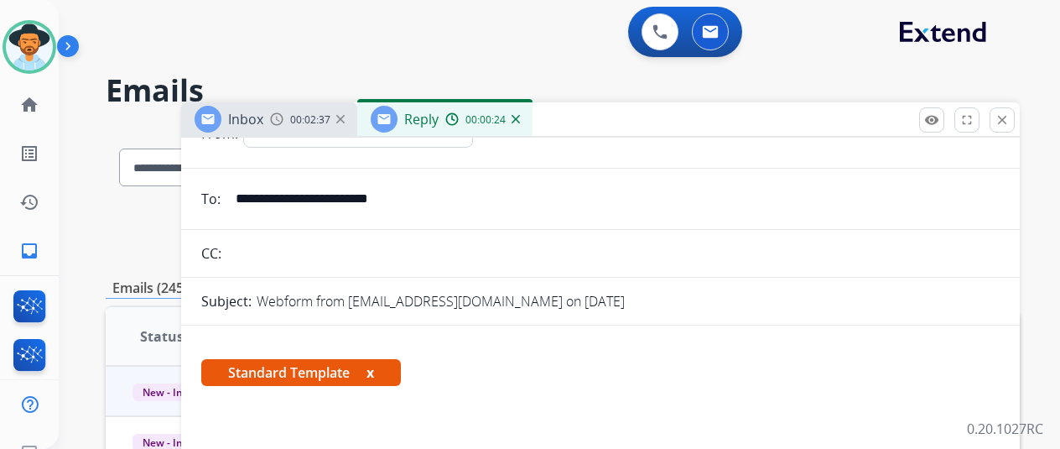
scroll to position [0, 0]
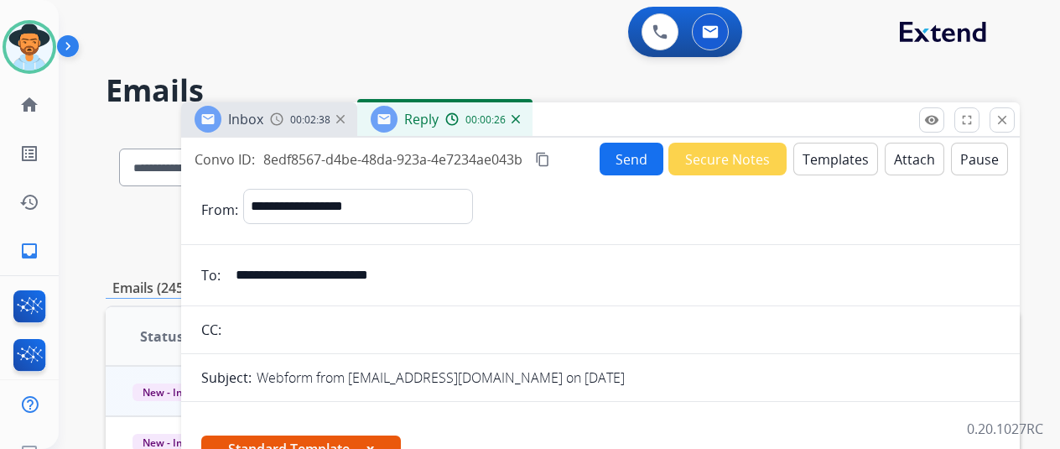
click at [635, 152] on button "Send" at bounding box center [632, 159] width 64 height 33
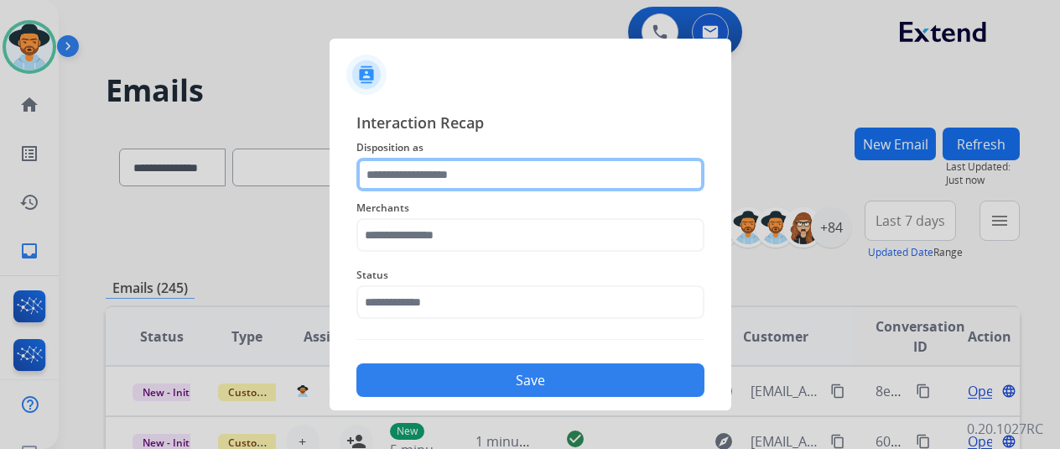
click at [398, 185] on input "text" at bounding box center [531, 175] width 348 height 34
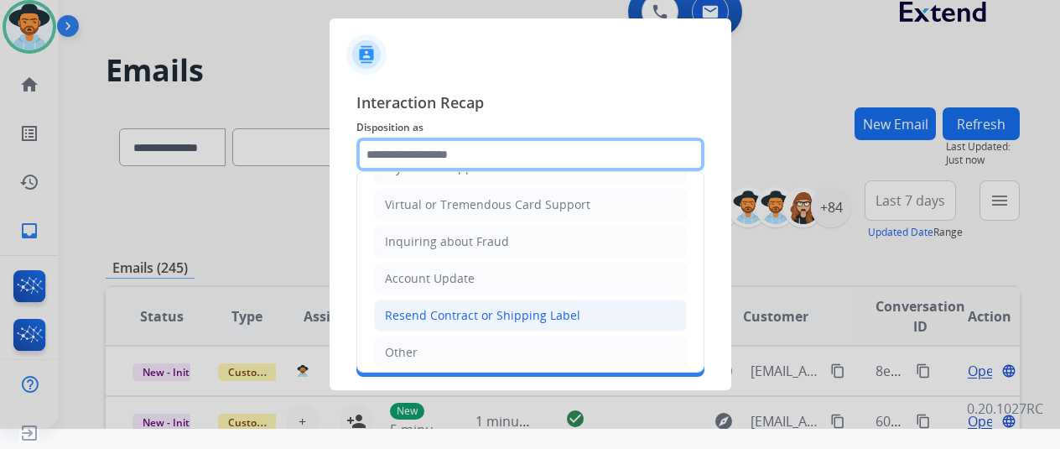
scroll to position [252, 0]
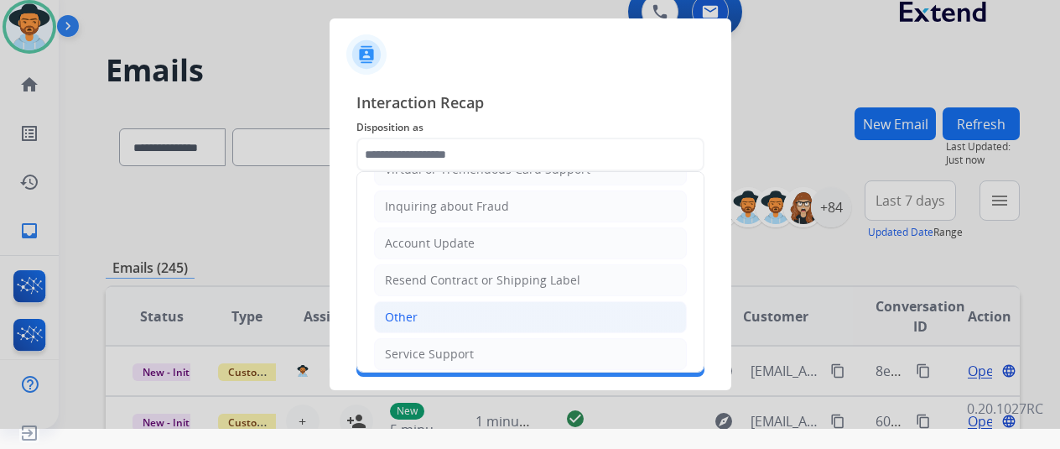
click at [419, 306] on li "Other" at bounding box center [530, 317] width 313 height 32
type input "*****"
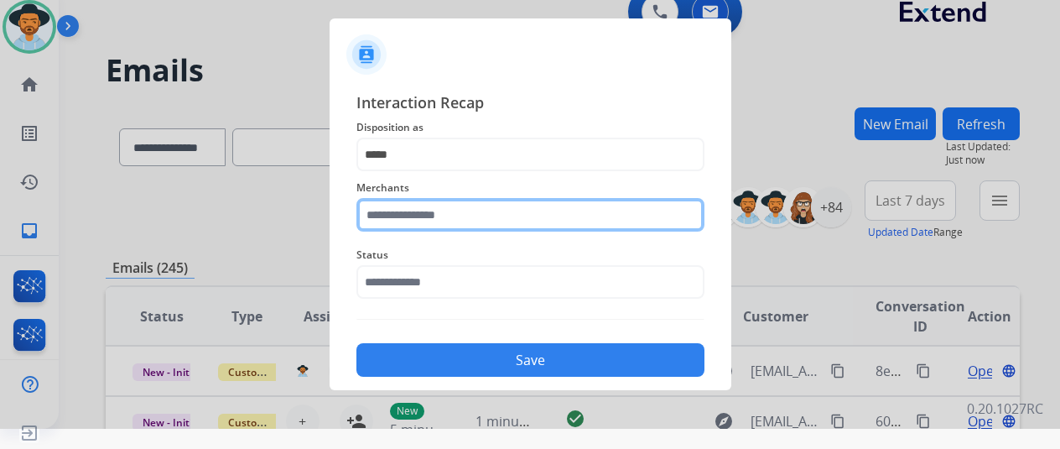
click at [393, 220] on input "text" at bounding box center [531, 215] width 348 height 34
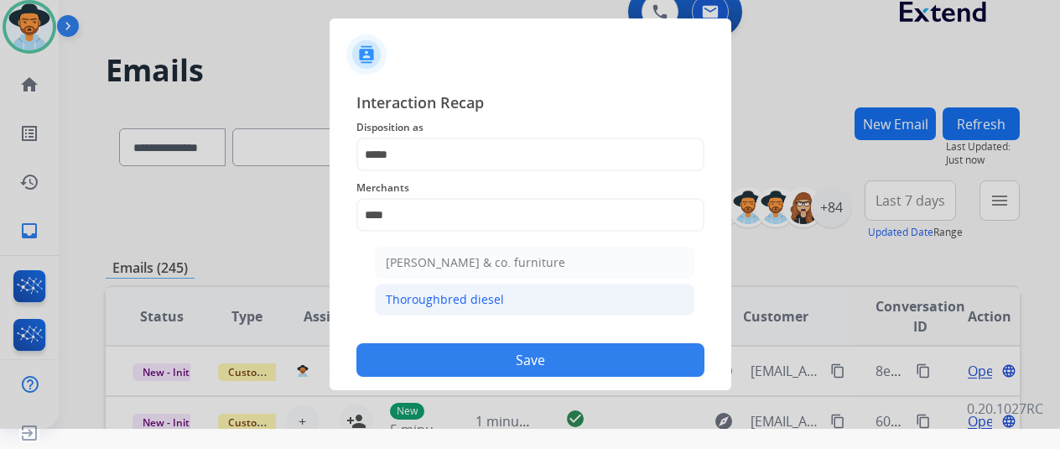
click at [520, 294] on li "Thoroughbred diesel" at bounding box center [535, 300] width 320 height 32
type input "**********"
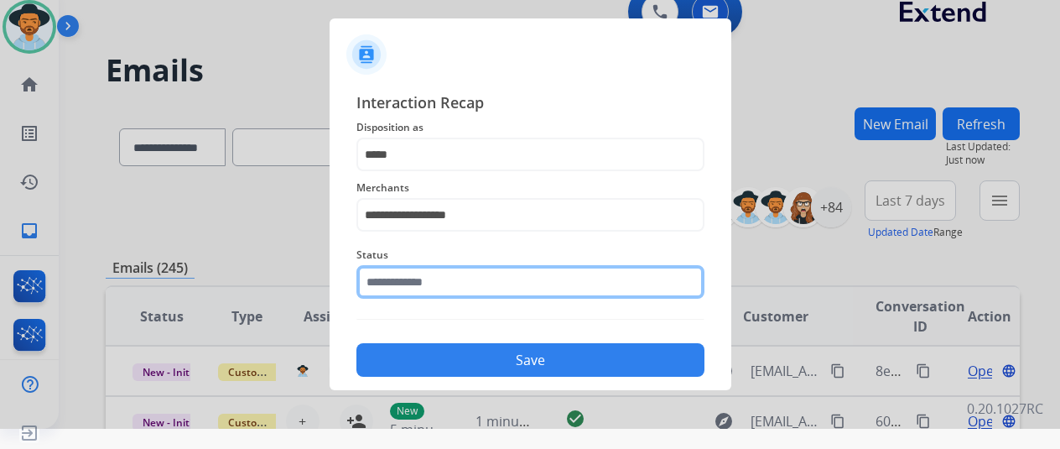
click at [433, 275] on input "text" at bounding box center [531, 282] width 348 height 34
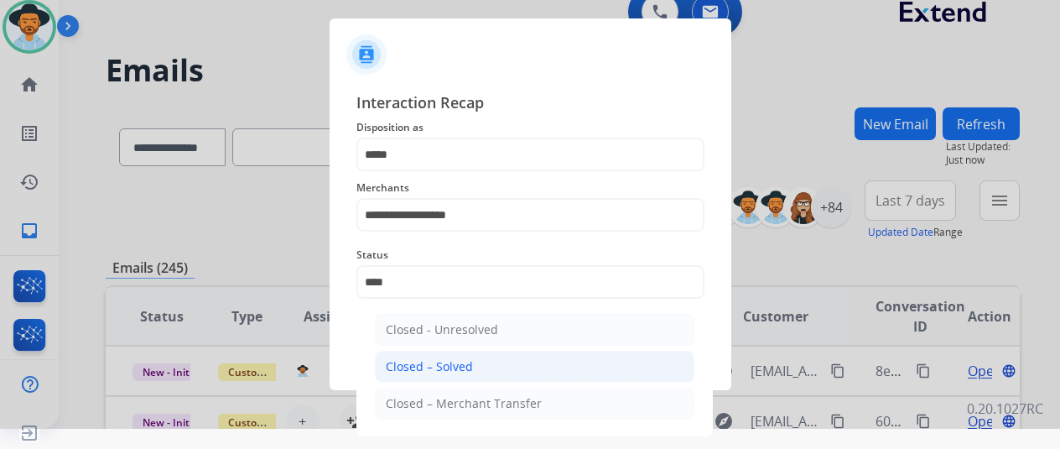
drag, startPoint x: 424, startPoint y: 370, endPoint x: 438, endPoint y: 354, distance: 20.8
click at [424, 369] on div "Closed – Solved" at bounding box center [429, 366] width 87 height 17
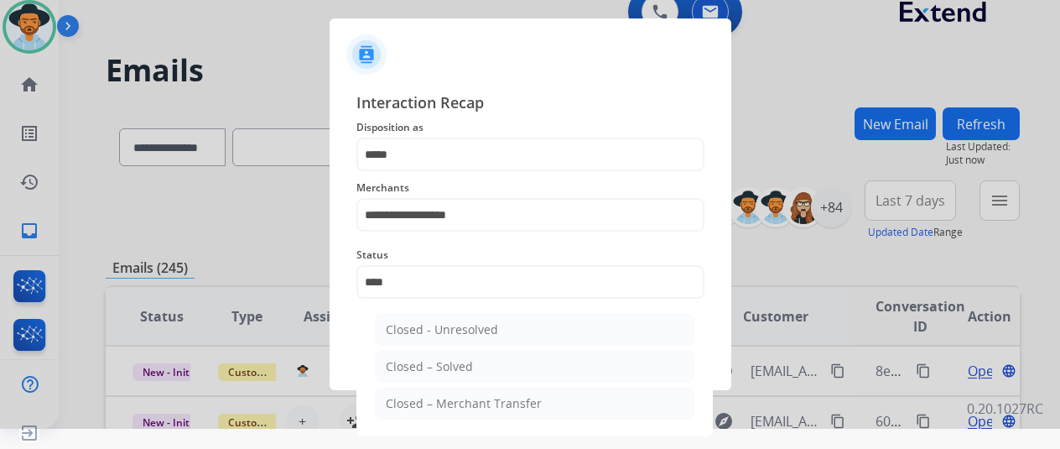
type input "**********"
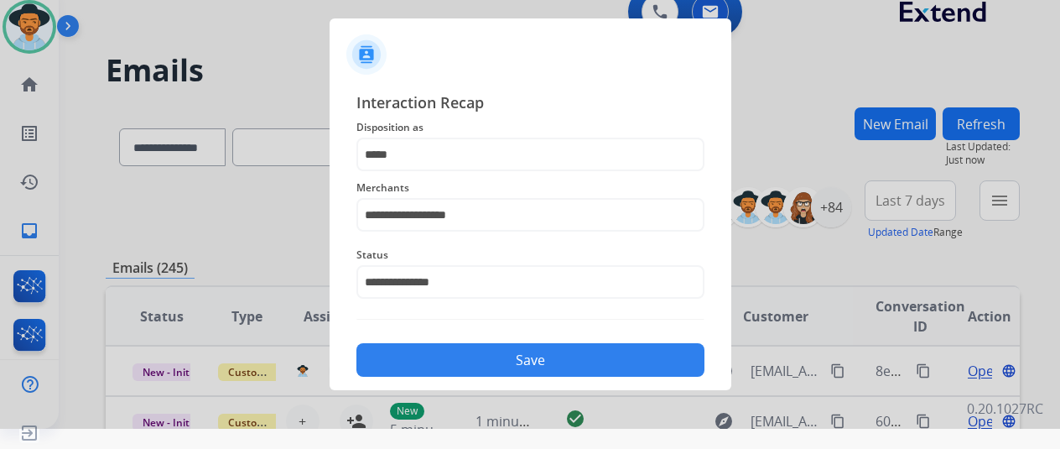
click at [491, 346] on button "Save" at bounding box center [531, 360] width 348 height 34
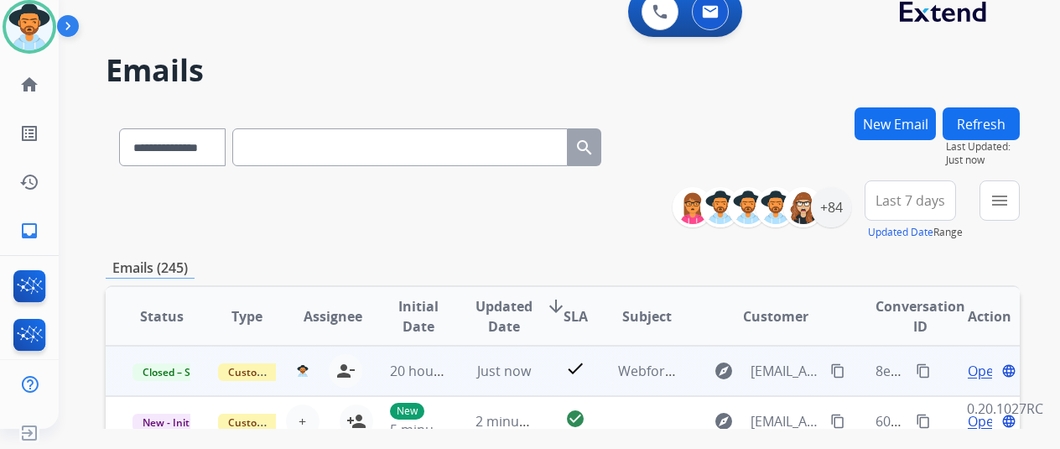
click at [926, 366] on mat-icon "content_copy" at bounding box center [923, 370] width 15 height 15
click at [980, 372] on span "Open" at bounding box center [985, 371] width 34 height 20
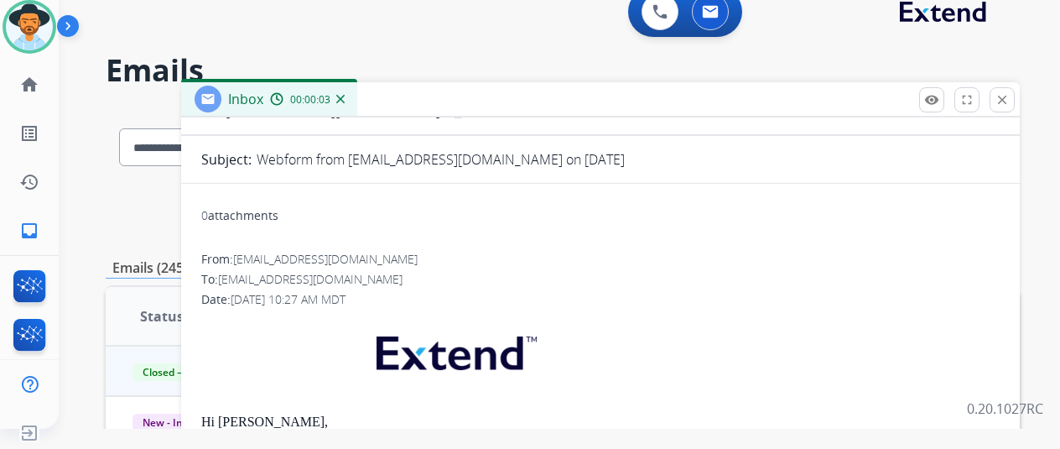
scroll to position [0, 0]
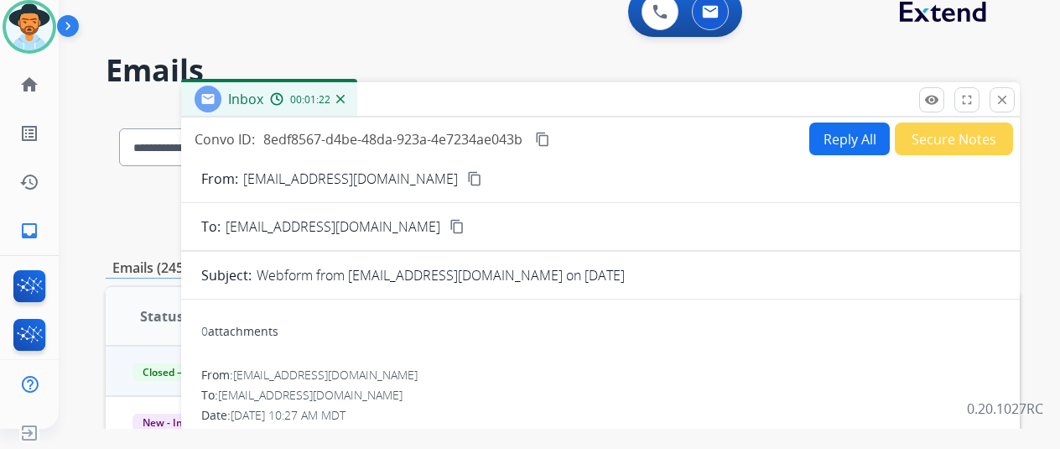
click at [488, 21] on div "0 Voice Interactions 0 Email Interactions" at bounding box center [549, 14] width 941 height 54
click at [345, 95] on img at bounding box center [340, 99] width 8 height 8
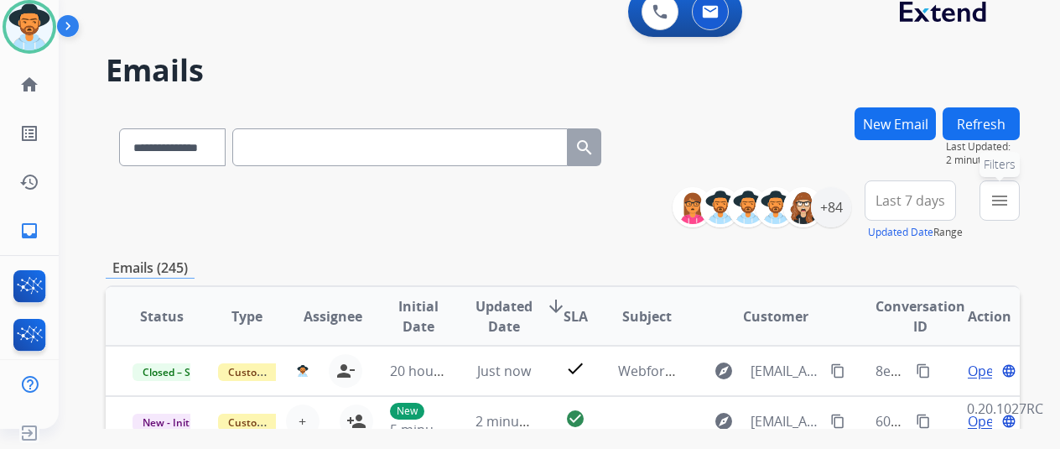
click at [1010, 194] on mat-icon "menu" at bounding box center [1000, 200] width 20 height 20
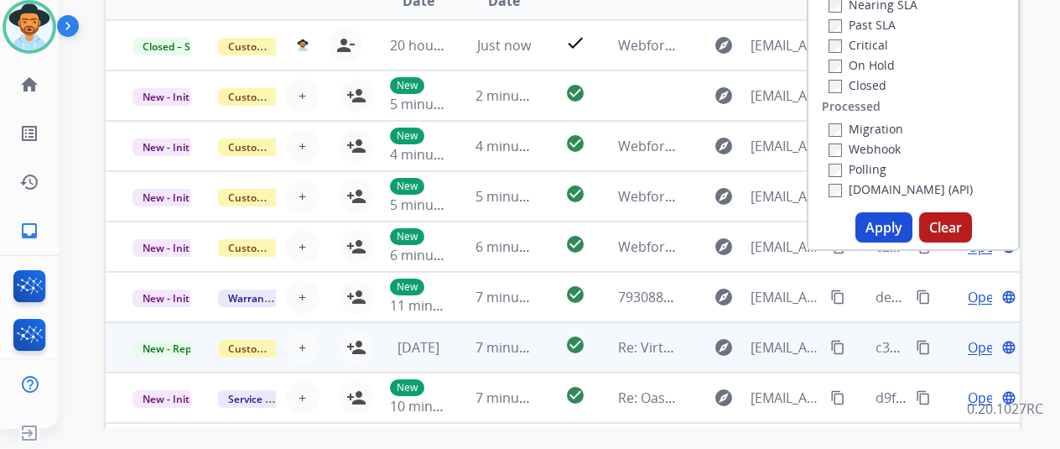
scroll to position [336, 0]
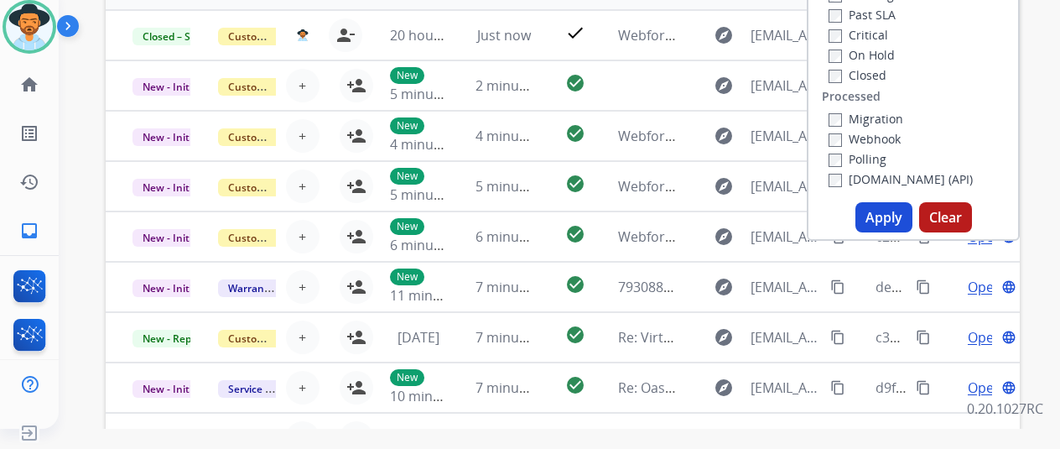
click at [875, 219] on button "Apply" at bounding box center [884, 217] width 57 height 30
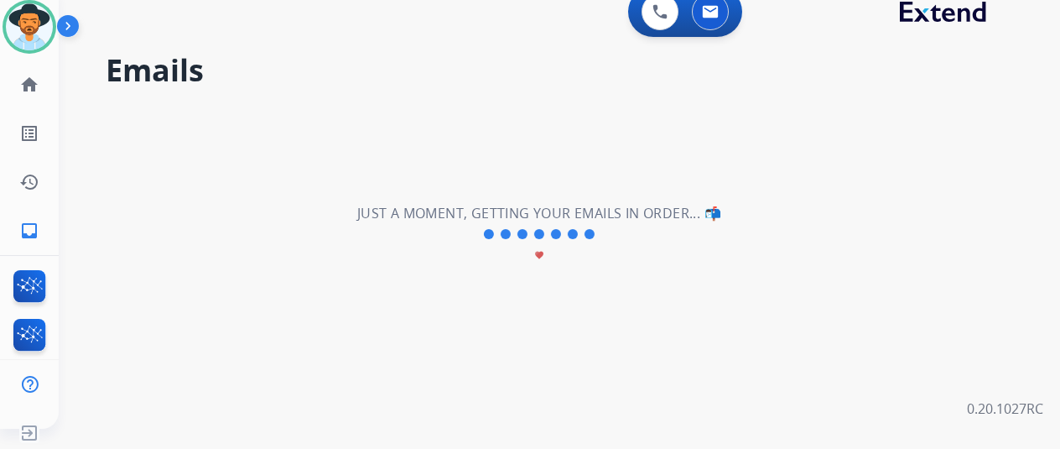
scroll to position [0, 0]
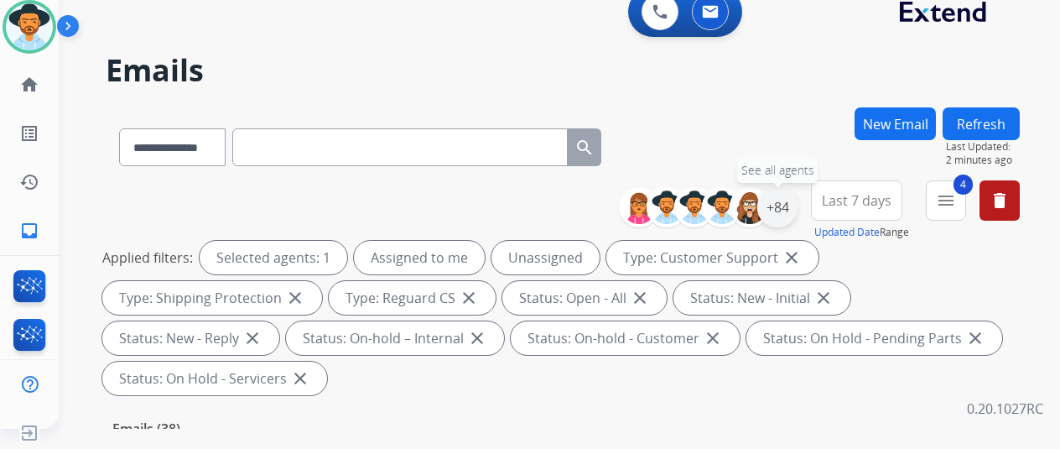
click at [794, 206] on div "+84" at bounding box center [777, 207] width 40 height 40
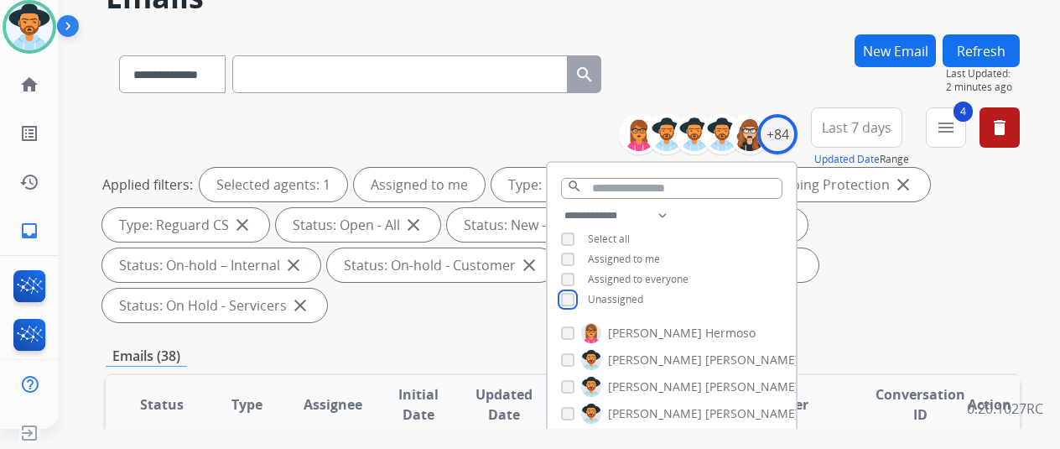
scroll to position [252, 0]
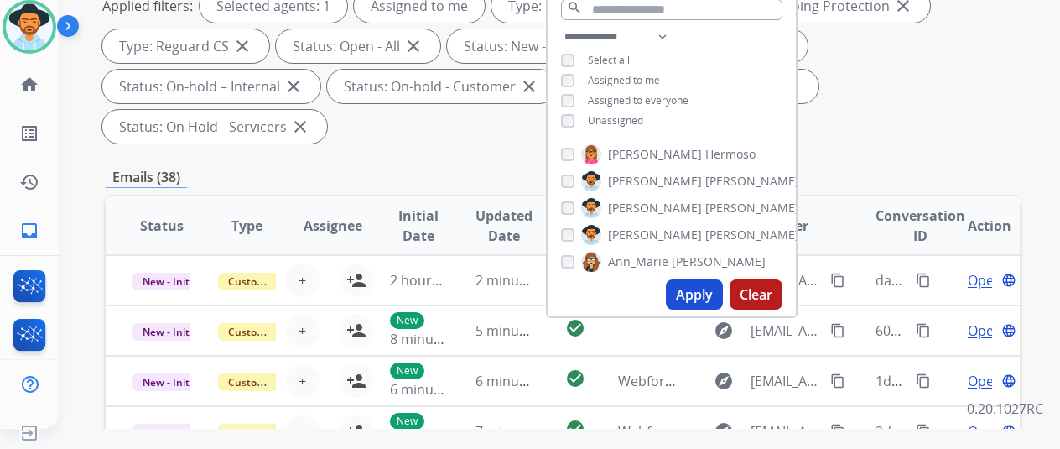
click at [714, 289] on button "Apply" at bounding box center [694, 294] width 57 height 30
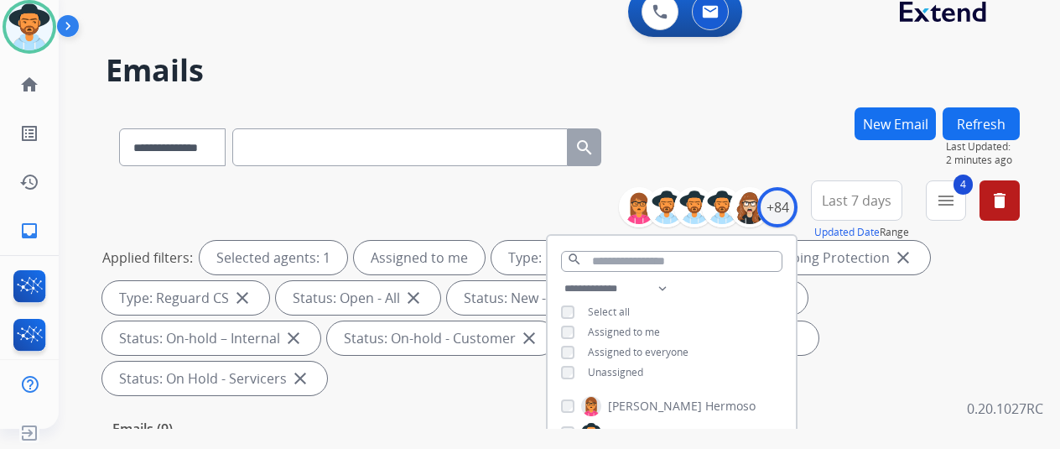
click at [712, 118] on div "**********" at bounding box center [563, 143] width 914 height 73
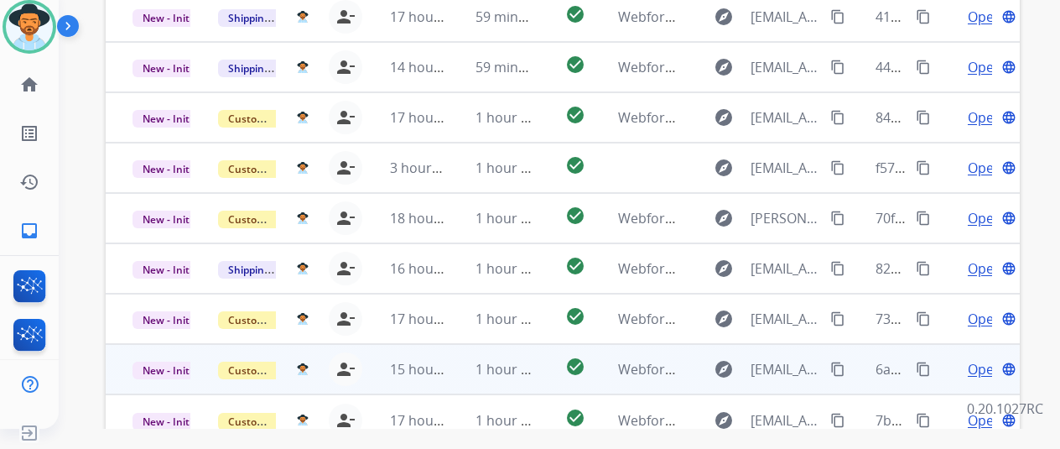
scroll to position [612, 0]
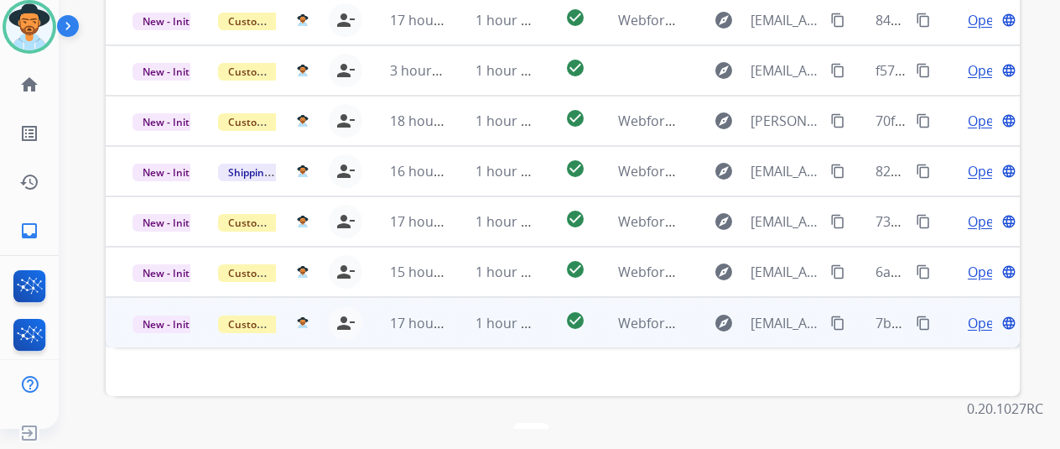
click at [974, 313] on span "Open" at bounding box center [985, 323] width 34 height 20
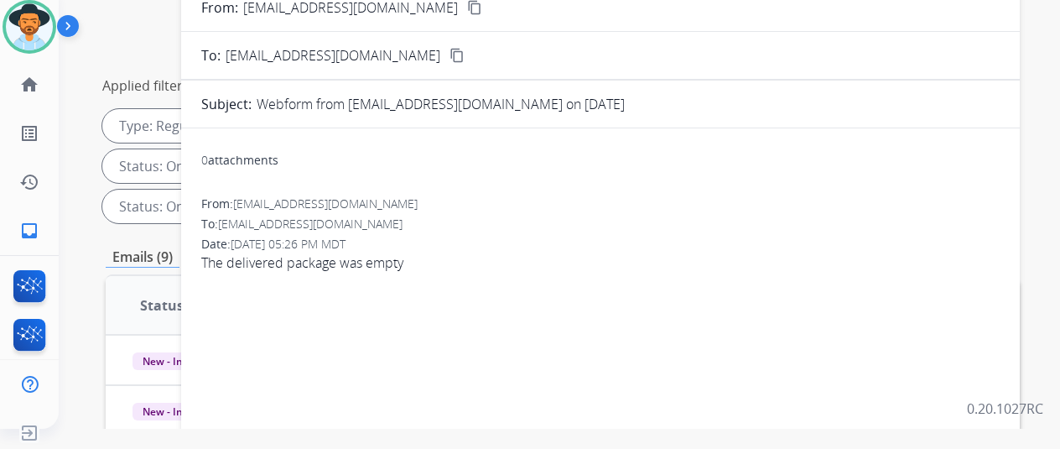
scroll to position [25, 0]
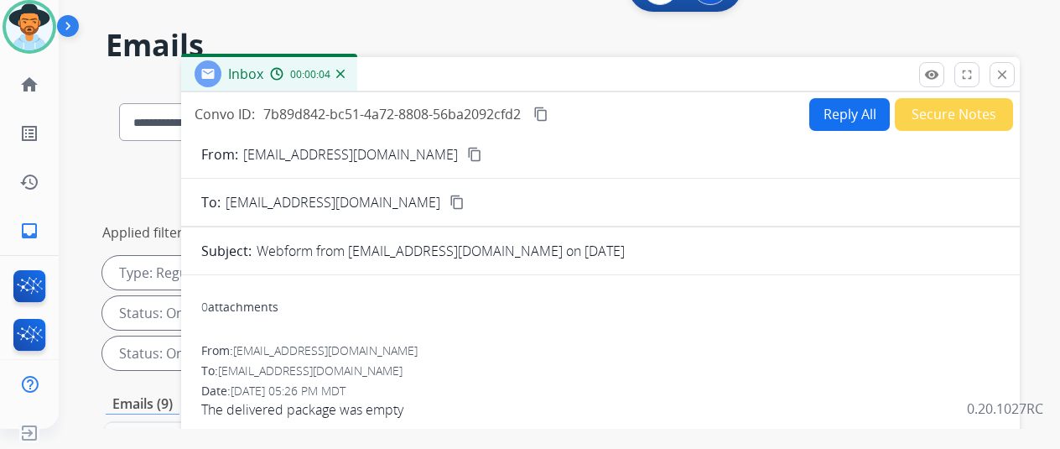
click at [467, 152] on mat-icon "content_copy" at bounding box center [474, 154] width 15 height 15
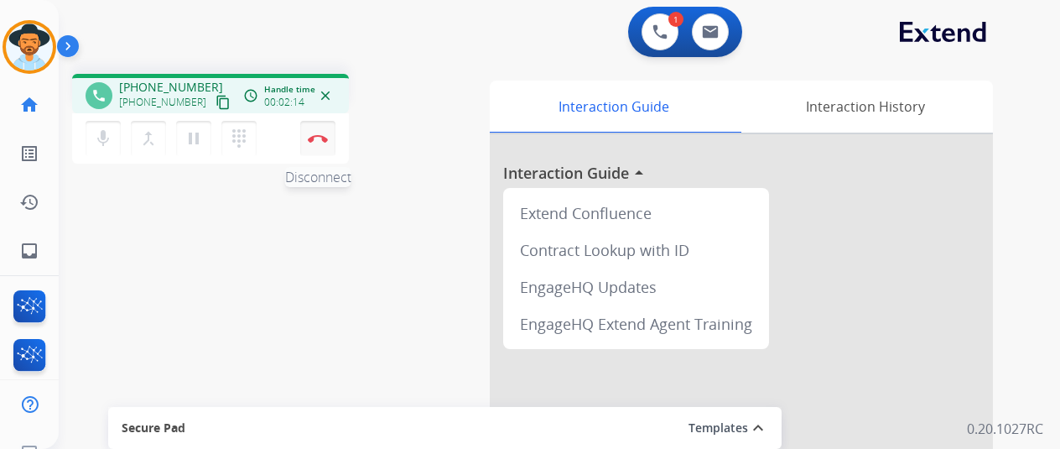
click at [315, 134] on img at bounding box center [318, 138] width 20 height 8
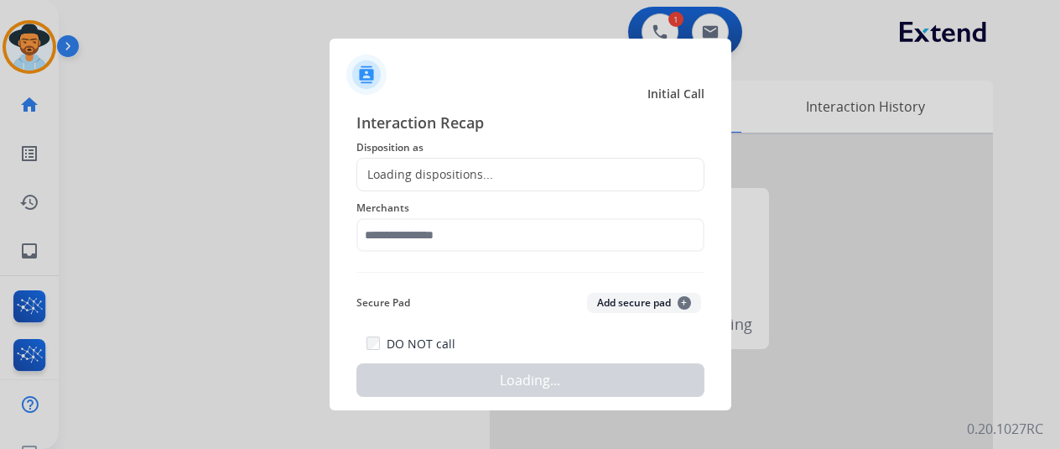
click at [404, 167] on div "Loading dispositions..." at bounding box center [425, 174] width 136 height 17
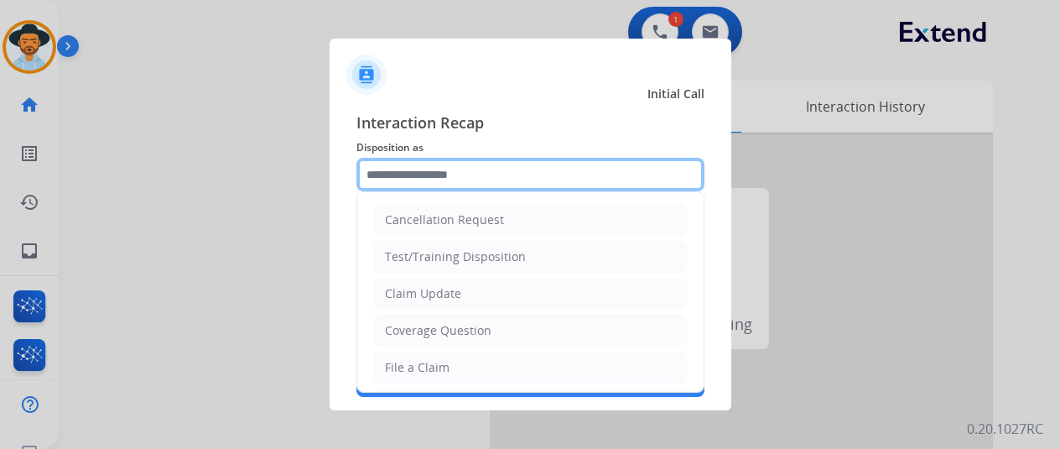
click at [404, 167] on input "text" at bounding box center [531, 175] width 348 height 34
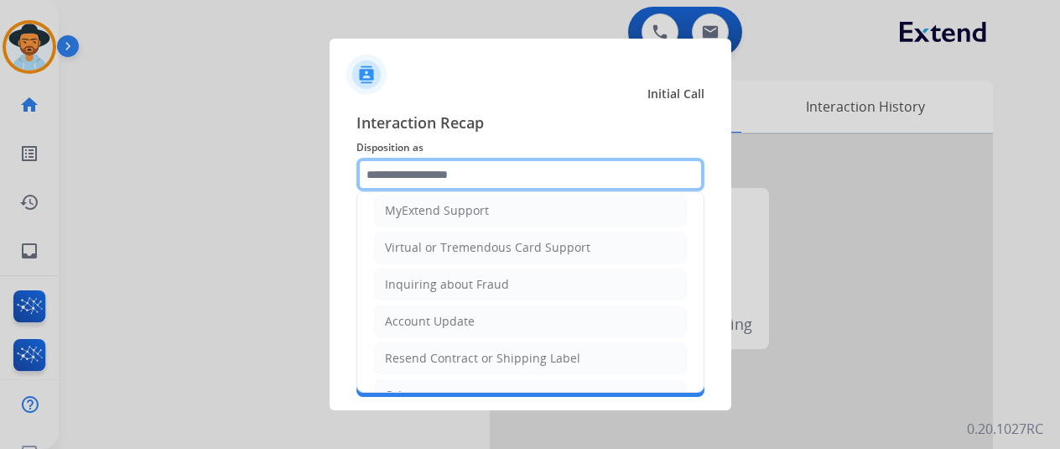
scroll to position [86, 0]
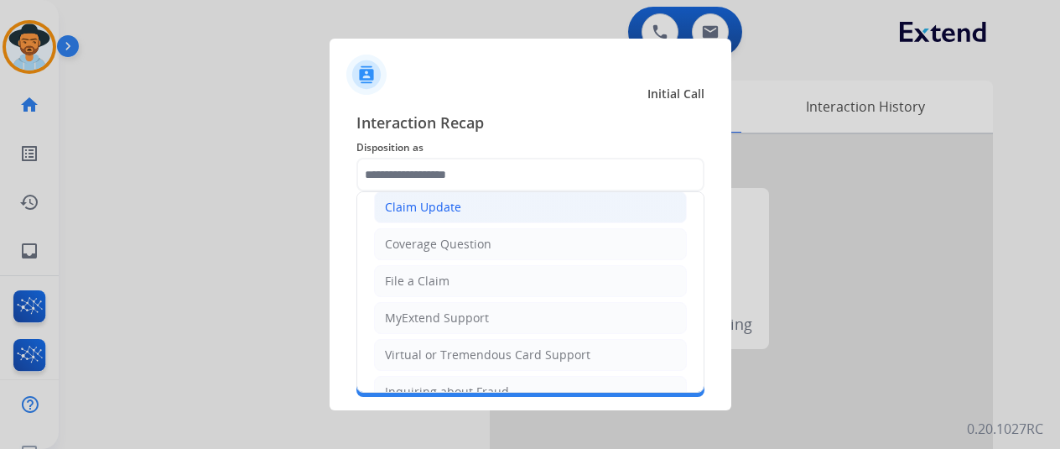
click at [444, 206] on div "Claim Update" at bounding box center [423, 207] width 76 height 17
type input "**********"
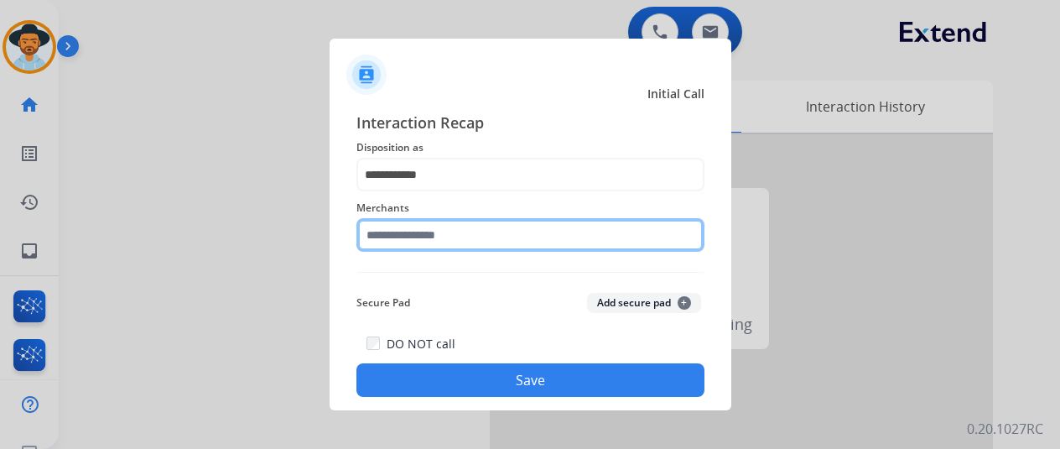
click at [414, 239] on input "text" at bounding box center [531, 235] width 348 height 34
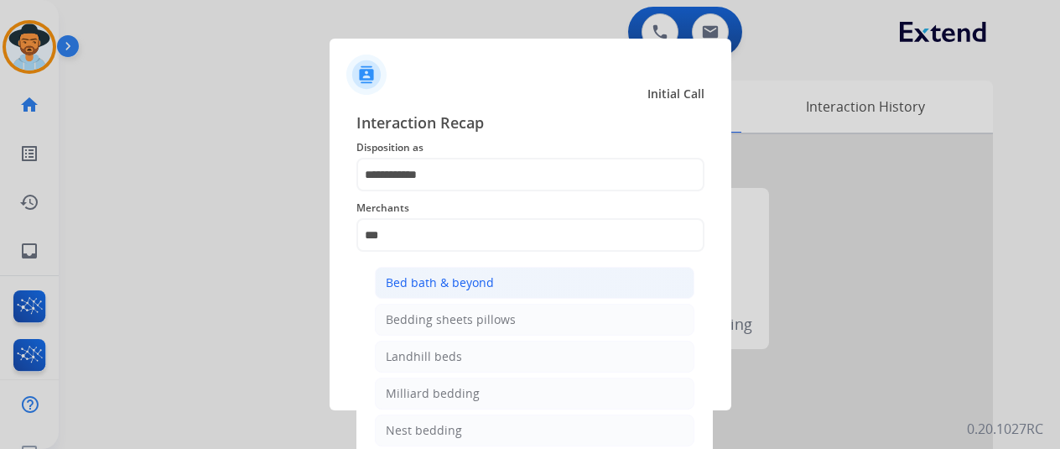
click at [409, 276] on div "Bed bath & beyond" at bounding box center [440, 282] width 108 height 17
type input "**********"
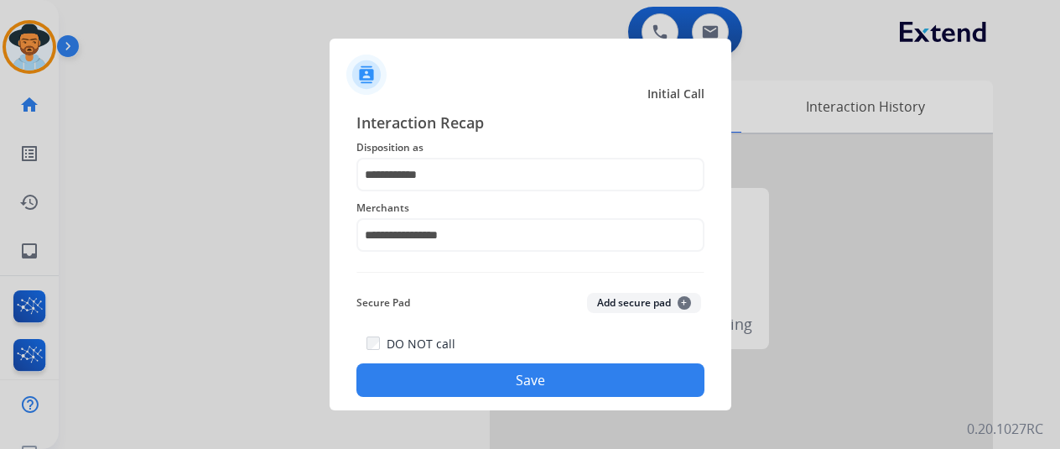
click at [498, 365] on button "Save" at bounding box center [531, 380] width 348 height 34
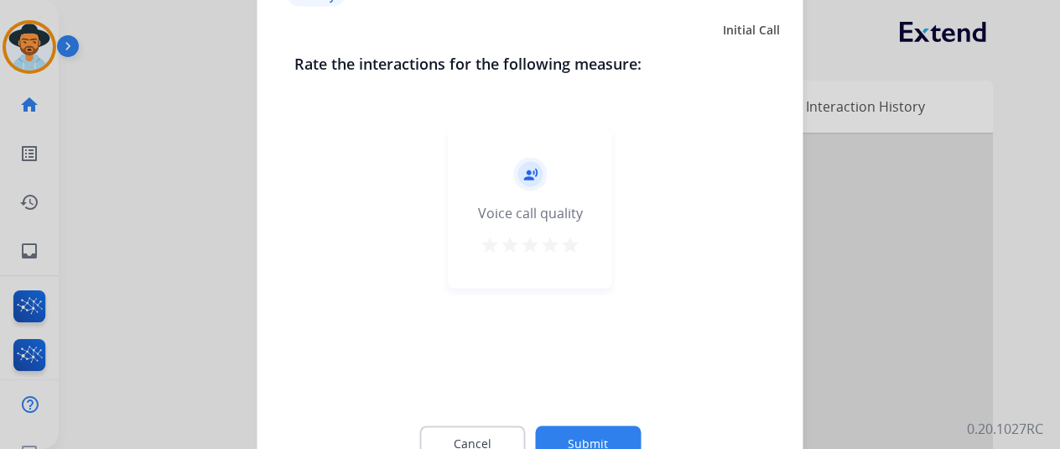
click at [598, 429] on button "Submit" at bounding box center [588, 442] width 106 height 35
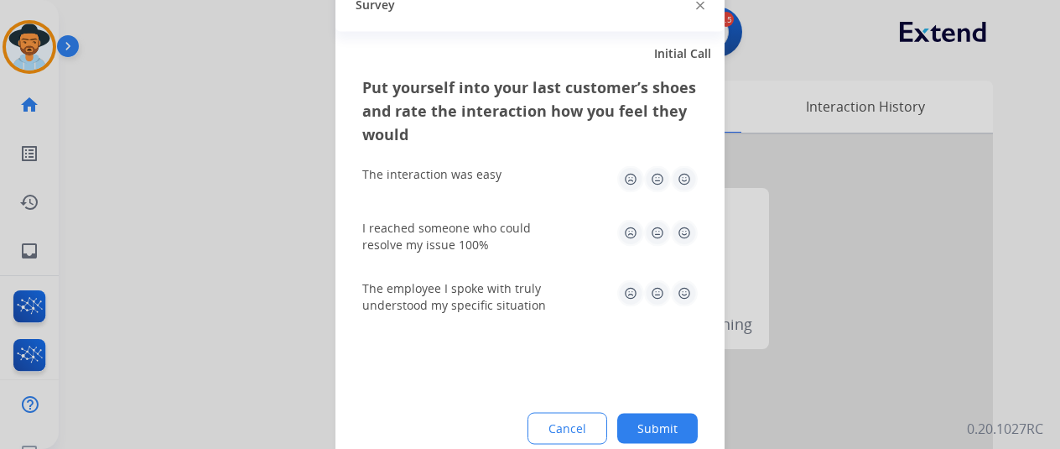
click at [671, 424] on button "Submit" at bounding box center [657, 428] width 81 height 30
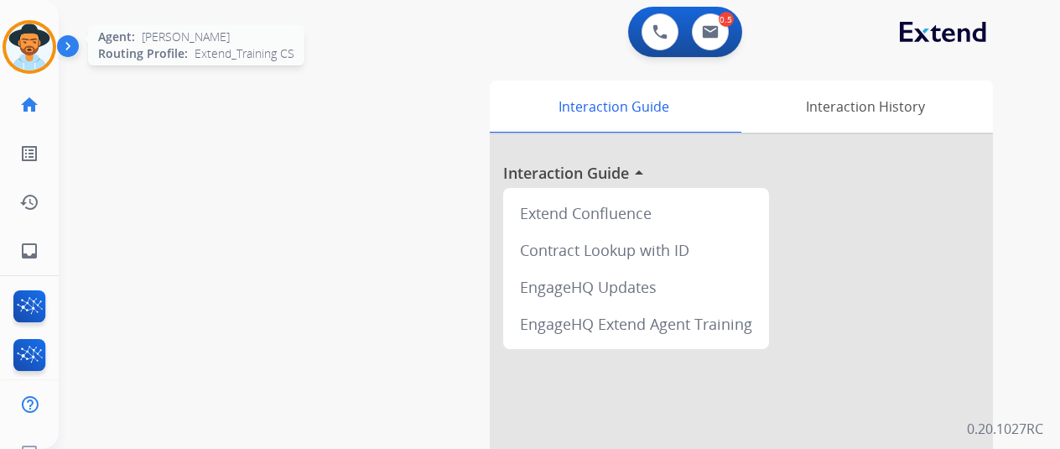
click at [29, 47] on img at bounding box center [29, 46] width 47 height 47
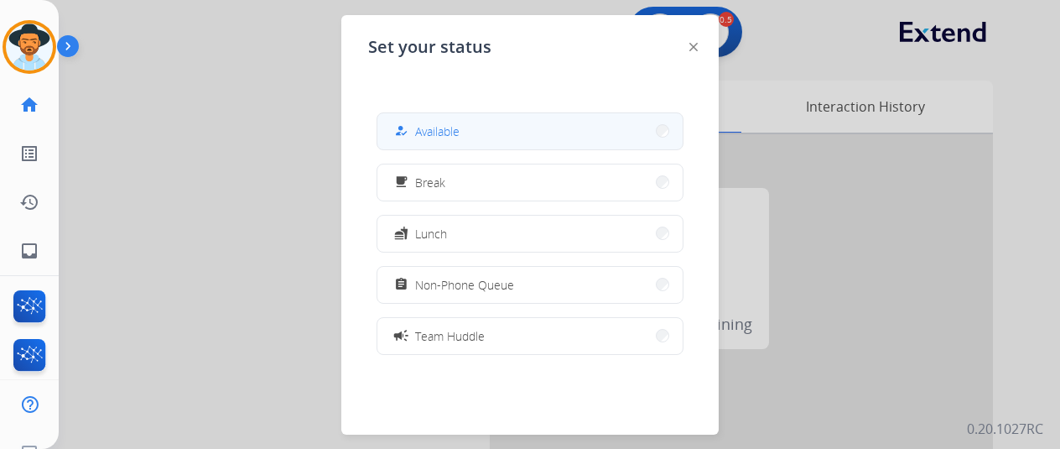
click at [412, 128] on div "how_to_reg" at bounding box center [403, 131] width 24 height 20
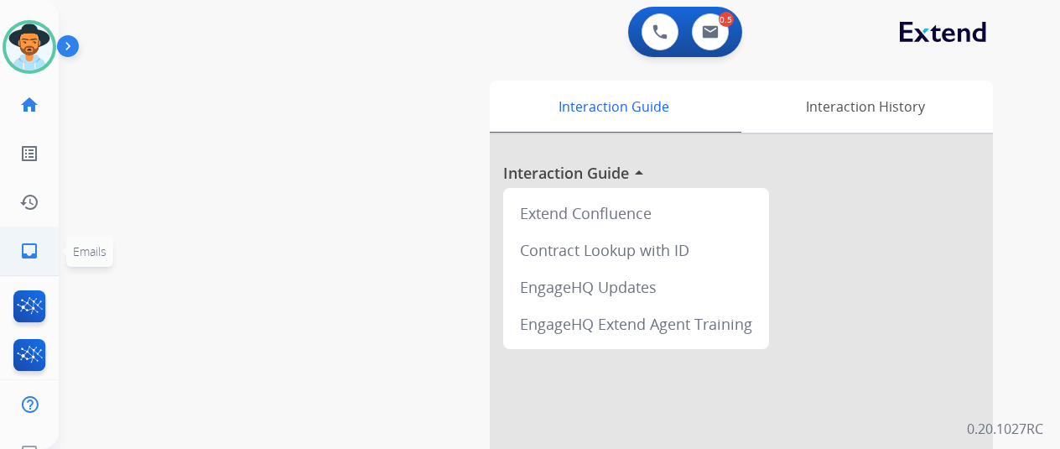
click at [28, 242] on mat-icon "inbox" at bounding box center [29, 251] width 20 height 20
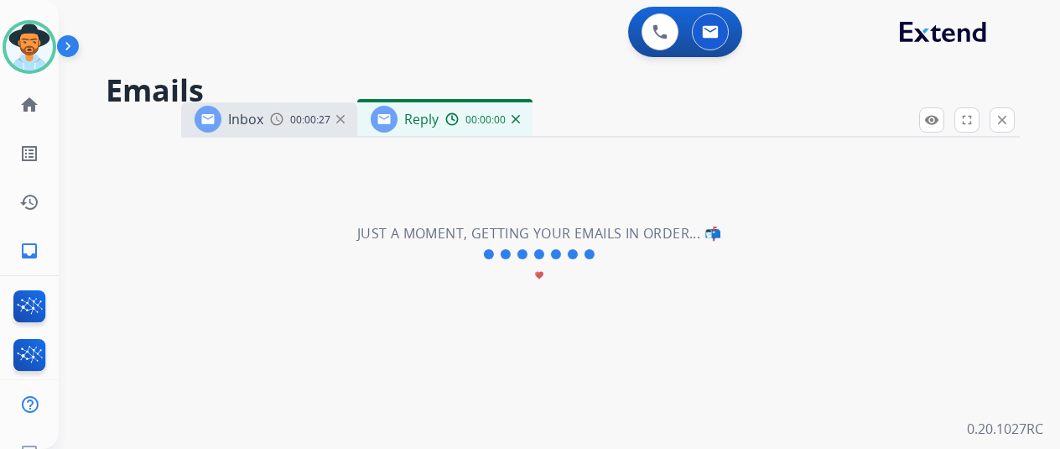
select select "**********"
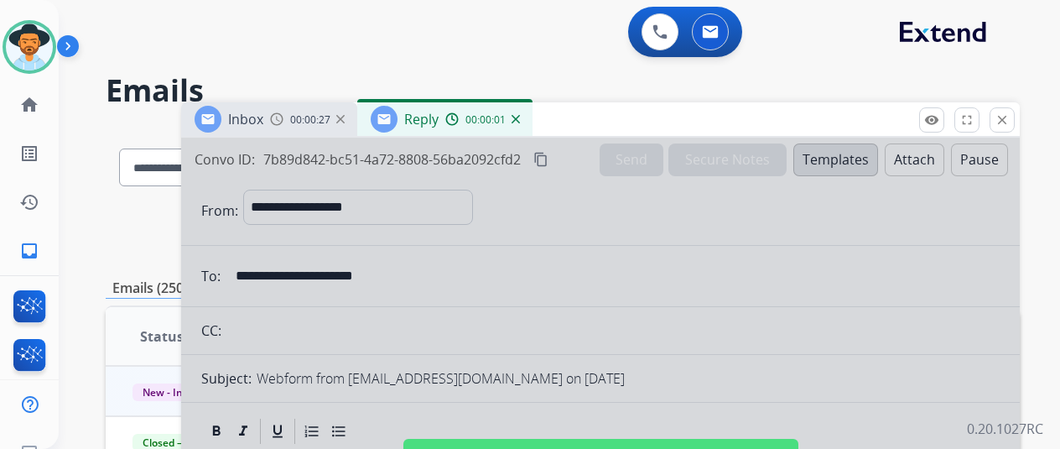
click at [508, 274] on div at bounding box center [600, 451] width 839 height 627
select select
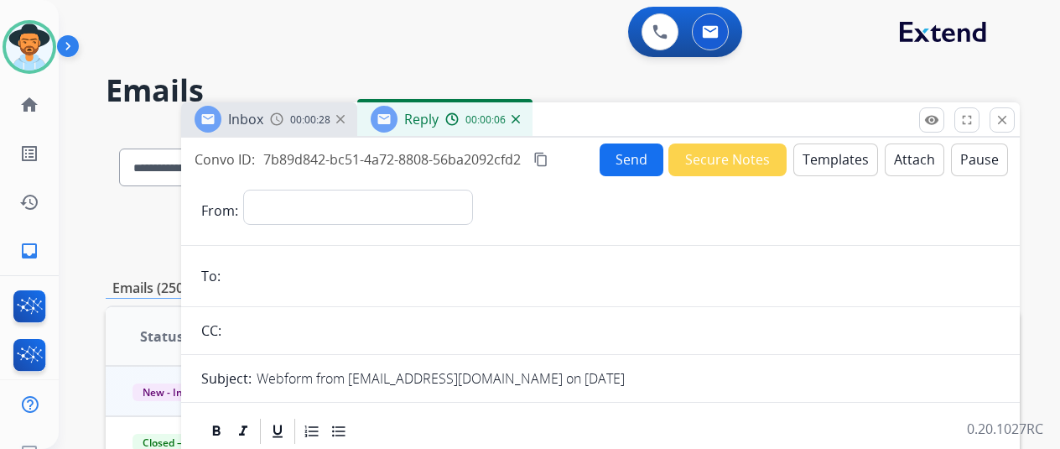
click at [520, 117] on img at bounding box center [516, 119] width 8 height 8
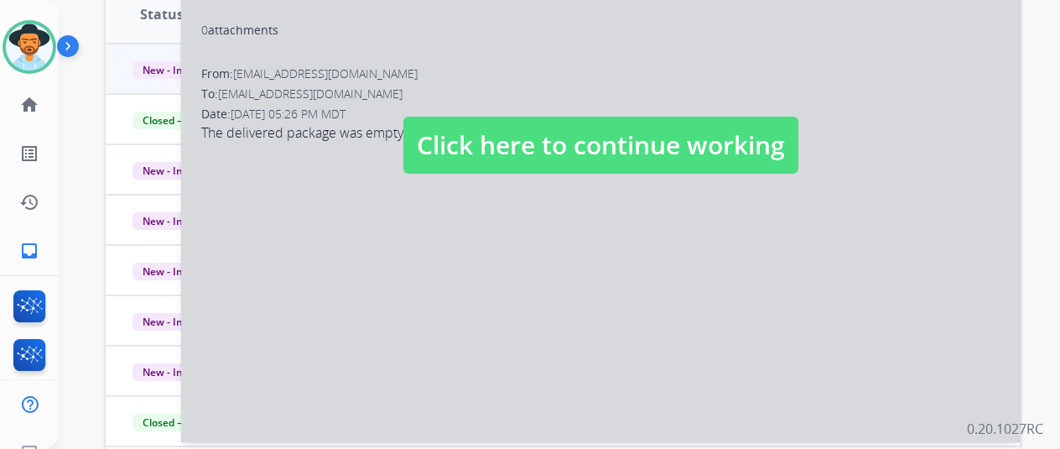
scroll to position [336, 0]
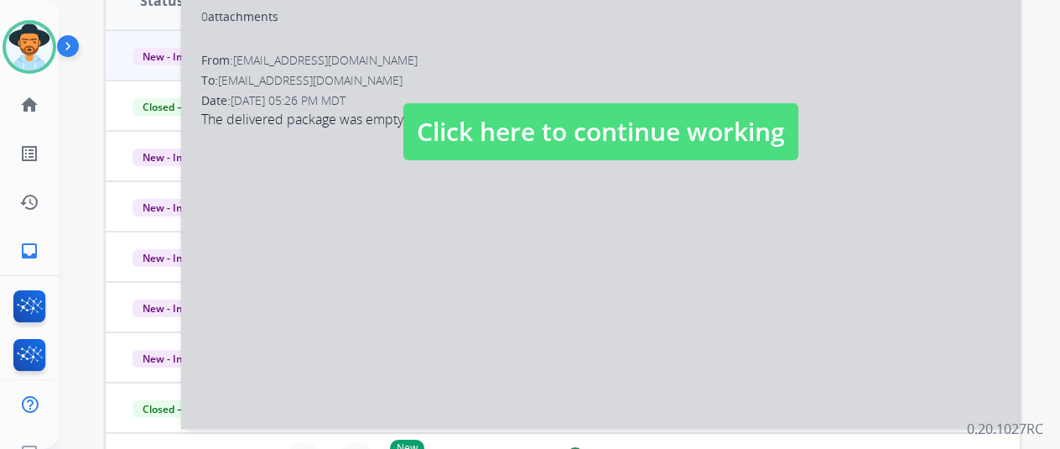
click at [504, 271] on div at bounding box center [600, 115] width 839 height 627
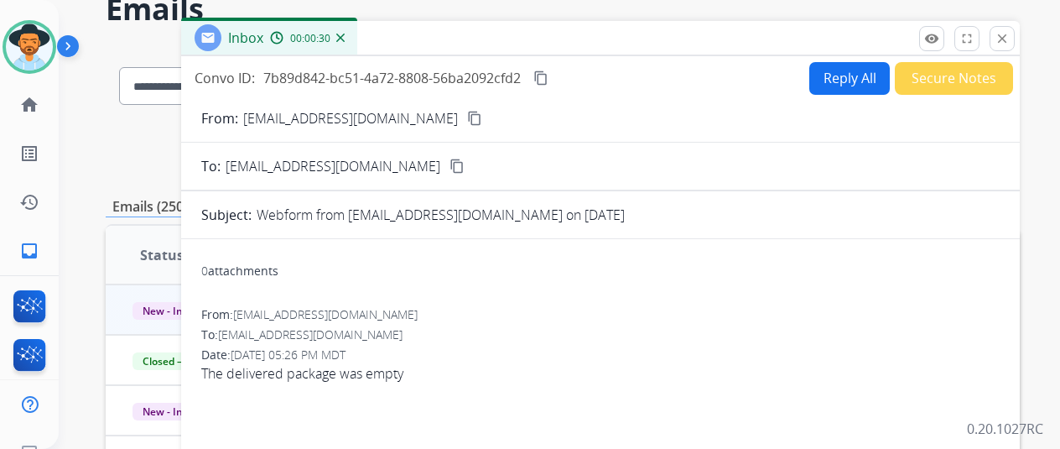
scroll to position [0, 0]
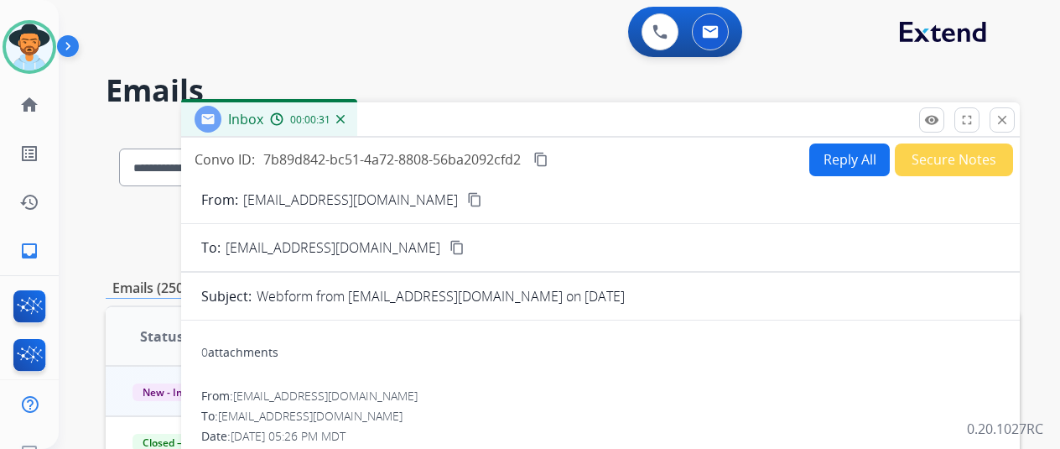
click at [849, 159] on button "Reply All" at bounding box center [849, 159] width 81 height 33
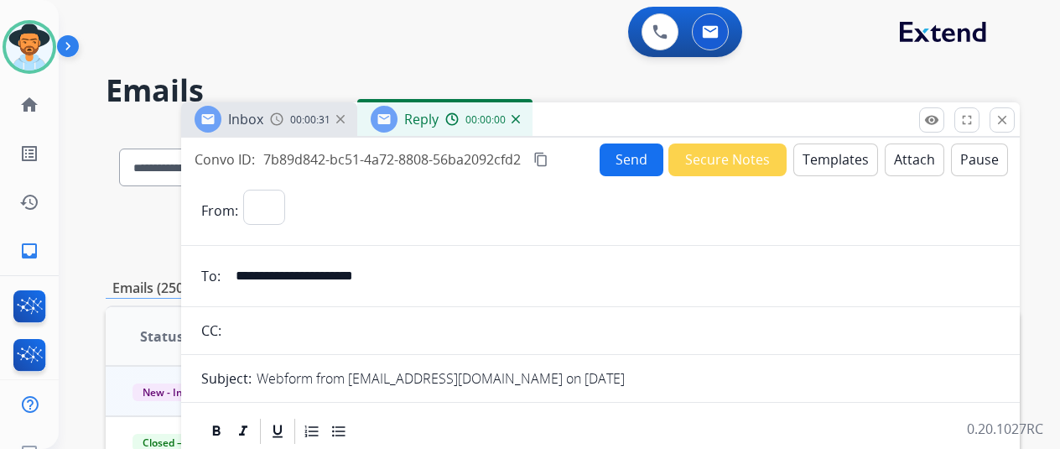
select select "**********"
click at [847, 155] on button "Templates" at bounding box center [836, 159] width 85 height 33
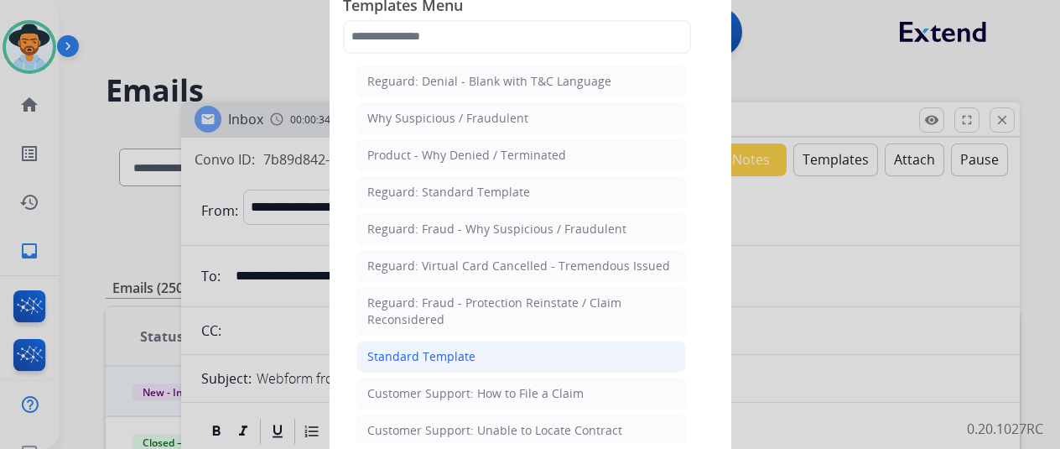
click at [408, 348] on div "Standard Template" at bounding box center [421, 356] width 108 height 17
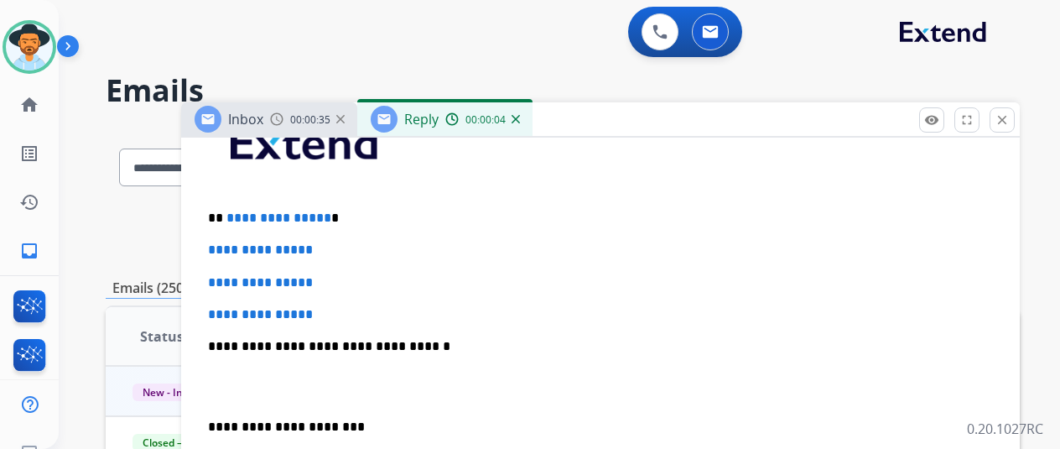
scroll to position [463, 0]
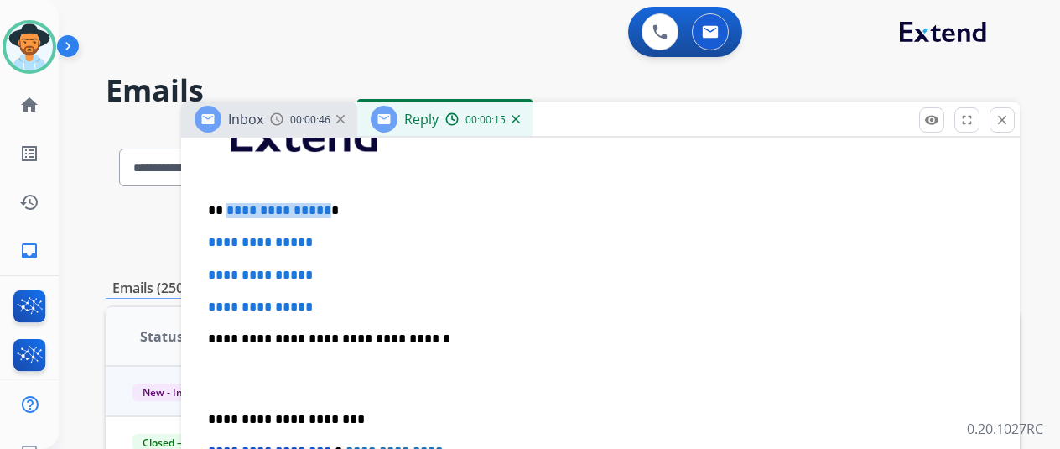
drag, startPoint x: 331, startPoint y: 210, endPoint x: 238, endPoint y: 211, distance: 93.1
click at [238, 211] on span "**********" at bounding box center [278, 210] width 105 height 13
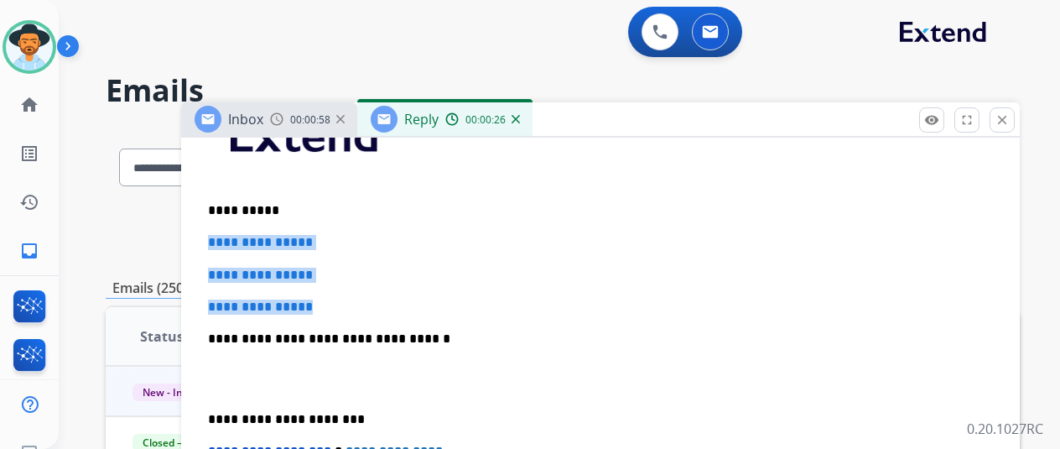
drag, startPoint x: 345, startPoint y: 305, endPoint x: 211, endPoint y: 229, distance: 153.3
click at [211, 229] on div "**********" at bounding box center [600, 407] width 839 height 695
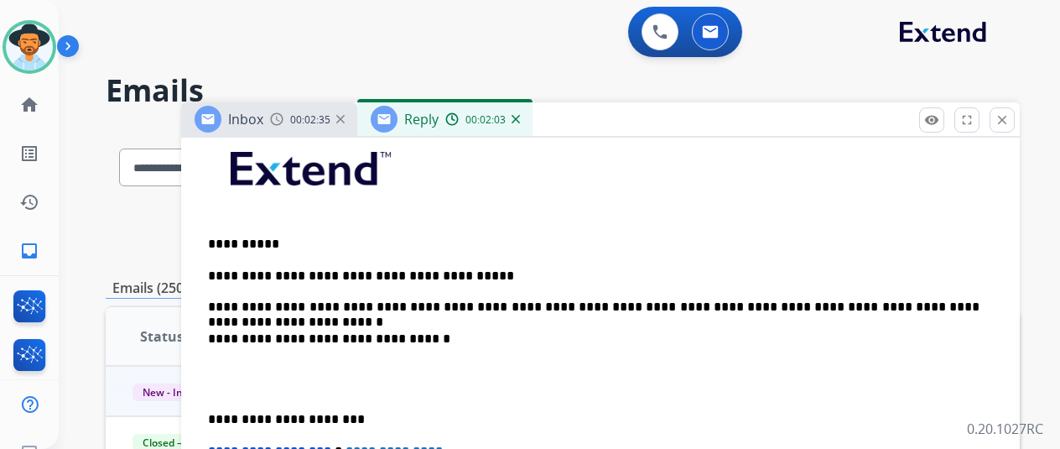
scroll to position [445, 0]
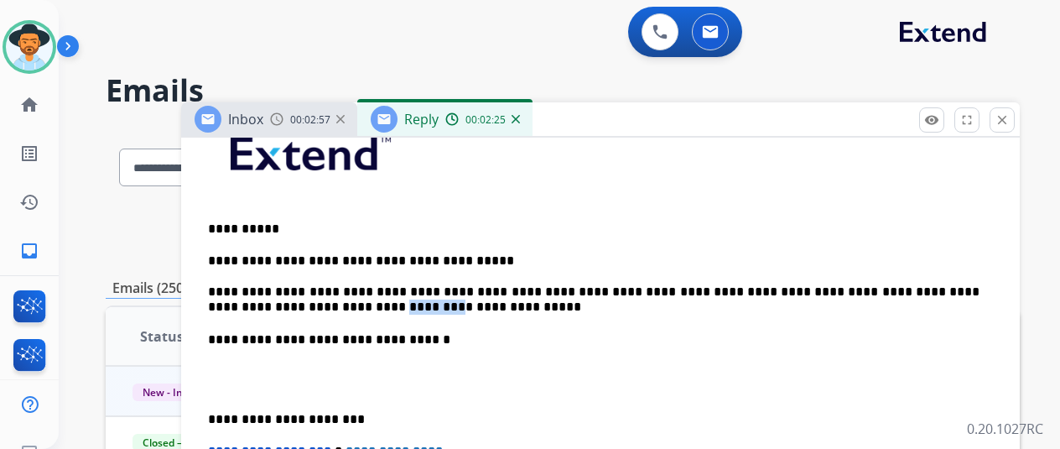
drag, startPoint x: 279, startPoint y: 306, endPoint x: 237, endPoint y: 305, distance: 42.0
click at [237, 305] on p "**********" at bounding box center [594, 284] width 772 height 62
click at [617, 288] on p "**********" at bounding box center [594, 284] width 772 height 62
click at [629, 291] on p "**********" at bounding box center [594, 284] width 772 height 62
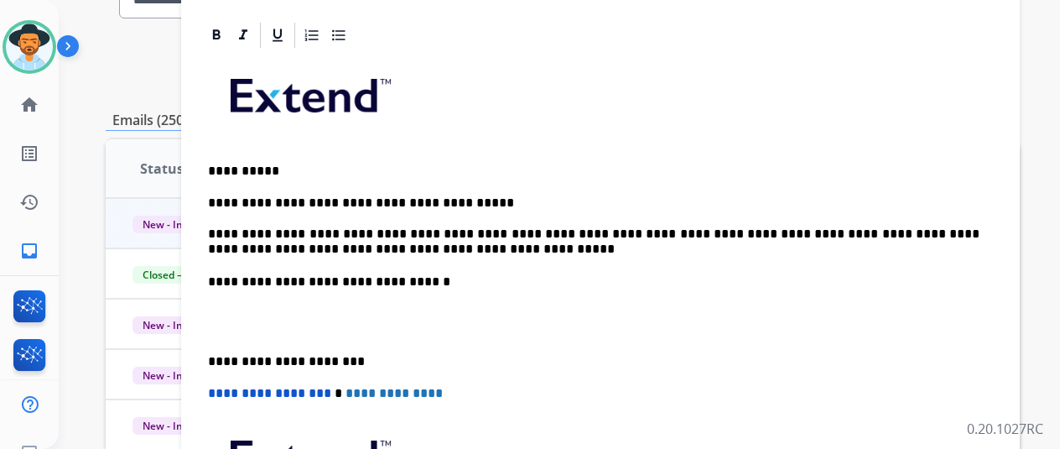
scroll to position [361, 0]
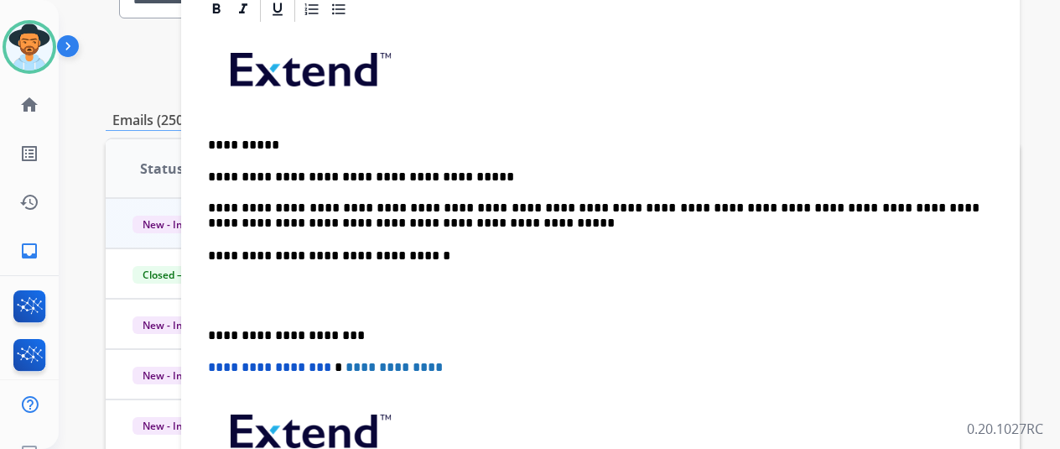
click at [249, 204] on p "**********" at bounding box center [594, 200] width 772 height 62
click at [250, 204] on p "**********" at bounding box center [594, 200] width 772 height 62
click at [520, 232] on div "**********" at bounding box center [600, 303] width 799 height 559
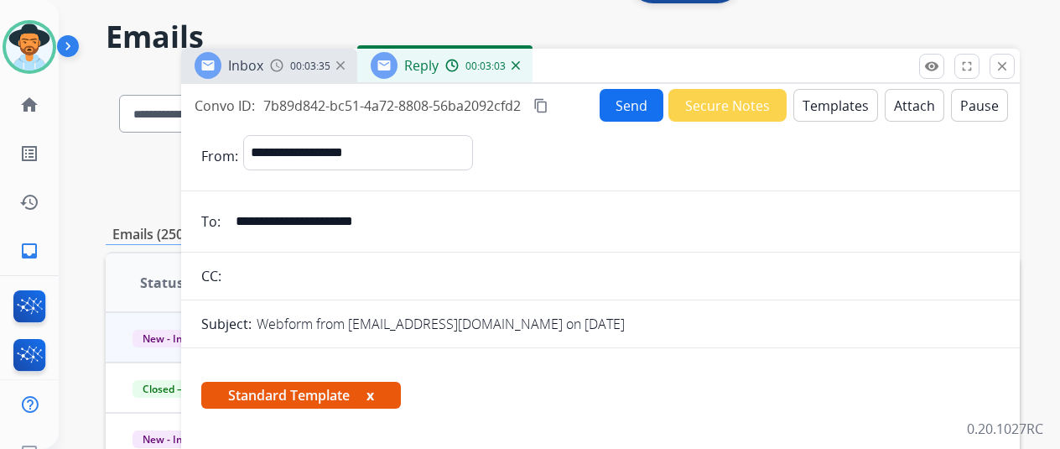
scroll to position [0, 0]
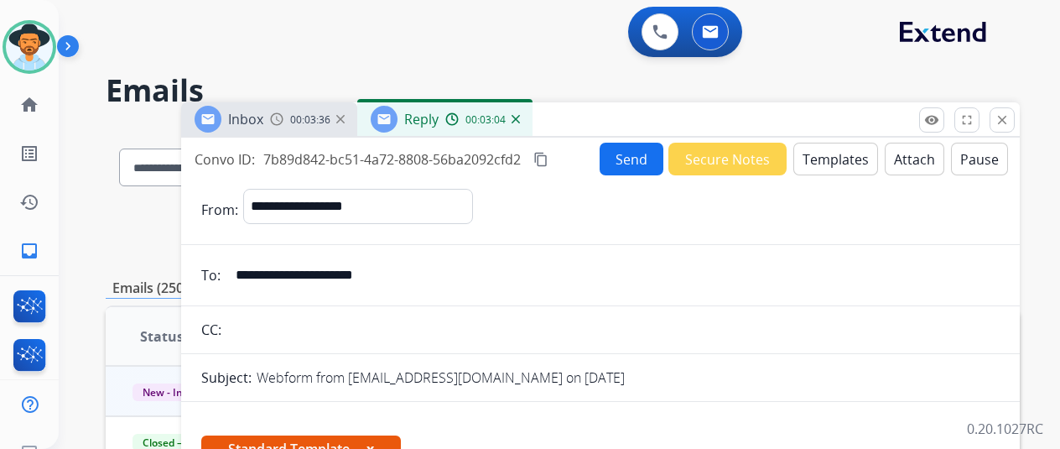
click at [635, 152] on button "Send" at bounding box center [632, 159] width 64 height 33
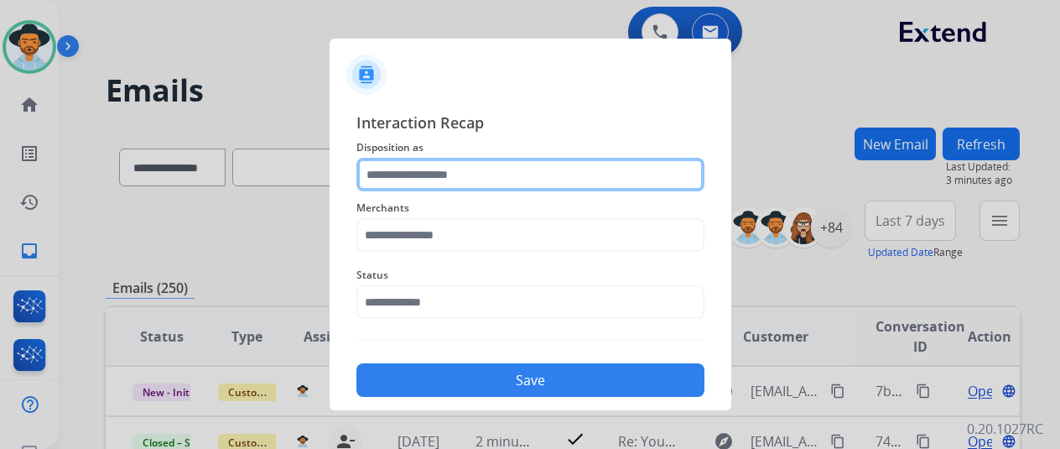
click at [411, 174] on input "text" at bounding box center [531, 175] width 348 height 34
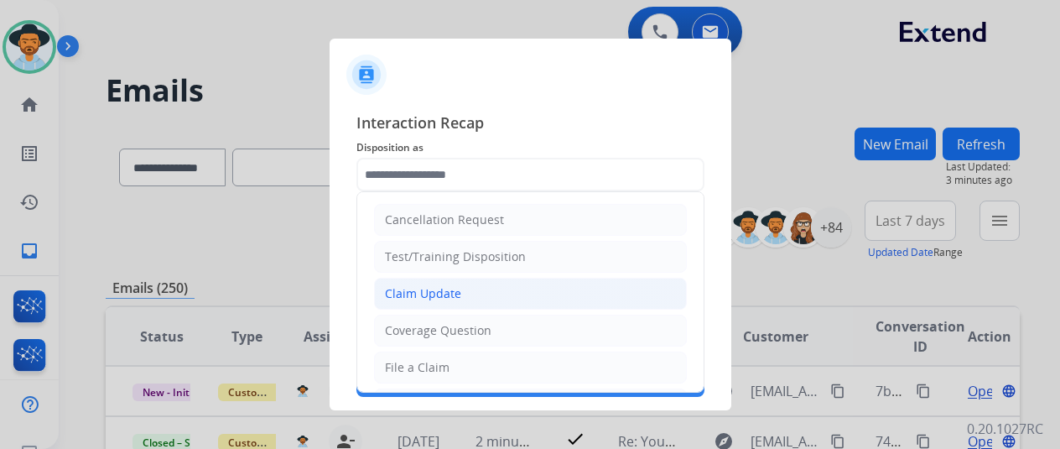
click at [409, 294] on div "Claim Update" at bounding box center [423, 293] width 76 height 17
type input "**********"
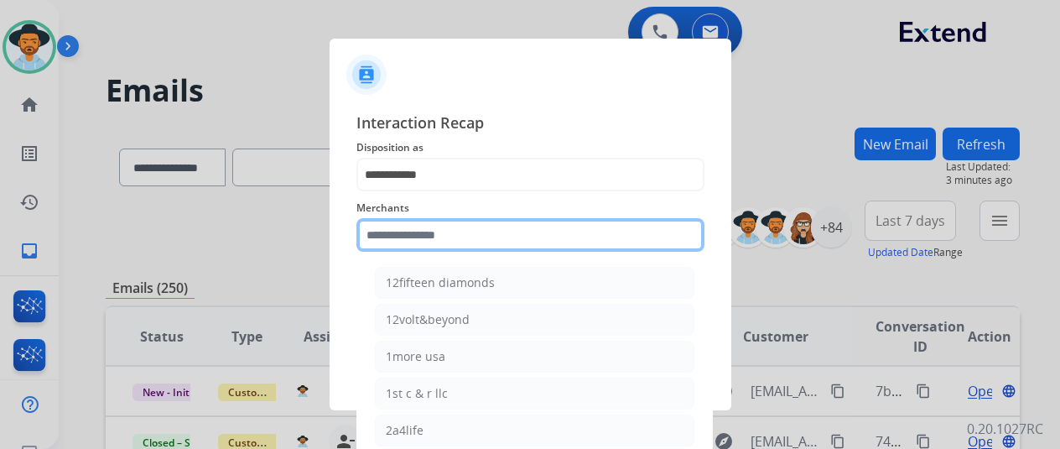
click at [403, 223] on input "text" at bounding box center [531, 235] width 348 height 34
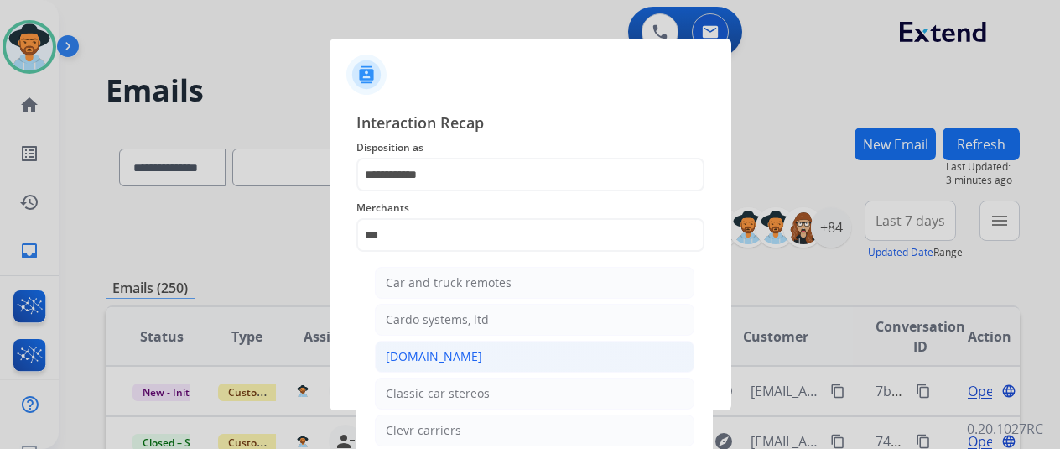
click at [398, 356] on div "[DOMAIN_NAME]" at bounding box center [434, 356] width 96 height 17
type input "**********"
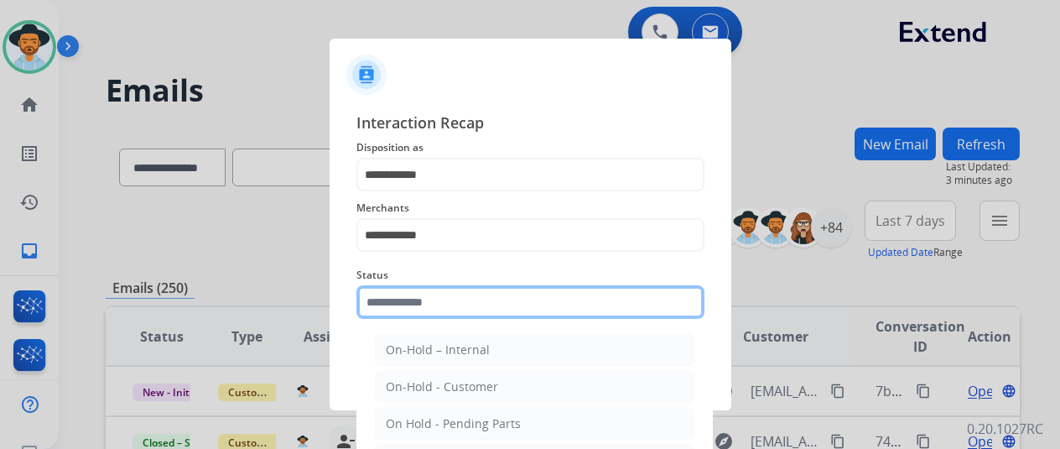
click at [408, 299] on input "text" at bounding box center [531, 302] width 348 height 34
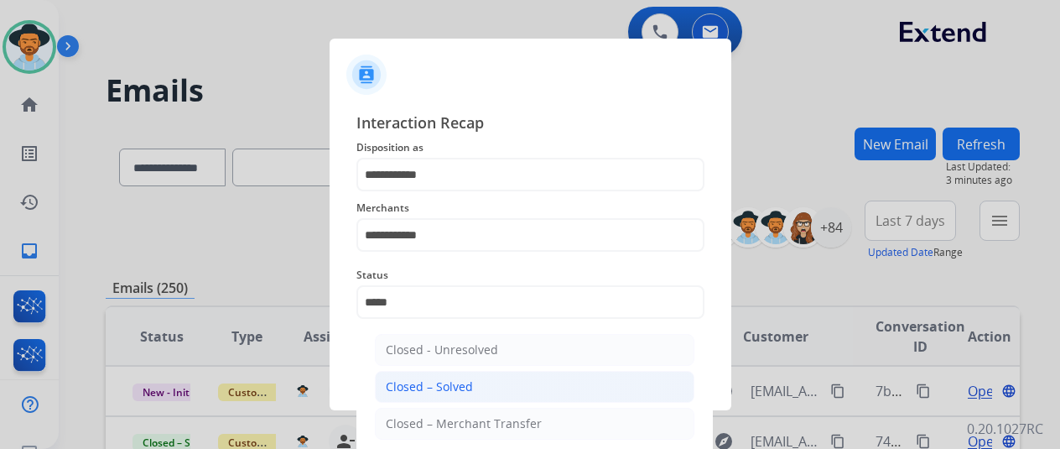
click at [428, 376] on li "Closed – Solved" at bounding box center [535, 387] width 320 height 32
type input "**********"
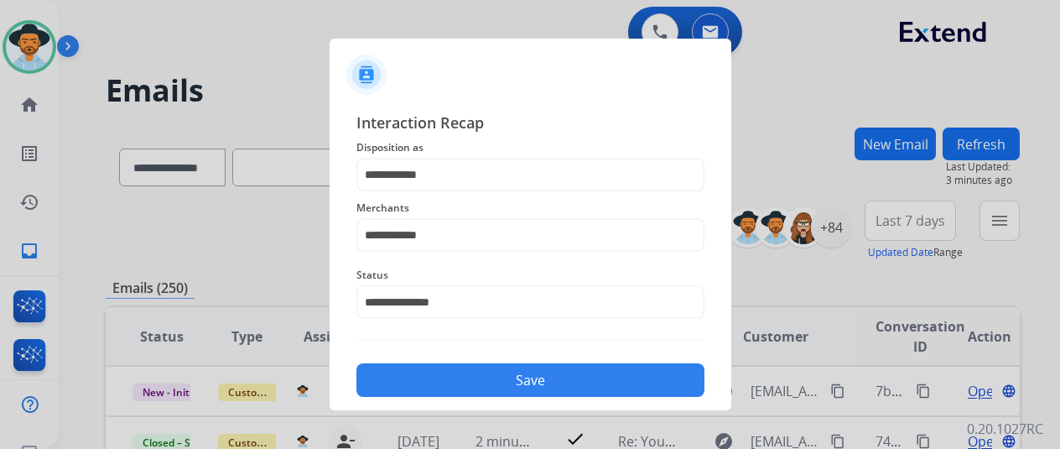
click at [456, 377] on button "Save" at bounding box center [531, 380] width 348 height 34
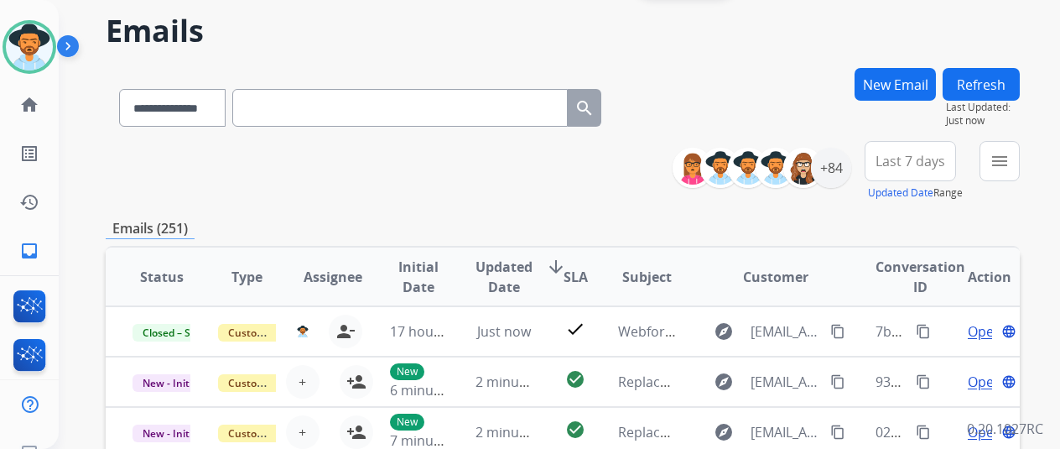
scroll to position [252, 0]
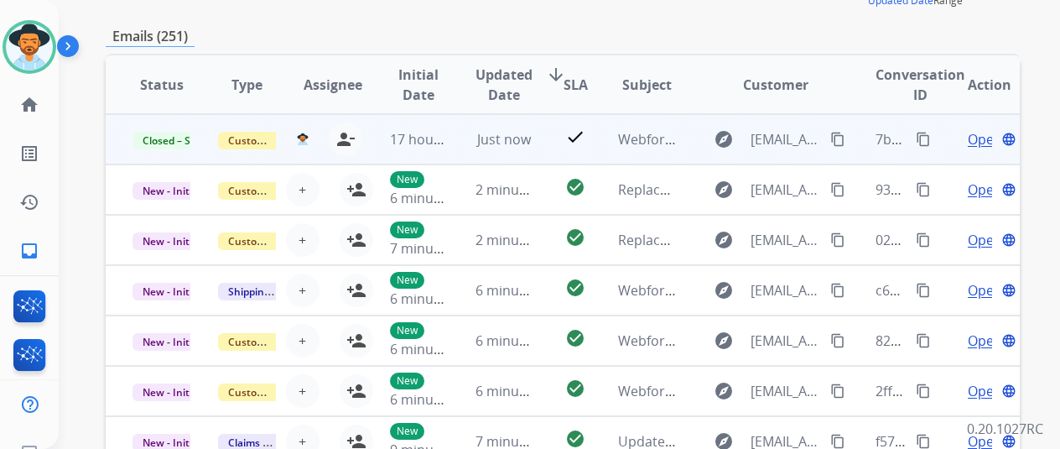
click at [926, 133] on mat-icon "content_copy" at bounding box center [923, 139] width 15 height 15
click at [992, 139] on div "Open language" at bounding box center [990, 139] width 58 height 20
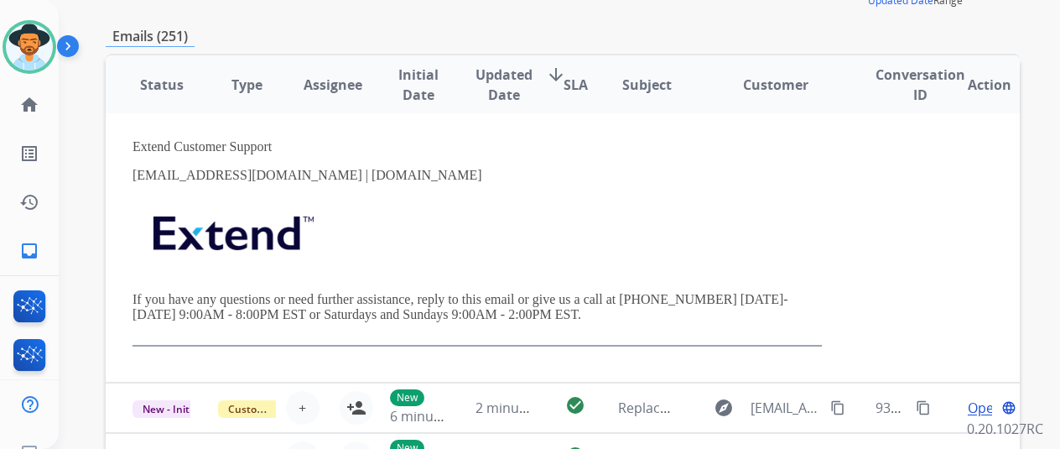
scroll to position [217, 0]
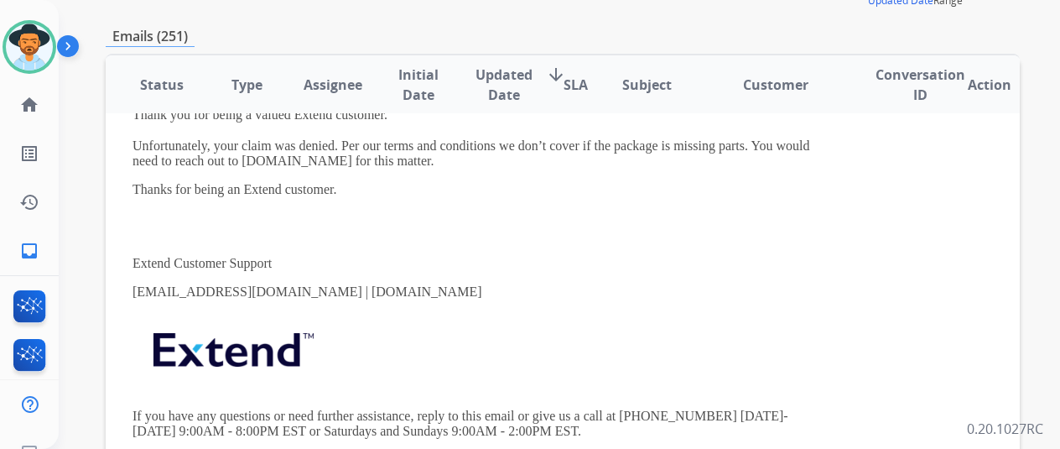
click at [474, 263] on p "Extend Customer Support" at bounding box center [478, 263] width 690 height 15
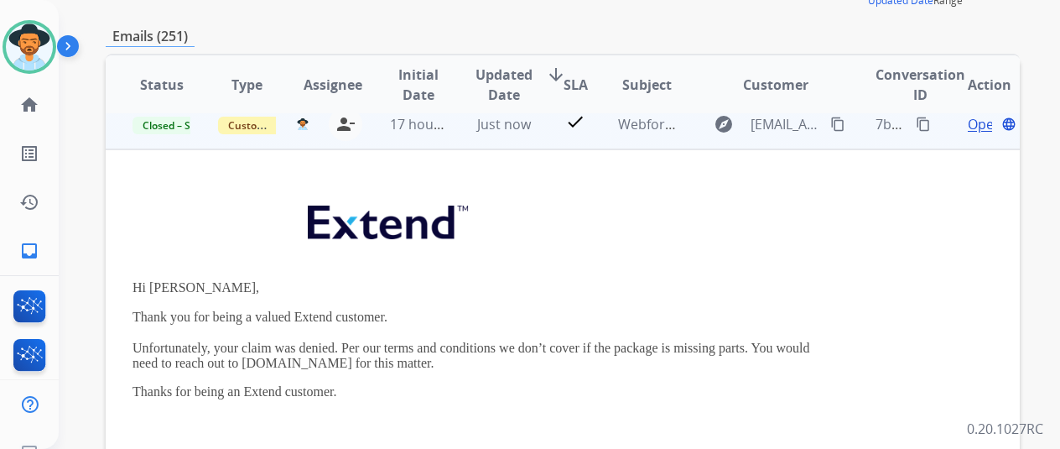
scroll to position [0, 0]
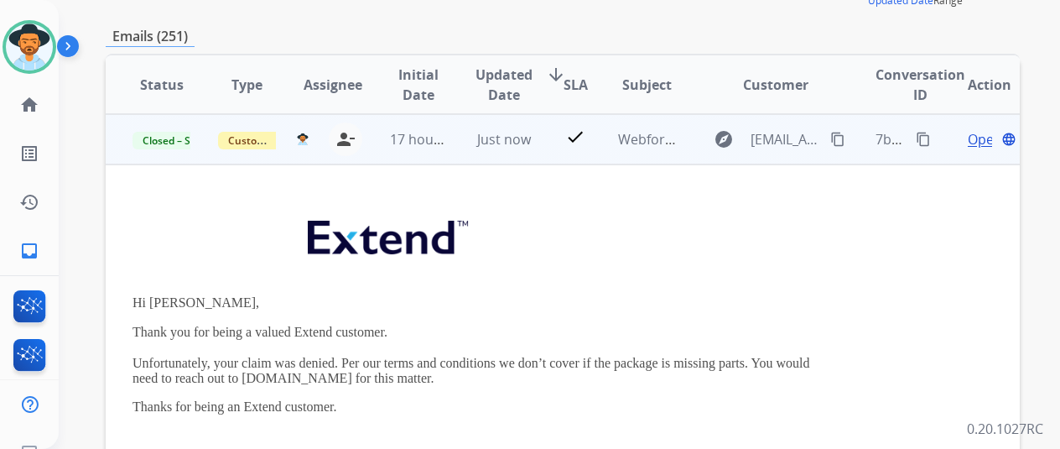
click at [974, 137] on span "Open" at bounding box center [985, 139] width 34 height 20
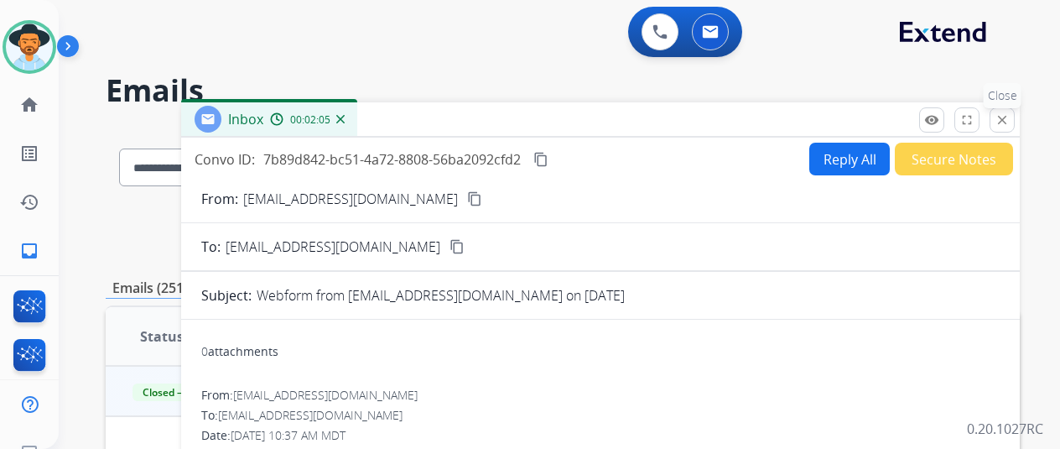
click at [1010, 118] on mat-icon "close" at bounding box center [1002, 119] width 15 height 15
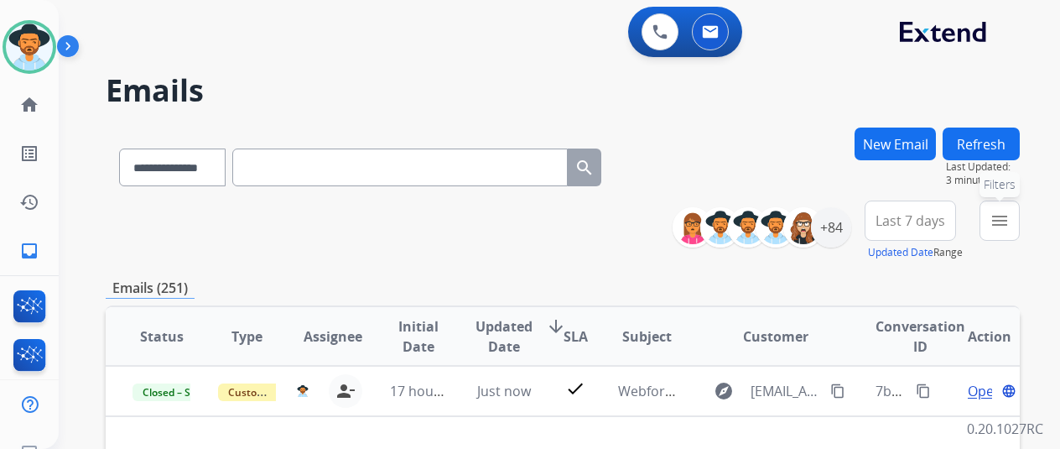
click at [1010, 221] on mat-icon "menu" at bounding box center [1000, 221] width 20 height 20
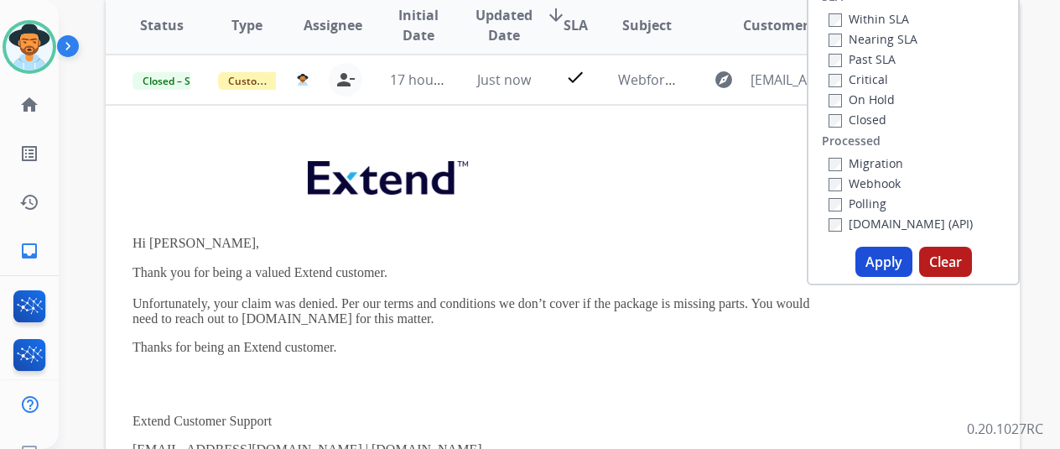
scroll to position [336, 0]
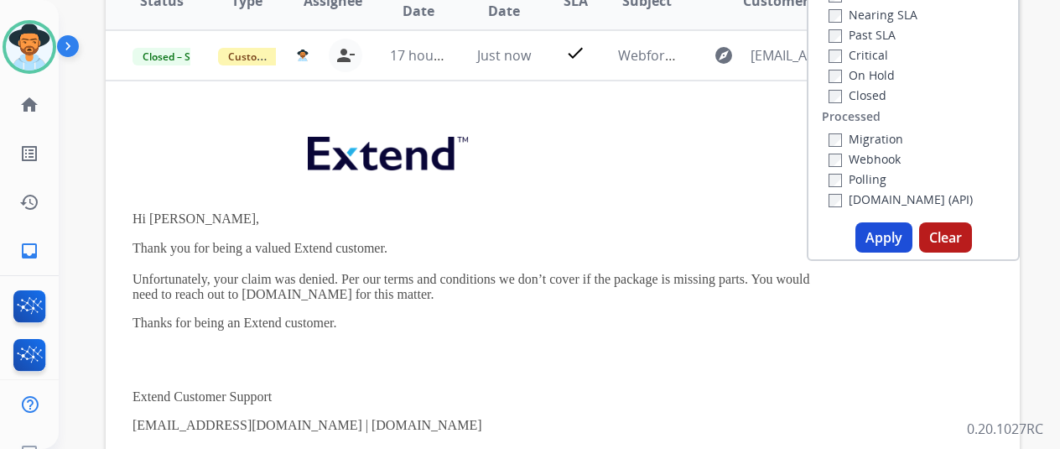
click at [888, 236] on button "Apply" at bounding box center [884, 237] width 57 height 30
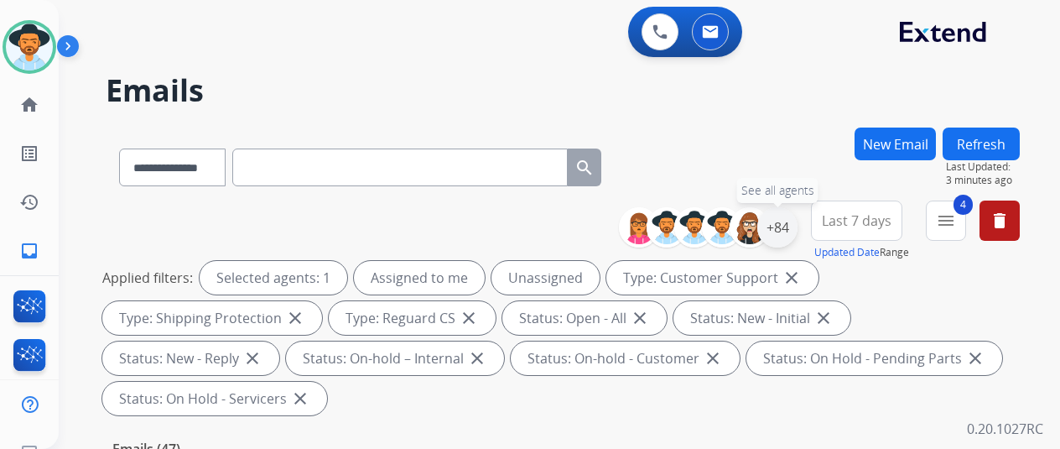
click at [785, 222] on div "+84" at bounding box center [777, 227] width 40 height 40
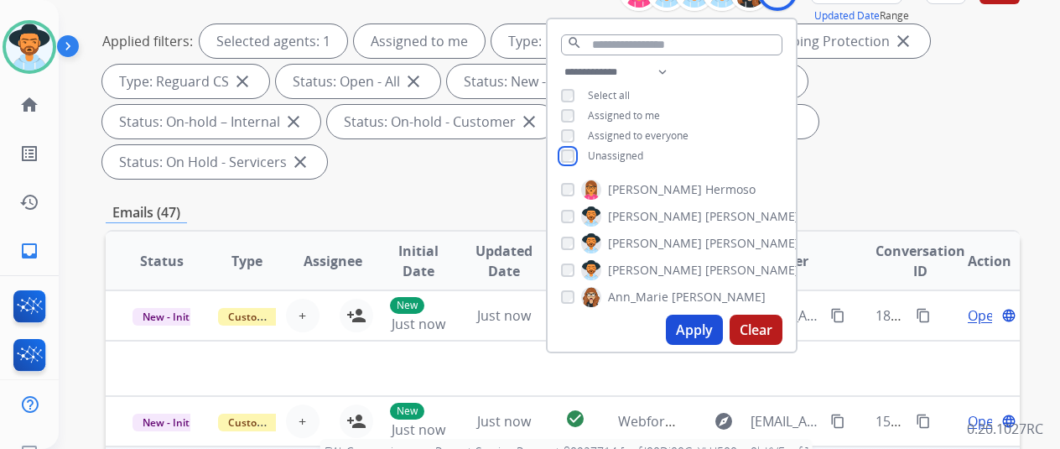
scroll to position [419, 0]
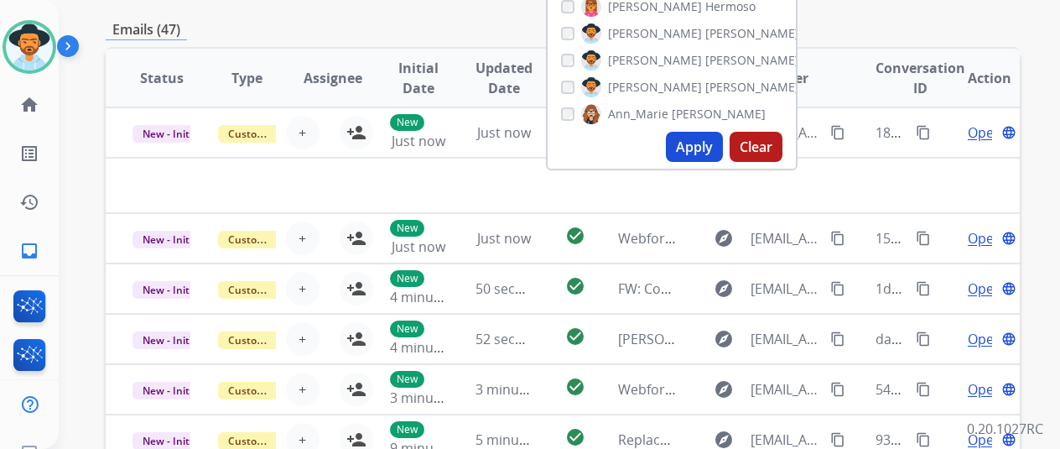
click at [702, 140] on button "Apply" at bounding box center [694, 147] width 57 height 30
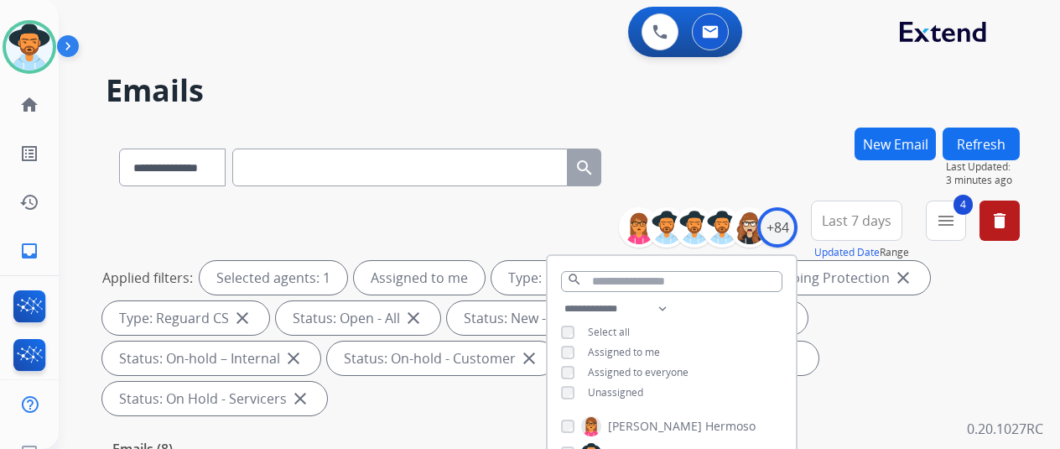
click at [755, 112] on div "**********" at bounding box center [539, 284] width 961 height 449
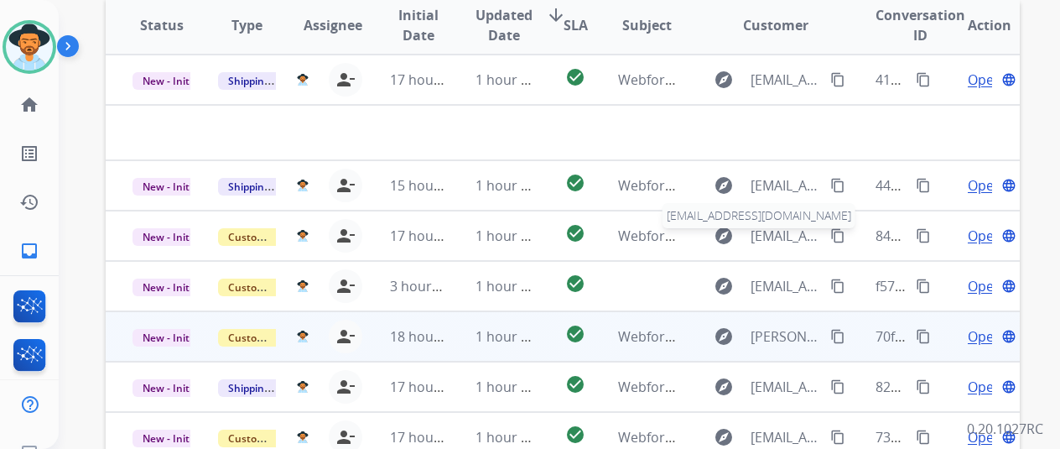
scroll to position [612, 0]
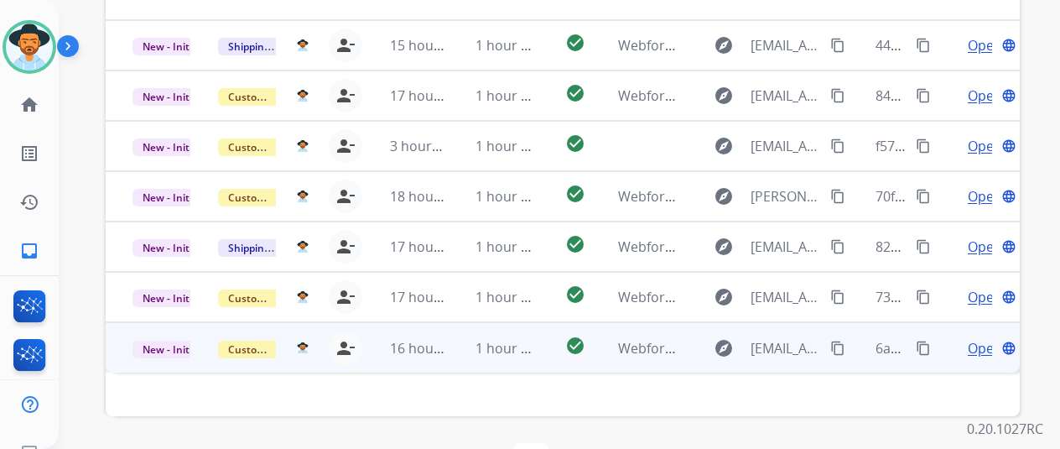
click at [980, 338] on span "Open" at bounding box center [985, 348] width 34 height 20
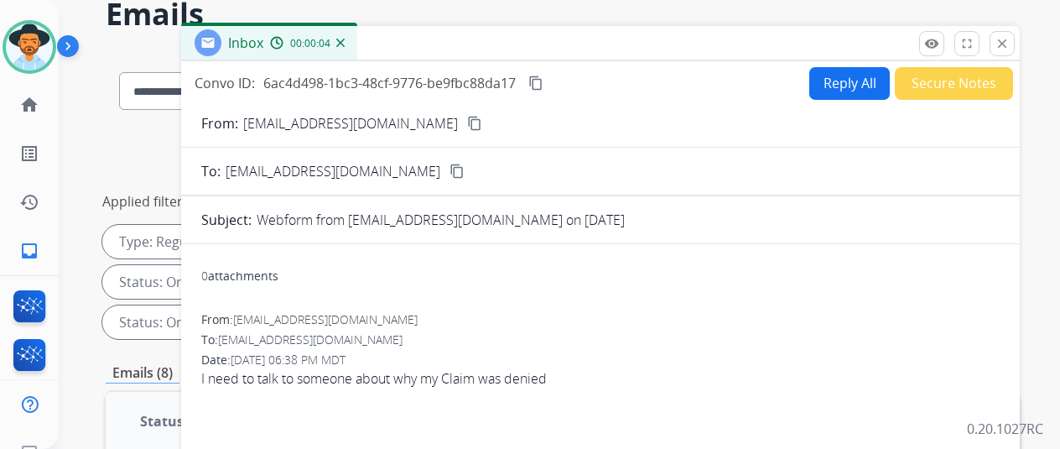
scroll to position [25, 0]
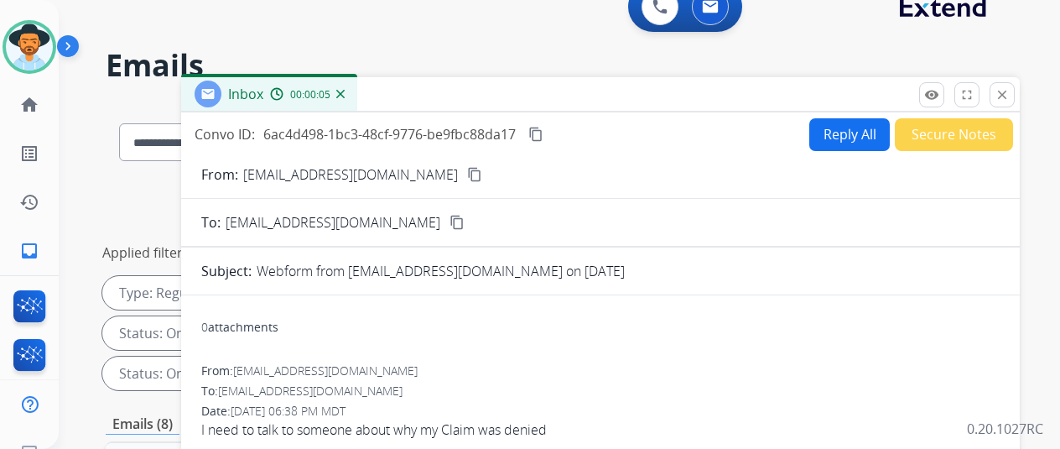
click at [467, 177] on mat-icon "content_copy" at bounding box center [474, 174] width 15 height 15
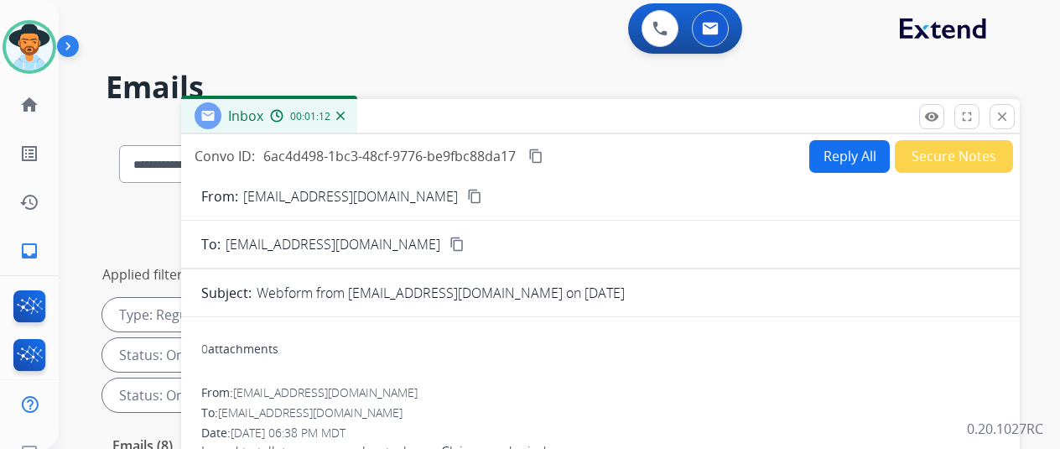
scroll to position [0, 0]
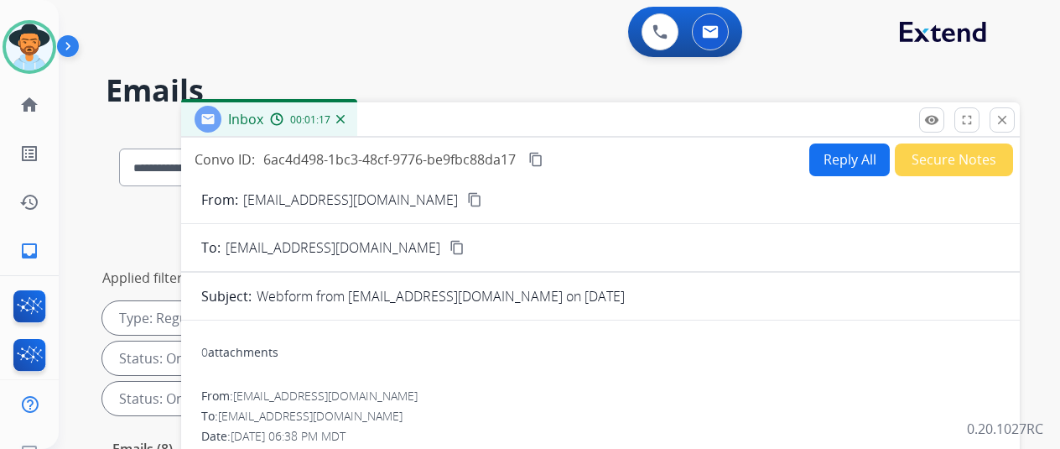
click at [345, 120] on img at bounding box center [340, 119] width 8 height 8
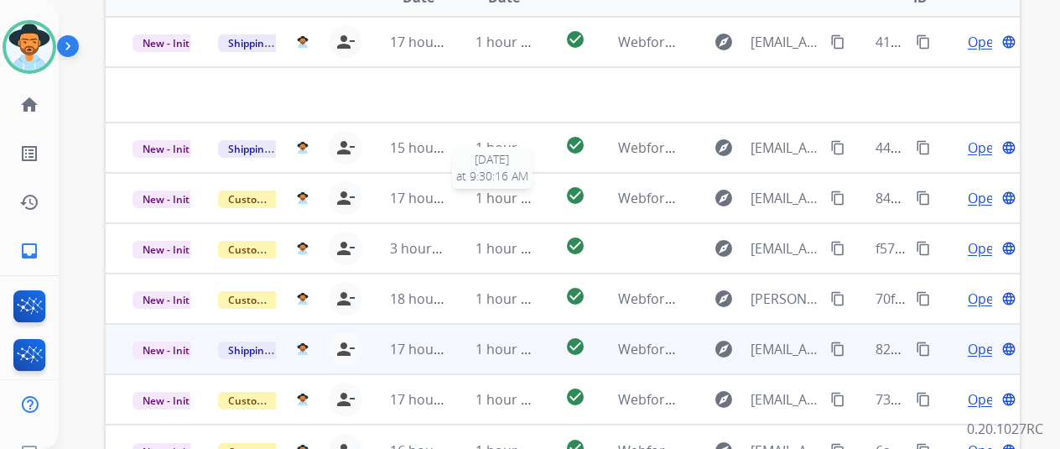
scroll to position [612, 0]
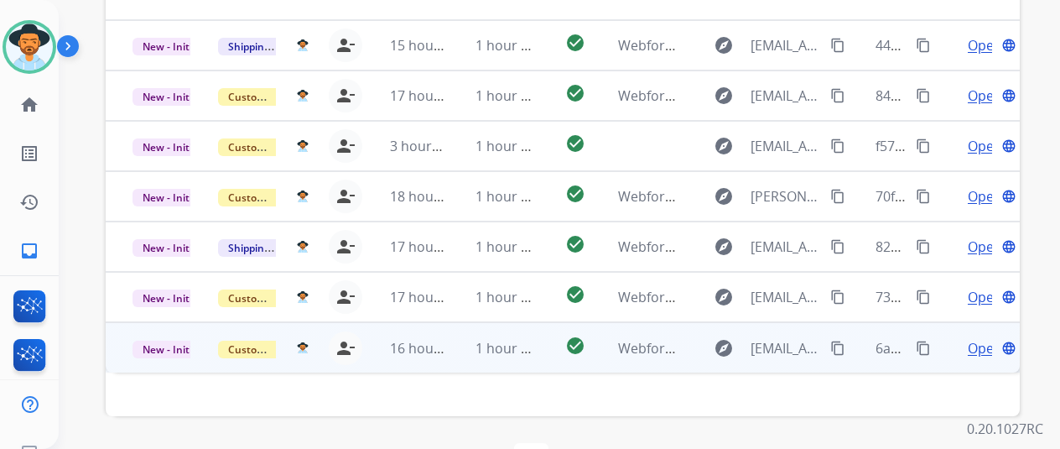
click at [980, 338] on span "Open" at bounding box center [985, 348] width 34 height 20
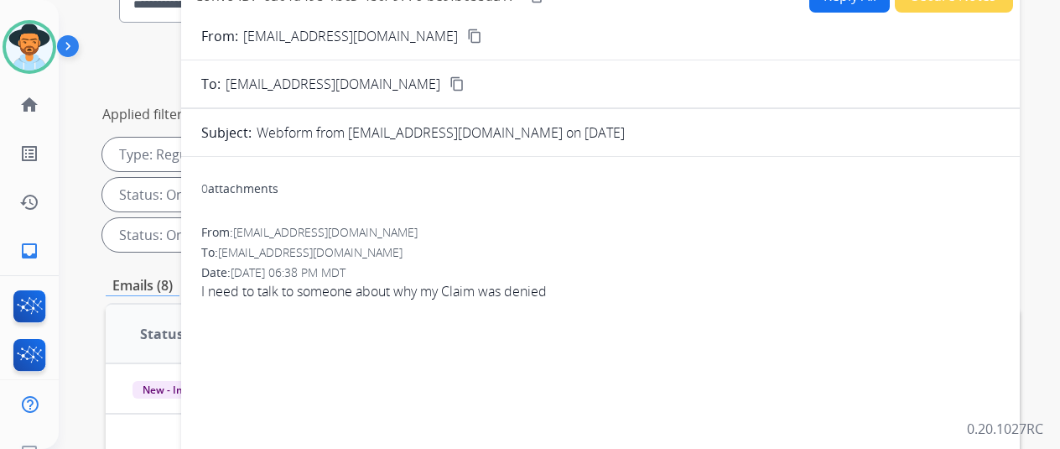
scroll to position [0, 0]
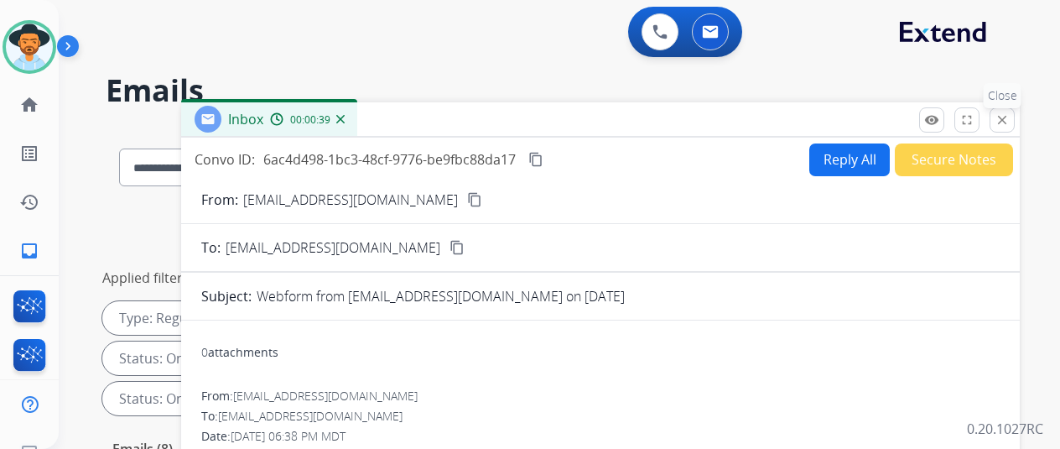
click at [1010, 119] on mat-icon "close" at bounding box center [1002, 119] width 15 height 15
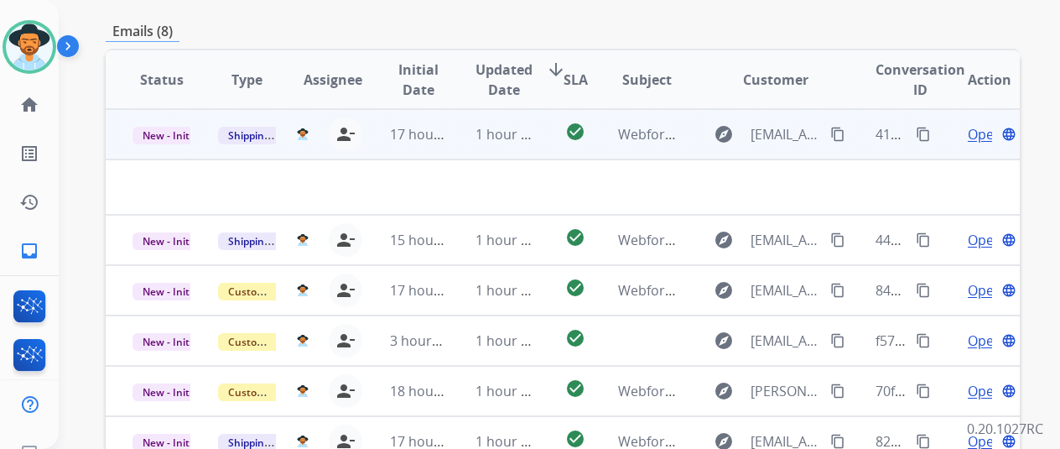
scroll to position [193, 0]
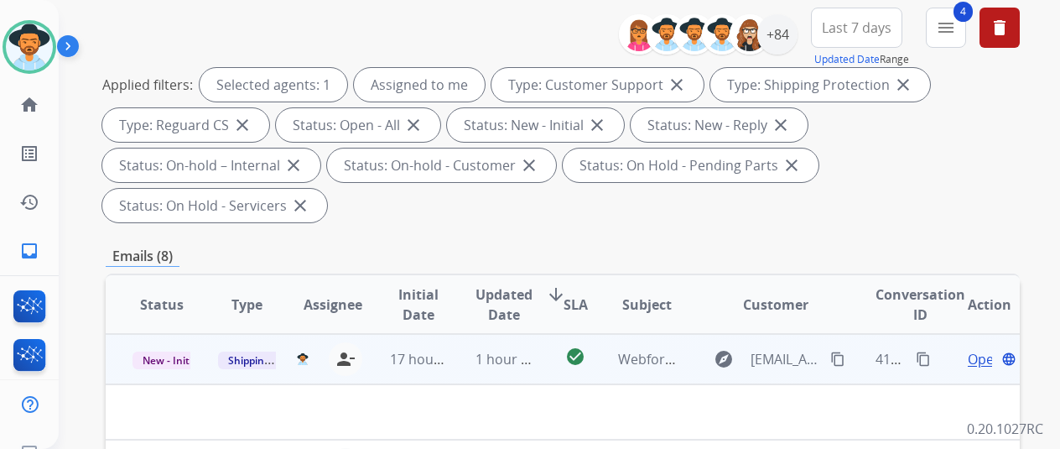
click at [975, 349] on span "Open" at bounding box center [985, 359] width 34 height 20
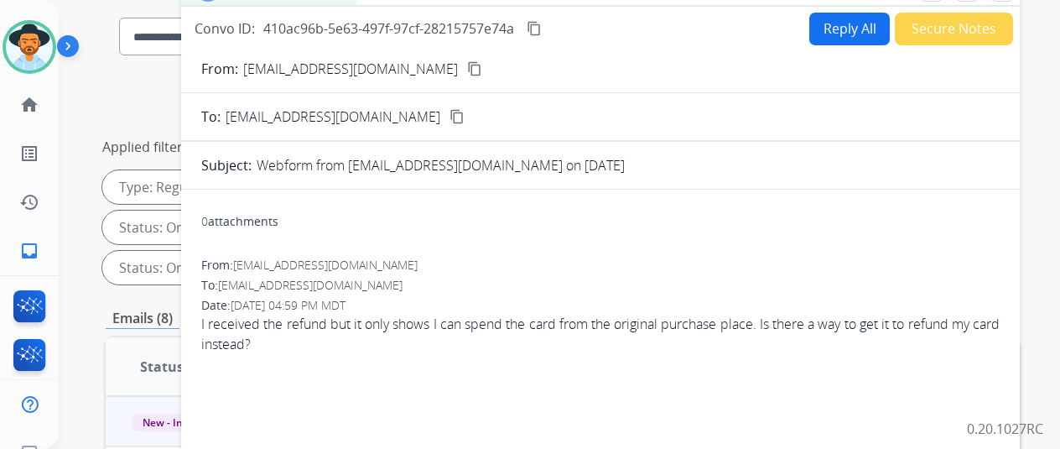
scroll to position [0, 0]
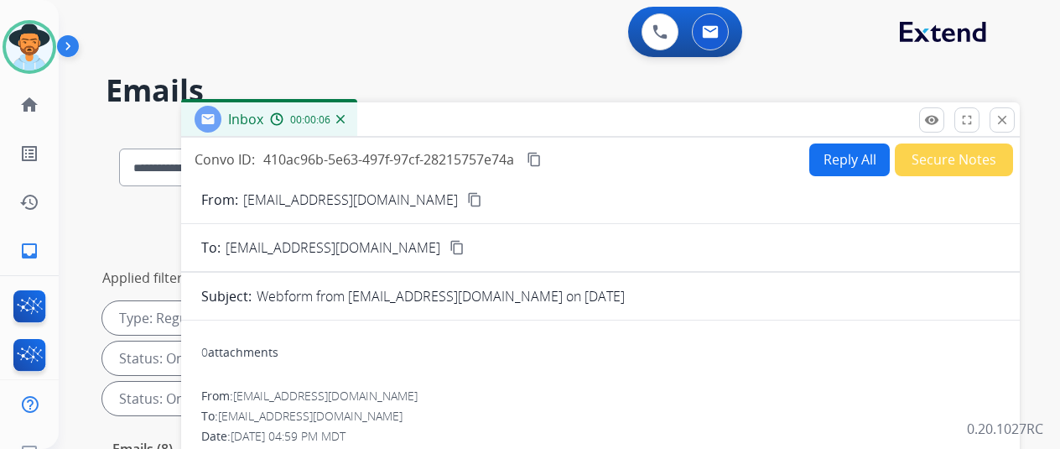
click at [467, 199] on mat-icon "content_copy" at bounding box center [474, 199] width 15 height 15
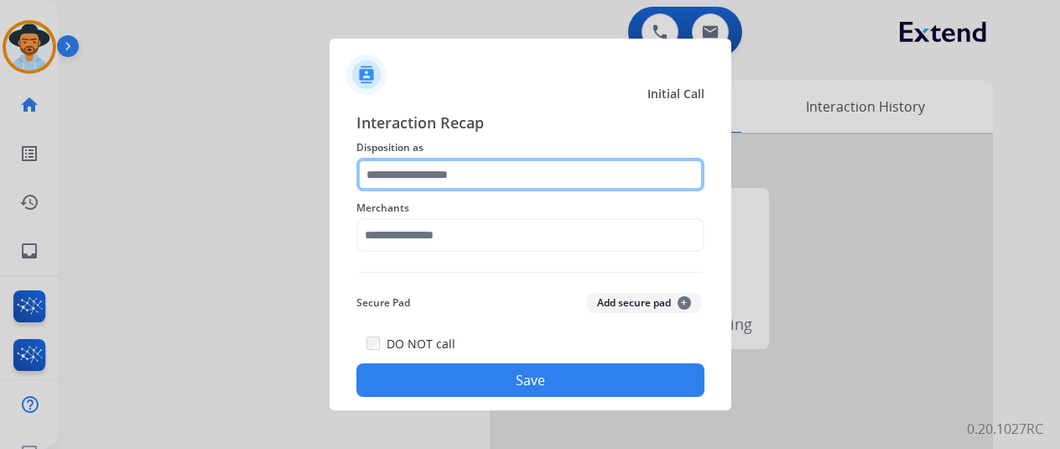
click at [406, 165] on input "text" at bounding box center [531, 175] width 348 height 34
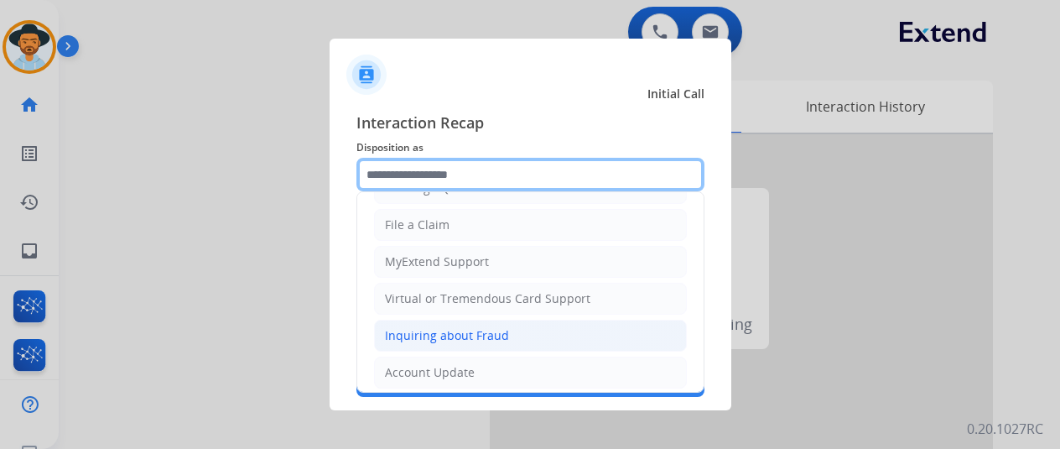
scroll to position [168, 0]
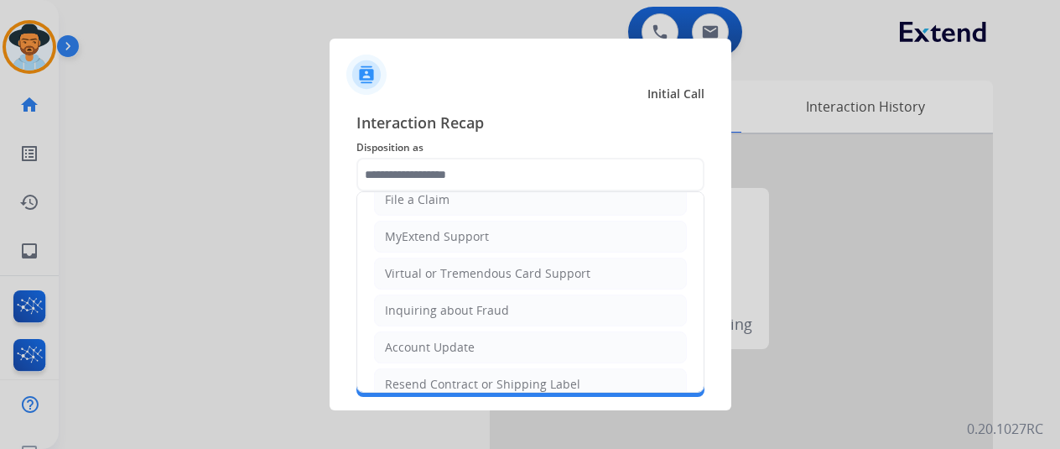
drag, startPoint x: 420, startPoint y: 374, endPoint x: 415, endPoint y: 321, distance: 53.1
click at [418, 376] on div "Resend Contract or Shipping Label" at bounding box center [482, 384] width 195 height 17
type input "**********"
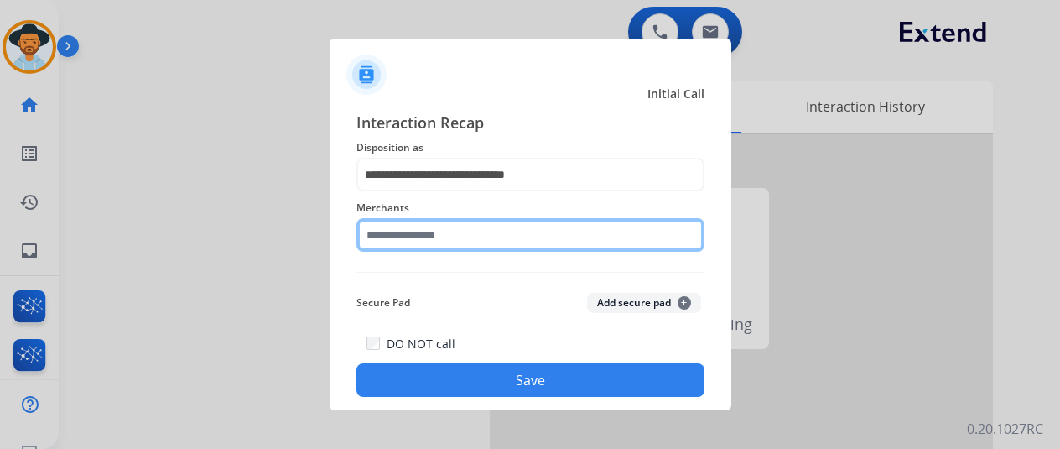
click at [436, 231] on input "text" at bounding box center [531, 235] width 348 height 34
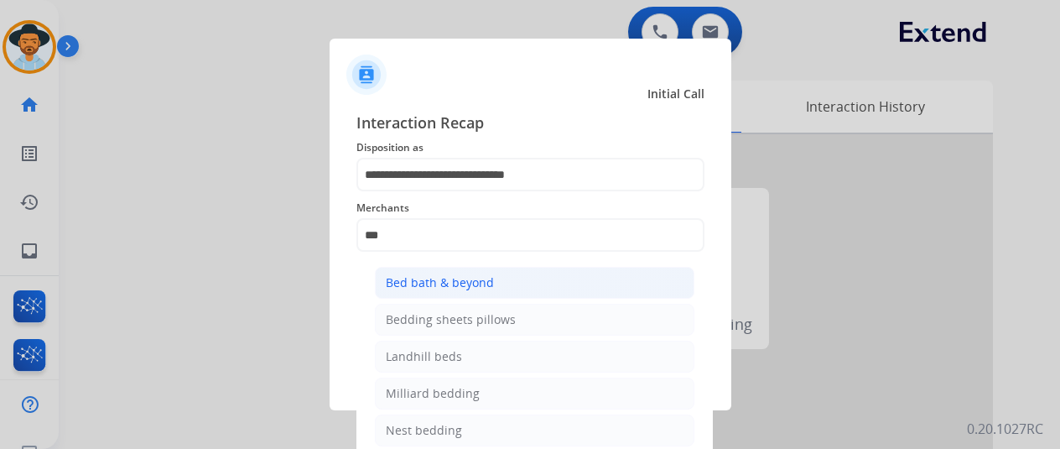
click at [434, 283] on div "Bed bath & beyond" at bounding box center [440, 282] width 108 height 17
type input "**********"
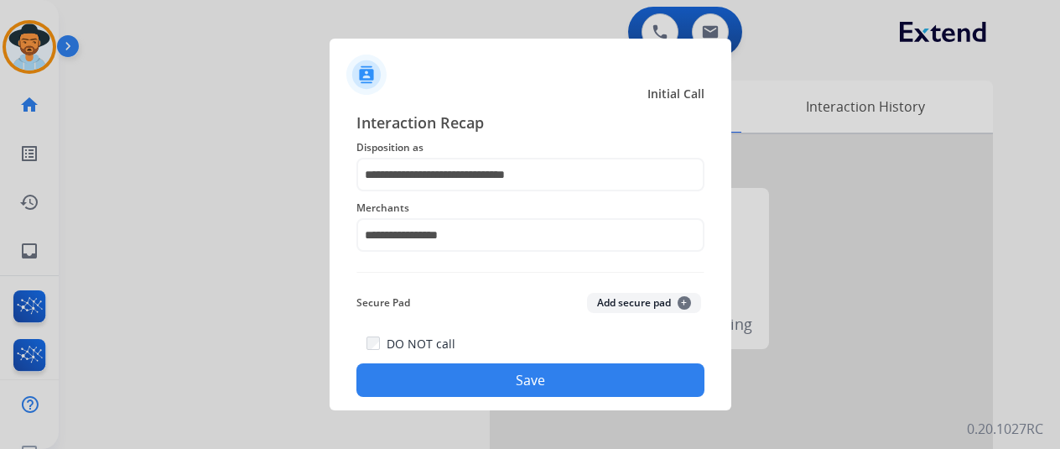
click at [515, 375] on button "Save" at bounding box center [531, 380] width 348 height 34
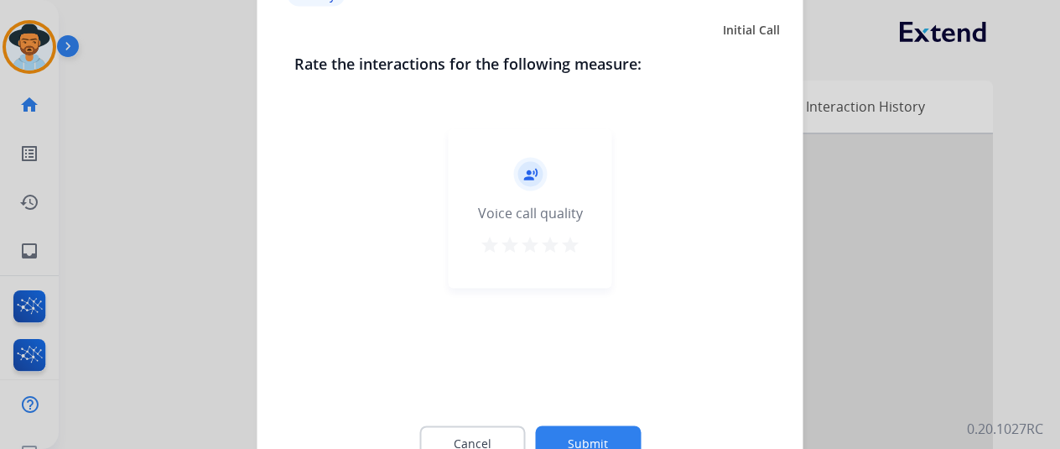
click at [590, 428] on button "Submit" at bounding box center [588, 442] width 106 height 35
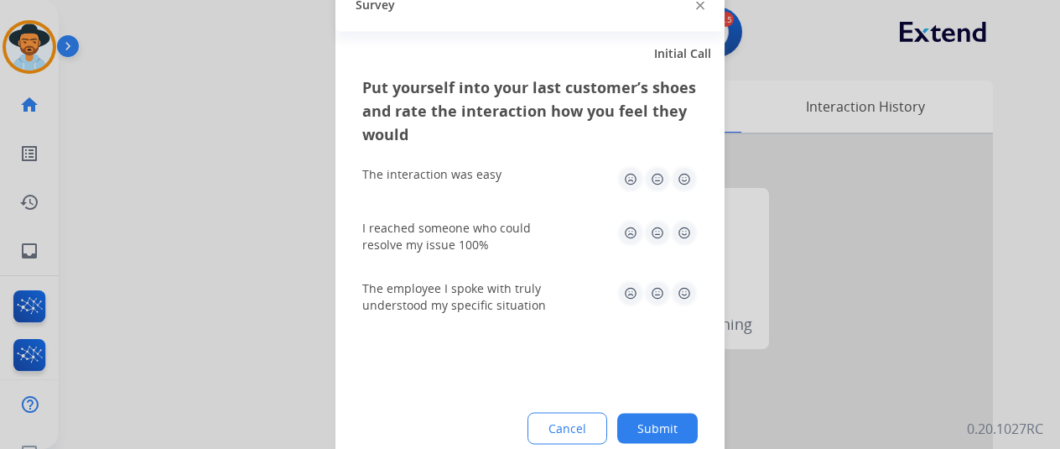
drag, startPoint x: 673, startPoint y: 425, endPoint x: 539, endPoint y: 346, distance: 156.1
click at [671, 422] on button "Submit" at bounding box center [657, 428] width 81 height 30
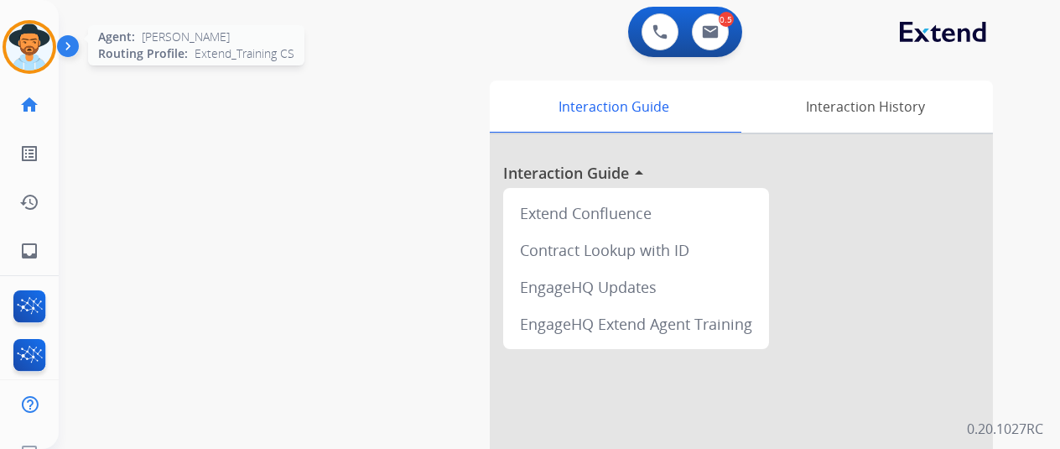
click at [18, 50] on img at bounding box center [29, 46] width 47 height 47
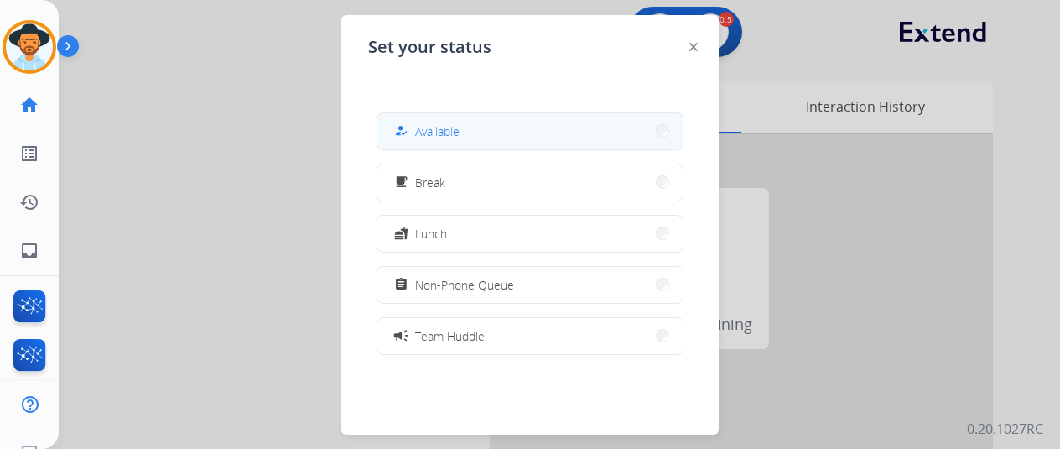
click at [428, 137] on span "Available" at bounding box center [437, 131] width 44 height 18
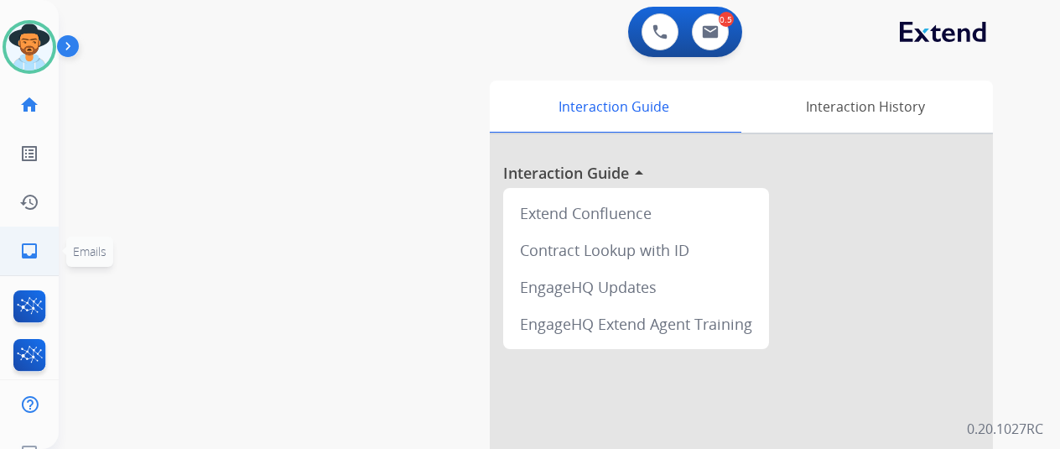
click at [21, 247] on mat-icon "inbox" at bounding box center [29, 251] width 20 height 20
select select "**********"
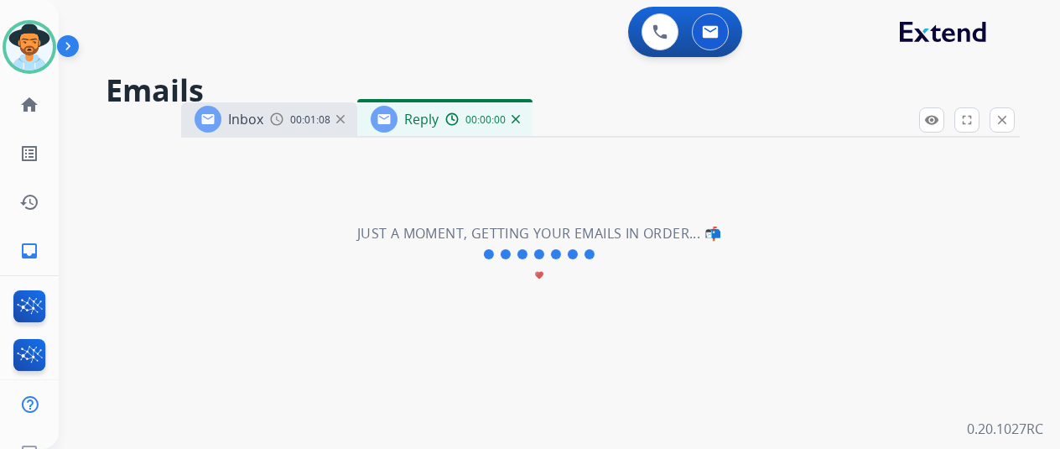
select select "**********"
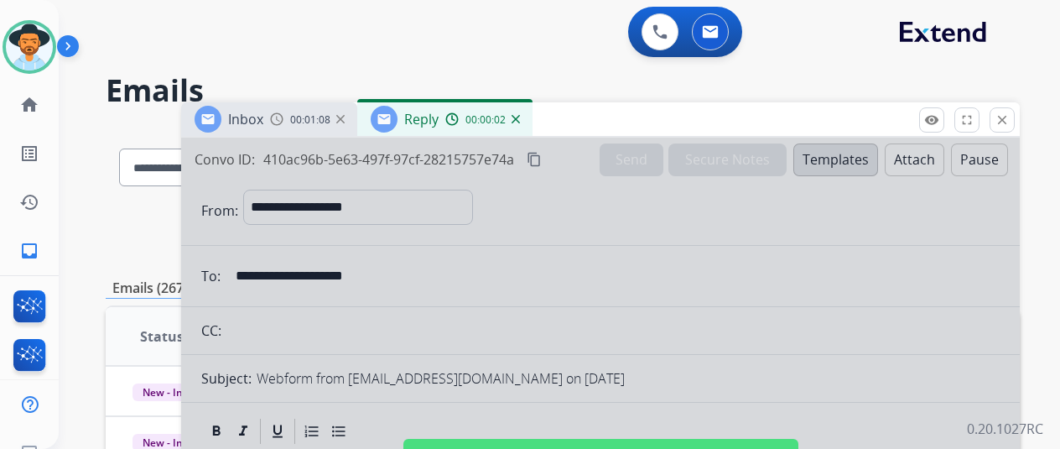
click at [520, 115] on img at bounding box center [516, 119] width 8 height 8
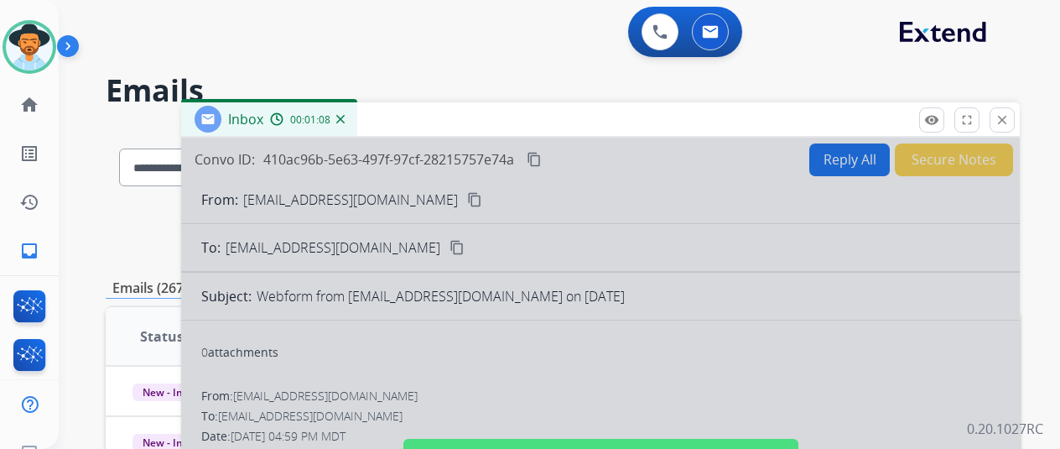
click at [345, 116] on img at bounding box center [340, 119] width 8 height 8
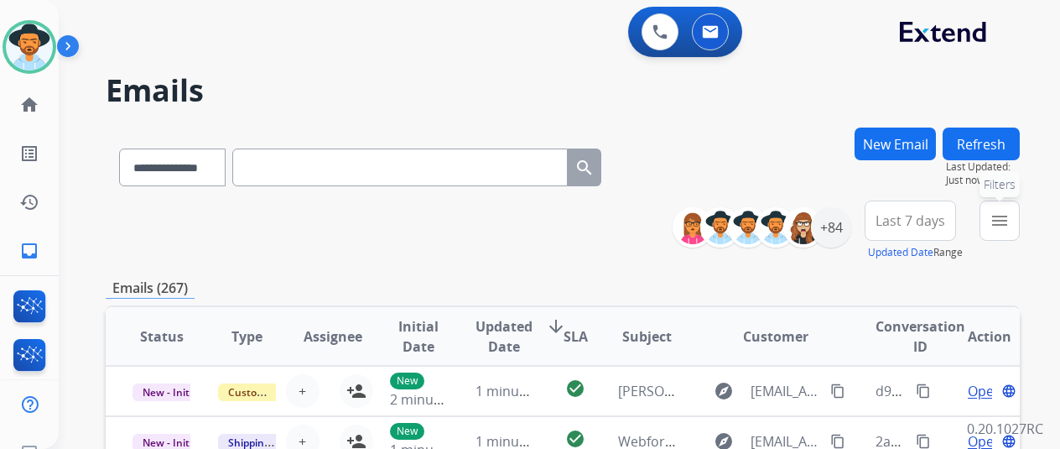
click at [1010, 216] on mat-icon "menu" at bounding box center [1000, 221] width 20 height 20
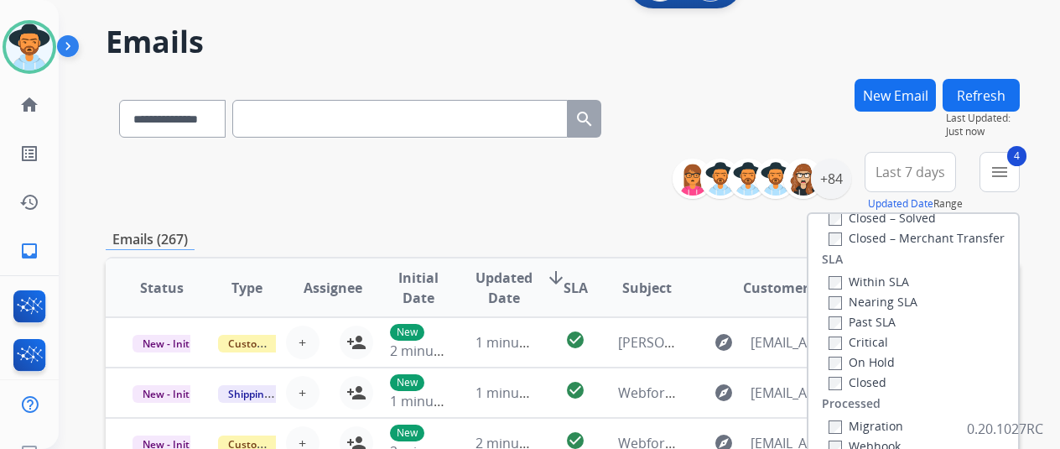
scroll to position [168, 0]
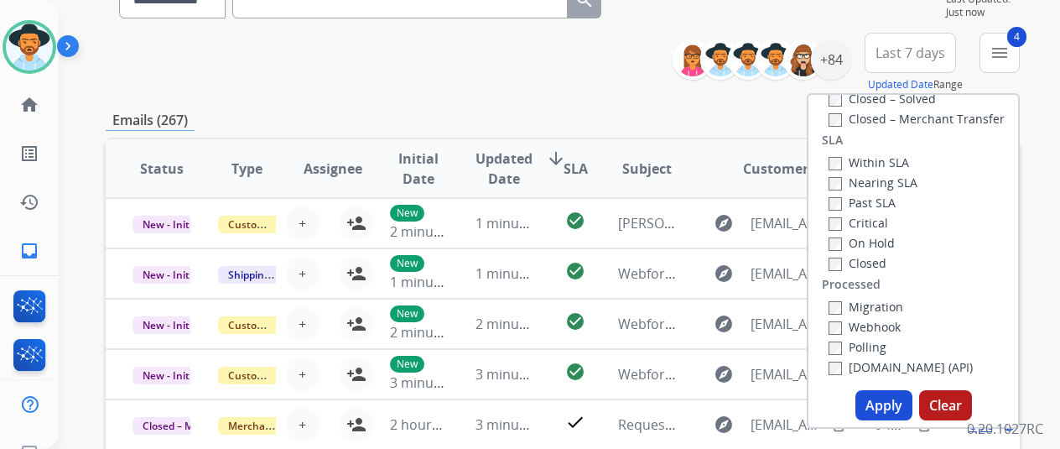
click at [889, 398] on button "Apply" at bounding box center [884, 405] width 57 height 30
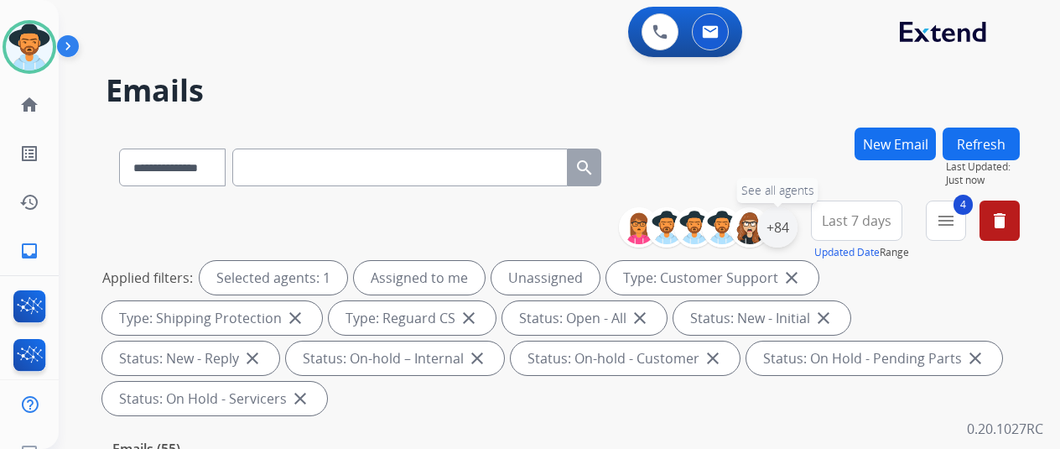
click at [789, 224] on div "+84" at bounding box center [777, 227] width 40 height 40
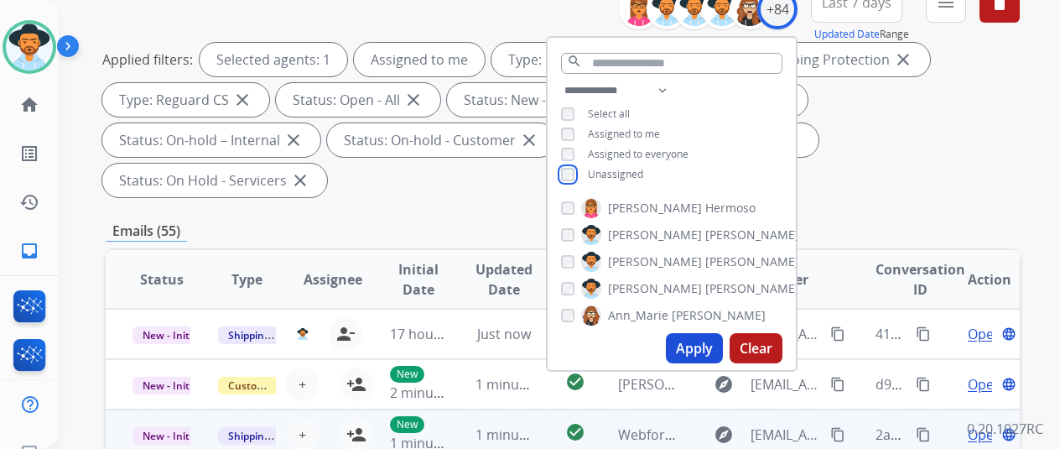
scroll to position [252, 0]
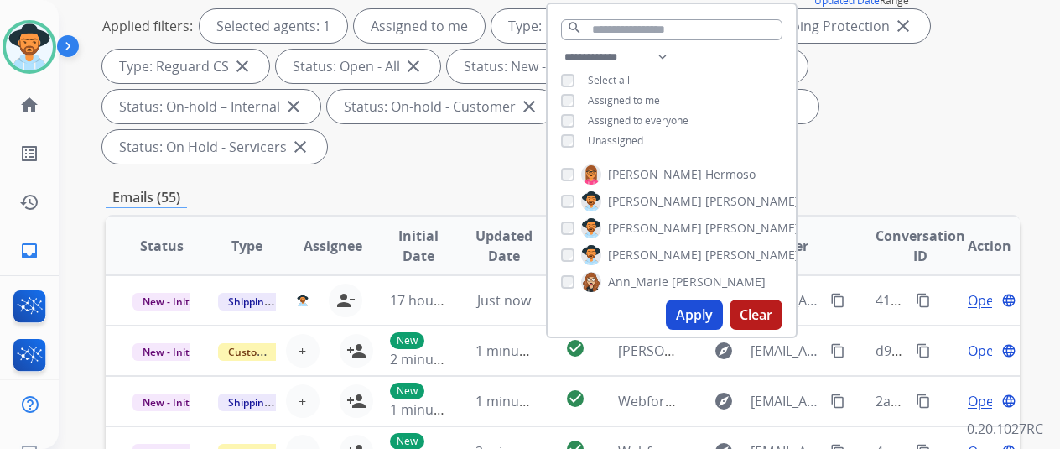
click at [704, 314] on button "Apply" at bounding box center [694, 314] width 57 height 30
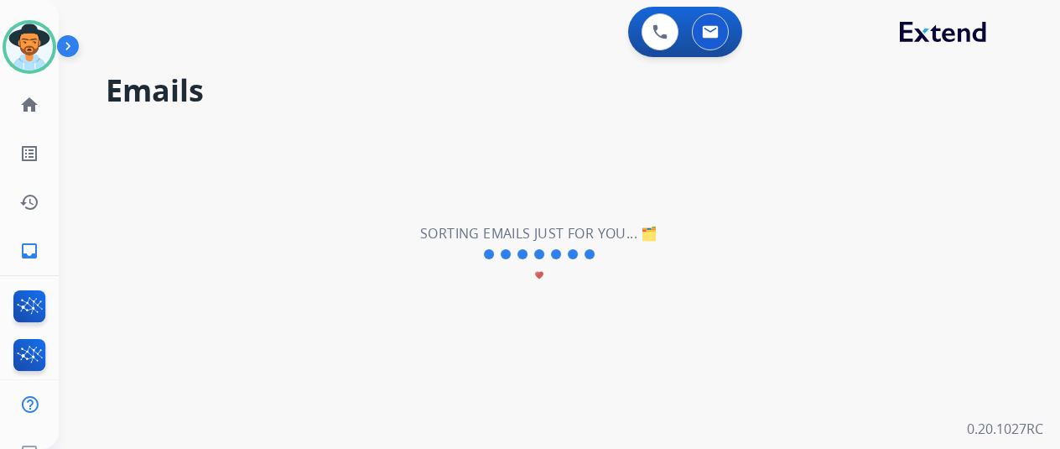
scroll to position [0, 0]
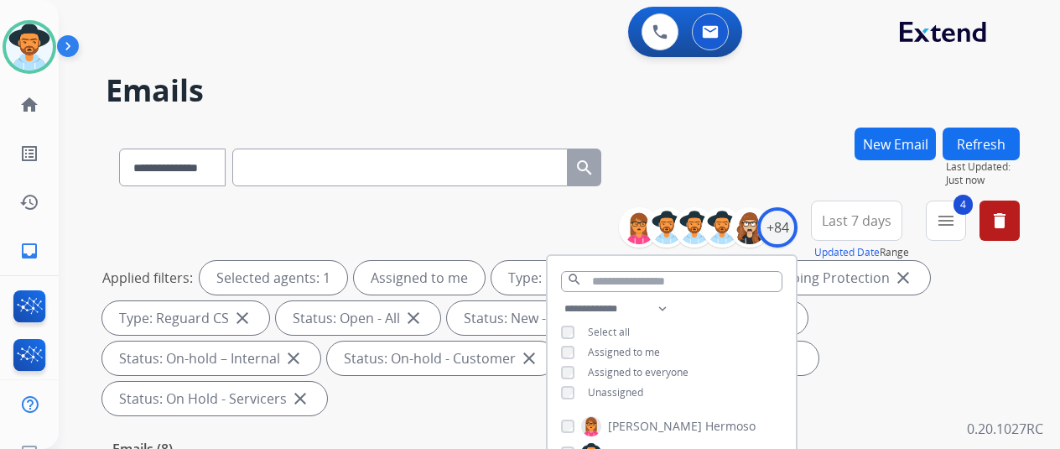
click at [705, 180] on div "**********" at bounding box center [563, 164] width 914 height 73
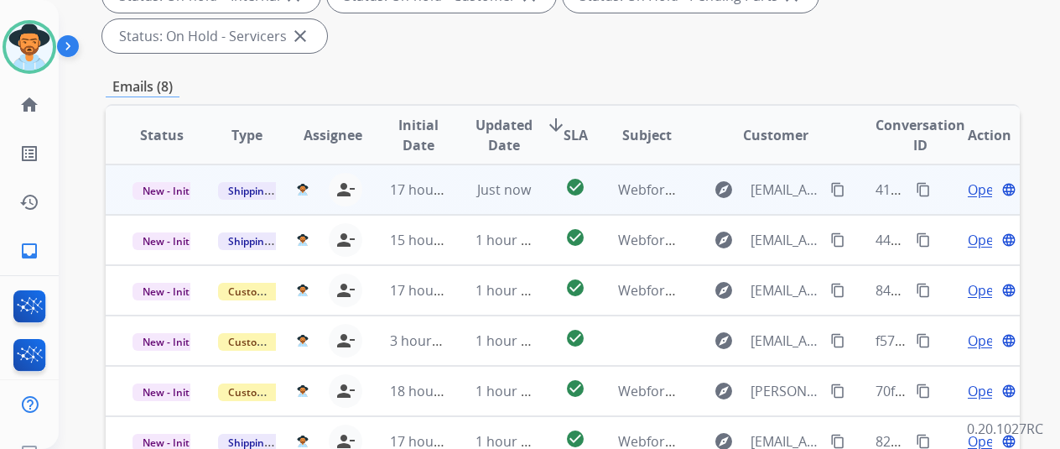
scroll to position [361, 0]
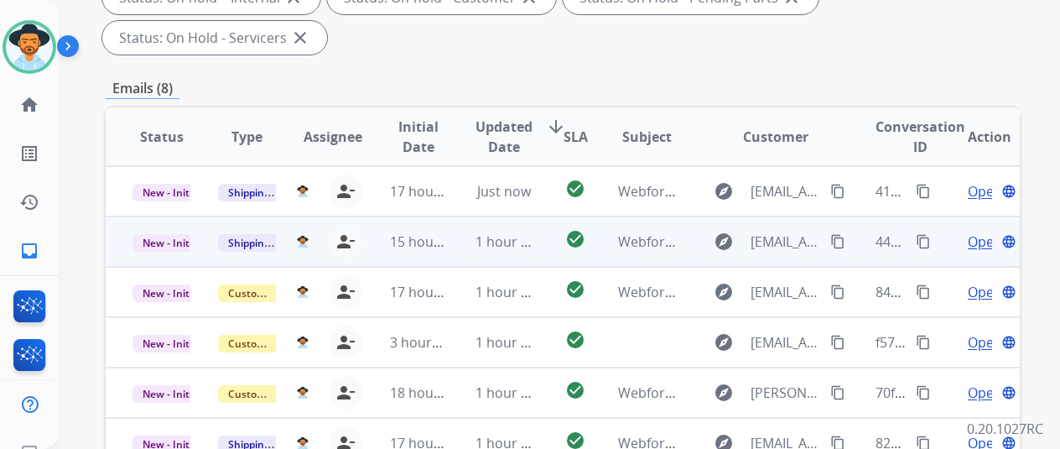
click at [983, 232] on span "Open" at bounding box center [985, 242] width 34 height 20
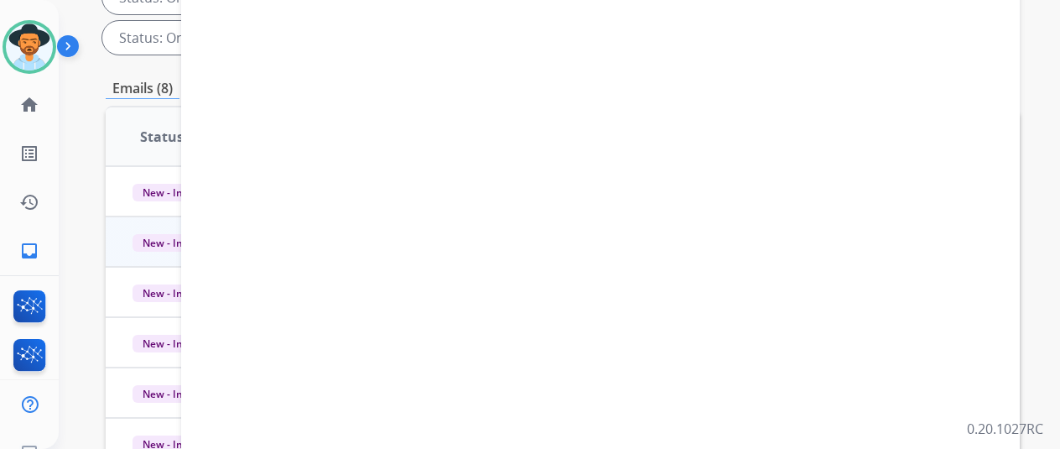
select select "**********"
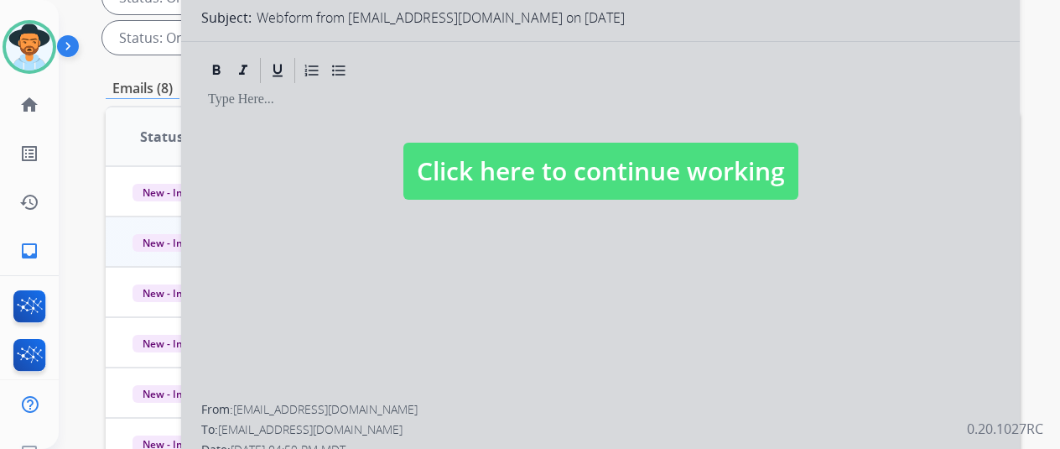
click at [535, 350] on div at bounding box center [600, 154] width 839 height 755
select select
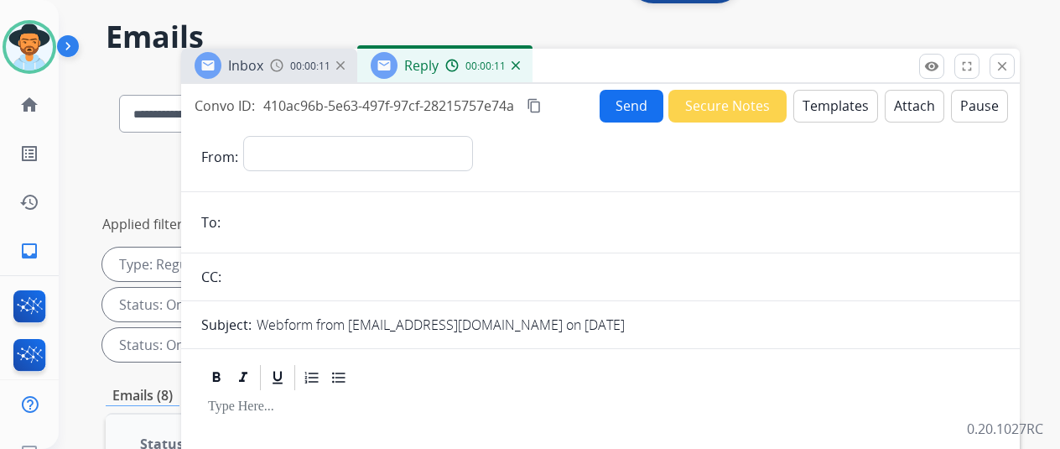
scroll to position [0, 0]
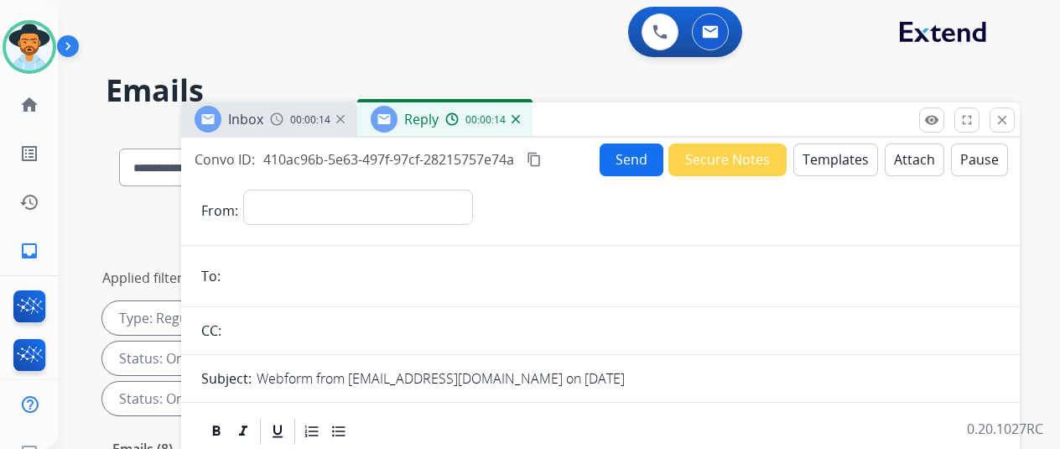
click at [520, 120] on img at bounding box center [516, 119] width 8 height 8
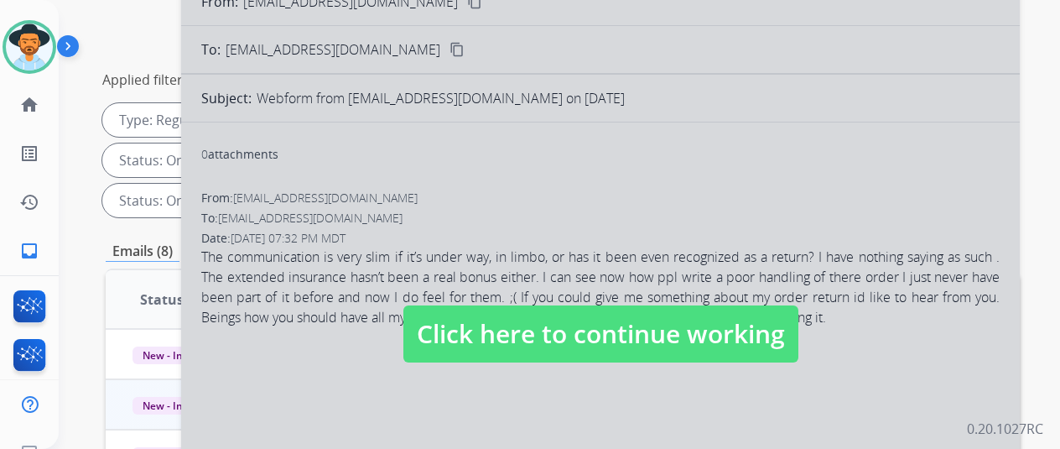
scroll to position [252, 0]
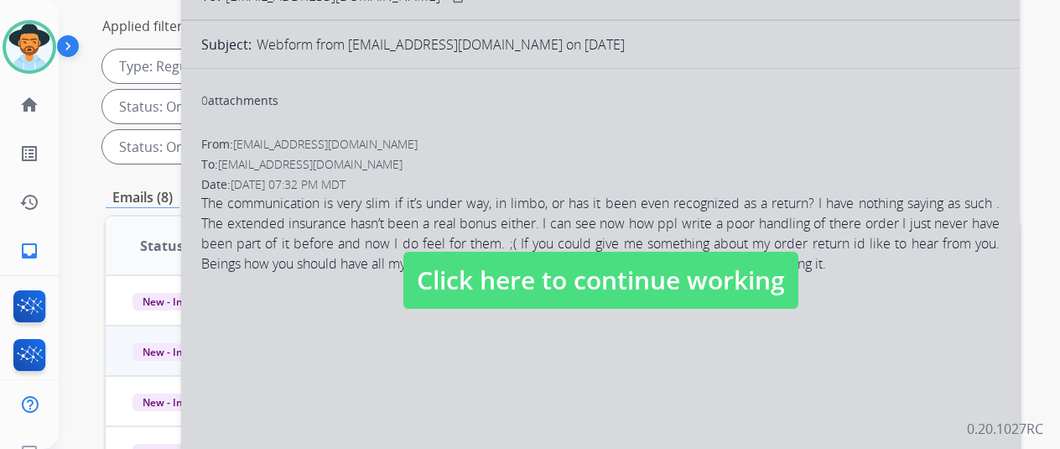
click at [591, 151] on div at bounding box center [600, 263] width 839 height 755
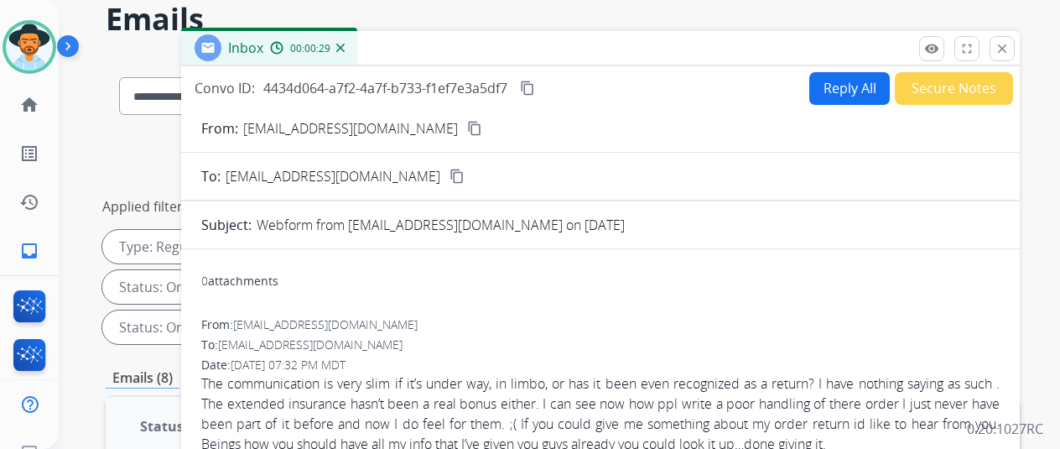
scroll to position [0, 0]
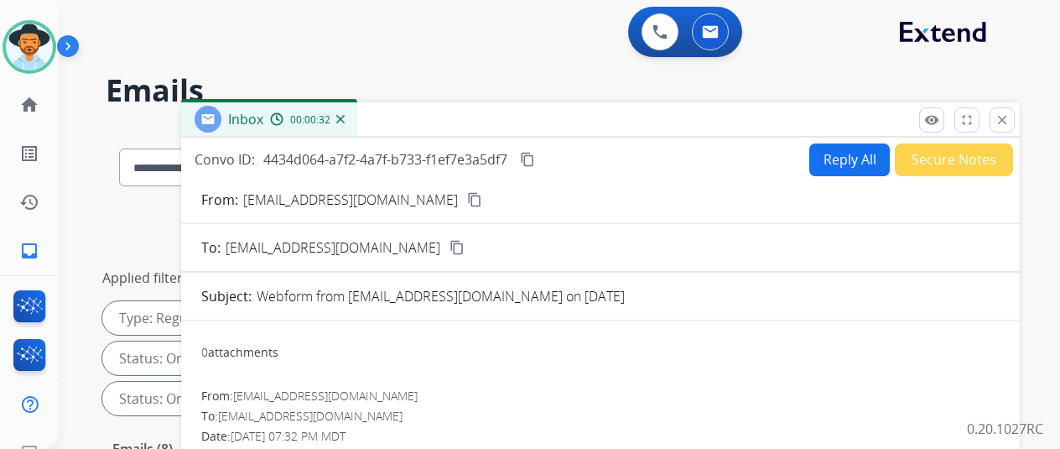
click at [467, 197] on mat-icon "content_copy" at bounding box center [474, 199] width 15 height 15
click at [344, 124] on div "00:02:46" at bounding box center [307, 119] width 74 height 15
click at [345, 119] on img at bounding box center [340, 119] width 8 height 8
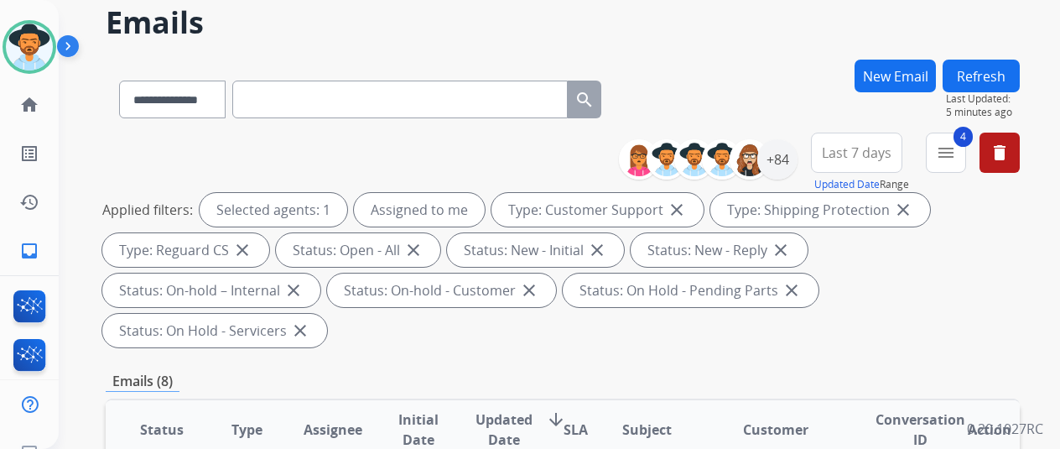
scroll to position [252, 0]
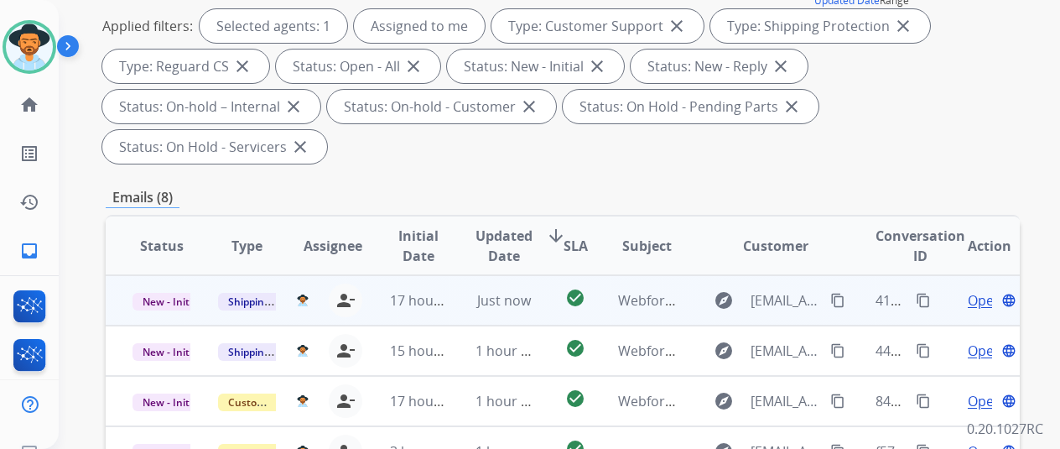
click at [981, 290] on span "Open" at bounding box center [985, 300] width 34 height 20
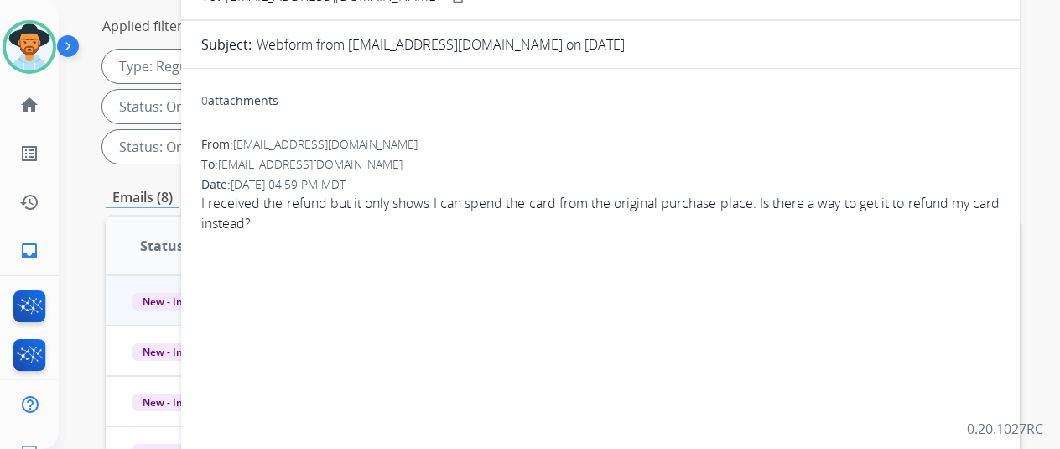
scroll to position [0, 0]
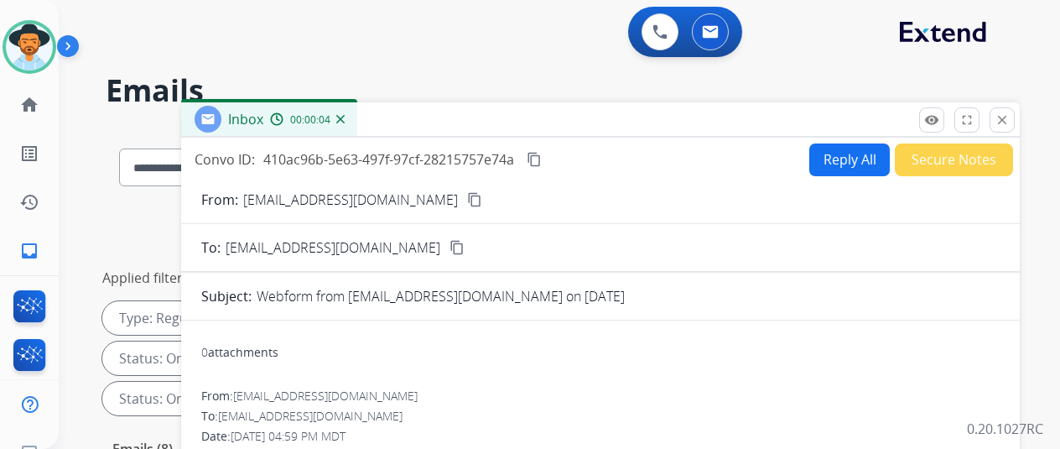
click at [842, 161] on button "Reply All" at bounding box center [849, 159] width 81 height 33
select select "**********"
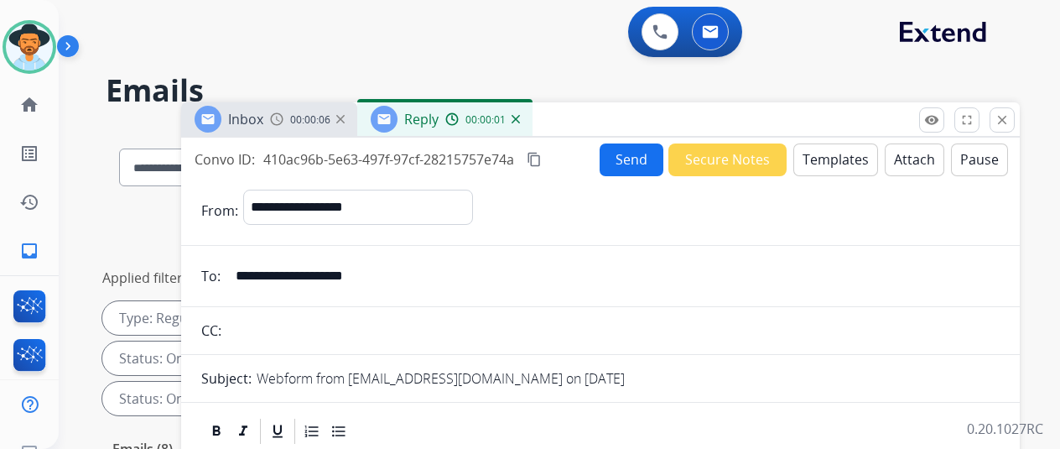
click at [830, 155] on button "Templates" at bounding box center [836, 159] width 85 height 33
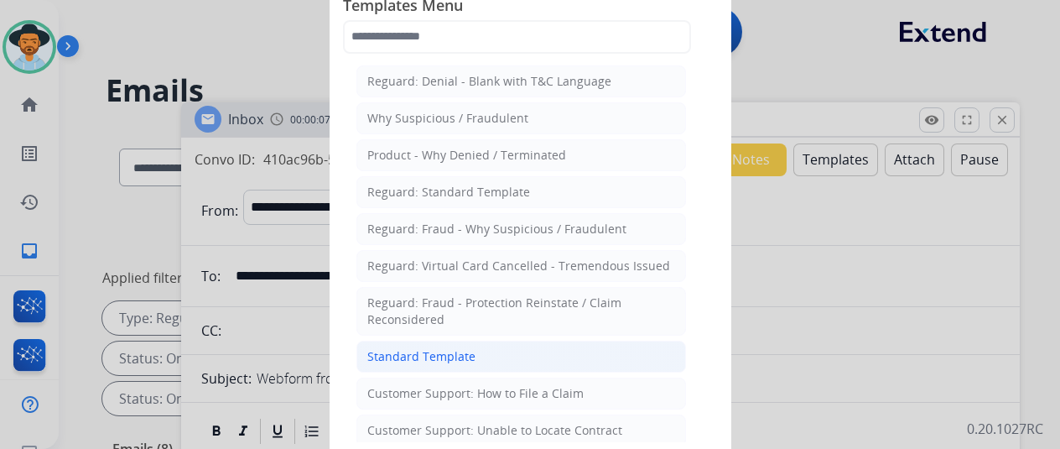
click at [414, 348] on div "Standard Template" at bounding box center [421, 356] width 108 height 17
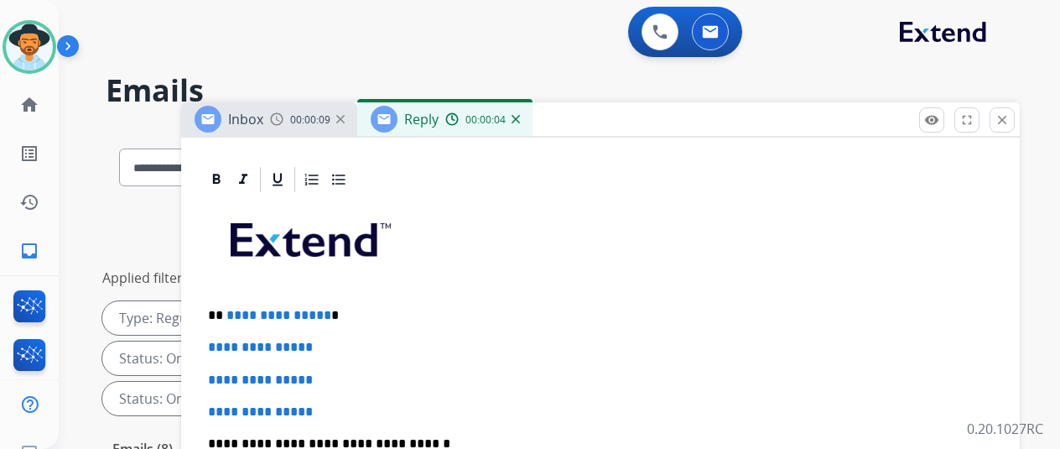
scroll to position [386, 0]
drag, startPoint x: 334, startPoint y: 284, endPoint x: 238, endPoint y: 274, distance: 96.2
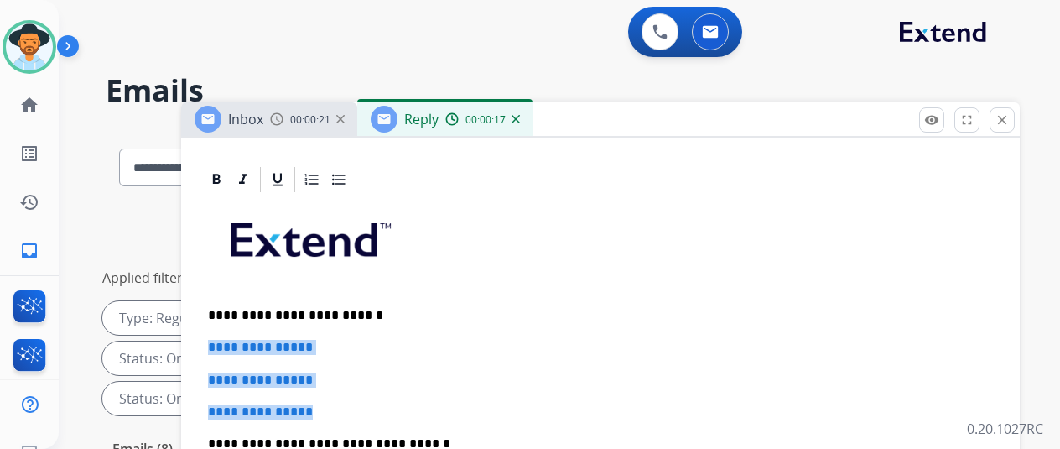
drag, startPoint x: 339, startPoint y: 378, endPoint x: 213, endPoint y: 313, distance: 141.8
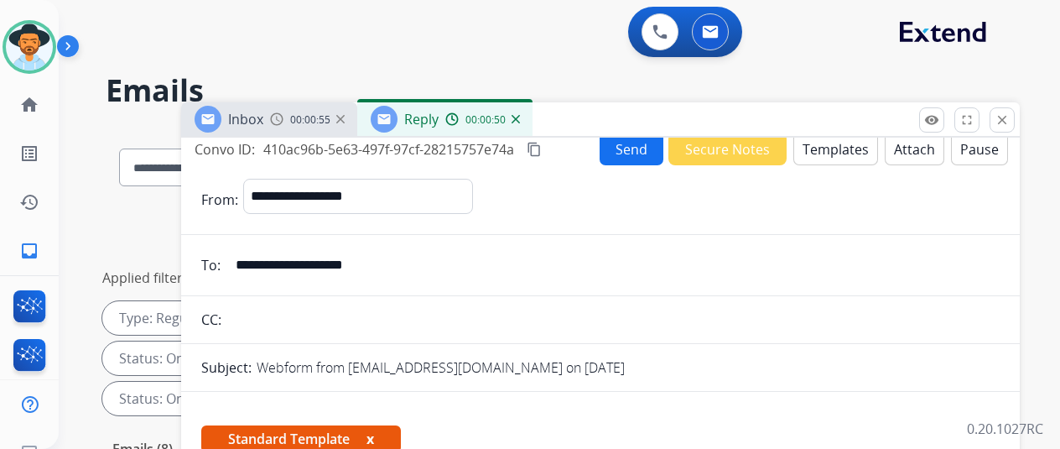
scroll to position [0, 0]
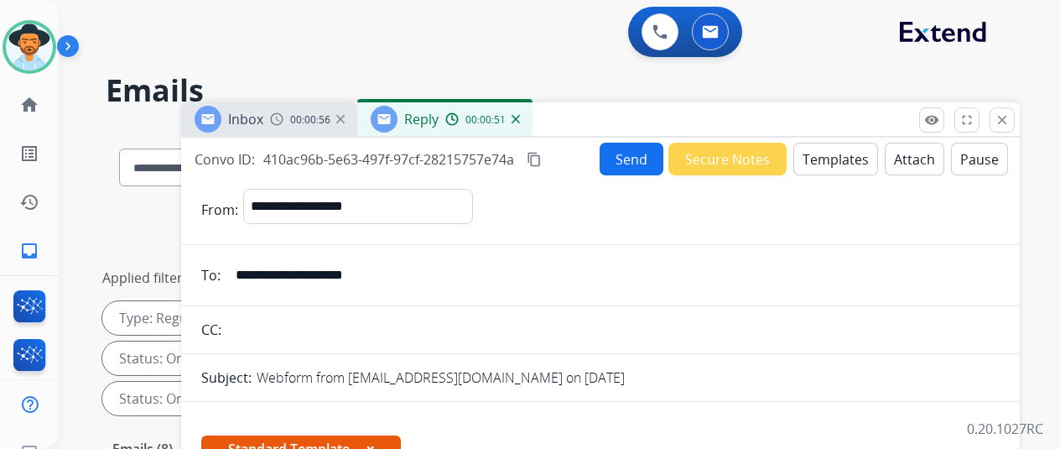
click at [643, 158] on button "Send" at bounding box center [632, 159] width 64 height 33
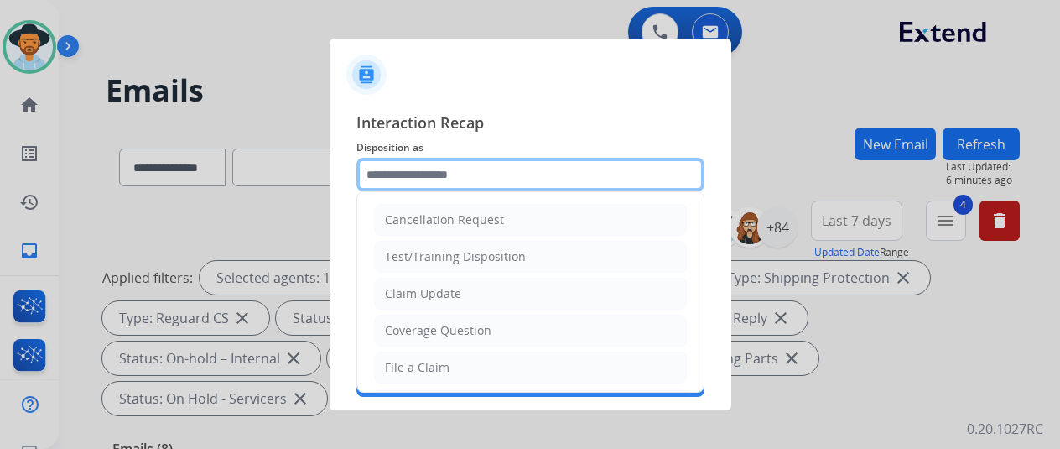
click at [386, 164] on input "text" at bounding box center [531, 175] width 348 height 34
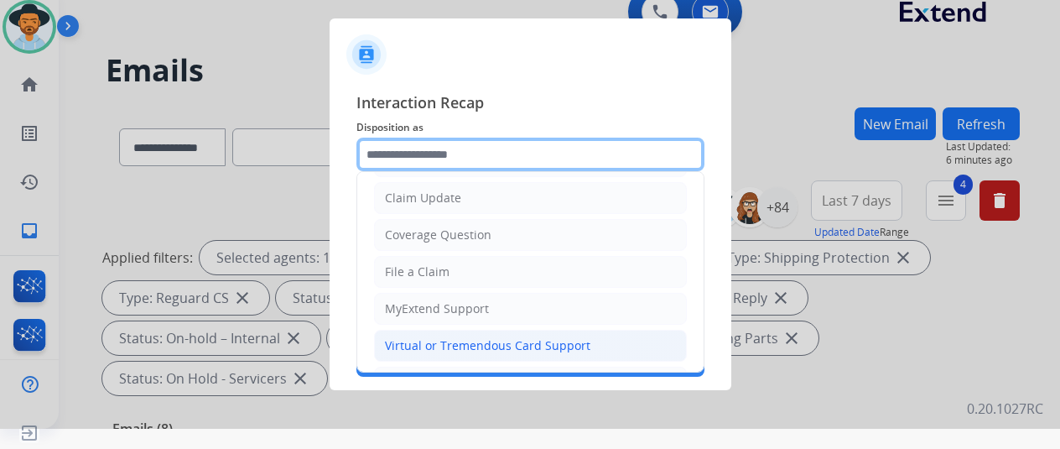
scroll to position [168, 0]
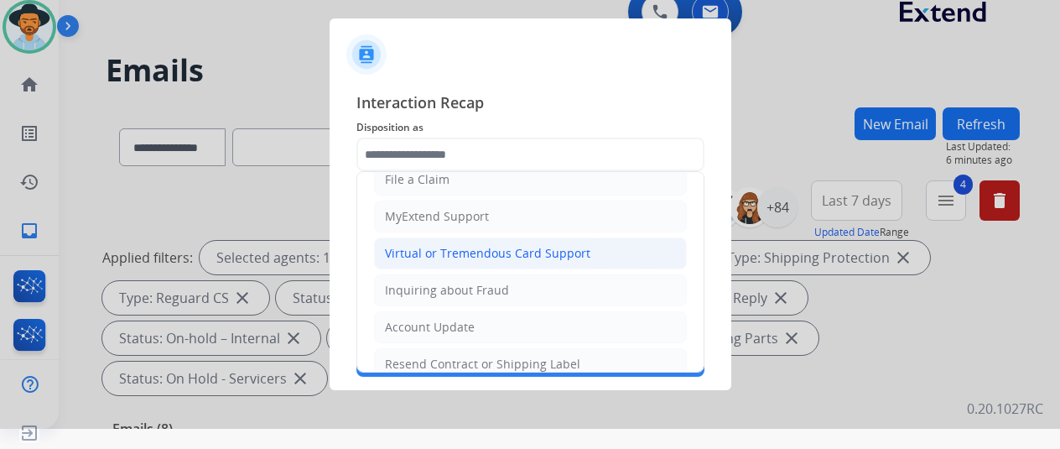
click at [443, 255] on div "Virtual or Tremendous Card Support" at bounding box center [488, 253] width 206 height 17
type input "**********"
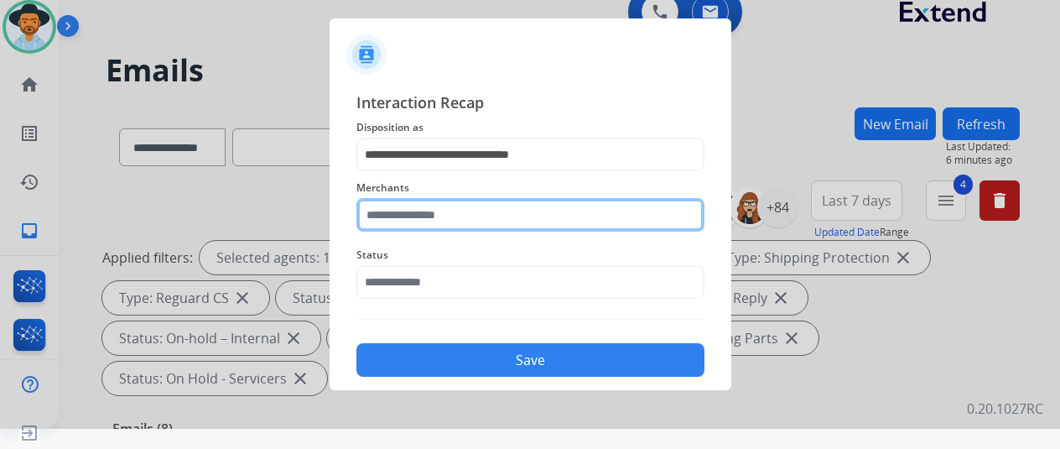
drag, startPoint x: 402, startPoint y: 216, endPoint x: 403, endPoint y: 199, distance: 16.8
click at [402, 215] on input "text" at bounding box center [531, 215] width 348 height 34
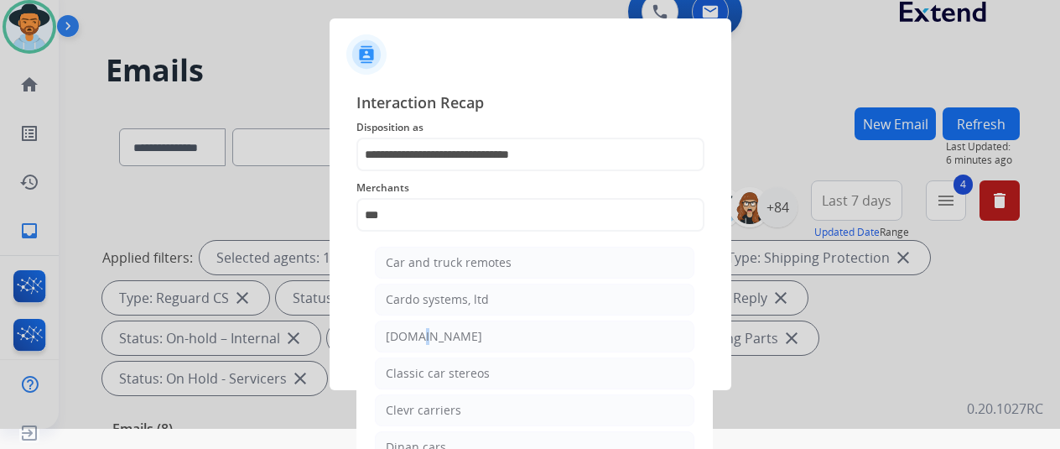
drag, startPoint x: 414, startPoint y: 333, endPoint x: 406, endPoint y: 330, distance: 9.0
click at [410, 333] on div "[DOMAIN_NAME]" at bounding box center [434, 336] width 96 height 17
type input "**********"
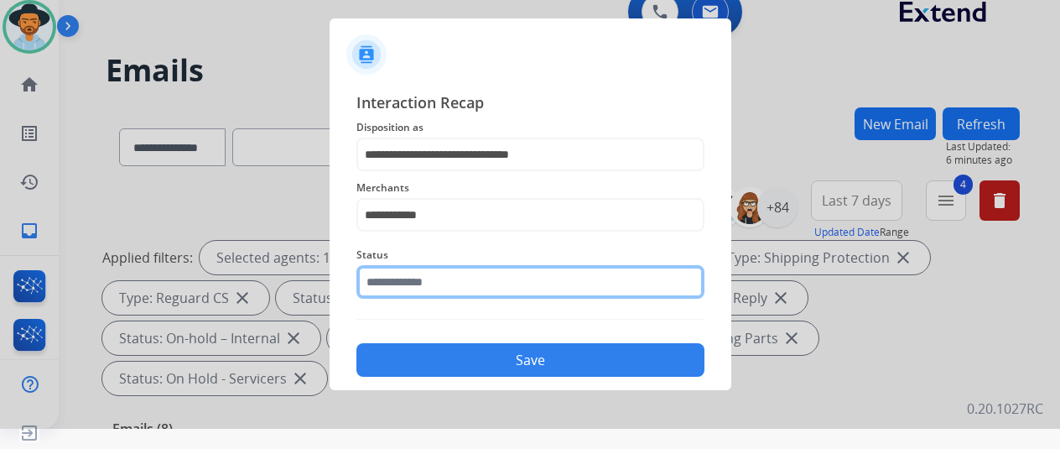
click at [424, 282] on input "text" at bounding box center [531, 282] width 348 height 34
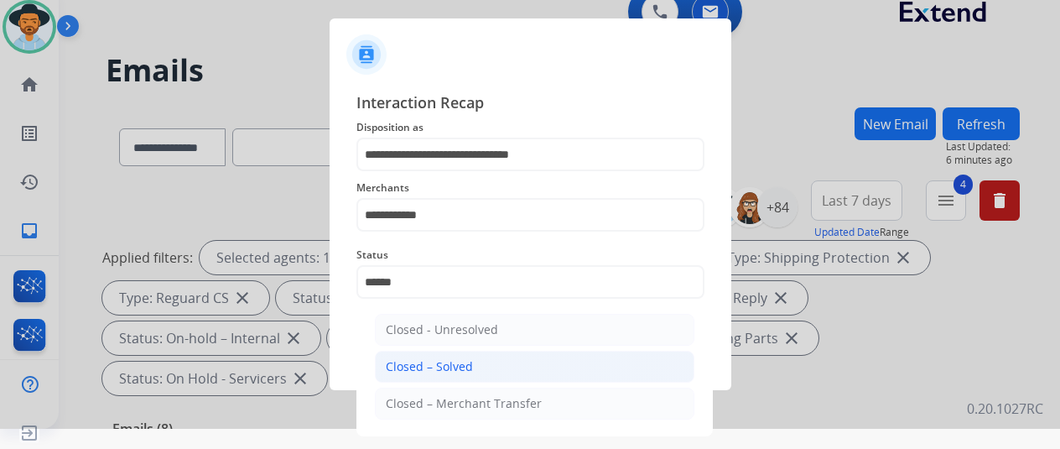
click at [460, 358] on div "Closed – Solved" at bounding box center [429, 366] width 87 height 17
type input "**********"
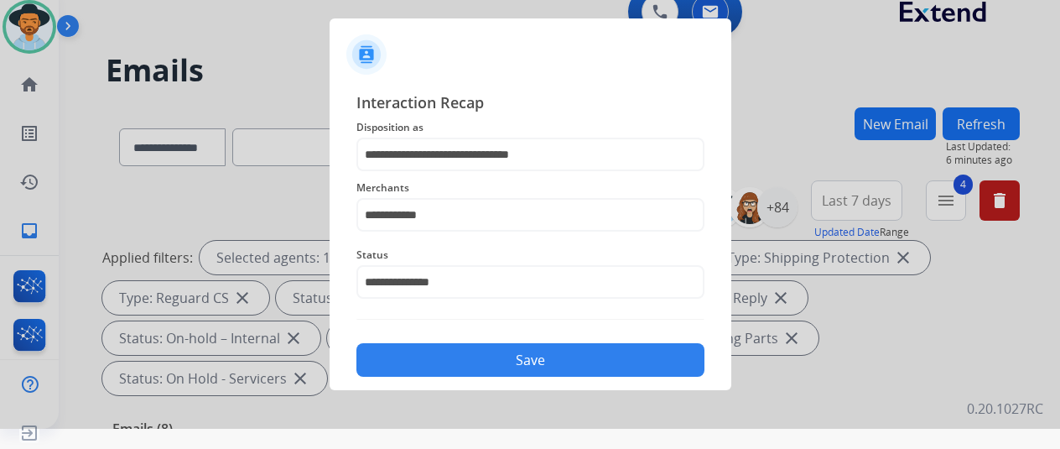
click at [466, 351] on button "Save" at bounding box center [531, 360] width 348 height 34
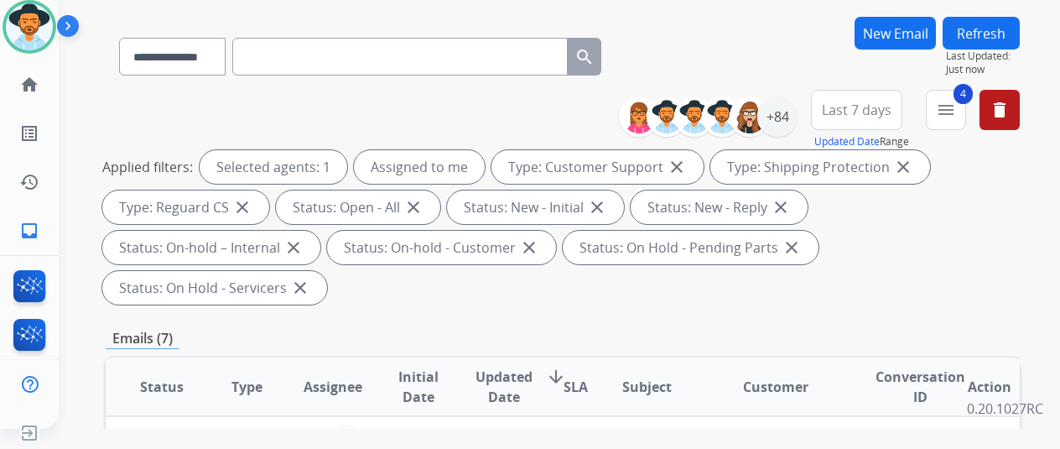
scroll to position [0, 0]
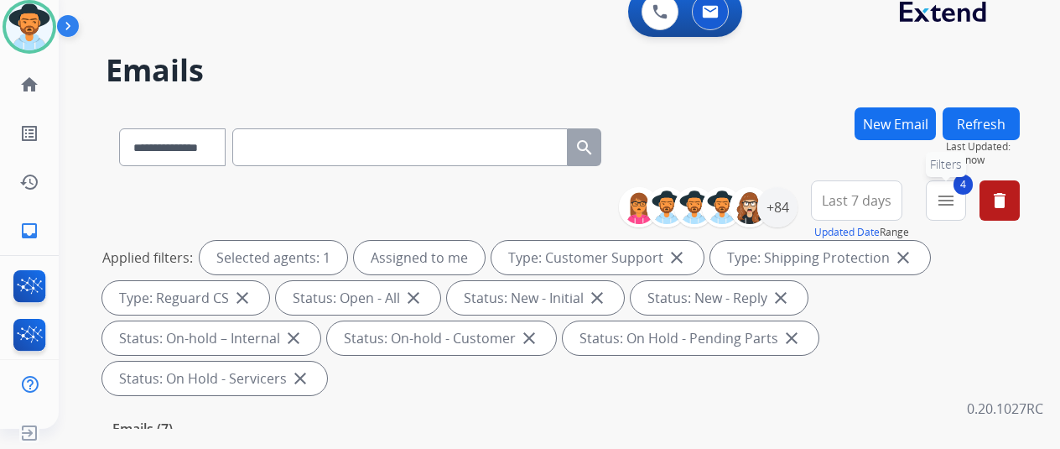
click at [956, 193] on mat-icon "menu" at bounding box center [946, 200] width 20 height 20
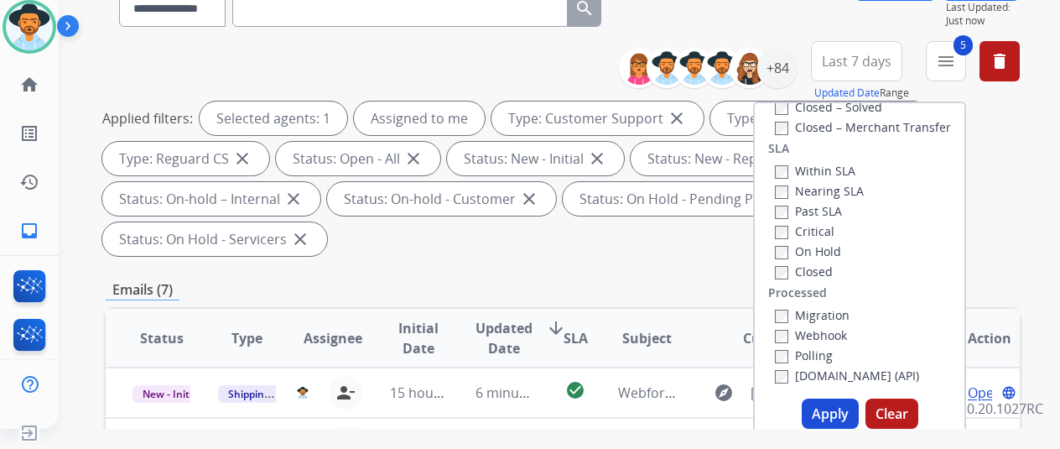
scroll to position [252, 0]
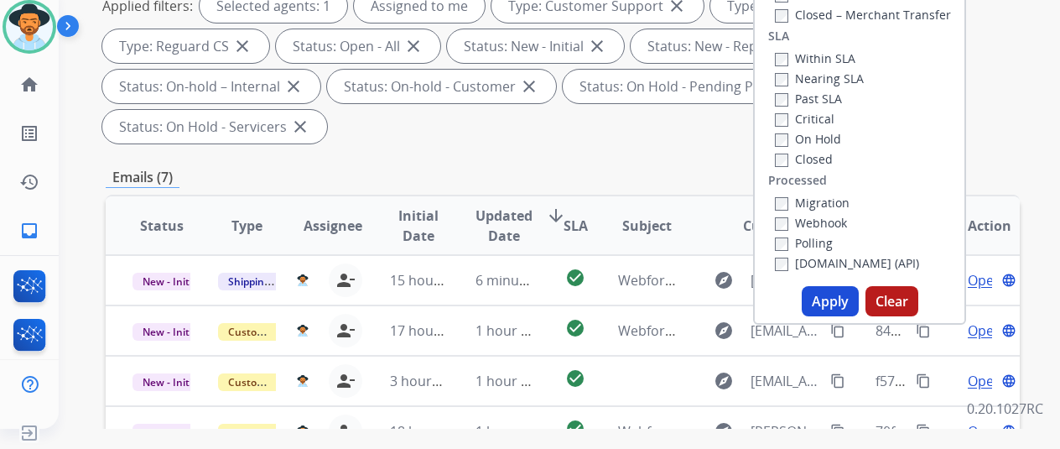
click at [839, 300] on button "Apply" at bounding box center [830, 301] width 57 height 30
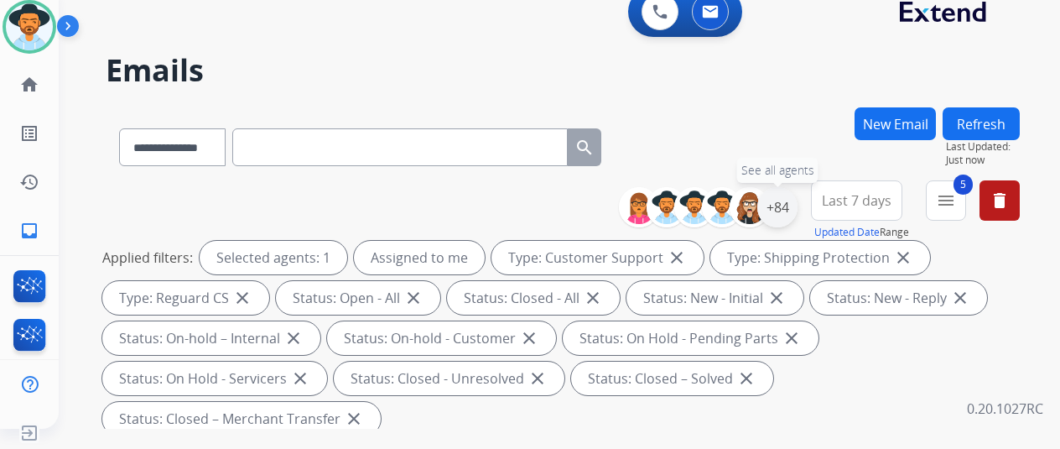
click at [798, 211] on div "+84" at bounding box center [777, 207] width 40 height 40
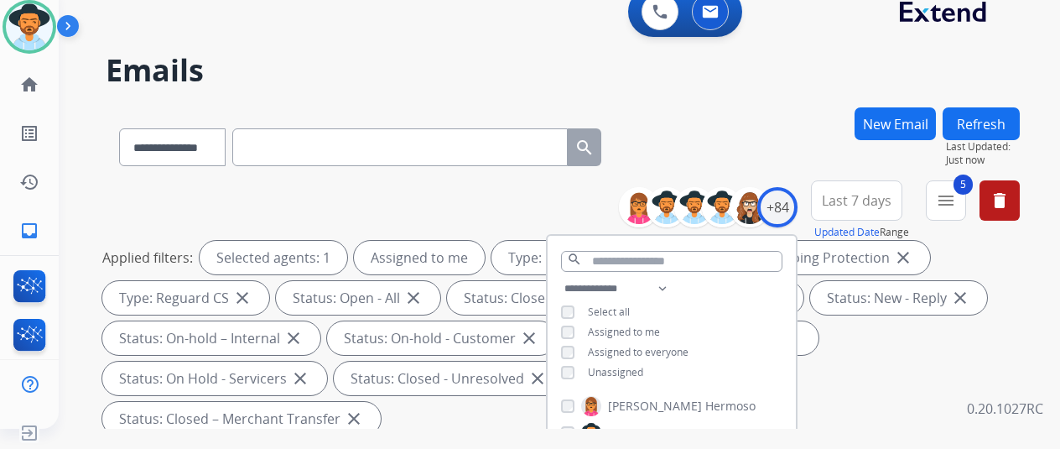
scroll to position [252, 0]
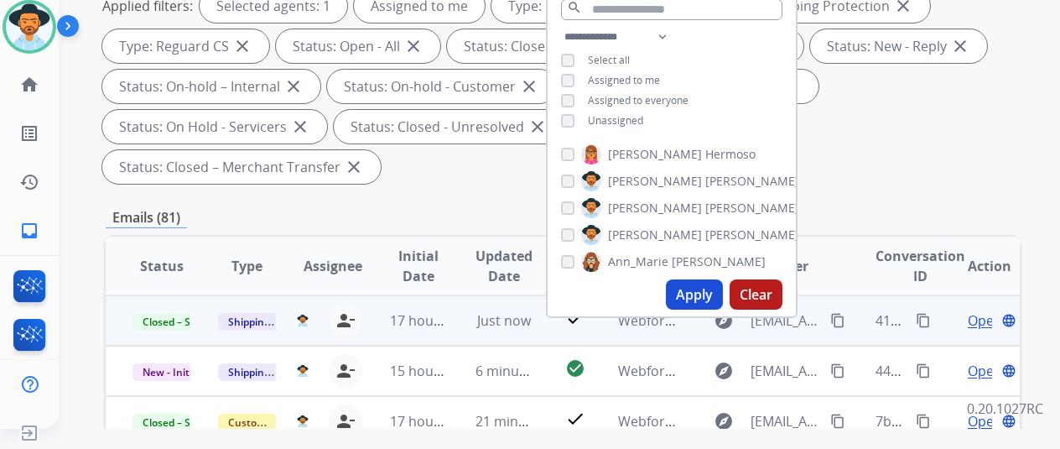
click at [927, 315] on mat-icon "content_copy" at bounding box center [923, 320] width 15 height 15
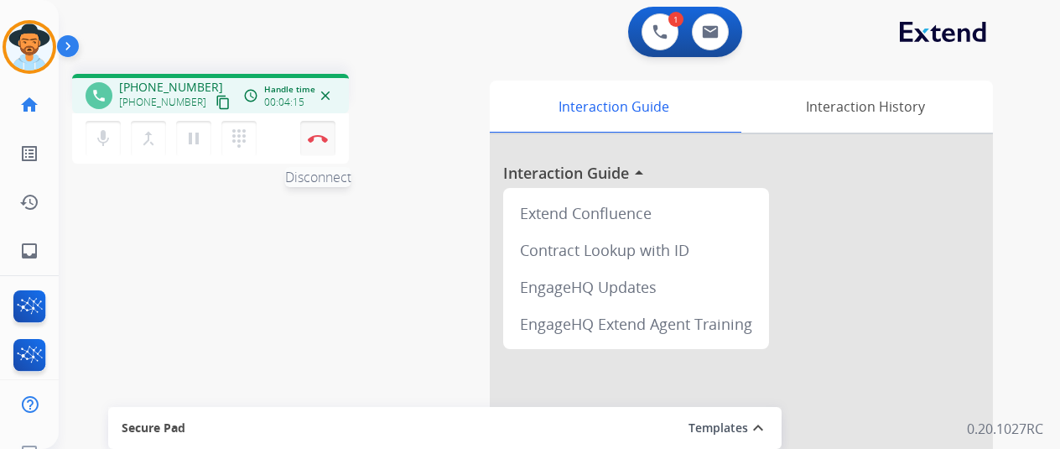
click at [313, 133] on button "Disconnect" at bounding box center [317, 138] width 35 height 35
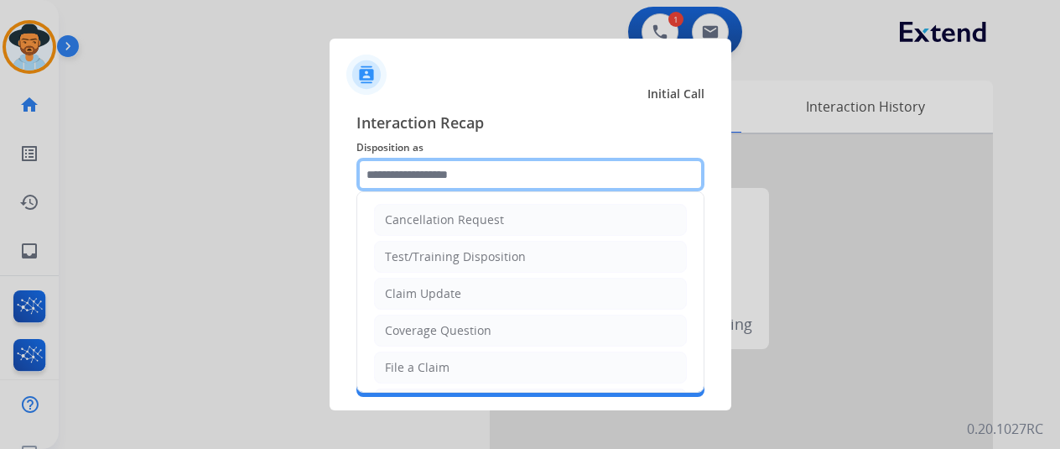
click at [384, 175] on input "text" at bounding box center [531, 175] width 348 height 34
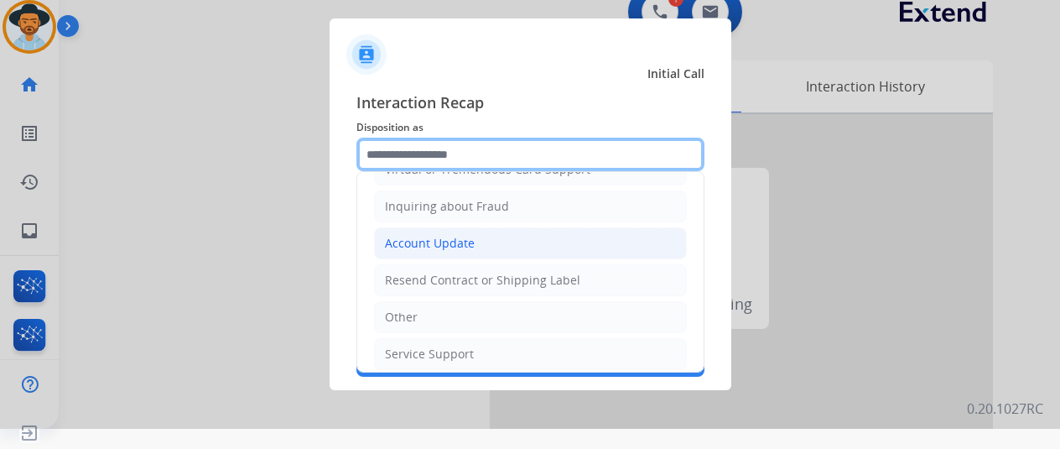
scroll to position [254, 0]
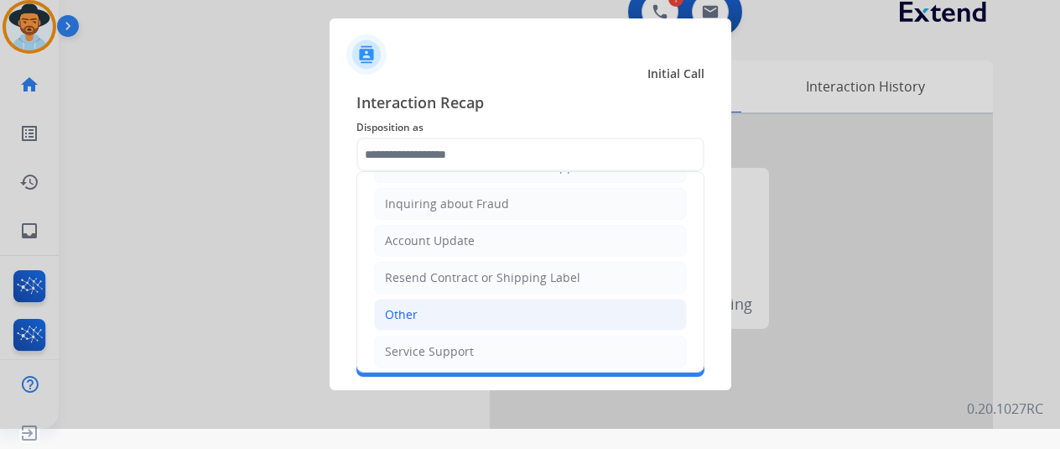
click at [422, 314] on li "Other" at bounding box center [530, 315] width 313 height 32
type input "*****"
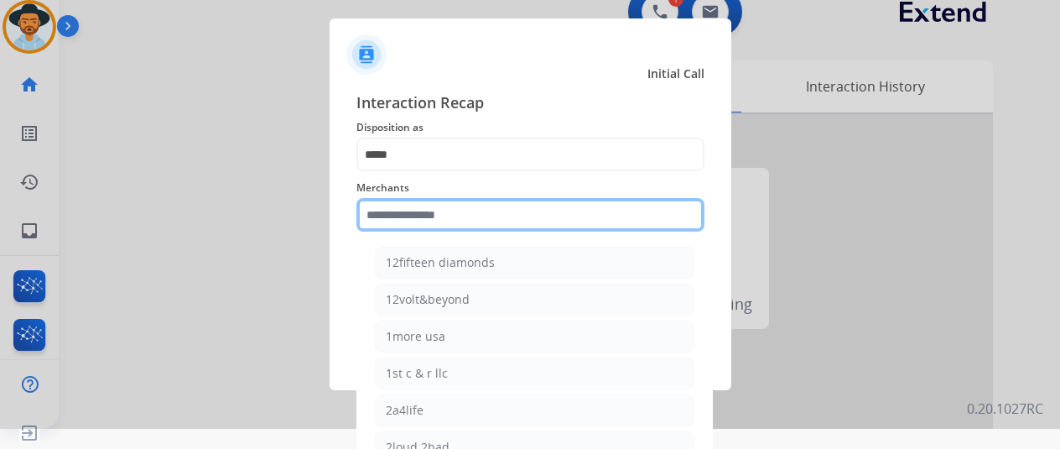
click at [414, 214] on input "text" at bounding box center [531, 215] width 348 height 34
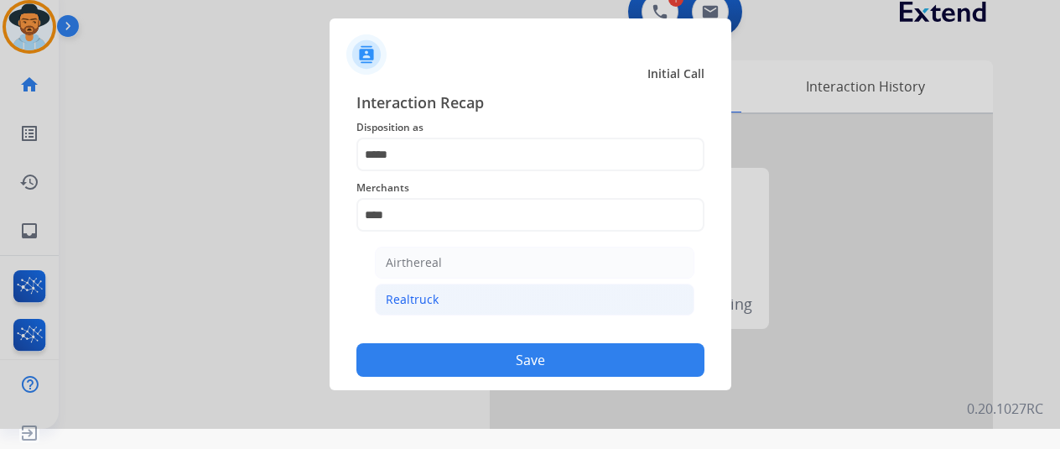
click at [438, 301] on li "Realtruck" at bounding box center [535, 300] width 320 height 32
type input "*********"
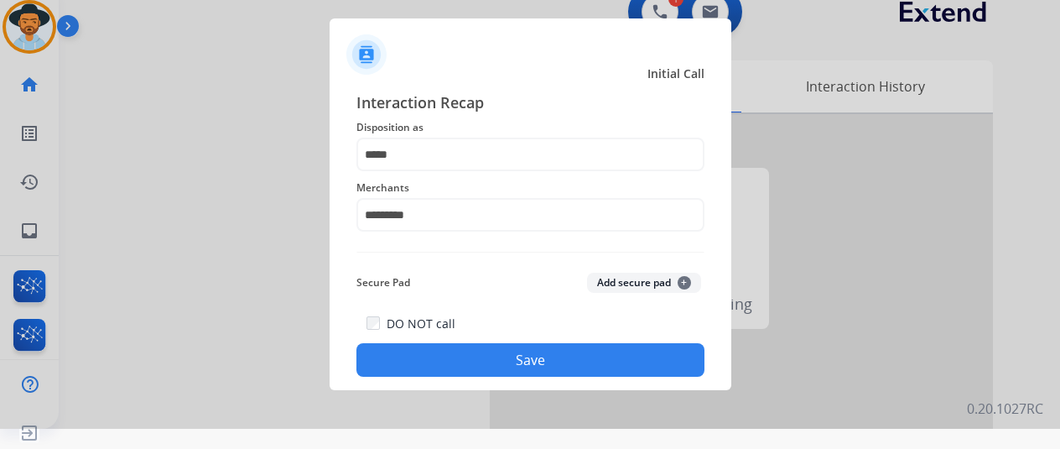
click at [487, 351] on button "Save" at bounding box center [531, 360] width 348 height 34
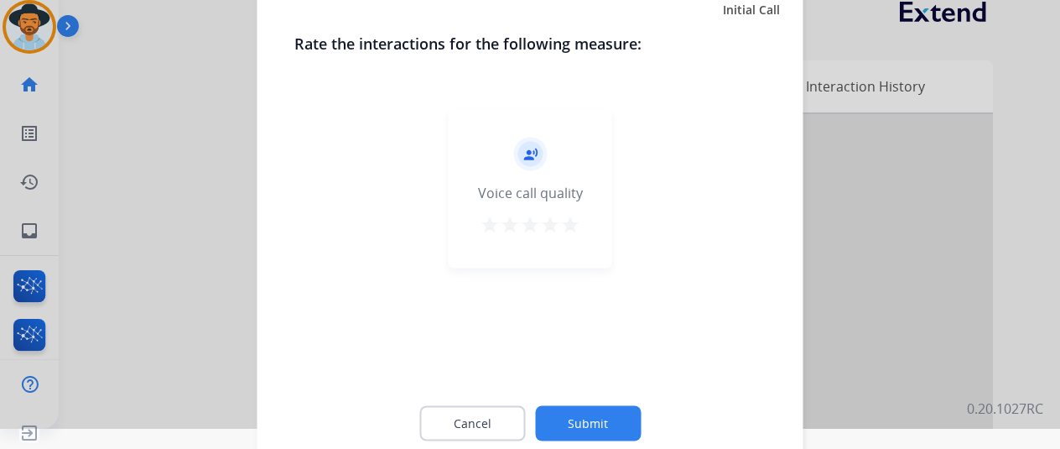
click at [594, 415] on button "Submit" at bounding box center [588, 422] width 106 height 35
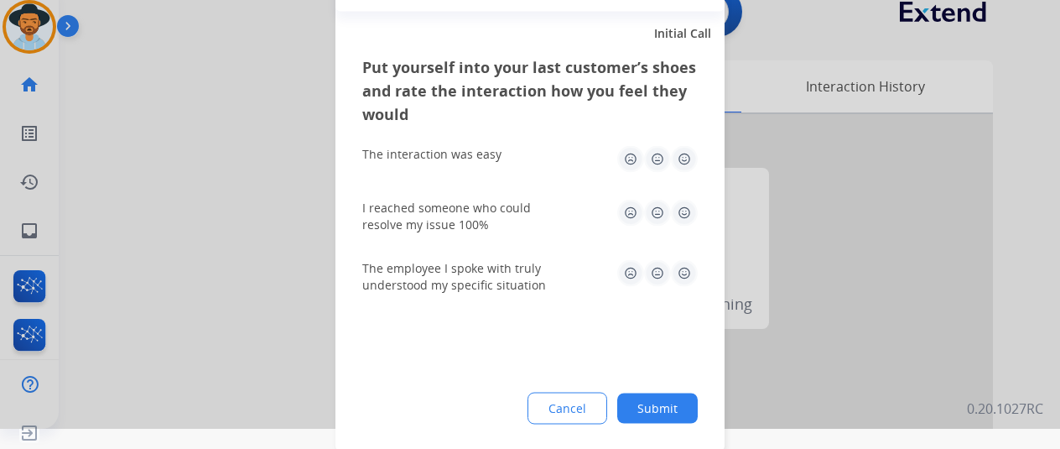
drag, startPoint x: 657, startPoint y: 414, endPoint x: 667, endPoint y: 397, distance: 19.6
click at [656, 413] on button "Submit" at bounding box center [657, 408] width 81 height 30
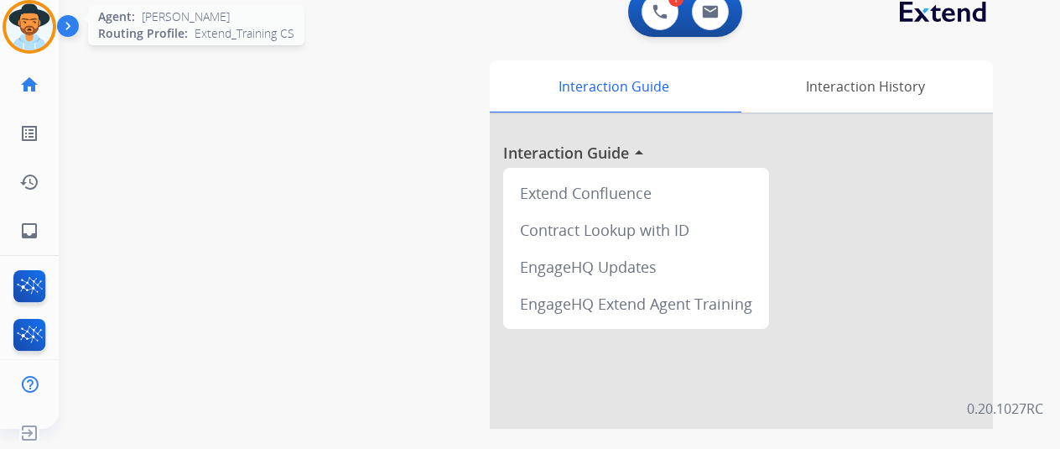
click at [40, 16] on img at bounding box center [29, 26] width 47 height 47
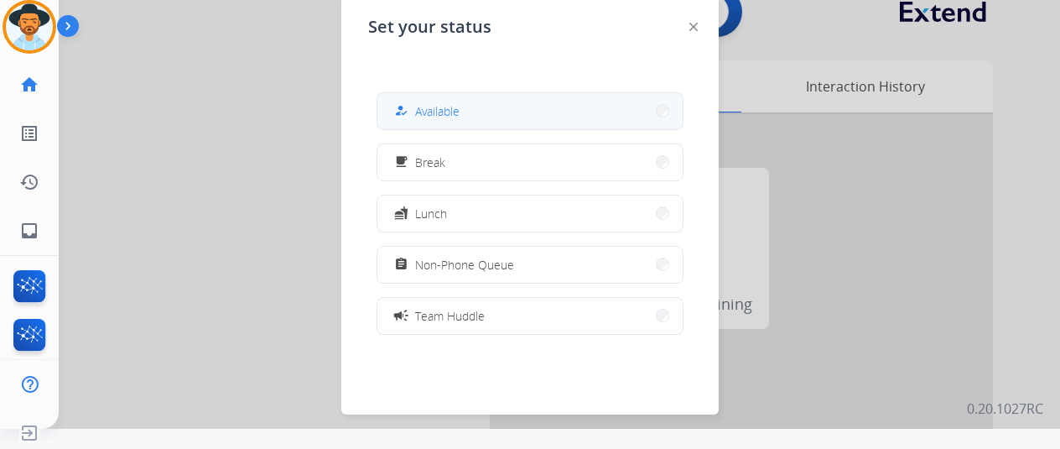
click at [476, 112] on button "how_to_reg Available" at bounding box center [529, 111] width 305 height 36
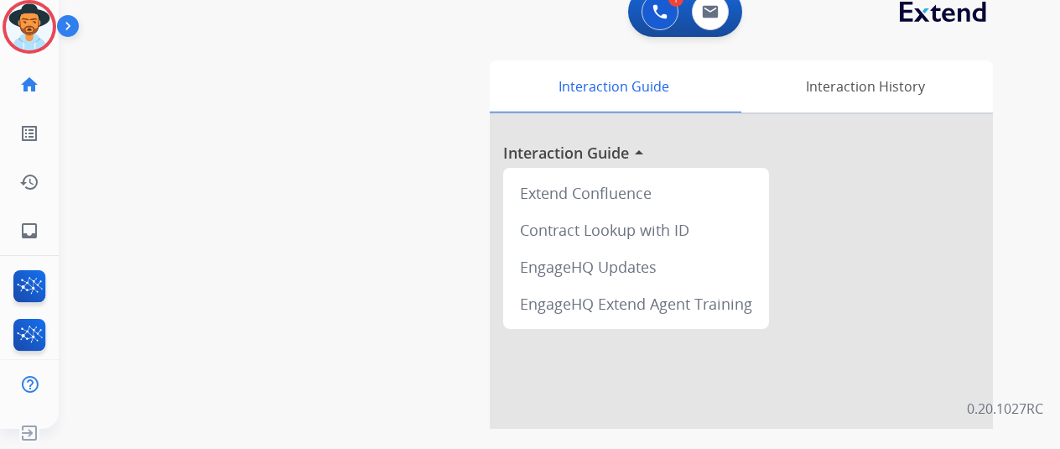
drag, startPoint x: 436, startPoint y: 320, endPoint x: 719, endPoint y: 103, distance: 356.5
click at [446, 310] on button "Reject" at bounding box center [441, 315] width 163 height 39
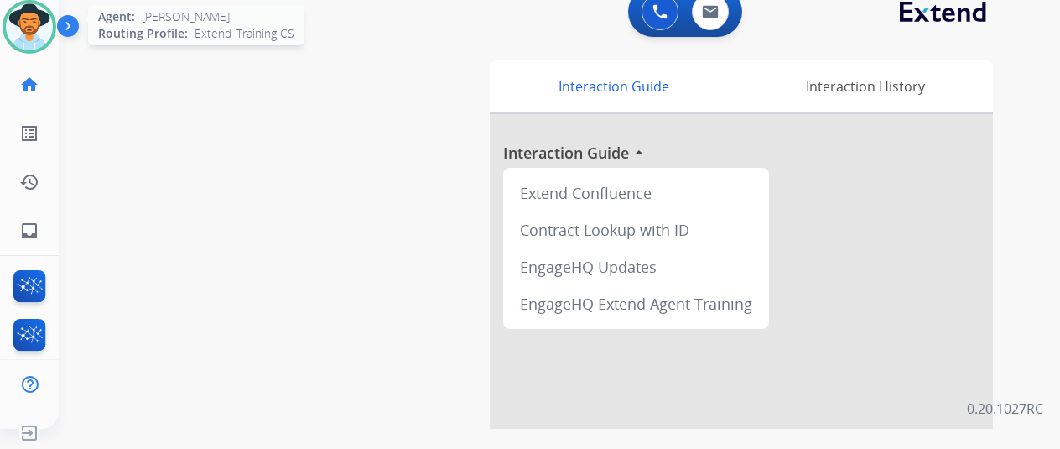
click at [30, 14] on img at bounding box center [29, 26] width 47 height 47
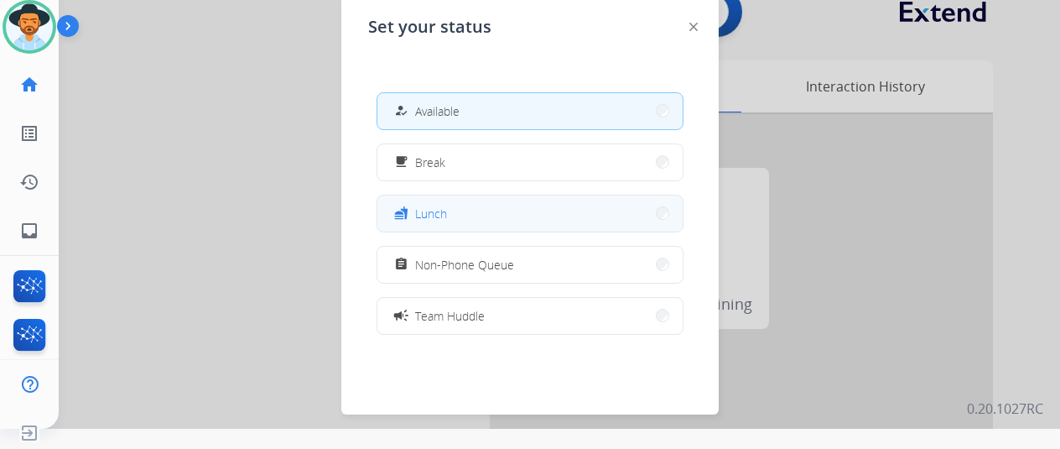
click at [439, 212] on span "Lunch" at bounding box center [431, 214] width 32 height 18
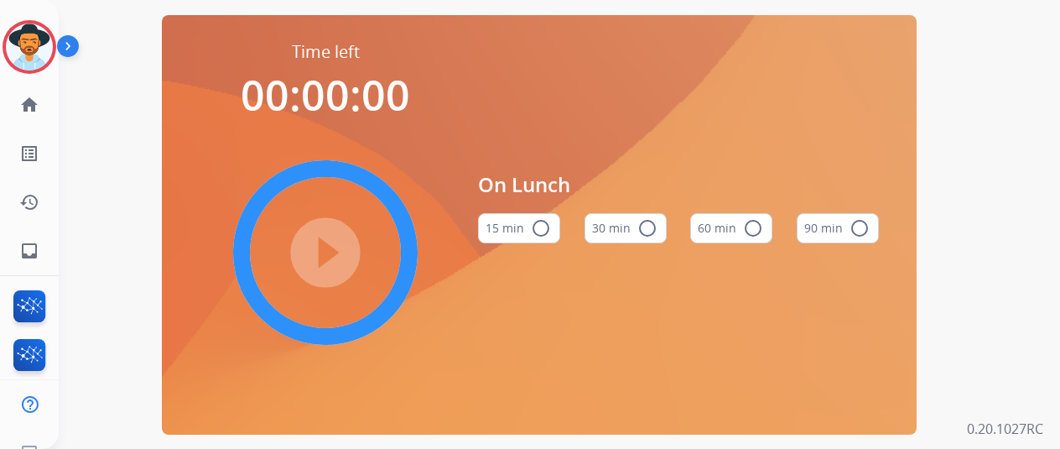
click at [653, 232] on mat-icon "radio_button_unchecked" at bounding box center [648, 228] width 20 height 20
click at [325, 257] on mat-icon "play_circle_filled" at bounding box center [325, 252] width 20 height 20
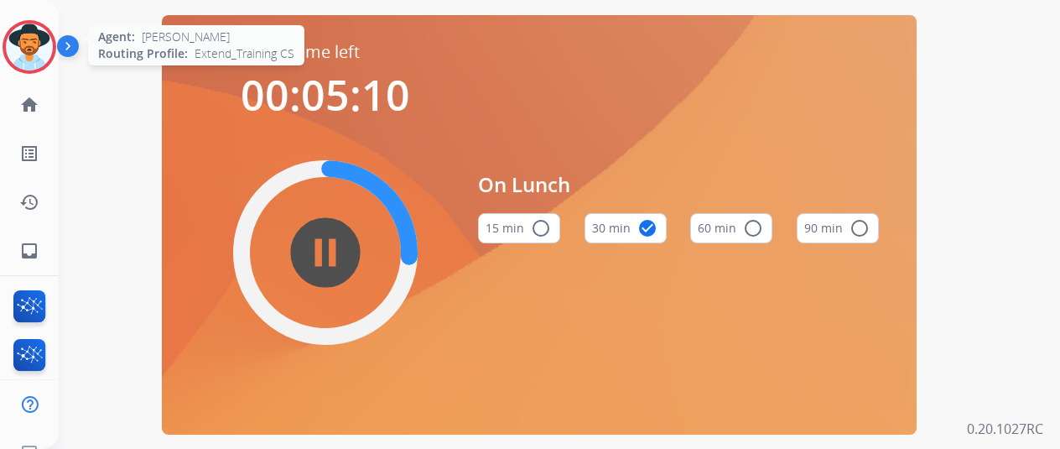
click at [27, 44] on img at bounding box center [29, 46] width 47 height 47
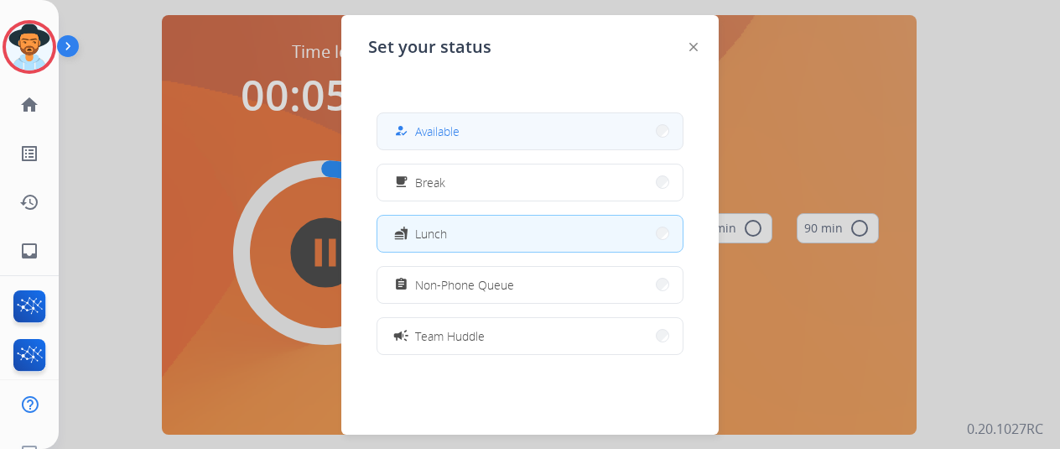
click at [443, 124] on span "Available" at bounding box center [437, 131] width 44 height 18
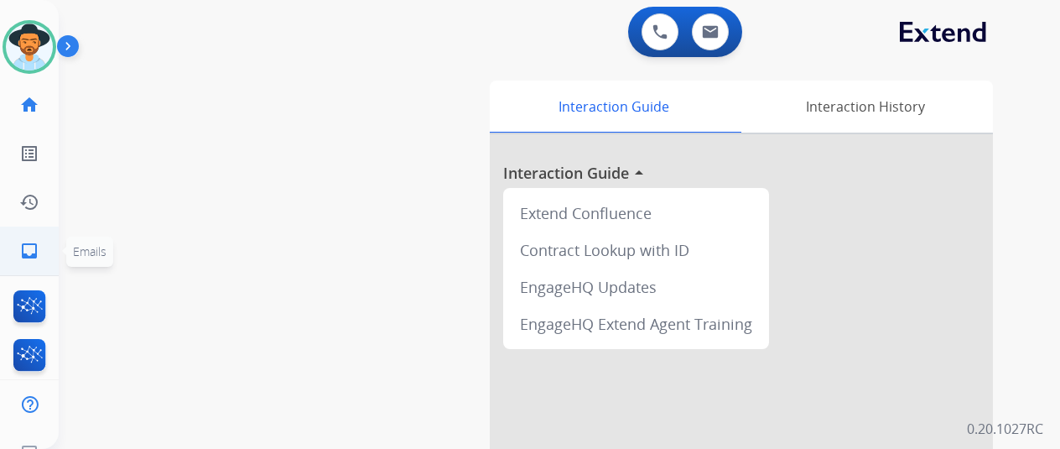
click at [34, 244] on mat-icon "inbox" at bounding box center [29, 251] width 20 height 20
select select "**********"
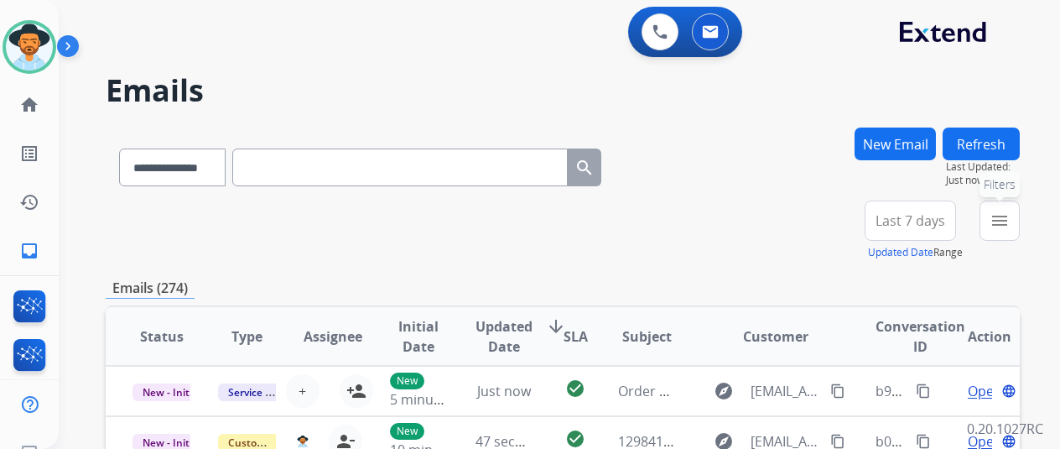
click at [1010, 219] on mat-icon "menu" at bounding box center [1000, 221] width 20 height 20
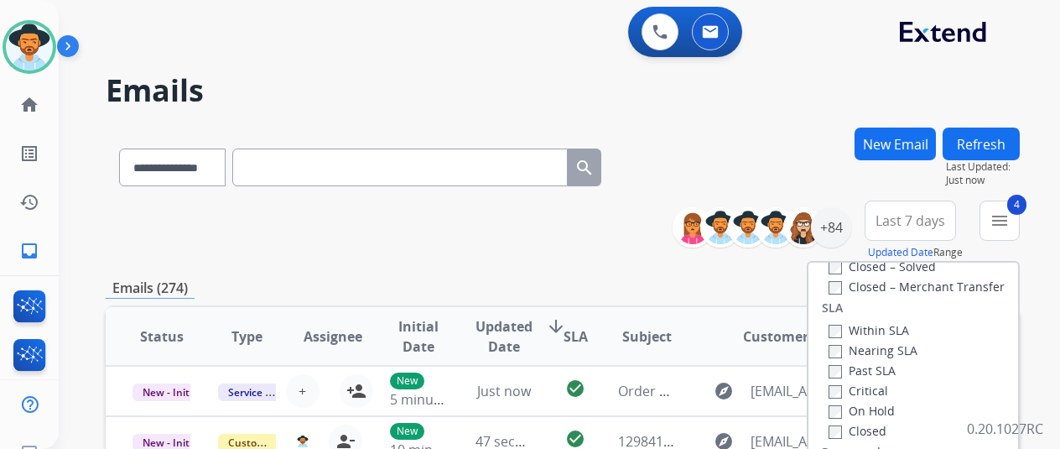
scroll to position [252, 0]
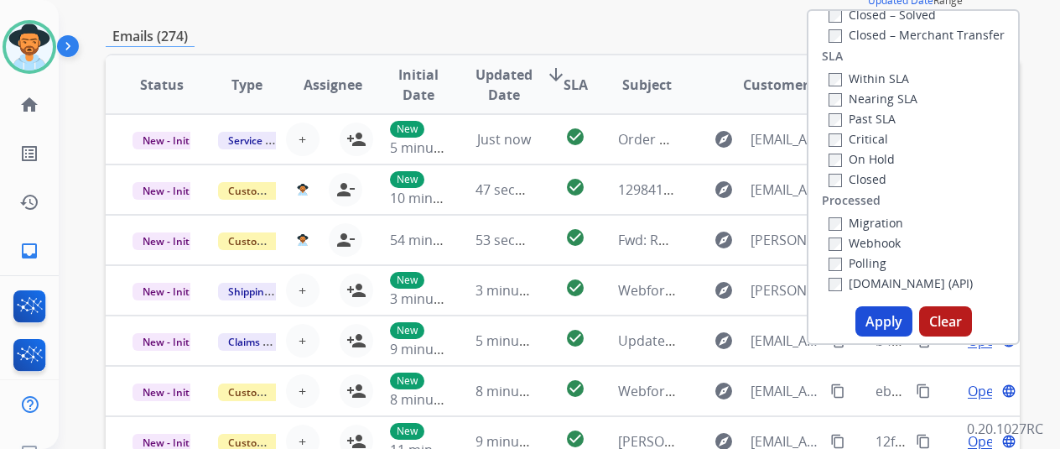
click at [899, 323] on button "Apply" at bounding box center [884, 321] width 57 height 30
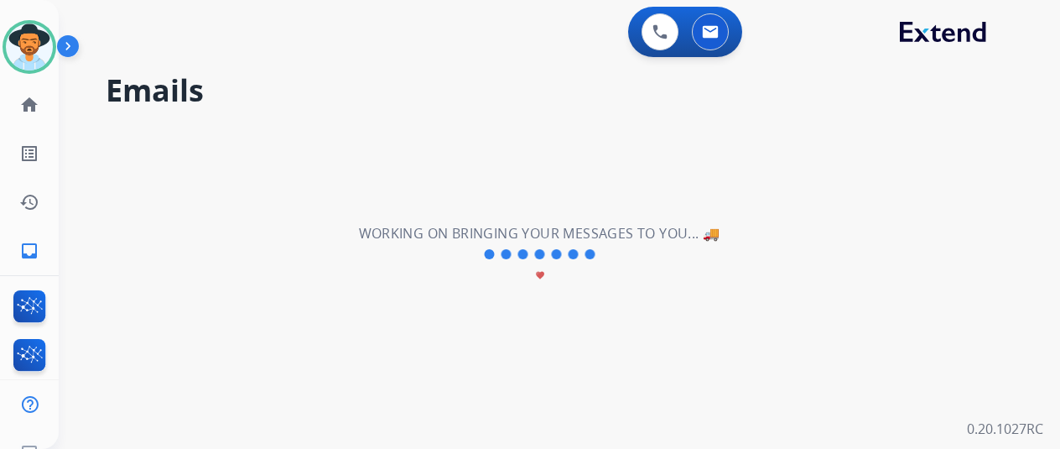
scroll to position [0, 0]
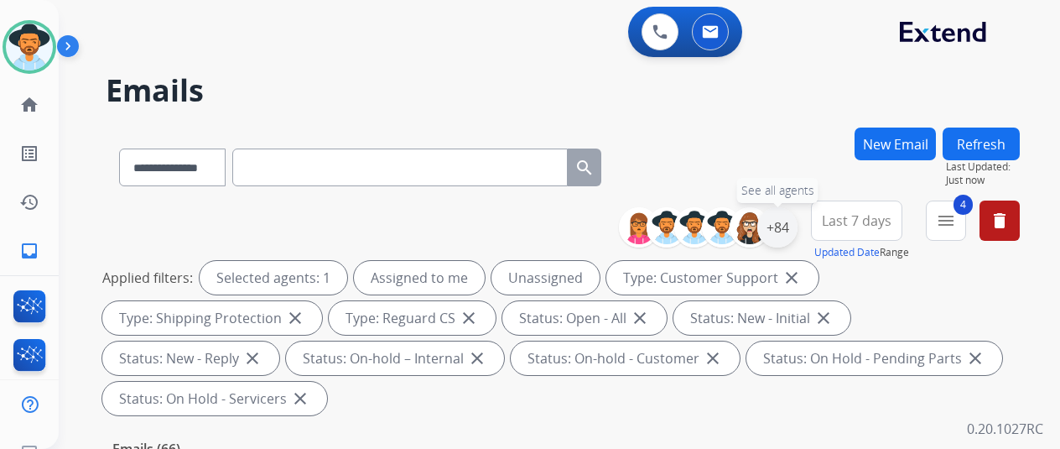
click at [794, 221] on div "+84" at bounding box center [777, 227] width 40 height 40
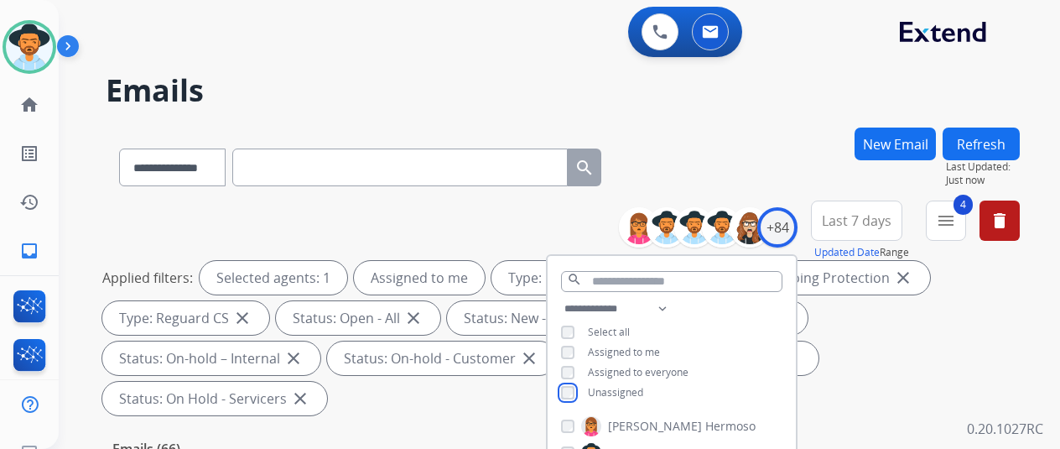
scroll to position [252, 0]
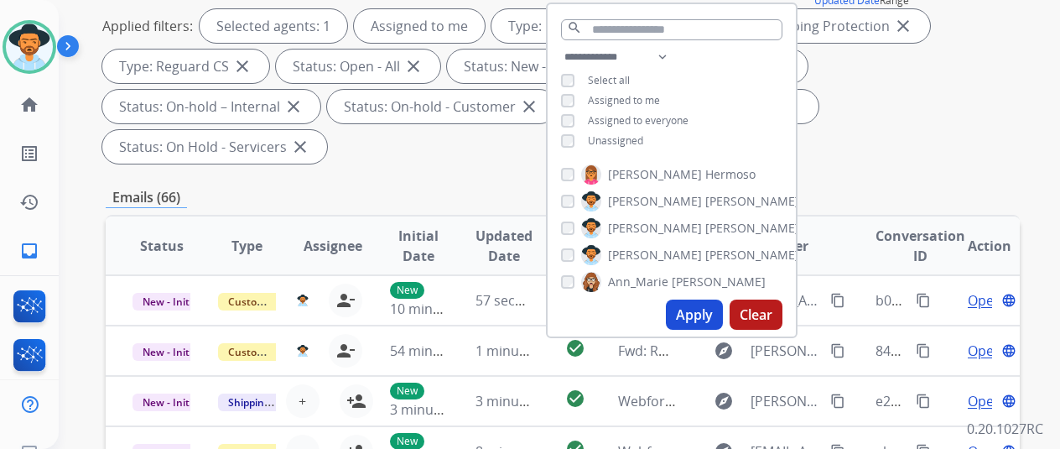
click at [700, 318] on button "Apply" at bounding box center [694, 314] width 57 height 30
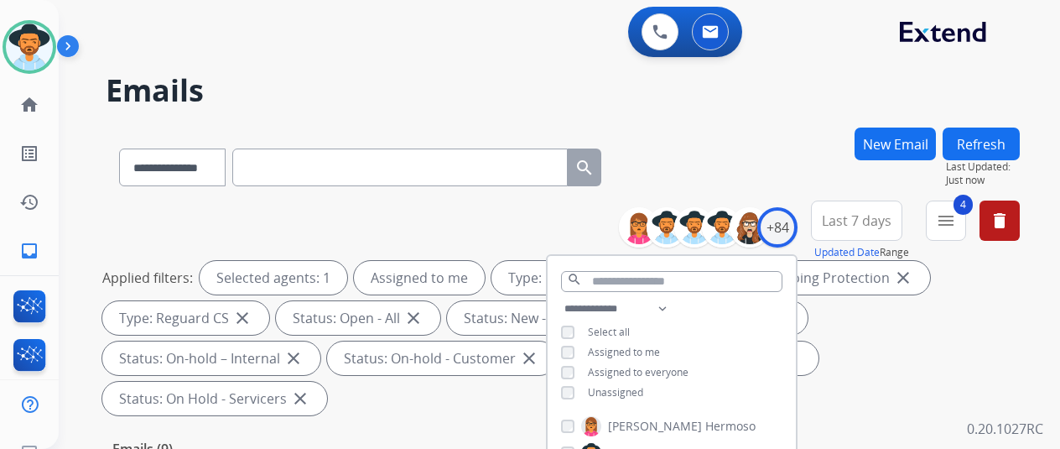
click at [728, 159] on div "**********" at bounding box center [563, 164] width 914 height 73
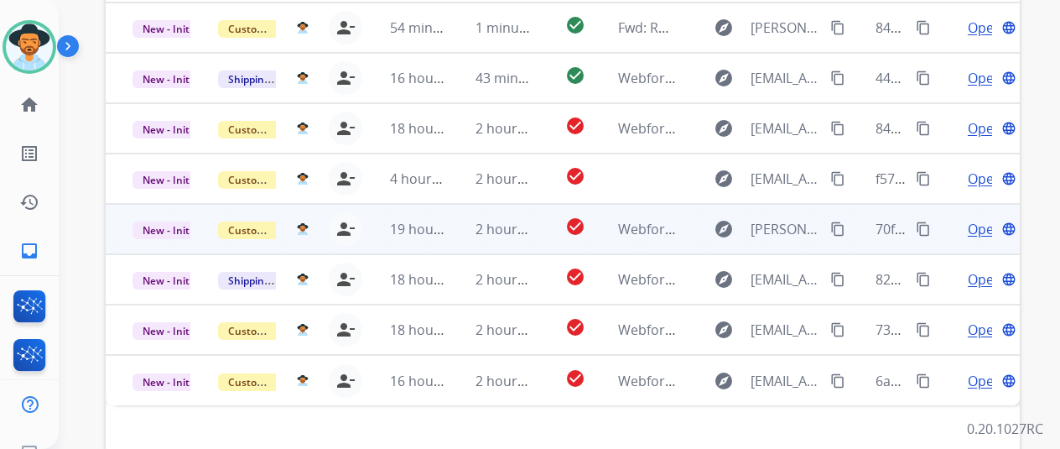
scroll to position [612, 0]
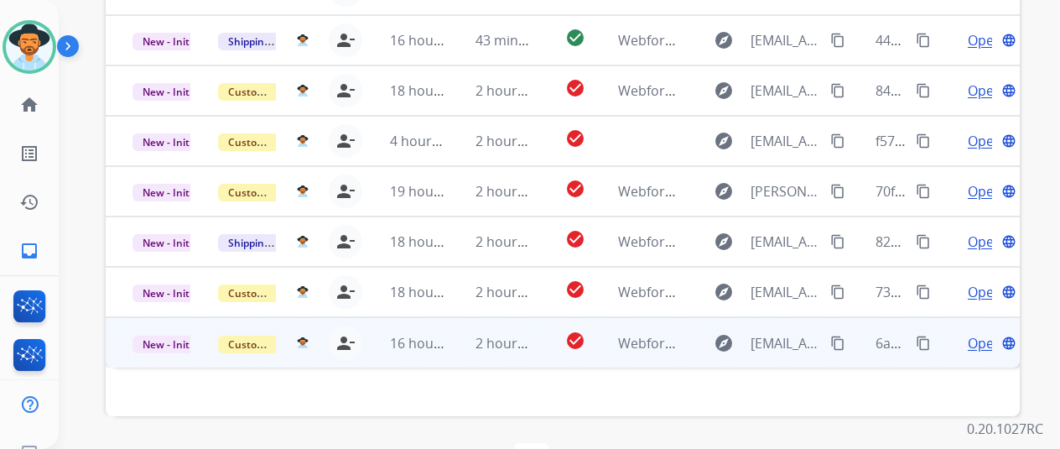
click at [975, 333] on span "Open" at bounding box center [985, 343] width 34 height 20
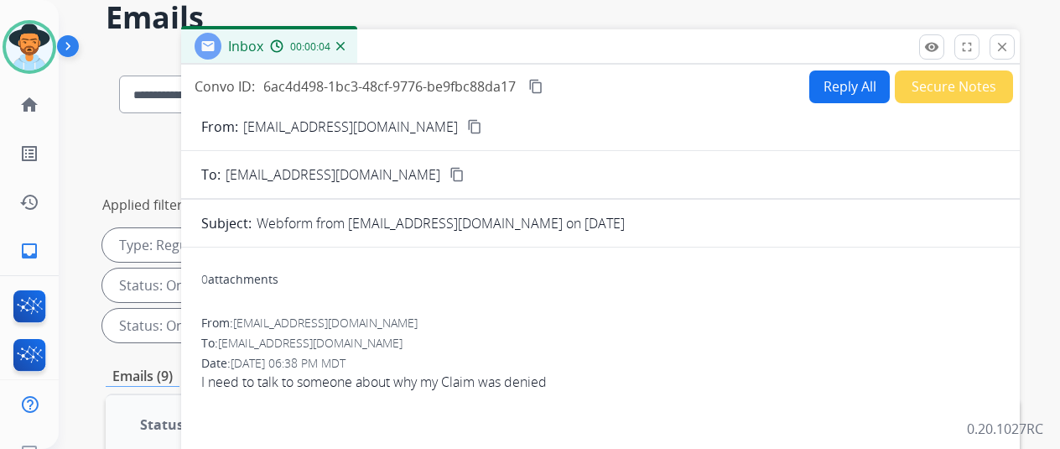
scroll to position [0, 0]
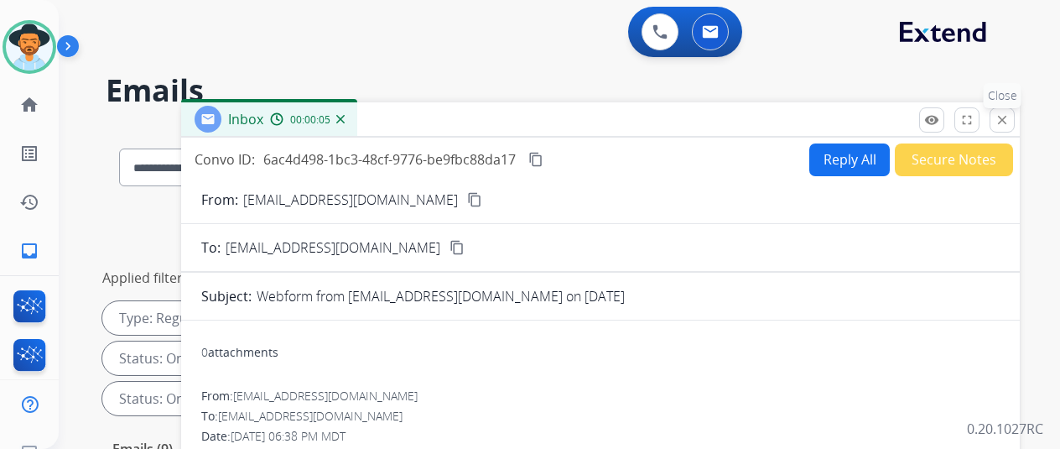
click at [1010, 122] on mat-icon "close" at bounding box center [1002, 119] width 15 height 15
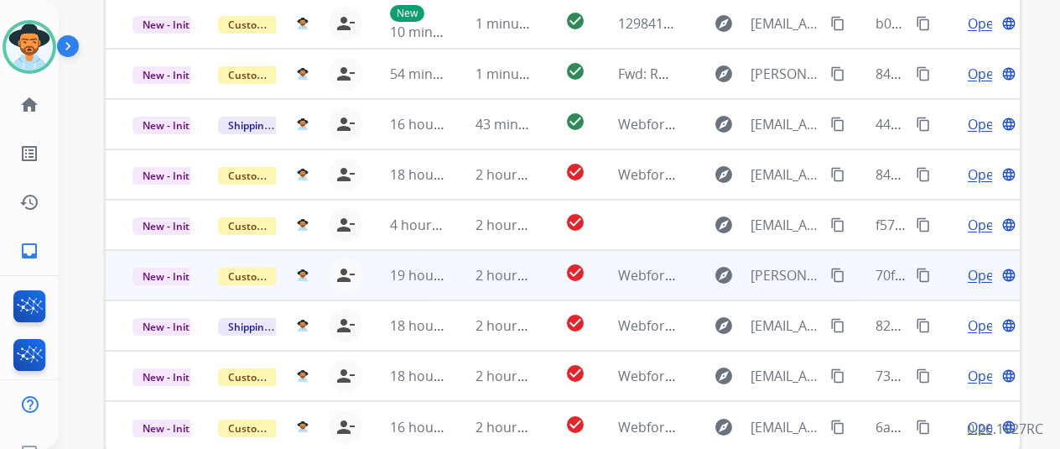
scroll to position [612, 0]
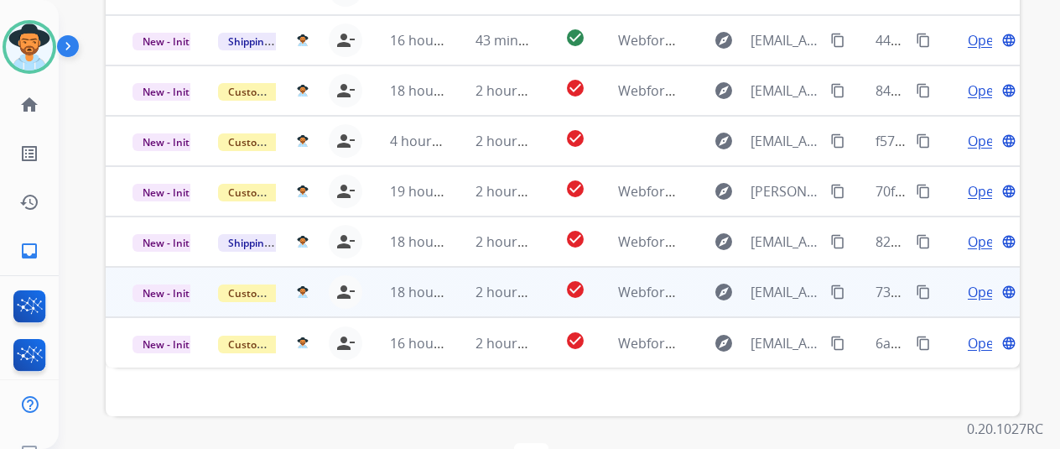
click at [974, 282] on span "Open" at bounding box center [985, 292] width 34 height 20
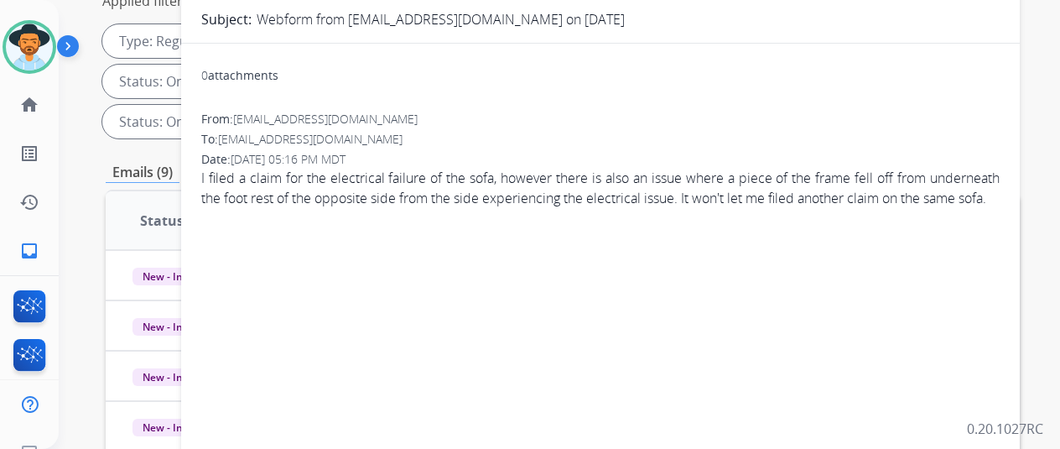
scroll to position [25, 0]
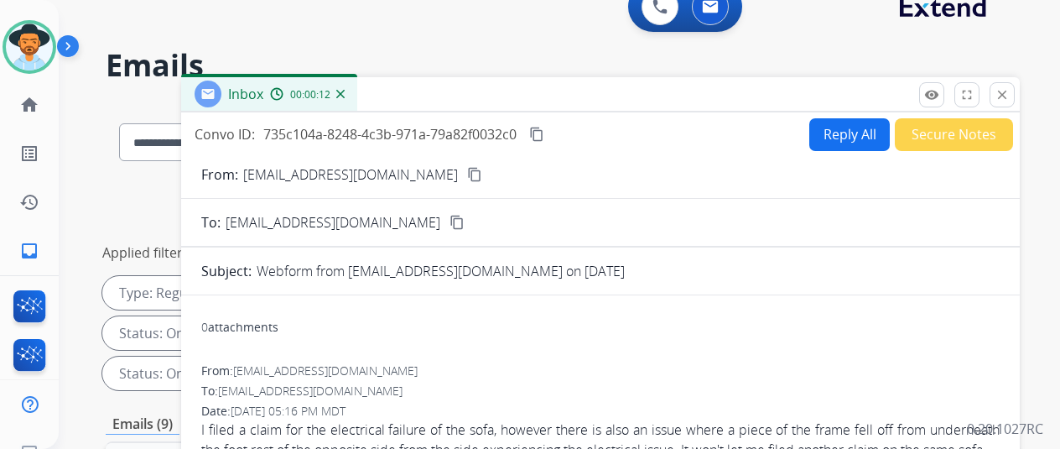
click at [467, 174] on mat-icon "content_copy" at bounding box center [474, 174] width 15 height 15
click at [345, 91] on img at bounding box center [340, 94] width 8 height 8
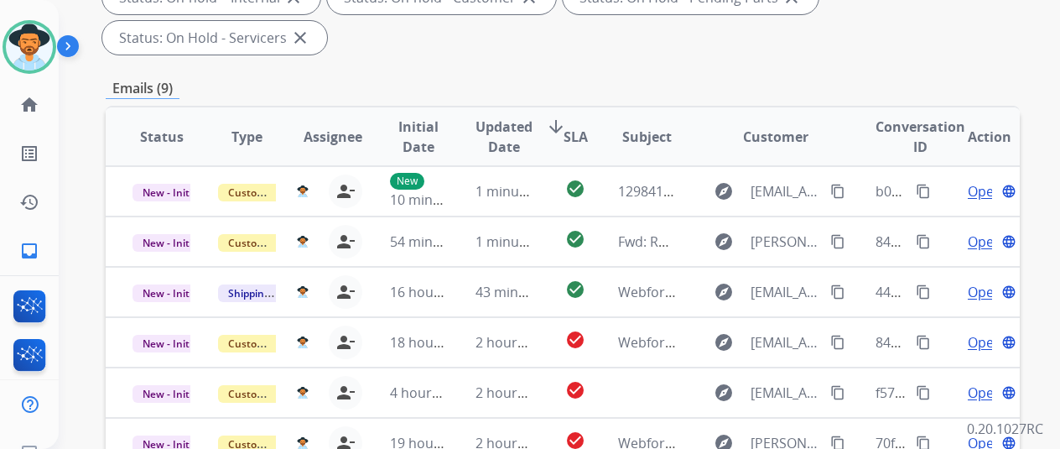
scroll to position [612, 0]
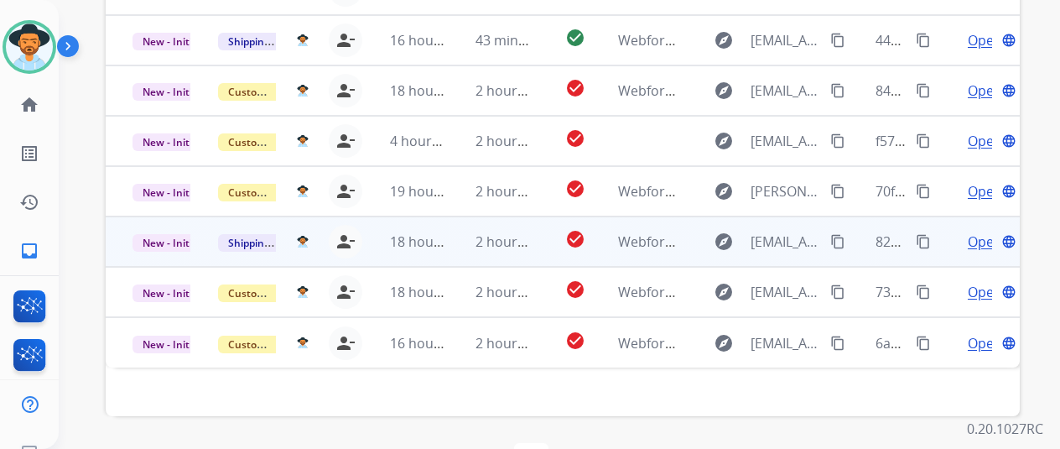
click at [977, 232] on span "Open" at bounding box center [985, 242] width 34 height 20
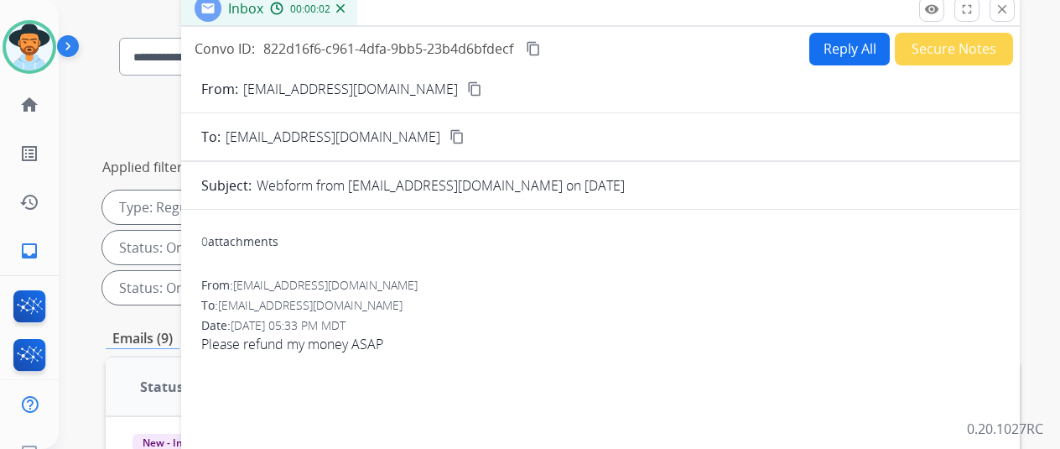
scroll to position [109, 0]
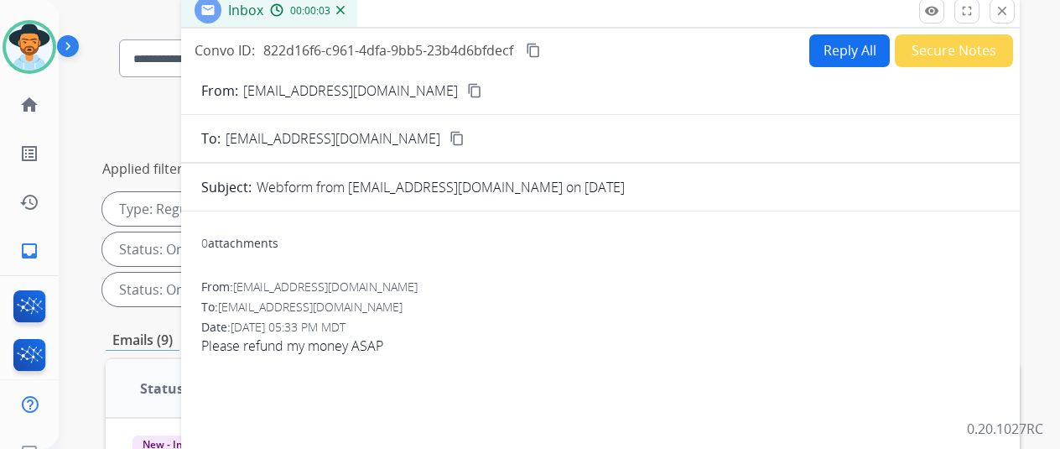
click at [467, 86] on mat-icon "content_copy" at bounding box center [474, 90] width 15 height 15
click at [345, 6] on img at bounding box center [340, 10] width 8 height 8
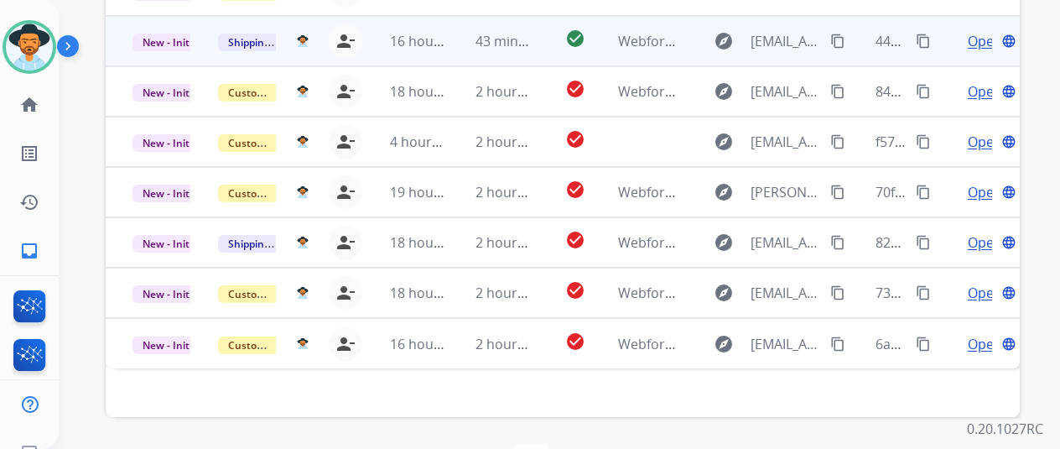
scroll to position [612, 0]
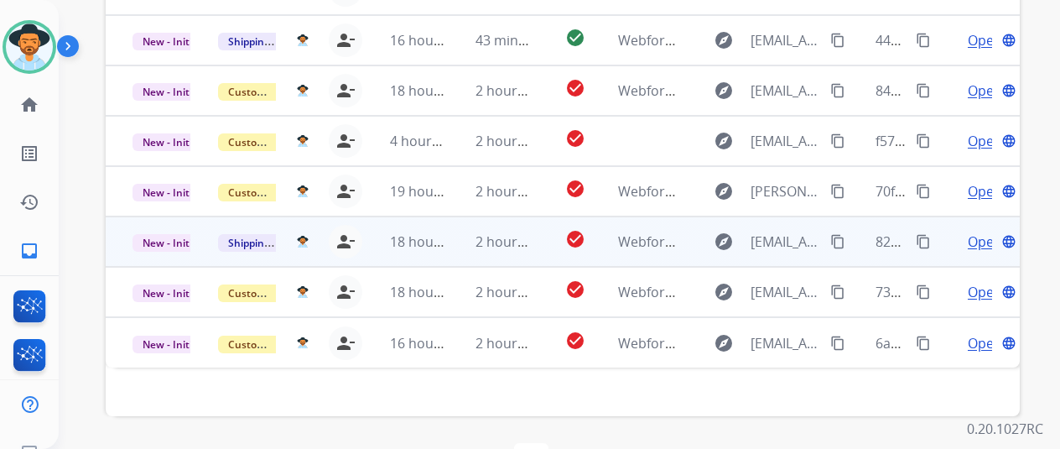
click at [980, 232] on span "Open" at bounding box center [985, 242] width 34 height 20
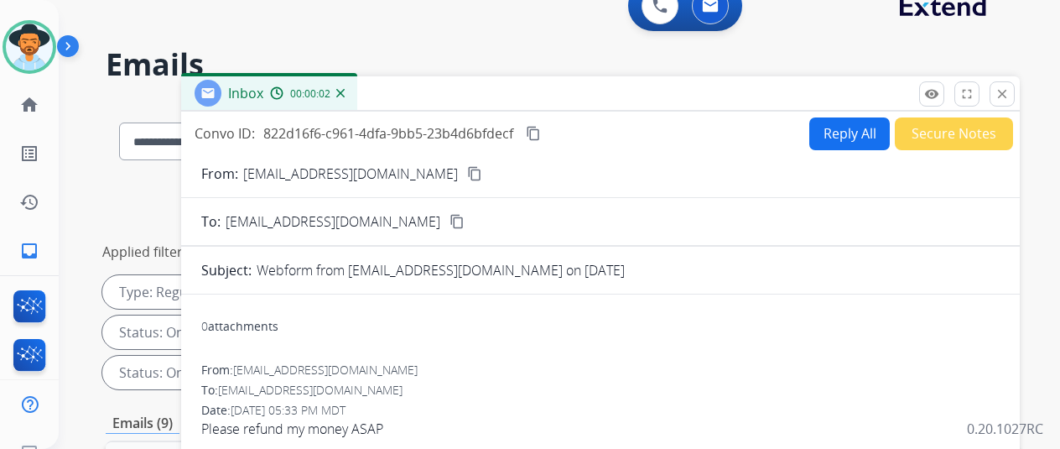
scroll to position [25, 0]
click at [345, 93] on img at bounding box center [340, 94] width 8 height 8
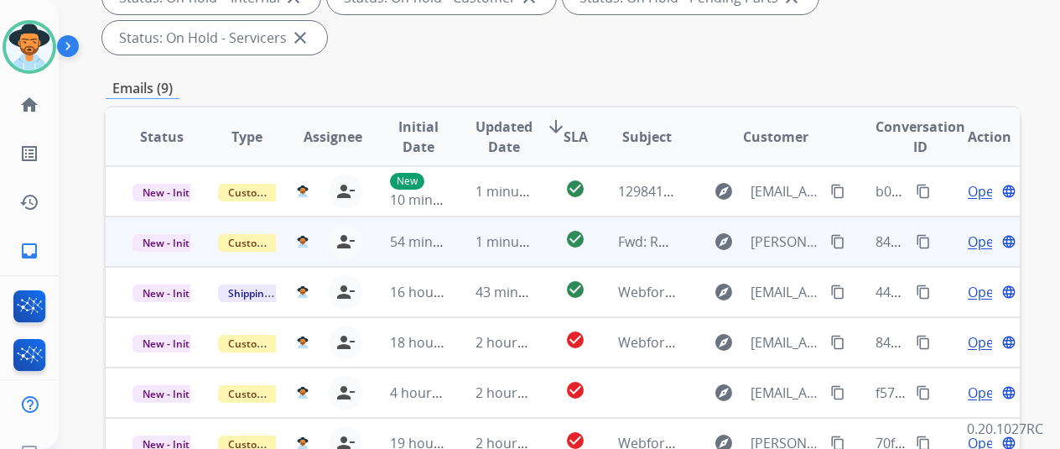
scroll to position [528, 0]
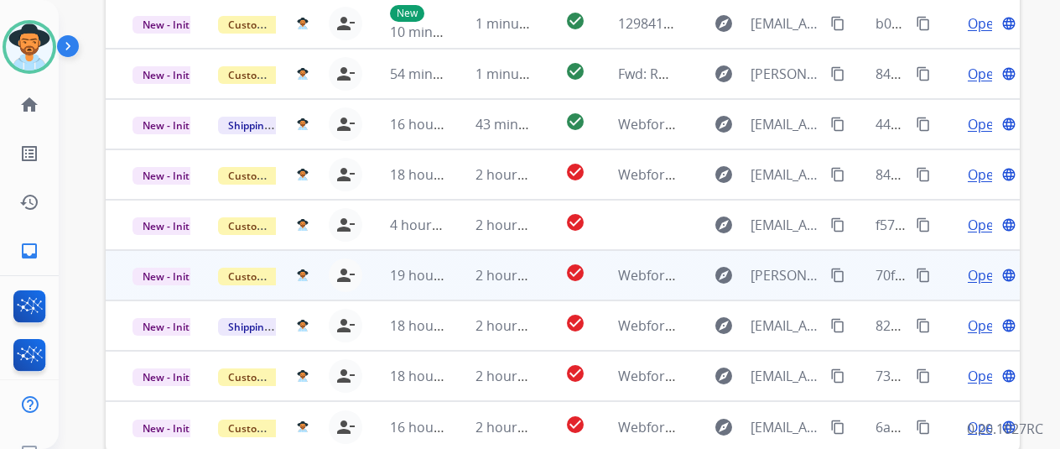
click at [980, 265] on span "Open" at bounding box center [985, 275] width 34 height 20
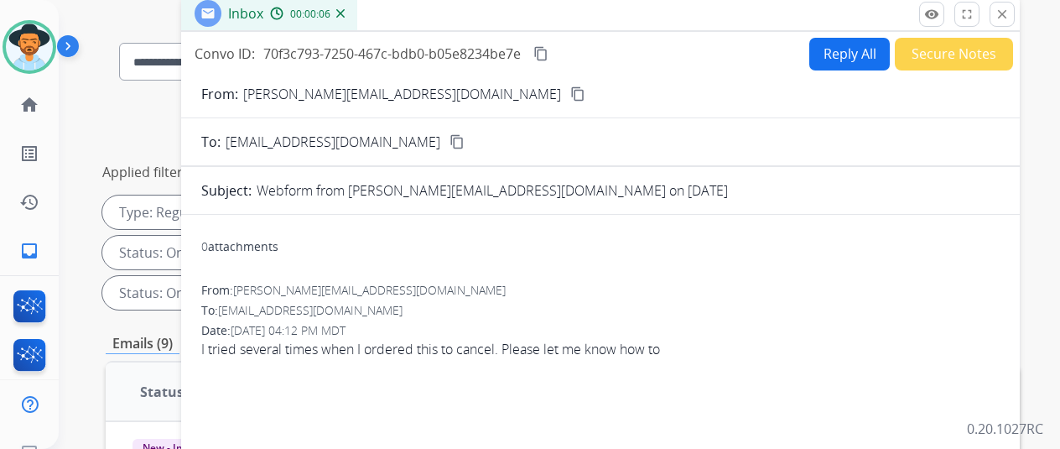
scroll to position [25, 0]
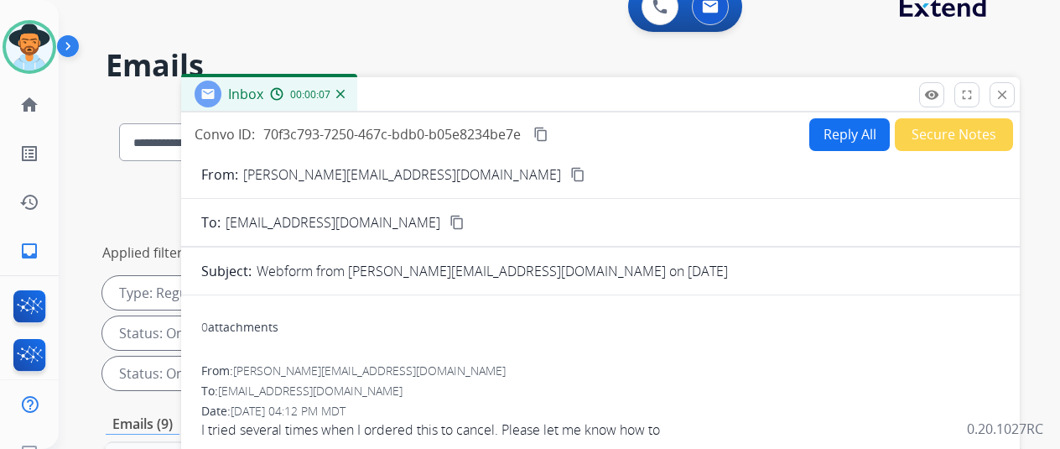
click at [570, 172] on mat-icon "content_copy" at bounding box center [577, 174] width 15 height 15
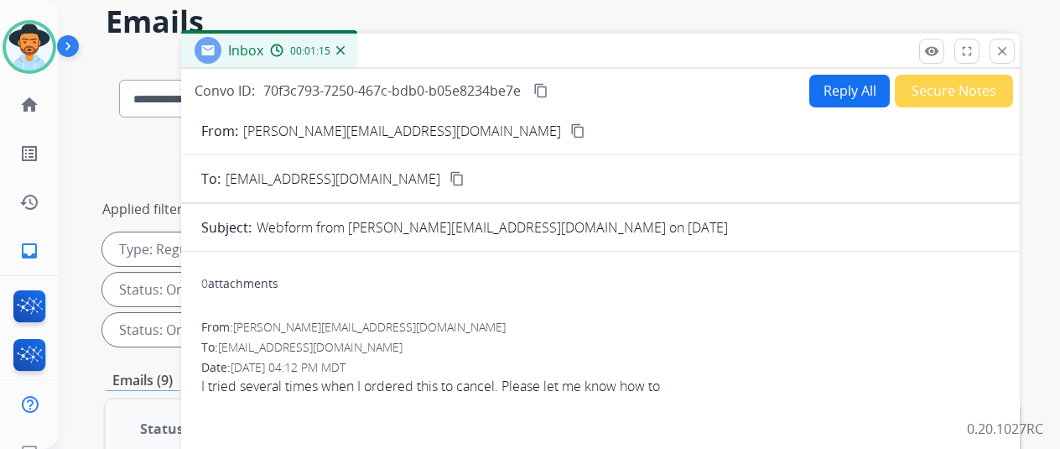
scroll to position [0, 0]
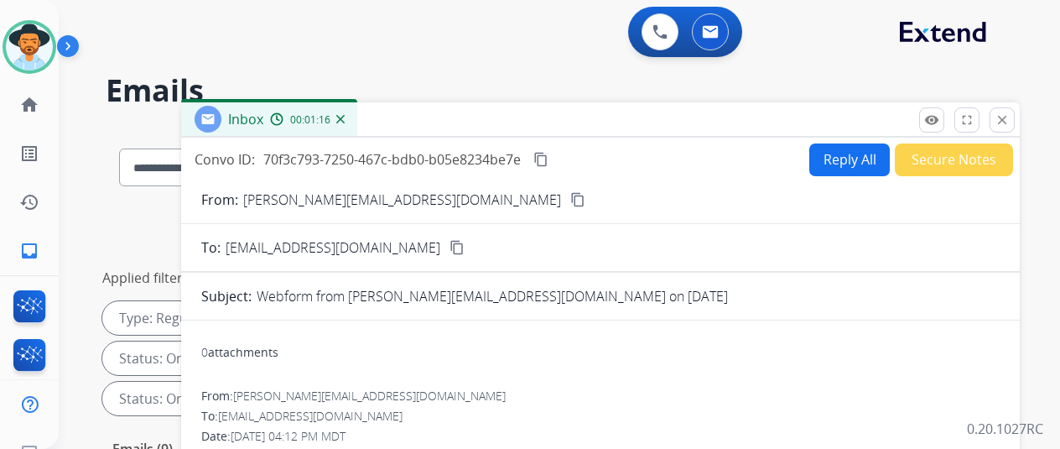
click at [857, 154] on button "Reply All" at bounding box center [849, 159] width 81 height 33
select select "**********"
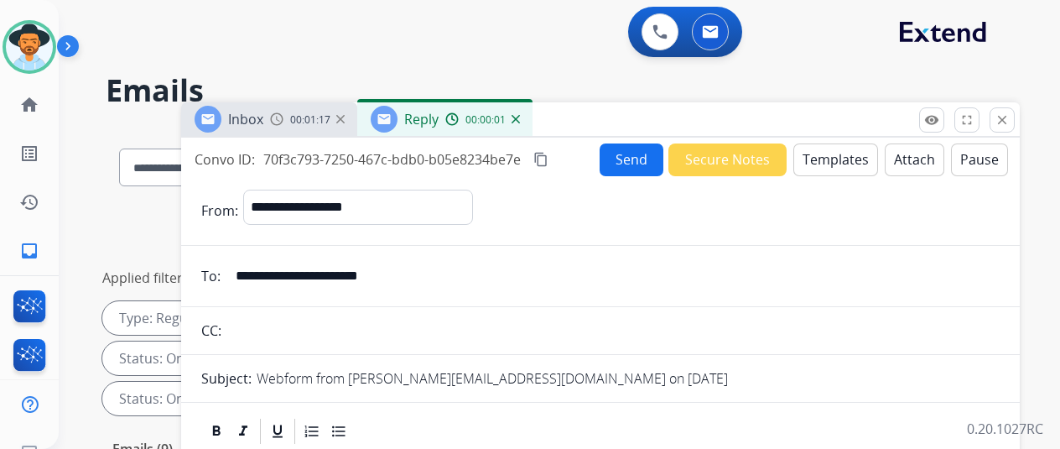
click at [830, 159] on button "Templates" at bounding box center [836, 159] width 85 height 33
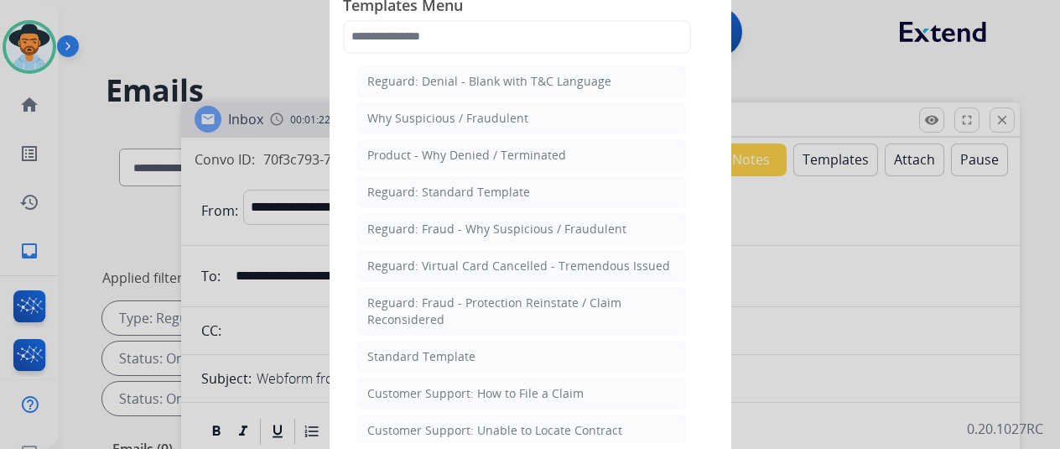
drag, startPoint x: 851, startPoint y: 286, endPoint x: 840, endPoint y: 275, distance: 15.4
click at [849, 286] on div at bounding box center [530, 224] width 1060 height 449
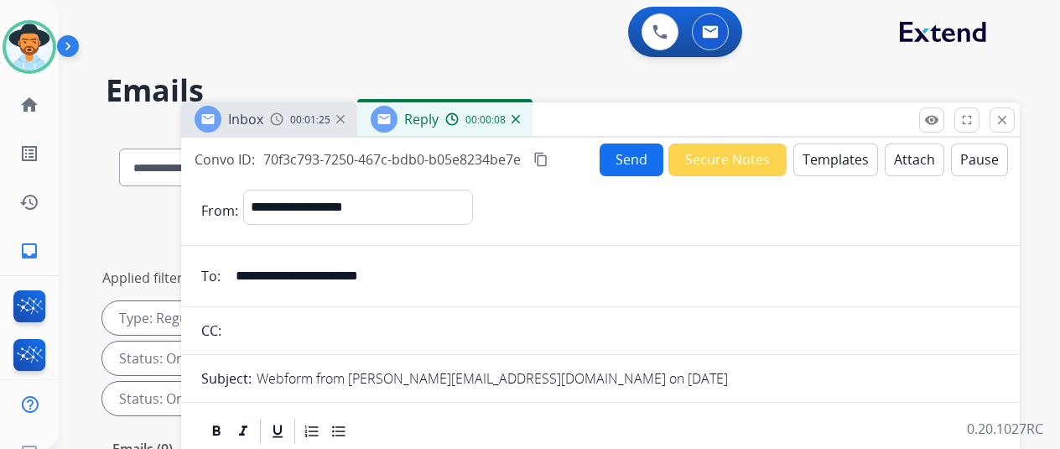
click at [520, 117] on img at bounding box center [516, 119] width 8 height 8
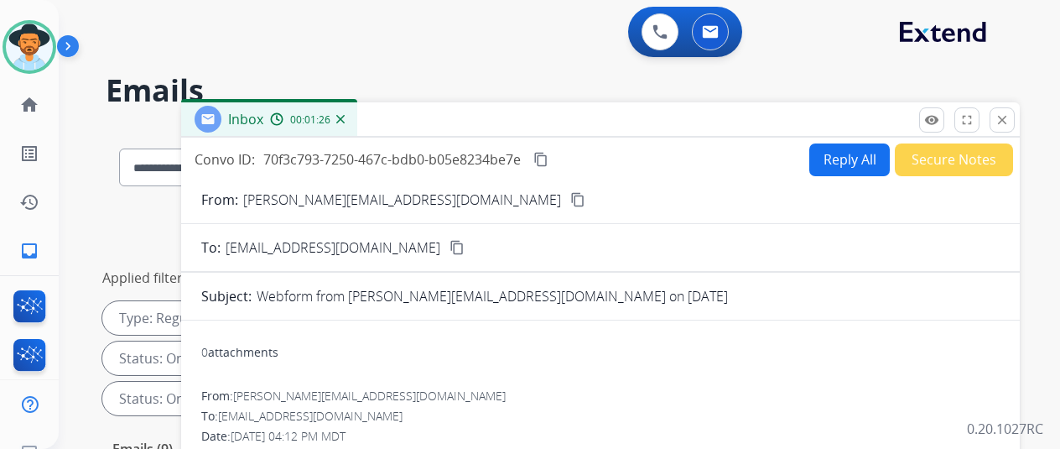
click at [345, 117] on img at bounding box center [340, 119] width 8 height 8
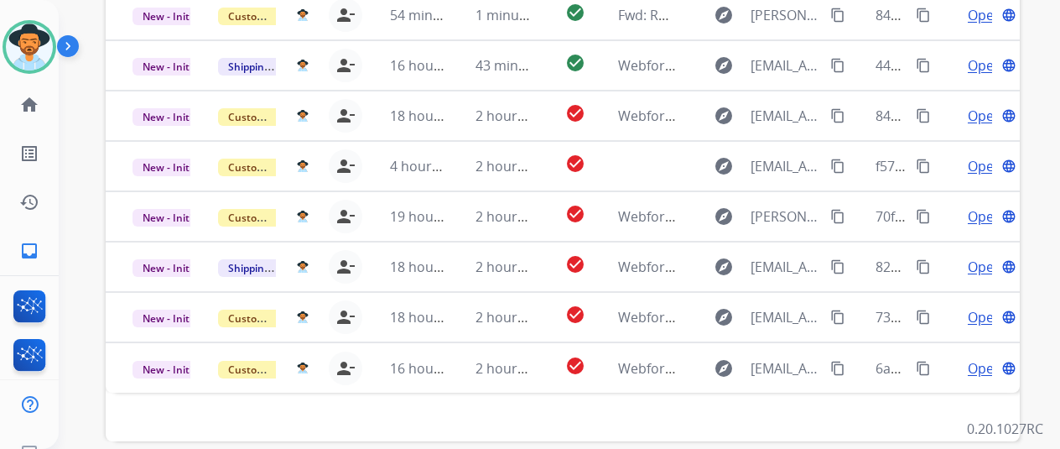
scroll to position [336, 0]
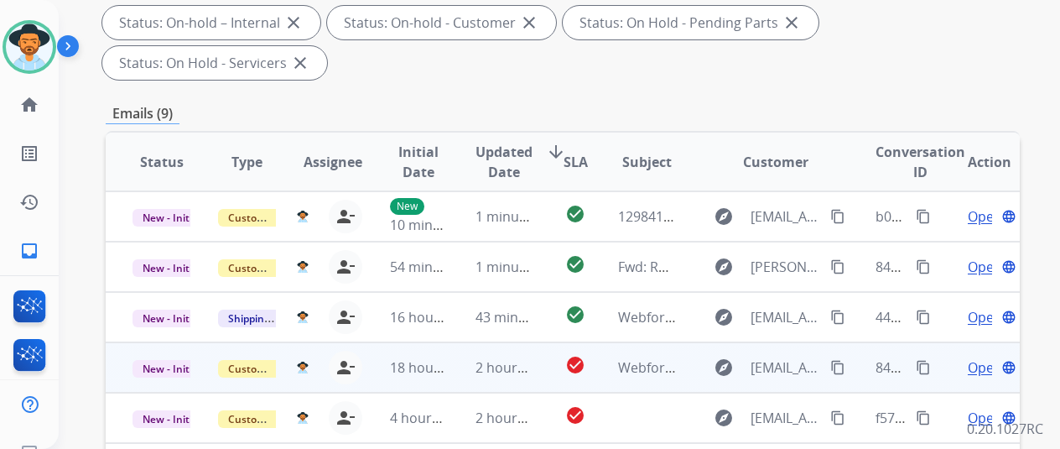
click at [979, 357] on span "Open" at bounding box center [985, 367] width 34 height 20
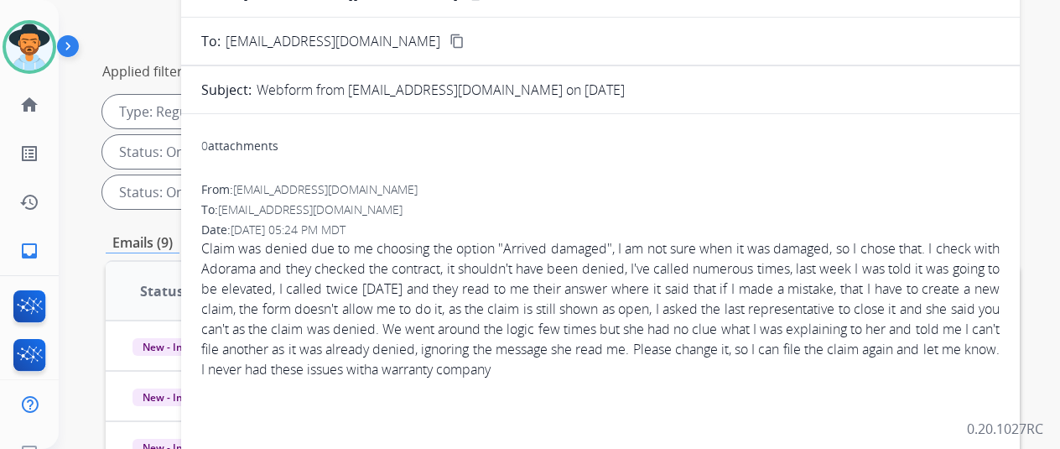
scroll to position [84, 0]
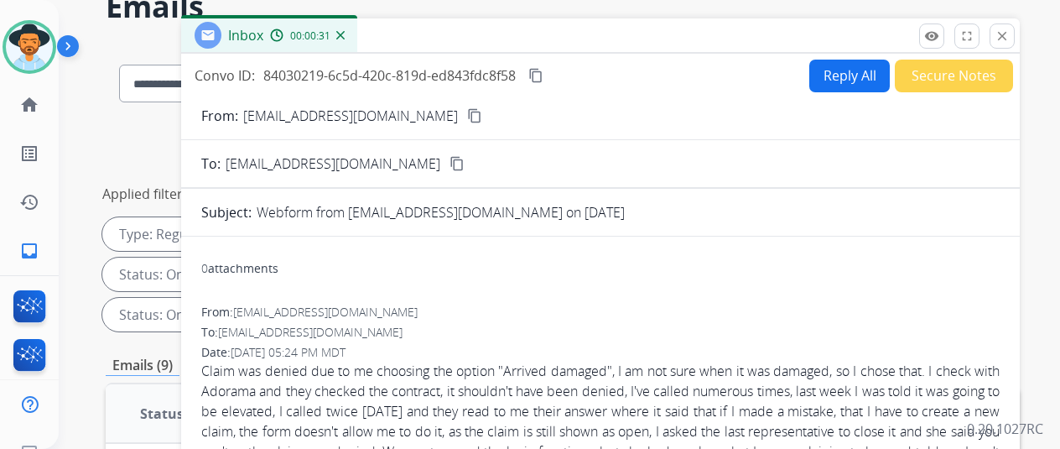
click at [467, 112] on mat-icon "content_copy" at bounding box center [474, 115] width 15 height 15
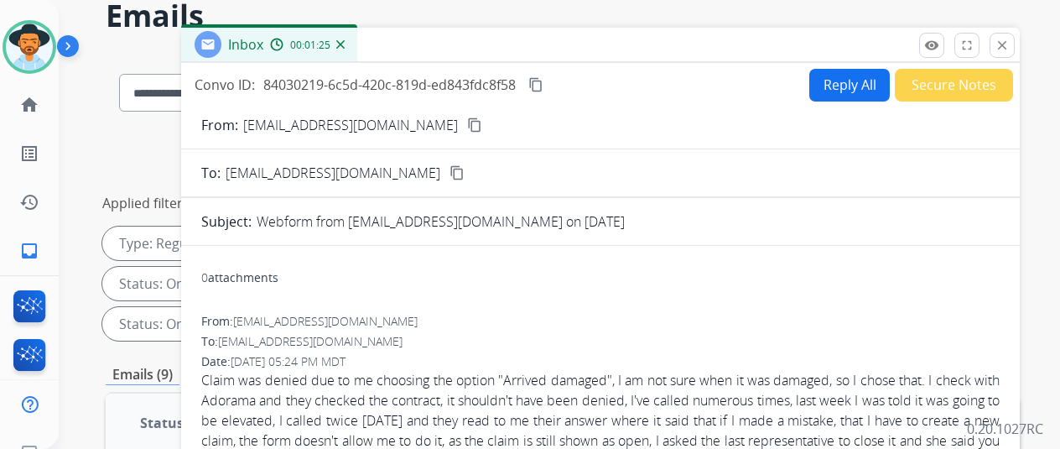
scroll to position [0, 0]
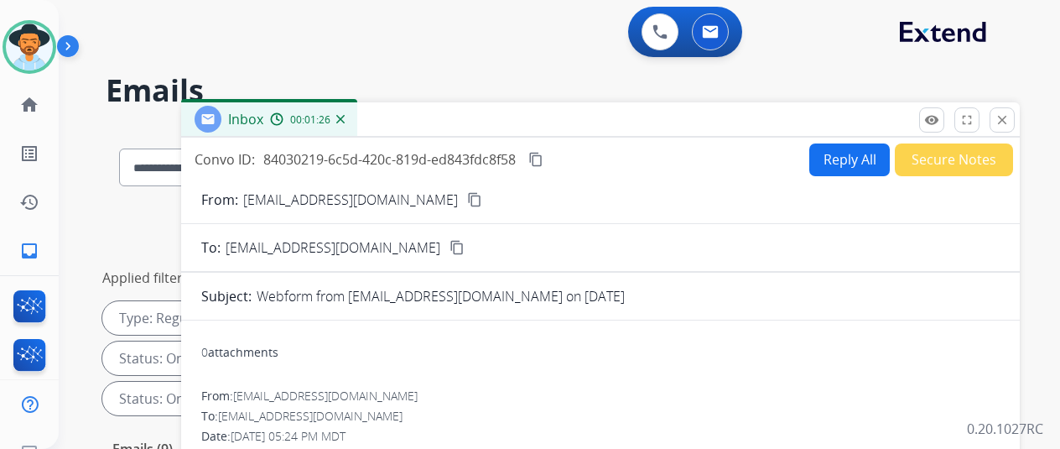
click at [837, 150] on button "Reply All" at bounding box center [849, 159] width 81 height 33
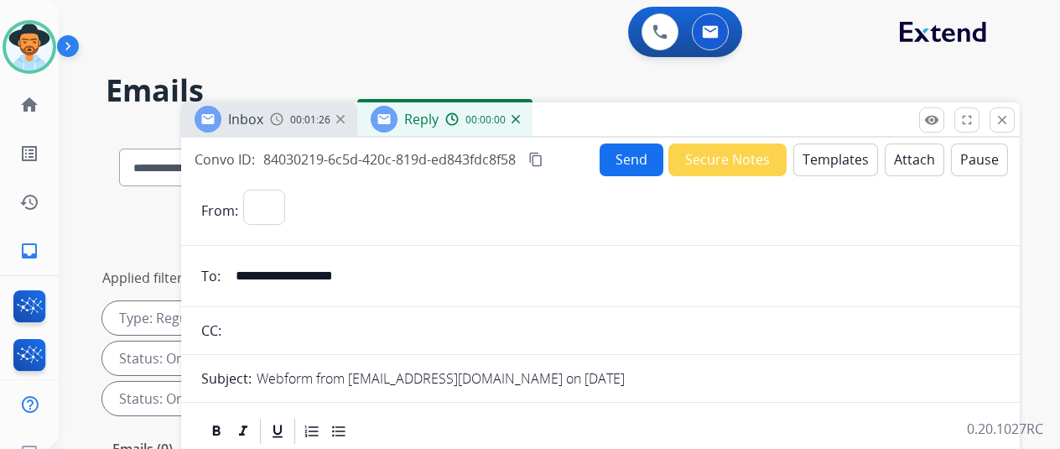
select select "**********"
click at [834, 153] on button "Templates" at bounding box center [836, 159] width 85 height 33
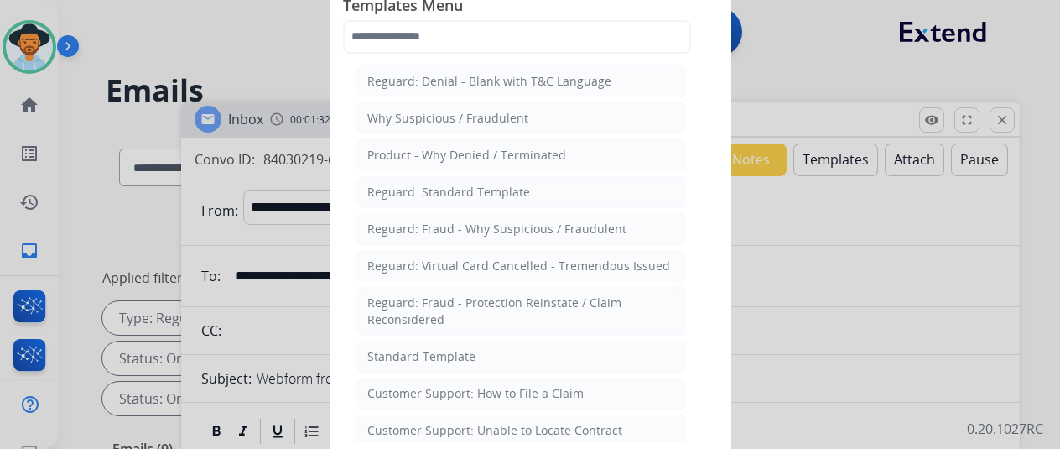
click at [424, 392] on div "Customer Support: How to File a Claim" at bounding box center [475, 393] width 216 height 17
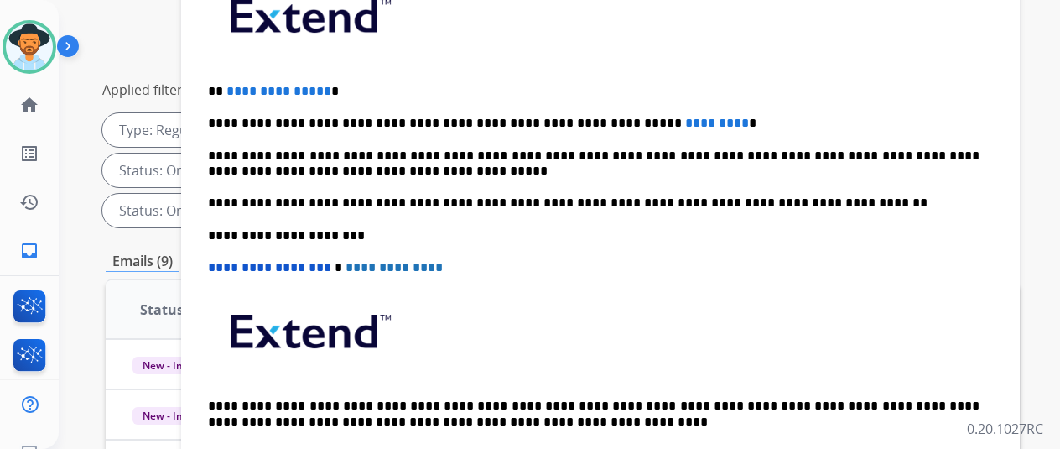
scroll to position [336, 0]
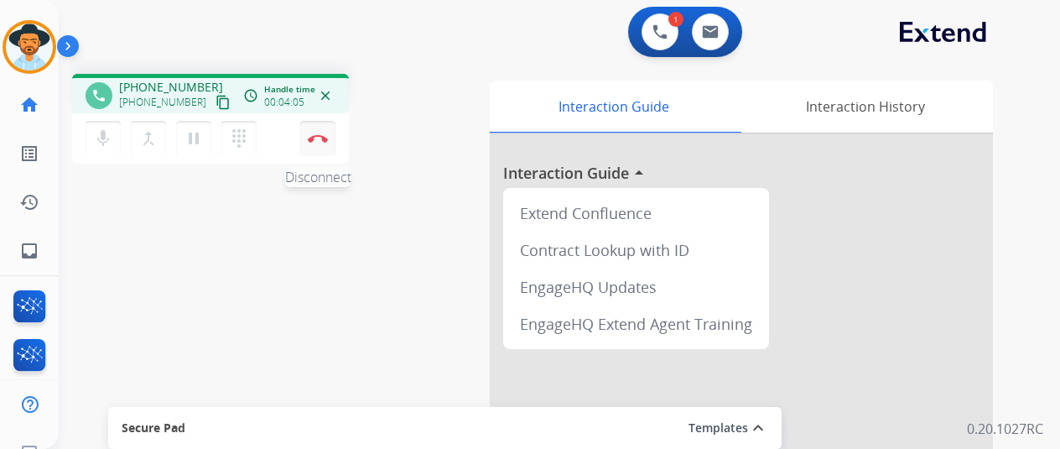
click at [318, 136] on img at bounding box center [318, 138] width 20 height 8
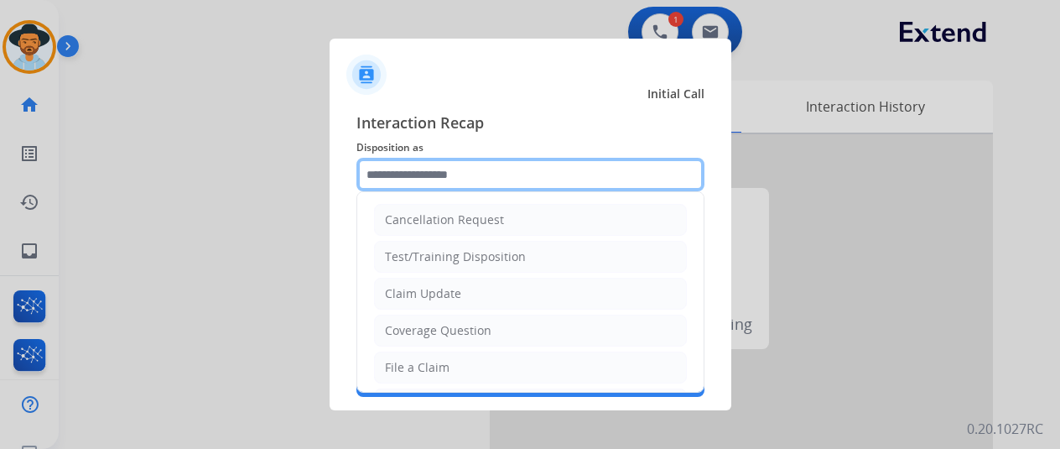
click at [389, 169] on input "text" at bounding box center [531, 175] width 348 height 34
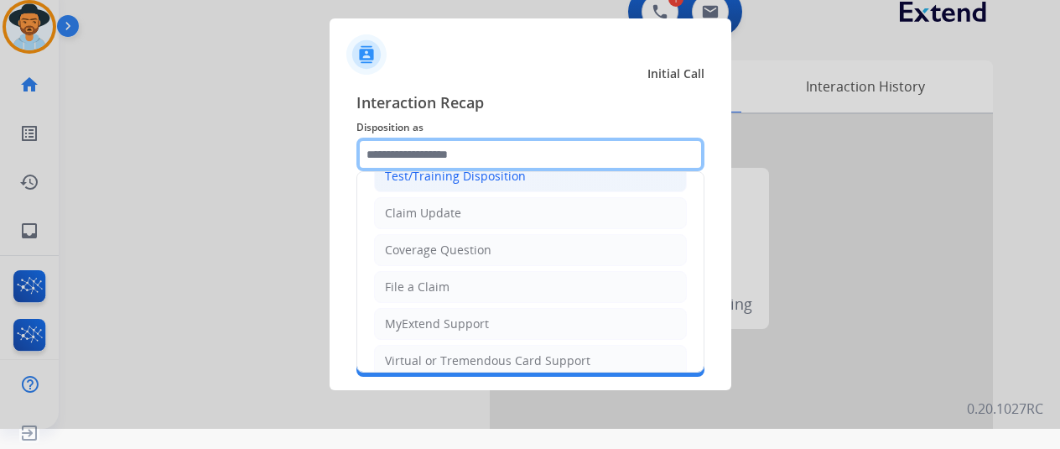
scroll to position [84, 0]
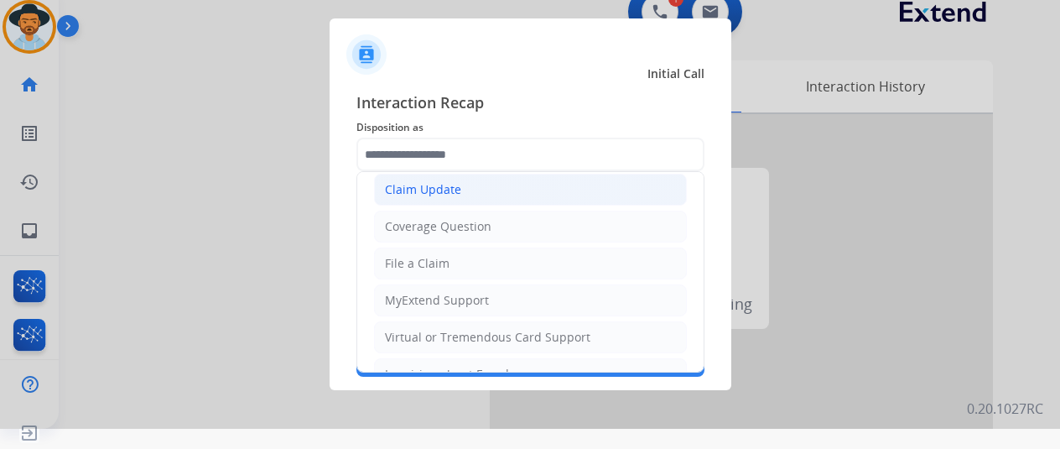
click at [426, 182] on div "Claim Update" at bounding box center [423, 189] width 76 height 17
type input "**********"
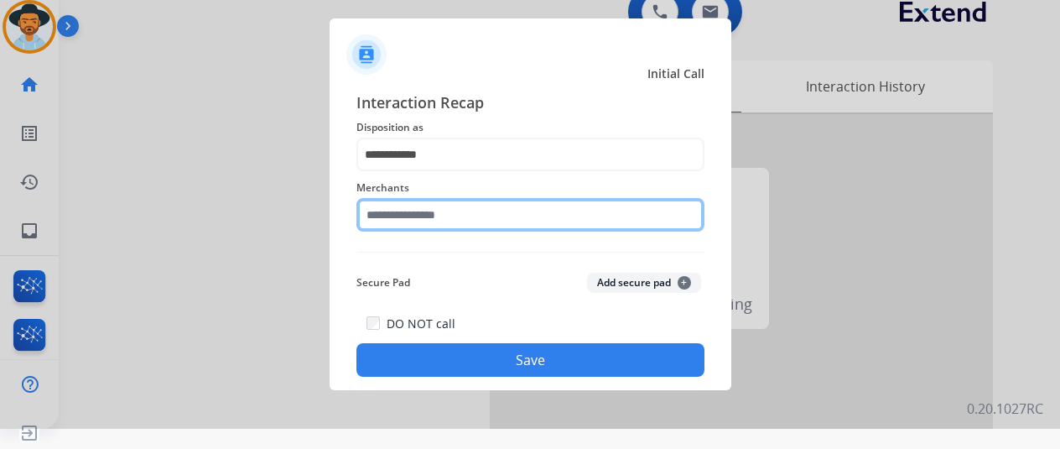
click at [413, 214] on input "text" at bounding box center [531, 215] width 348 height 34
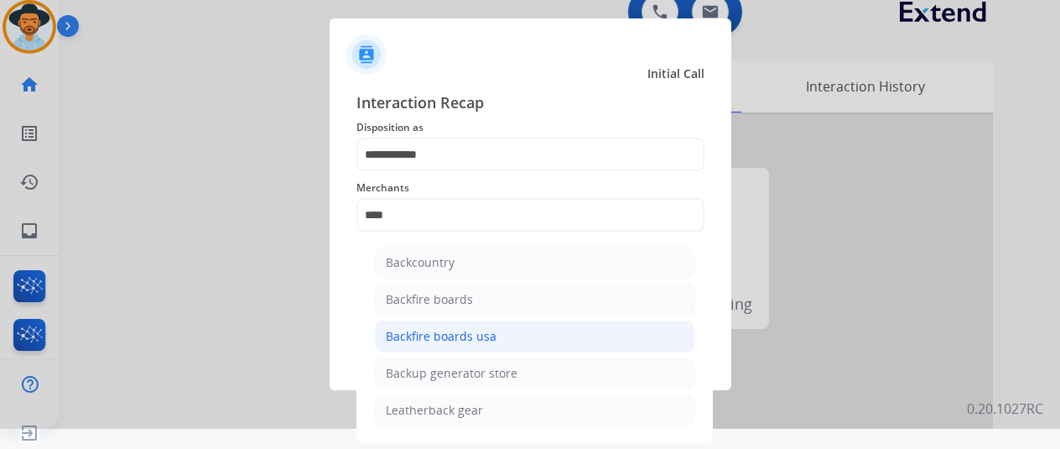
click at [427, 331] on div "Backfire boards usa" at bounding box center [441, 336] width 111 height 17
type input "**********"
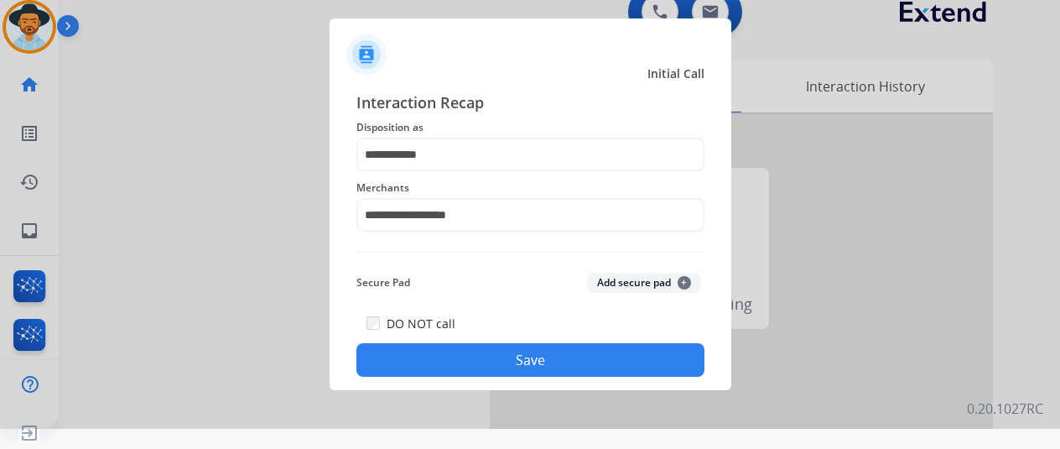
click at [468, 362] on button "Save" at bounding box center [531, 360] width 348 height 34
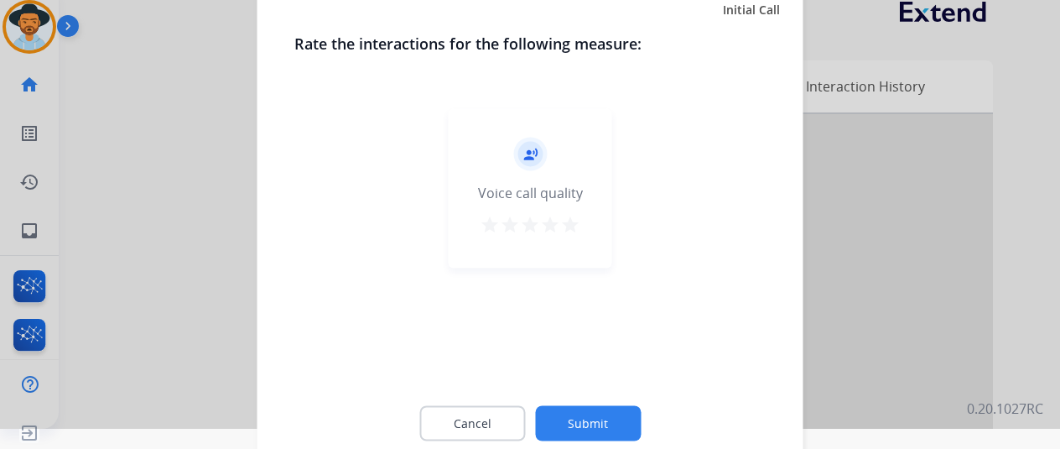
click at [601, 427] on button "Submit" at bounding box center [588, 422] width 106 height 35
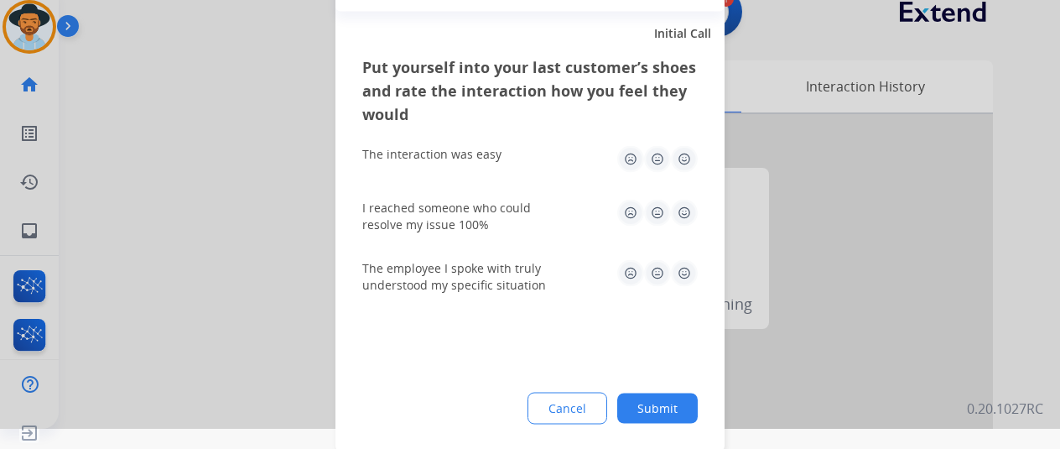
click at [683, 405] on button "Submit" at bounding box center [657, 408] width 81 height 30
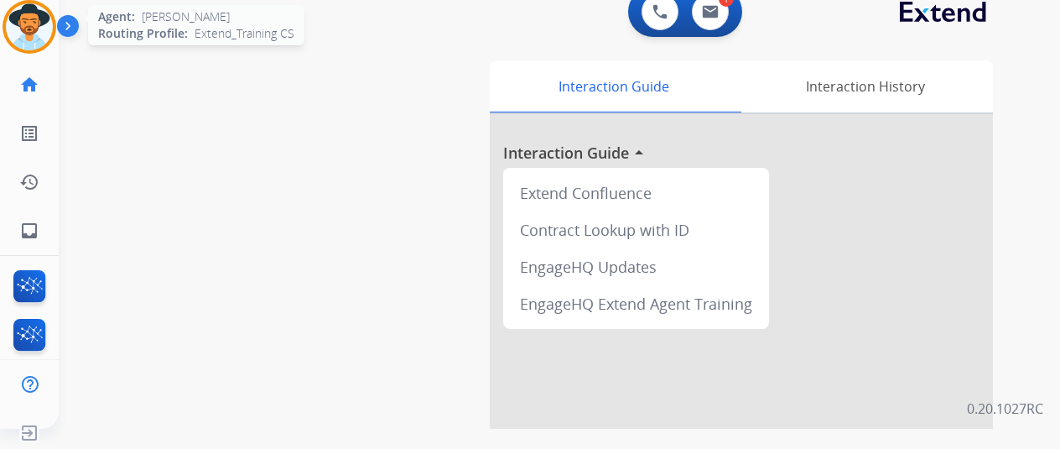
click at [23, 25] on img at bounding box center [29, 26] width 47 height 47
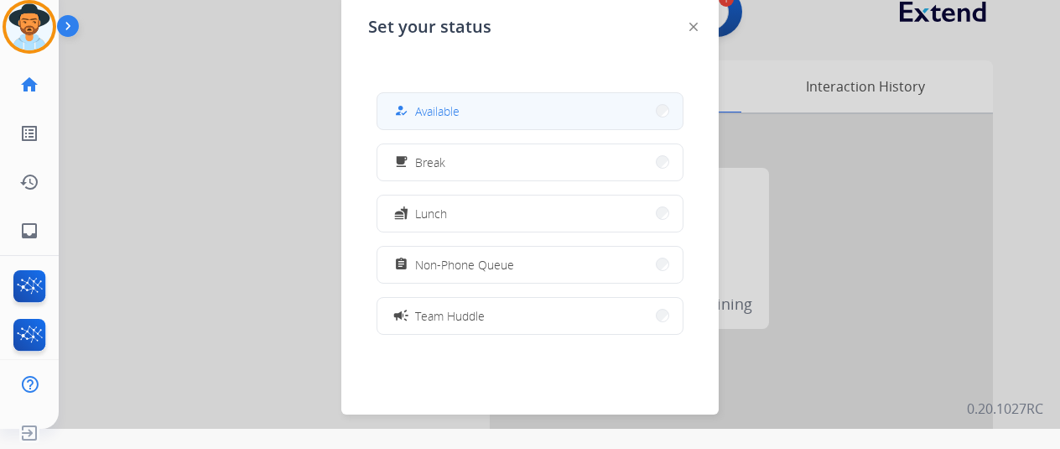
click at [455, 103] on span "Available" at bounding box center [437, 111] width 44 height 18
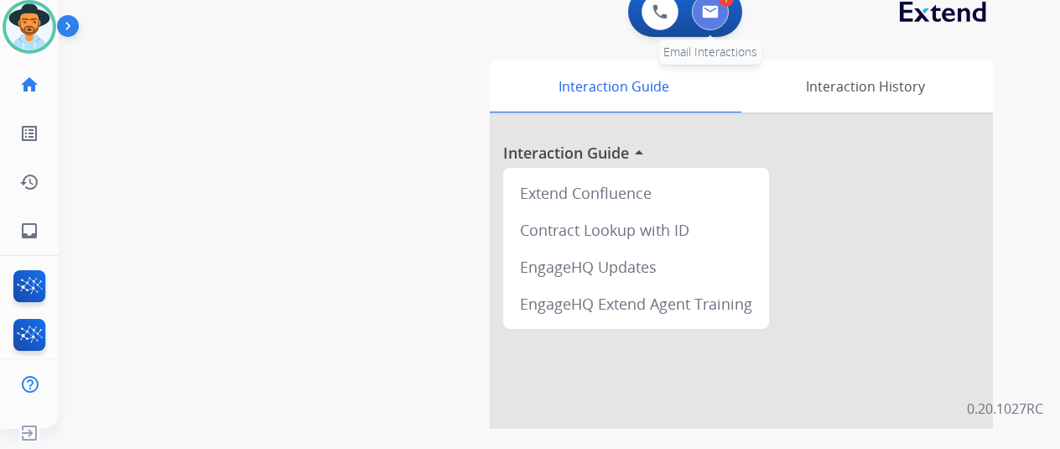
click at [721, 4] on button at bounding box center [710, 11] width 37 height 37
select select "**********"
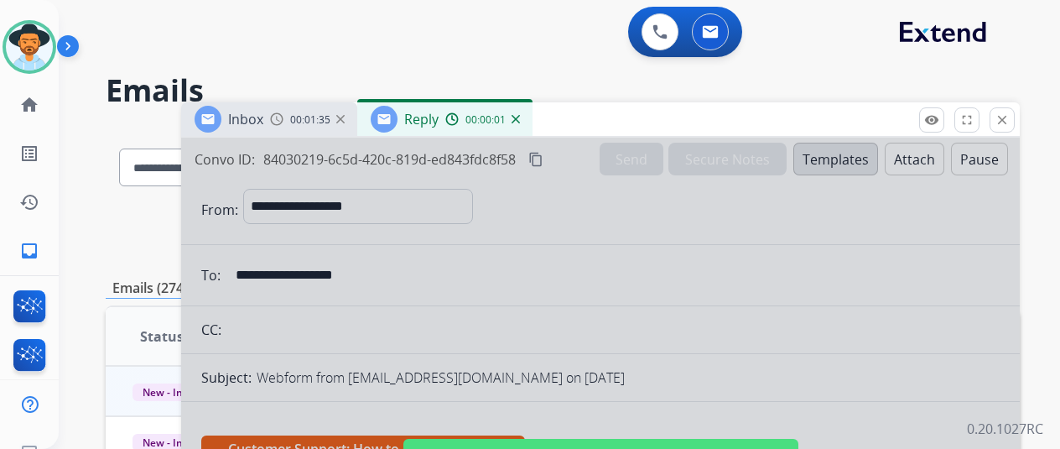
click at [436, 214] on div at bounding box center [600, 451] width 839 height 627
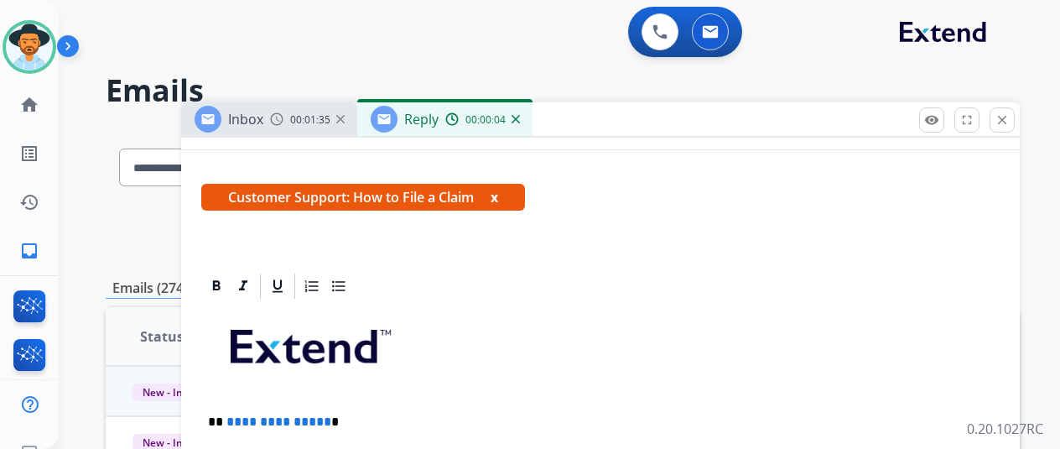
scroll to position [503, 0]
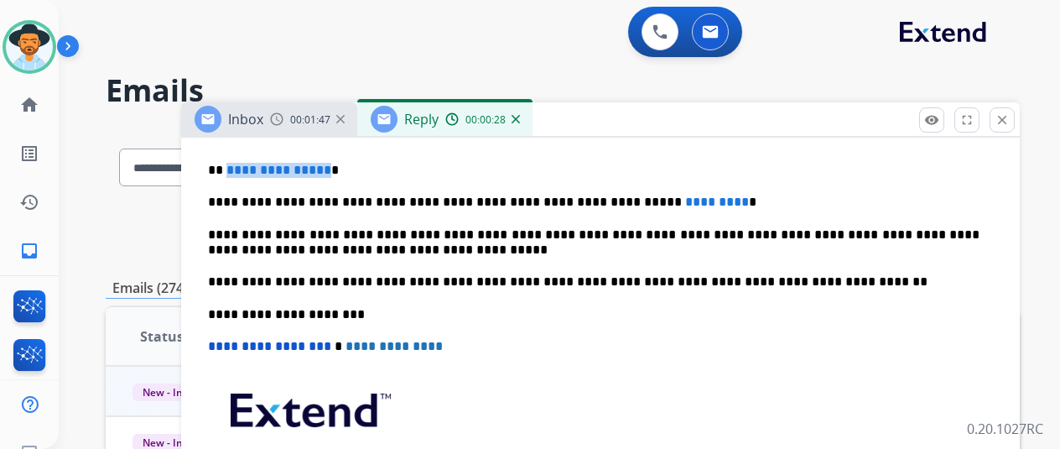
drag, startPoint x: 335, startPoint y: 167, endPoint x: 239, endPoint y: 165, distance: 95.6
click at [239, 165] on p "**********" at bounding box center [594, 170] width 772 height 15
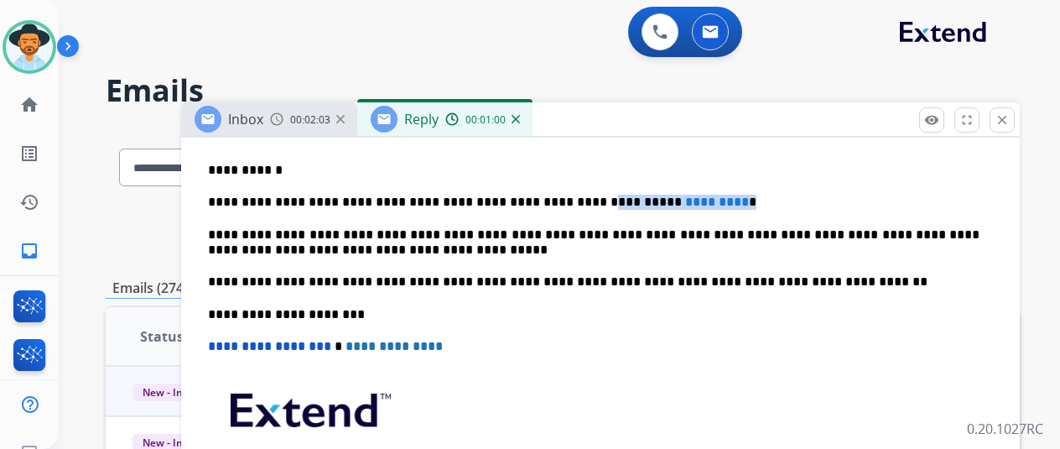
drag, startPoint x: 691, startPoint y: 200, endPoint x: 555, endPoint y: 198, distance: 135.9
click at [555, 198] on p "**********" at bounding box center [594, 202] width 772 height 15
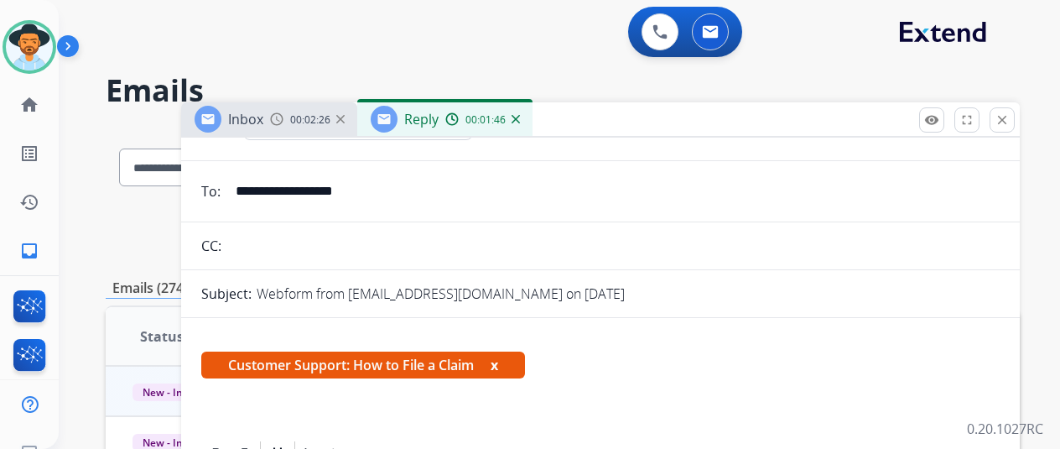
scroll to position [0, 0]
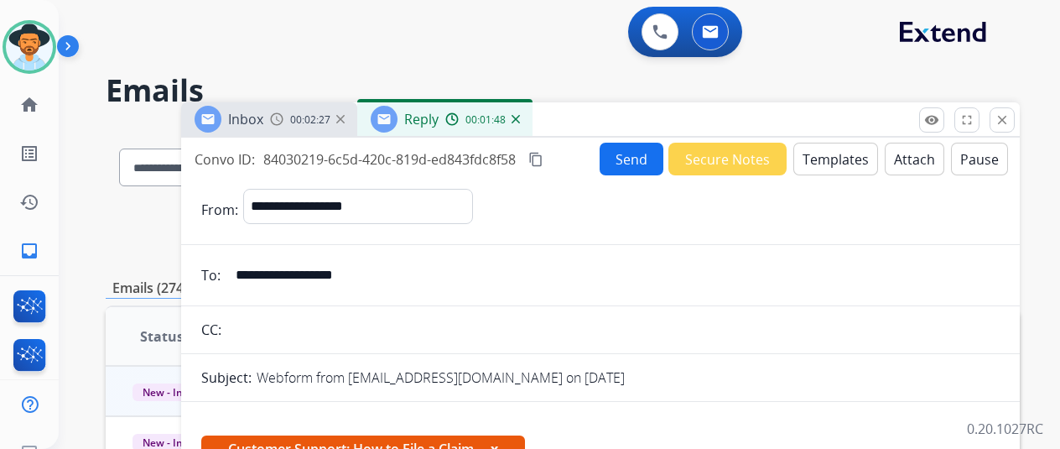
click at [640, 151] on button "Send" at bounding box center [632, 159] width 64 height 33
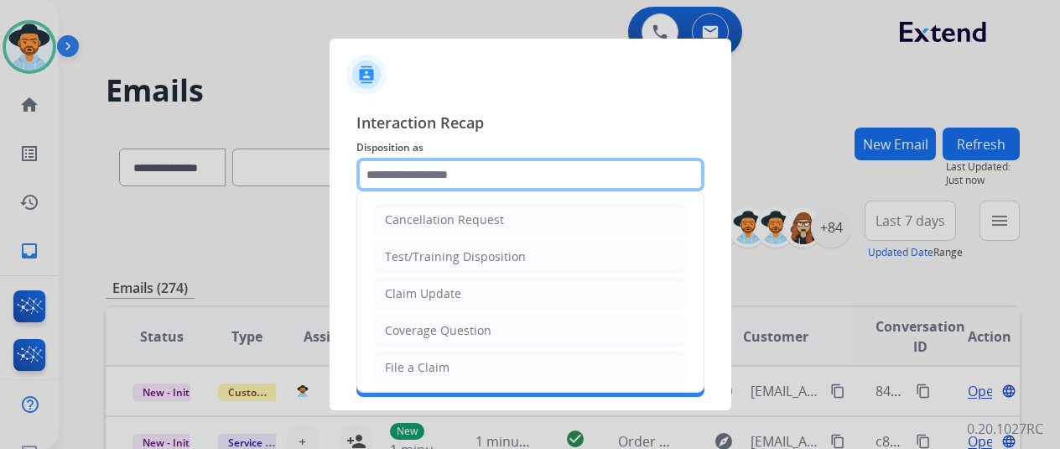
click at [382, 175] on input "text" at bounding box center [531, 175] width 348 height 34
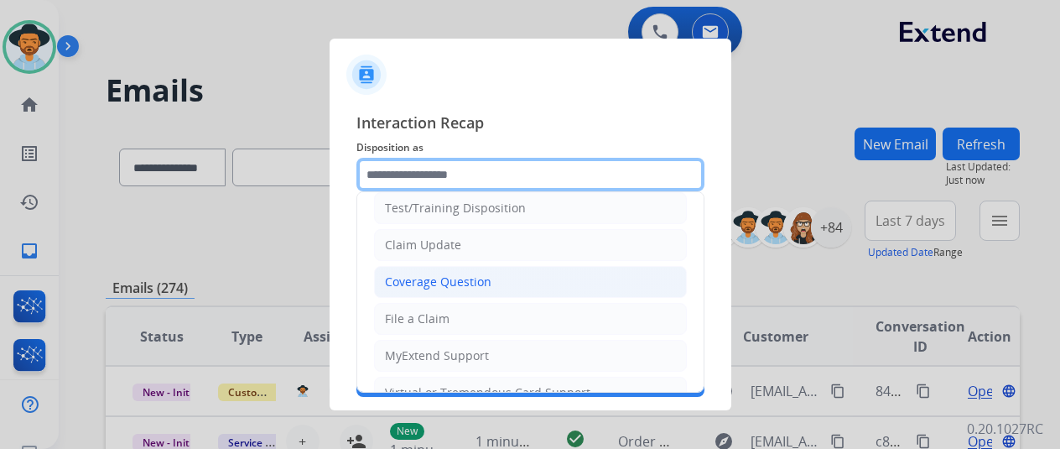
scroll to position [84, 0]
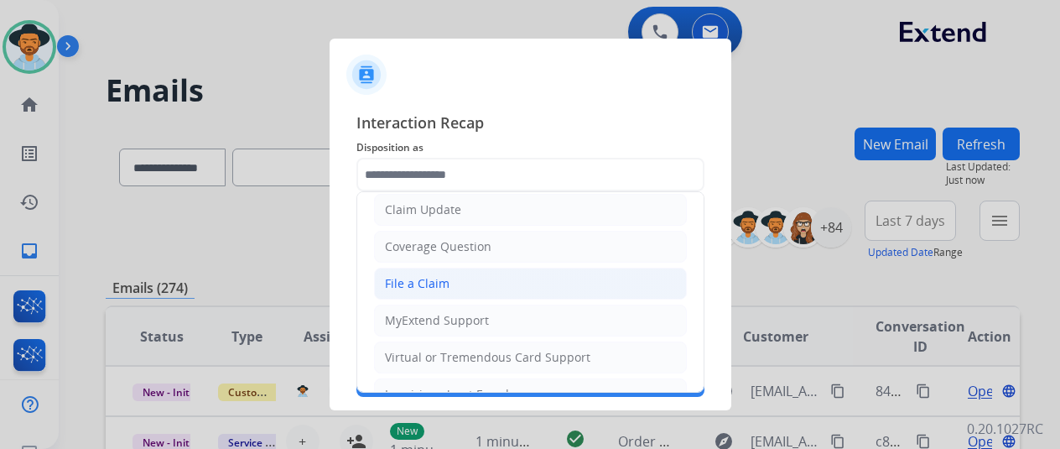
click at [411, 275] on div "File a Claim" at bounding box center [417, 283] width 65 height 17
type input "**********"
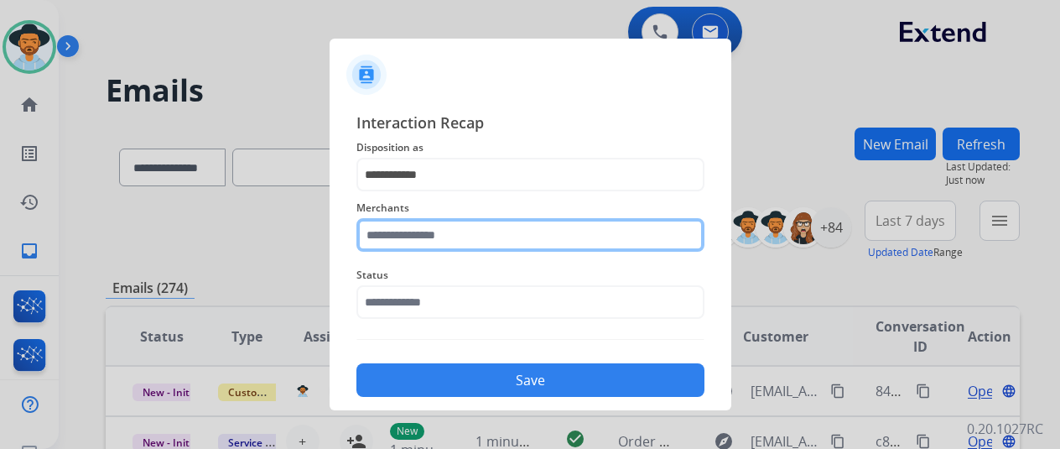
click at [389, 229] on input "text" at bounding box center [531, 235] width 348 height 34
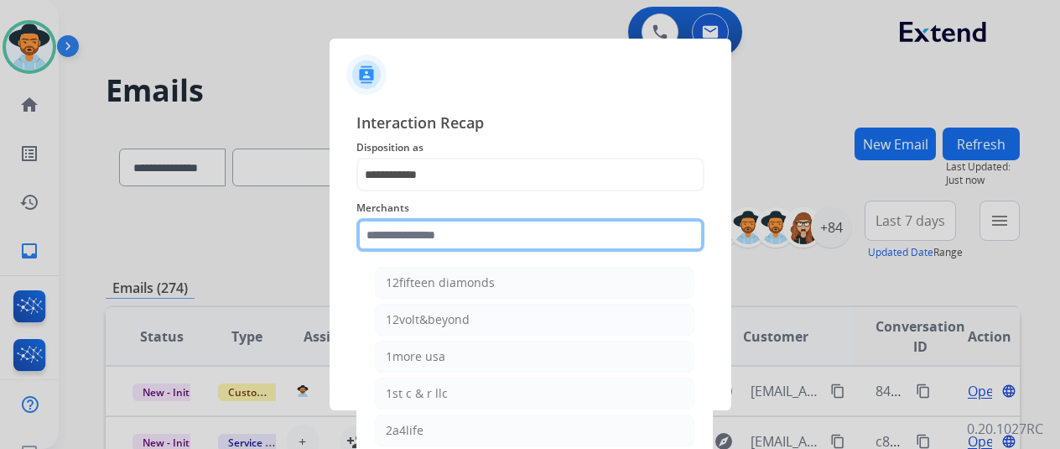
click at [397, 227] on input "text" at bounding box center [531, 235] width 348 height 34
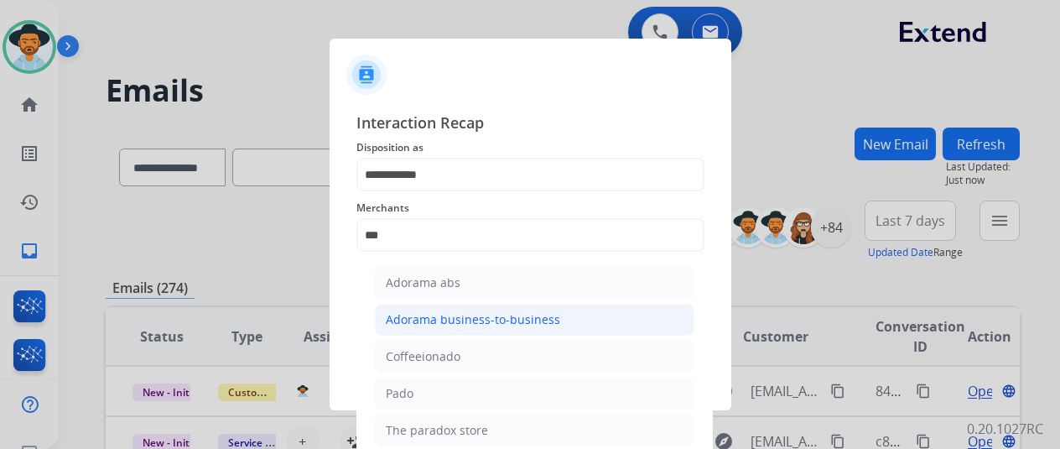
click at [398, 316] on div "Adorama business-to-business" at bounding box center [473, 319] width 174 height 17
type input "**********"
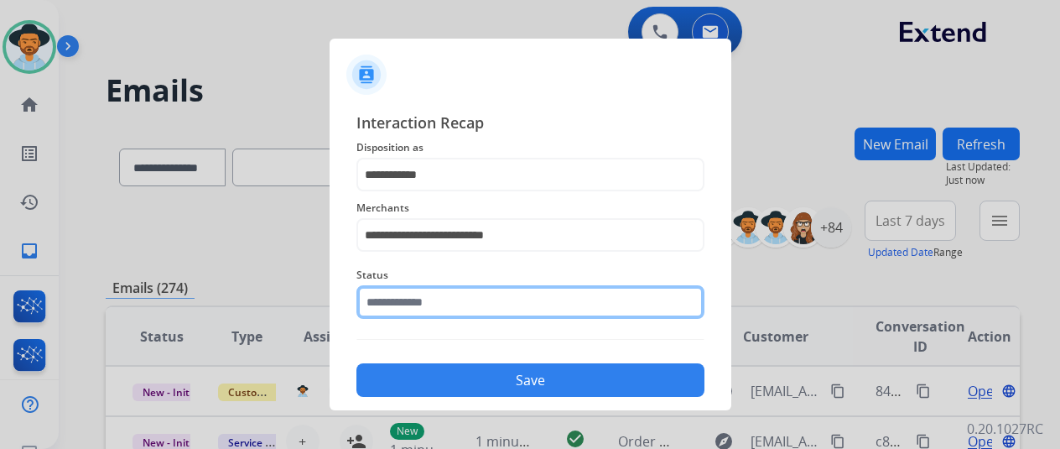
click at [409, 303] on input "text" at bounding box center [531, 302] width 348 height 34
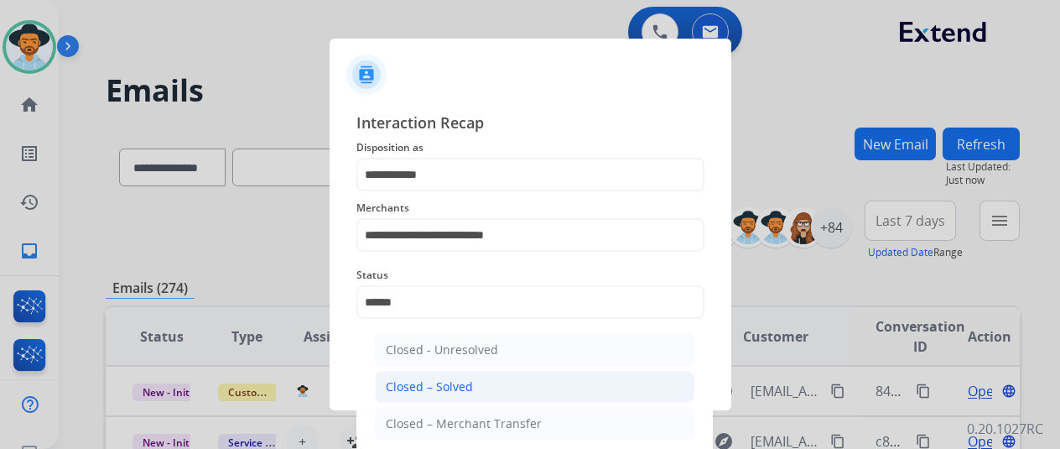
click at [437, 389] on div "Closed – Solved" at bounding box center [429, 386] width 87 height 17
type input "**********"
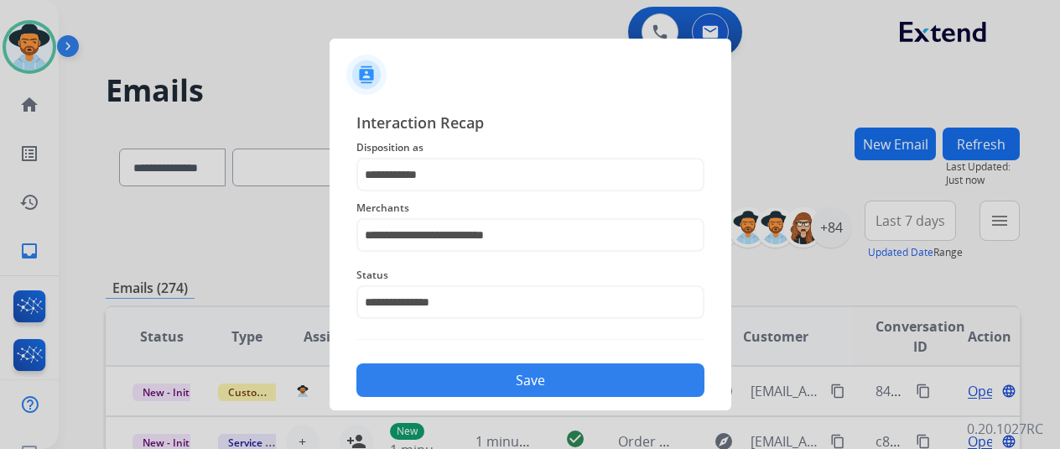
click at [583, 375] on button "Save" at bounding box center [531, 380] width 348 height 34
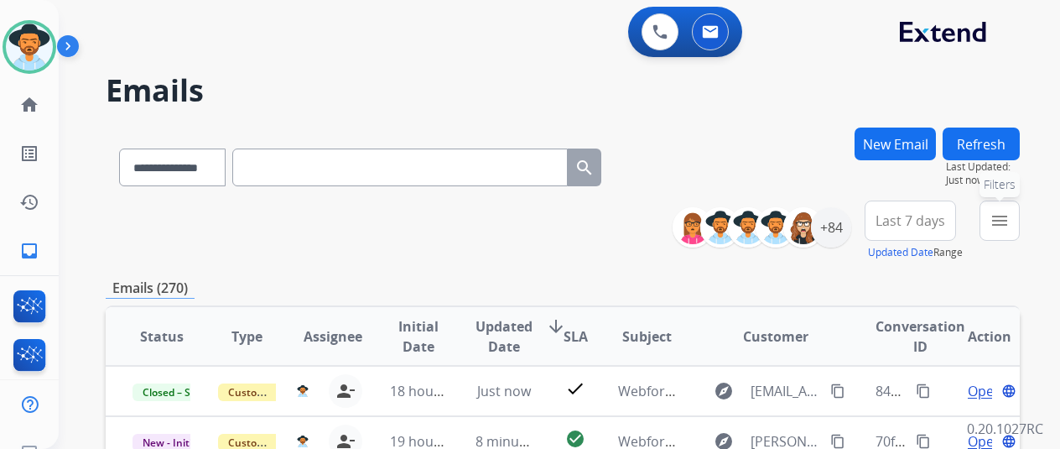
click at [1020, 215] on button "menu Filters" at bounding box center [1000, 220] width 40 height 40
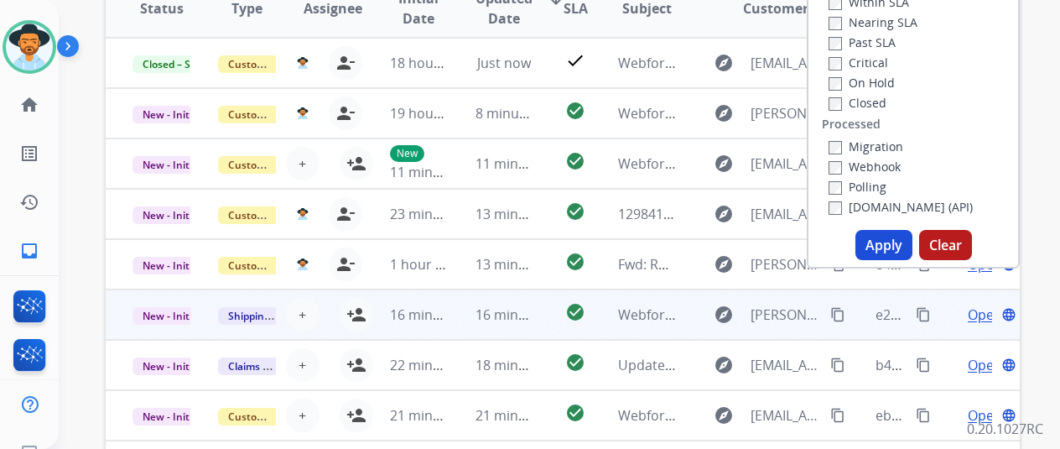
scroll to position [336, 0]
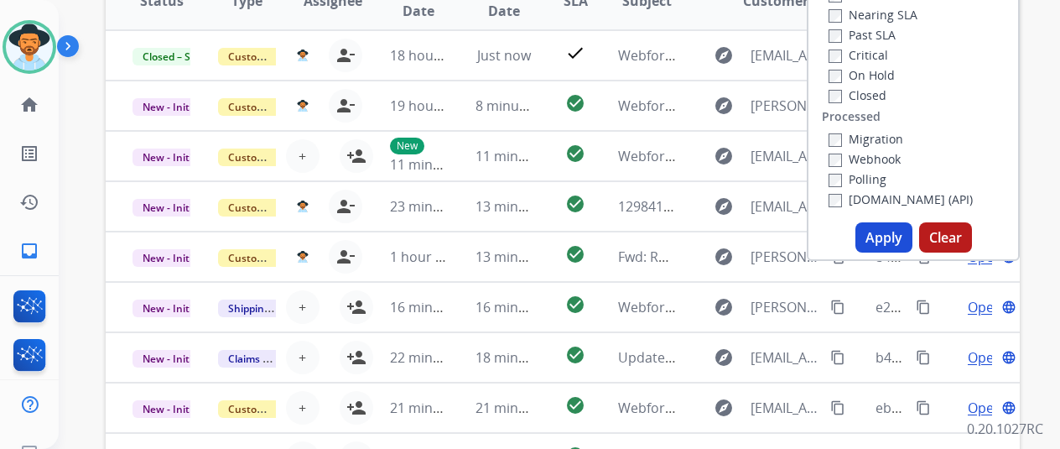
click at [888, 227] on button "Apply" at bounding box center [884, 237] width 57 height 30
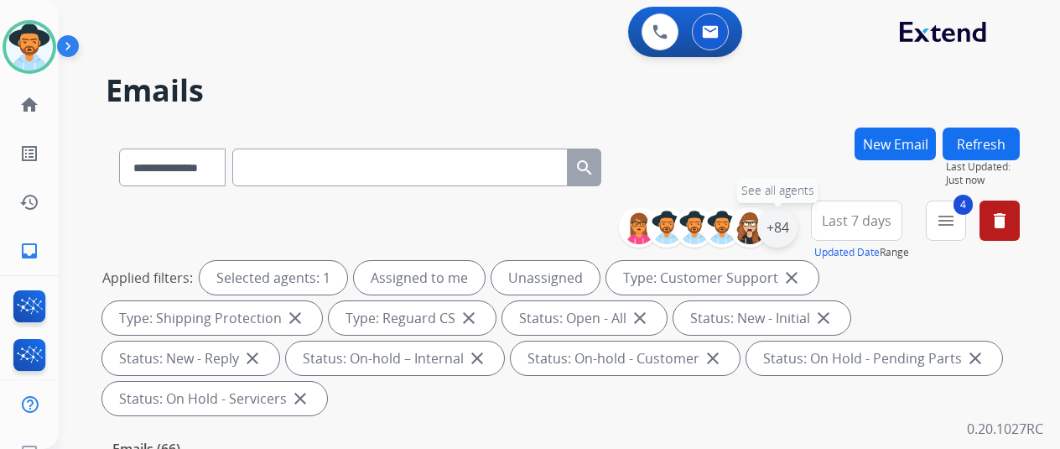
click at [798, 221] on div "+84" at bounding box center [777, 227] width 40 height 40
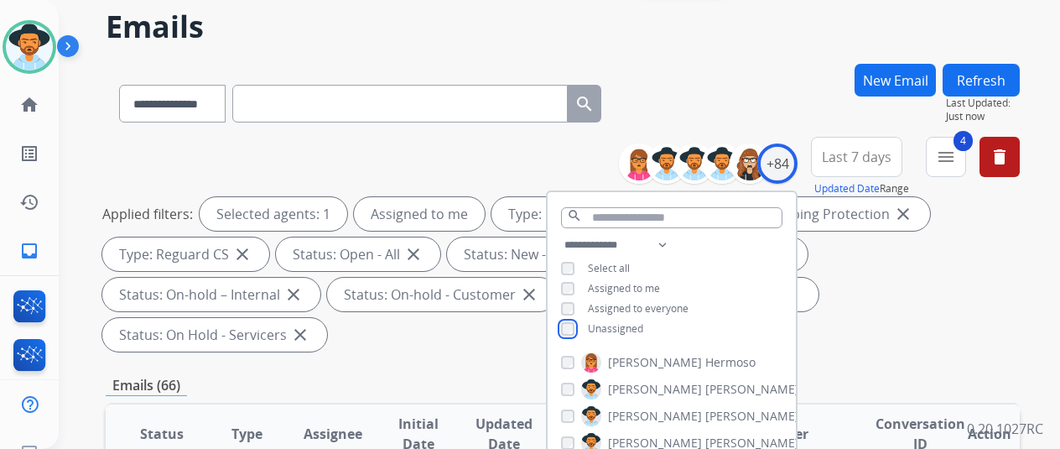
scroll to position [252, 0]
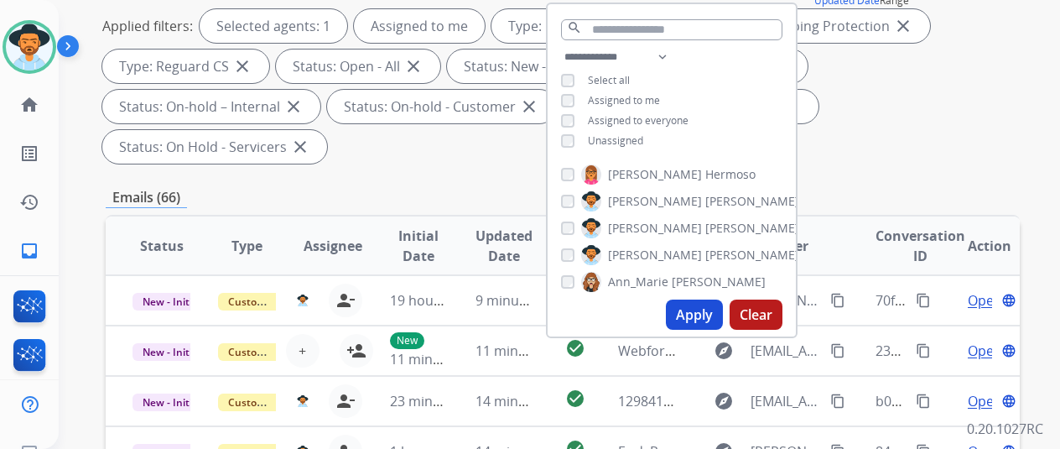
click at [696, 313] on button "Apply" at bounding box center [694, 314] width 57 height 30
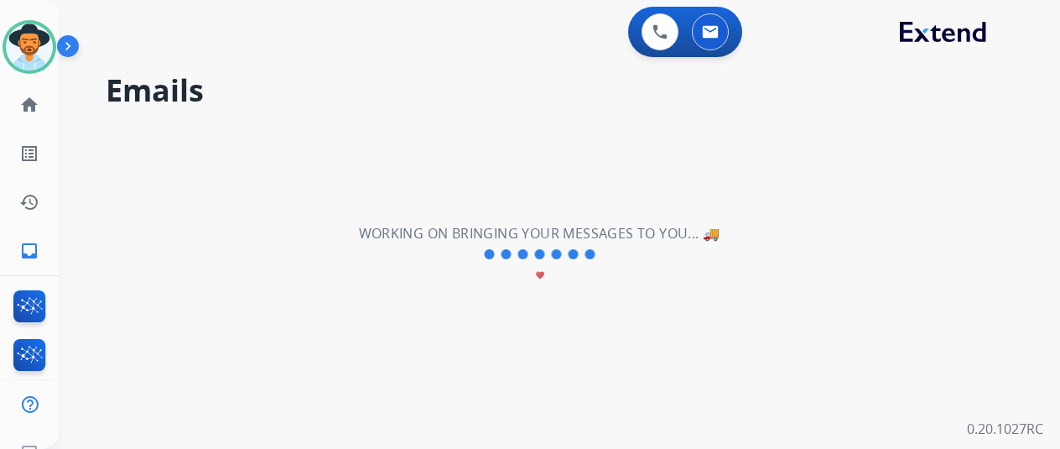
scroll to position [0, 0]
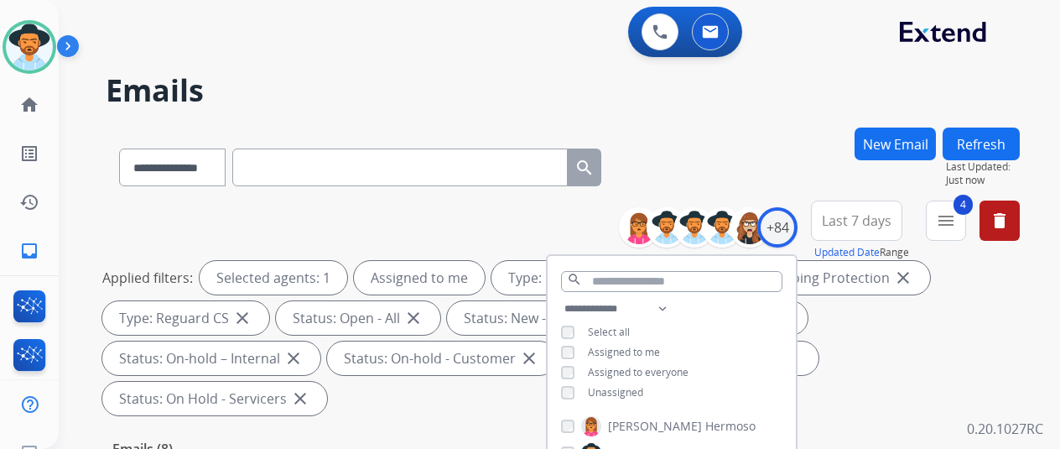
click at [711, 125] on div "**********" at bounding box center [539, 284] width 961 height 449
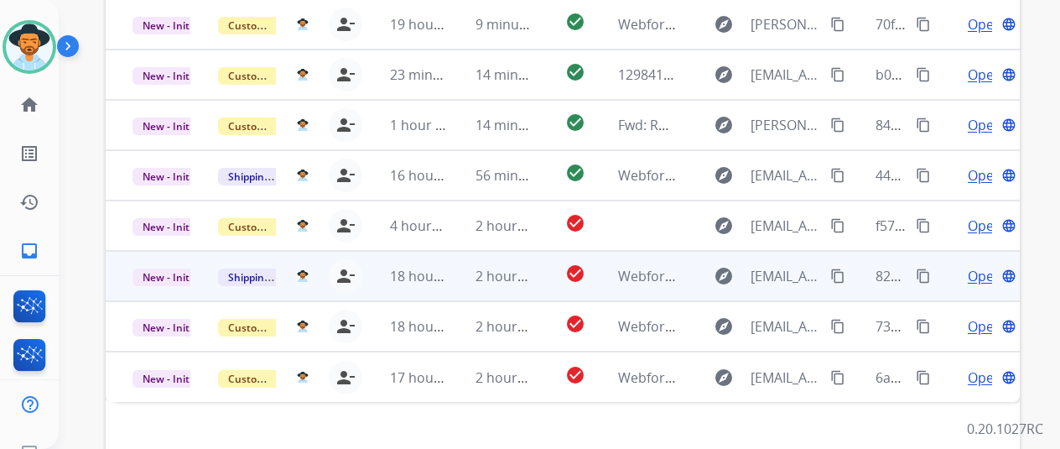
scroll to position [445, 0]
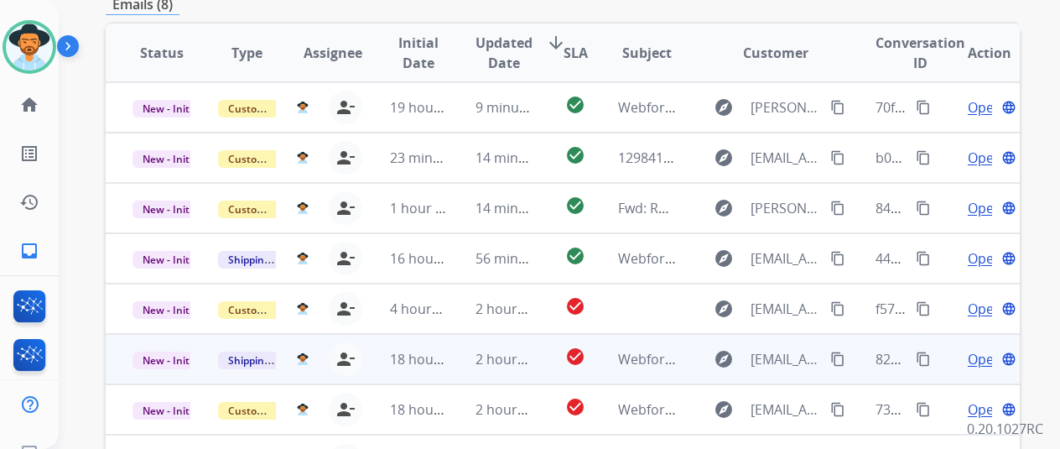
click at [980, 349] on span "Open" at bounding box center [985, 359] width 34 height 20
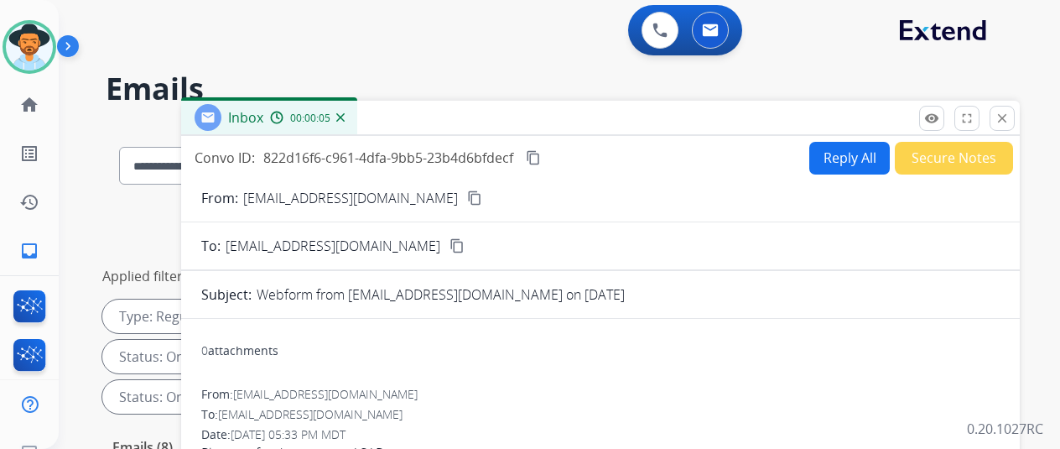
scroll to position [0, 0]
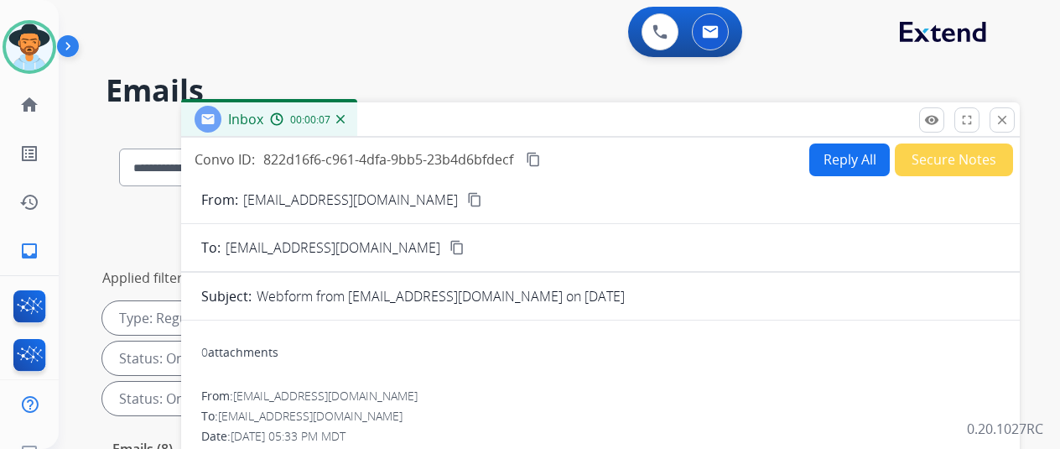
click at [467, 197] on mat-icon "content_copy" at bounding box center [474, 199] width 15 height 15
click at [834, 155] on button "Reply All" at bounding box center [849, 159] width 81 height 33
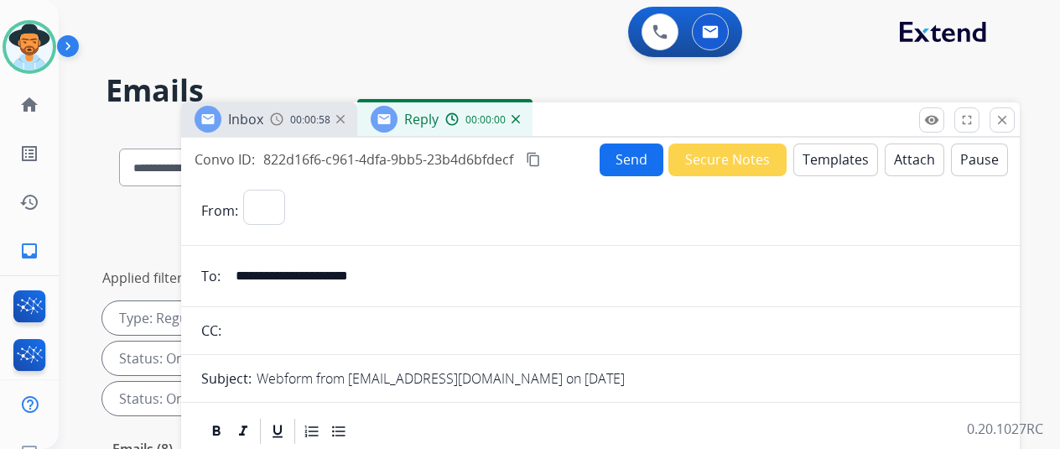
select select "**********"
click at [855, 159] on button "Templates" at bounding box center [836, 159] width 85 height 33
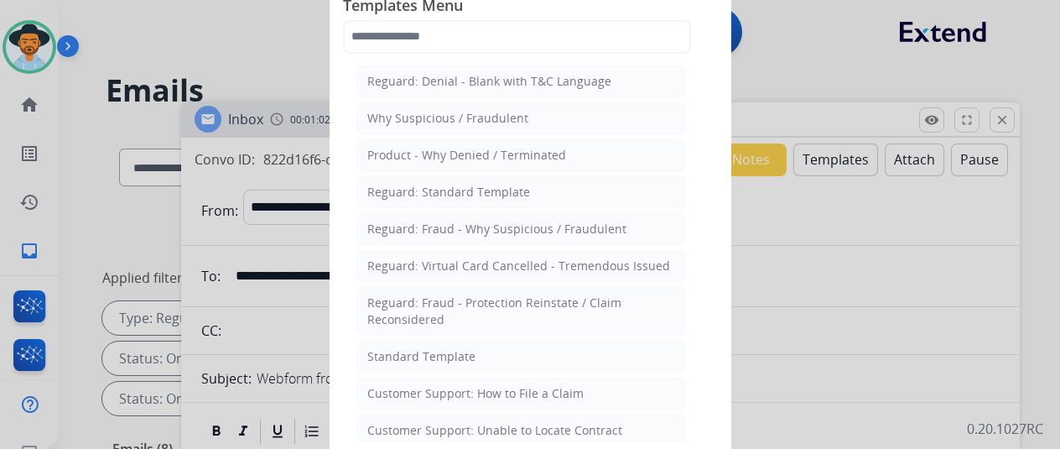
drag, startPoint x: 438, startPoint y: 392, endPoint x: 438, endPoint y: 377, distance: 15.1
click at [436, 388] on div "Customer Support: How to File a Claim" at bounding box center [475, 393] width 216 height 17
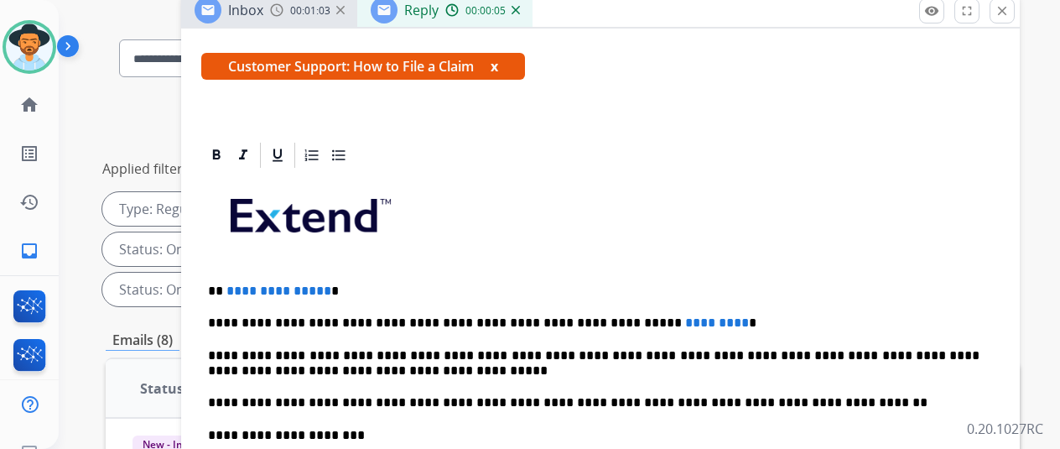
scroll to position [252, 0]
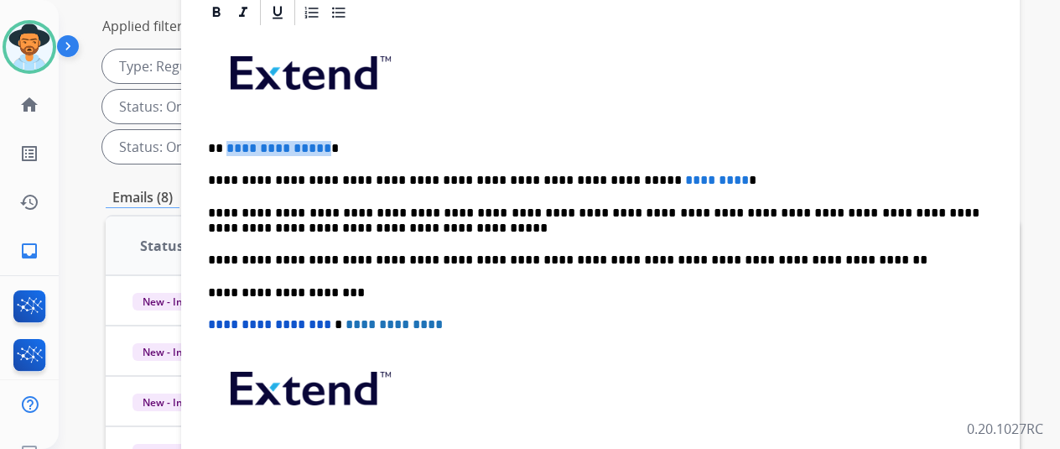
drag, startPoint x: 336, startPoint y: 120, endPoint x: 238, endPoint y: 122, distance: 97.3
click at [238, 141] on p "**********" at bounding box center [594, 148] width 772 height 15
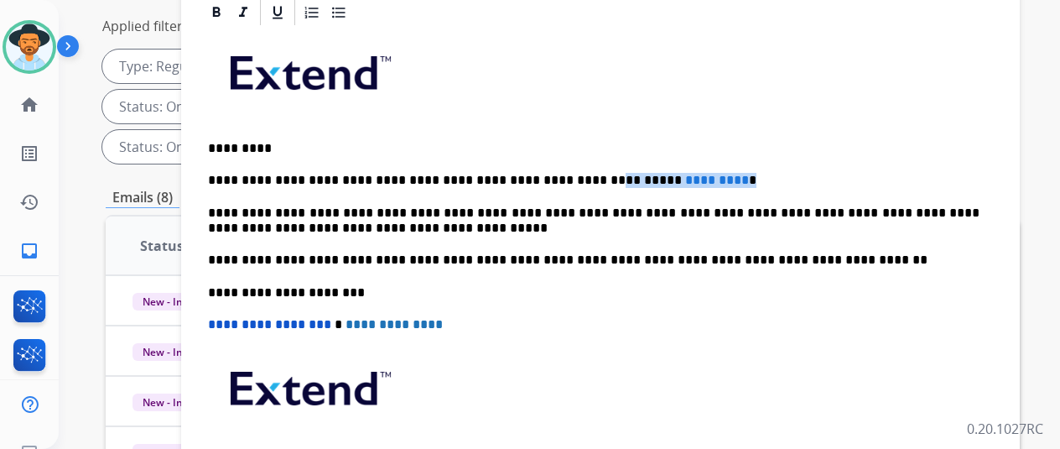
drag, startPoint x: 679, startPoint y: 150, endPoint x: 558, endPoint y: 149, distance: 121.6
click at [558, 173] on p "**********" at bounding box center [594, 180] width 772 height 15
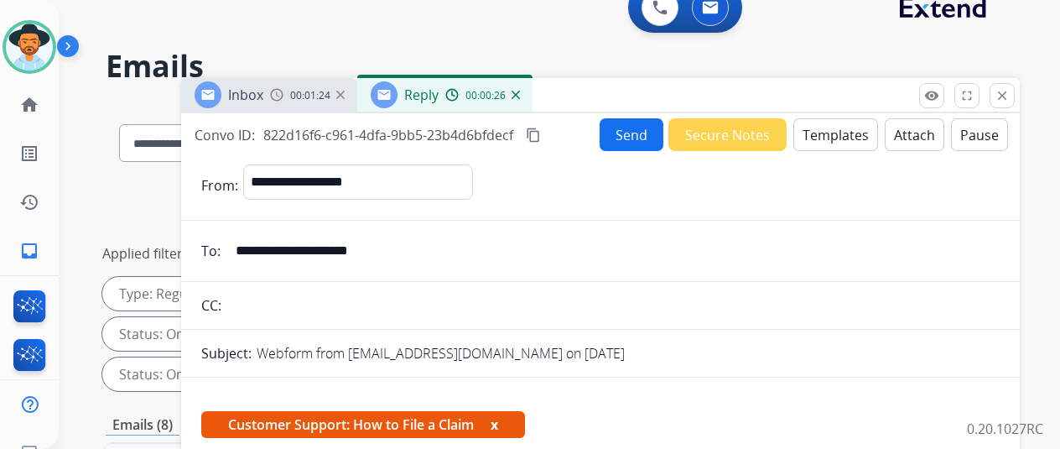
scroll to position [0, 0]
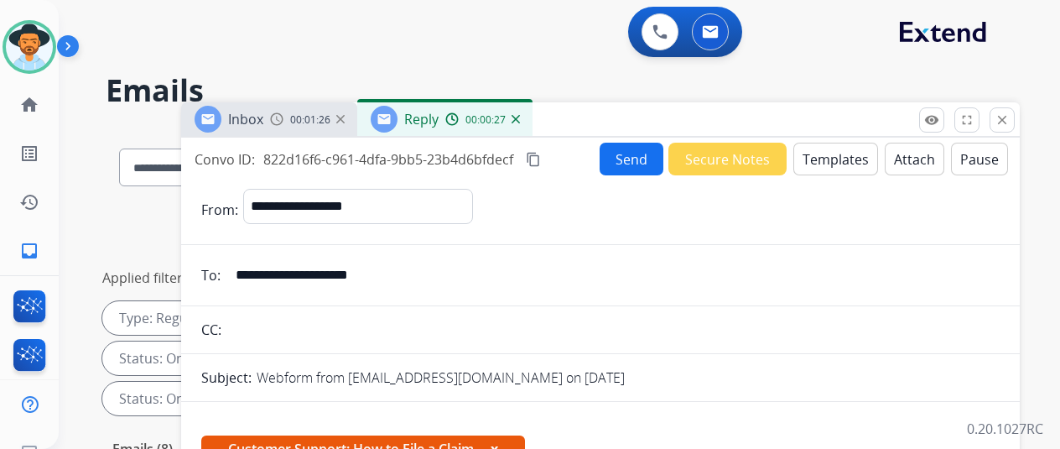
click at [626, 152] on button "Send" at bounding box center [632, 159] width 64 height 33
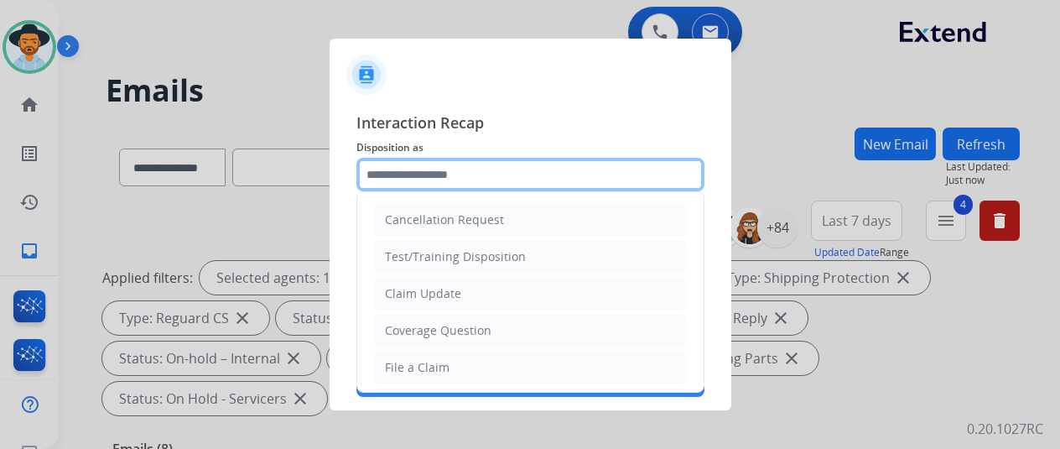
click at [379, 167] on input "text" at bounding box center [531, 175] width 348 height 34
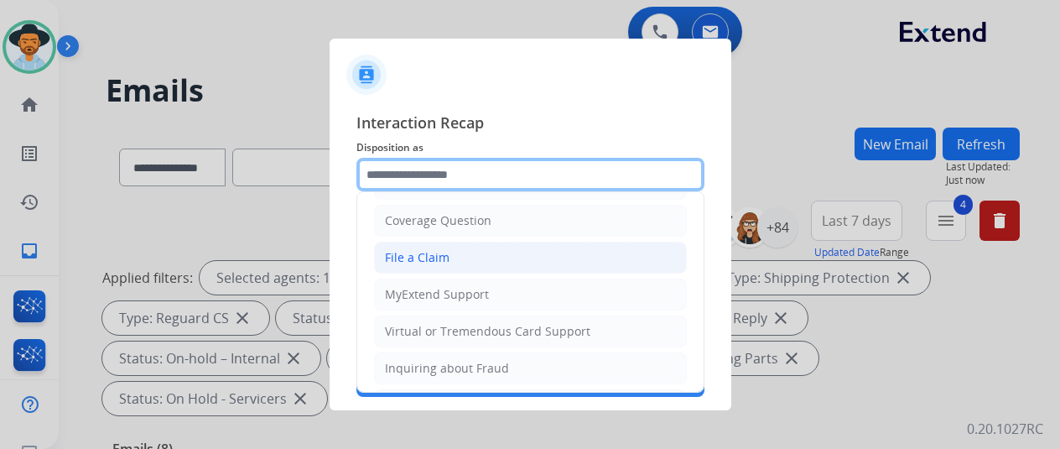
scroll to position [84, 0]
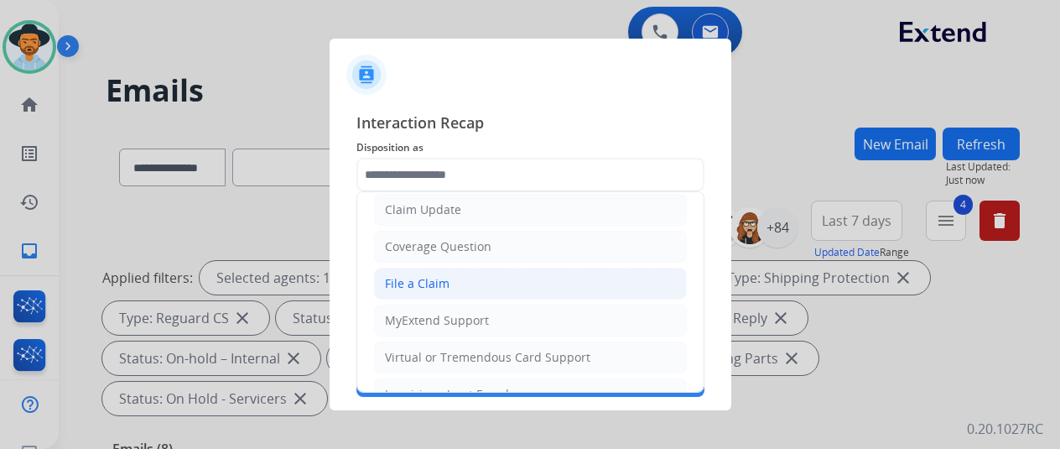
click at [425, 279] on div "File a Claim" at bounding box center [417, 283] width 65 height 17
type input "**********"
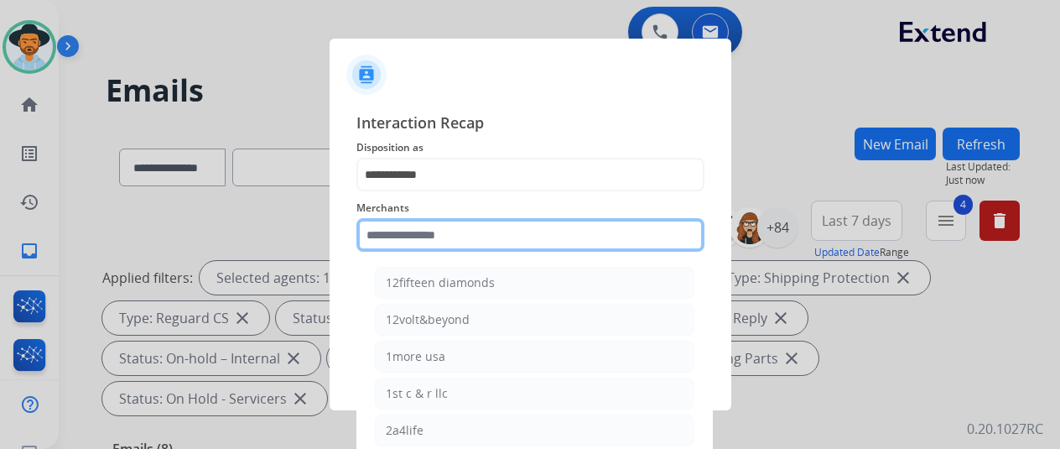
drag, startPoint x: 407, startPoint y: 232, endPoint x: 401, endPoint y: 216, distance: 17.0
click at [406, 229] on input "text" at bounding box center [531, 235] width 348 height 34
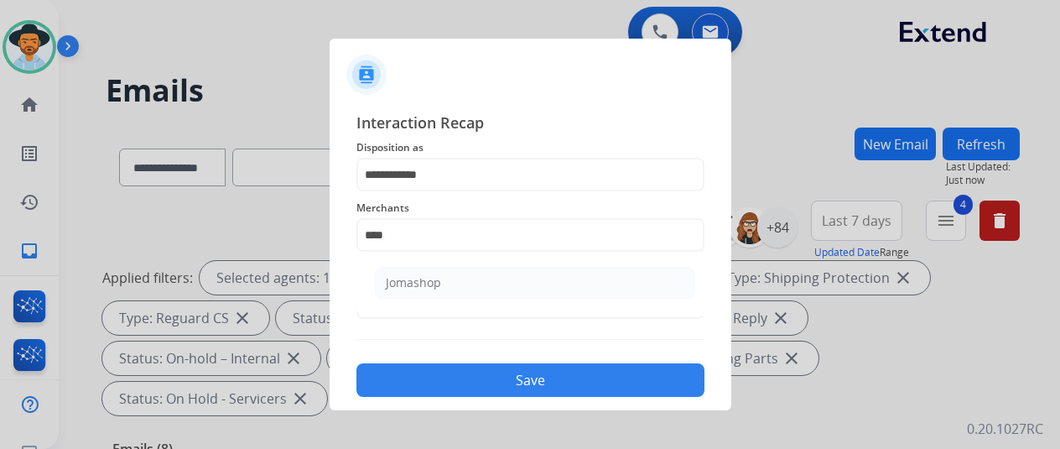
click at [429, 288] on div "Jomashop" at bounding box center [413, 282] width 55 height 17
type input "********"
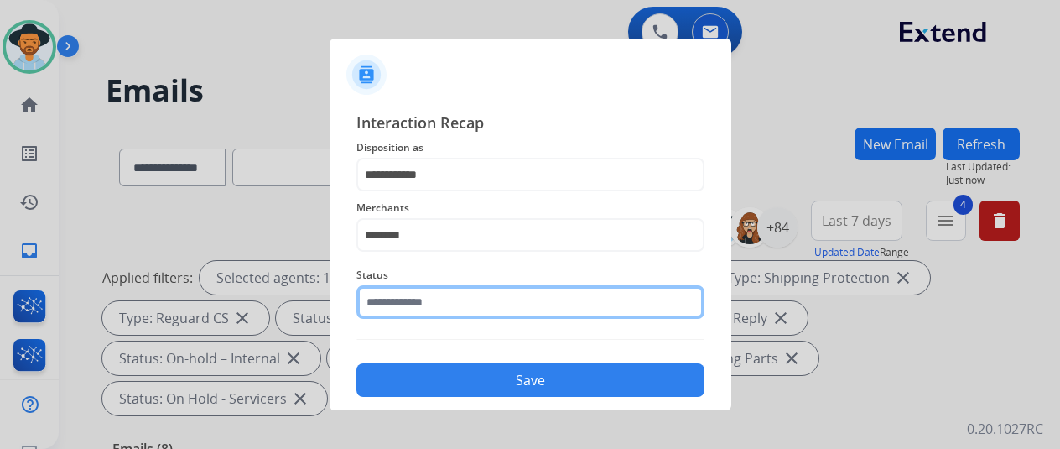
click at [433, 308] on input "text" at bounding box center [531, 302] width 348 height 34
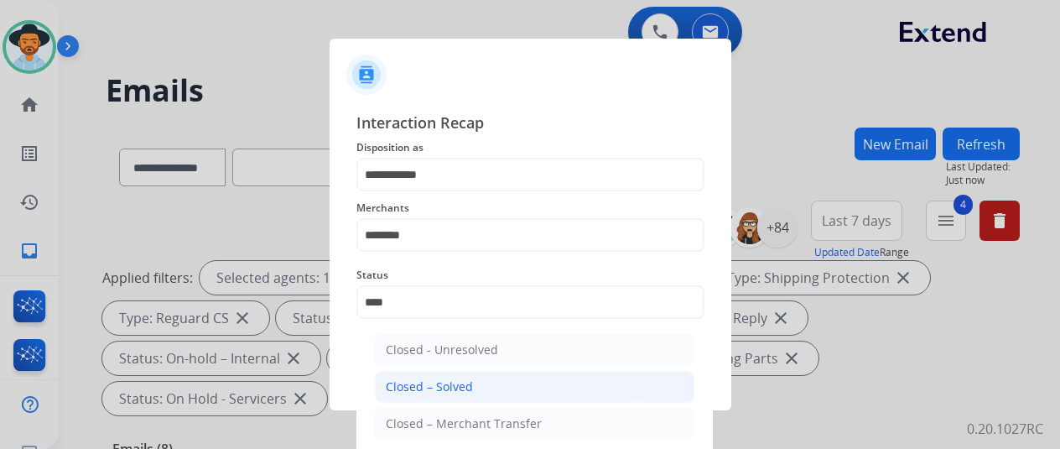
click at [465, 392] on div "Closed – Solved" at bounding box center [429, 386] width 87 height 17
type input "**********"
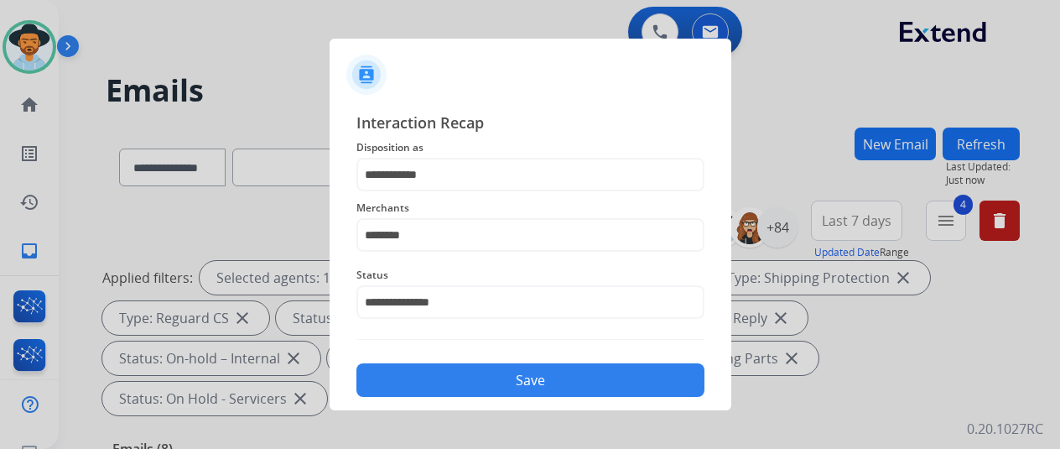
click at [523, 372] on button "Save" at bounding box center [531, 380] width 348 height 34
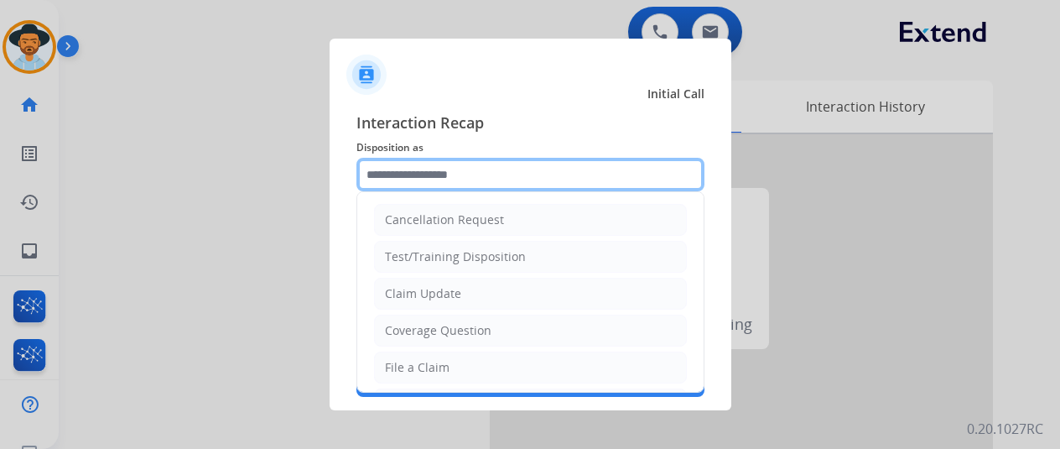
click at [406, 170] on input "text" at bounding box center [531, 175] width 348 height 34
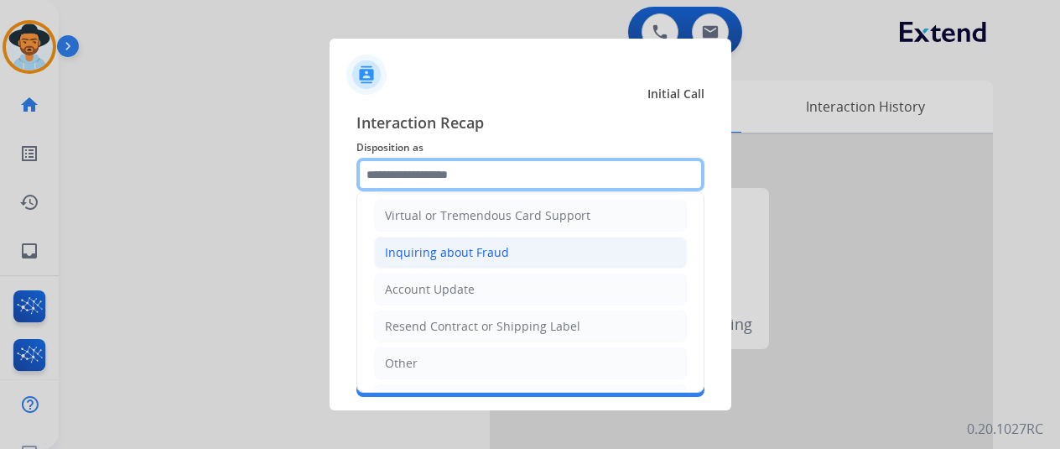
scroll to position [252, 0]
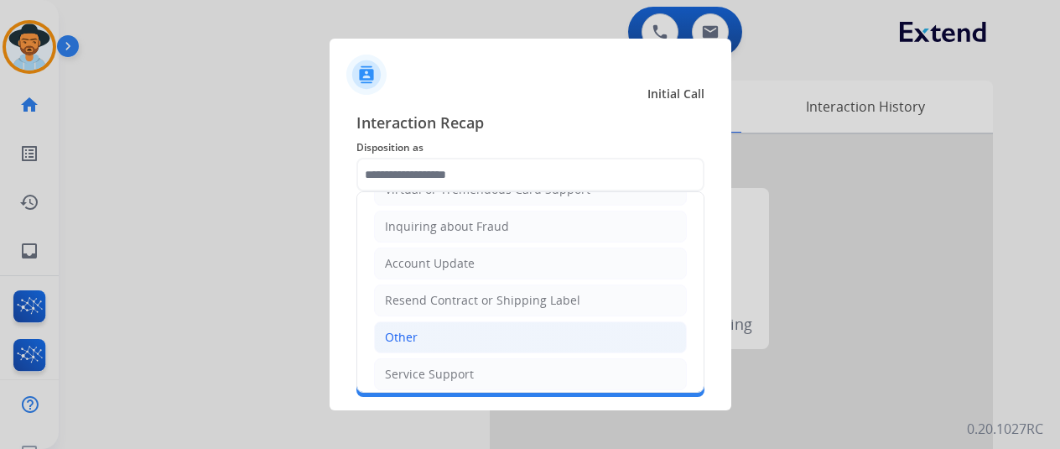
click at [404, 333] on div "Other" at bounding box center [401, 337] width 33 height 17
type input "*****"
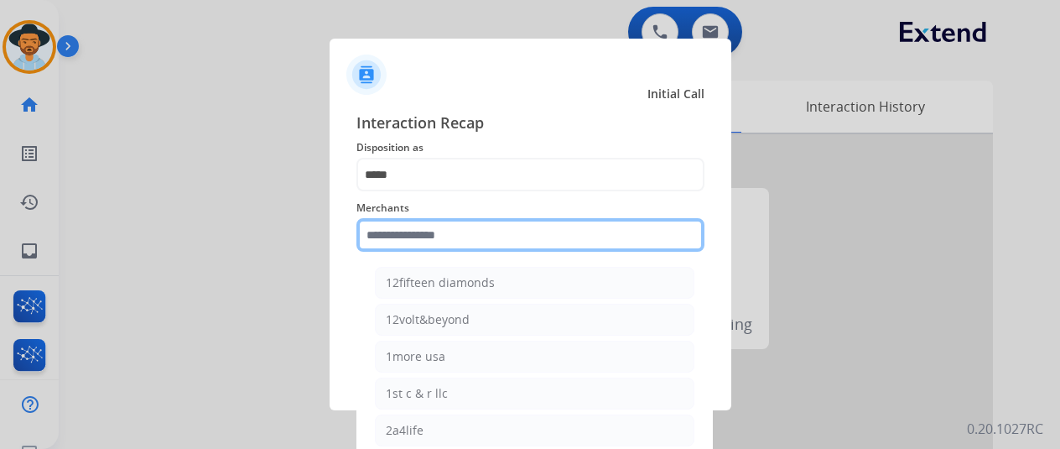
click at [431, 235] on input "text" at bounding box center [531, 235] width 348 height 34
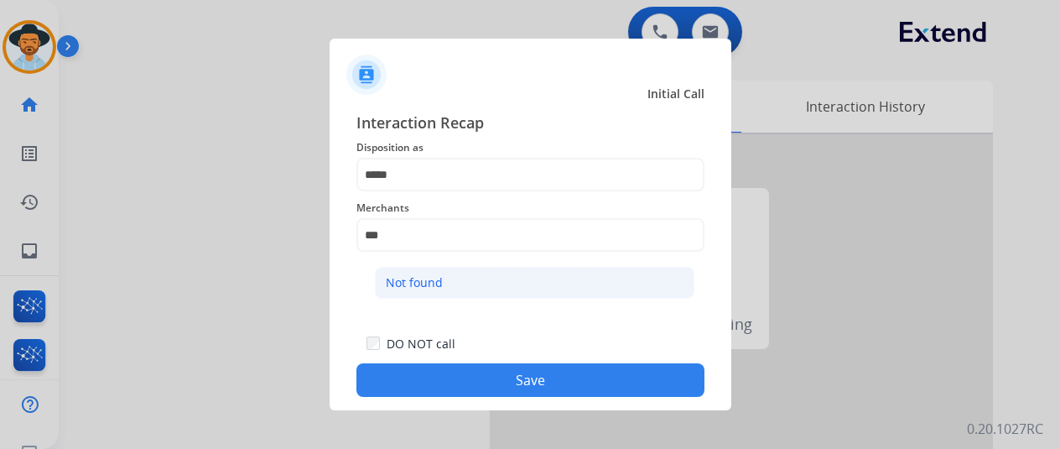
click at [450, 277] on li "Not found" at bounding box center [535, 283] width 320 height 32
type input "*********"
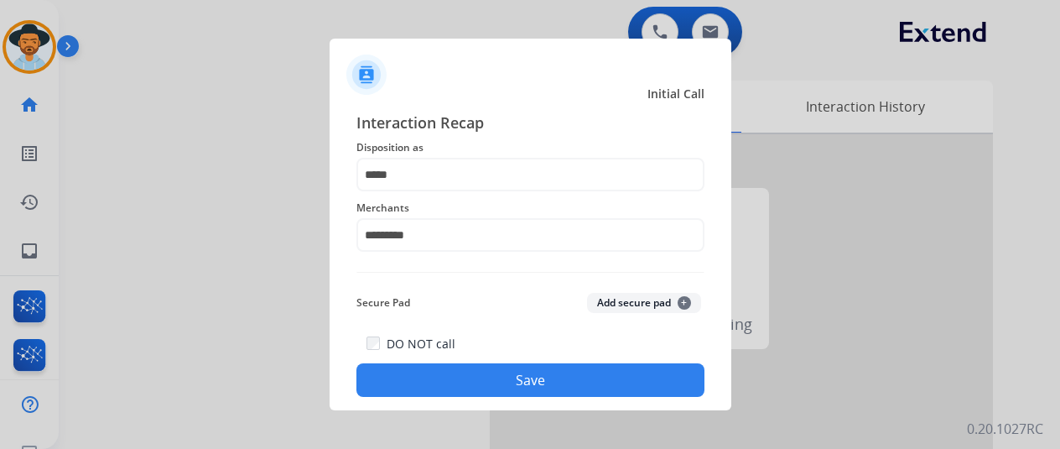
click at [515, 383] on button "Save" at bounding box center [531, 380] width 348 height 34
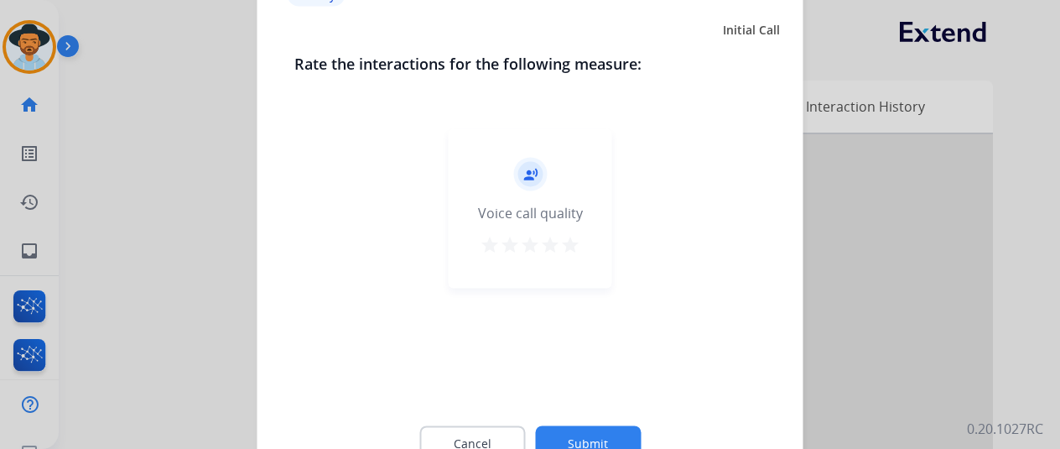
click at [577, 434] on button "Submit" at bounding box center [588, 442] width 106 height 35
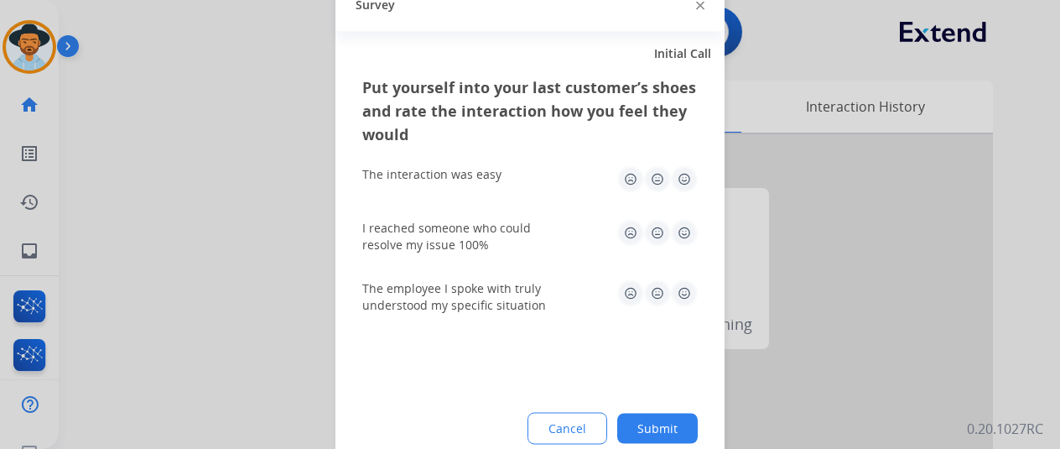
click at [667, 429] on button "Submit" at bounding box center [657, 428] width 81 height 30
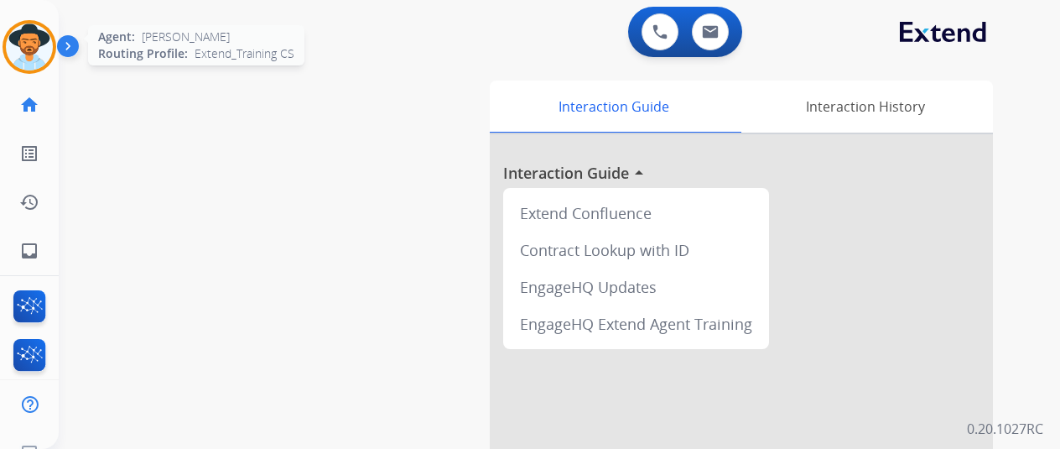
click at [28, 34] on img at bounding box center [29, 46] width 47 height 47
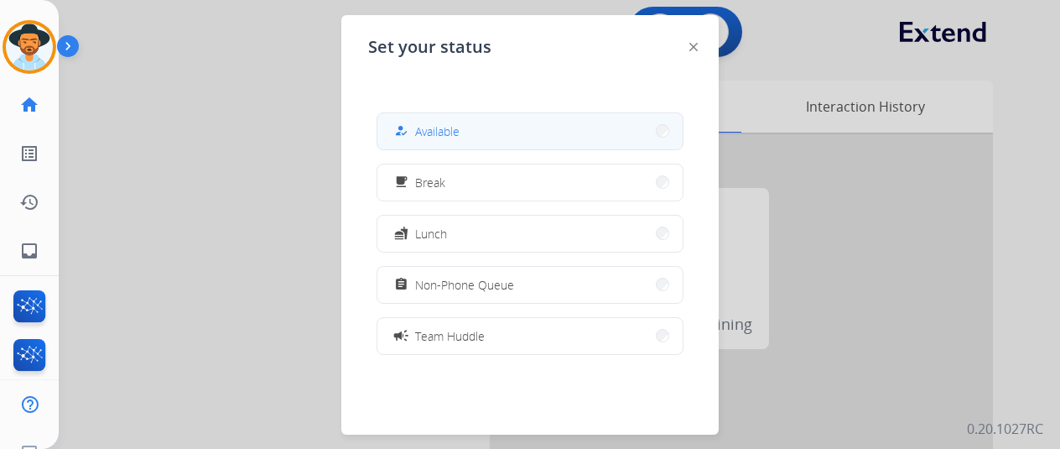
click at [480, 128] on button "how_to_reg Available" at bounding box center [529, 131] width 305 height 36
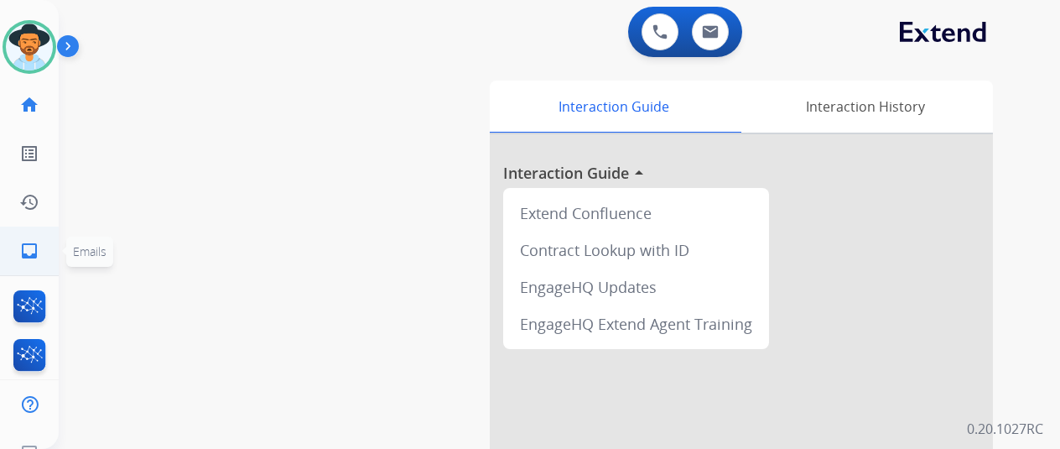
click at [31, 252] on mat-icon "inbox" at bounding box center [29, 251] width 20 height 20
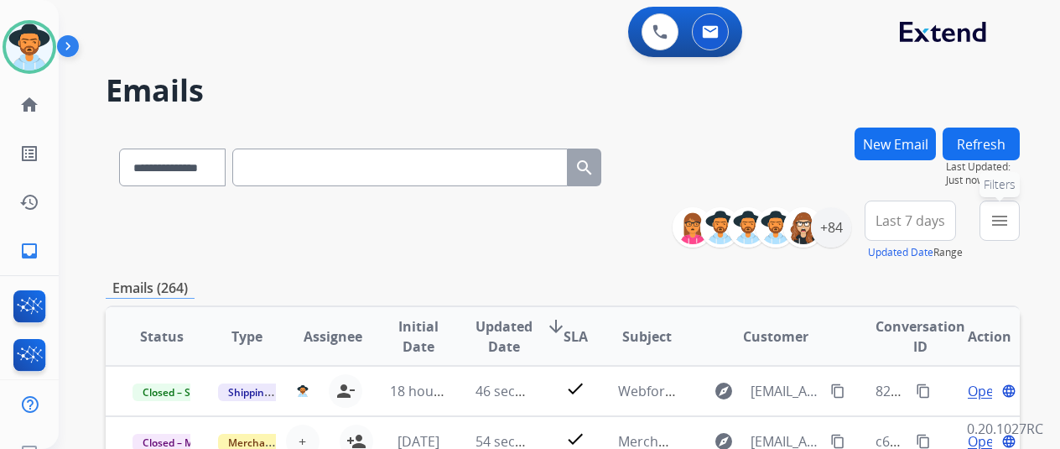
click at [1010, 224] on mat-icon "menu" at bounding box center [1000, 221] width 20 height 20
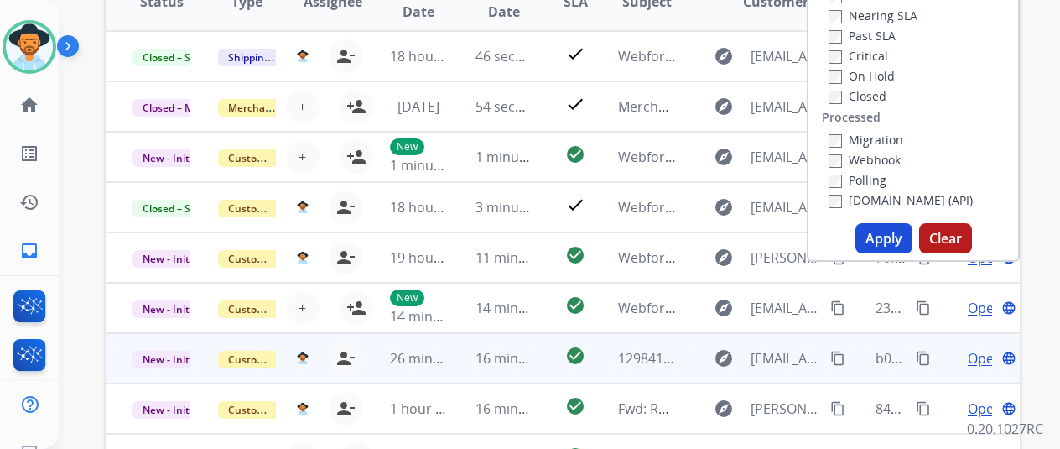
scroll to position [336, 0]
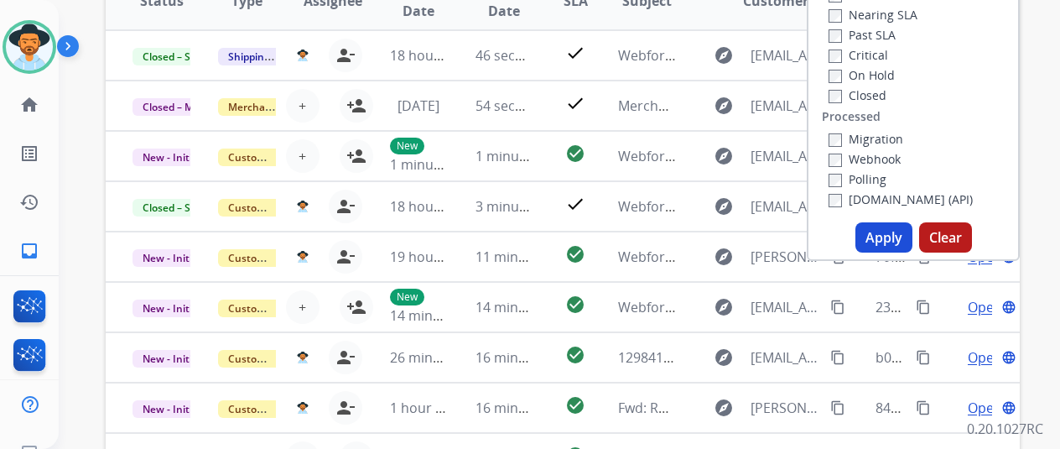
click at [890, 237] on button "Apply" at bounding box center [884, 237] width 57 height 30
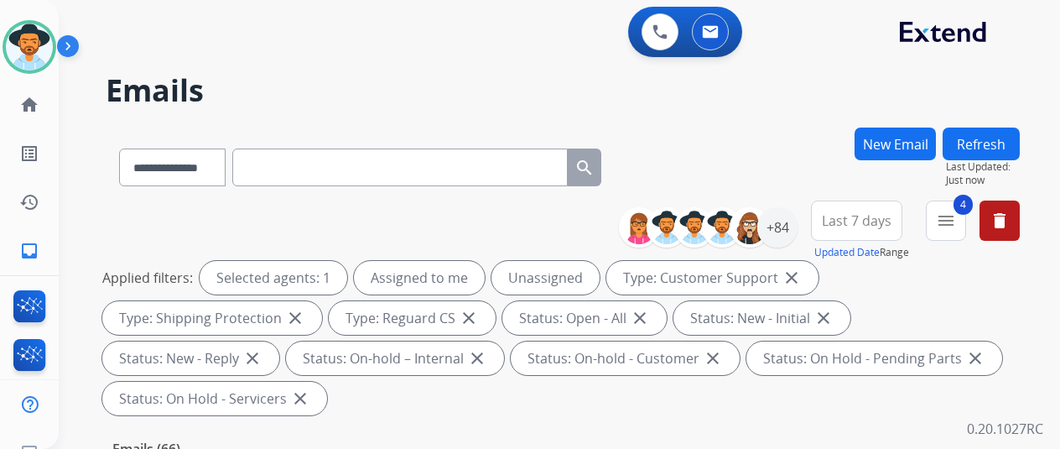
click at [782, 154] on div "**********" at bounding box center [563, 164] width 914 height 73
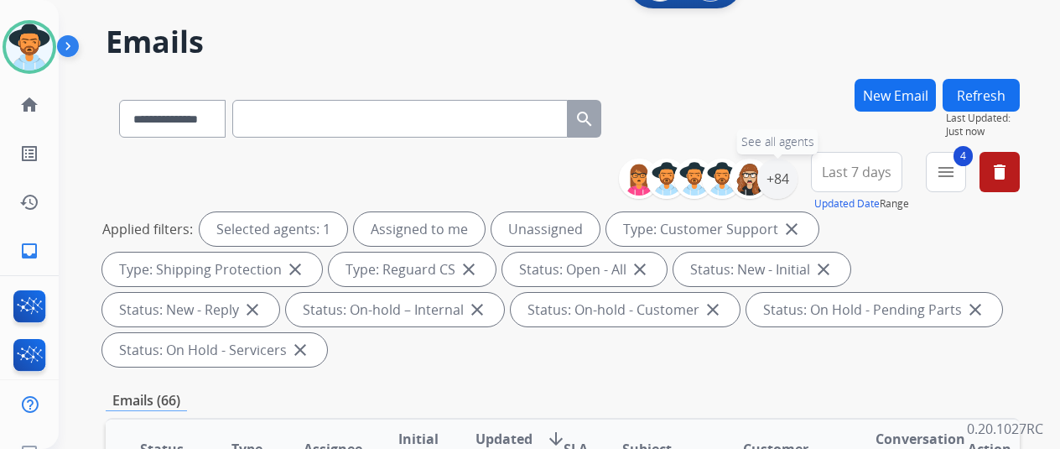
scroll to position [84, 0]
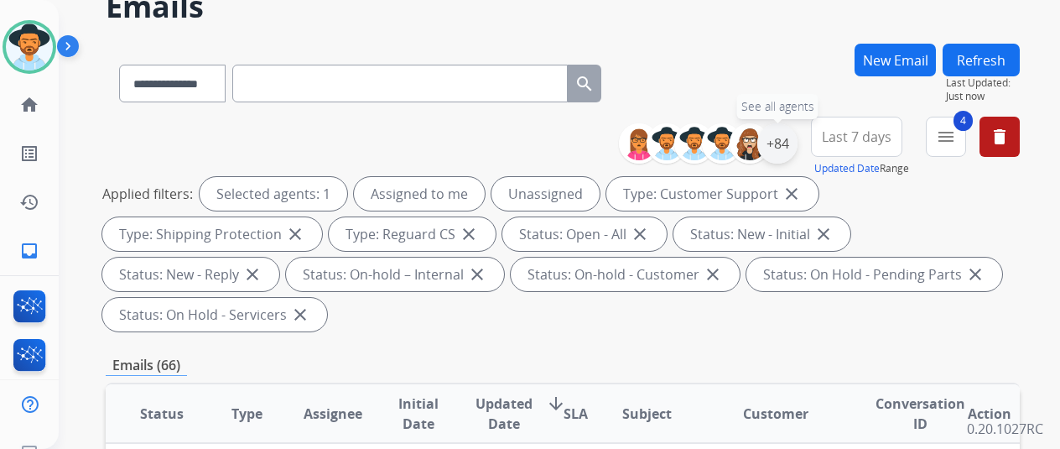
click at [789, 139] on div "+84" at bounding box center [777, 143] width 40 height 40
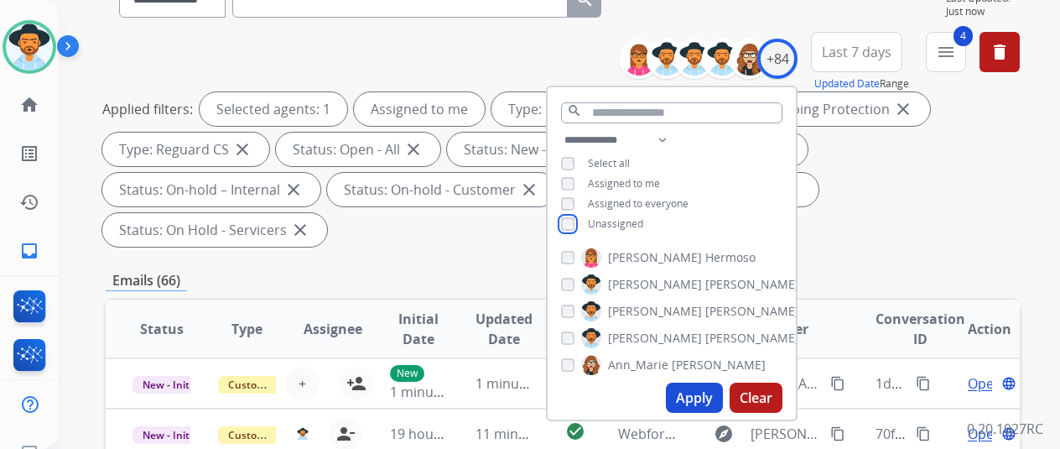
scroll to position [336, 0]
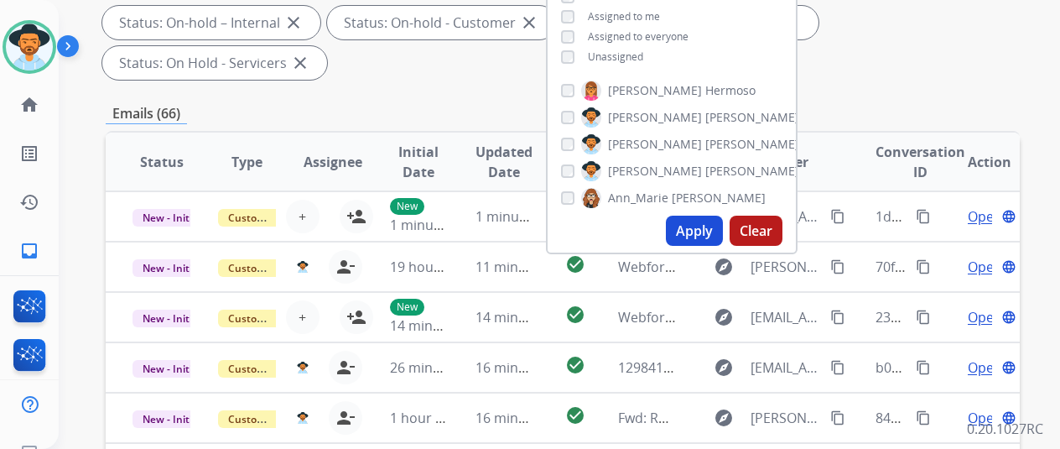
click at [715, 226] on button "Apply" at bounding box center [694, 231] width 57 height 30
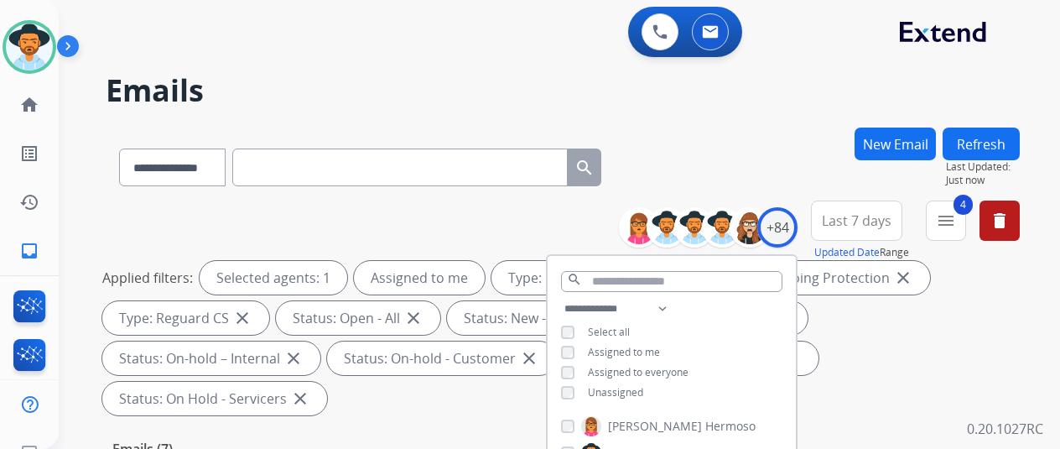
click at [751, 113] on div "**********" at bounding box center [539, 284] width 961 height 449
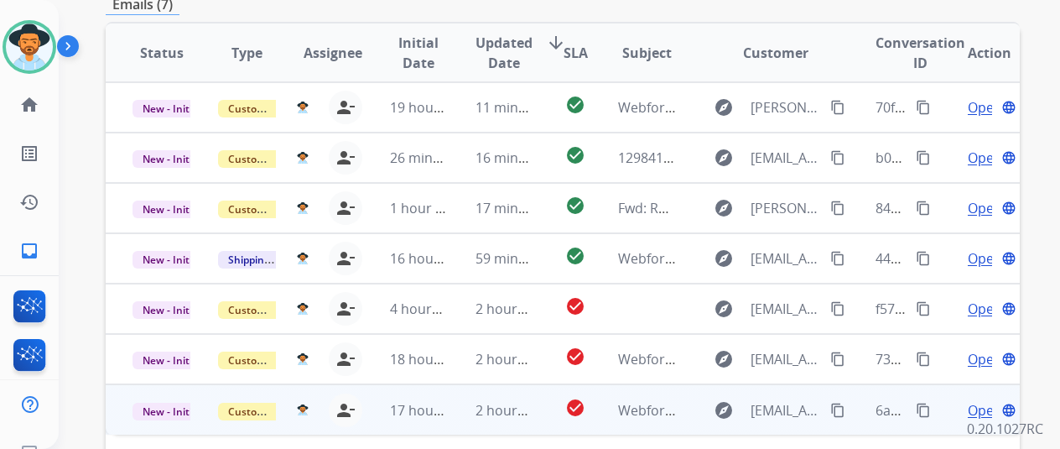
scroll to position [528, 0]
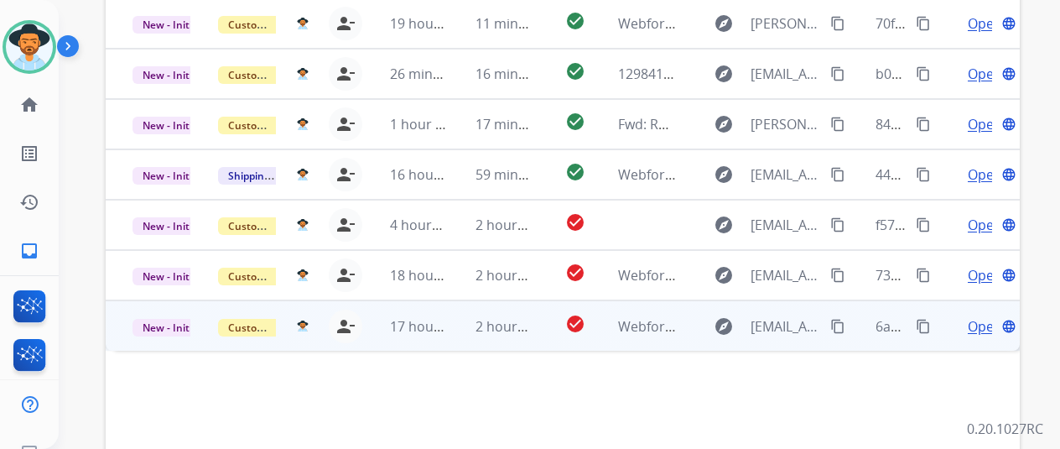
click at [984, 316] on span "Open" at bounding box center [985, 326] width 34 height 20
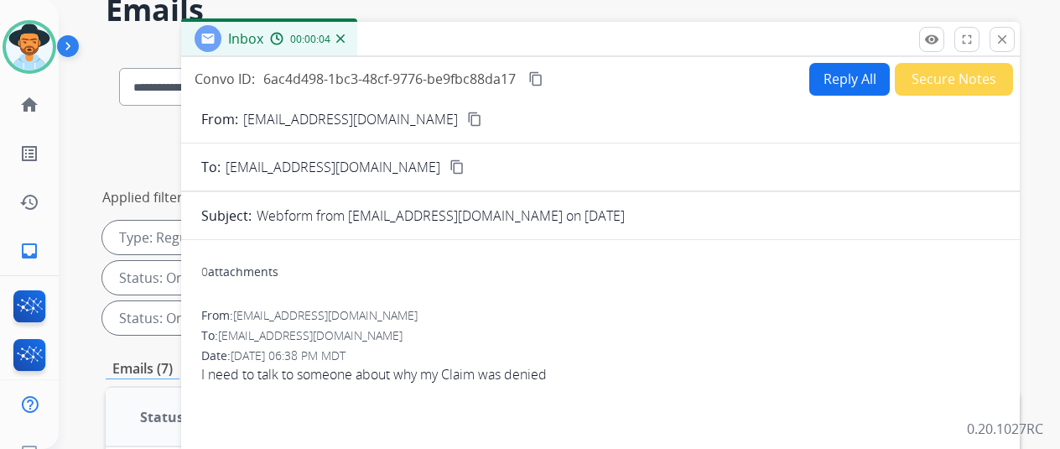
scroll to position [0, 0]
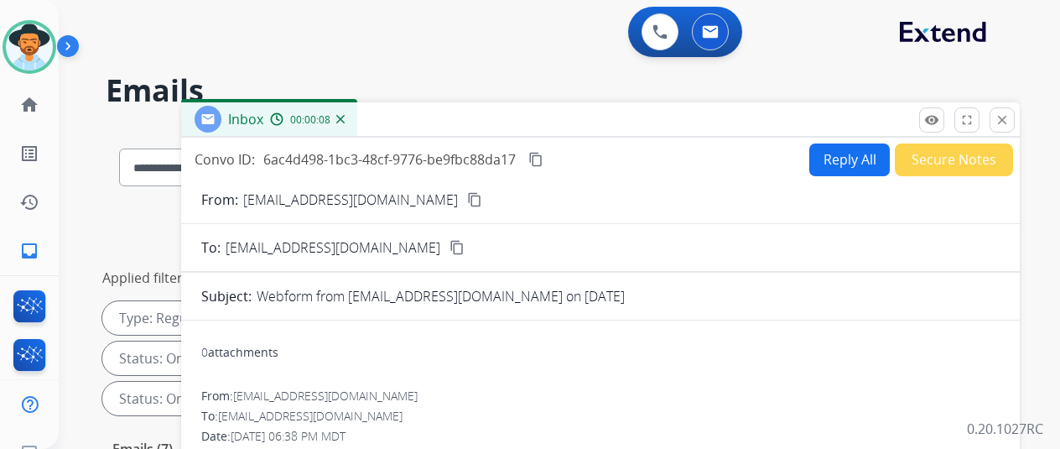
click at [467, 196] on mat-icon "content_copy" at bounding box center [474, 199] width 15 height 15
click at [841, 156] on button "Reply All" at bounding box center [849, 159] width 81 height 33
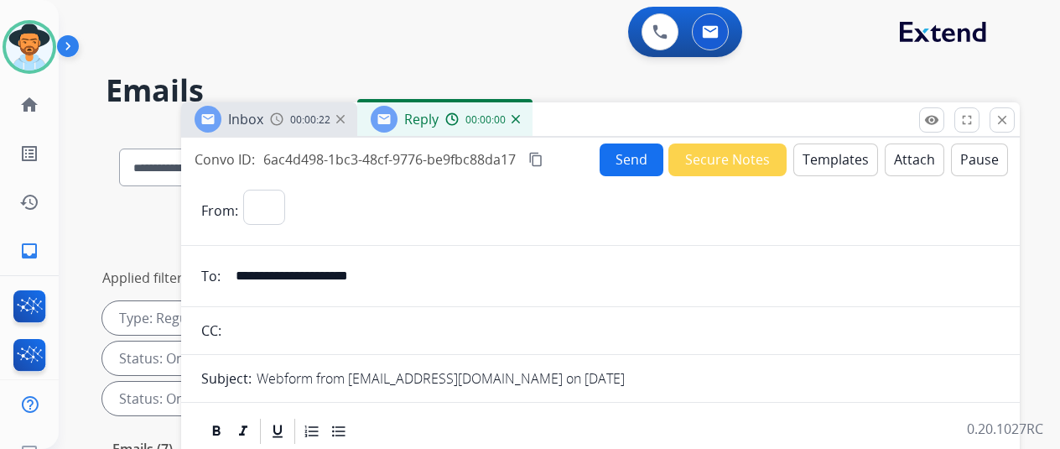
select select "**********"
click at [828, 150] on button "Templates" at bounding box center [836, 159] width 85 height 33
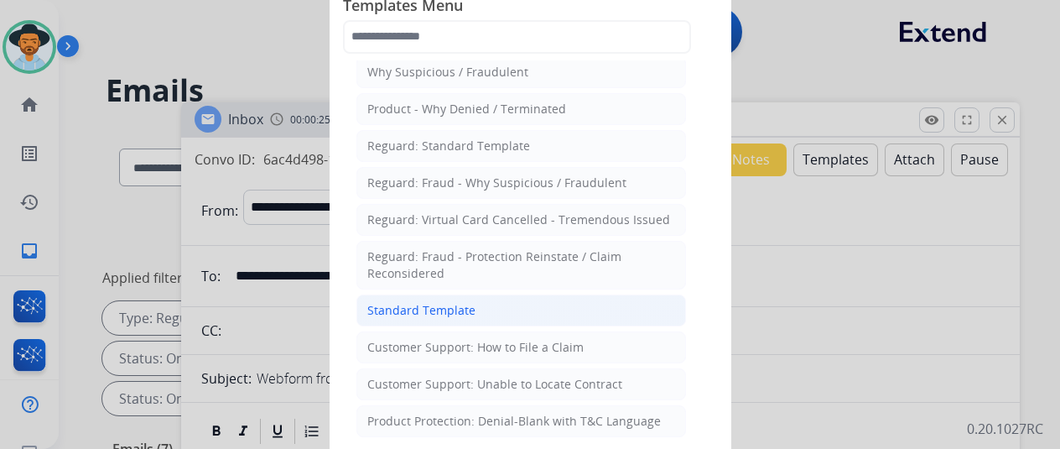
scroll to position [84, 0]
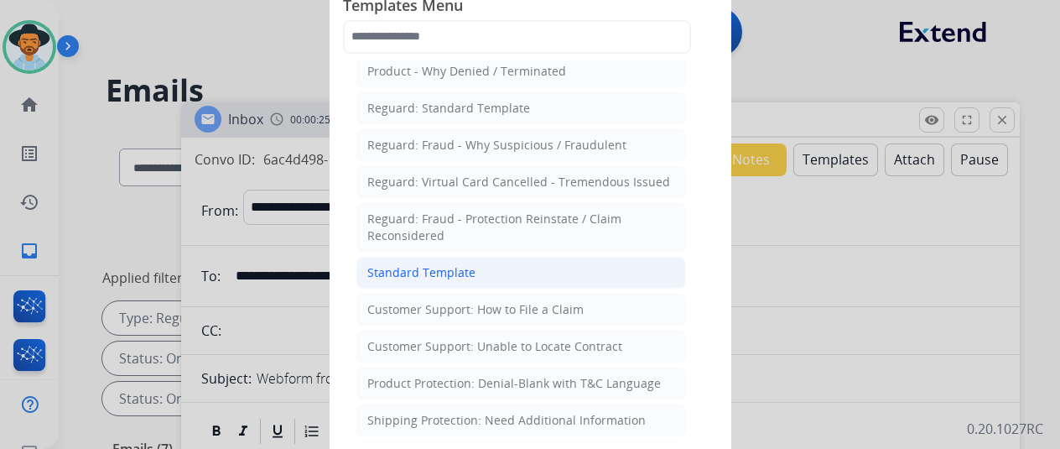
click at [442, 267] on div "Standard Template" at bounding box center [421, 272] width 108 height 17
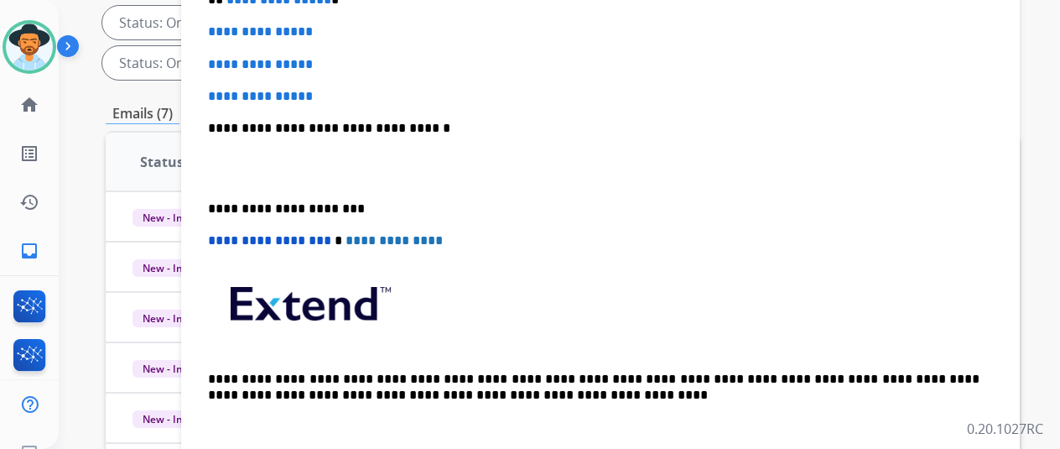
scroll to position [198, 0]
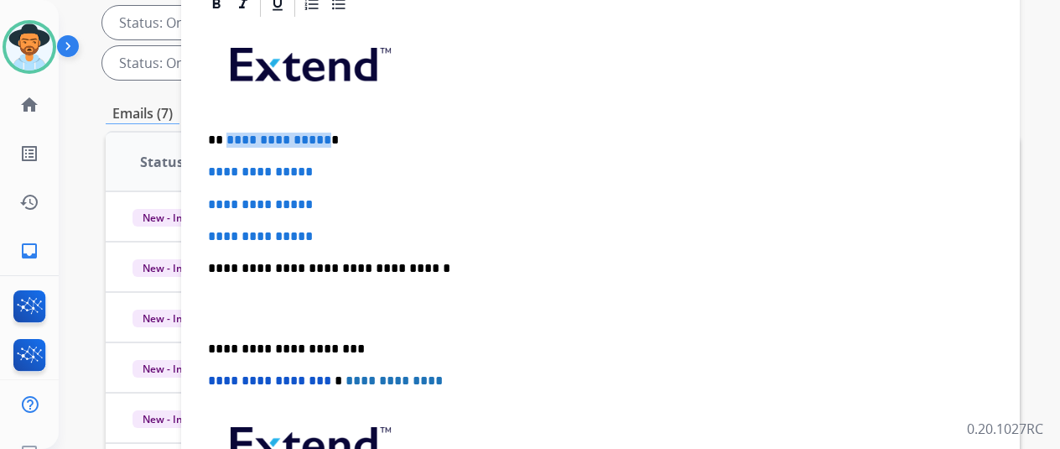
drag, startPoint x: 336, startPoint y: 138, endPoint x: 238, endPoint y: 143, distance: 97.4
click at [238, 143] on p "**********" at bounding box center [594, 140] width 772 height 15
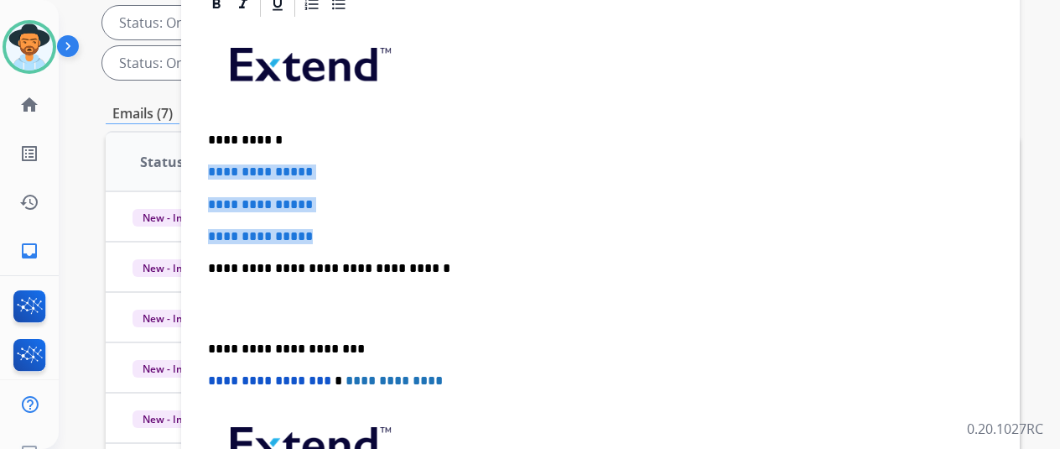
drag, startPoint x: 354, startPoint y: 237, endPoint x: 216, endPoint y: 167, distance: 154.6
click at [216, 167] on div "**********" at bounding box center [600, 307] width 799 height 577
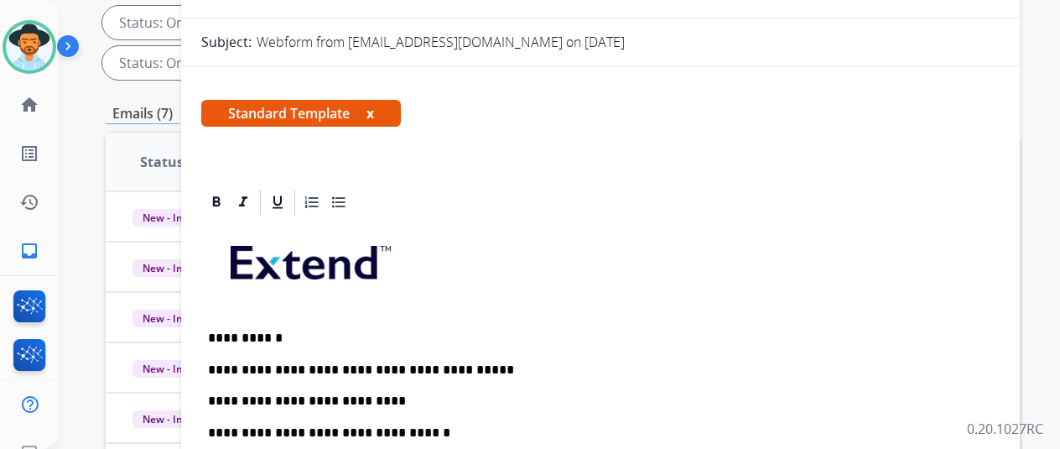
scroll to position [0, 0]
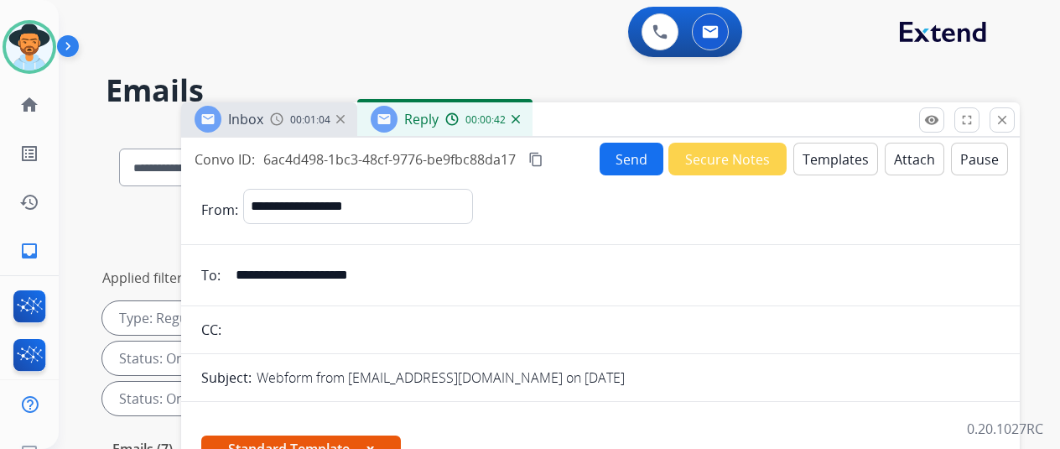
click at [636, 158] on button "Send" at bounding box center [632, 159] width 64 height 33
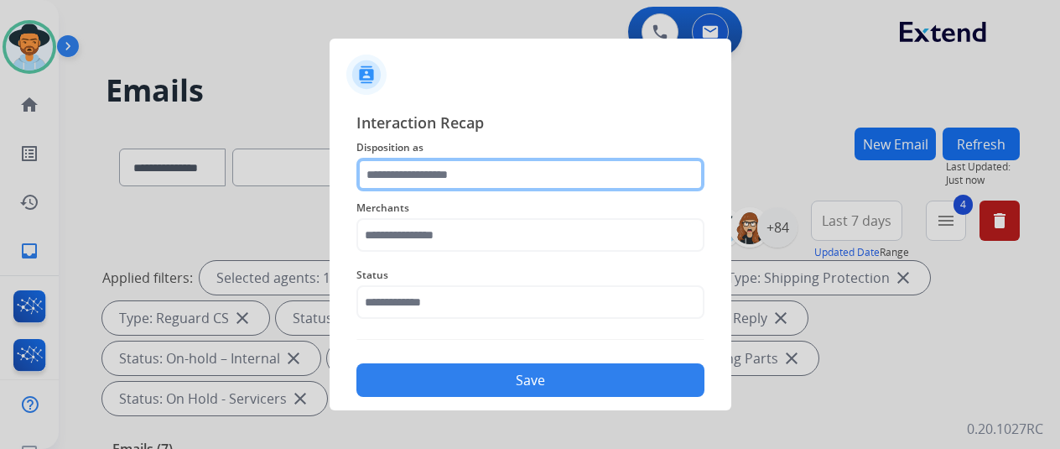
click at [405, 177] on input "text" at bounding box center [531, 175] width 348 height 34
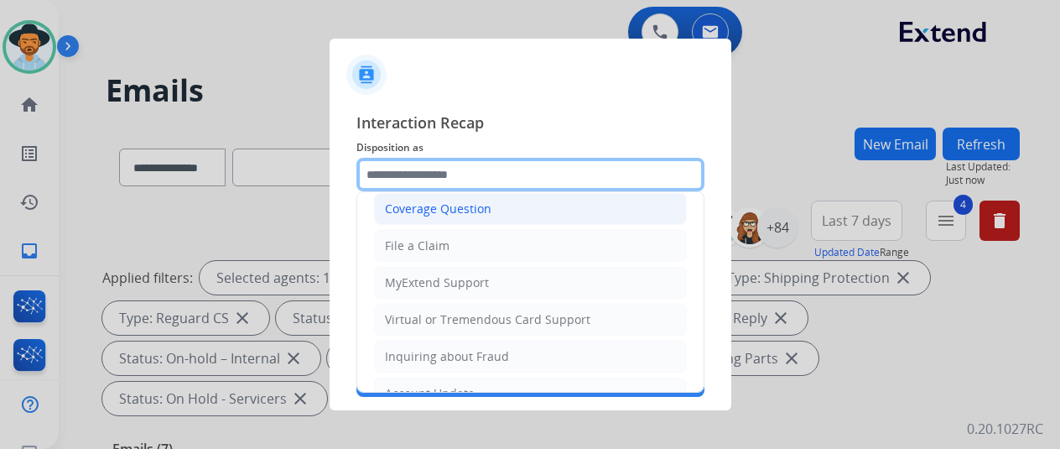
scroll to position [84, 0]
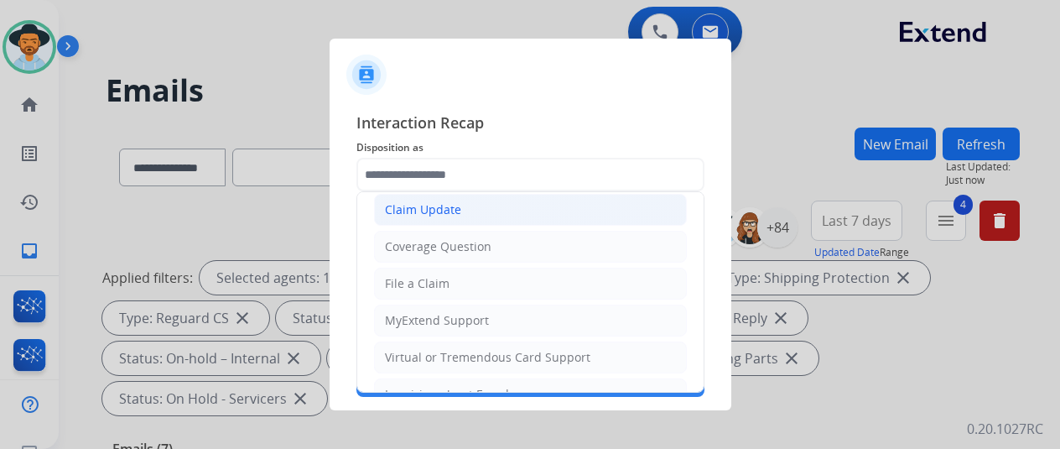
click at [426, 211] on div "Claim Update" at bounding box center [423, 209] width 76 height 17
type input "**********"
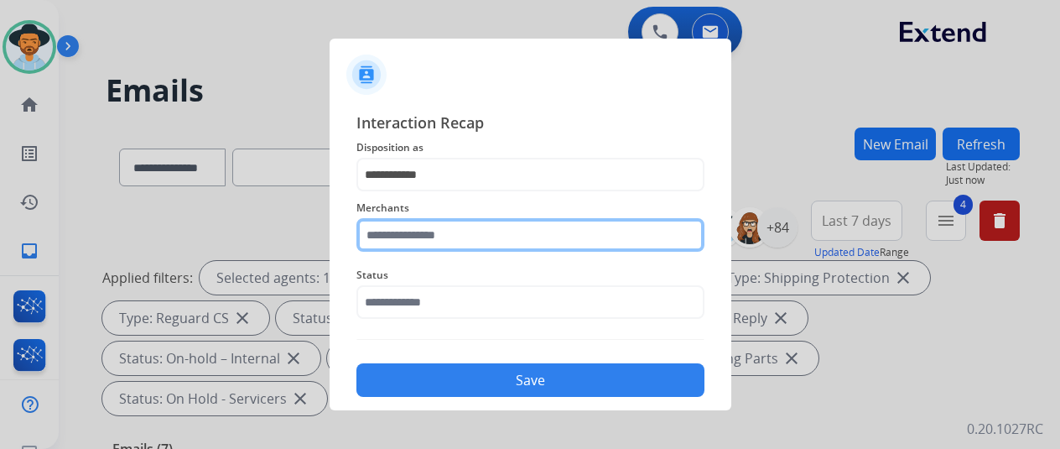
click at [417, 242] on input "text" at bounding box center [531, 235] width 348 height 34
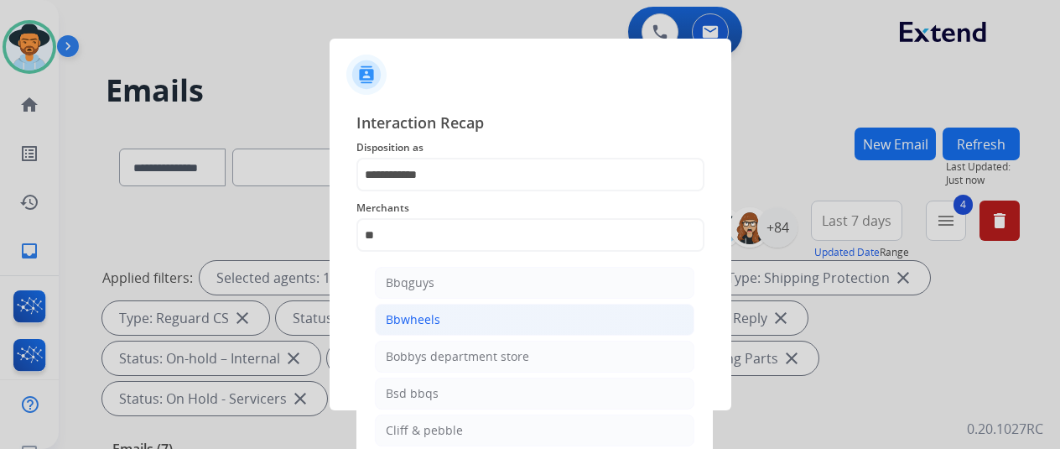
click at [404, 321] on div "Bbwheels" at bounding box center [413, 319] width 55 height 17
type input "********"
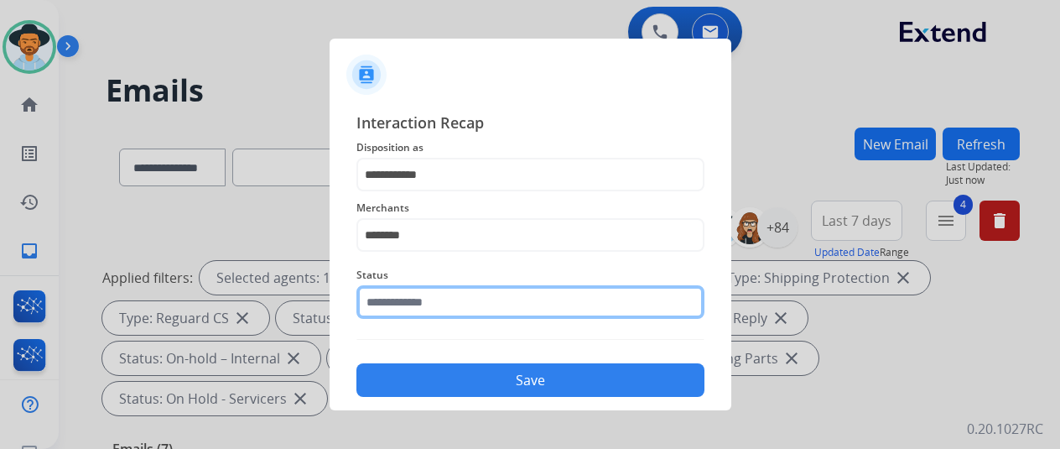
click at [417, 301] on input "text" at bounding box center [531, 302] width 348 height 34
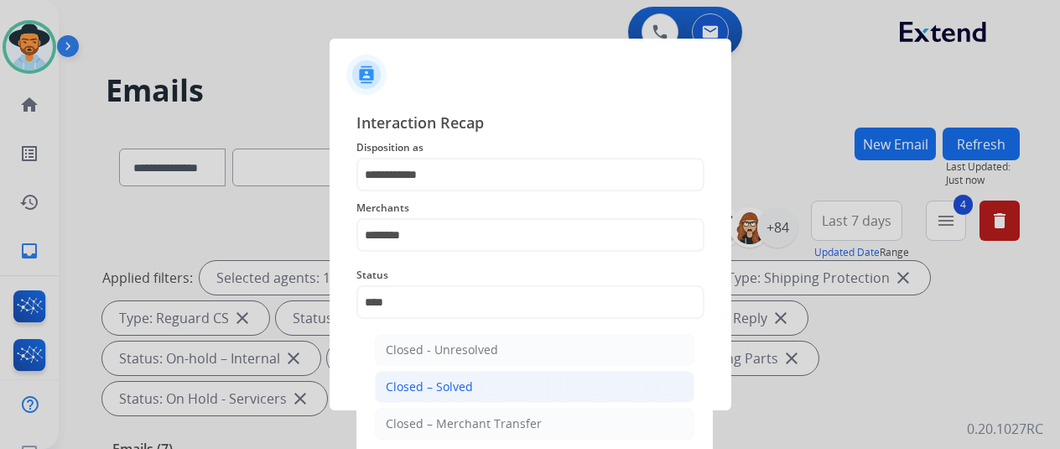
click at [487, 378] on li "Closed – Solved" at bounding box center [535, 387] width 320 height 32
type input "**********"
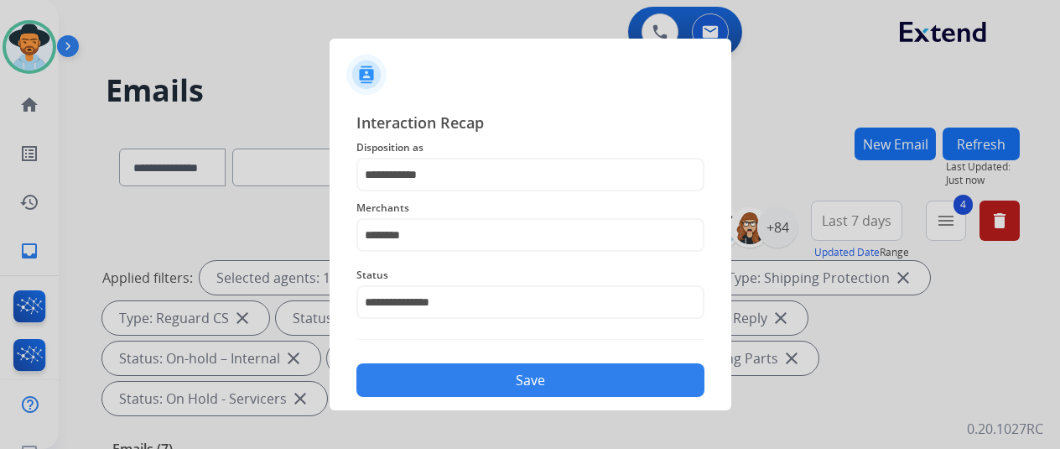
click at [534, 379] on button "Save" at bounding box center [531, 380] width 348 height 34
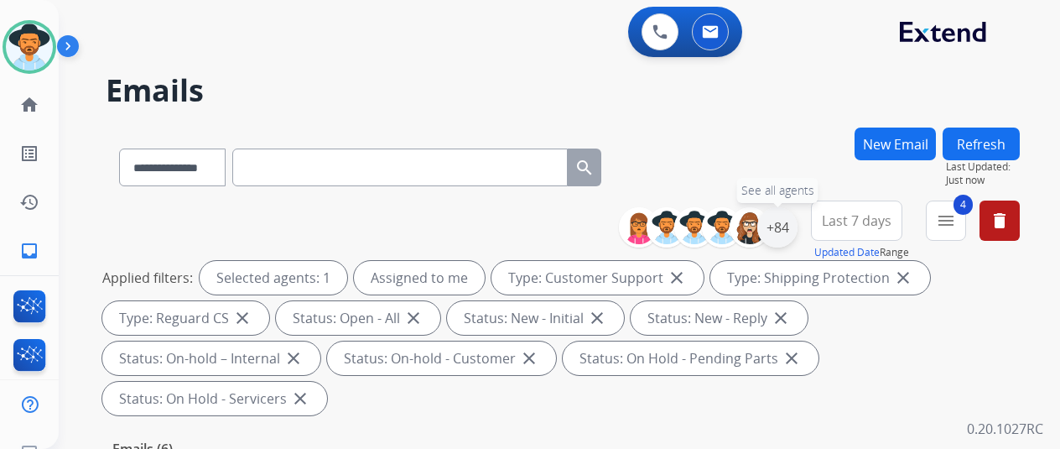
click at [795, 224] on div "+84" at bounding box center [777, 227] width 40 height 40
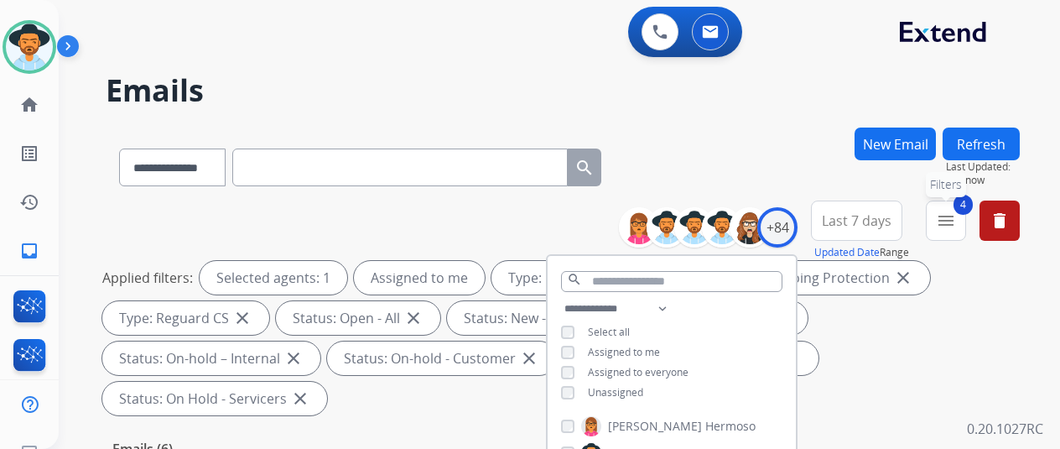
click at [947, 219] on button "4 menu Filters" at bounding box center [946, 220] width 40 height 40
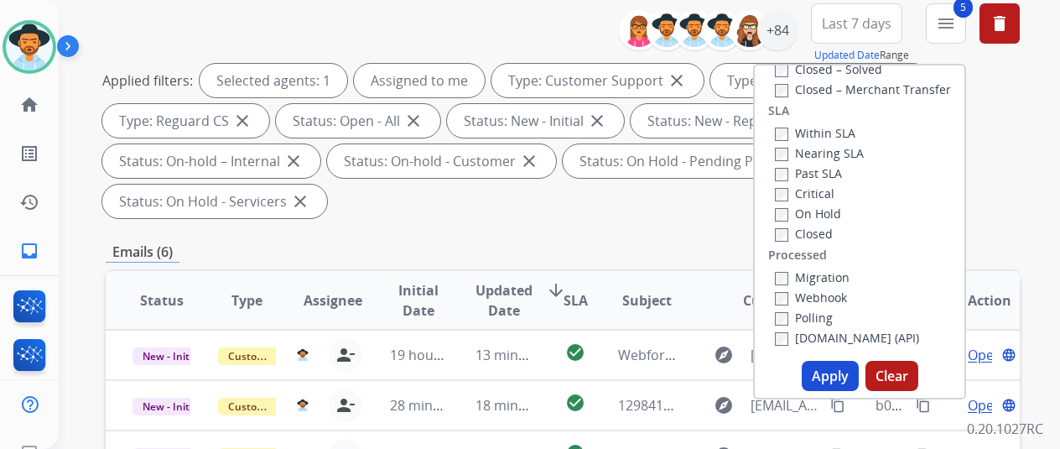
scroll to position [419, 0]
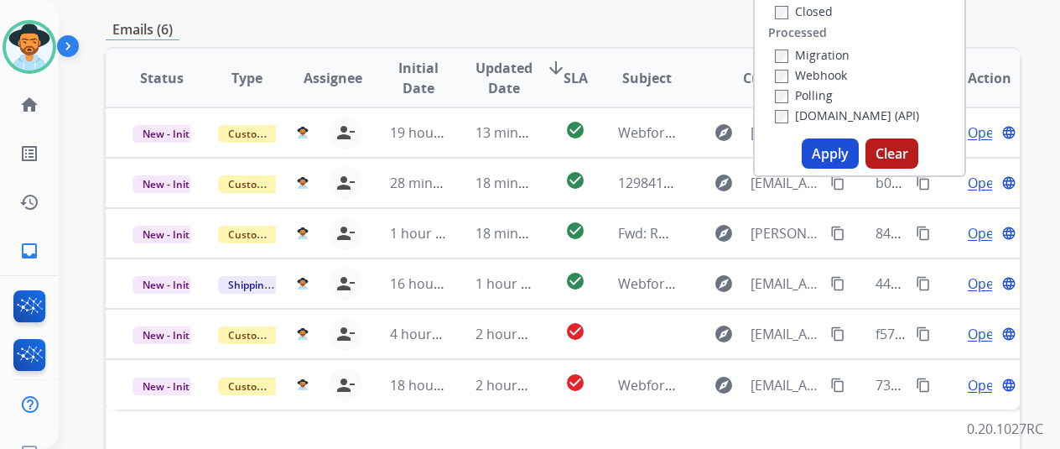
click at [822, 155] on button "Apply" at bounding box center [830, 153] width 57 height 30
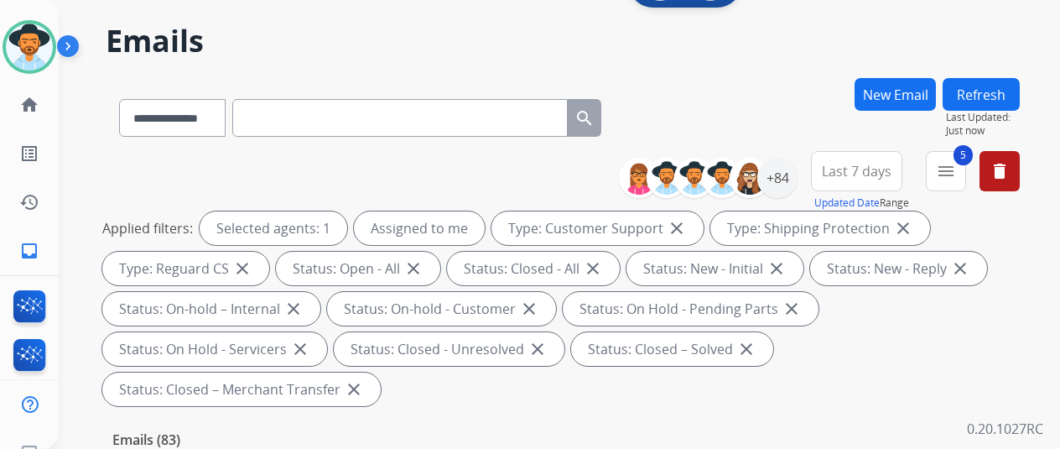
scroll to position [336, 0]
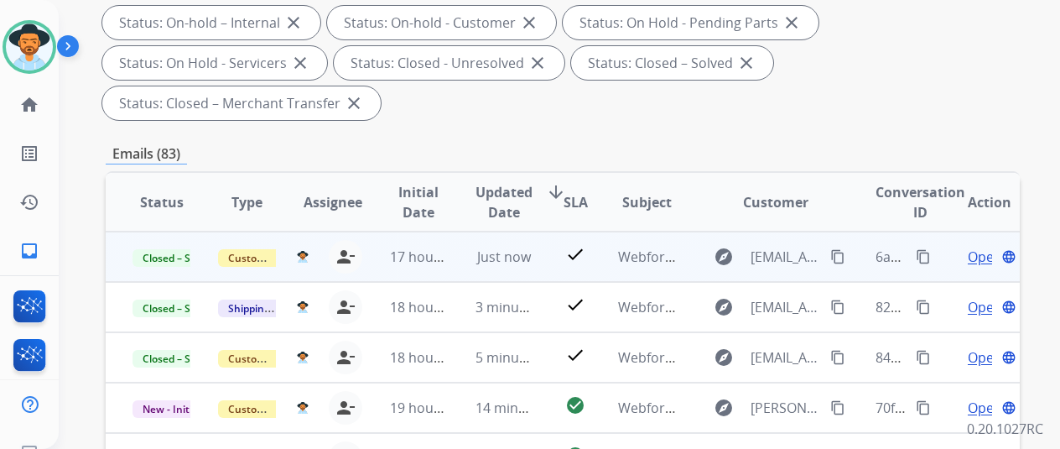
click at [919, 256] on mat-icon "content_copy" at bounding box center [923, 256] width 15 height 15
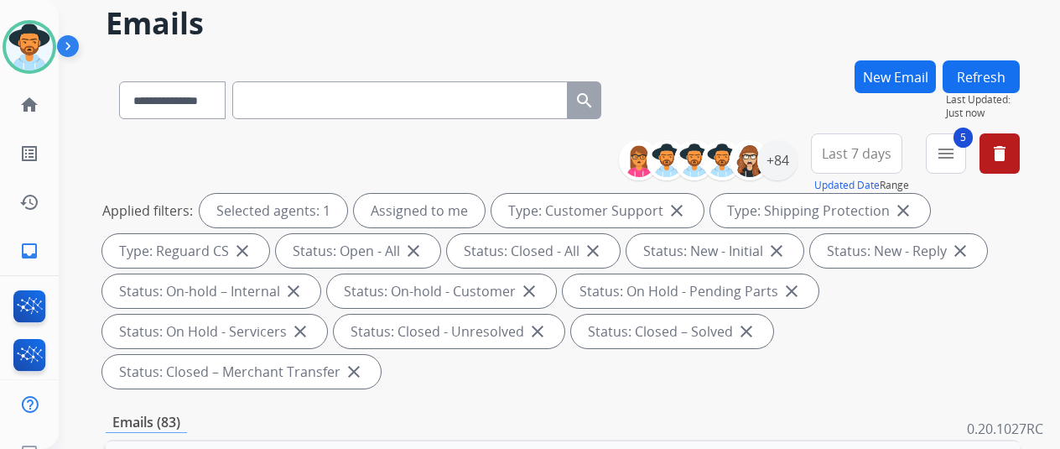
scroll to position [0, 0]
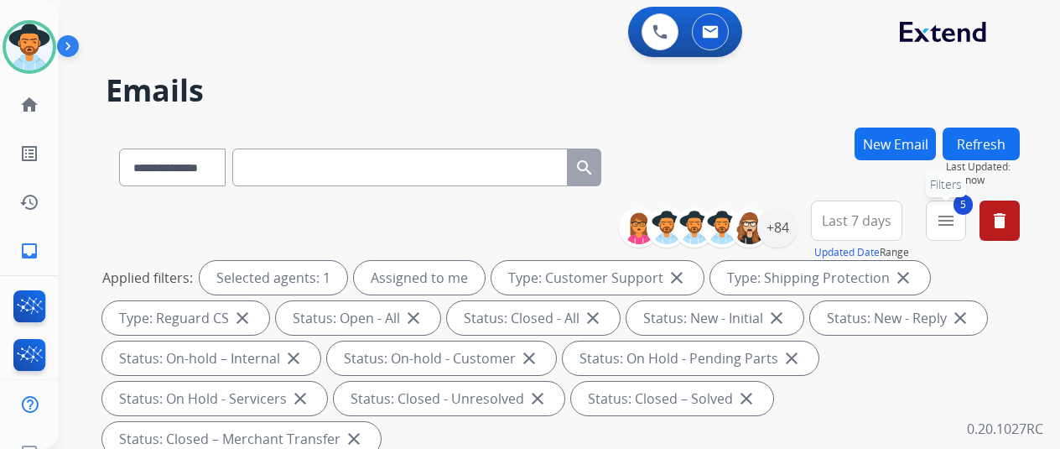
click at [966, 220] on button "5 menu Filters" at bounding box center [946, 220] width 40 height 40
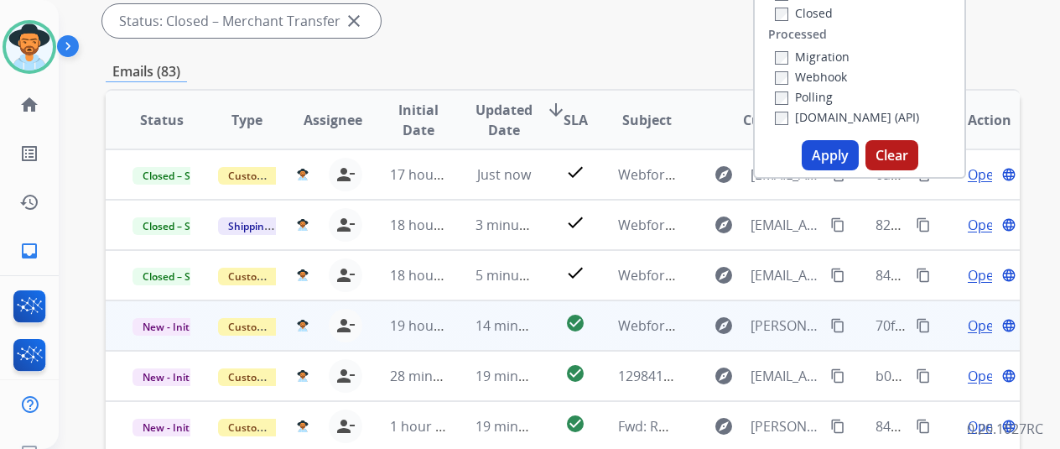
scroll to position [419, 0]
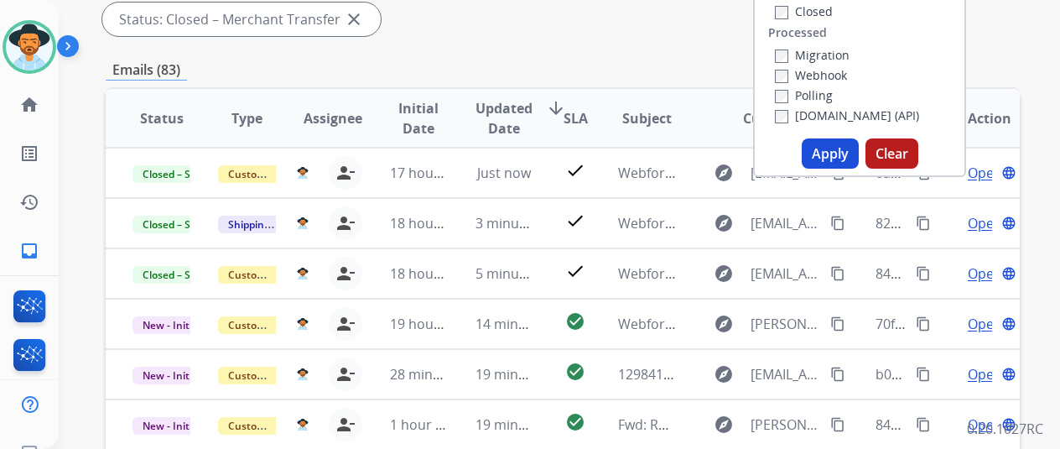
click at [834, 152] on button "Apply" at bounding box center [830, 153] width 57 height 30
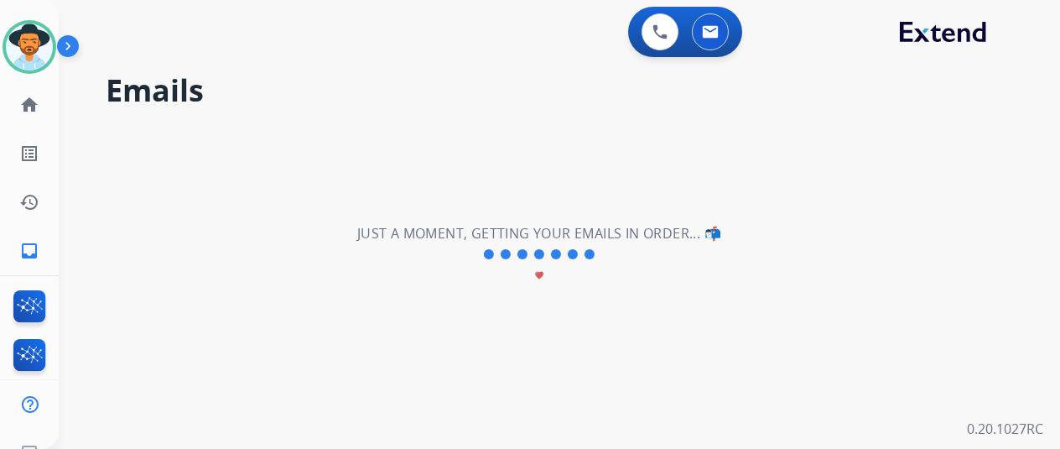
scroll to position [0, 0]
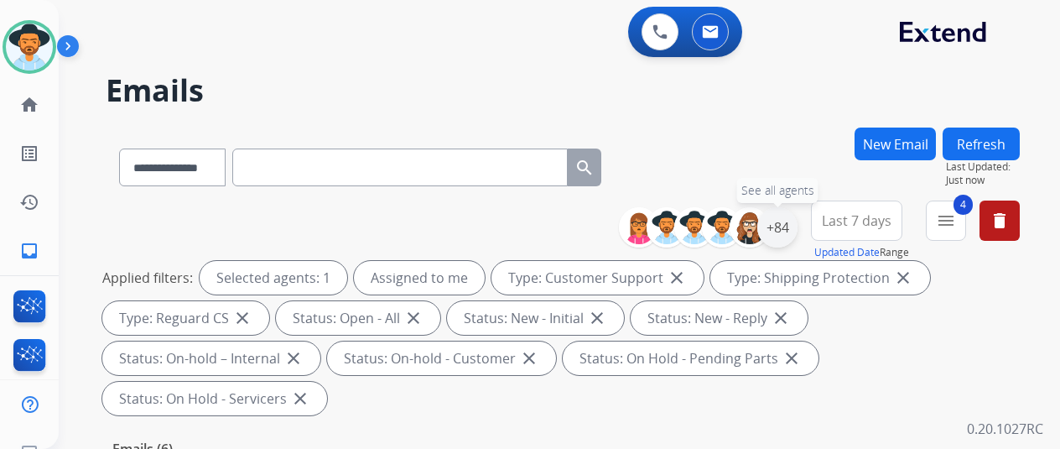
click at [798, 219] on div "+84" at bounding box center [777, 227] width 40 height 40
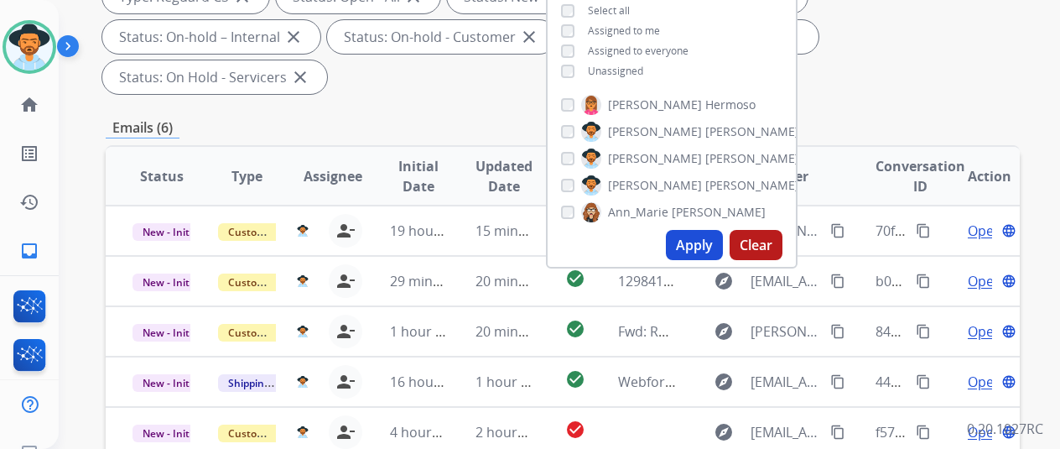
scroll to position [336, 0]
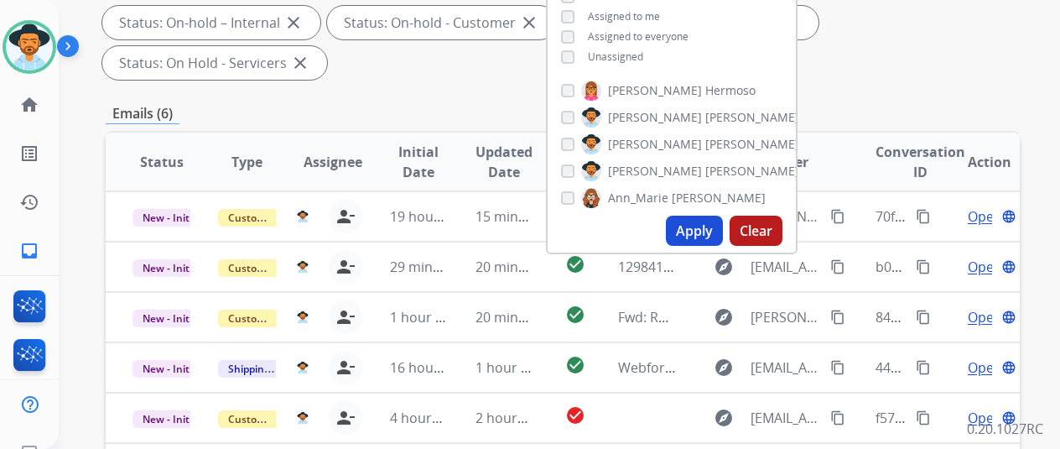
click at [712, 229] on button "Apply" at bounding box center [694, 231] width 57 height 30
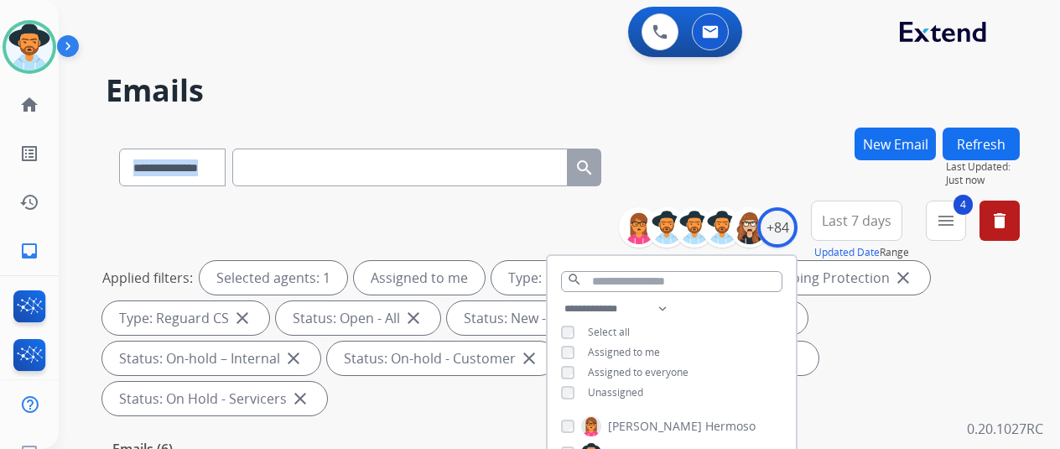
click at [777, 102] on div "**********" at bounding box center [539, 284] width 961 height 449
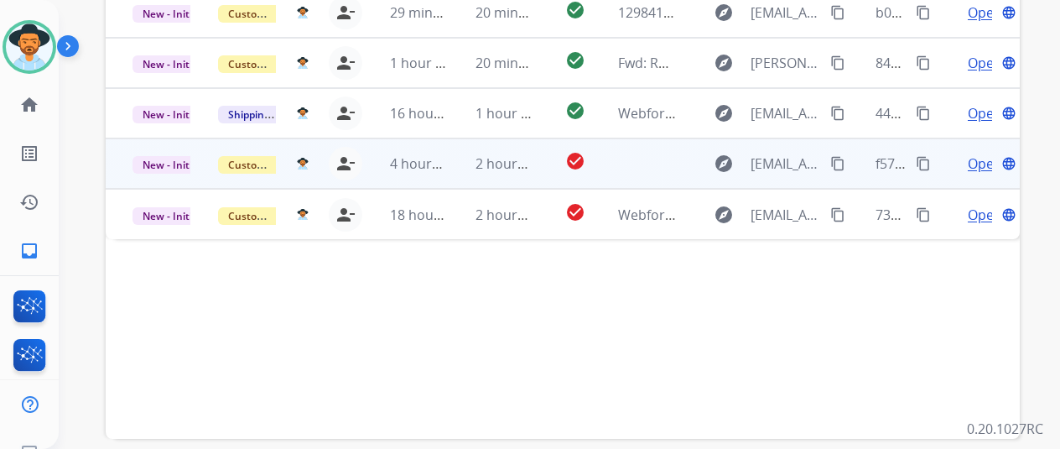
scroll to position [612, 0]
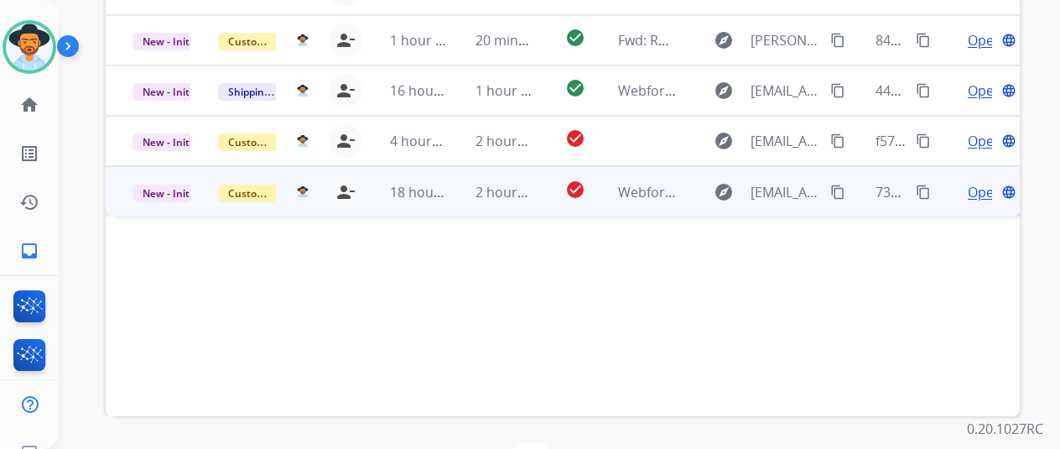
click at [977, 182] on span "Open" at bounding box center [985, 192] width 34 height 20
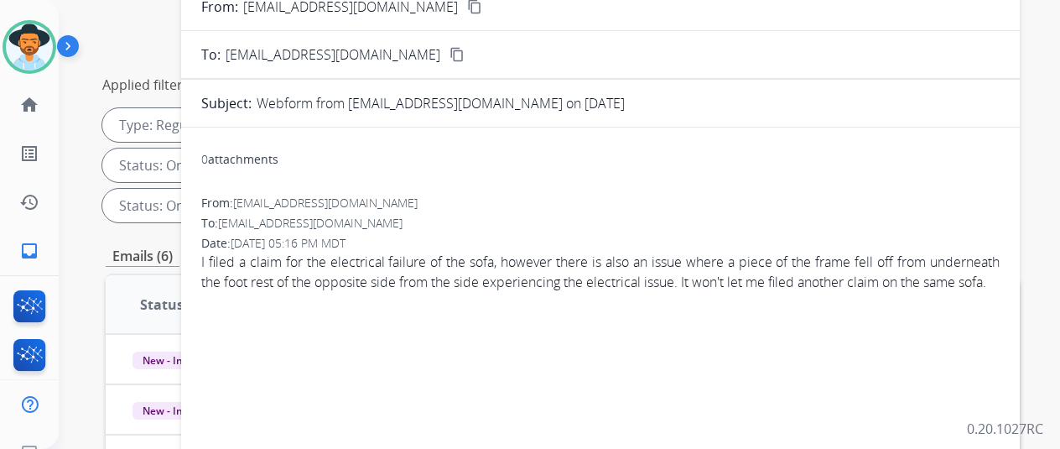
scroll to position [25, 0]
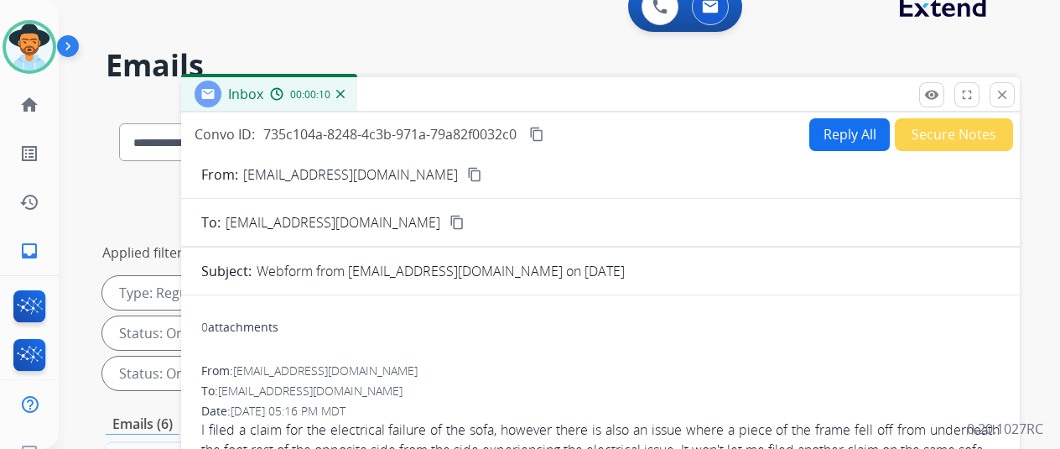
click at [352, 102] on div "Inbox 00:00:10" at bounding box center [269, 94] width 176 height 34
click at [345, 91] on img at bounding box center [340, 94] width 8 height 8
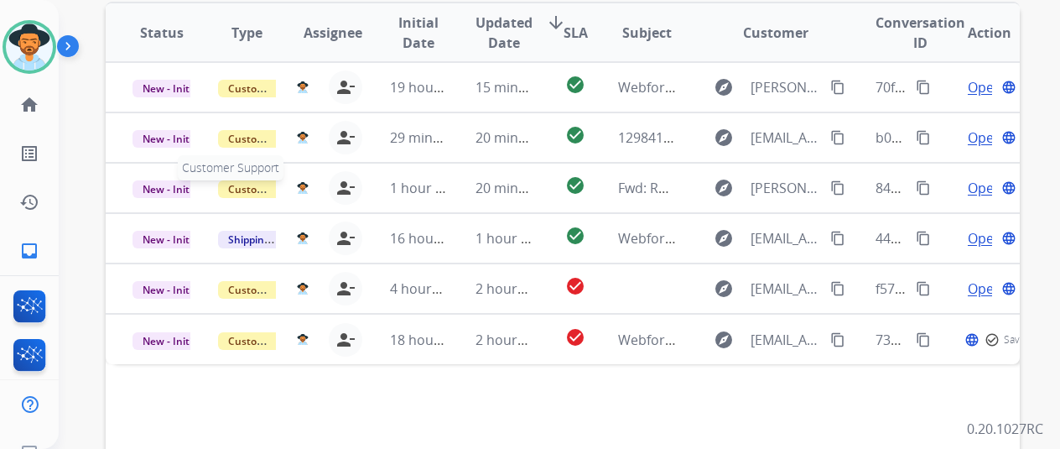
scroll to position [612, 0]
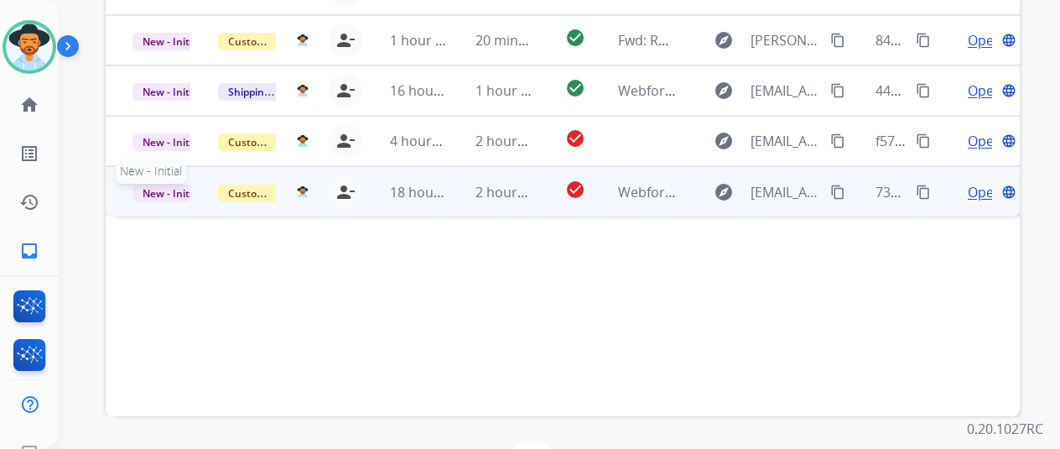
click at [164, 185] on span "New - Initial" at bounding box center [172, 194] width 78 height 18
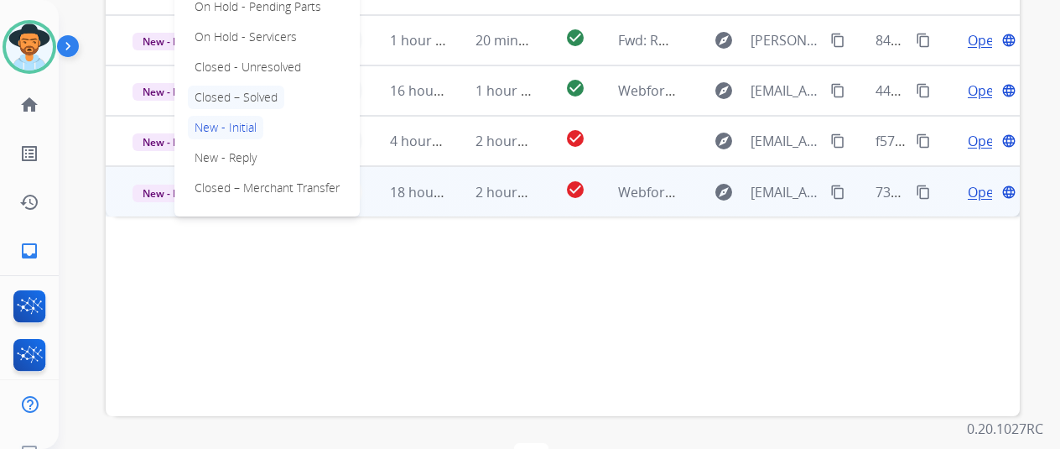
click at [270, 86] on p "Closed – Solved" at bounding box center [236, 97] width 96 height 23
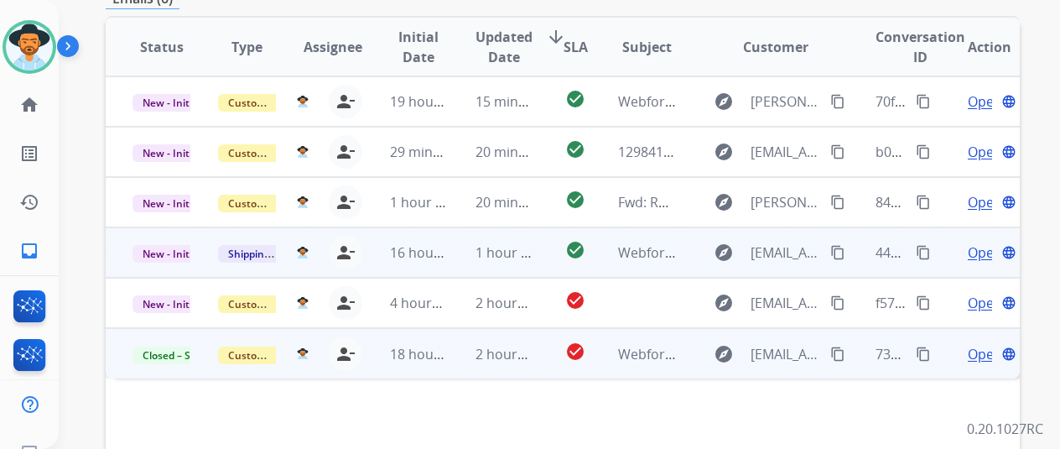
scroll to position [445, 0]
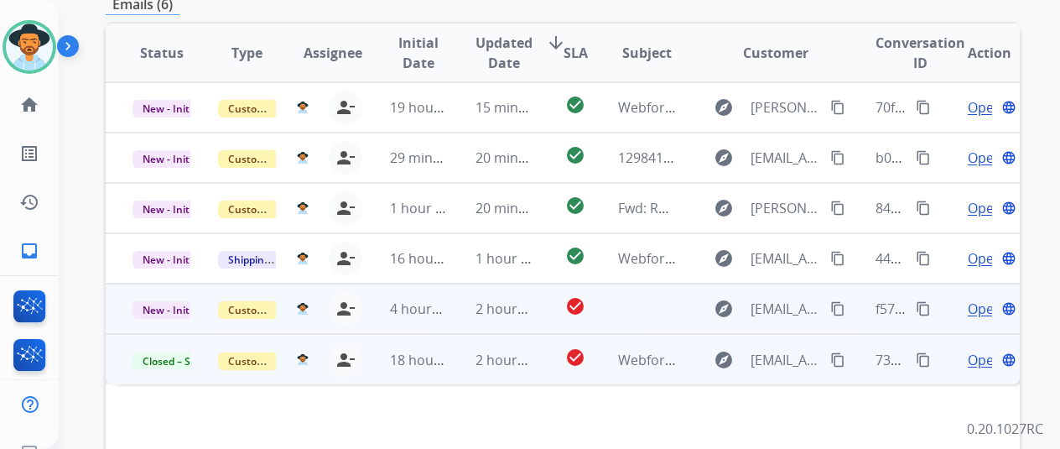
click at [981, 299] on span "Open" at bounding box center [985, 309] width 34 height 20
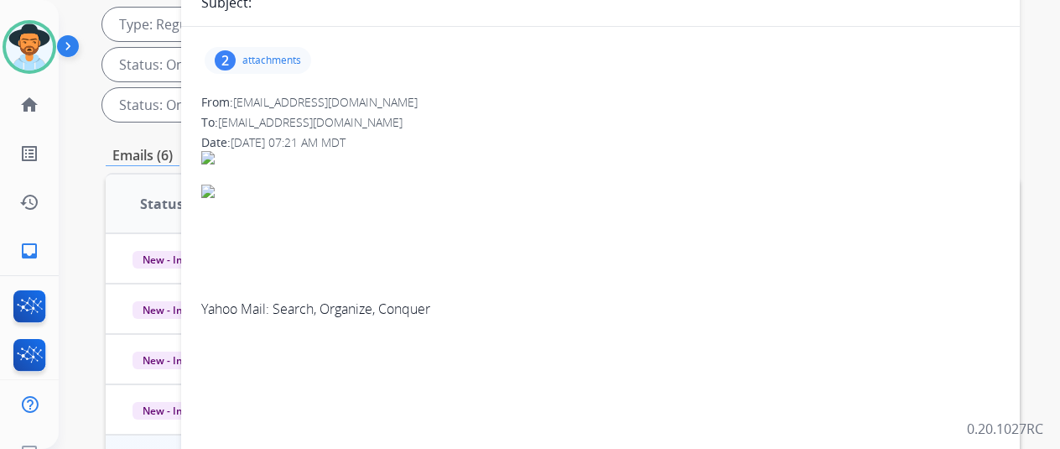
scroll to position [277, 0]
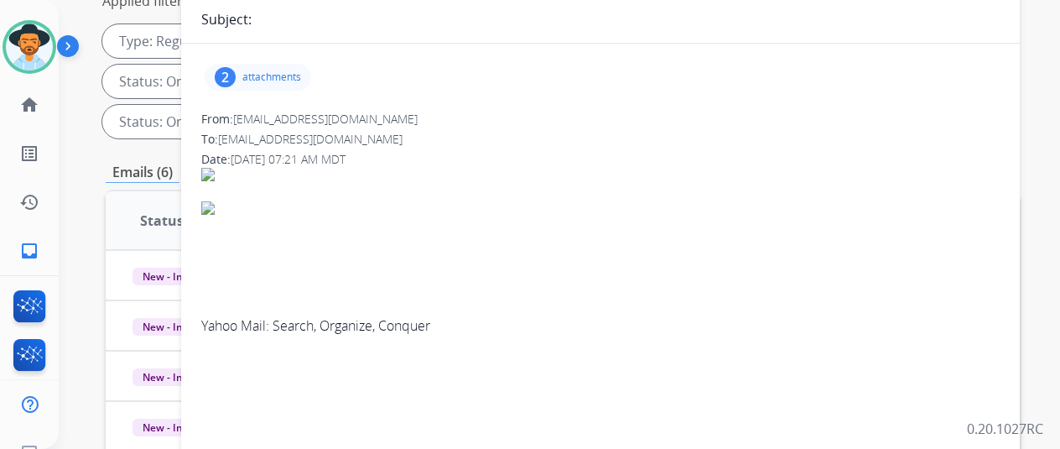
click at [236, 75] on div "2" at bounding box center [225, 77] width 21 height 20
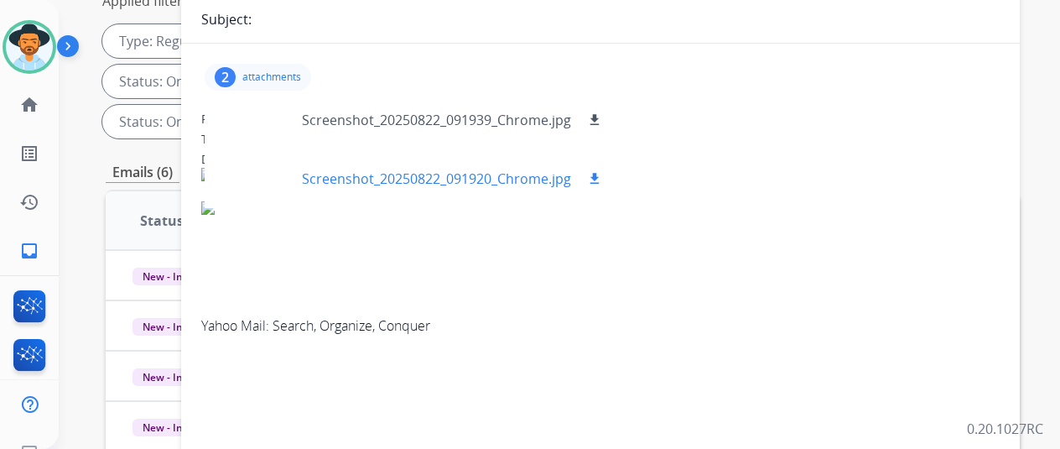
scroll to position [0, 0]
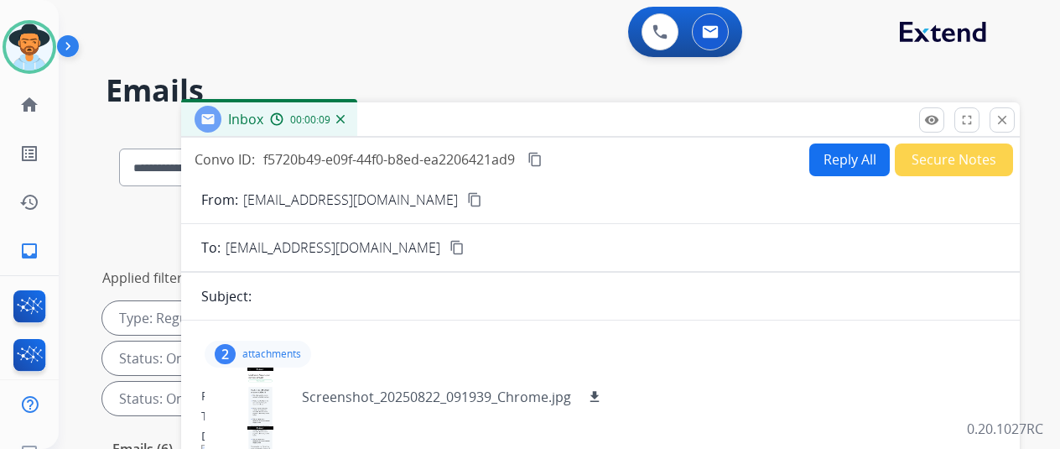
click at [467, 197] on mat-icon "content_copy" at bounding box center [474, 199] width 15 height 15
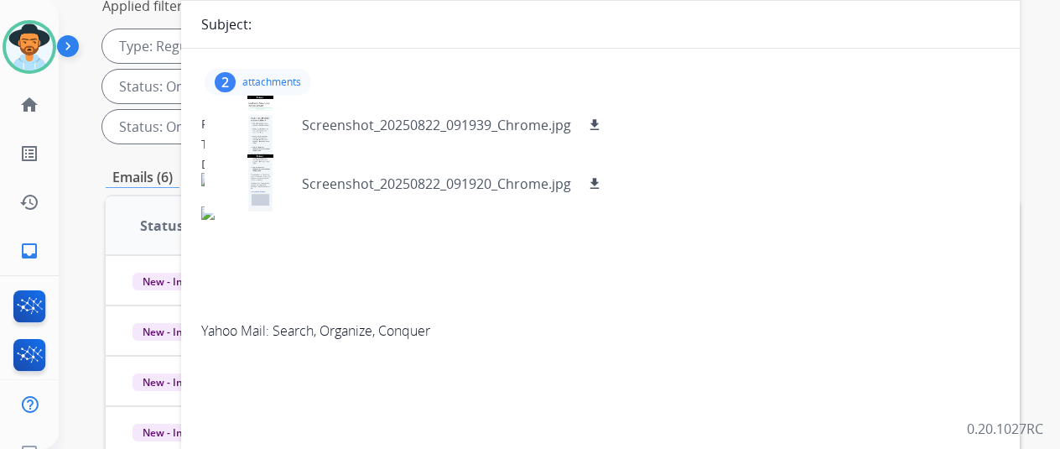
scroll to position [168, 0]
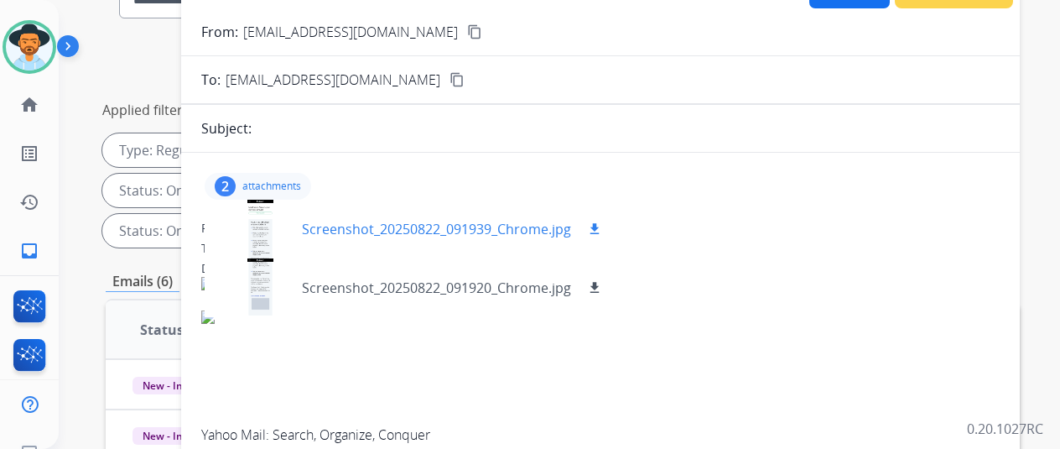
click at [602, 224] on mat-icon "download" at bounding box center [594, 228] width 15 height 15
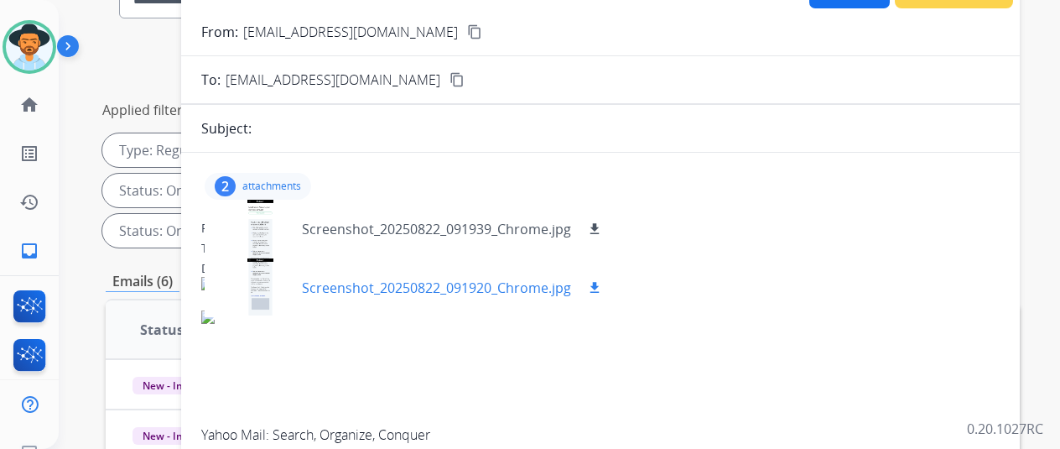
click at [602, 288] on mat-icon "download" at bounding box center [594, 287] width 15 height 15
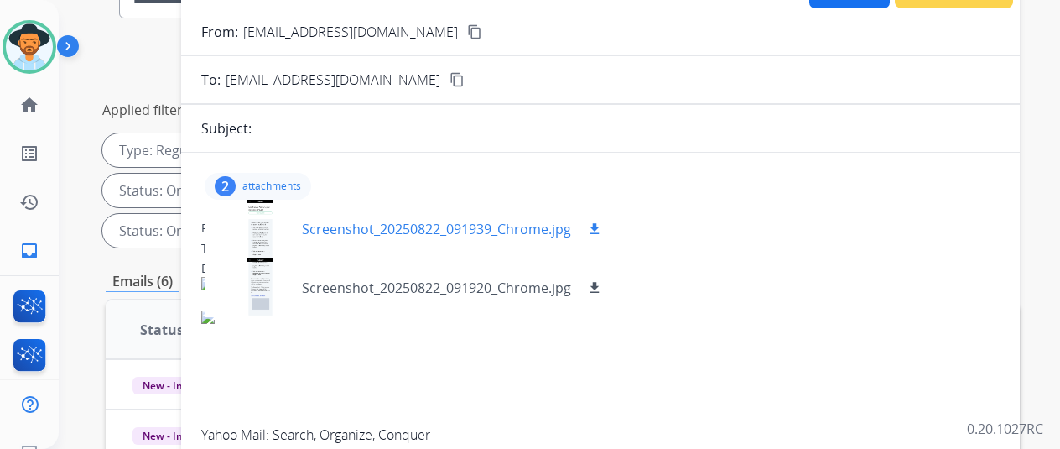
click at [273, 225] on div at bounding box center [260, 229] width 84 height 59
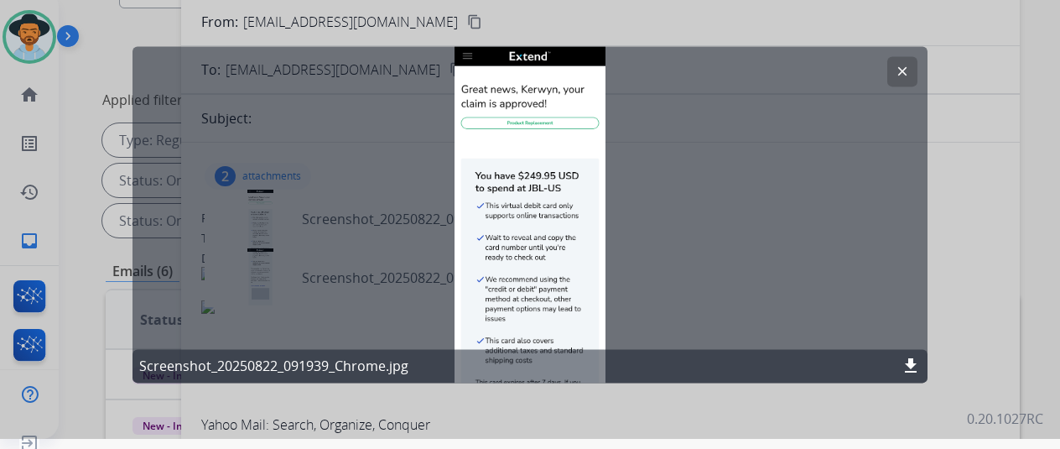
scroll to position [20, 0]
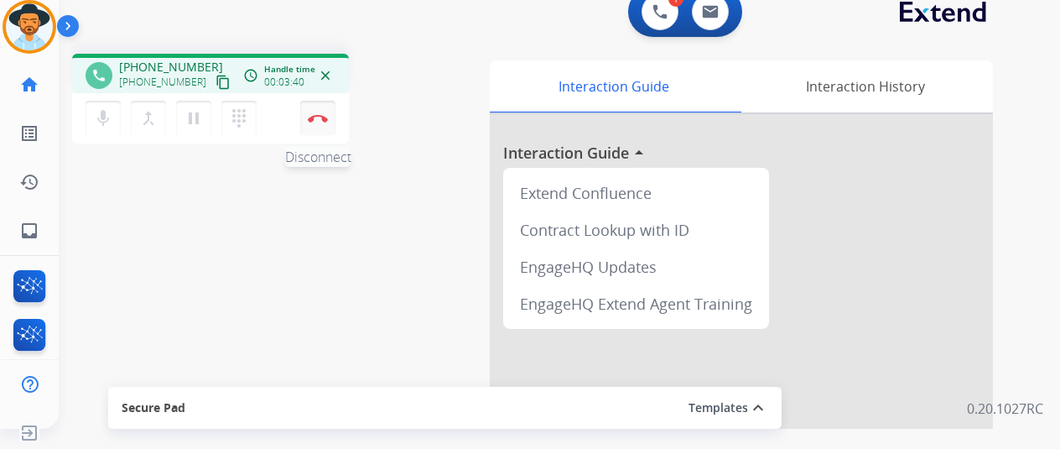
click at [315, 120] on img at bounding box center [318, 118] width 20 height 8
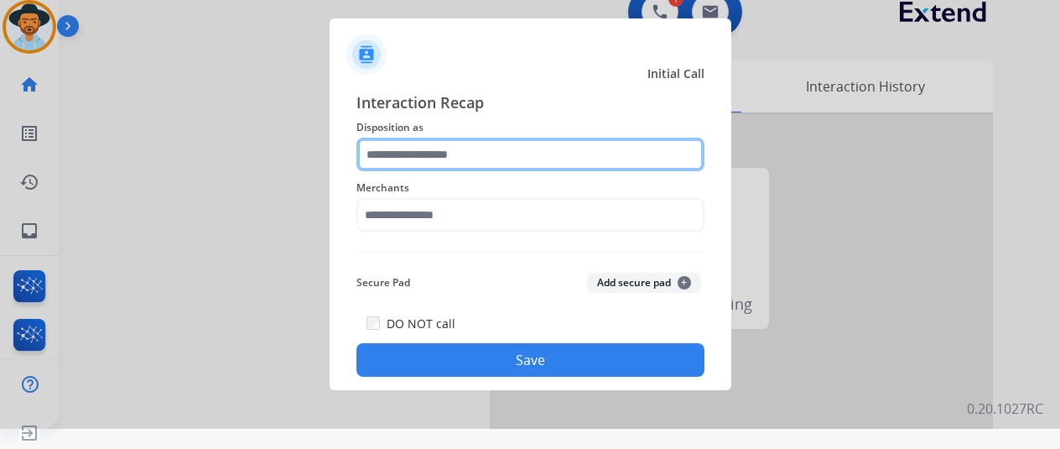
click at [400, 157] on input "text" at bounding box center [531, 155] width 348 height 34
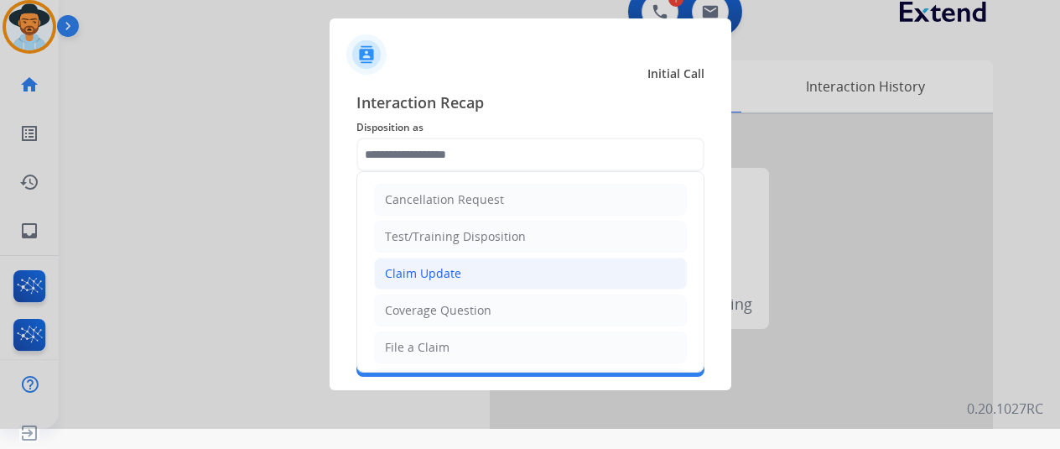
click at [405, 273] on div "Claim Update" at bounding box center [423, 273] width 76 height 17
type input "**********"
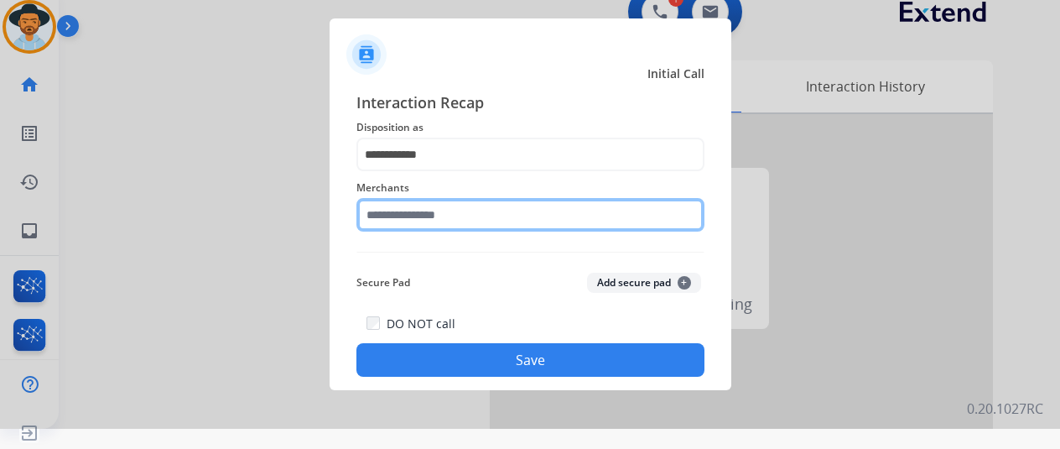
click at [424, 217] on input "text" at bounding box center [531, 215] width 348 height 34
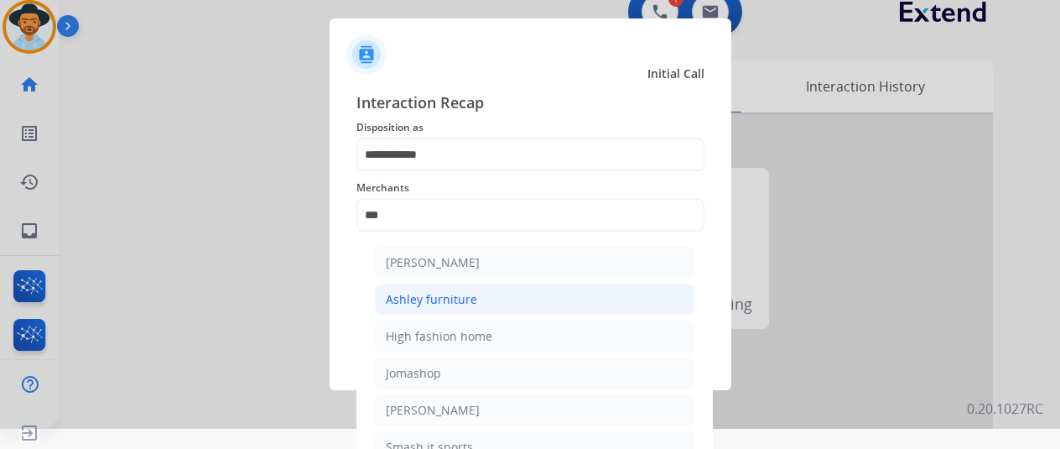
click at [455, 297] on div "Ashley furniture" at bounding box center [431, 299] width 91 height 17
type input "**********"
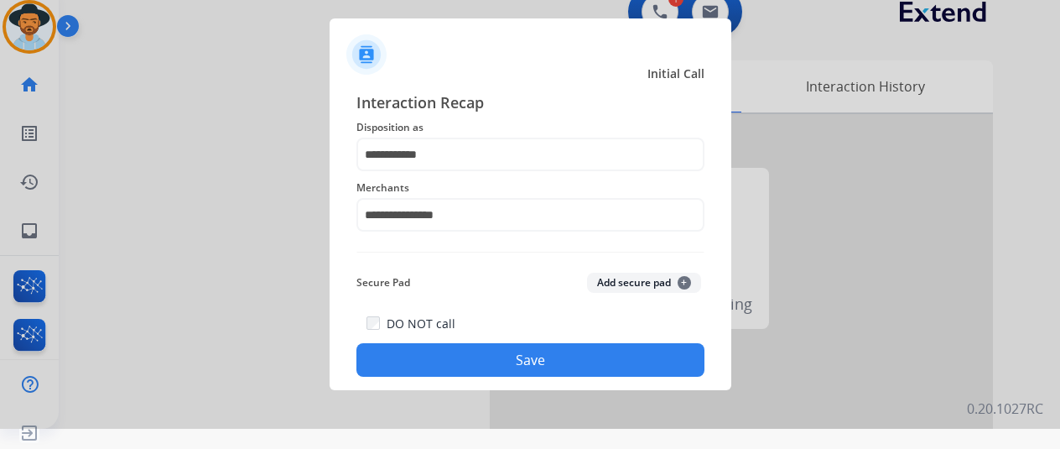
click at [499, 358] on button "Save" at bounding box center [531, 360] width 348 height 34
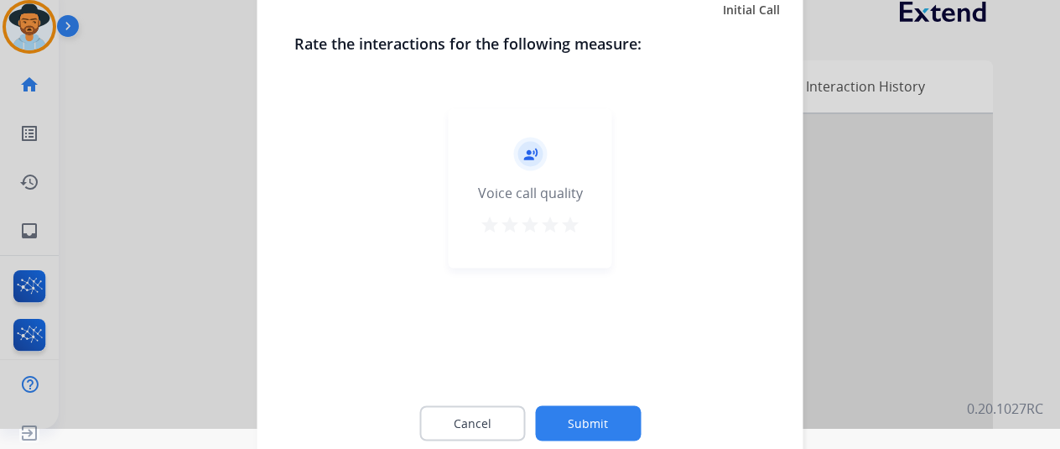
click at [592, 413] on button "Submit" at bounding box center [588, 422] width 106 height 35
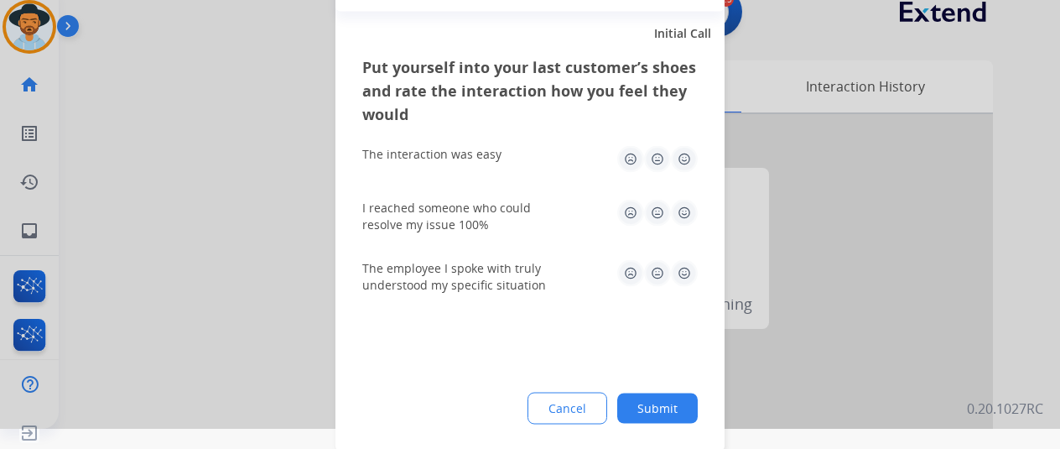
click at [671, 399] on button "Submit" at bounding box center [657, 408] width 81 height 30
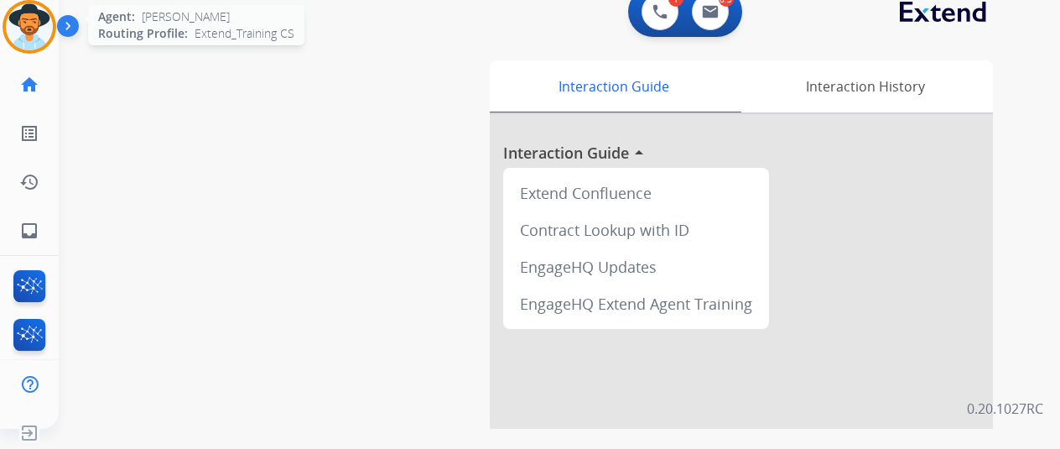
click at [45, 18] on img at bounding box center [29, 26] width 47 height 47
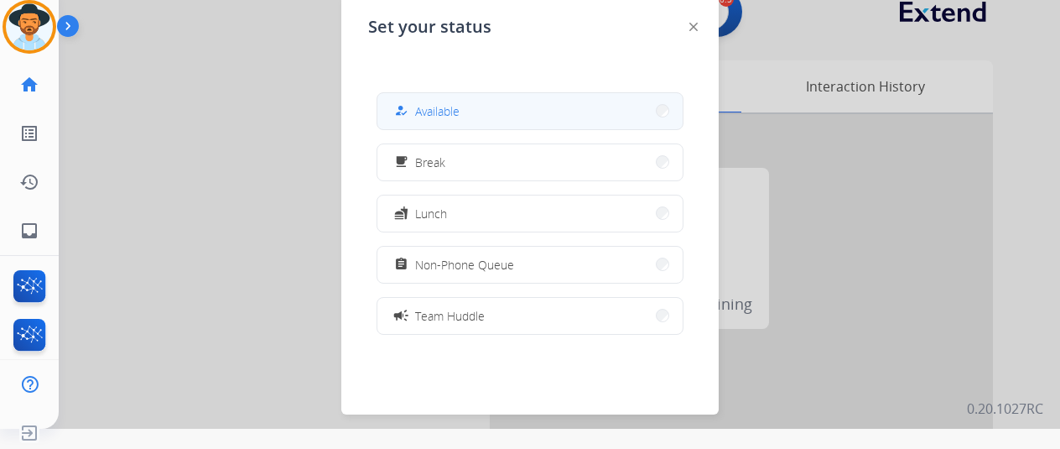
click at [418, 109] on div "how_to_reg Available" at bounding box center [425, 111] width 69 height 20
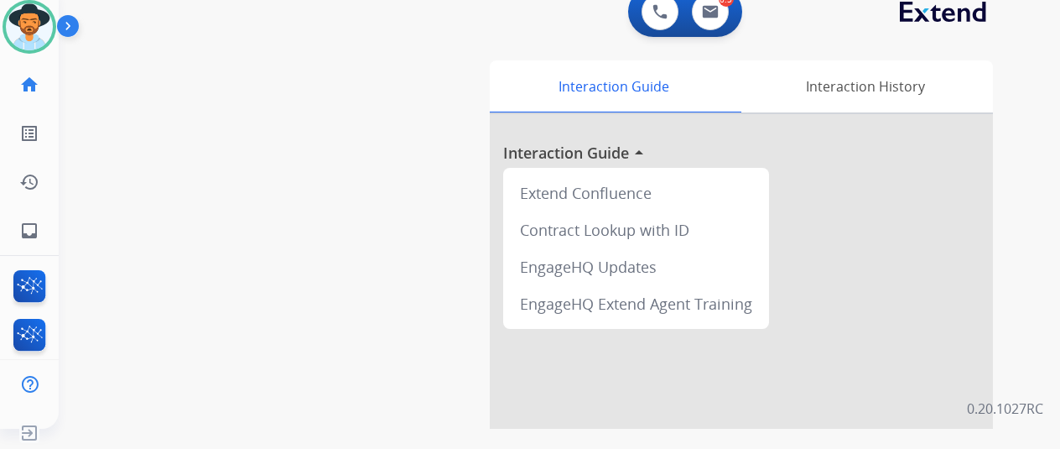
click at [108, 190] on div "swap_horiz Break voice bridge close_fullscreen Connect 3-Way Call merge_type Se…" at bounding box center [539, 390] width 961 height 700
click at [126, 274] on div "swap_horiz Break voice bridge close_fullscreen Connect 3-Way Call merge_type Se…" at bounding box center [539, 390] width 961 height 700
click at [30, 232] on mat-icon "inbox" at bounding box center [29, 231] width 20 height 20
select select "**********"
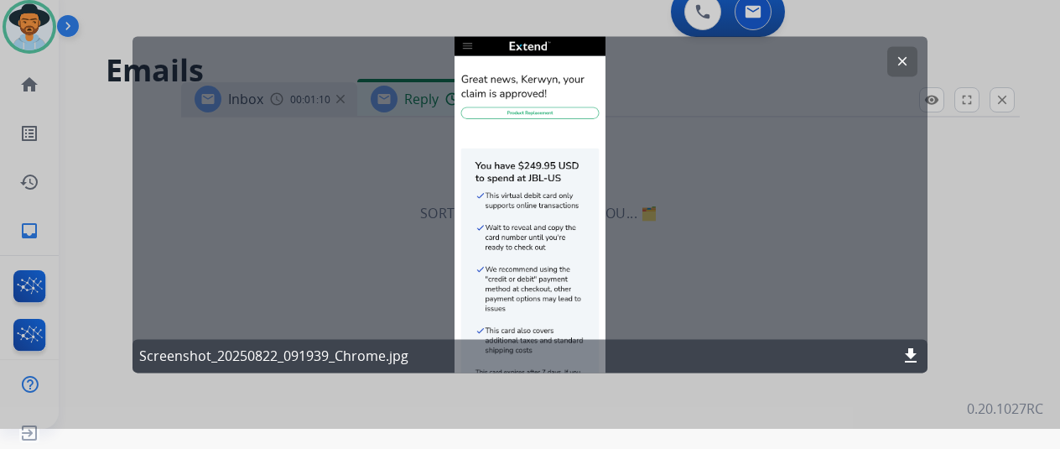
select select "**********"
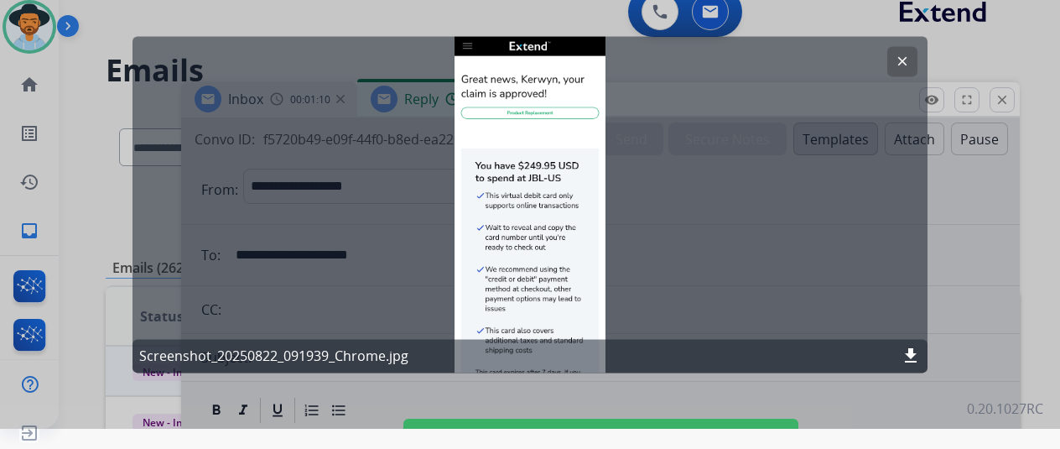
click at [903, 56] on mat-icon "clear" at bounding box center [902, 61] width 15 height 15
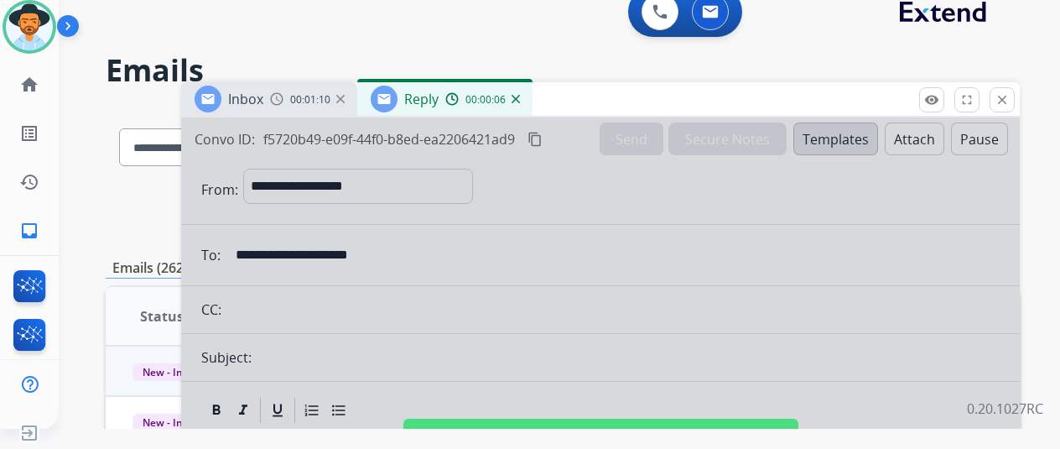
click at [520, 95] on img at bounding box center [516, 99] width 8 height 8
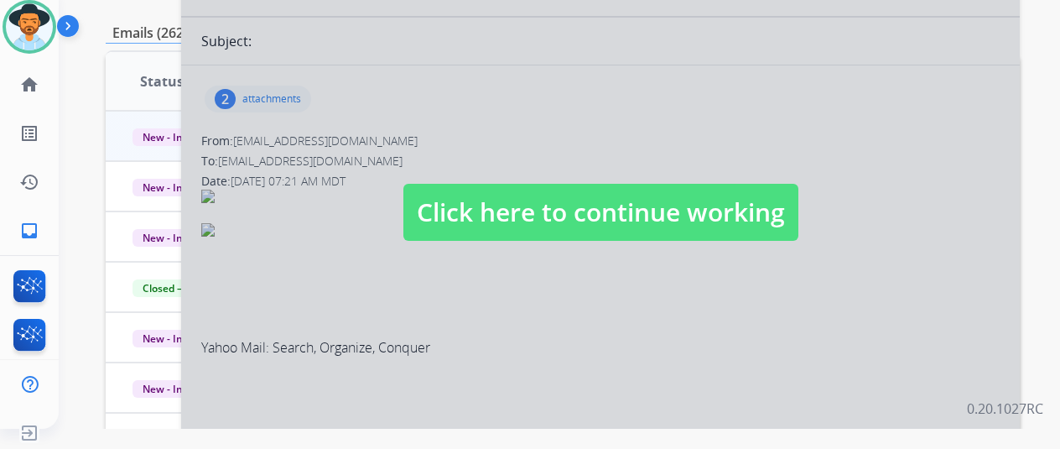
scroll to position [252, 0]
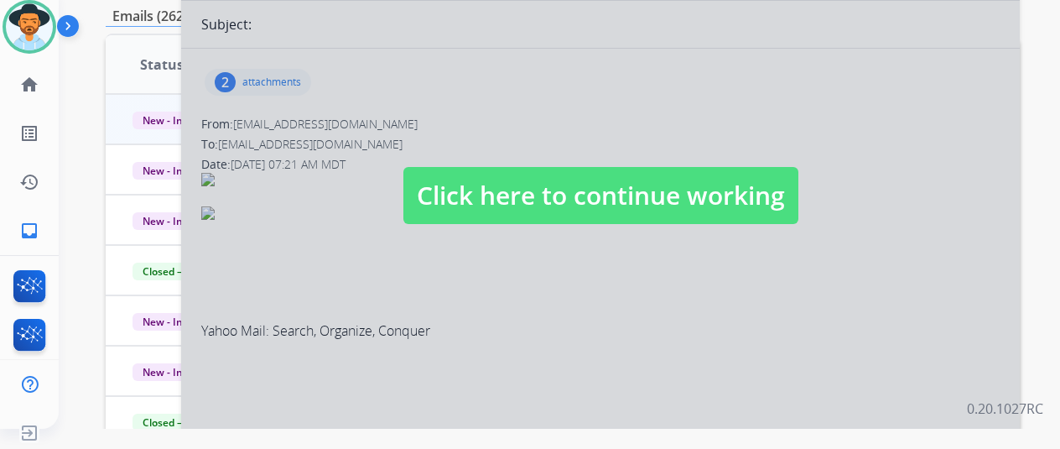
click at [466, 216] on span "Click here to continue working" at bounding box center [600, 195] width 395 height 57
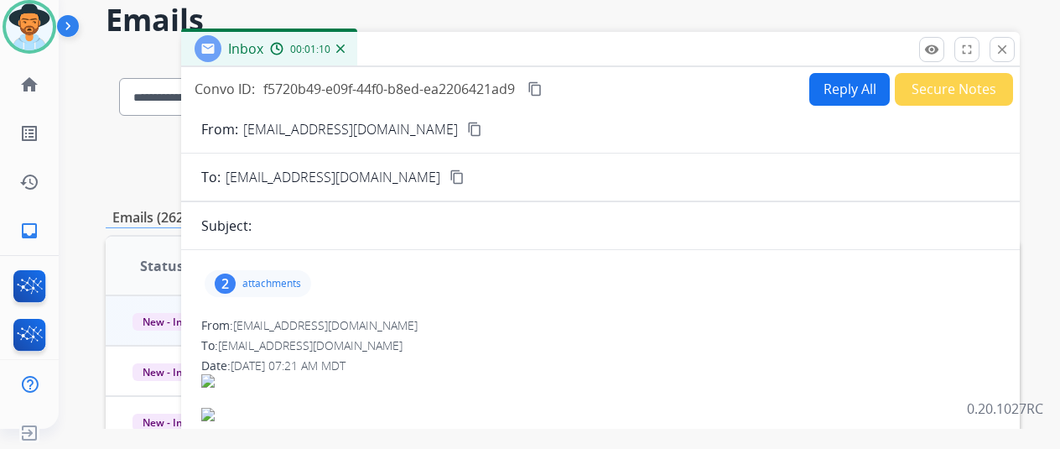
scroll to position [0, 0]
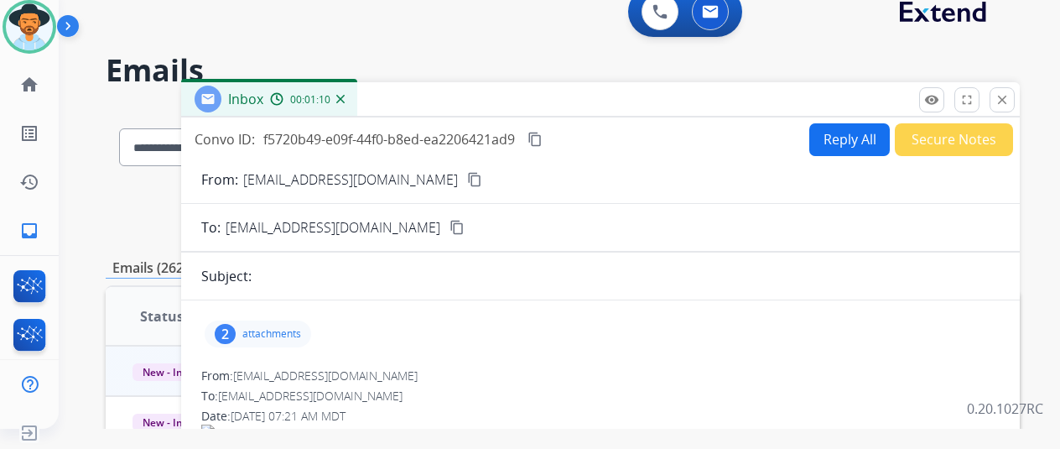
click at [345, 95] on img at bounding box center [340, 99] width 8 height 8
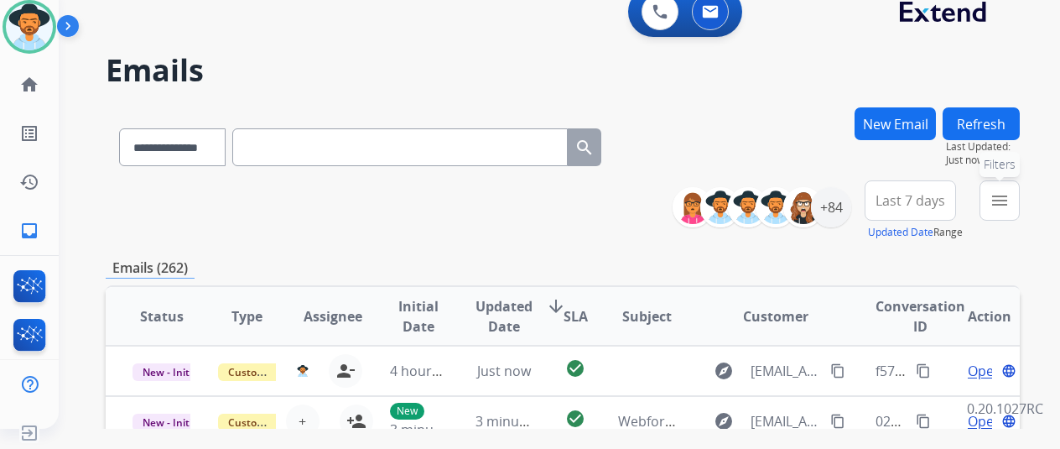
click at [1010, 200] on mat-icon "menu" at bounding box center [1000, 200] width 20 height 20
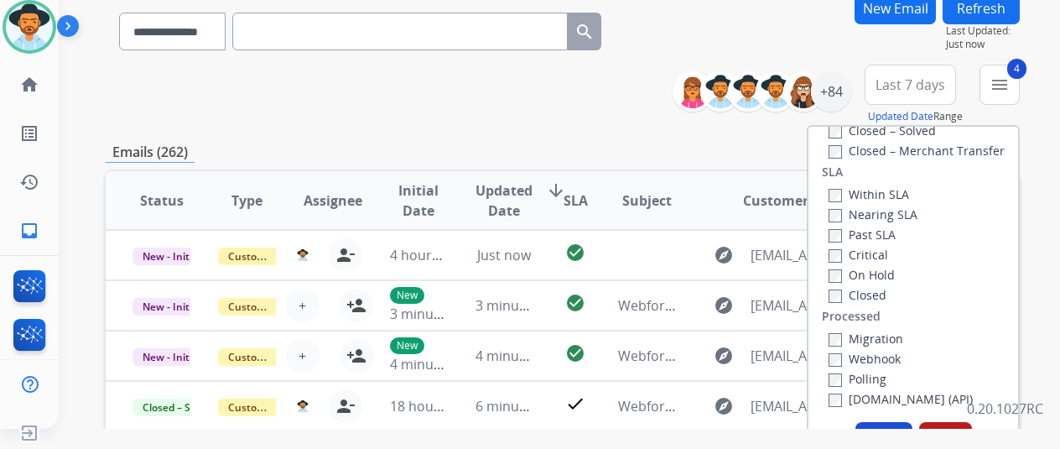
scroll to position [336, 0]
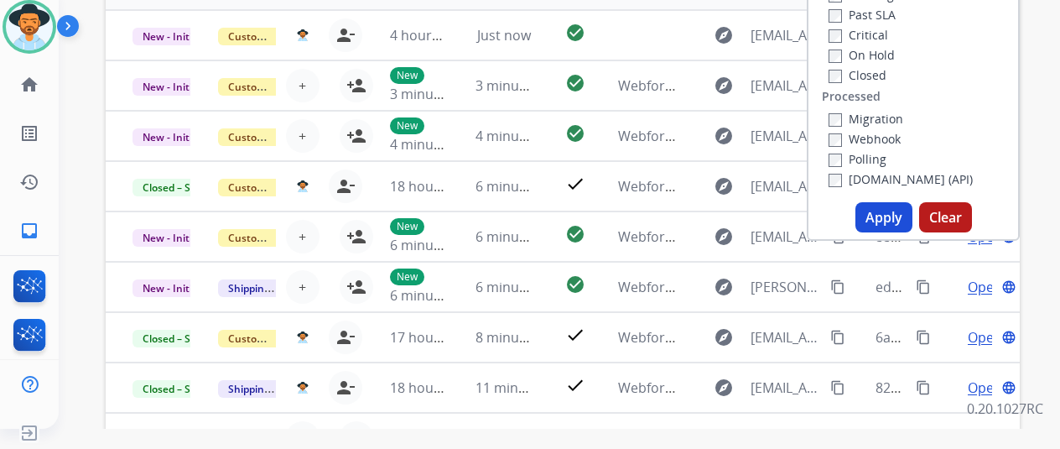
click at [888, 214] on button "Apply" at bounding box center [884, 217] width 57 height 30
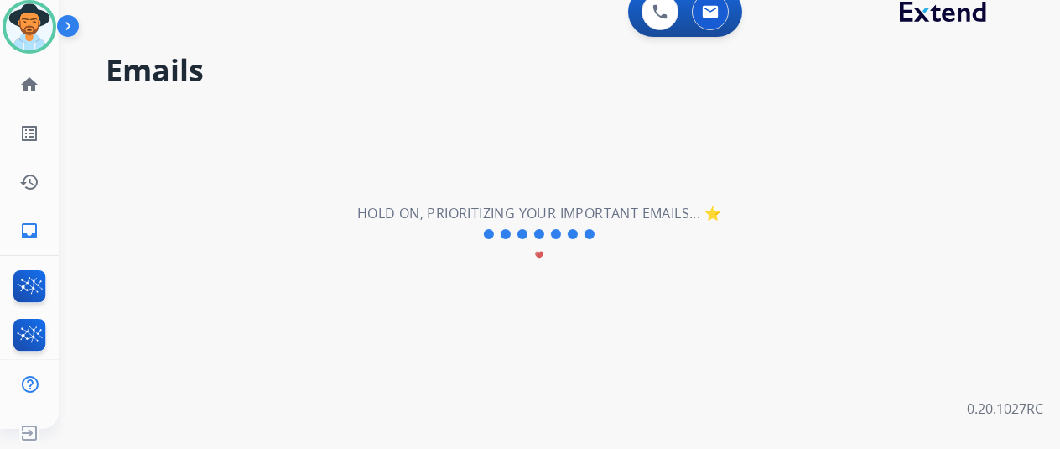
scroll to position [0, 0]
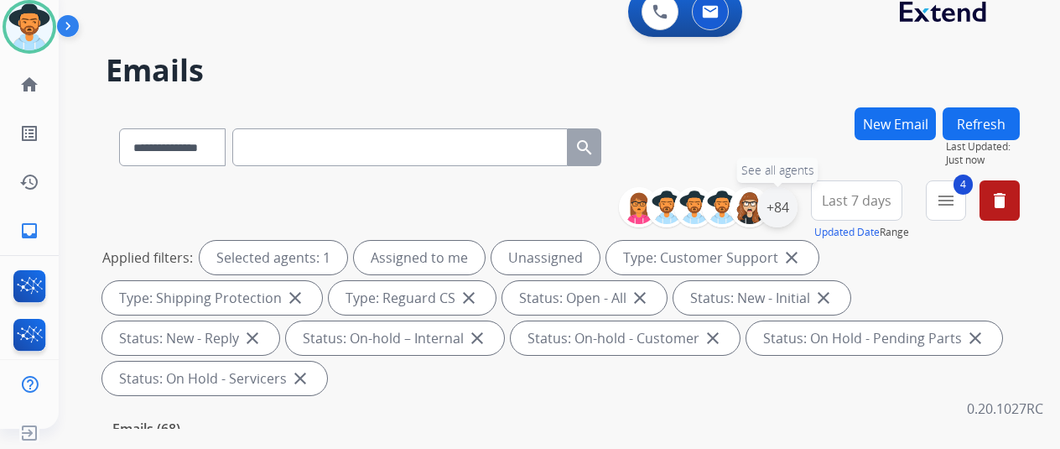
click at [795, 204] on div "+84" at bounding box center [777, 207] width 40 height 40
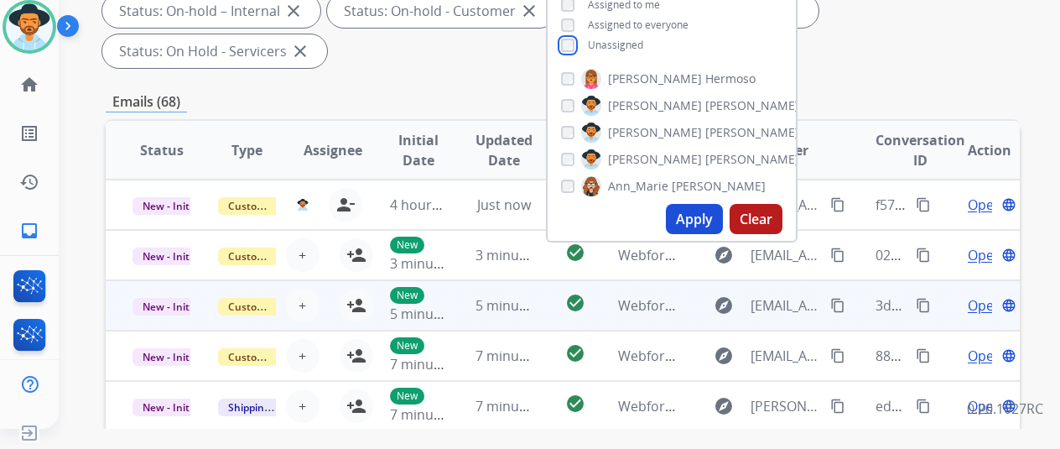
scroll to position [336, 0]
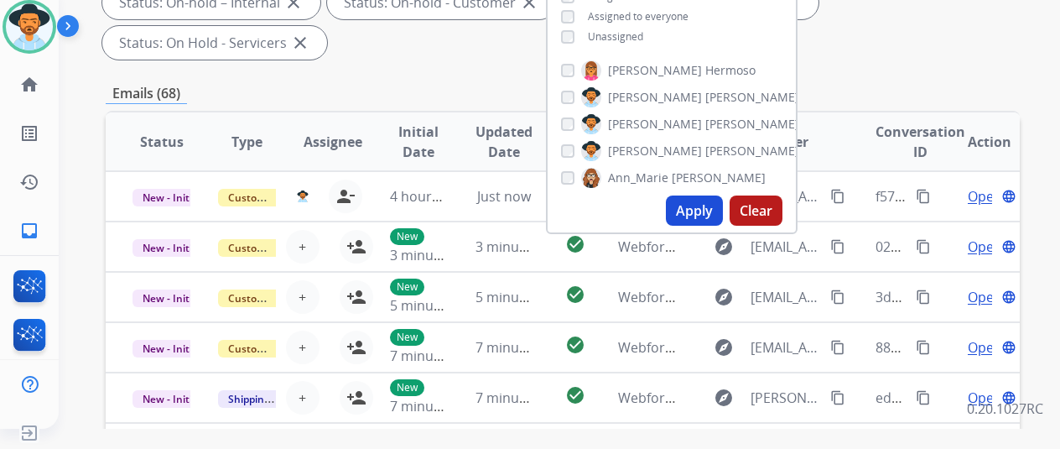
click at [703, 211] on button "Apply" at bounding box center [694, 210] width 57 height 30
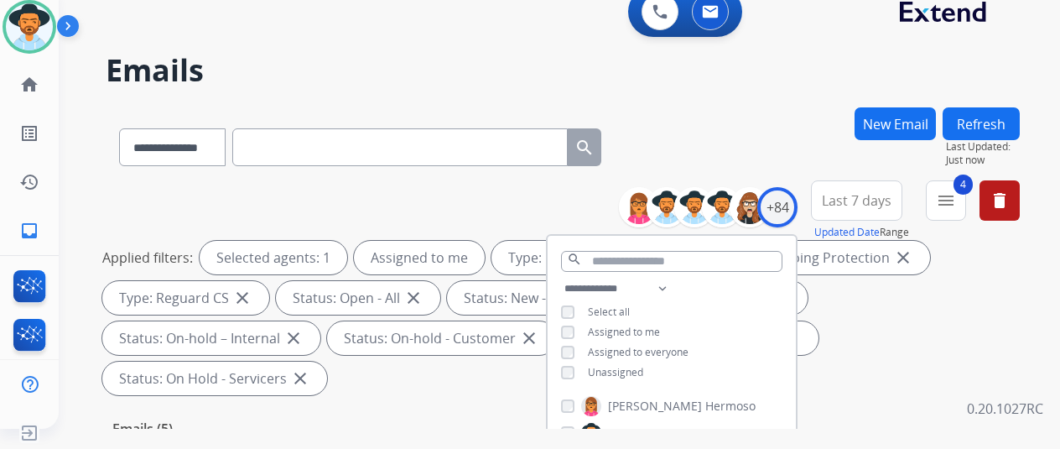
click at [757, 113] on div "**********" at bounding box center [563, 143] width 914 height 73
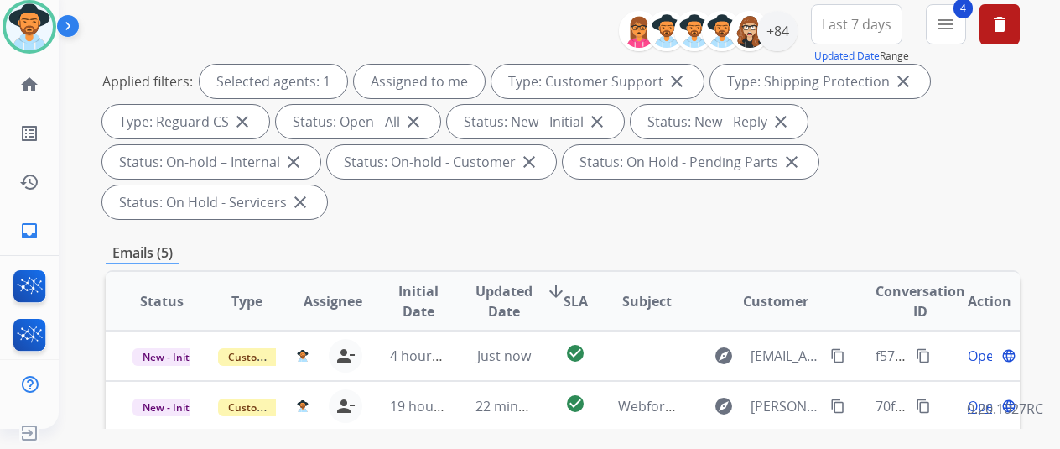
scroll to position [336, 0]
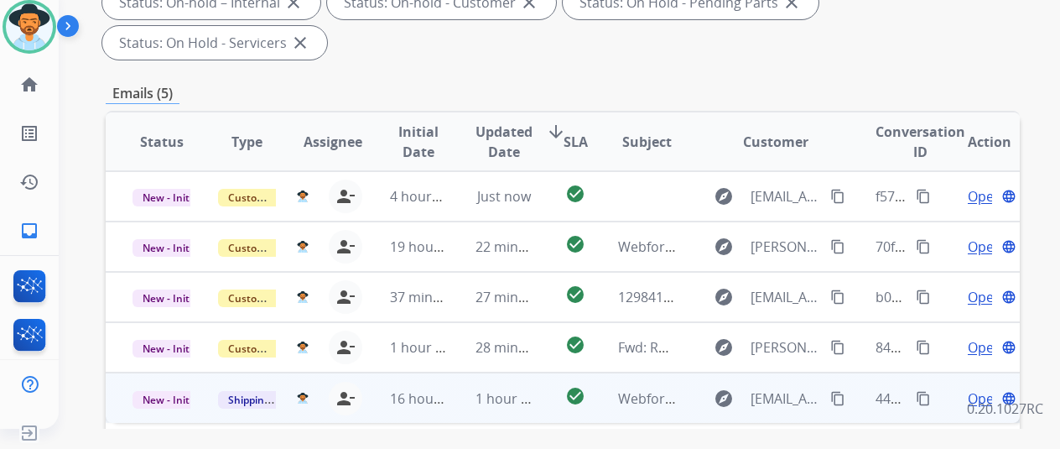
click at [970, 388] on span "Open" at bounding box center [985, 398] width 34 height 20
select select "**********"
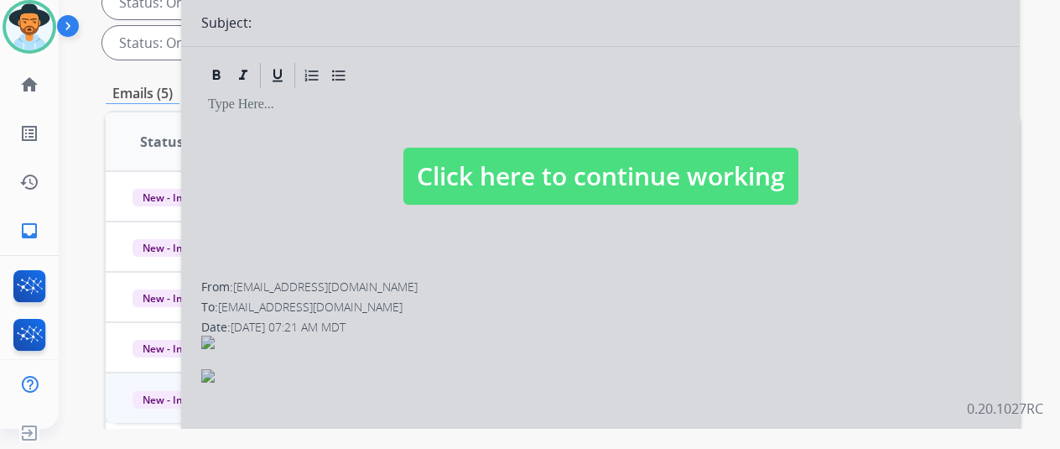
click at [549, 269] on div at bounding box center [600, 159] width 839 height 755
select select
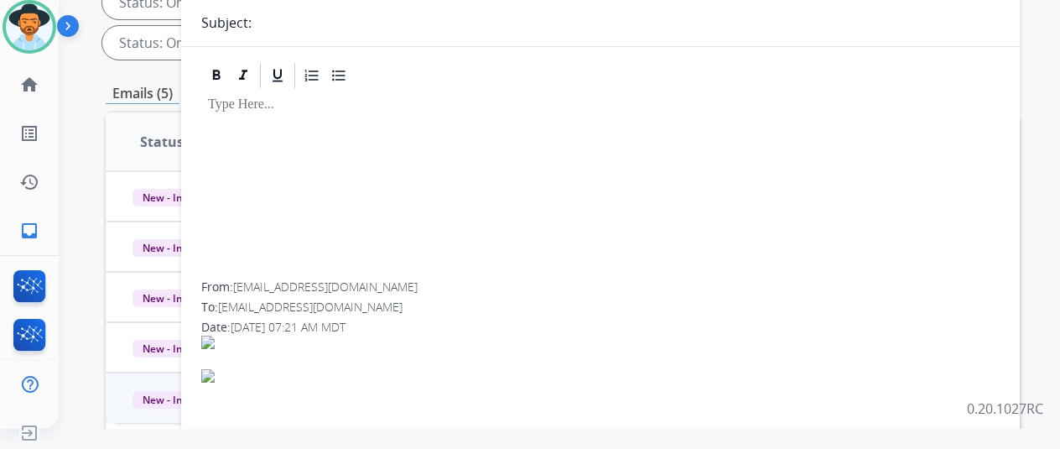
click at [371, 336] on div at bounding box center [600, 353] width 799 height 34
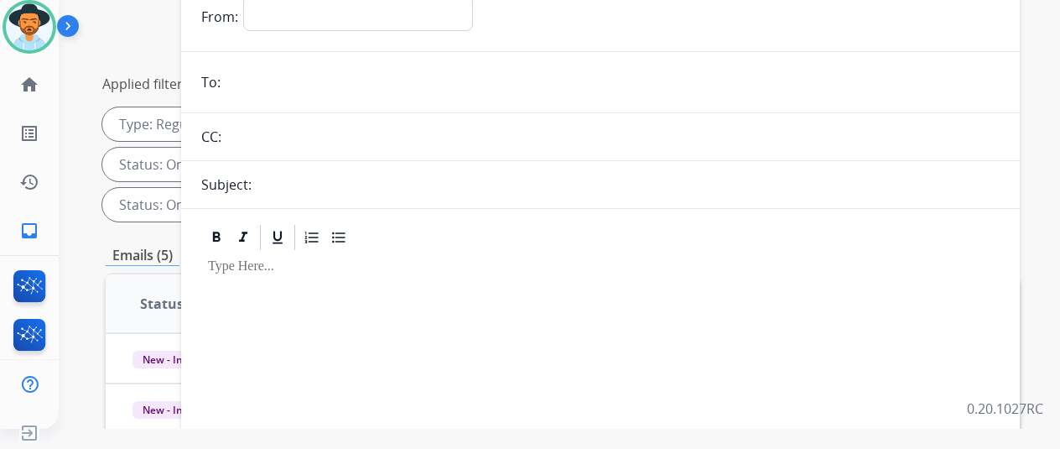
scroll to position [0, 0]
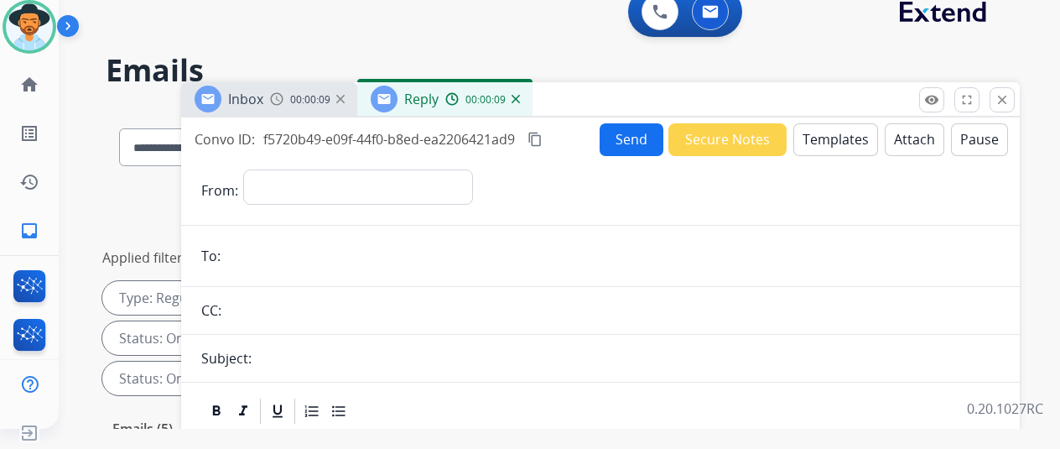
click at [520, 96] on img at bounding box center [516, 99] width 8 height 8
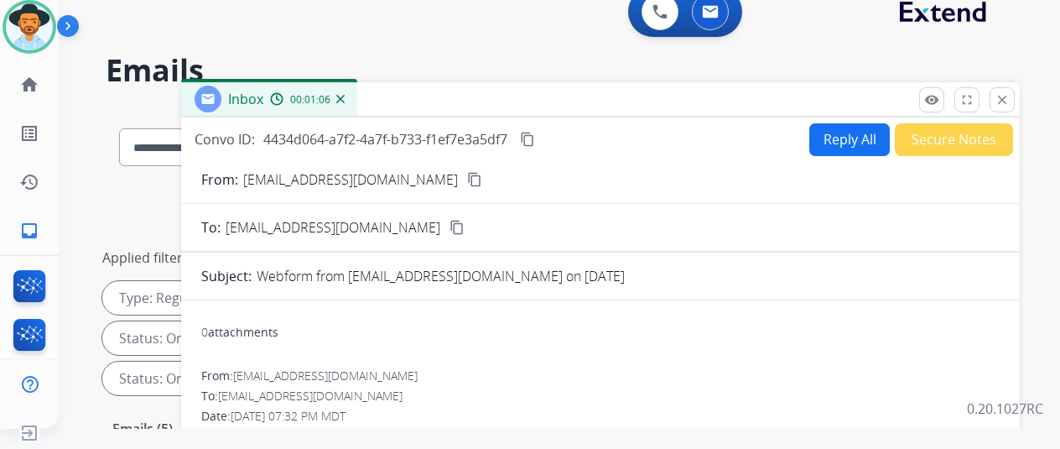
click at [467, 180] on mat-icon "content_copy" at bounding box center [474, 179] width 15 height 15
click at [850, 143] on button "Reply All" at bounding box center [849, 139] width 81 height 33
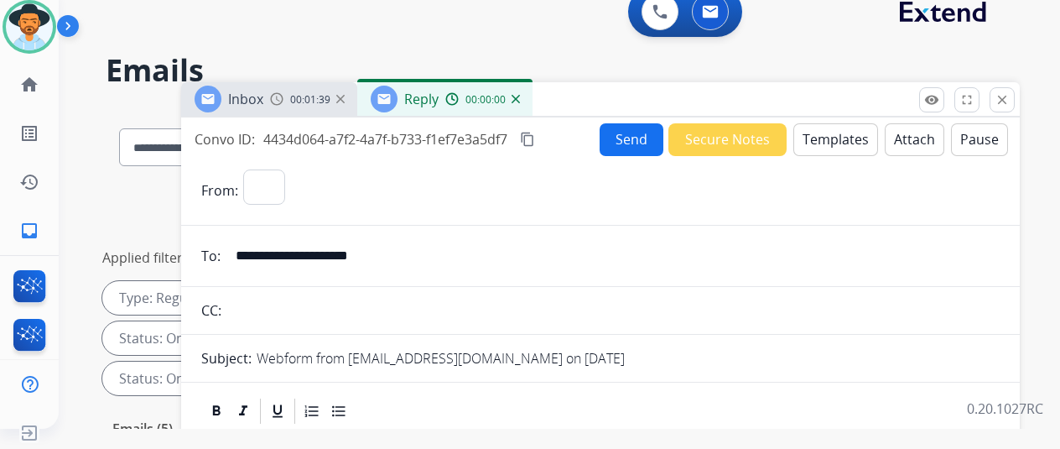
select select "**********"
click at [859, 135] on button "Templates" at bounding box center [836, 139] width 85 height 33
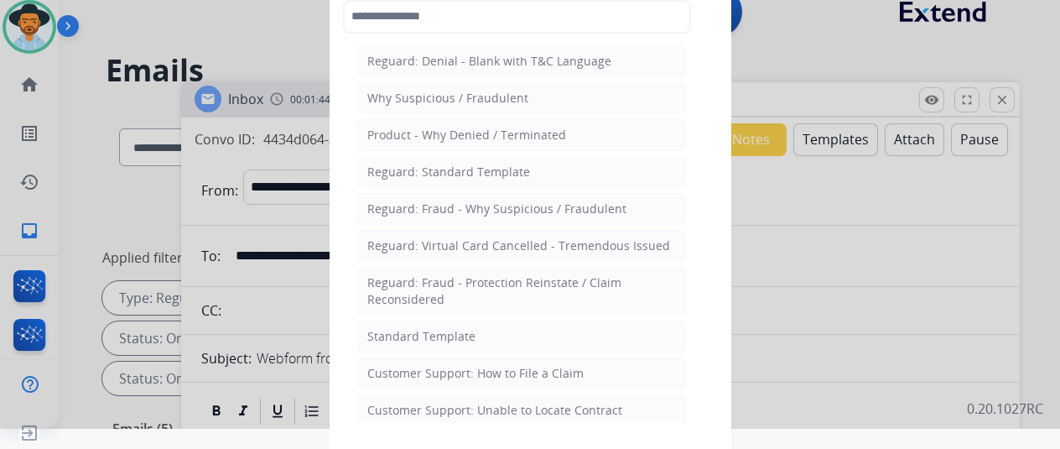
click at [419, 334] on div "Standard Template" at bounding box center [421, 336] width 108 height 17
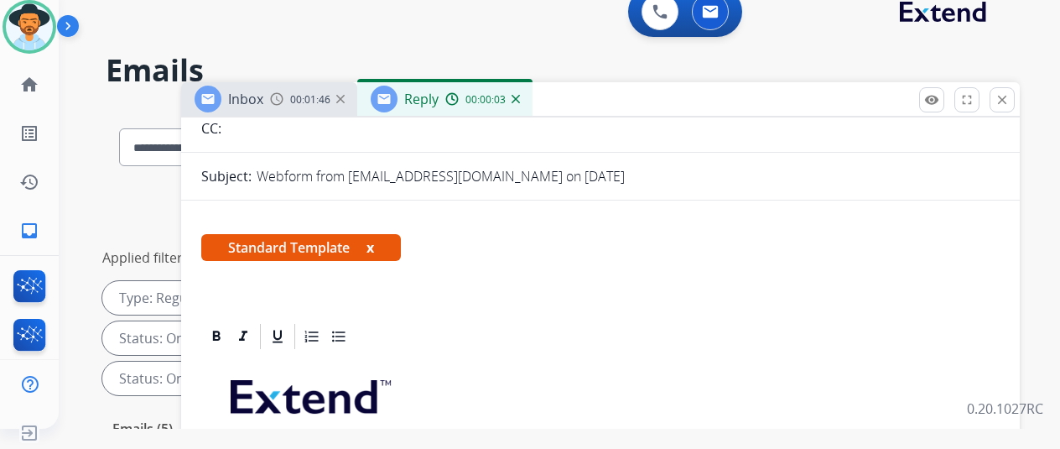
scroll to position [336, 0]
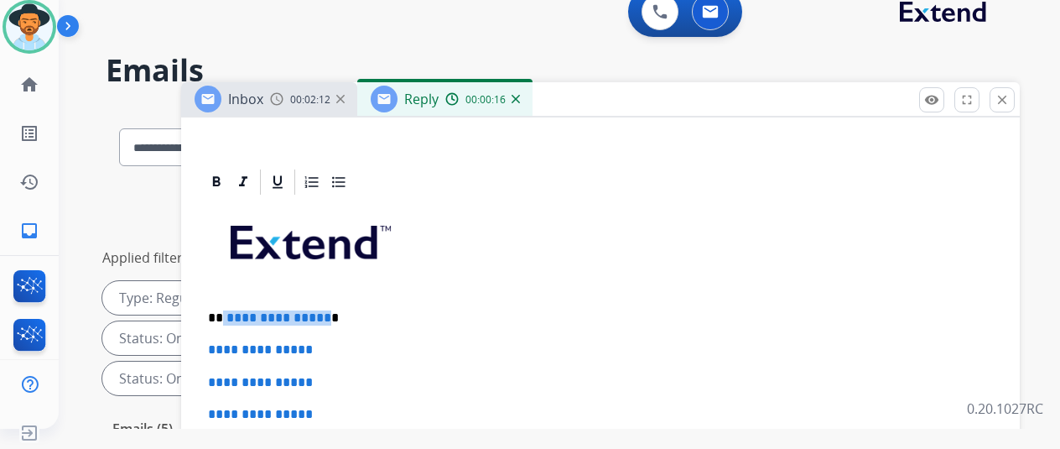
drag, startPoint x: 334, startPoint y: 318, endPoint x: 235, endPoint y: 313, distance: 99.1
click at [235, 313] on p "**********" at bounding box center [594, 317] width 772 height 15
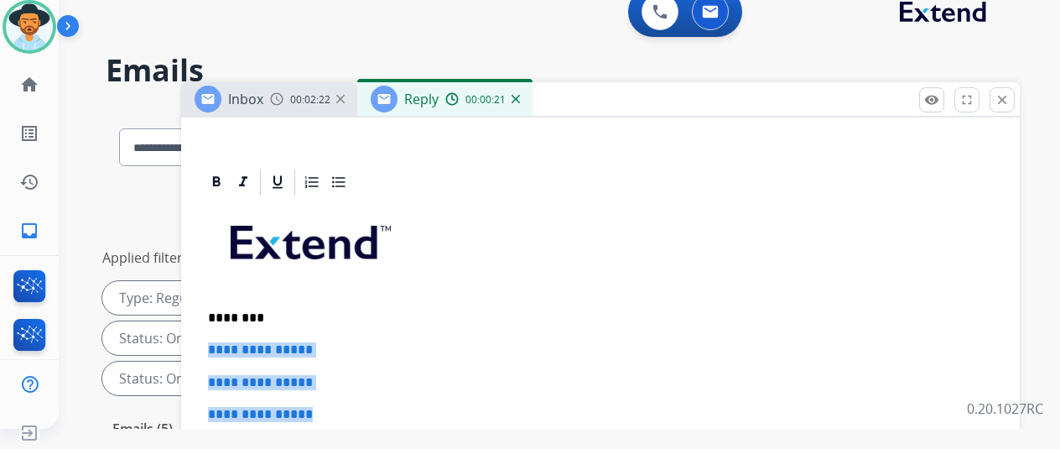
drag, startPoint x: 289, startPoint y: 412, endPoint x: 210, endPoint y: 341, distance: 106.3
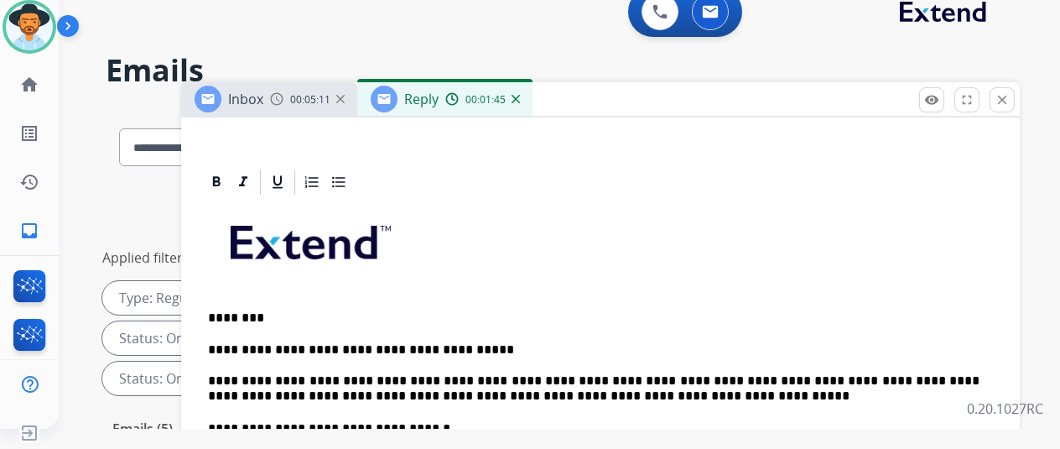
click at [508, 395] on p "**********" at bounding box center [594, 373] width 772 height 62
click at [515, 392] on p "**********" at bounding box center [594, 373] width 772 height 62
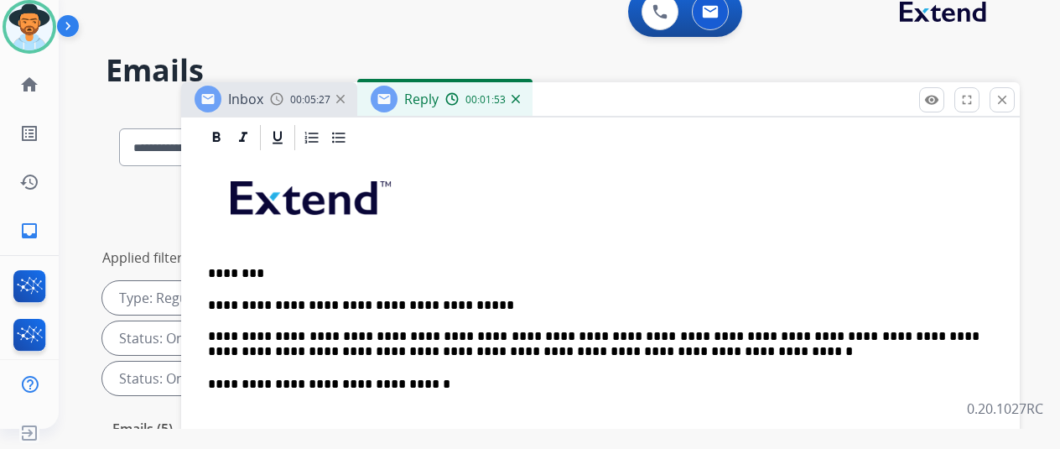
scroll to position [409, 0]
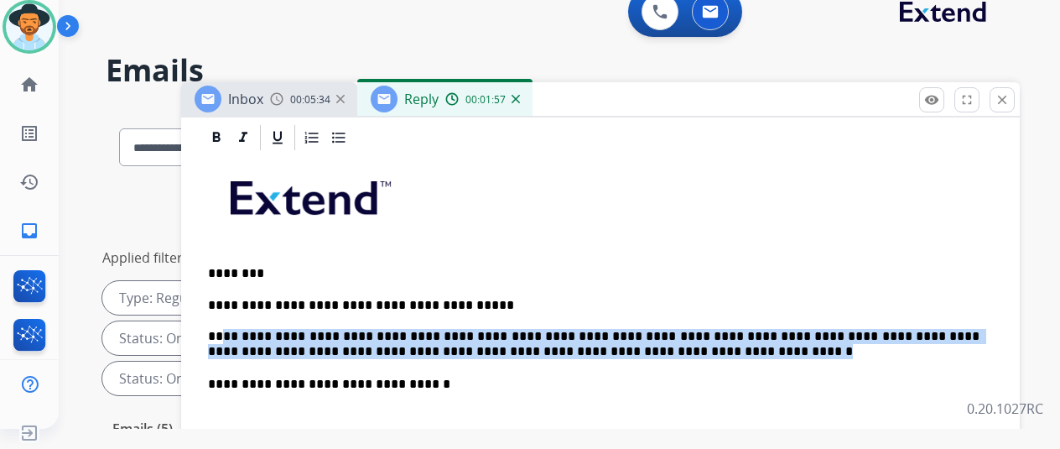
drag, startPoint x: 235, startPoint y: 301, endPoint x: 613, endPoint y: 320, distance: 378.8
click at [613, 320] on p "**********" at bounding box center [594, 329] width 772 height 62
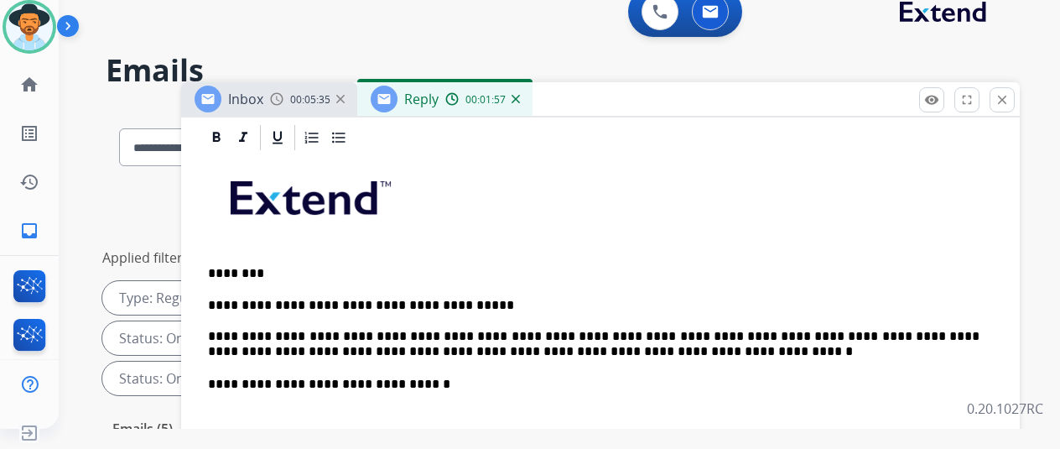
click at [626, 298] on p "**********" at bounding box center [594, 329] width 772 height 62
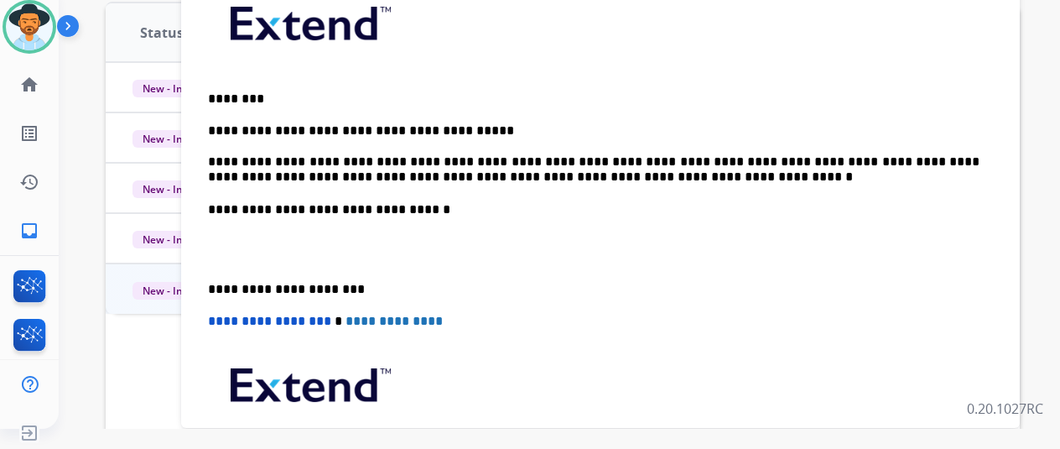
scroll to position [84, 0]
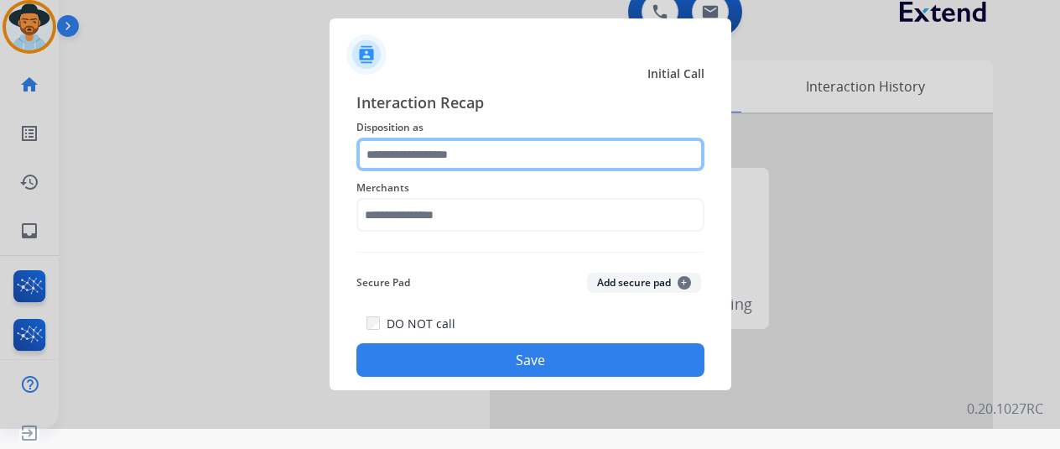
click at [401, 160] on input "text" at bounding box center [531, 155] width 348 height 34
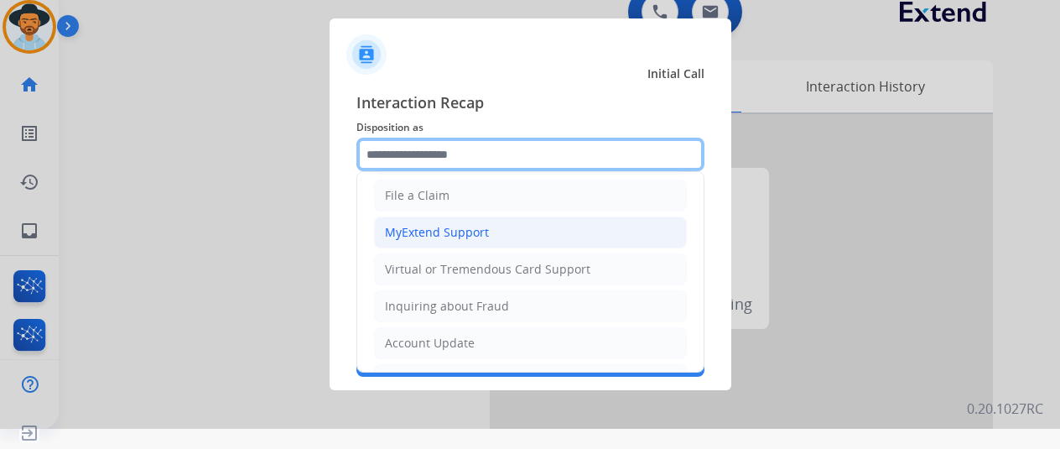
scroll to position [168, 0]
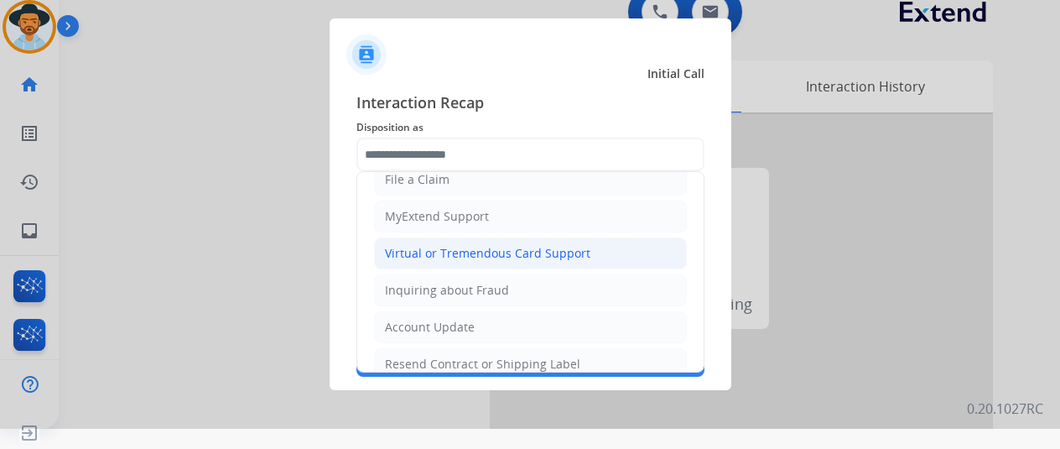
click at [412, 247] on div "Virtual or Tremendous Card Support" at bounding box center [488, 253] width 206 height 17
type input "**********"
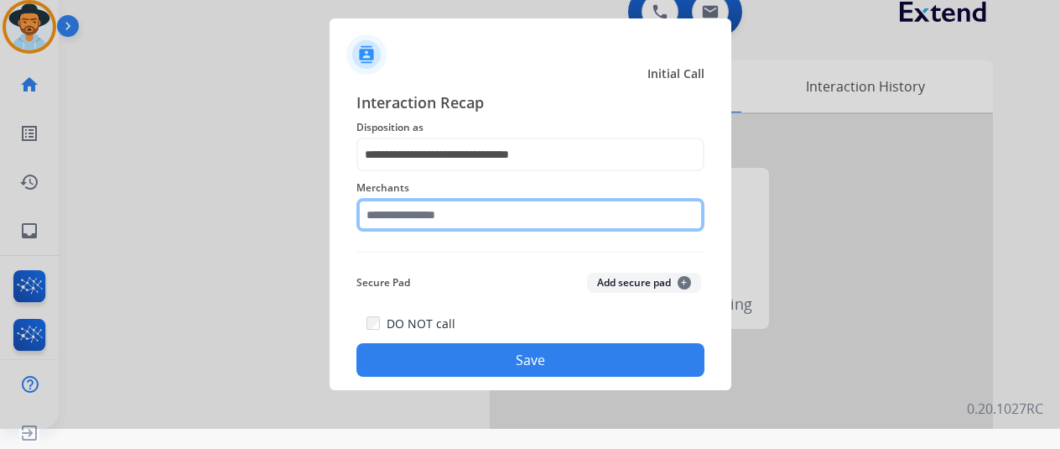
click at [406, 205] on input "text" at bounding box center [531, 215] width 348 height 34
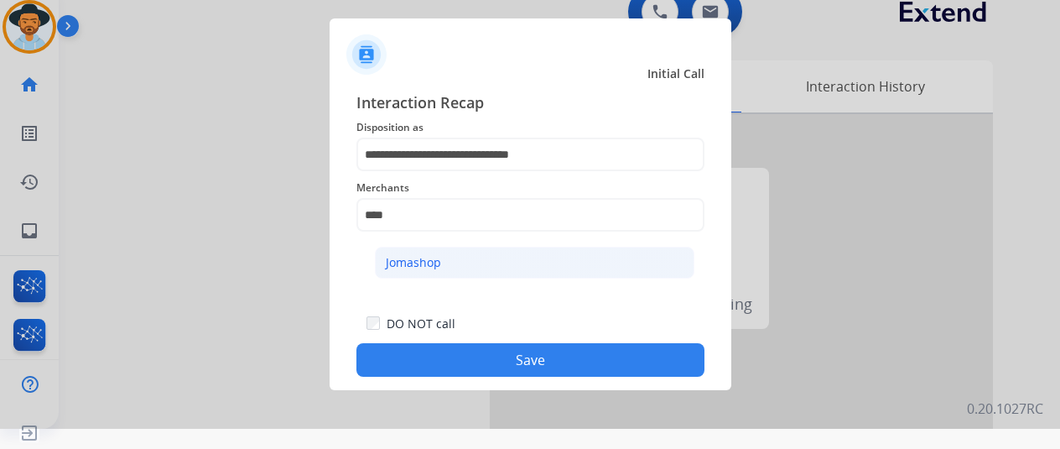
click at [492, 260] on li "Jomashop" at bounding box center [535, 263] width 320 height 32
type input "********"
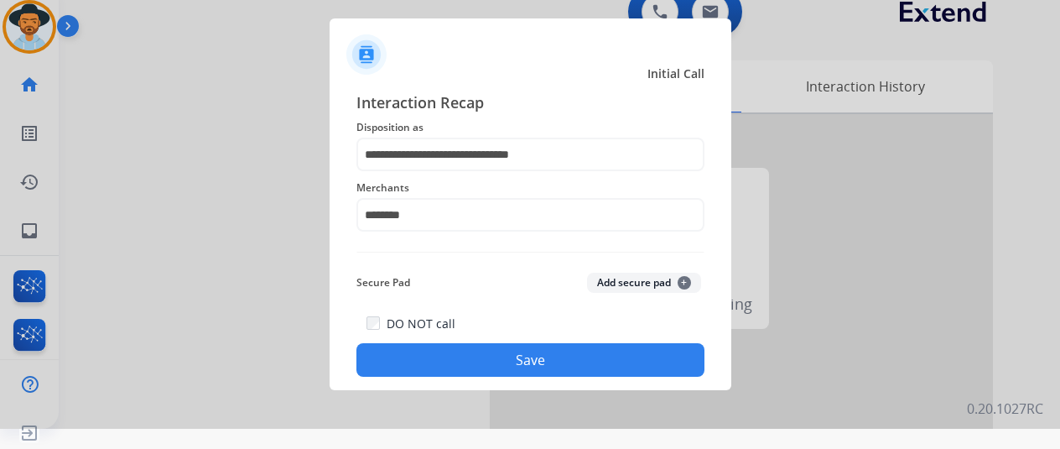
click at [505, 353] on button "Save" at bounding box center [531, 360] width 348 height 34
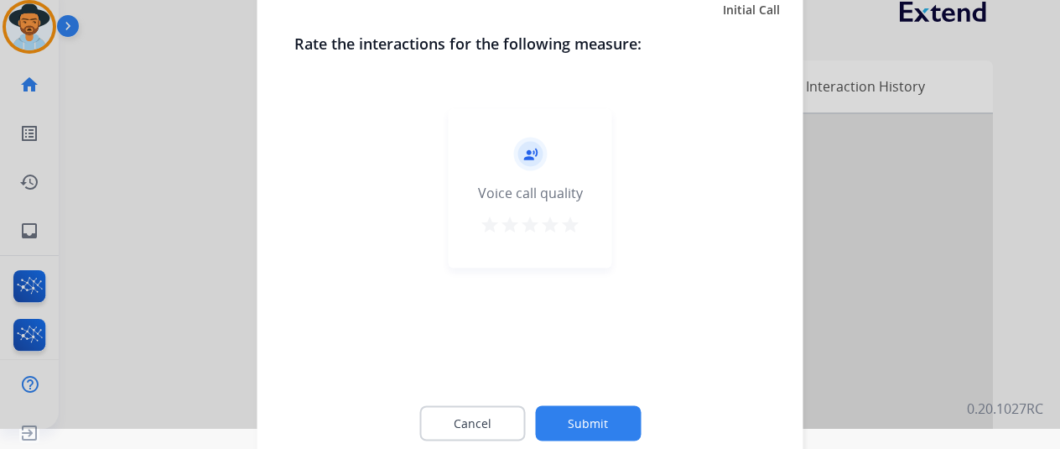
click at [579, 416] on button "Submit" at bounding box center [588, 422] width 106 height 35
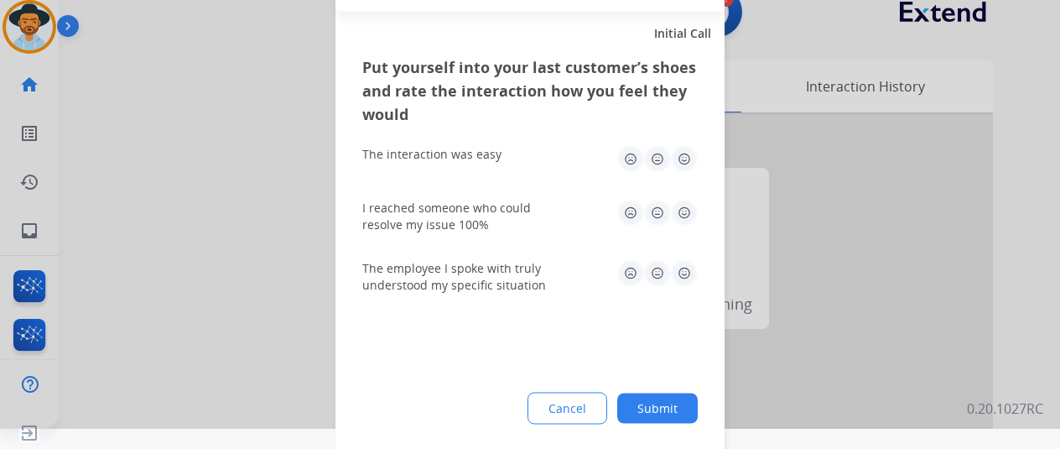
click at [671, 402] on button "Submit" at bounding box center [657, 408] width 81 height 30
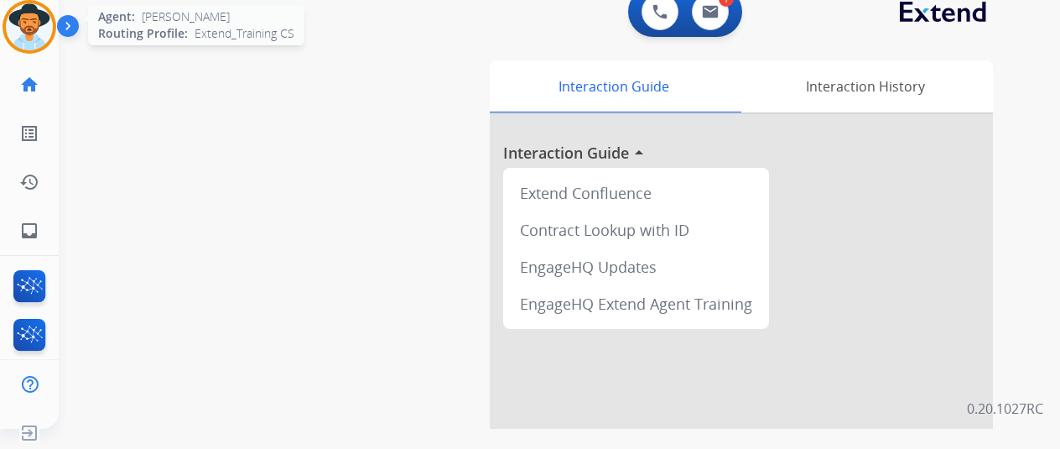
click at [28, 33] on img at bounding box center [29, 26] width 47 height 47
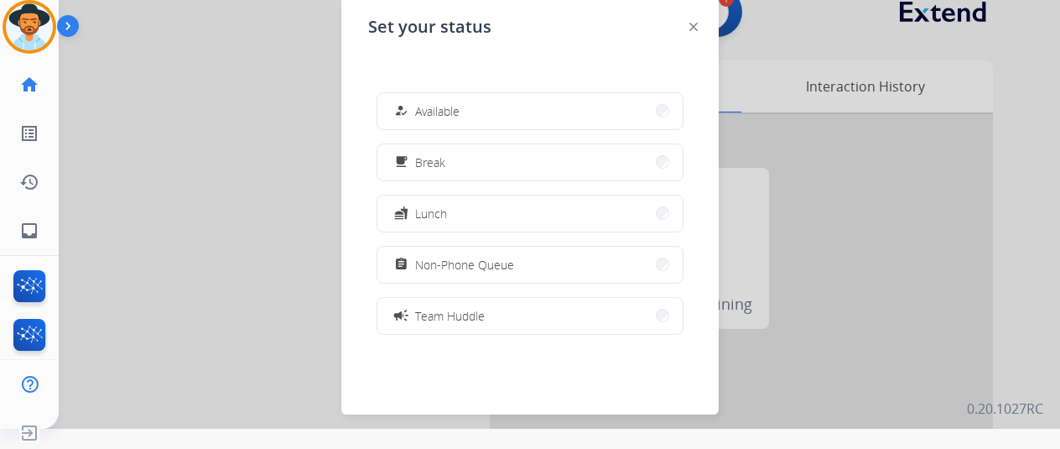
click at [431, 102] on div "how_to_reg Available" at bounding box center [425, 111] width 69 height 20
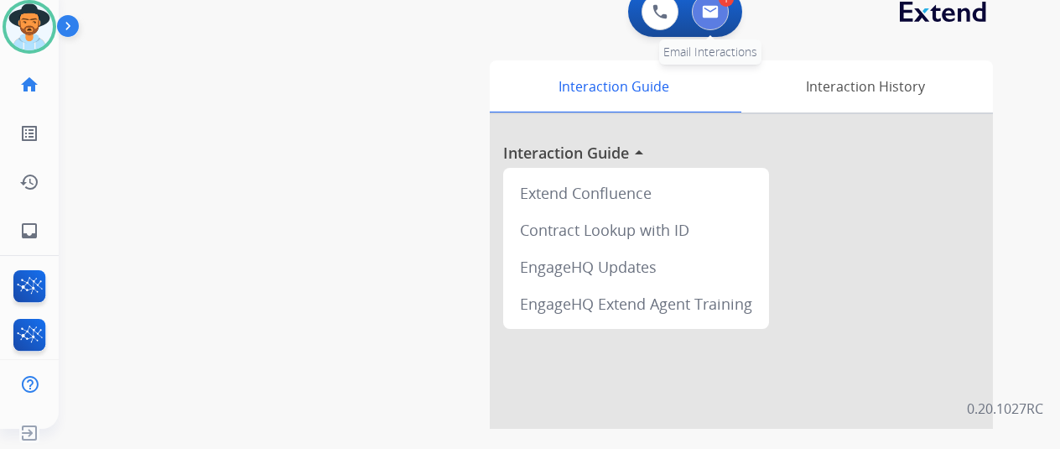
click at [711, 3] on button at bounding box center [710, 11] width 37 height 37
select select "**********"
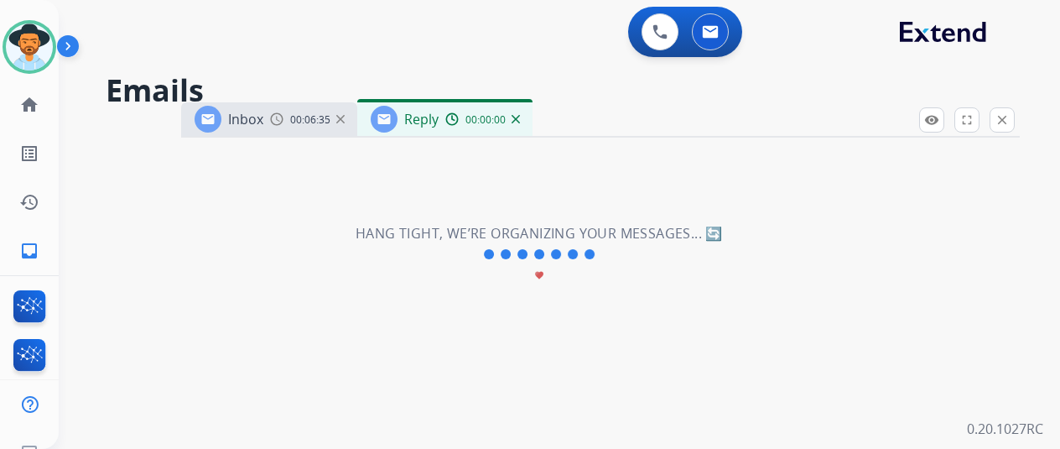
select select "**********"
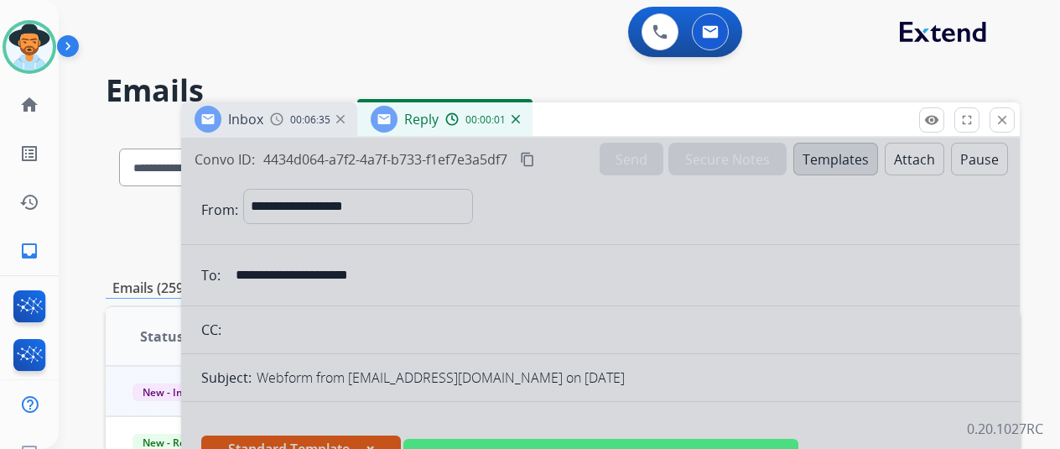
click at [443, 226] on div at bounding box center [600, 451] width 839 height 627
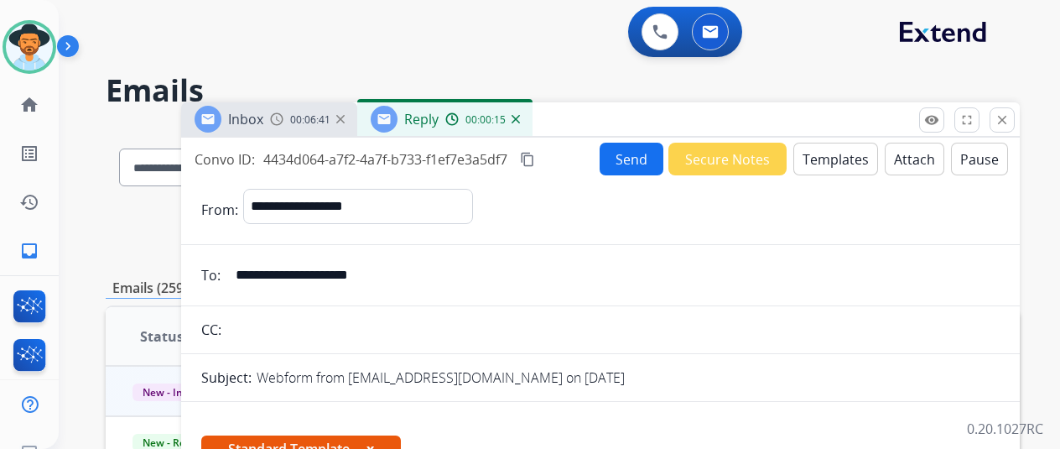
click at [631, 152] on button "Send" at bounding box center [632, 159] width 64 height 33
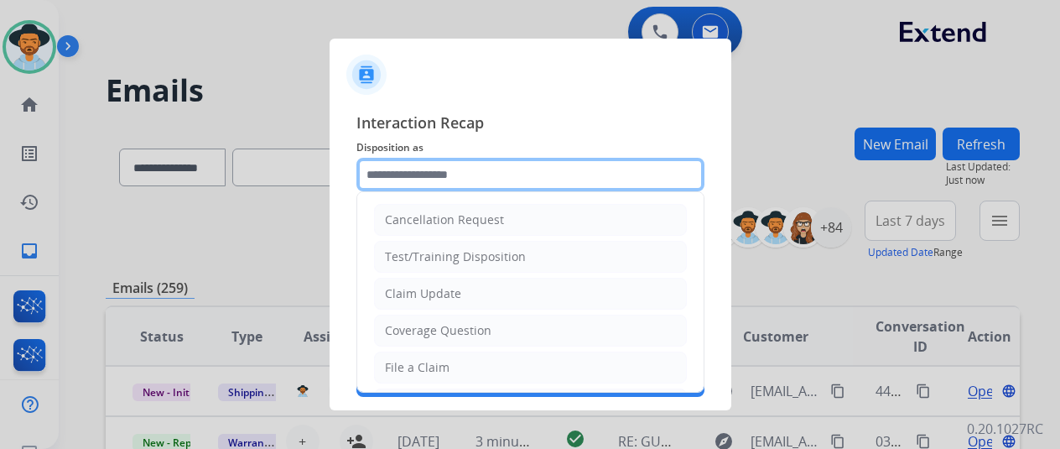
click at [394, 175] on input "text" at bounding box center [531, 175] width 348 height 34
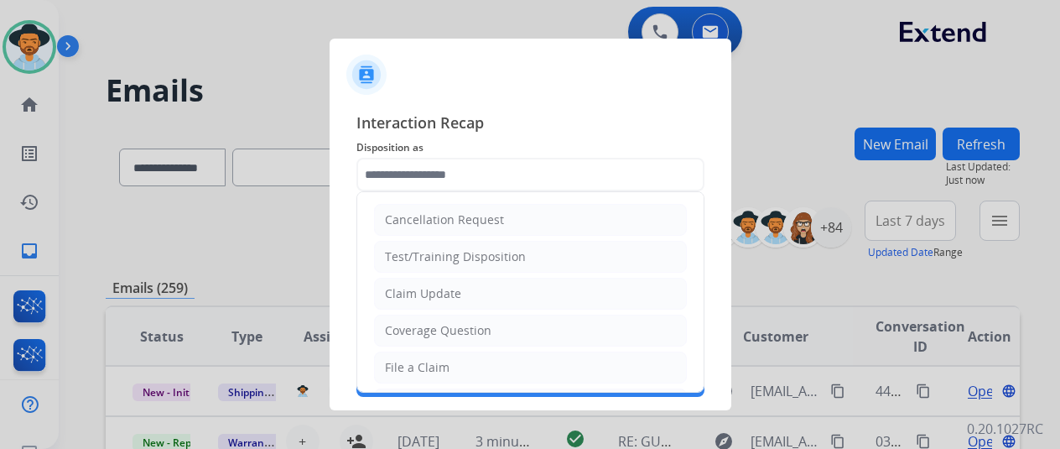
click at [389, 288] on div "Claim Update" at bounding box center [423, 293] width 76 height 17
type input "**********"
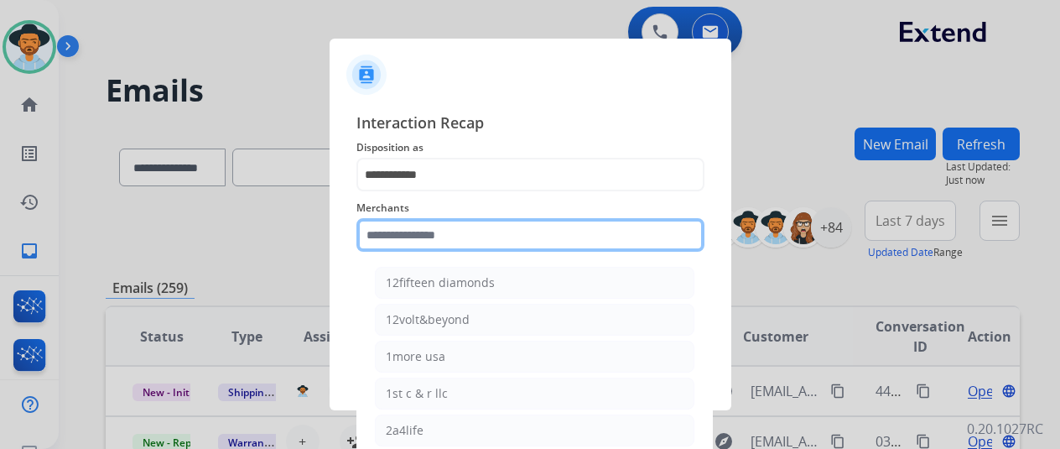
click at [421, 240] on input "text" at bounding box center [531, 235] width 348 height 34
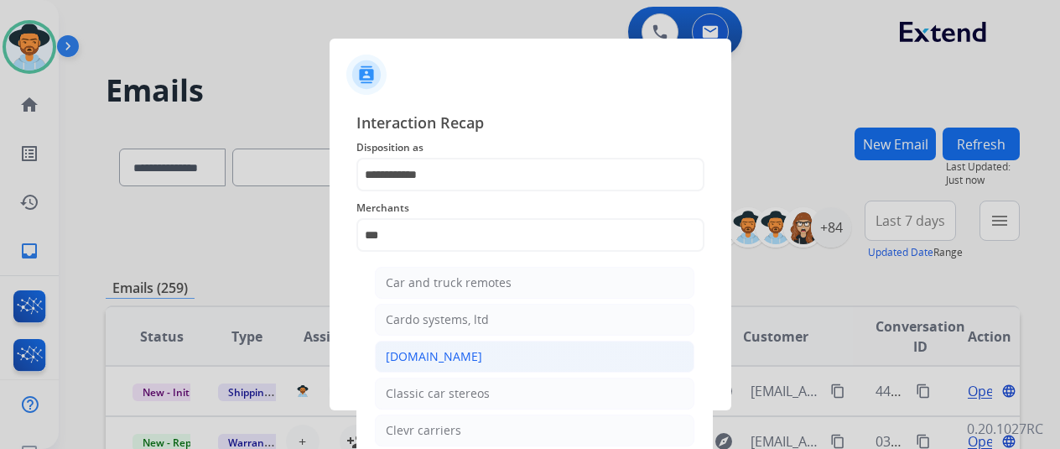
click at [407, 354] on div "[DOMAIN_NAME]" at bounding box center [434, 356] width 96 height 17
type input "**********"
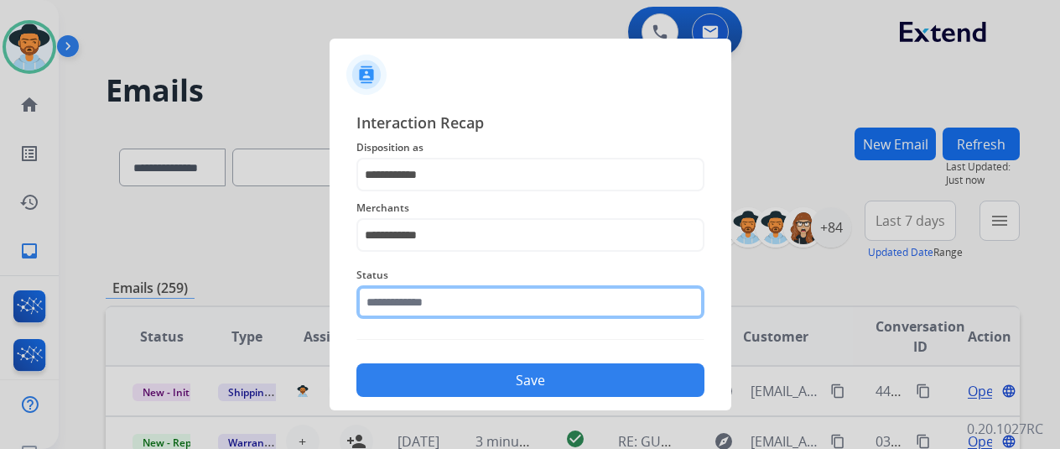
click at [414, 299] on input "text" at bounding box center [531, 302] width 348 height 34
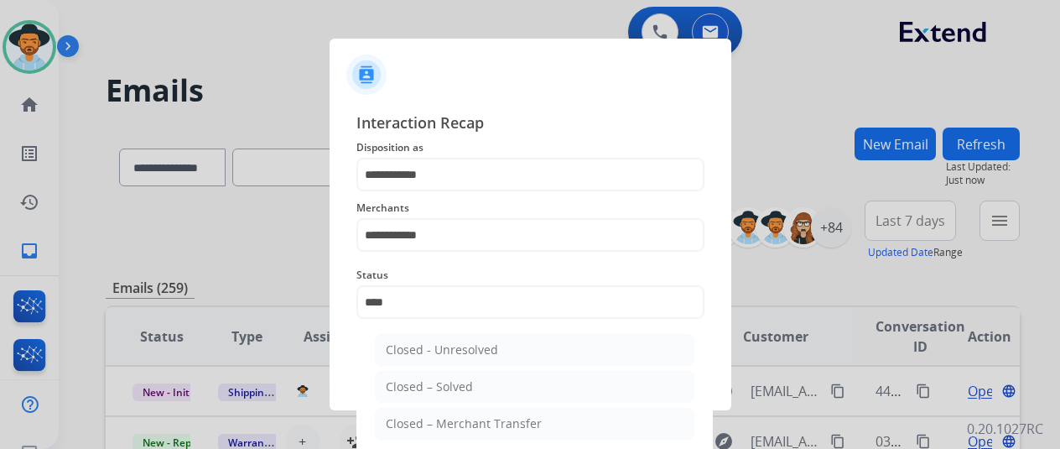
click at [486, 387] on li "Closed – Solved" at bounding box center [535, 387] width 320 height 32
type input "**********"
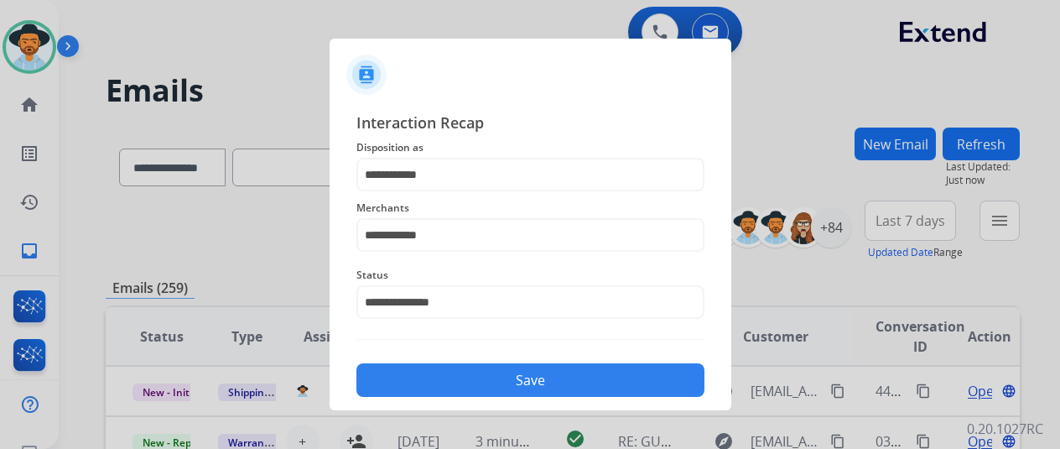
click at [482, 367] on button "Save" at bounding box center [531, 380] width 348 height 34
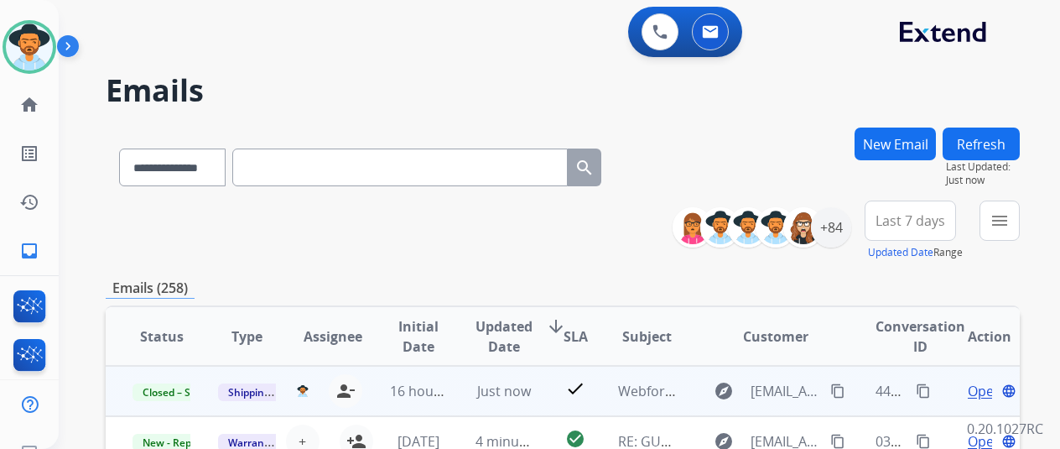
click at [923, 388] on mat-icon "content_copy" at bounding box center [923, 390] width 15 height 15
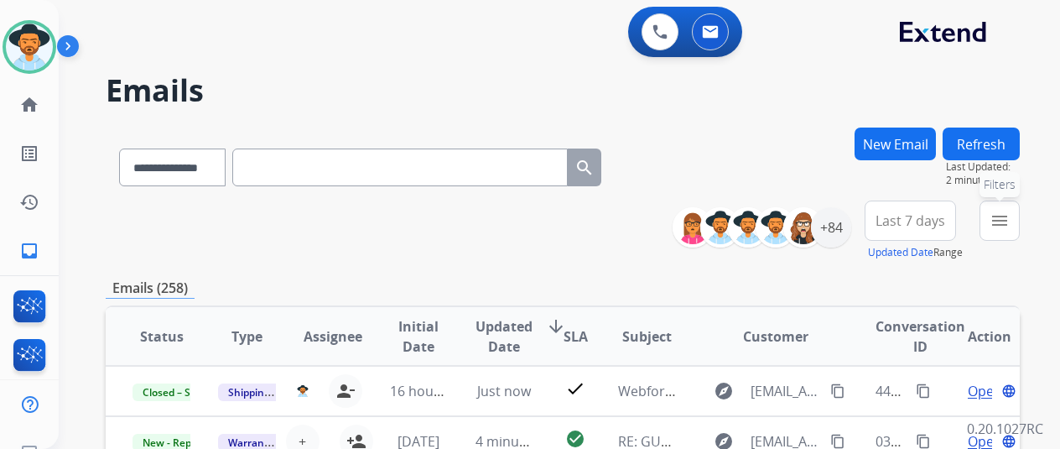
click at [1010, 219] on mat-icon "menu" at bounding box center [1000, 221] width 20 height 20
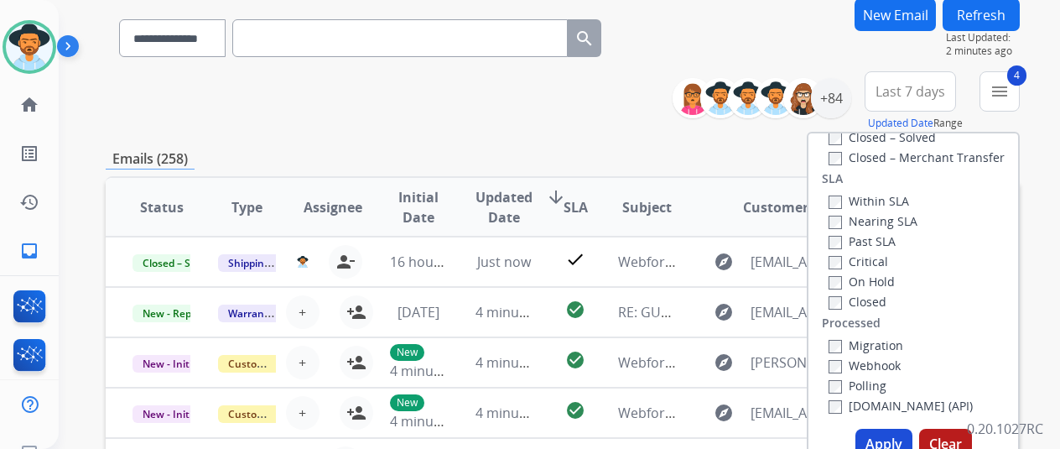
scroll to position [252, 0]
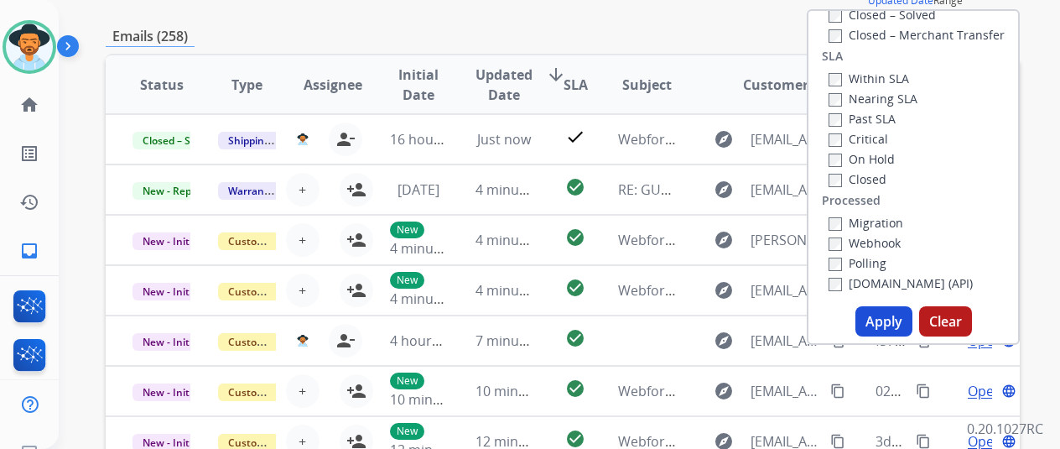
click at [891, 319] on button "Apply" at bounding box center [884, 321] width 57 height 30
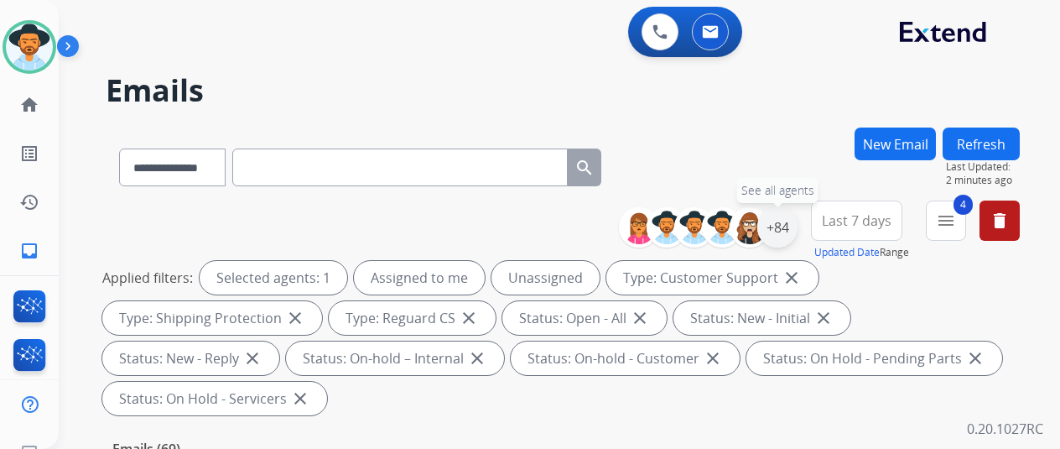
click at [795, 224] on div "+84" at bounding box center [777, 227] width 40 height 40
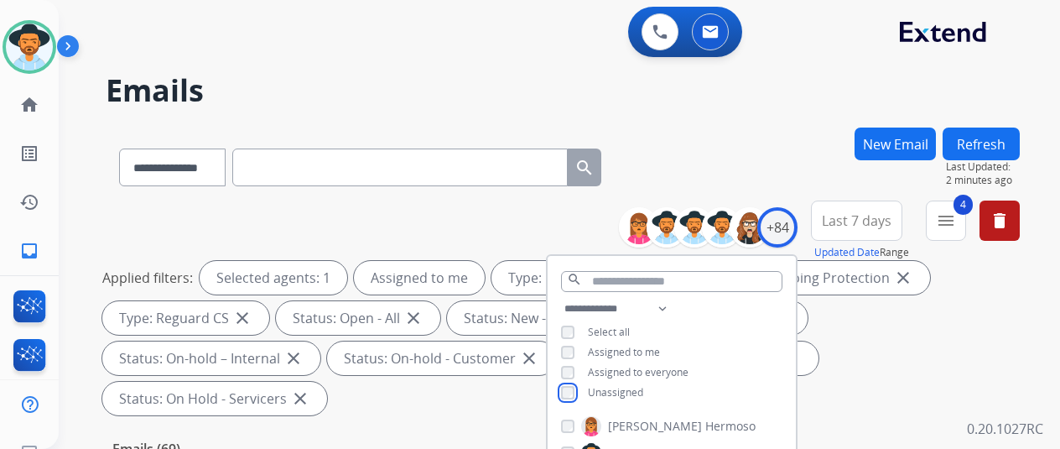
scroll to position [252, 0]
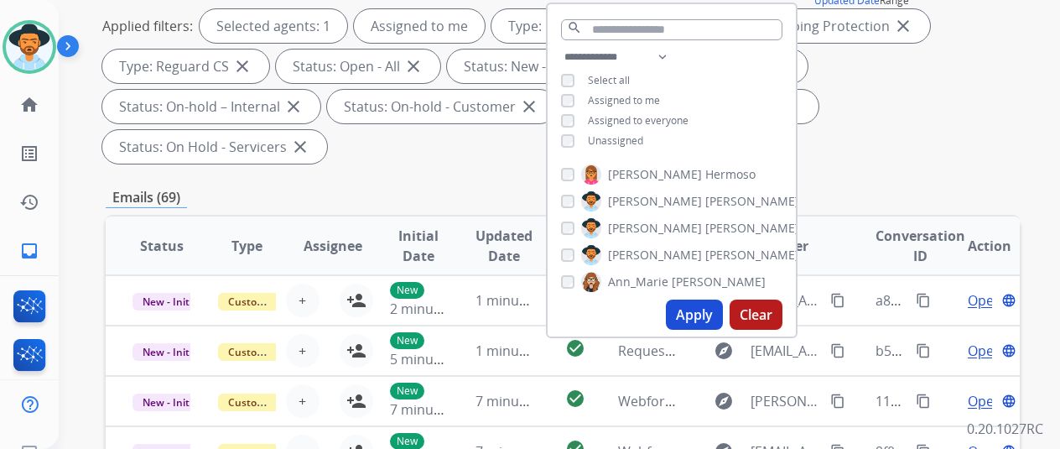
click at [699, 310] on button "Apply" at bounding box center [694, 314] width 57 height 30
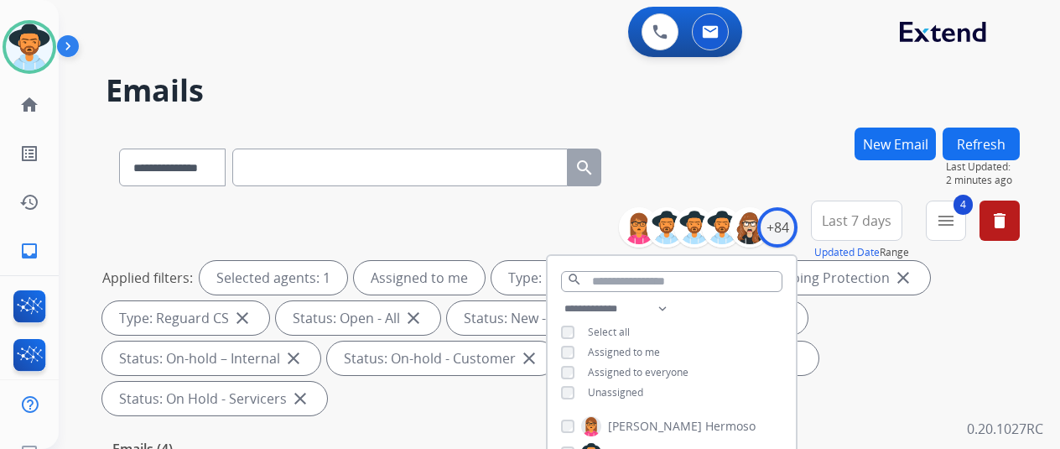
click at [725, 121] on div "**********" at bounding box center [539, 284] width 961 height 449
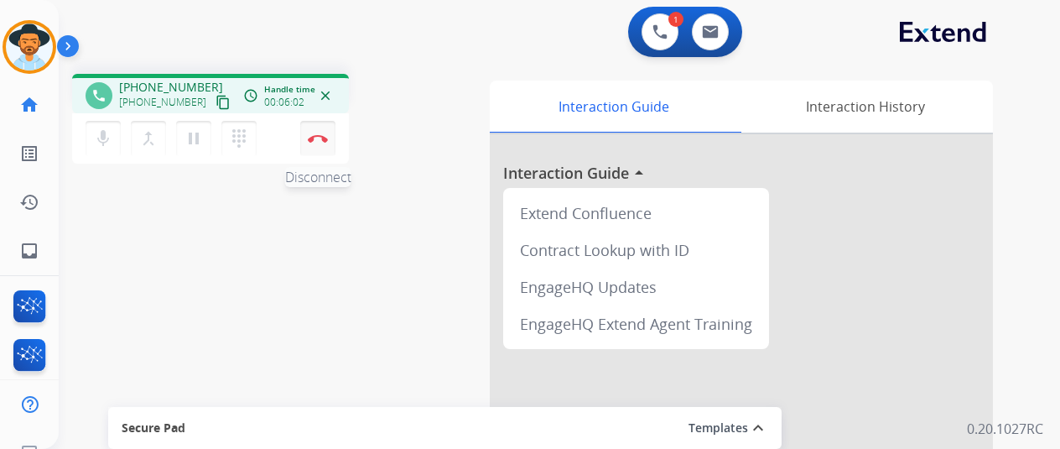
click at [318, 137] on img at bounding box center [318, 138] width 20 height 8
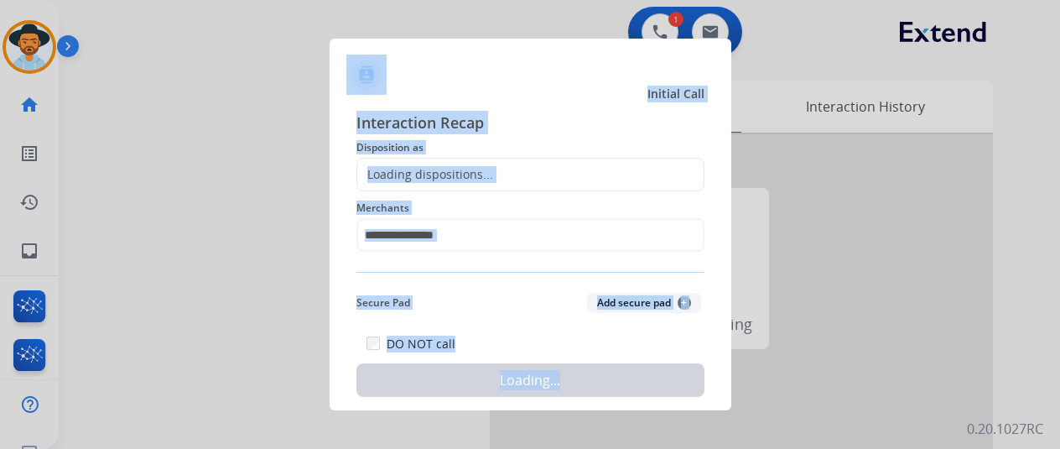
click at [318, 137] on div at bounding box center [530, 224] width 1060 height 449
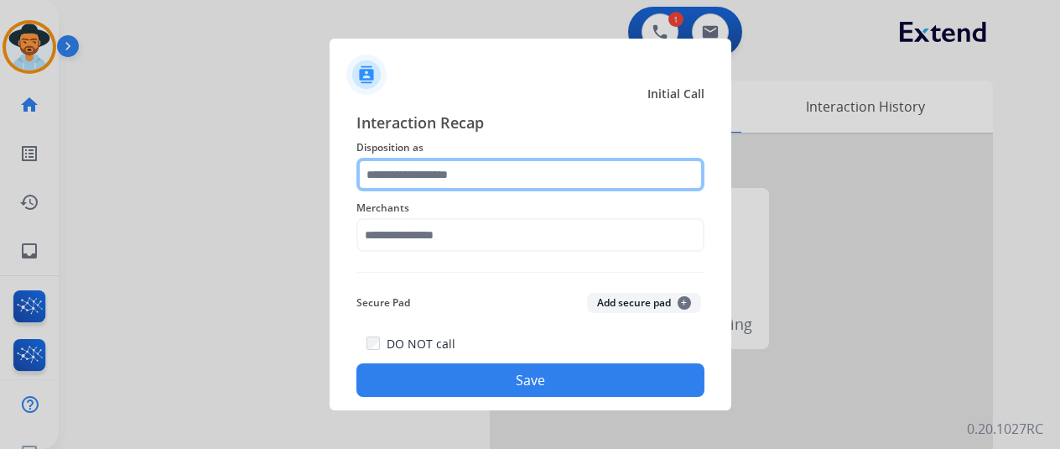
click at [406, 171] on input "text" at bounding box center [531, 175] width 348 height 34
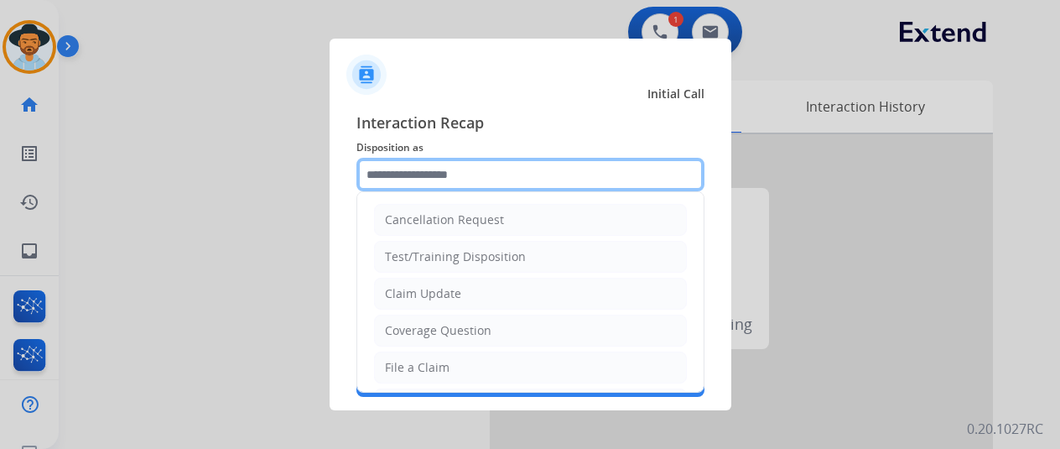
click at [409, 174] on input "text" at bounding box center [531, 175] width 348 height 34
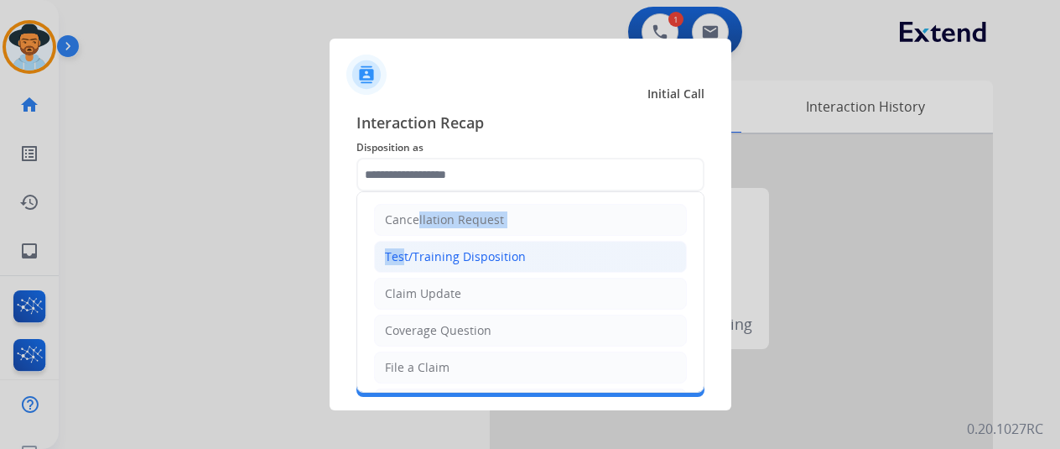
drag, startPoint x: 403, startPoint y: 237, endPoint x: 398, endPoint y: 268, distance: 30.6
click at [398, 268] on ul "Cancellation Request Test/Training Disposition Claim Update Coverage Question F…" at bounding box center [530, 422] width 346 height 461
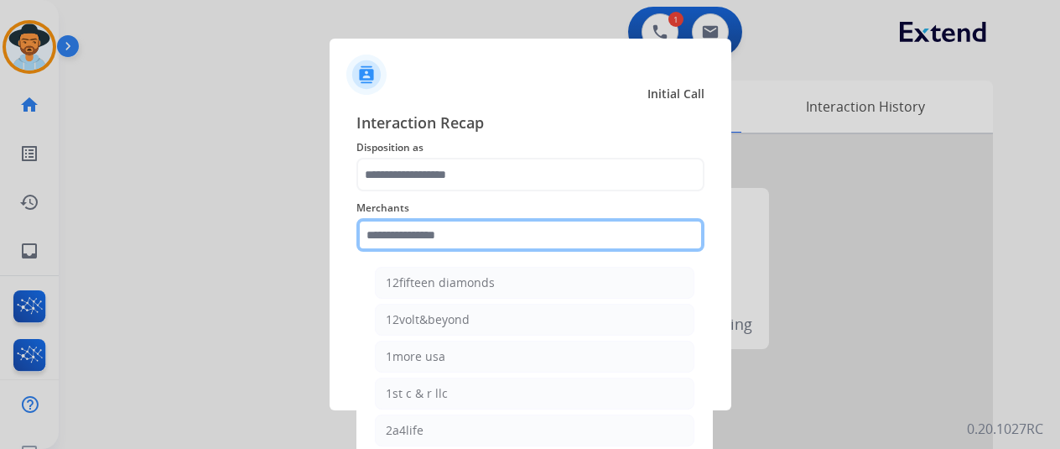
click at [394, 241] on input "text" at bounding box center [531, 235] width 348 height 34
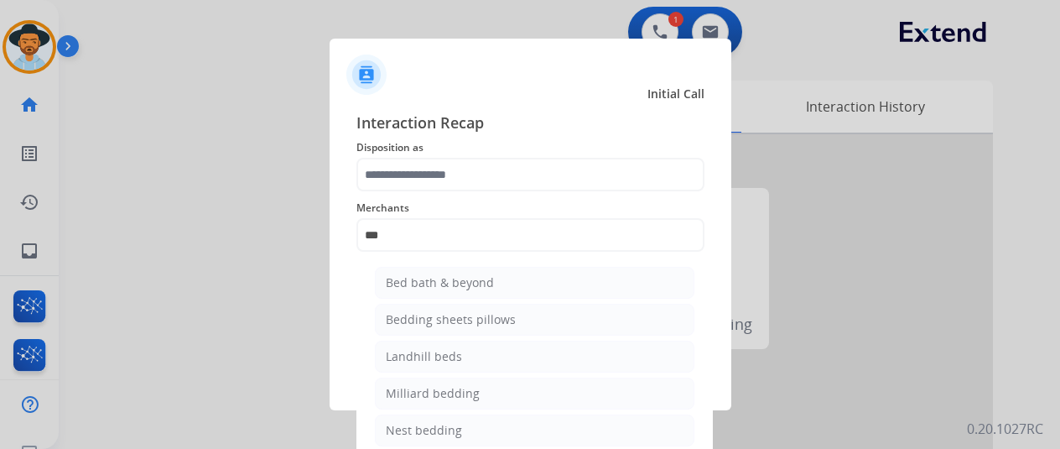
click at [428, 284] on div "Bed bath & beyond" at bounding box center [440, 282] width 108 height 17
type input "**********"
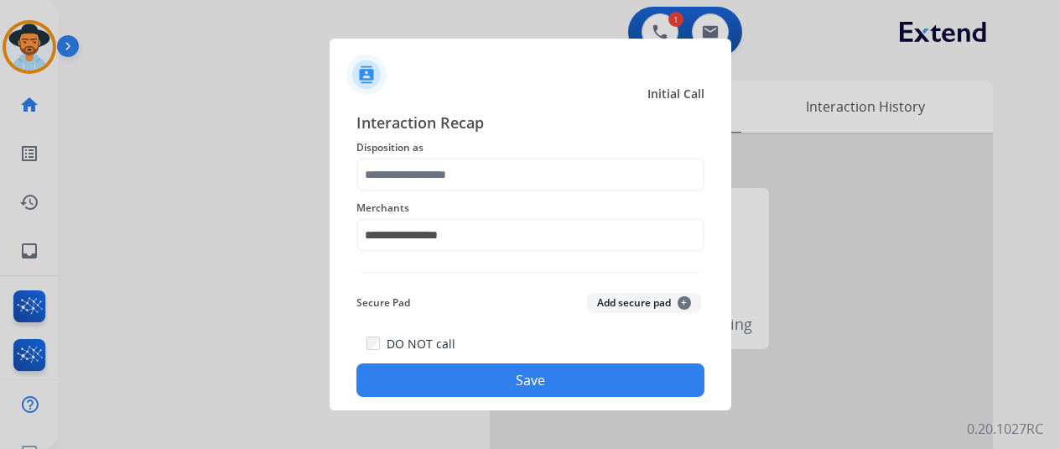
click at [466, 379] on button "Save" at bounding box center [531, 380] width 348 height 34
click at [591, 387] on button "Save" at bounding box center [531, 380] width 348 height 34
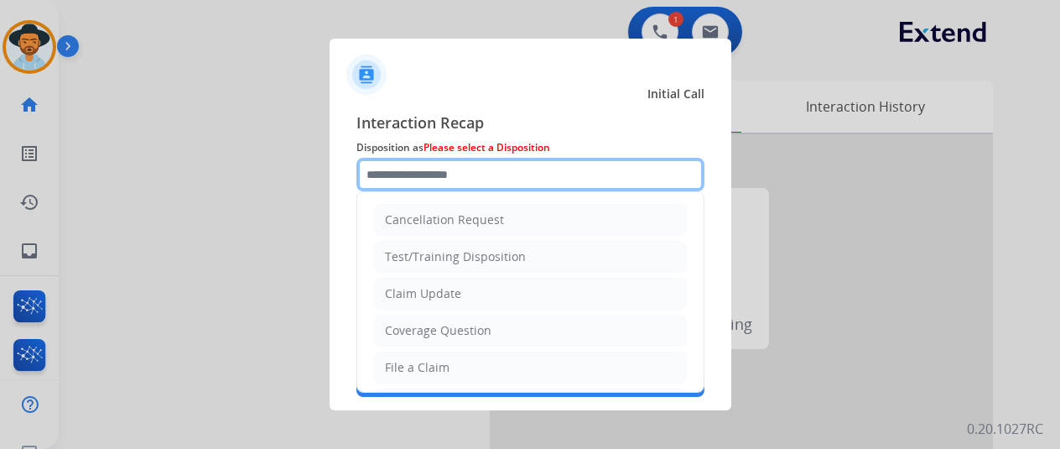
click at [443, 170] on input "text" at bounding box center [531, 175] width 348 height 34
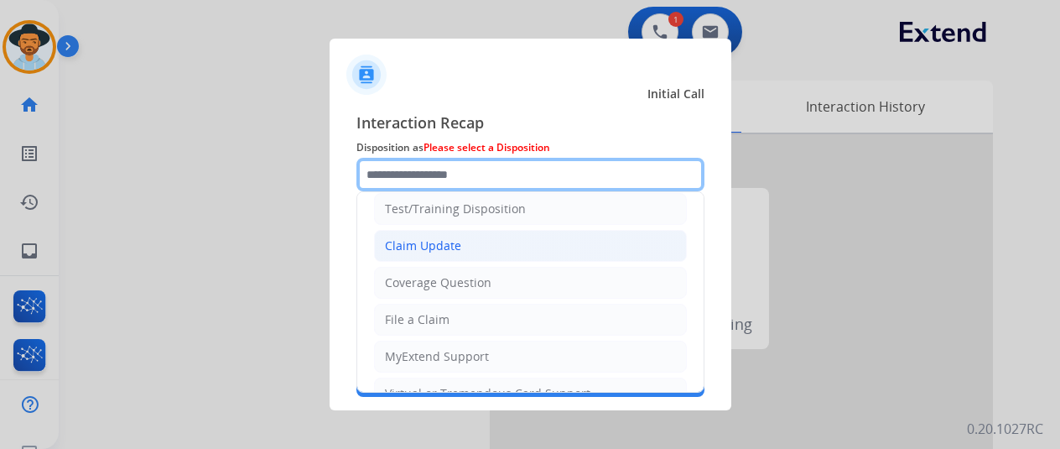
scroll to position [84, 0]
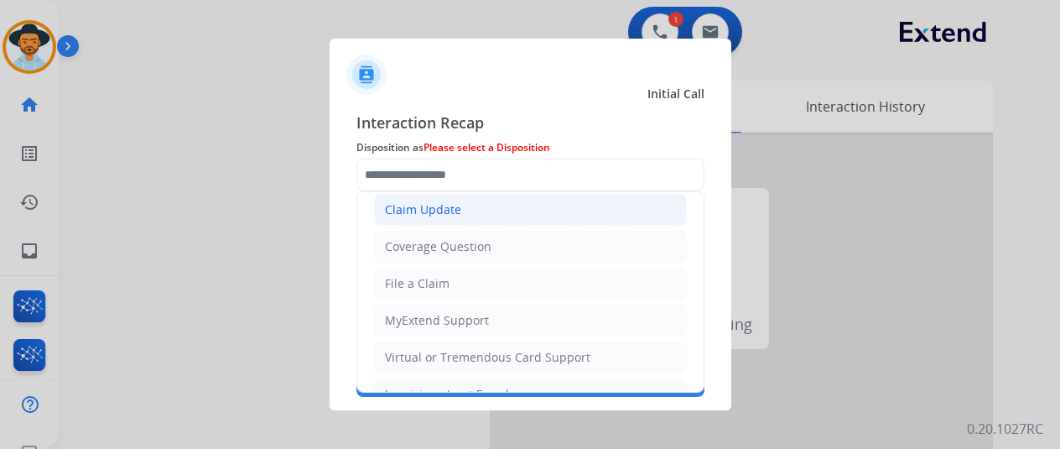
click at [438, 213] on div "Claim Update" at bounding box center [423, 209] width 76 height 17
type input "**********"
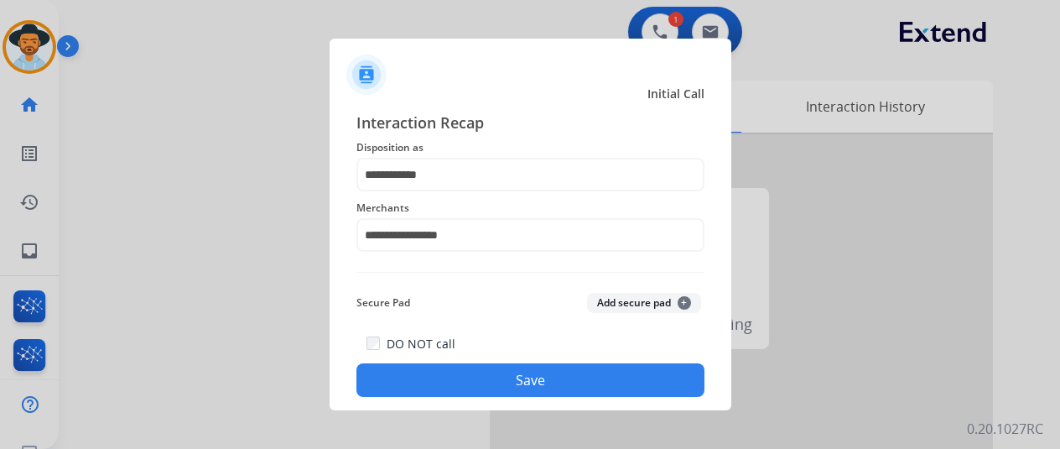
click at [483, 385] on button "Save" at bounding box center [531, 380] width 348 height 34
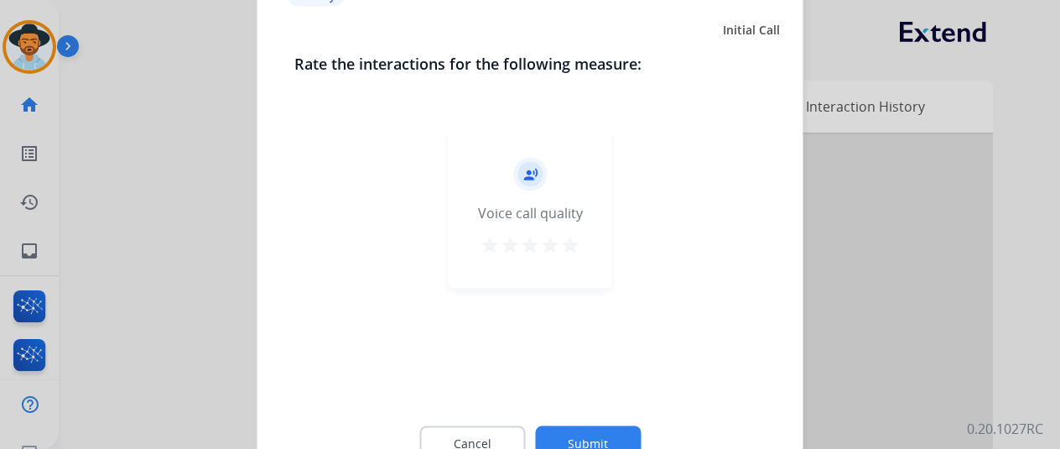
click at [592, 433] on button "Submit" at bounding box center [588, 442] width 106 height 35
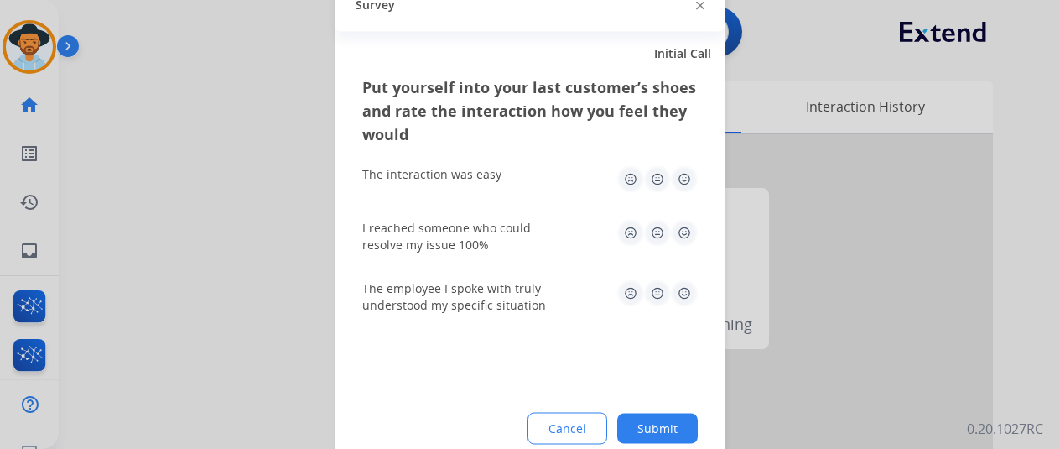
click at [661, 429] on button "Submit" at bounding box center [657, 428] width 81 height 30
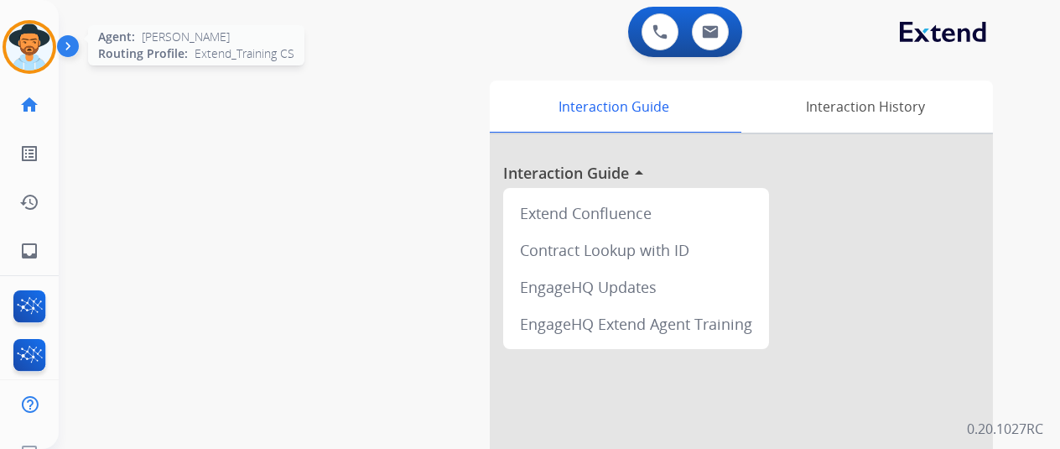
click at [25, 53] on img at bounding box center [29, 46] width 47 height 47
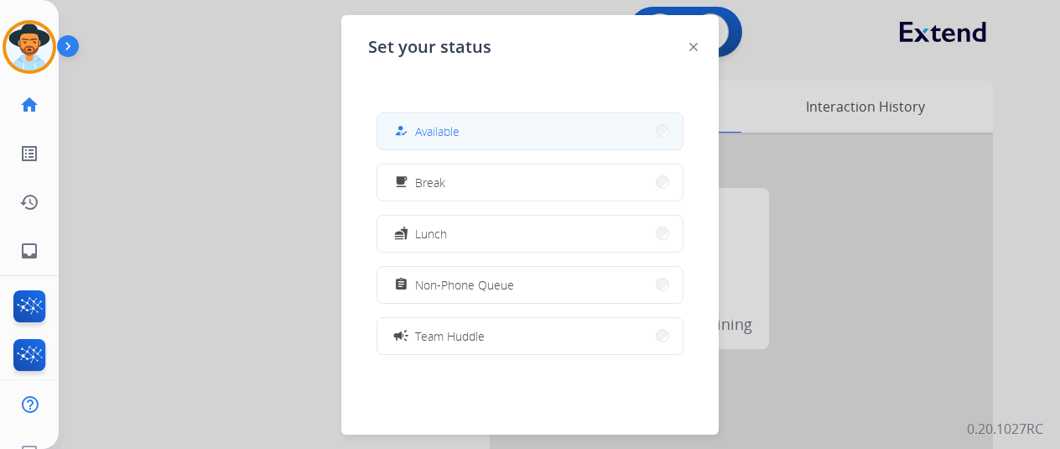
click at [446, 128] on span "Available" at bounding box center [437, 131] width 44 height 18
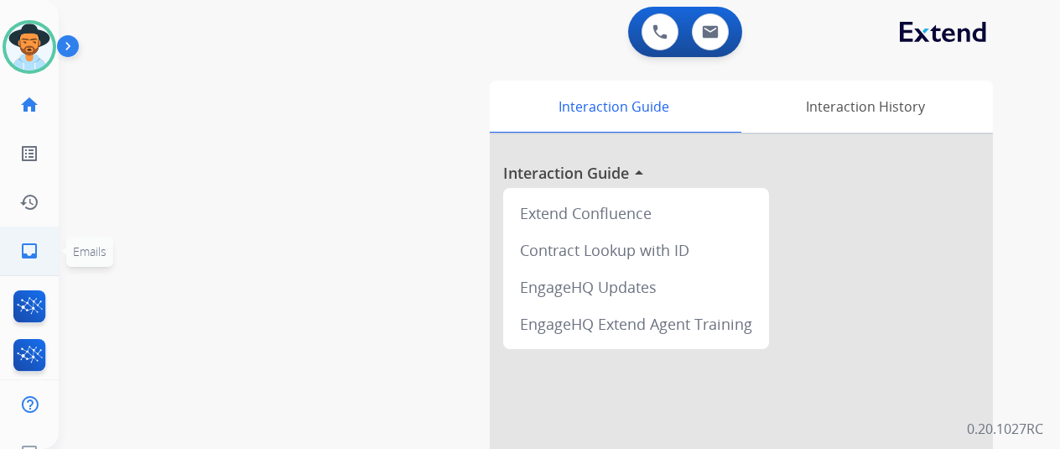
click at [32, 256] on mat-icon "inbox" at bounding box center [29, 251] width 20 height 20
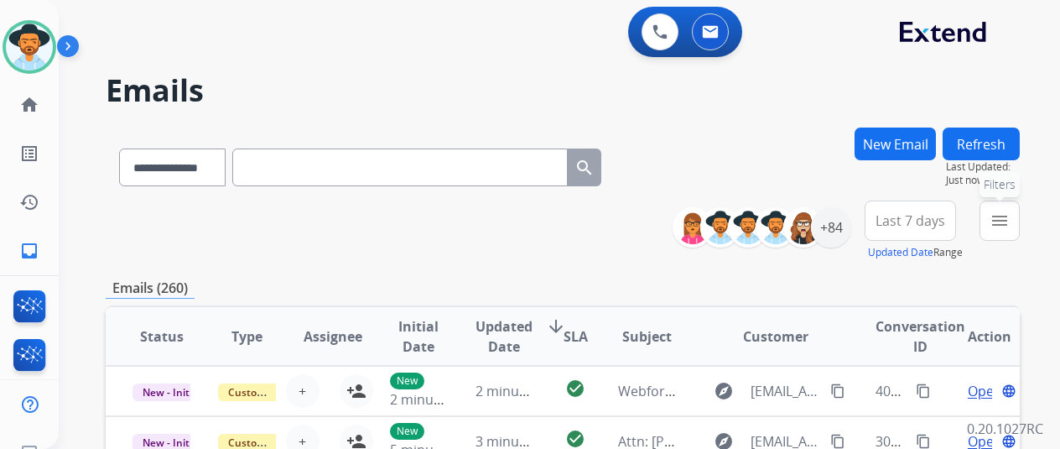
click at [1010, 219] on mat-icon "menu" at bounding box center [1000, 221] width 20 height 20
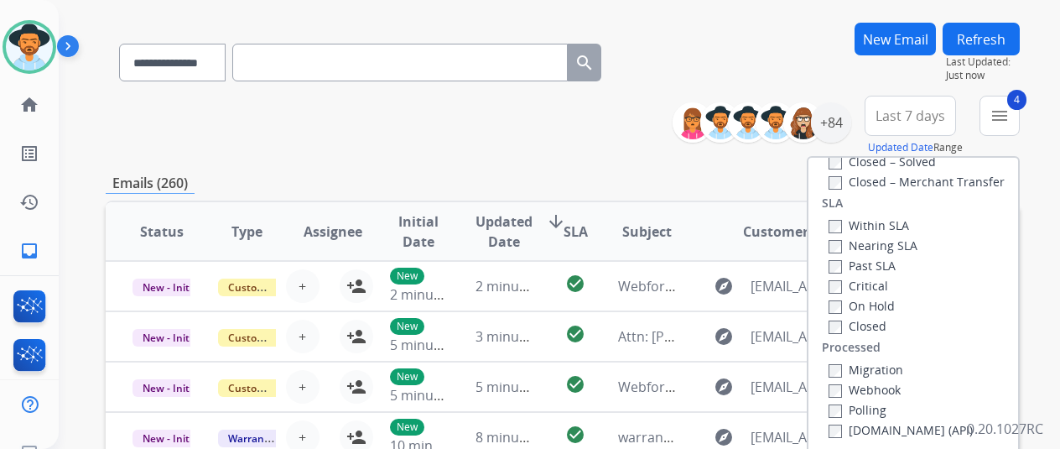
scroll to position [252, 0]
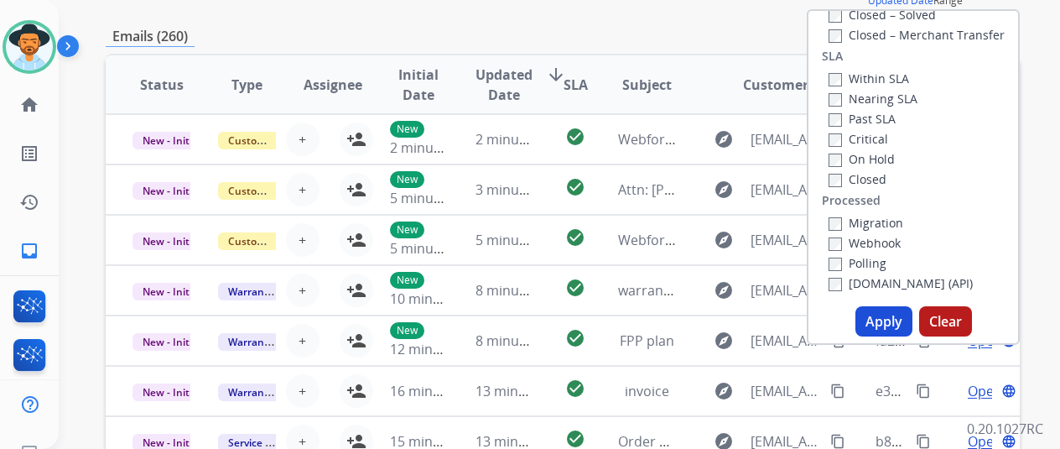
click at [882, 324] on button "Apply" at bounding box center [884, 321] width 57 height 30
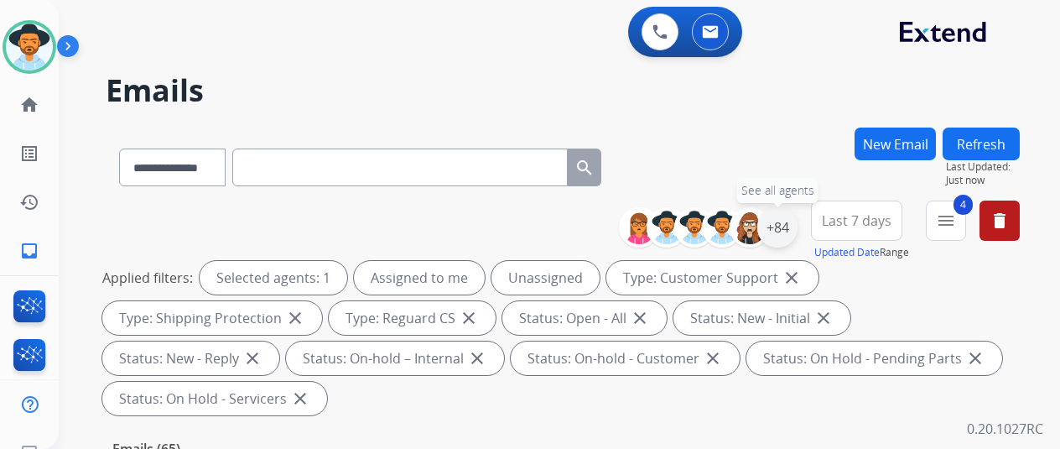
click at [789, 227] on div "+84" at bounding box center [777, 227] width 40 height 40
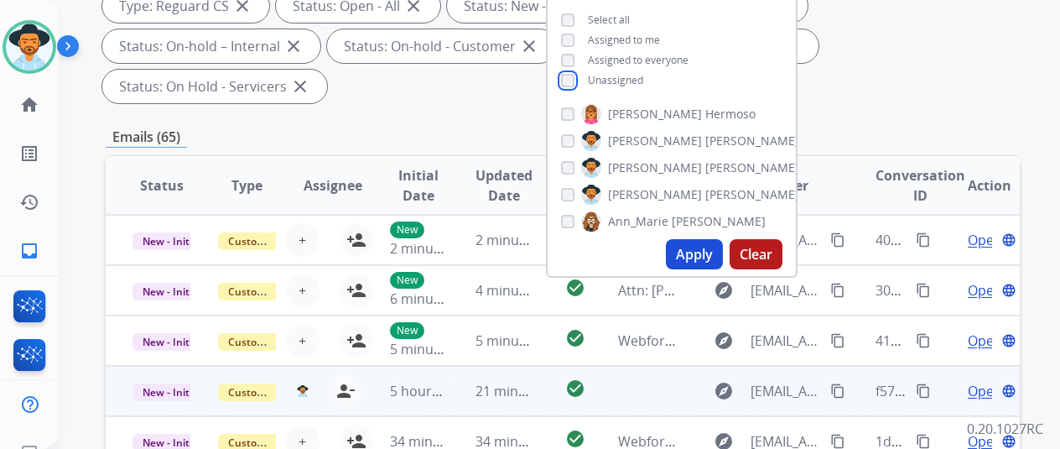
scroll to position [336, 0]
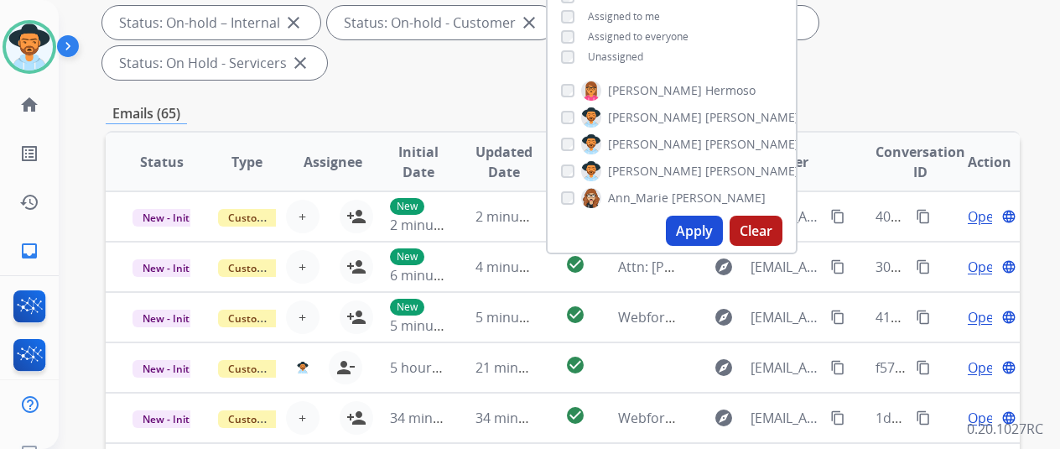
click at [696, 237] on button "Apply" at bounding box center [694, 231] width 57 height 30
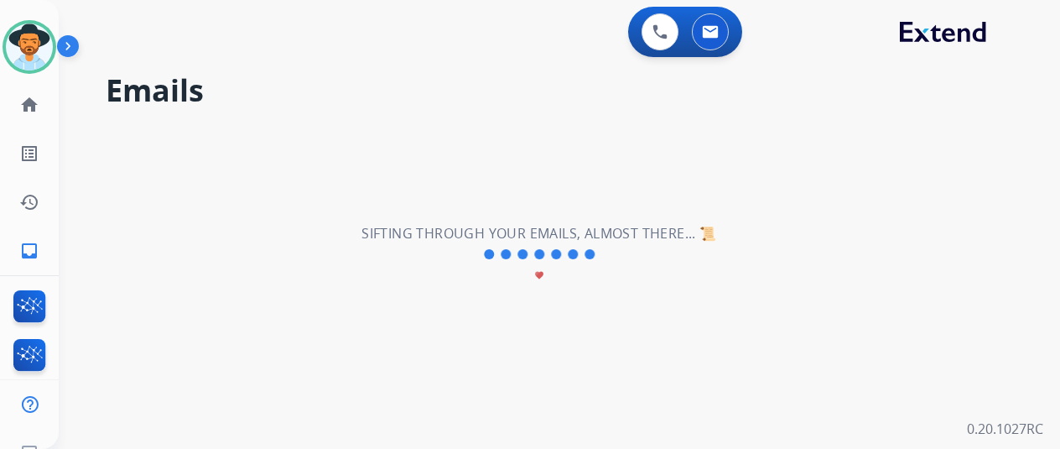
scroll to position [0, 0]
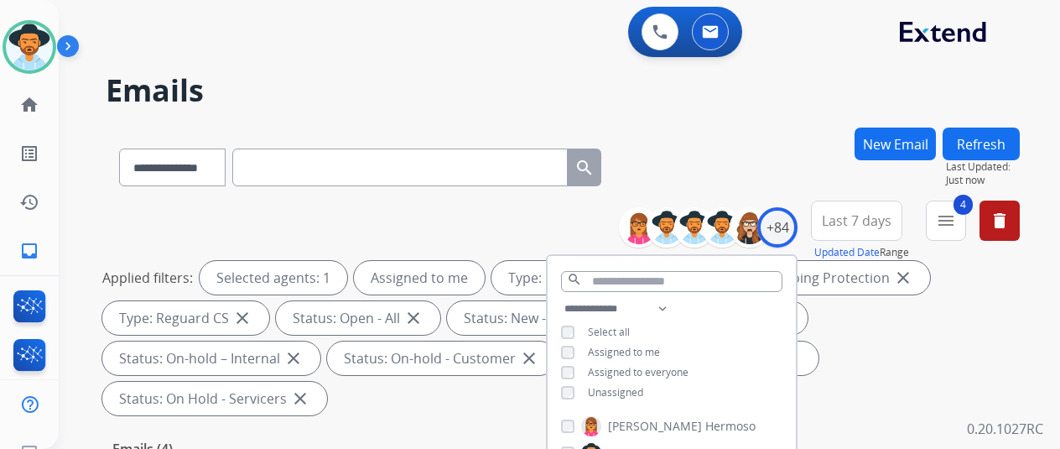
click at [788, 148] on div "**********" at bounding box center [563, 164] width 914 height 73
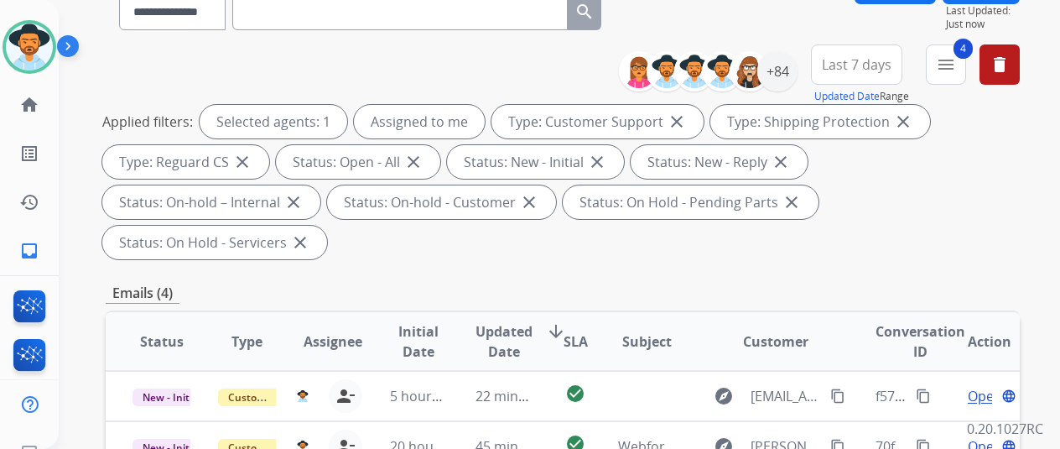
scroll to position [336, 0]
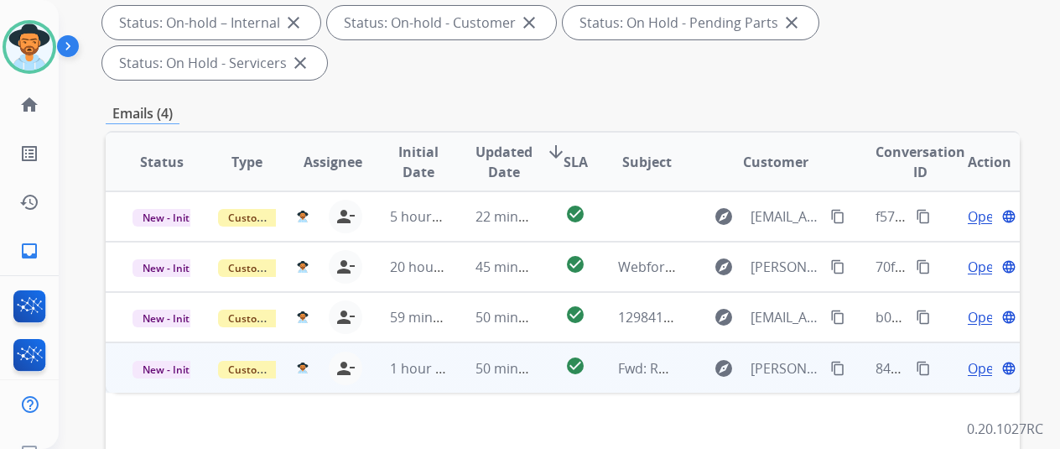
click at [979, 358] on span "Open" at bounding box center [985, 368] width 34 height 20
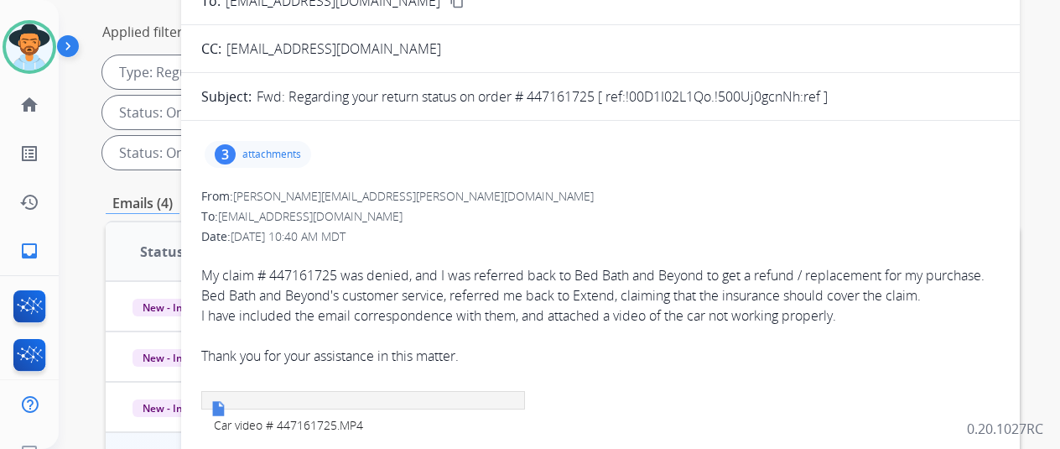
scroll to position [0, 0]
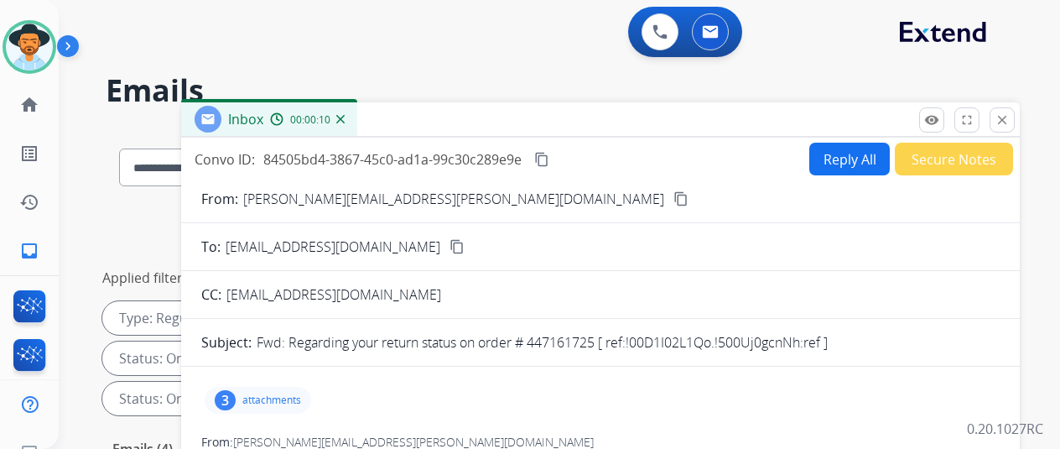
click at [674, 194] on mat-icon "content_copy" at bounding box center [681, 198] width 15 height 15
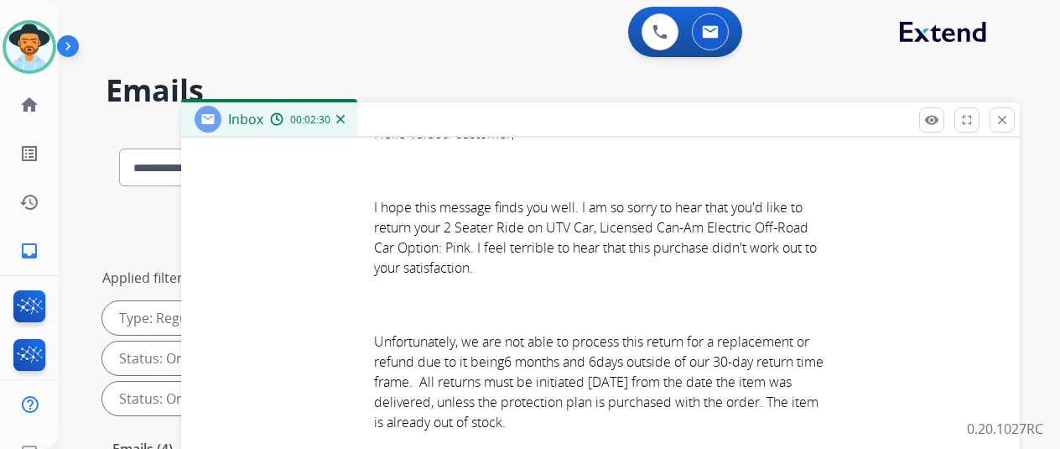
scroll to position [1007, 0]
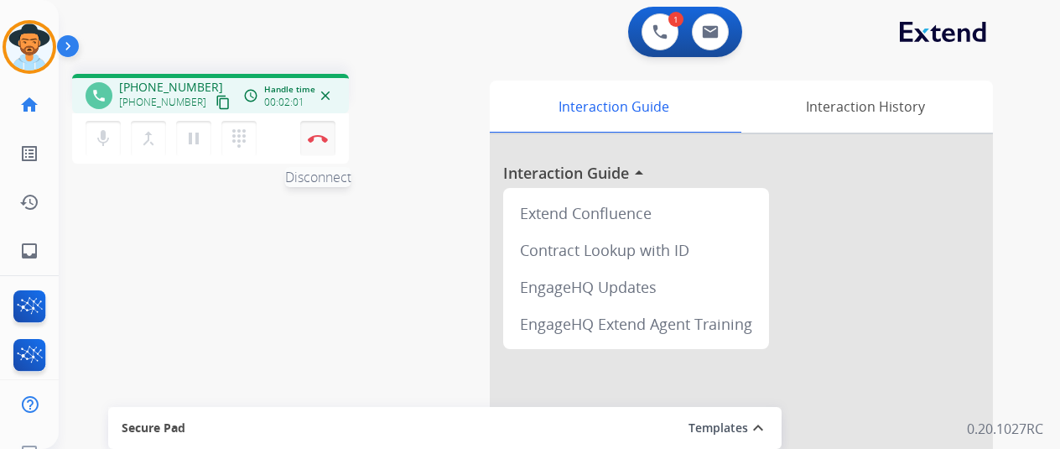
click at [317, 134] on img at bounding box center [318, 138] width 20 height 8
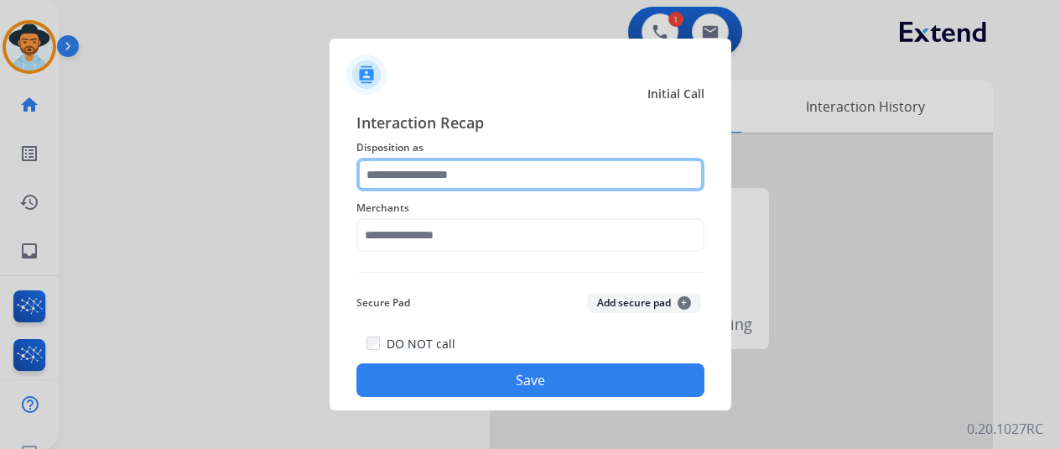
click at [403, 162] on input "text" at bounding box center [531, 175] width 348 height 34
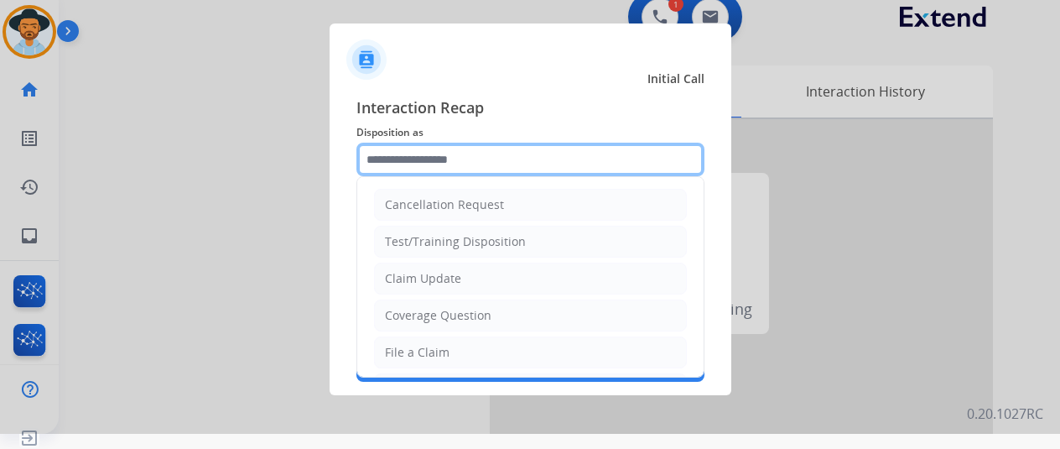
scroll to position [20, 0]
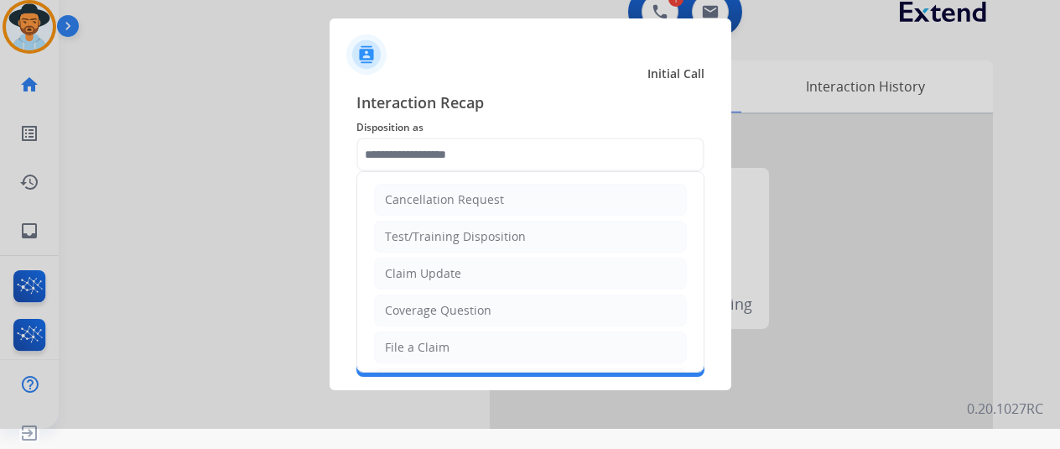
click at [430, 275] on div "Claim Update" at bounding box center [423, 273] width 76 height 17
type input "**********"
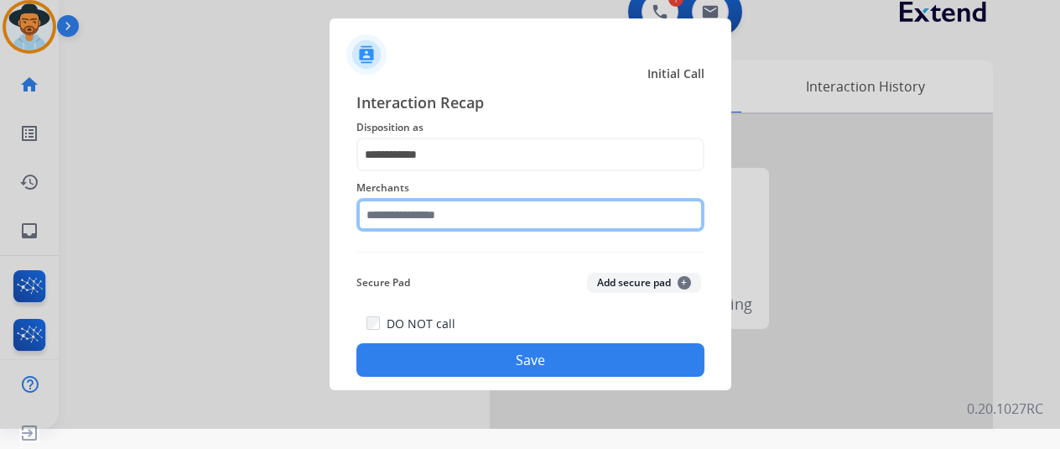
click at [425, 214] on input "text" at bounding box center [531, 215] width 348 height 34
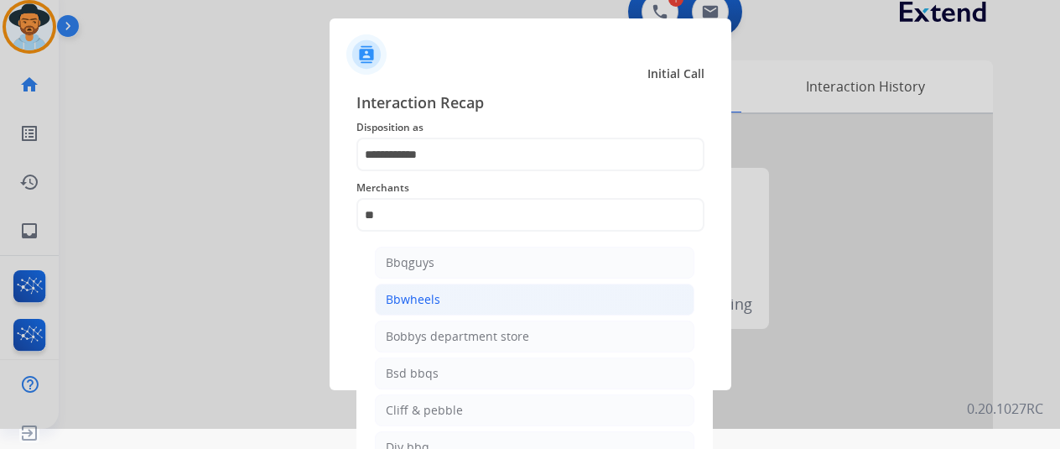
click at [409, 300] on div "Bbwheels" at bounding box center [413, 299] width 55 height 17
type input "********"
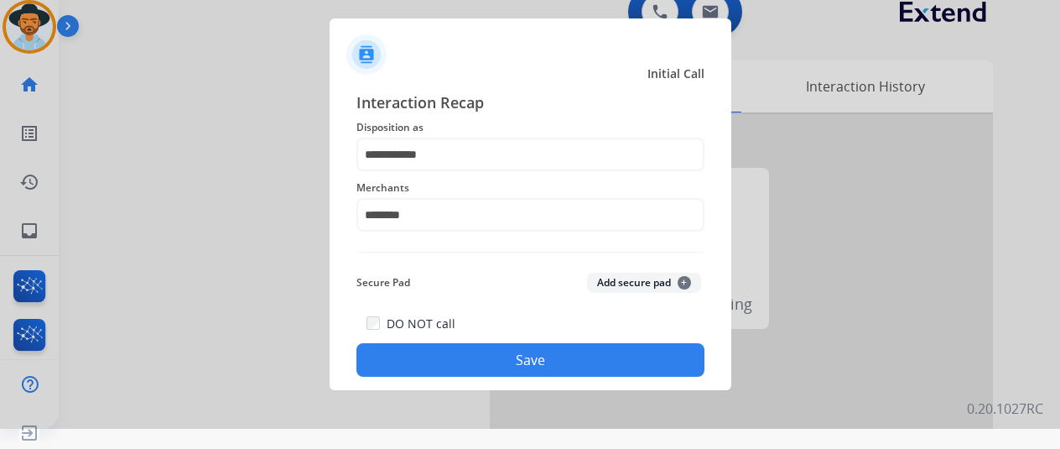
click at [522, 356] on button "Save" at bounding box center [531, 360] width 348 height 34
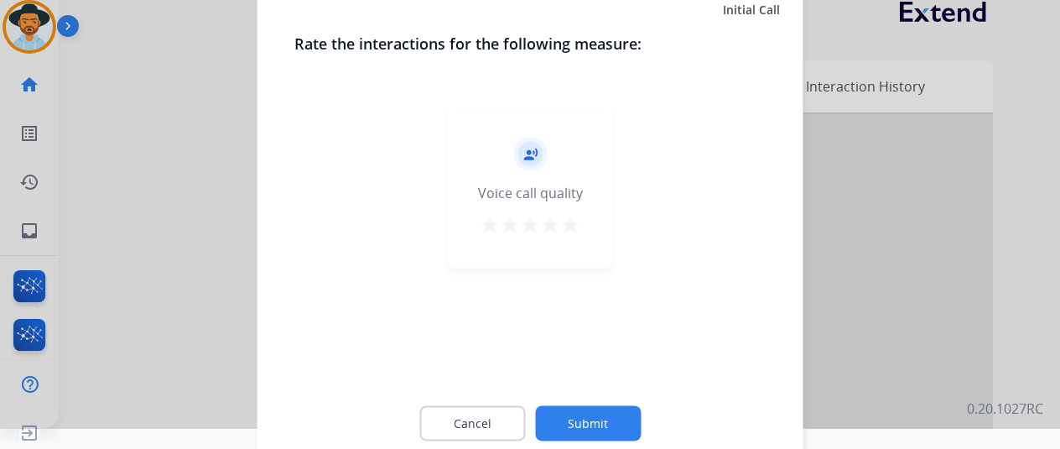
click at [584, 412] on button "Submit" at bounding box center [588, 422] width 106 height 35
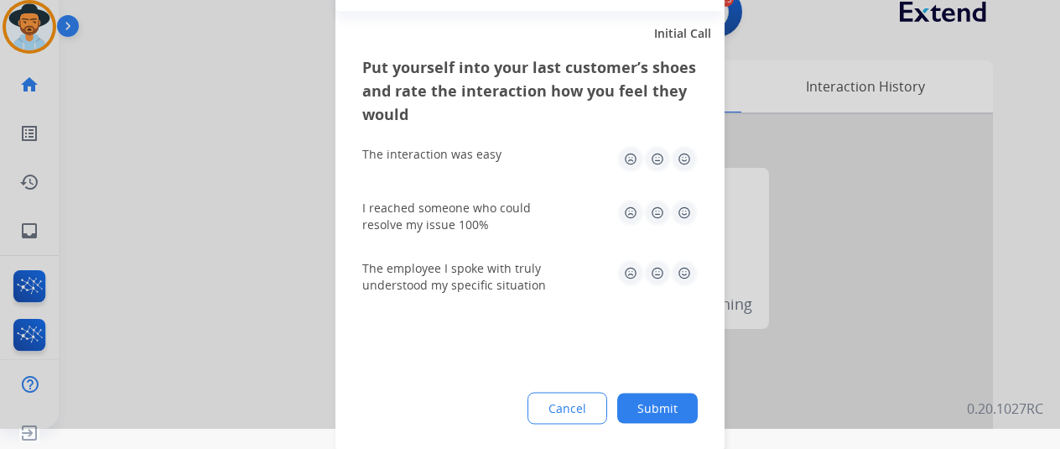
click at [671, 401] on button "Submit" at bounding box center [657, 408] width 81 height 30
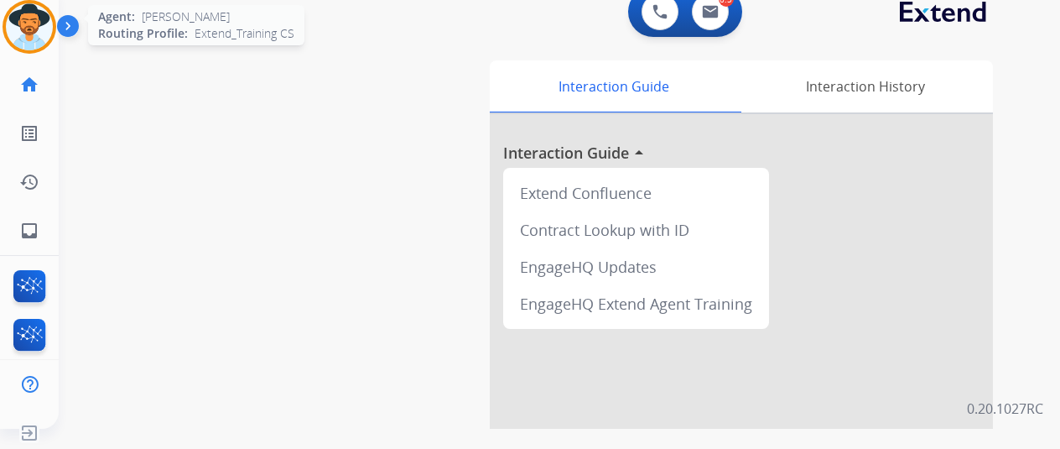
click at [39, 24] on img at bounding box center [29, 26] width 47 height 47
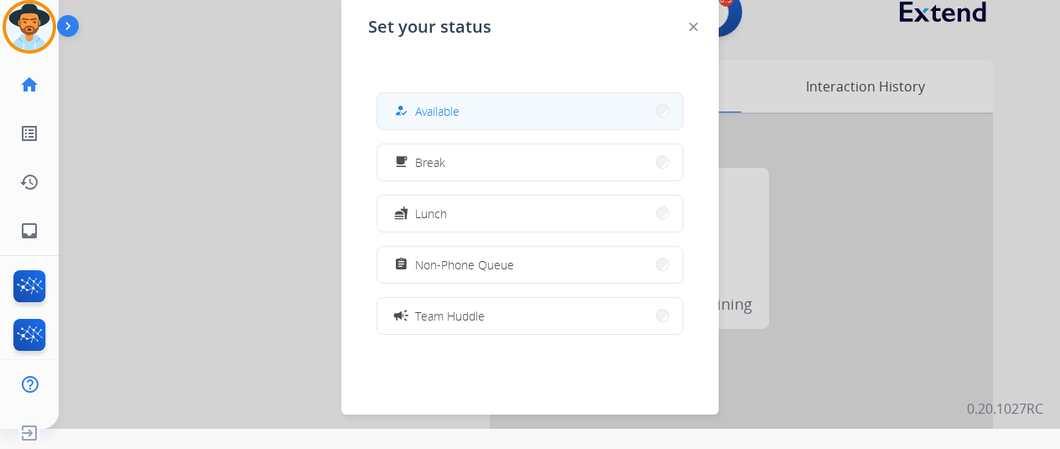
click at [445, 117] on span "Available" at bounding box center [437, 111] width 44 height 18
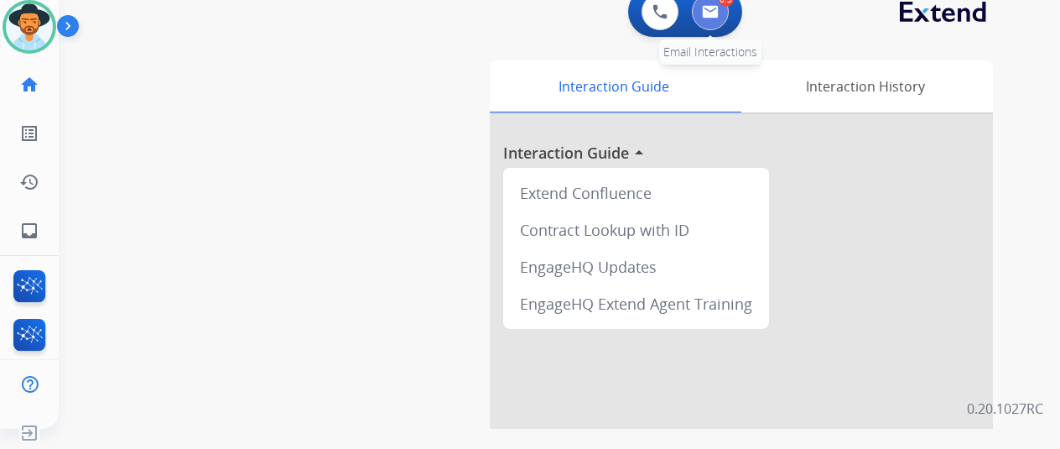
click at [716, 12] on img at bounding box center [710, 11] width 17 height 13
select select "**********"
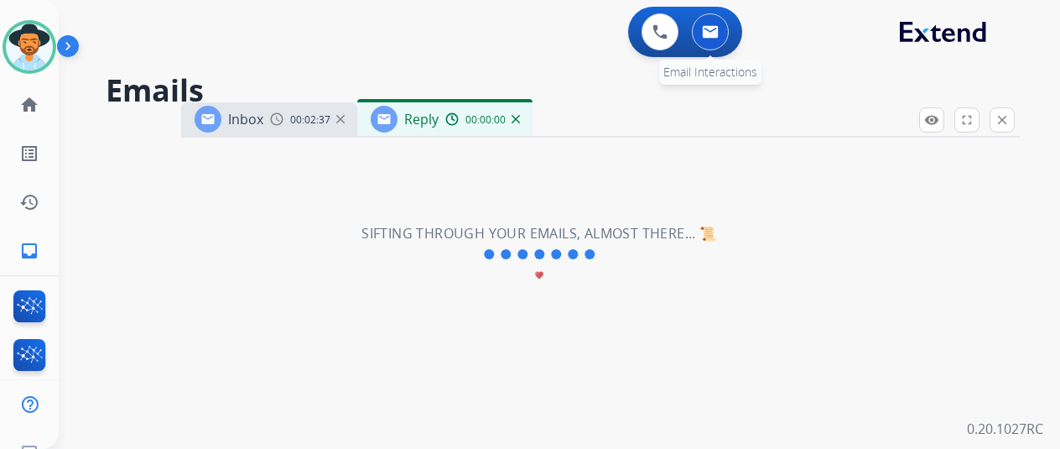
select select "**********"
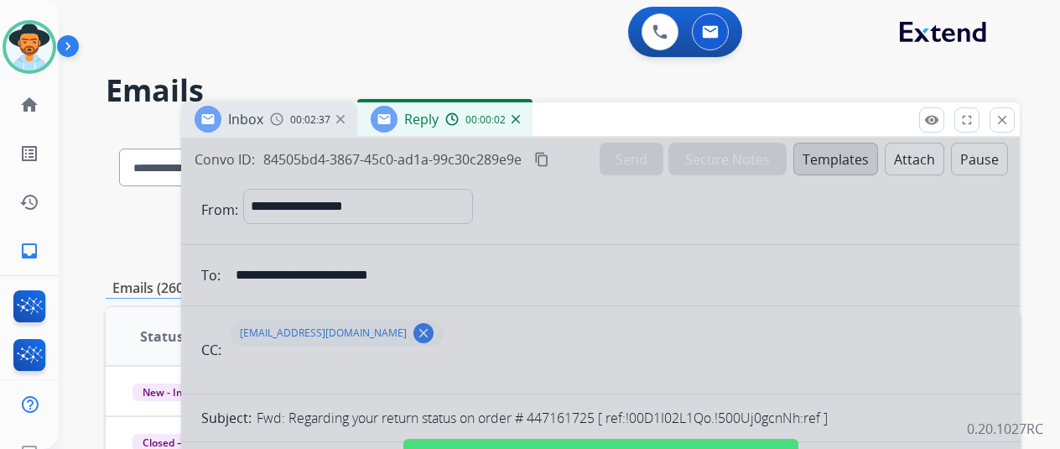
click at [615, 280] on div at bounding box center [600, 451] width 839 height 627
select select
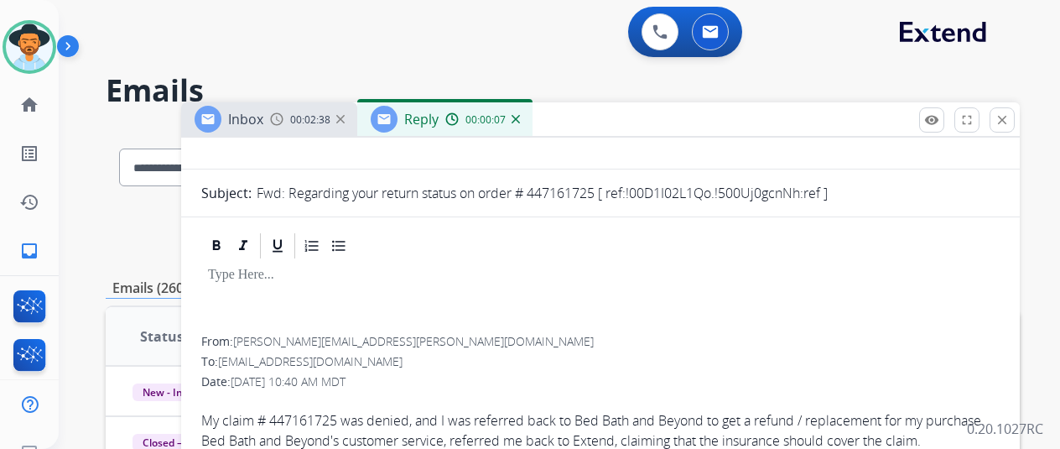
scroll to position [252, 0]
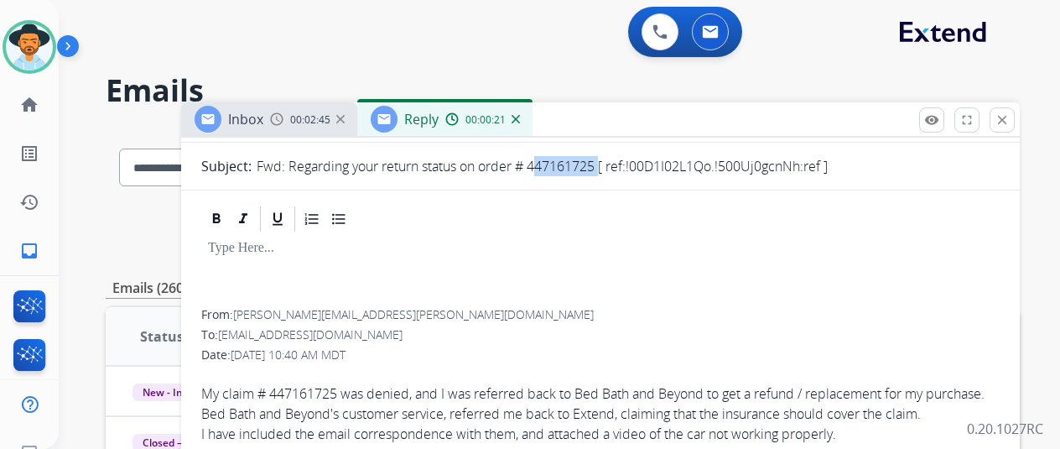
drag, startPoint x: 611, startPoint y: 166, endPoint x: 549, endPoint y: 166, distance: 62.1
click at [549, 166] on p "Fwd: Regarding your return status on order # 447161725 [ ref:!00D1I02L1Qo.!500U…" at bounding box center [542, 166] width 571 height 20
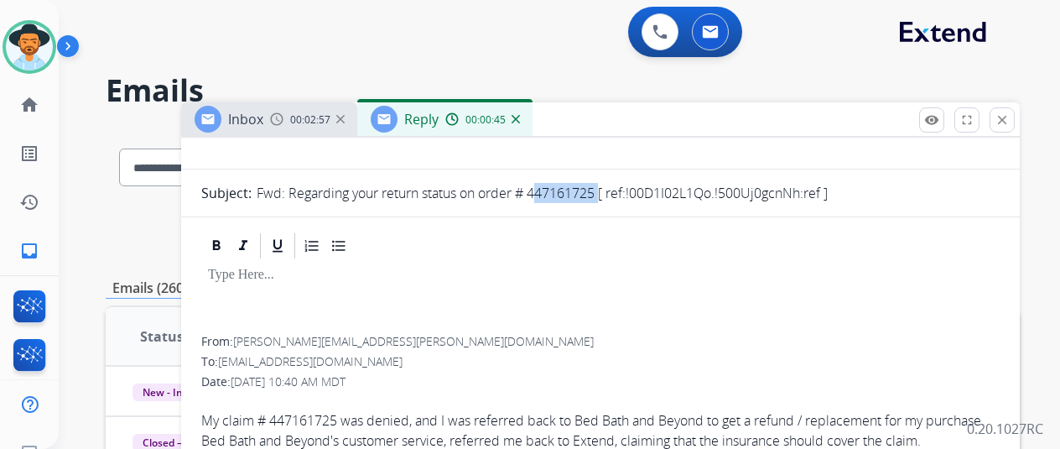
scroll to position [0, 0]
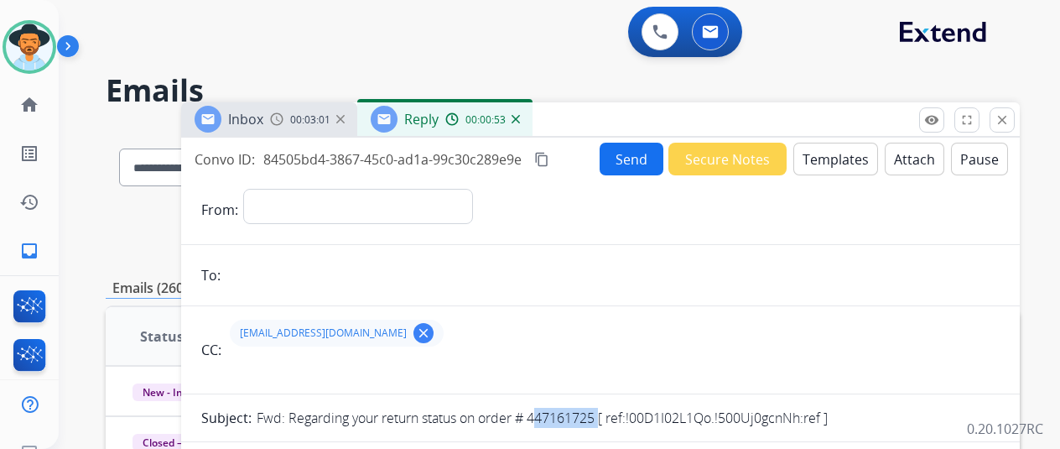
click at [520, 117] on img at bounding box center [516, 119] width 8 height 8
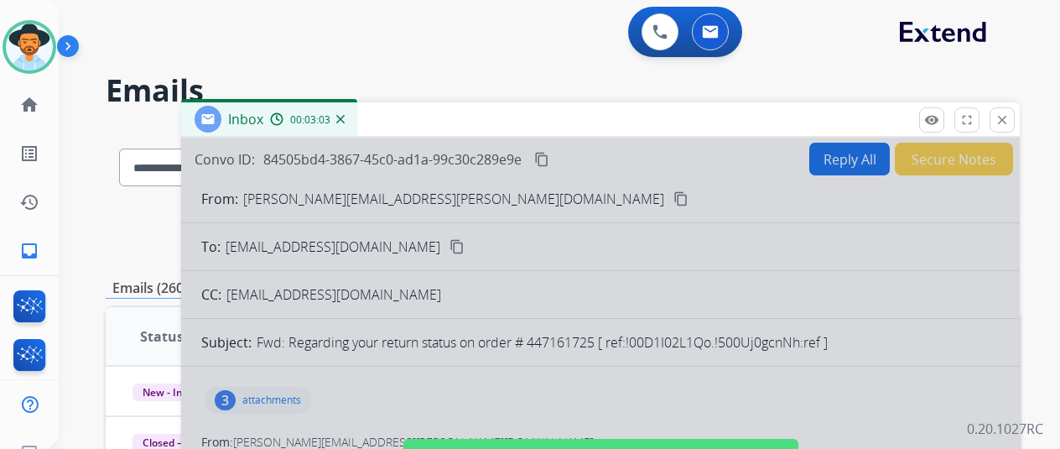
scroll to position [168, 0]
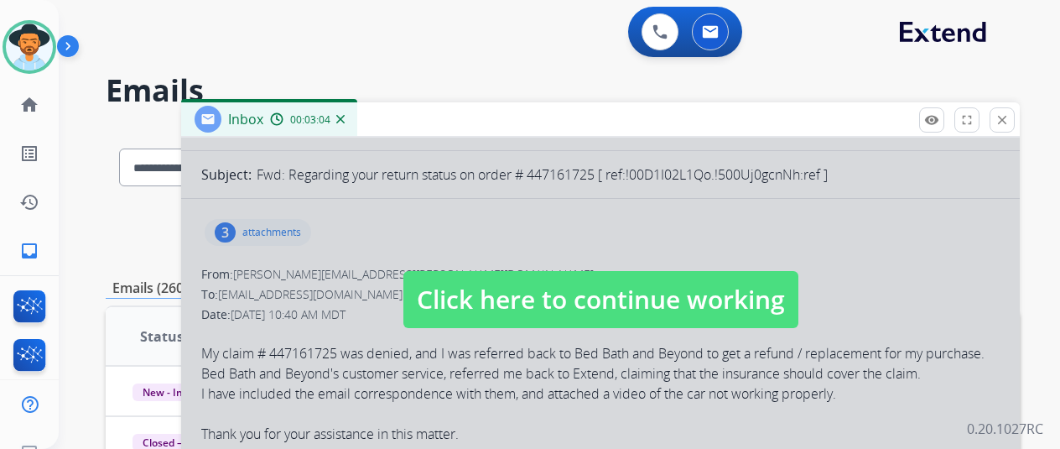
click at [242, 226] on div at bounding box center [600, 283] width 839 height 627
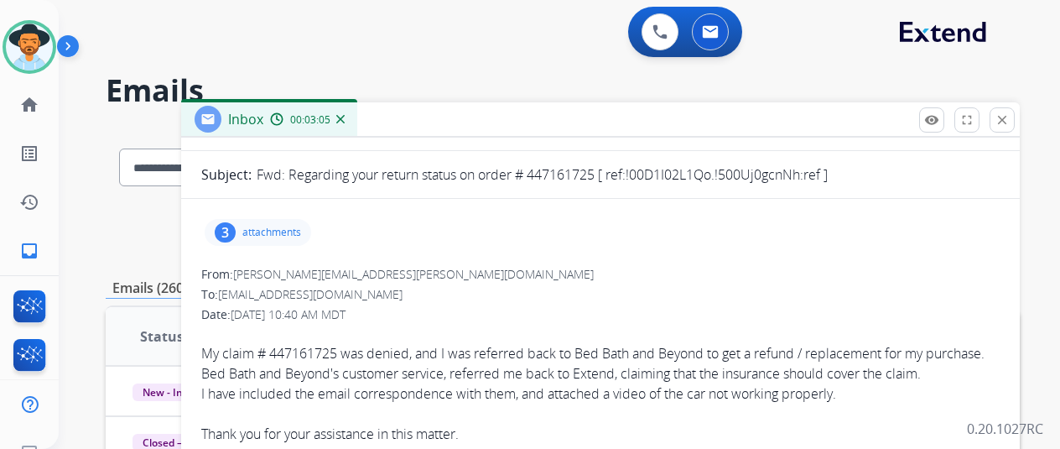
click at [236, 226] on div "3" at bounding box center [225, 232] width 21 height 20
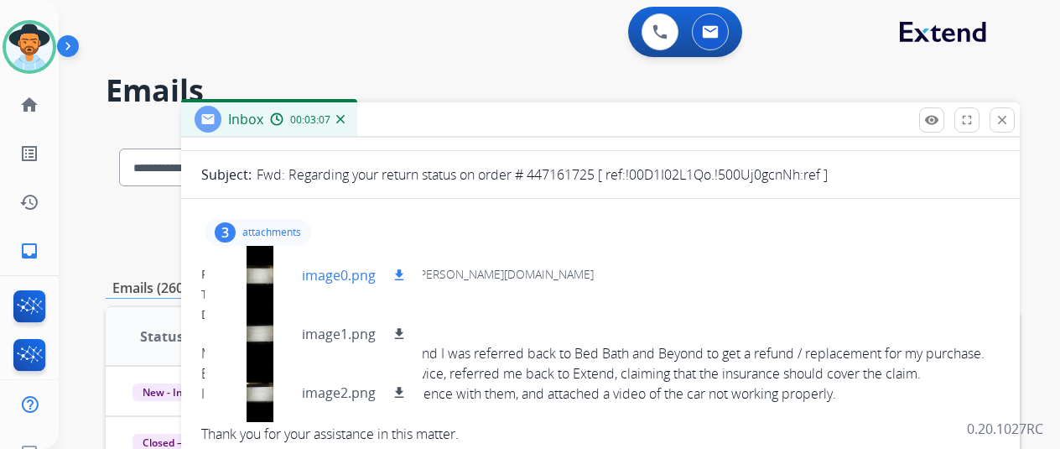
click at [276, 263] on div at bounding box center [260, 275] width 84 height 59
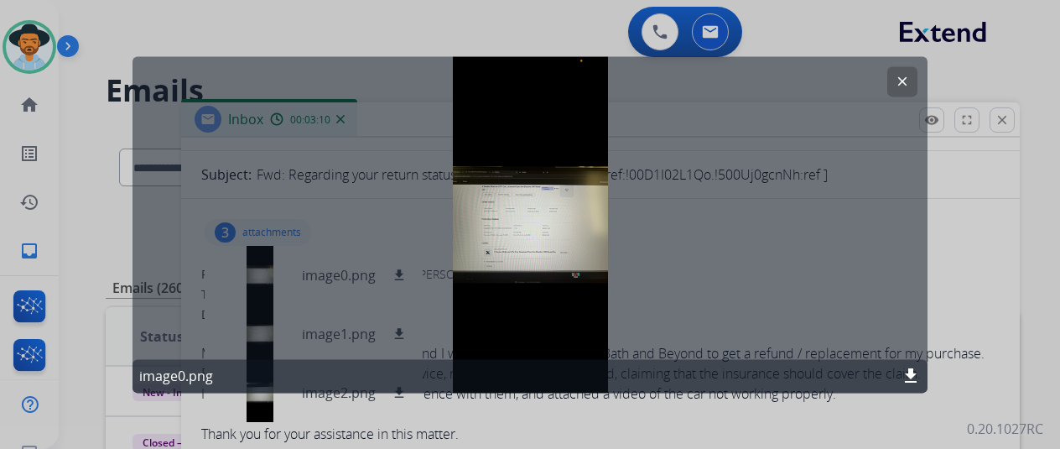
click at [476, 211] on div "clear image0.png download" at bounding box center [530, 224] width 795 height 336
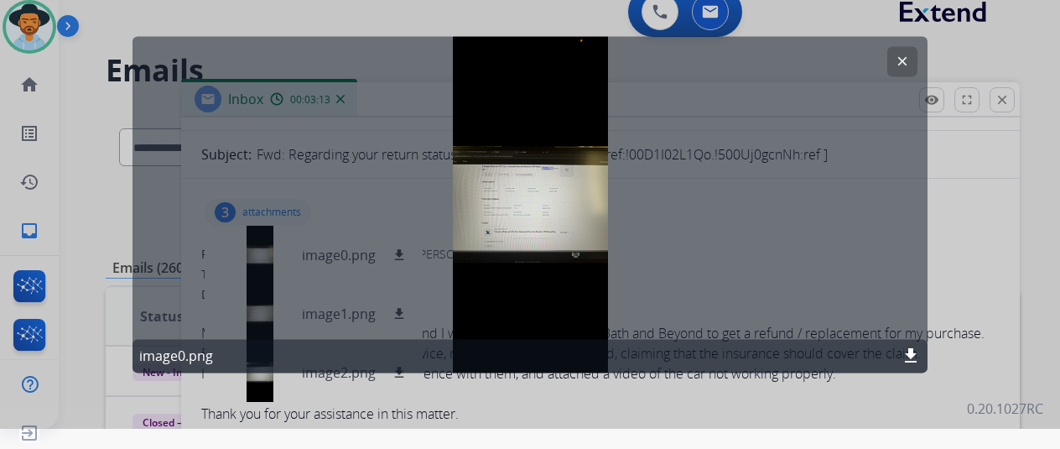
click at [899, 52] on button "clear" at bounding box center [903, 61] width 30 height 30
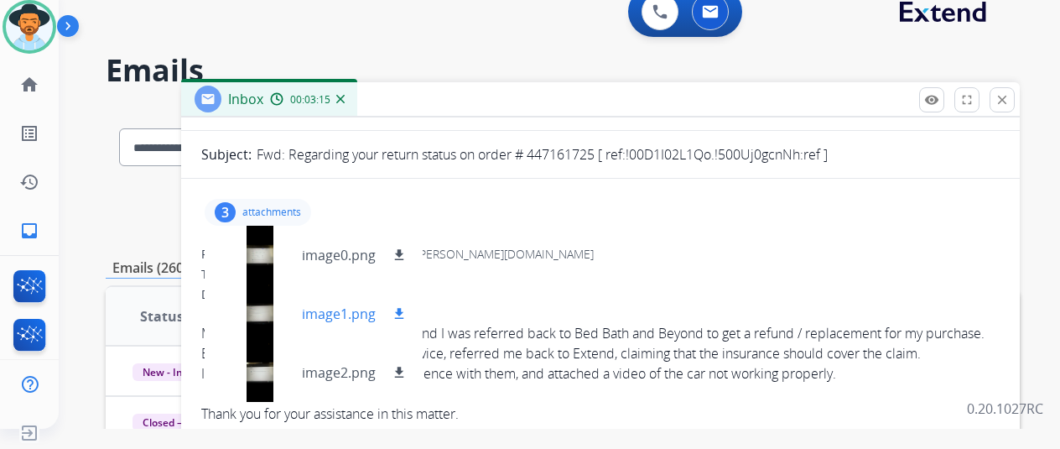
click at [279, 310] on div at bounding box center [260, 313] width 84 height 59
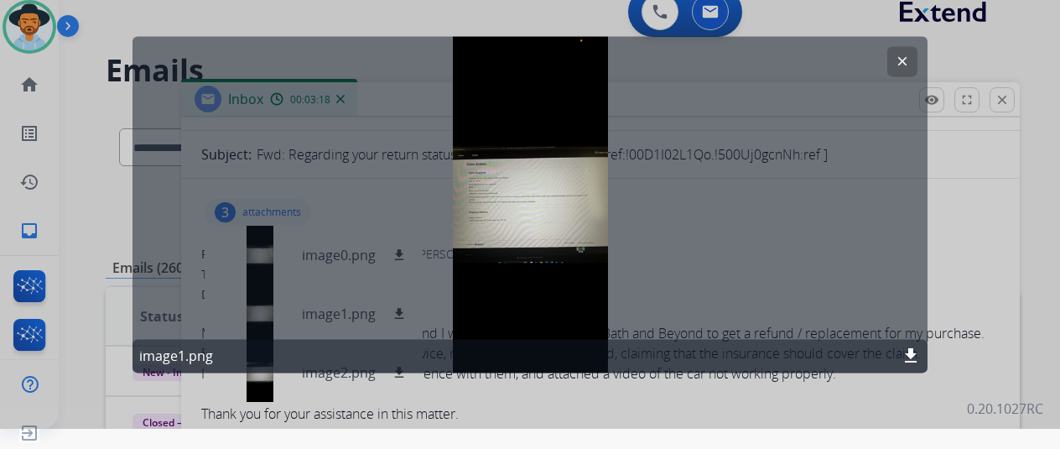
click at [899, 55] on mat-icon "clear" at bounding box center [902, 61] width 15 height 15
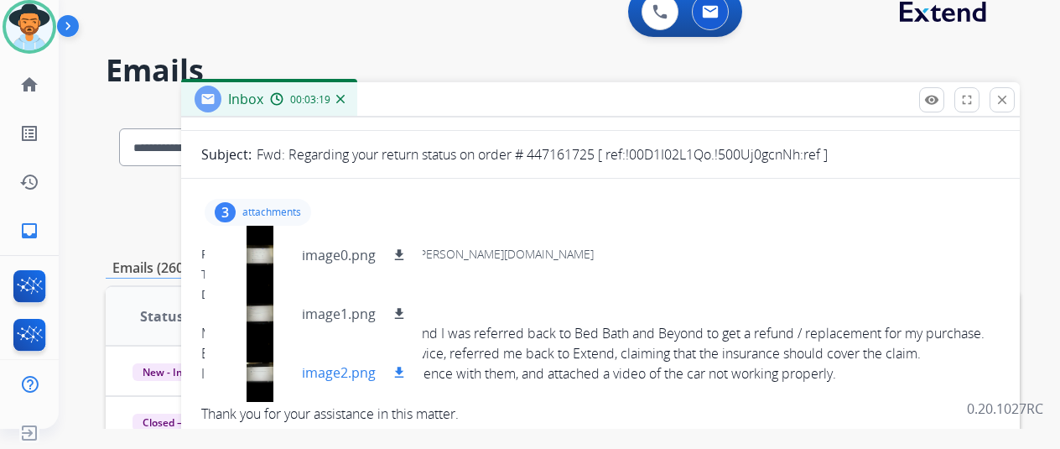
click at [271, 370] on div at bounding box center [260, 372] width 84 height 59
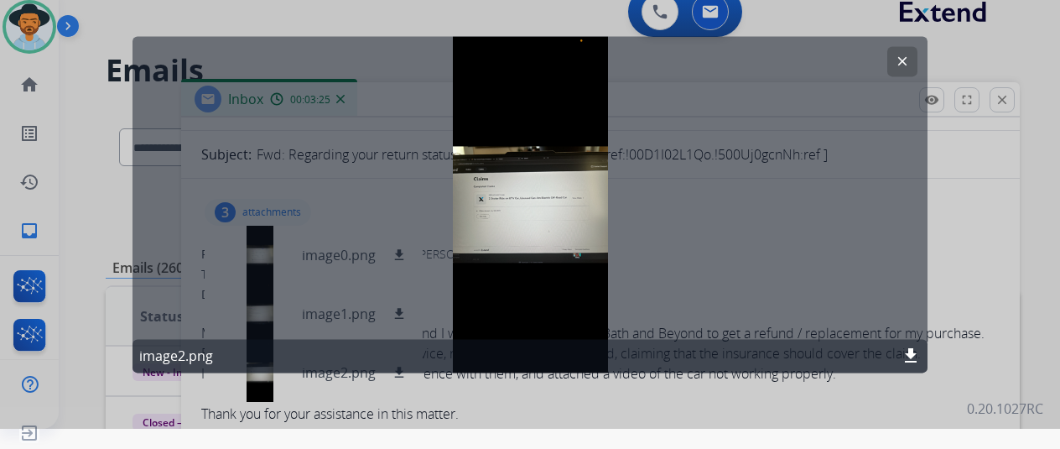
click at [903, 57] on mat-icon "clear" at bounding box center [902, 61] width 15 height 15
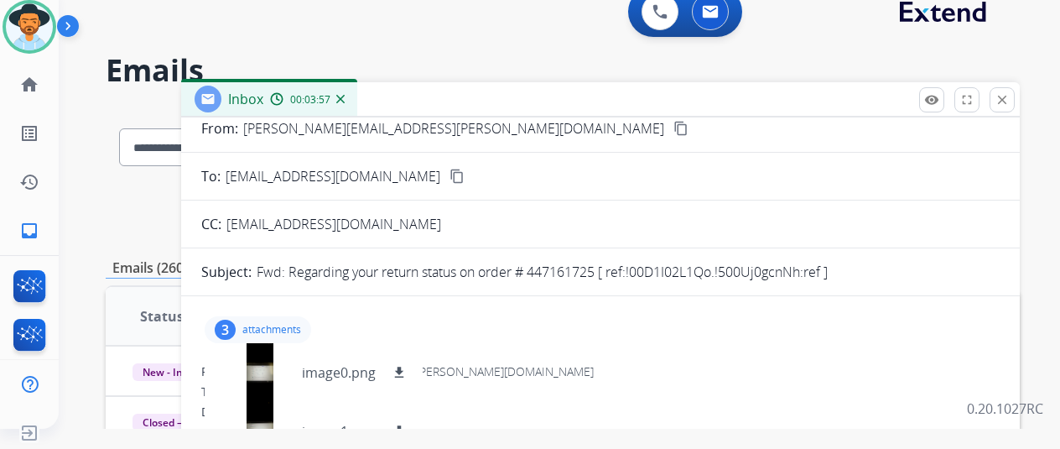
scroll to position [0, 0]
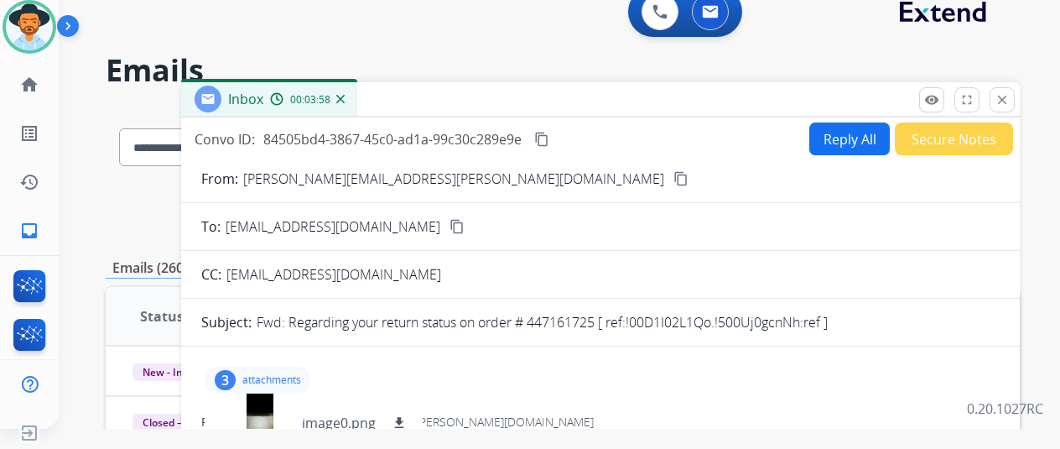
click at [847, 139] on button "Reply All" at bounding box center [849, 138] width 81 height 33
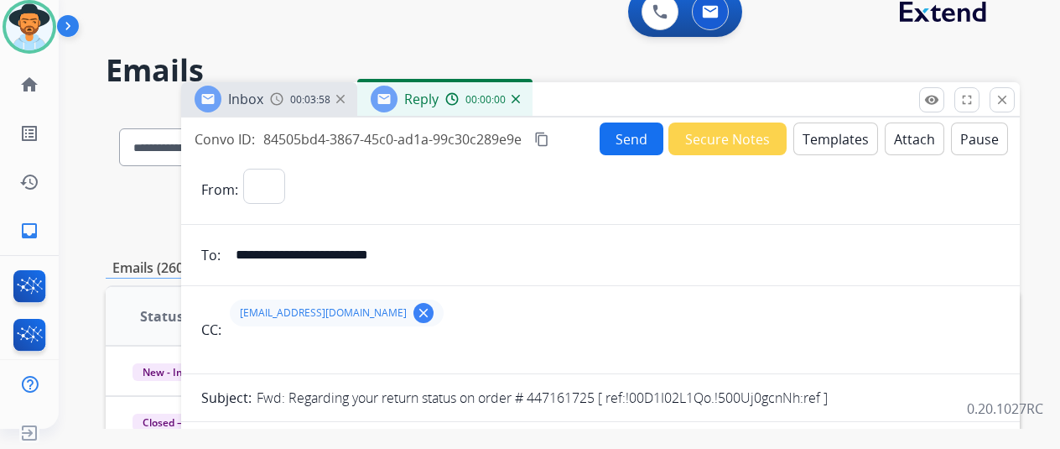
select select "**********"
click at [851, 138] on button "Templates" at bounding box center [836, 138] width 85 height 33
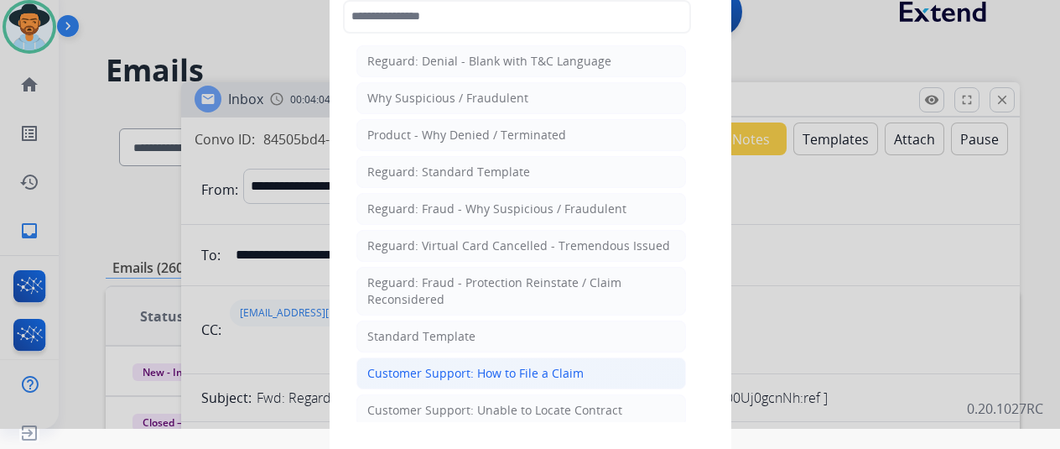
click at [436, 368] on div "Customer Support: How to File a Claim" at bounding box center [475, 373] width 216 height 17
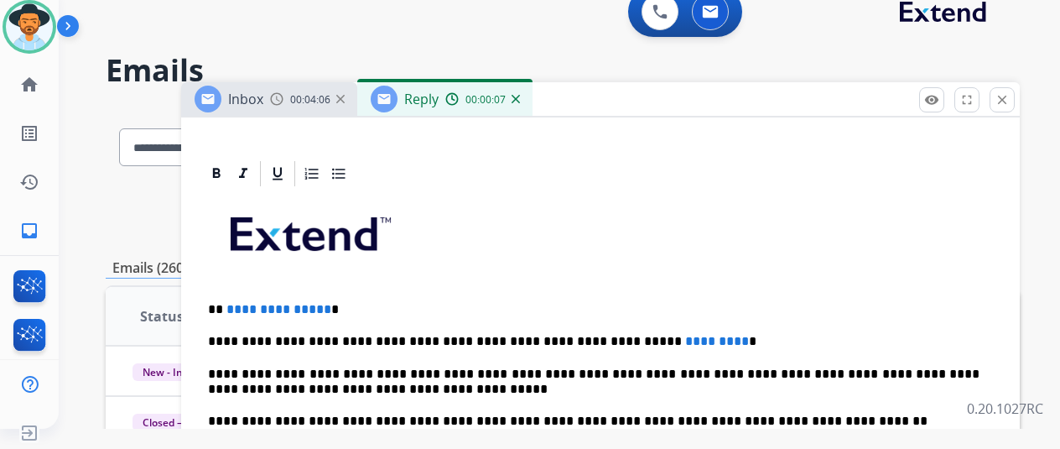
scroll to position [419, 0]
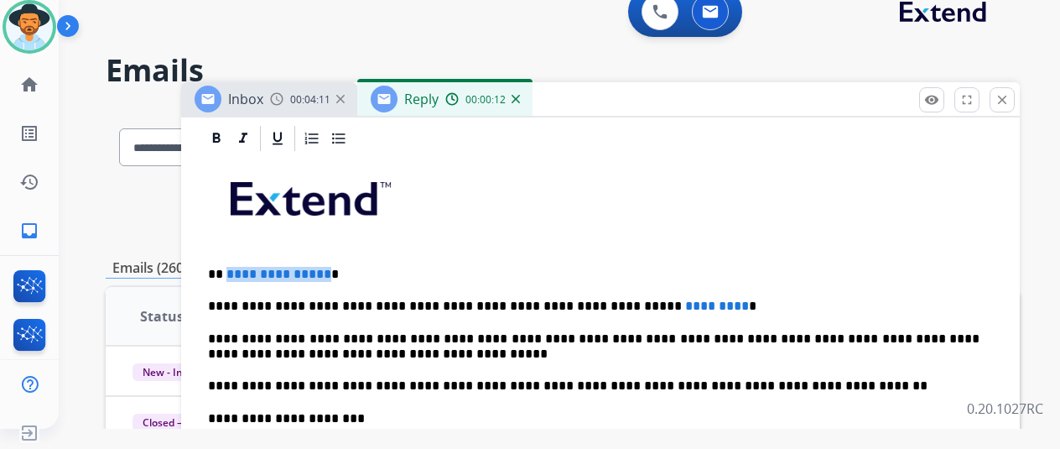
drag, startPoint x: 334, startPoint y: 275, endPoint x: 238, endPoint y: 268, distance: 95.9
click at [238, 268] on span "**********" at bounding box center [278, 274] width 105 height 13
drag, startPoint x: 679, startPoint y: 303, endPoint x: 558, endPoint y: 305, distance: 120.8
click at [557, 305] on p "**********" at bounding box center [594, 306] width 772 height 15
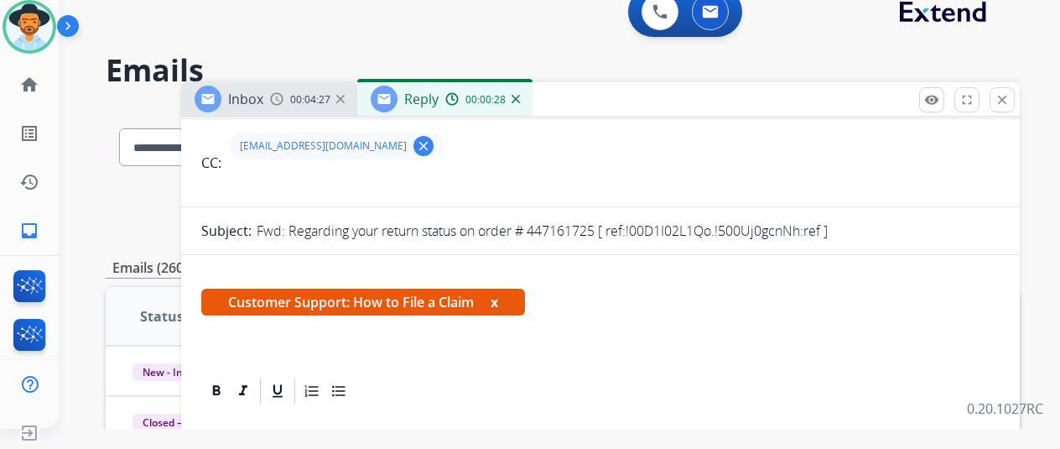
scroll to position [0, 0]
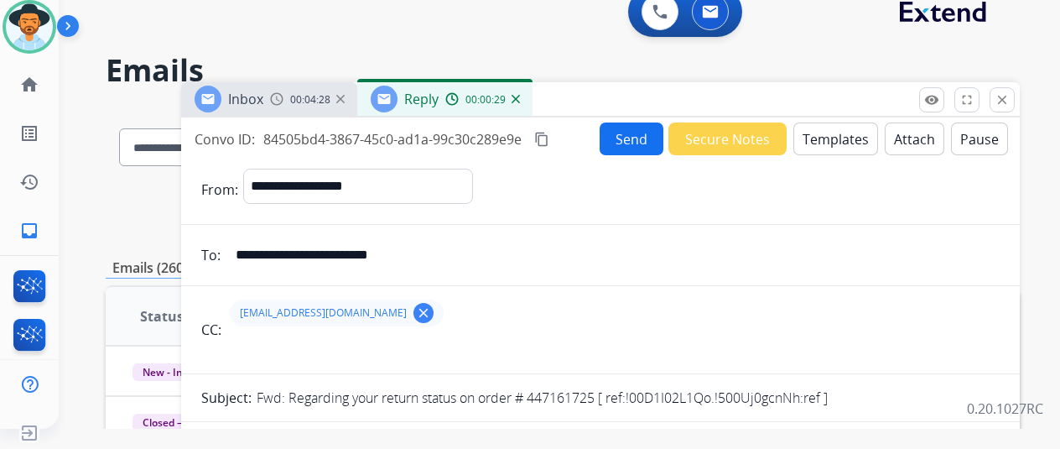
click at [623, 137] on button "Send" at bounding box center [632, 138] width 64 height 33
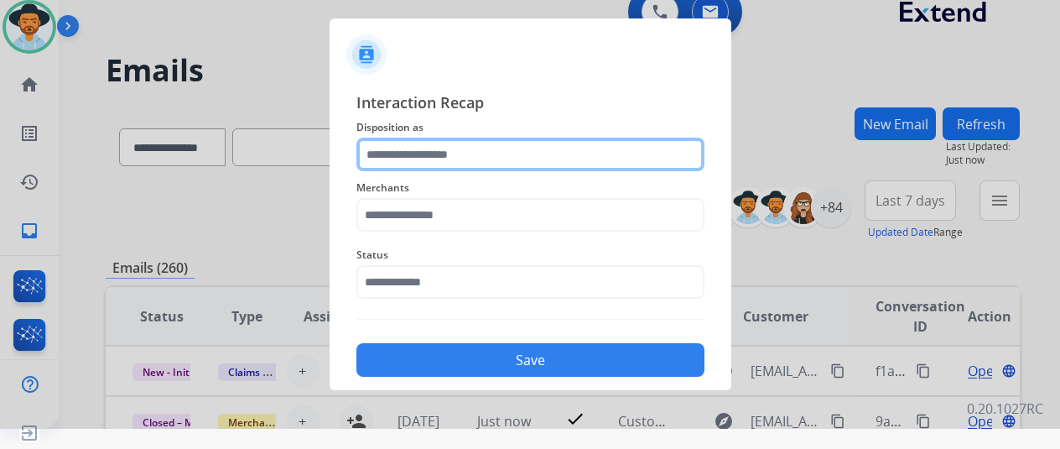
click at [417, 148] on input "text" at bounding box center [531, 155] width 348 height 34
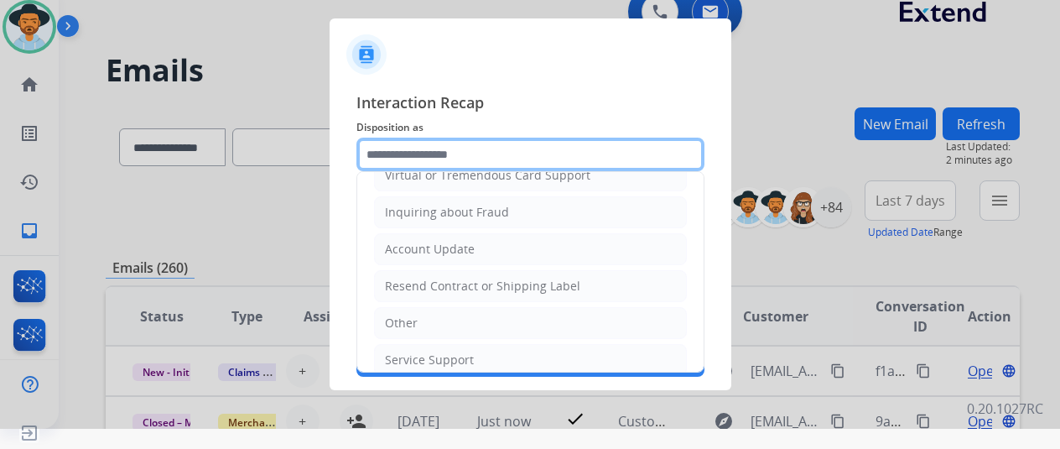
scroll to position [252, 0]
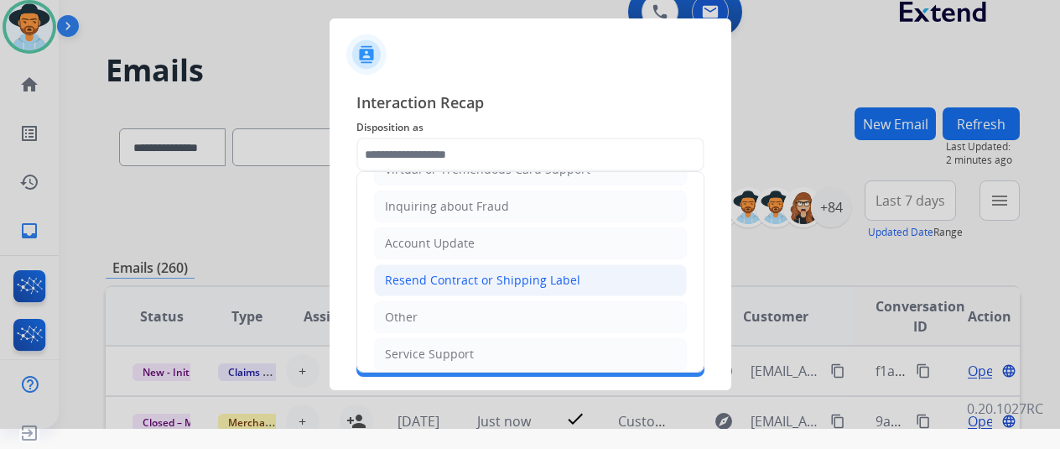
click at [447, 272] on div "Resend Contract or Shipping Label" at bounding box center [482, 280] width 195 height 17
type input "**********"
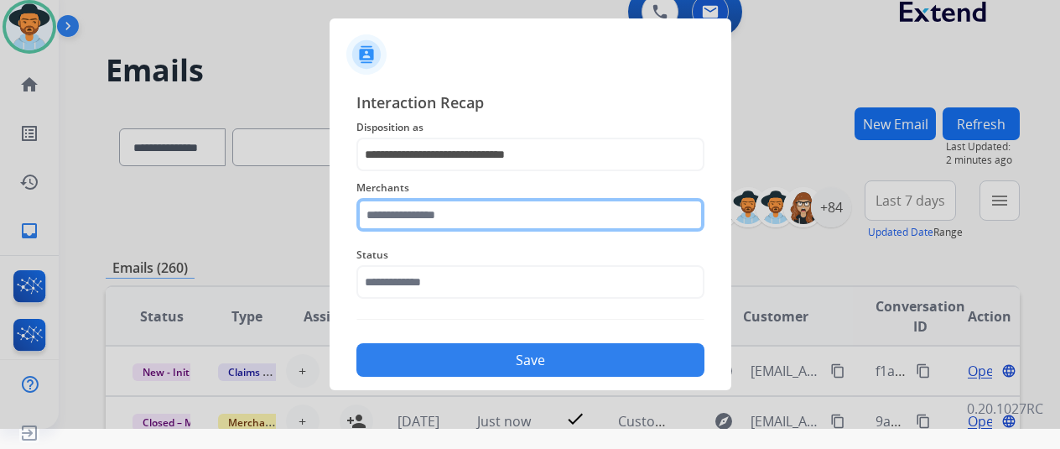
click at [416, 211] on input "text" at bounding box center [531, 215] width 348 height 34
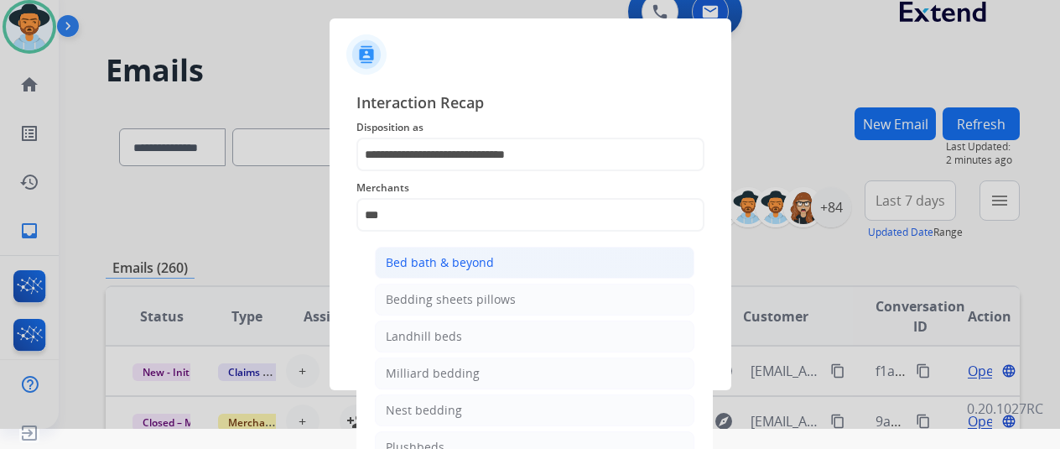
click at [441, 259] on div "Bed bath & beyond" at bounding box center [440, 262] width 108 height 17
type input "**********"
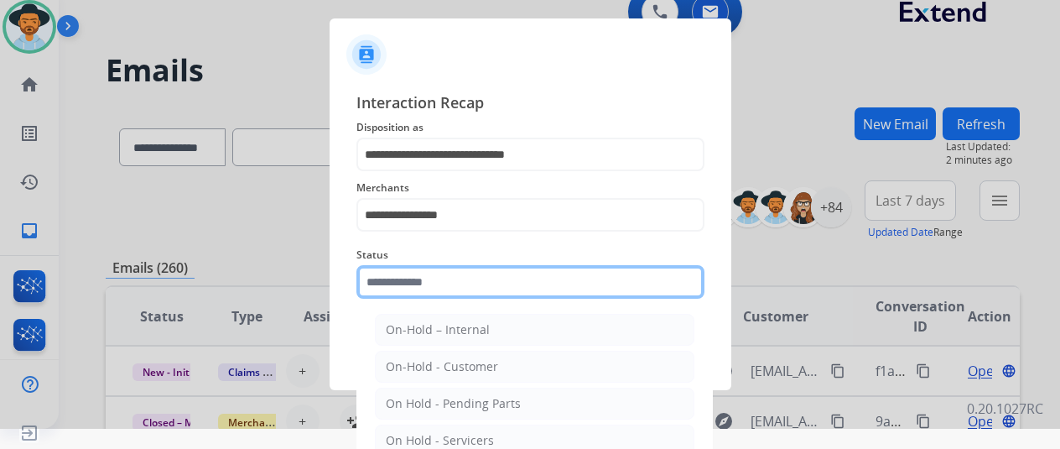
click at [426, 274] on input "text" at bounding box center [531, 282] width 348 height 34
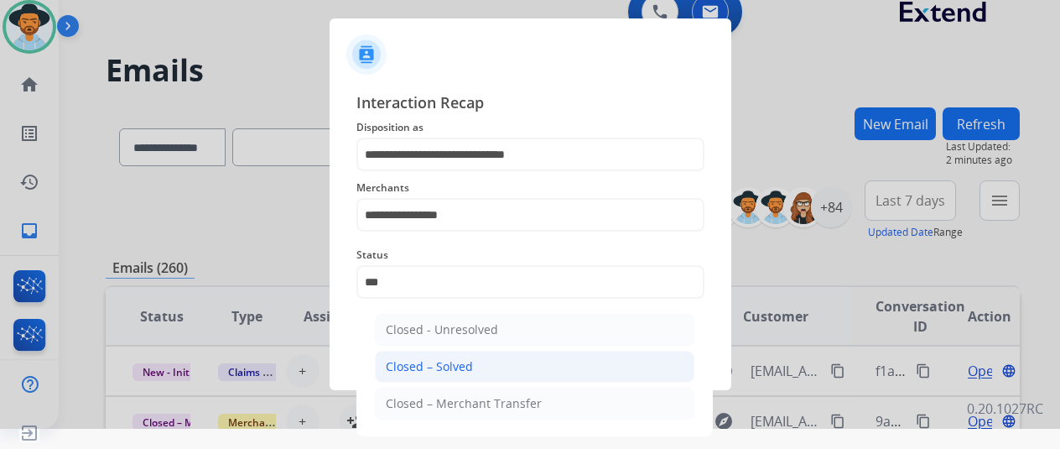
click at [433, 363] on div "Closed – Solved" at bounding box center [429, 366] width 87 height 17
type input "**********"
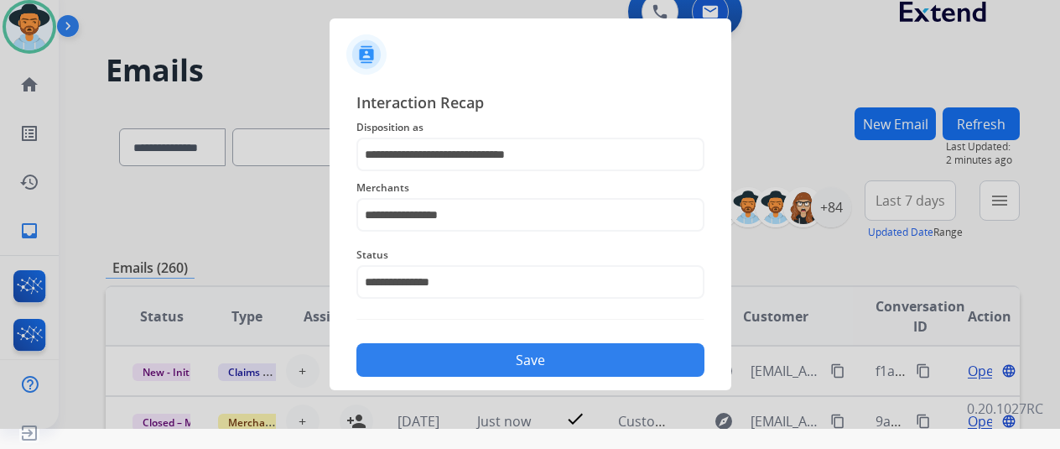
click at [528, 357] on button "Save" at bounding box center [531, 360] width 348 height 34
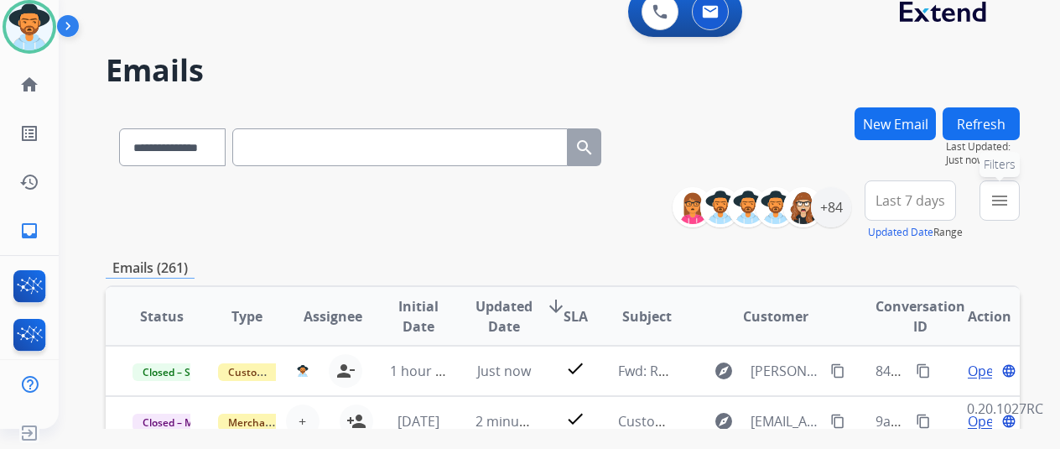
click at [1010, 202] on mat-icon "menu" at bounding box center [1000, 200] width 20 height 20
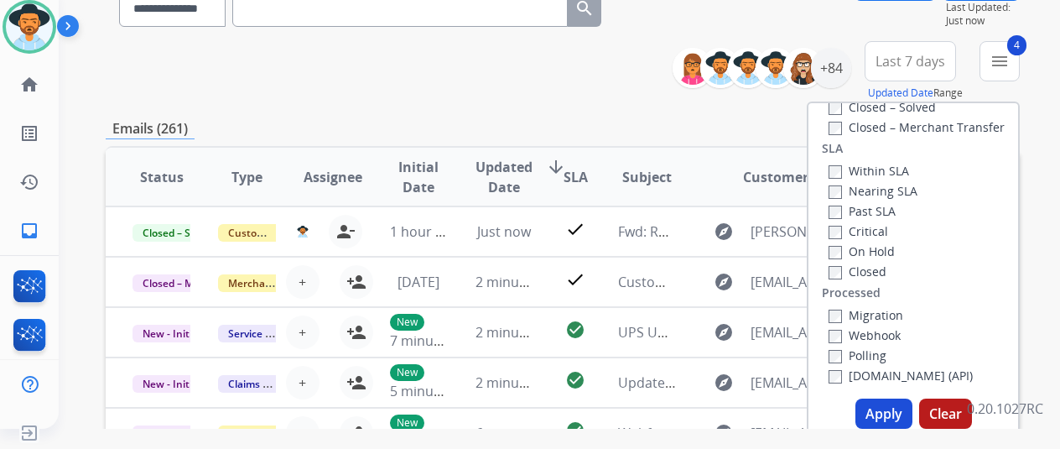
scroll to position [336, 0]
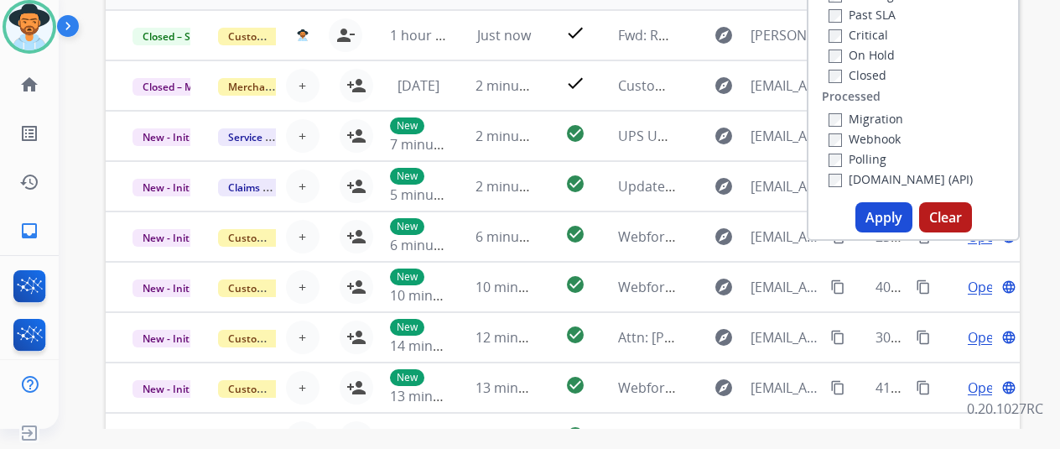
click at [882, 217] on button "Apply" at bounding box center [884, 217] width 57 height 30
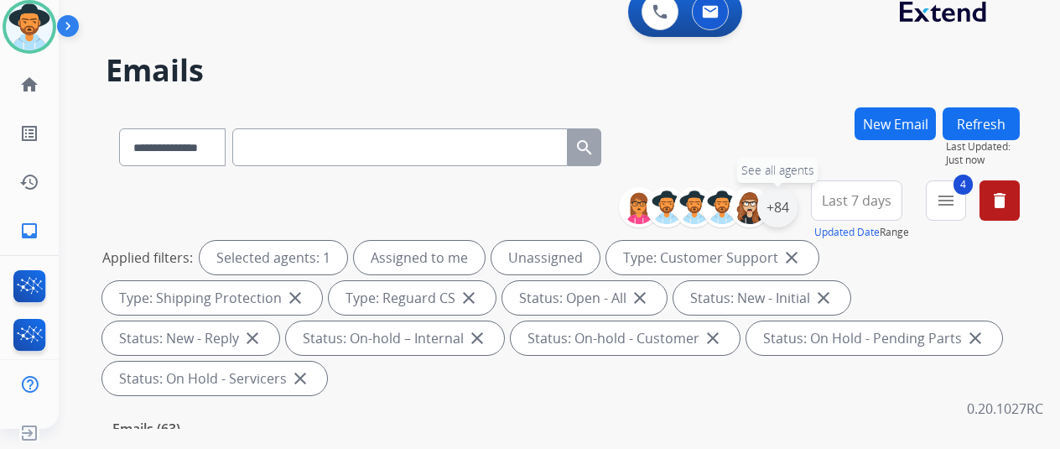
click at [797, 206] on div "+84" at bounding box center [777, 207] width 40 height 40
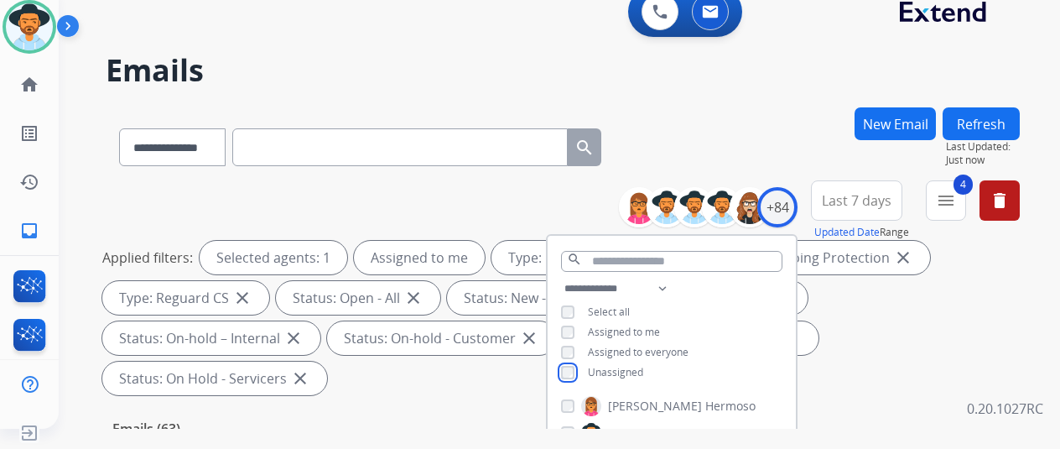
scroll to position [252, 0]
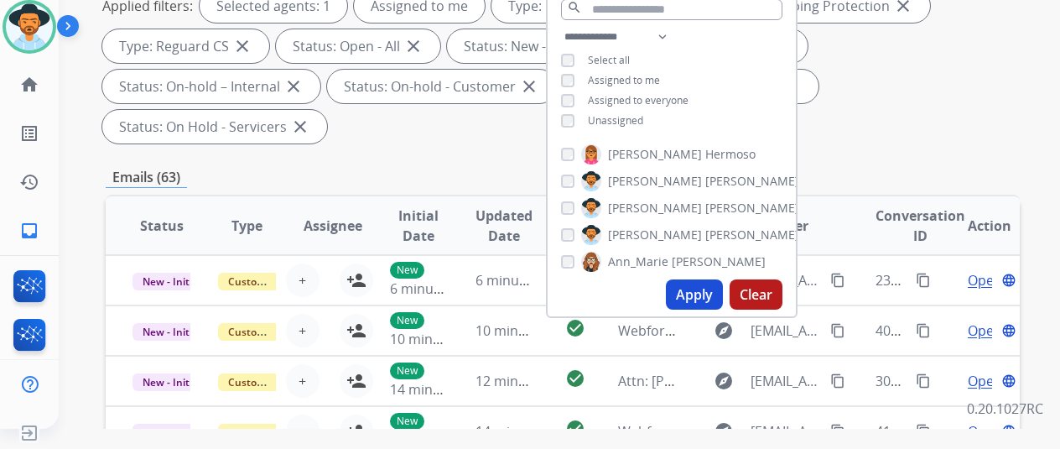
click at [698, 289] on button "Apply" at bounding box center [694, 294] width 57 height 30
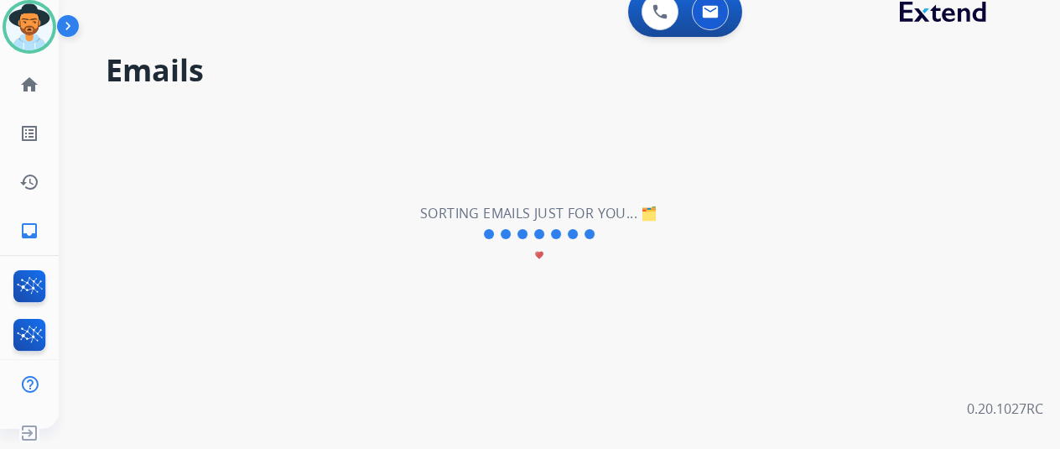
scroll to position [0, 0]
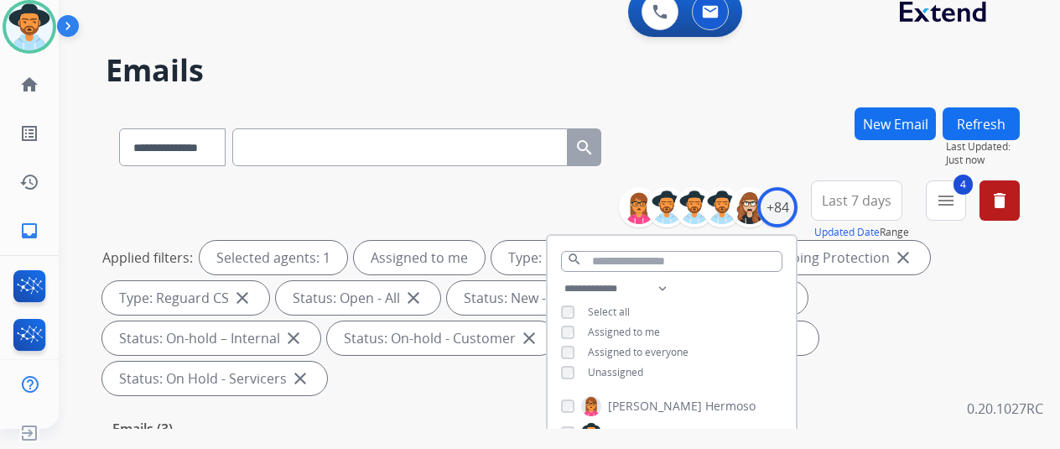
click at [730, 135] on div "**********" at bounding box center [563, 143] width 914 height 73
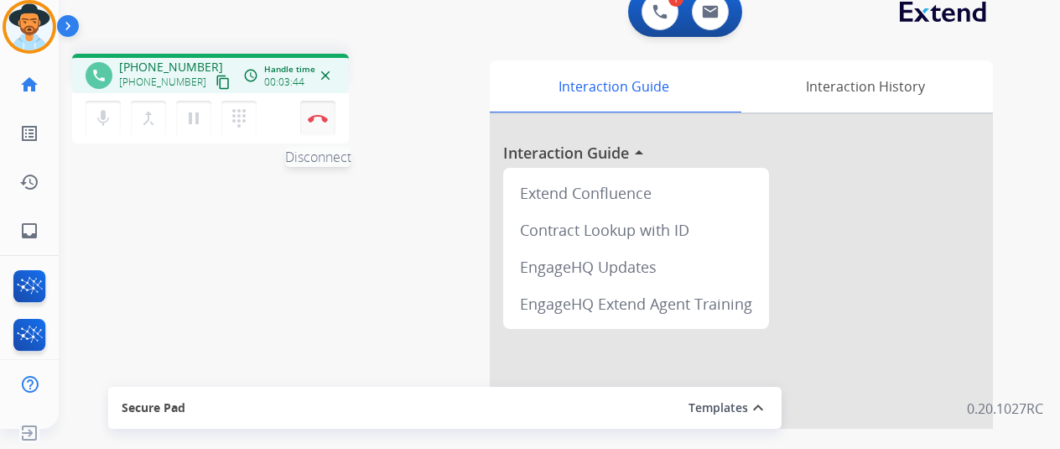
click at [315, 117] on img at bounding box center [318, 118] width 20 height 8
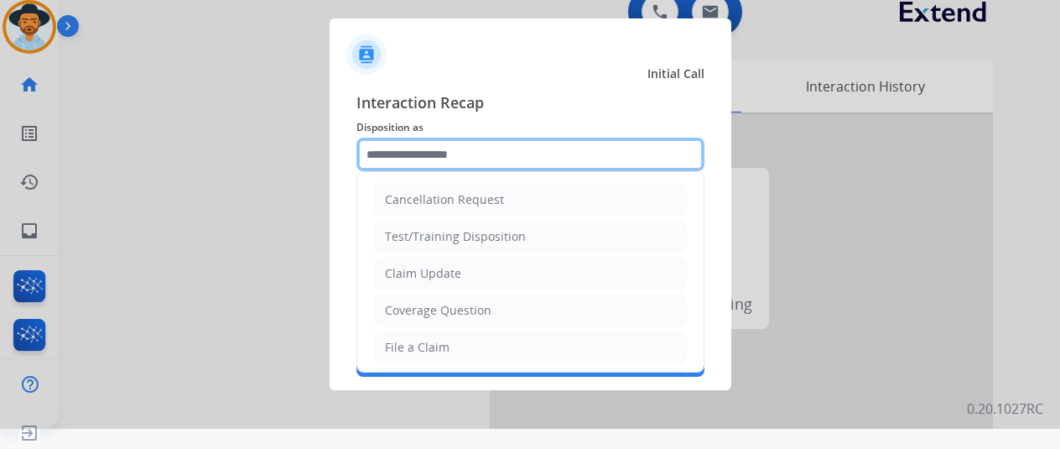
click at [405, 162] on input "text" at bounding box center [531, 155] width 348 height 34
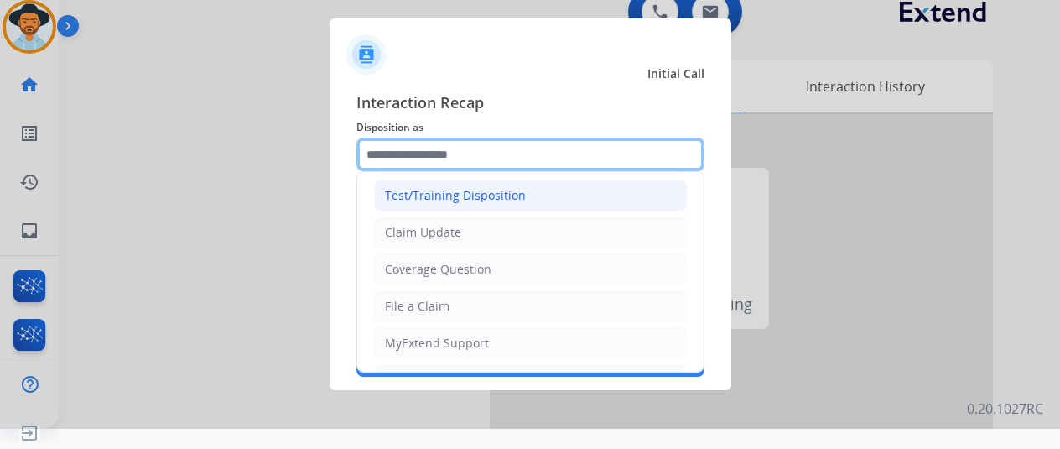
scroll to position [3, 0]
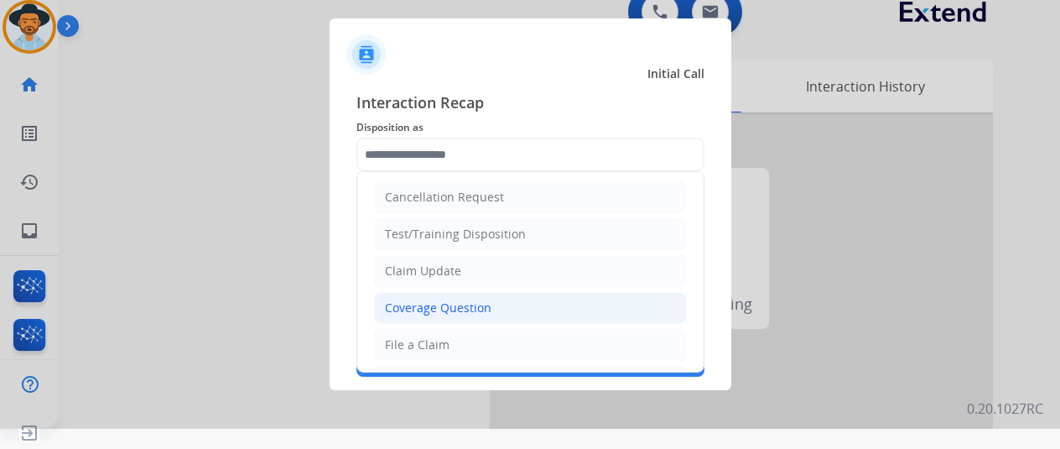
click at [429, 301] on div "Coverage Question" at bounding box center [438, 307] width 107 height 17
type input "**********"
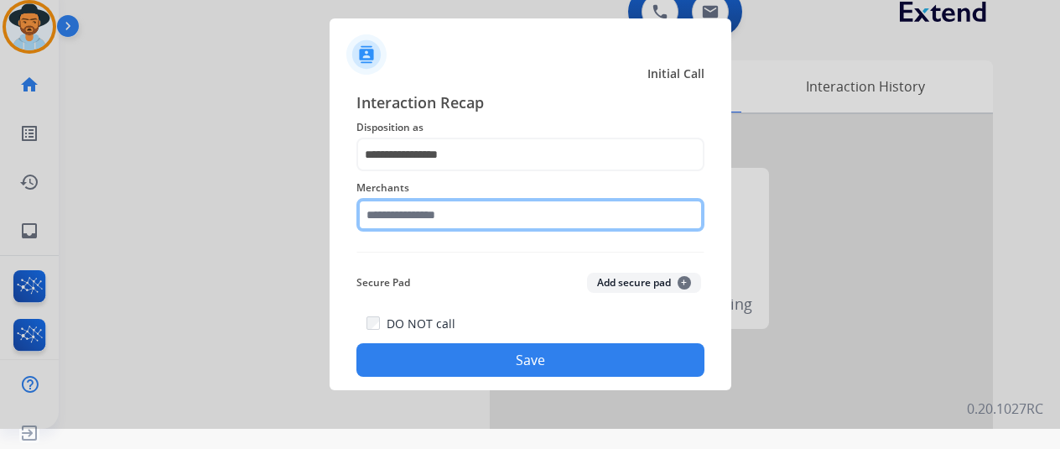
click at [416, 214] on input "text" at bounding box center [531, 215] width 348 height 34
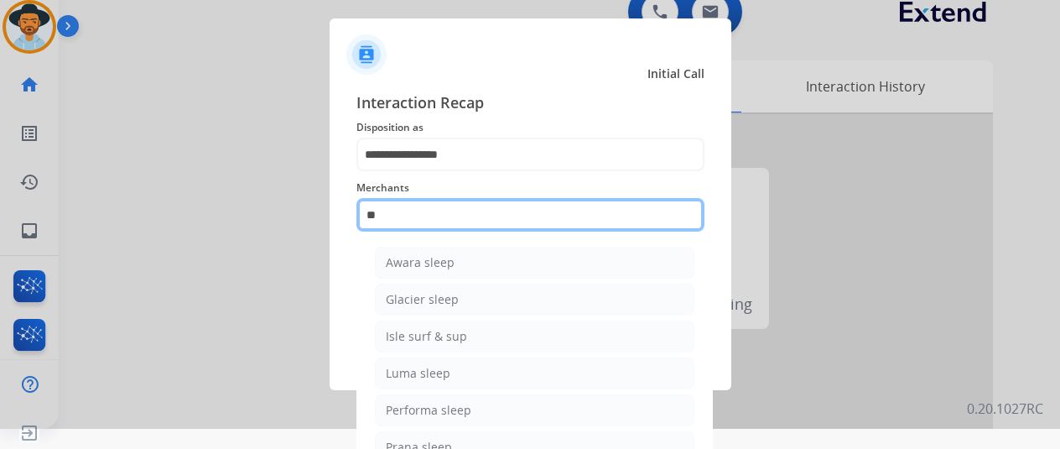
type input "*"
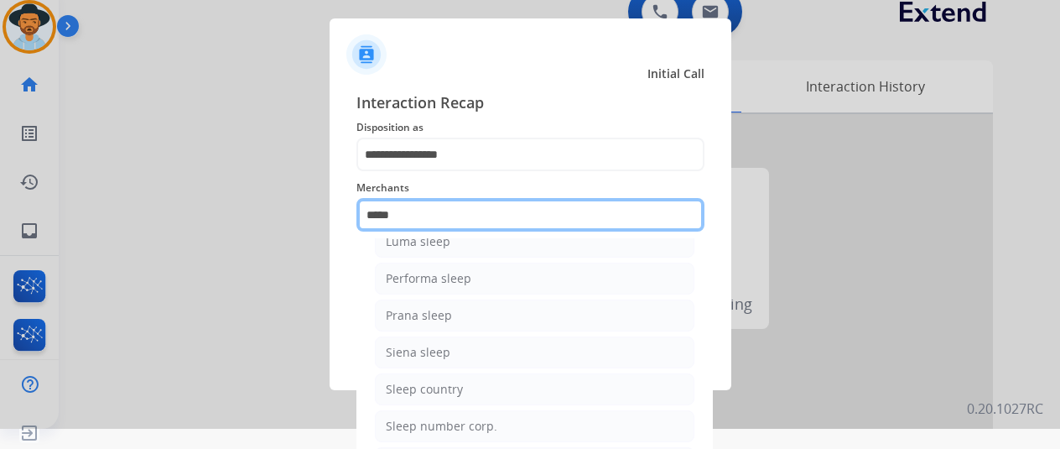
scroll to position [96, 0]
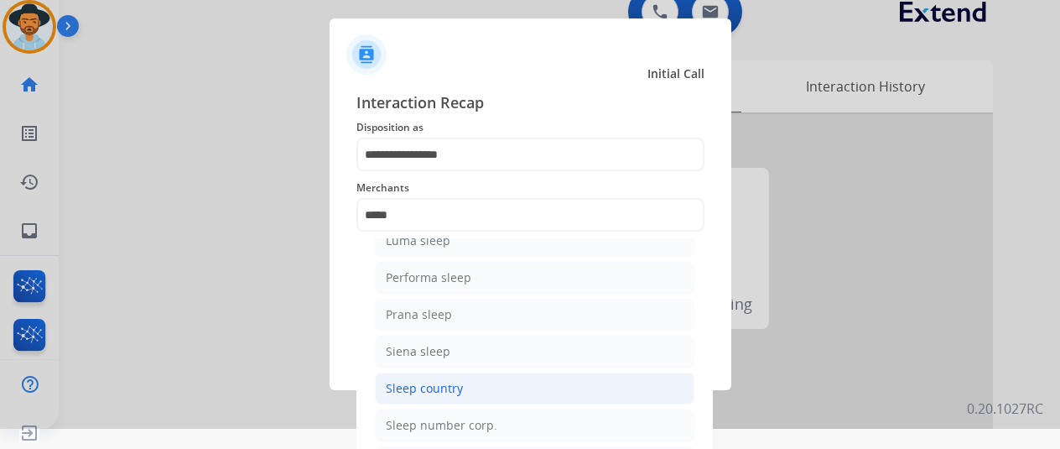
click at [424, 387] on div "Sleep country" at bounding box center [424, 388] width 77 height 17
type input "**********"
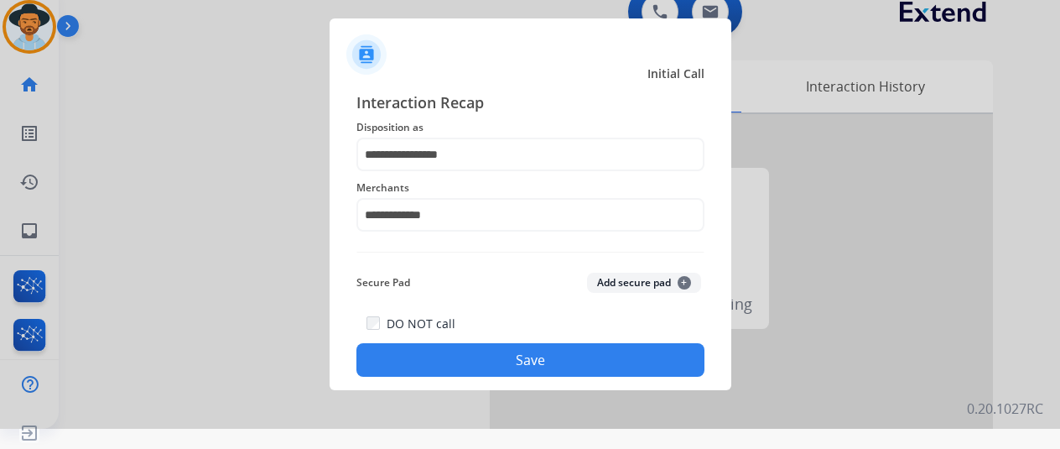
click at [482, 362] on button "Save" at bounding box center [531, 360] width 348 height 34
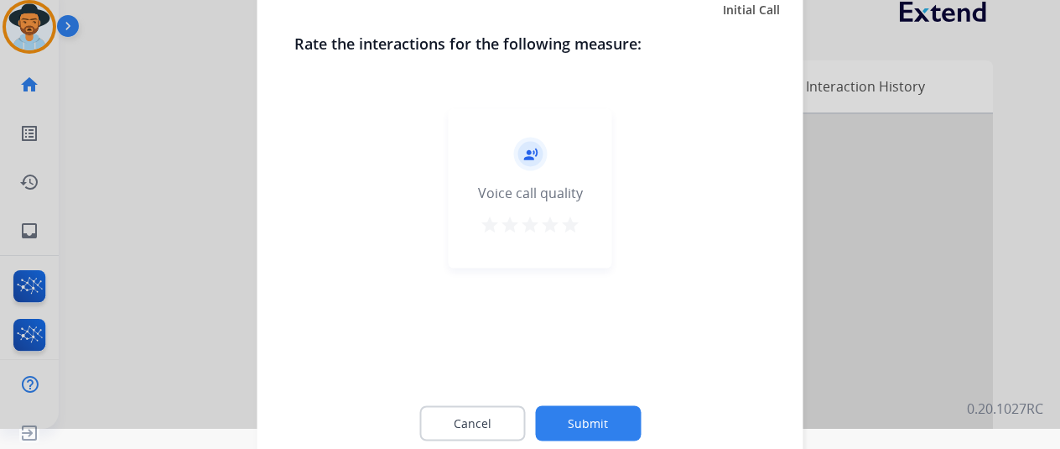
click at [587, 430] on button "Submit" at bounding box center [588, 422] width 106 height 35
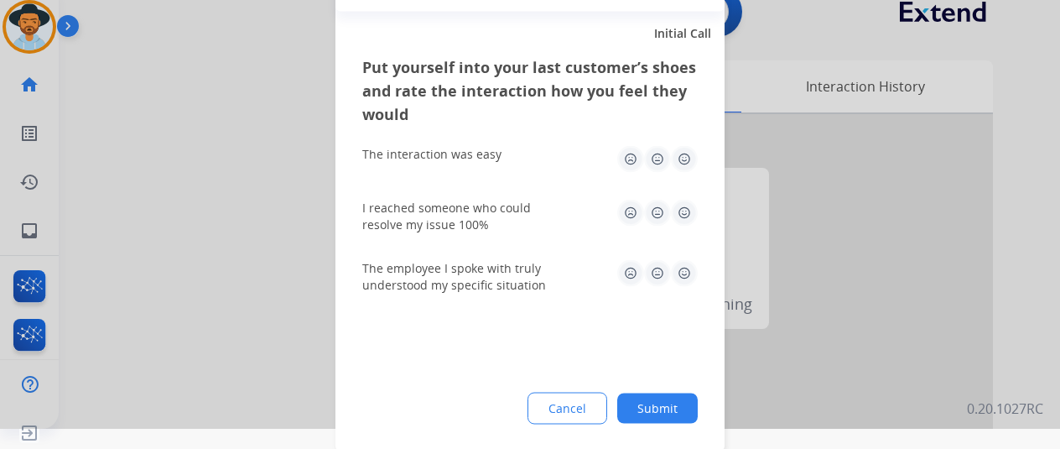
click at [664, 404] on button "Submit" at bounding box center [657, 408] width 81 height 30
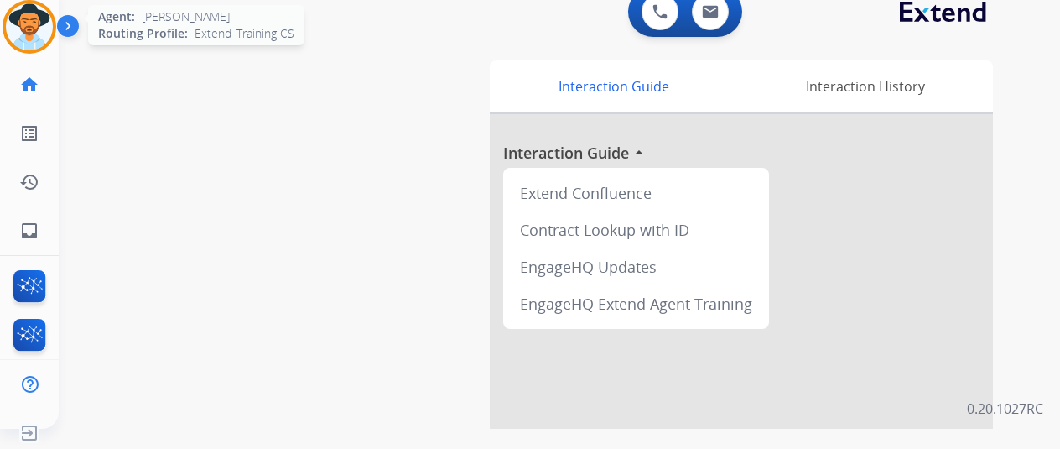
click at [35, 20] on img at bounding box center [29, 26] width 47 height 47
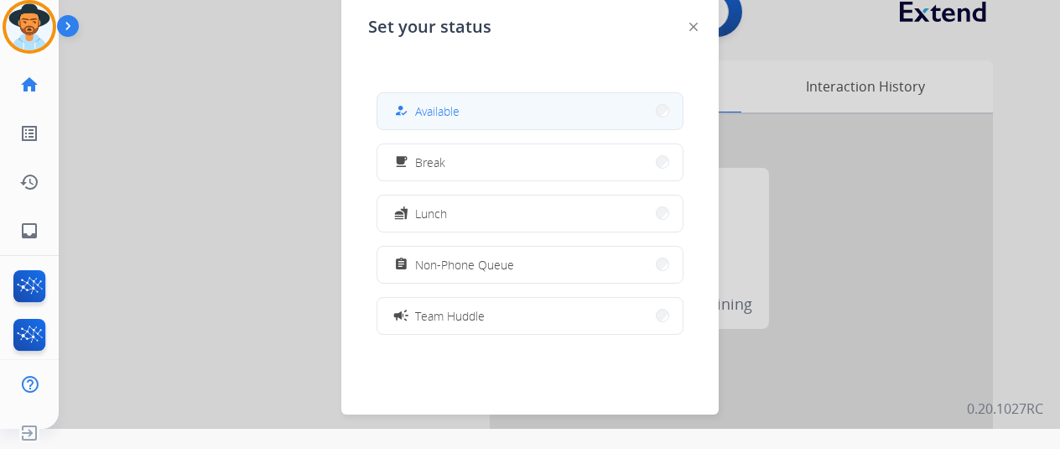
click at [450, 108] on span "Available" at bounding box center [437, 111] width 44 height 18
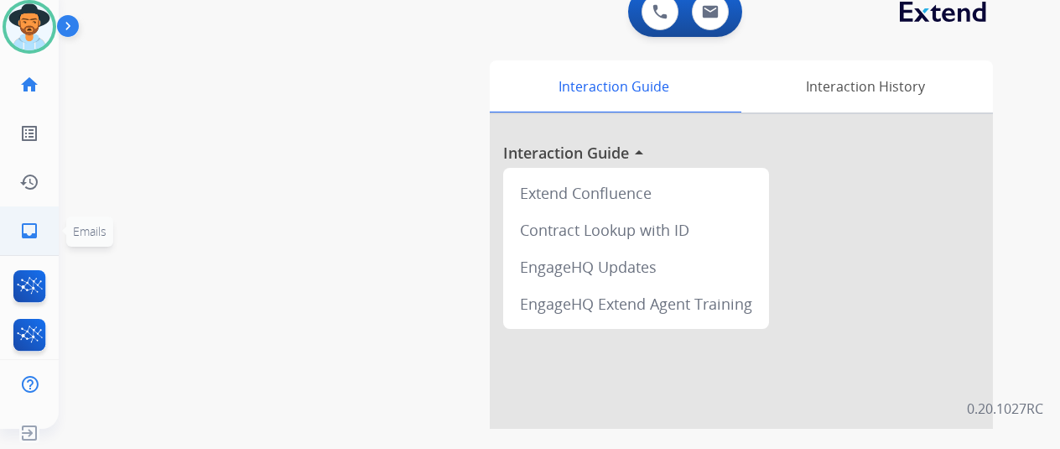
click at [32, 228] on mat-icon "inbox" at bounding box center [29, 231] width 20 height 20
select select "**********"
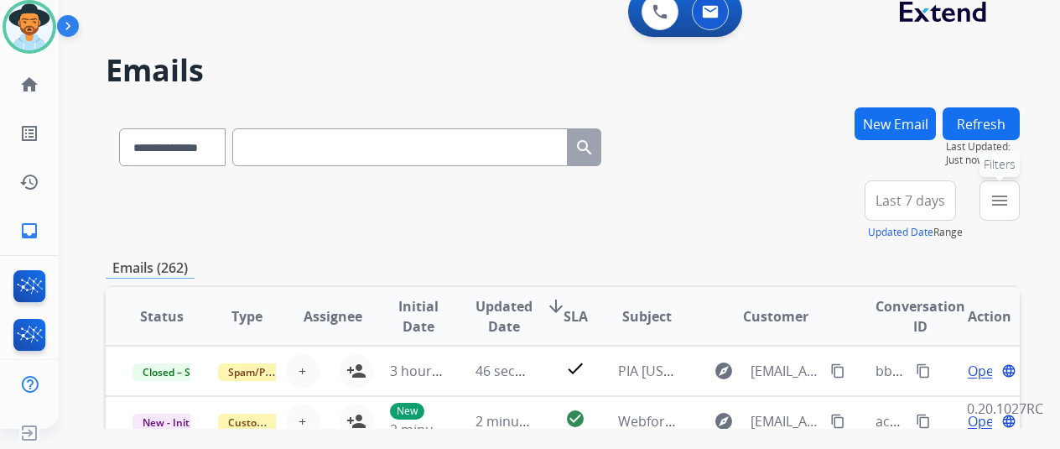
click at [1007, 200] on mat-icon "menu" at bounding box center [1000, 200] width 20 height 20
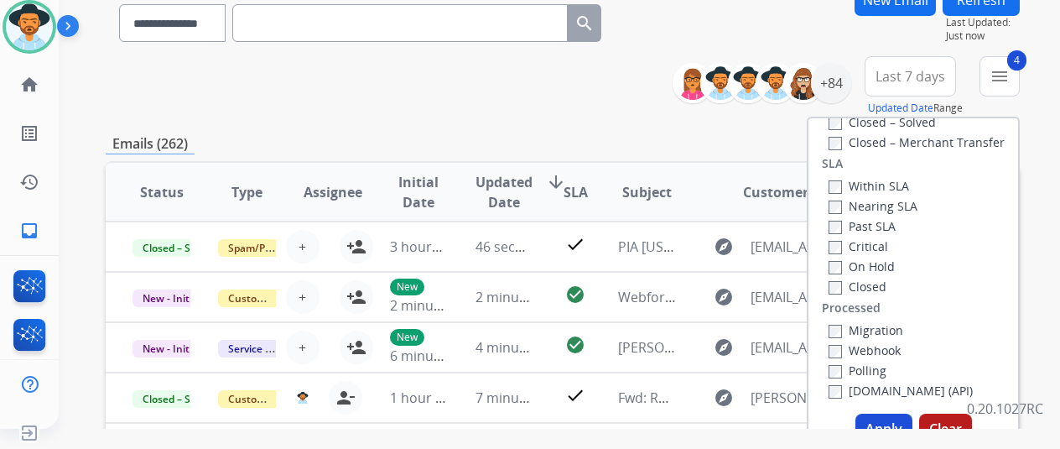
scroll to position [336, 0]
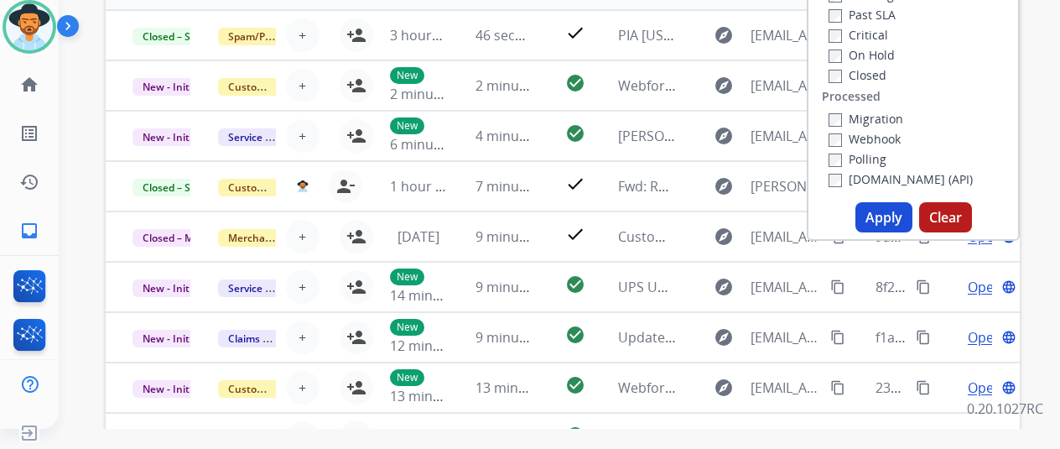
click at [889, 212] on button "Apply" at bounding box center [884, 217] width 57 height 30
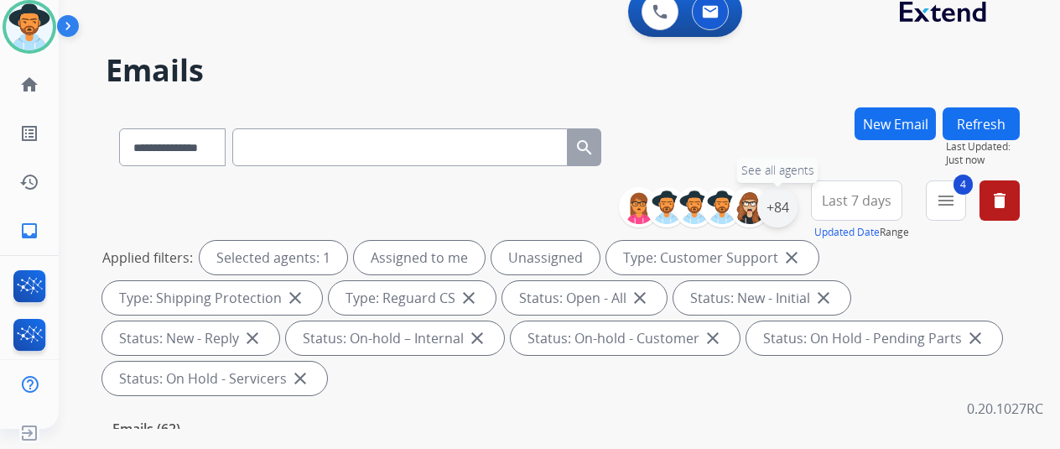
click at [795, 202] on div "+84" at bounding box center [777, 207] width 40 height 40
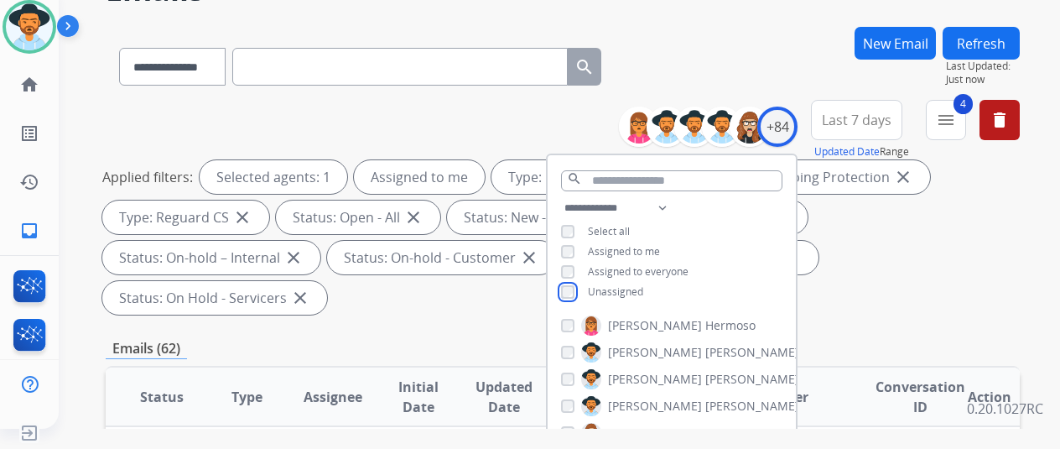
scroll to position [336, 0]
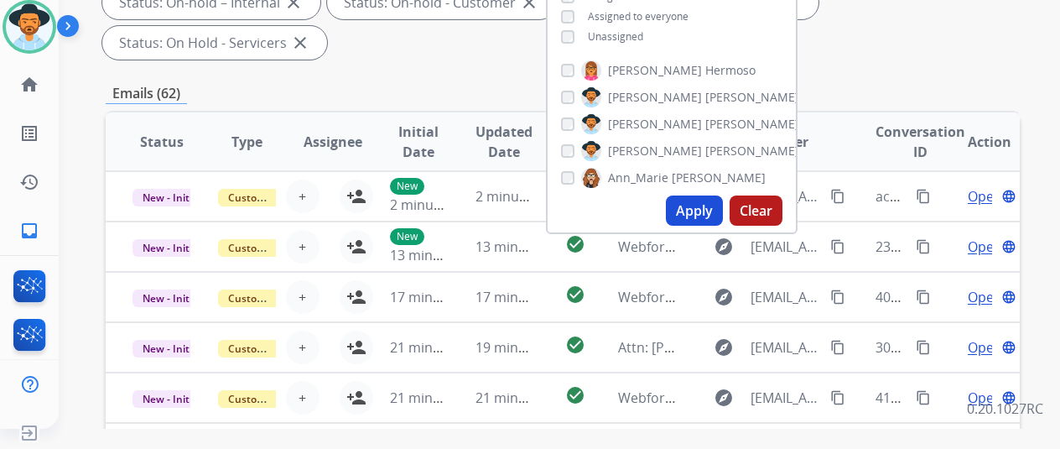
click at [709, 206] on button "Apply" at bounding box center [694, 210] width 57 height 30
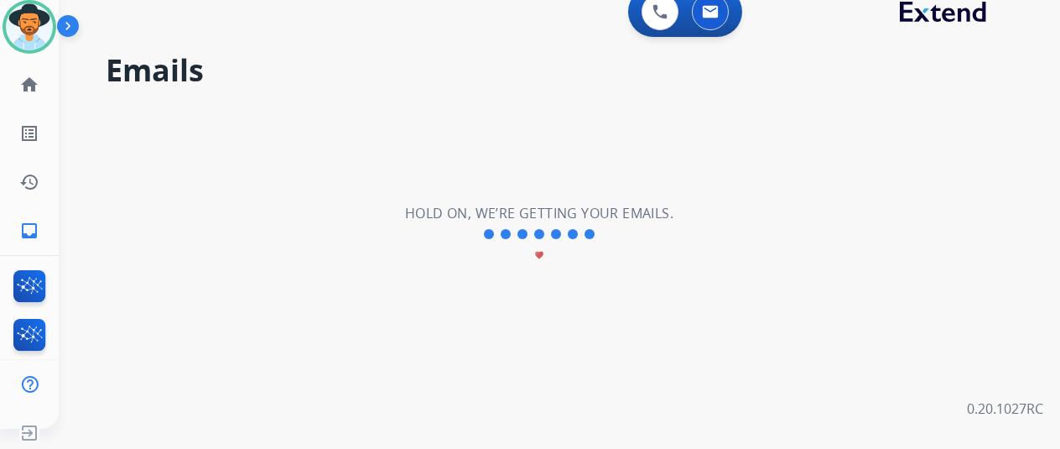
scroll to position [0, 0]
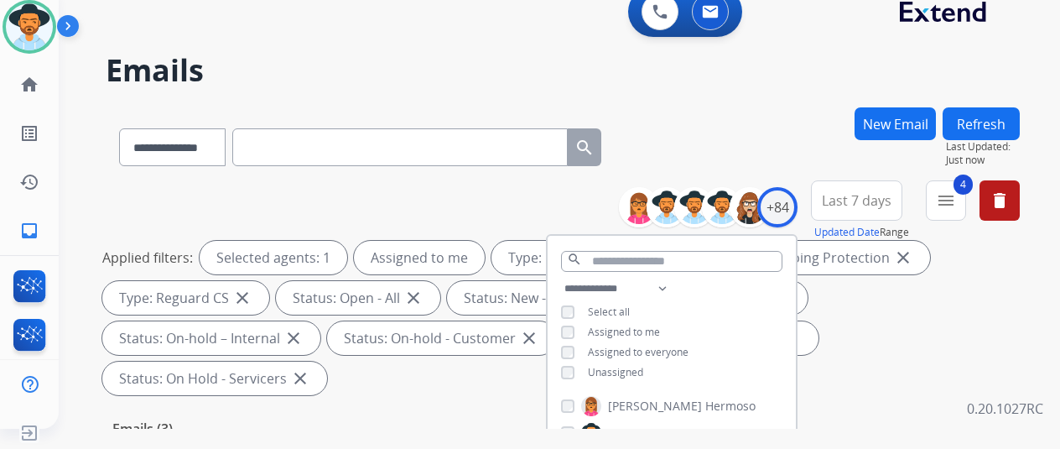
click at [763, 86] on h2 "Emails" at bounding box center [563, 71] width 914 height 34
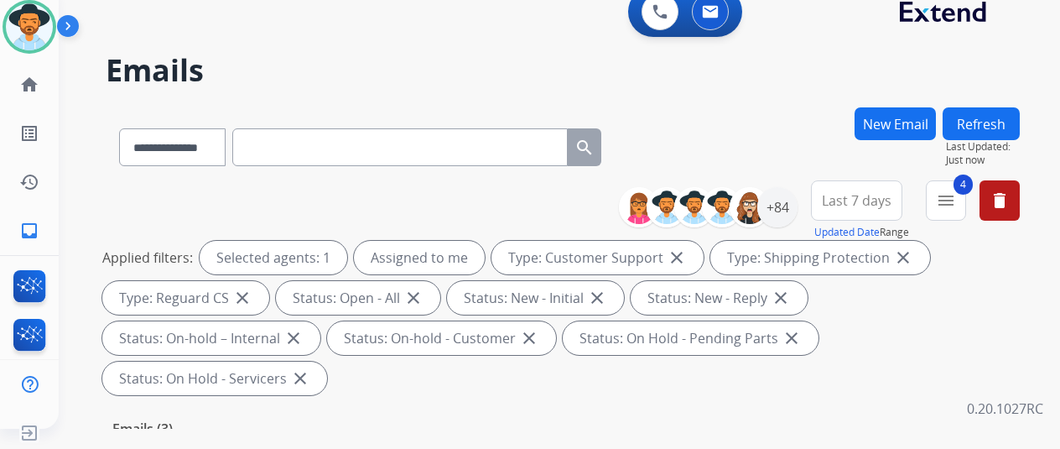
click at [737, 85] on h2 "Emails" at bounding box center [563, 71] width 914 height 34
click at [29, 21] on img at bounding box center [29, 26] width 47 height 47
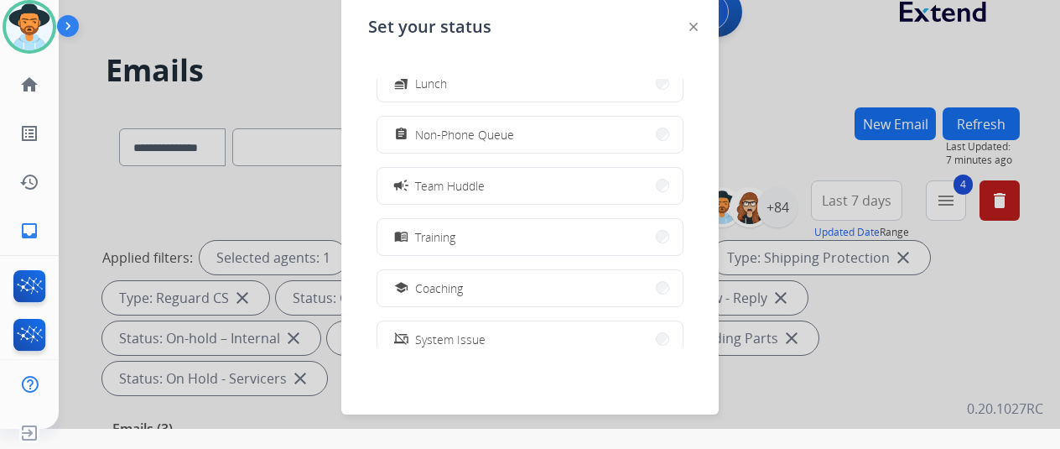
scroll to position [265, 0]
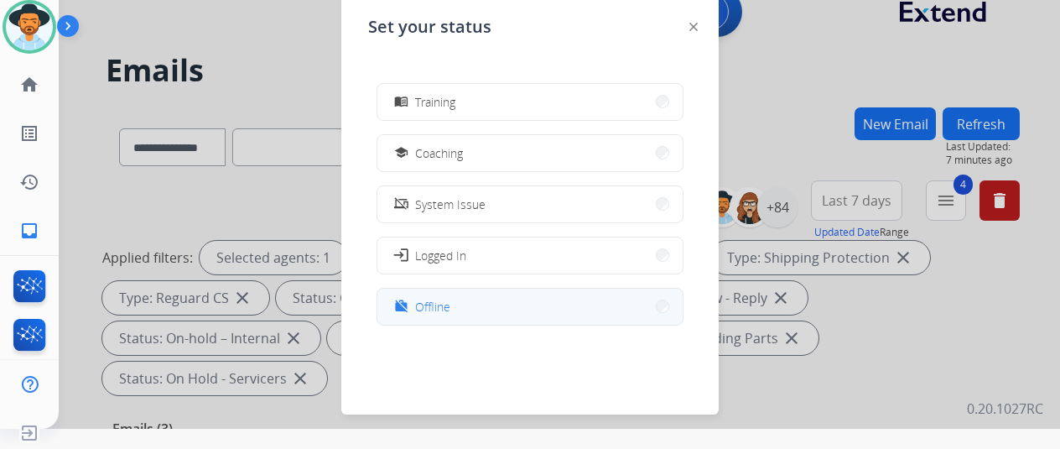
click at [448, 311] on span "Offline" at bounding box center [432, 307] width 35 height 18
